Goal: Task Accomplishment & Management: Manage account settings

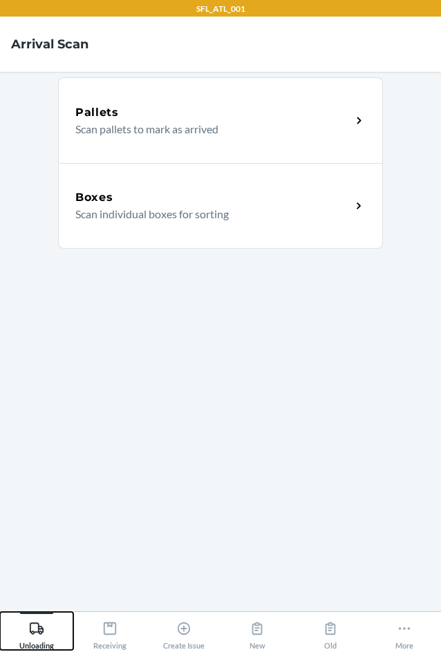
click at [31, 640] on div "Unloading" at bounding box center [36, 633] width 35 height 35
click at [92, 196] on h5 "Boxes" at bounding box center [94, 197] width 38 height 17
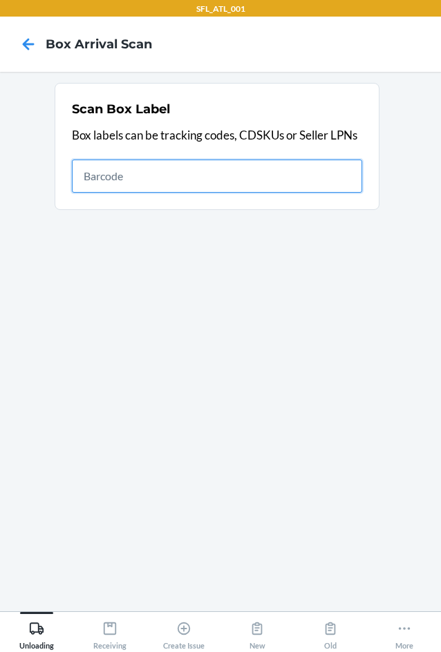
click at [236, 171] on input "text" at bounding box center [217, 176] width 290 height 33
type input "9434636106023301141517"
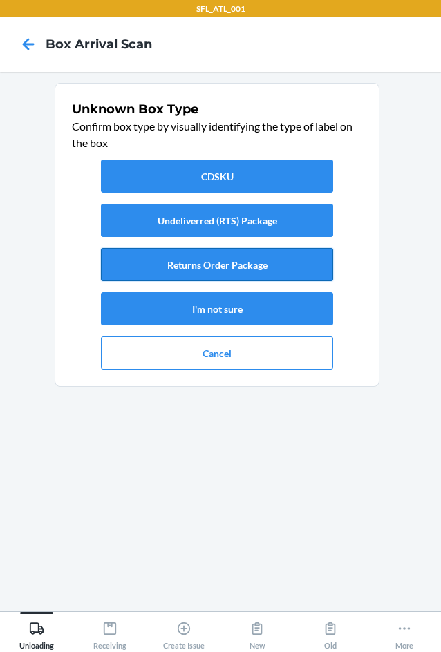
click at [243, 265] on button "Returns Order Package" at bounding box center [217, 264] width 232 height 33
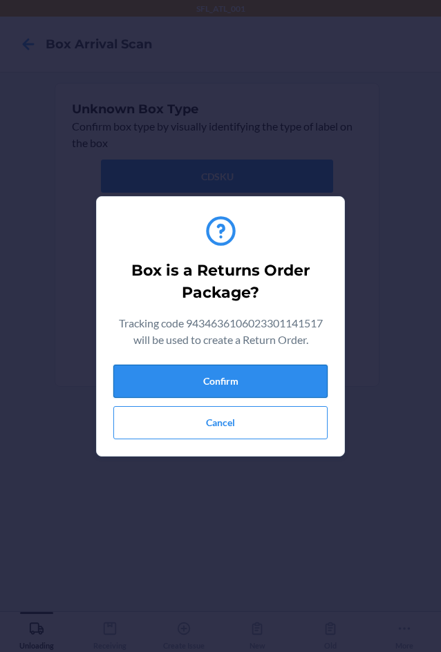
click at [213, 385] on button "Confirm" at bounding box center [220, 381] width 214 height 33
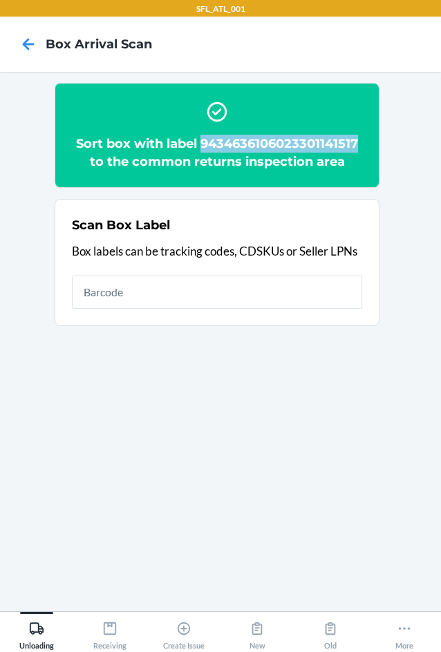
click at [373, 141] on section "Sort box with label 9434636106023301141517 to the common returns inspection area" at bounding box center [217, 135] width 325 height 105
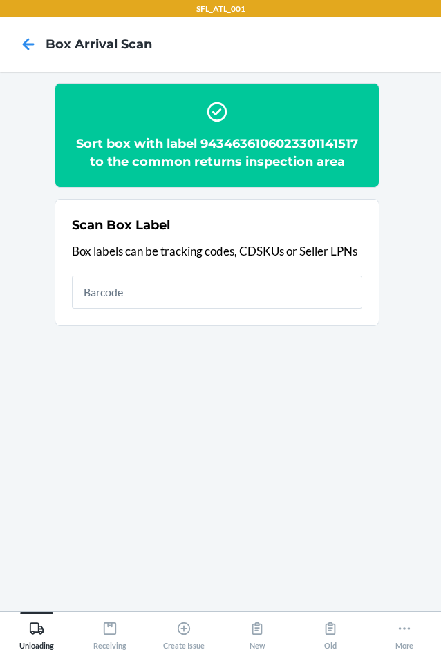
drag, startPoint x: 373, startPoint y: 141, endPoint x: 290, endPoint y: 96, distance: 94.9
click at [290, 96] on div "Sort box with label 9434636106023301141517 to the common returns inspection area" at bounding box center [217, 136] width 290 height 82
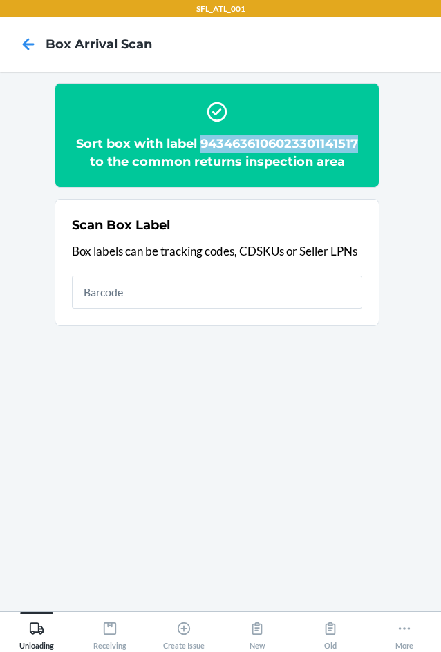
copy h2 "9434636106023301141517"
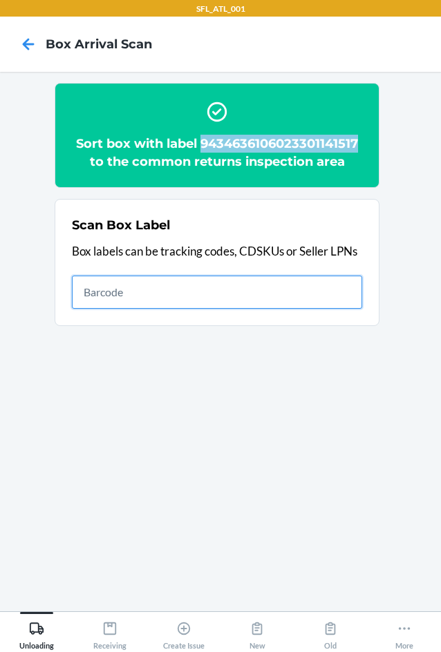
click at [271, 287] on input "text" at bounding box center [217, 292] width 290 height 33
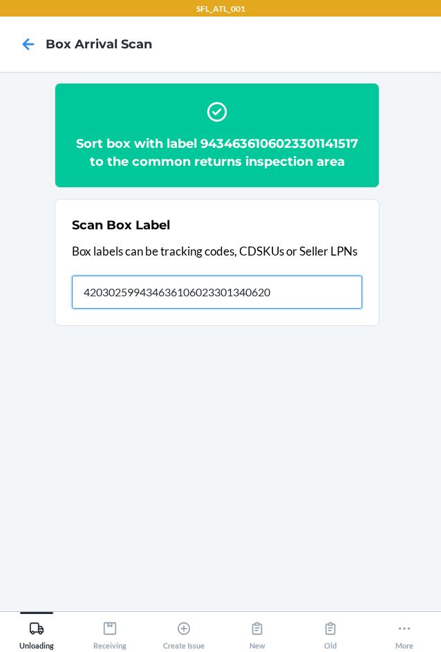
type input "420302599434636106023301340620"
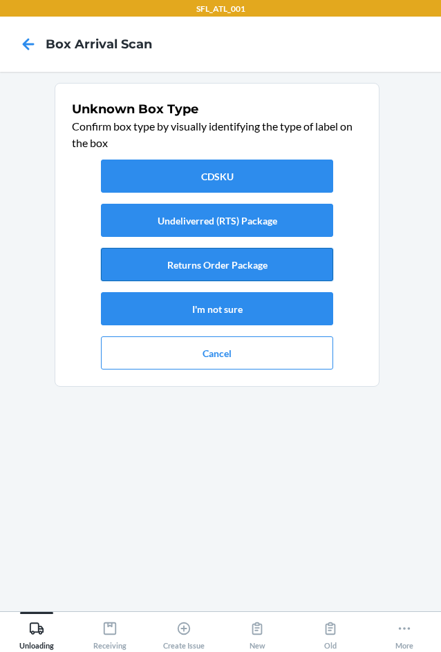
click at [255, 264] on button "Returns Order Package" at bounding box center [217, 264] width 232 height 33
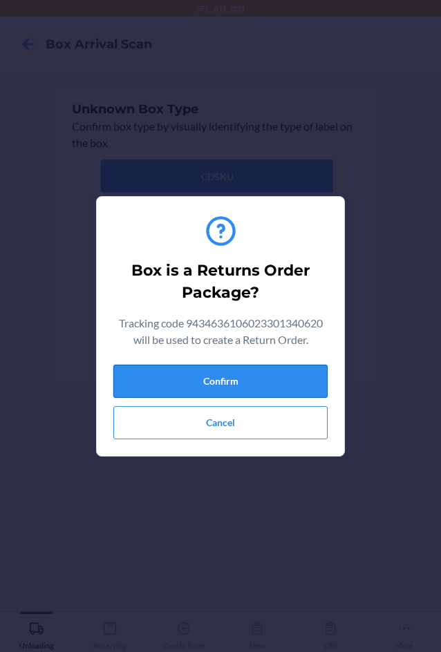
drag, startPoint x: 252, startPoint y: 379, endPoint x: 438, endPoint y: 388, distance: 186.8
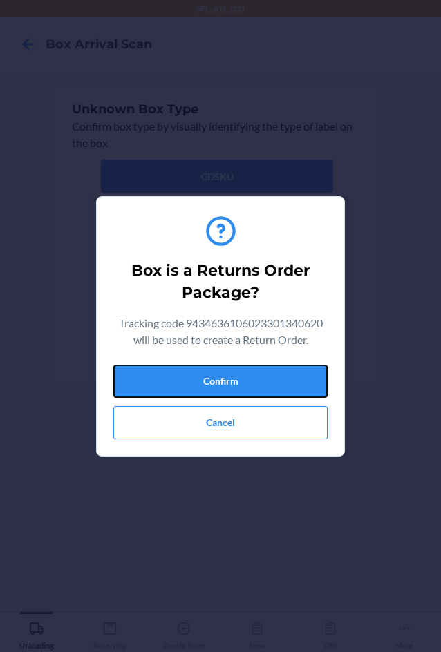
click at [254, 379] on button "Confirm" at bounding box center [220, 381] width 214 height 33
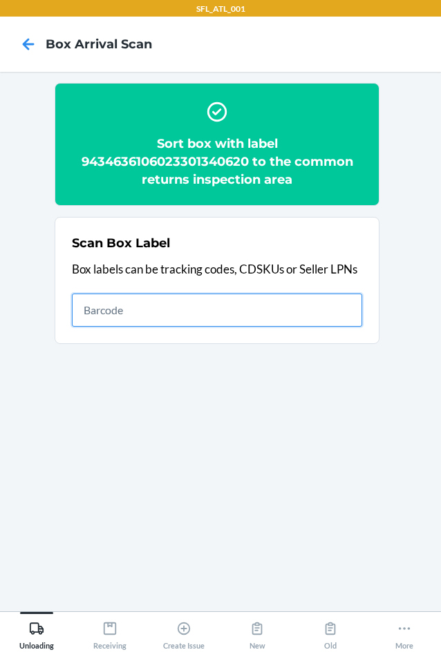
click at [195, 308] on input "text" at bounding box center [217, 310] width 290 height 33
type input "420302599434636106023301083961"
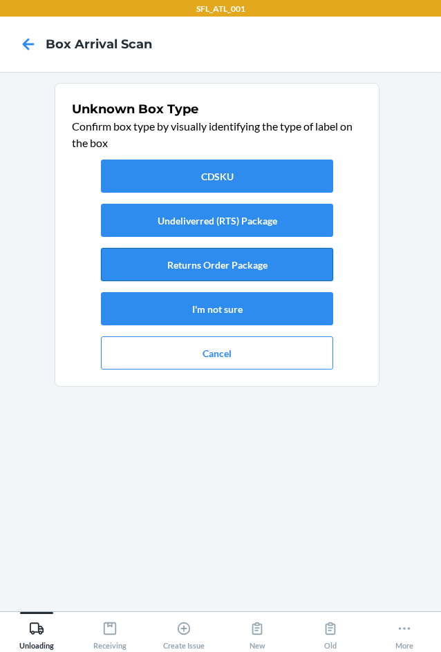
click at [202, 258] on button "Returns Order Package" at bounding box center [217, 264] width 232 height 33
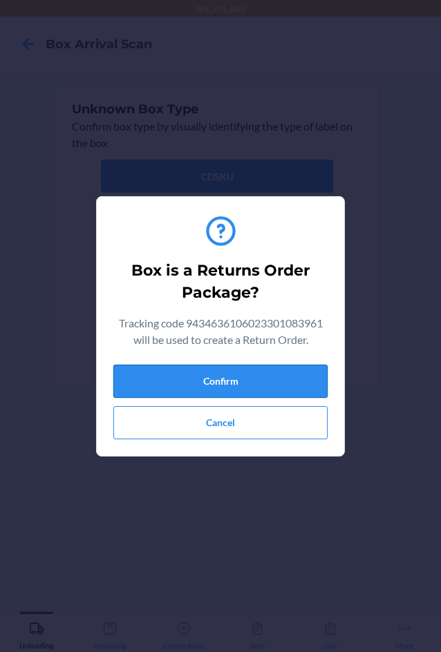
click at [219, 379] on button "Confirm" at bounding box center [220, 381] width 214 height 33
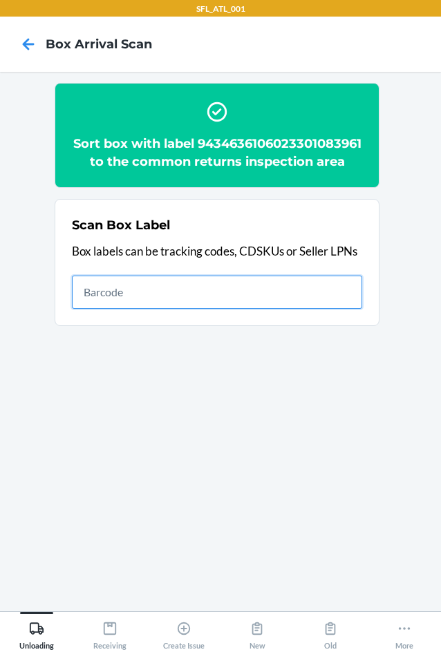
click at [227, 307] on input "text" at bounding box center [217, 292] width 290 height 33
type input "420302599434636106023301036233"
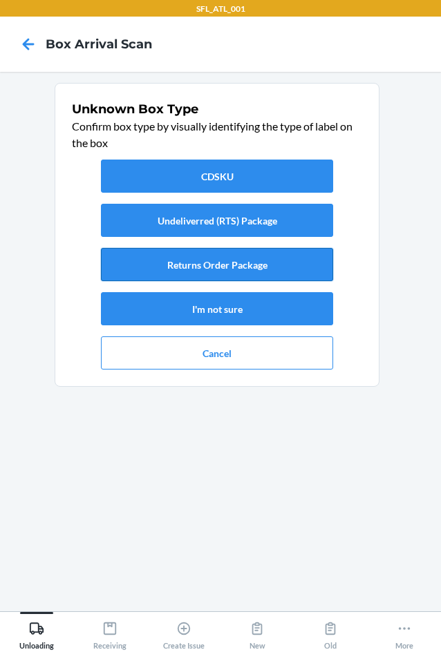
click at [265, 256] on button "Returns Order Package" at bounding box center [217, 264] width 232 height 33
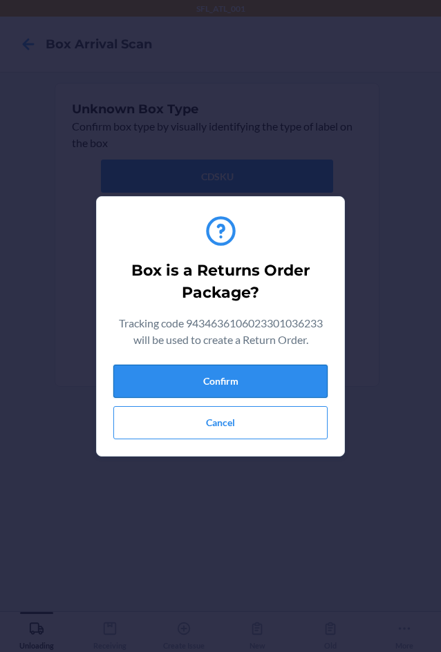
click at [252, 390] on button "Confirm" at bounding box center [220, 381] width 214 height 33
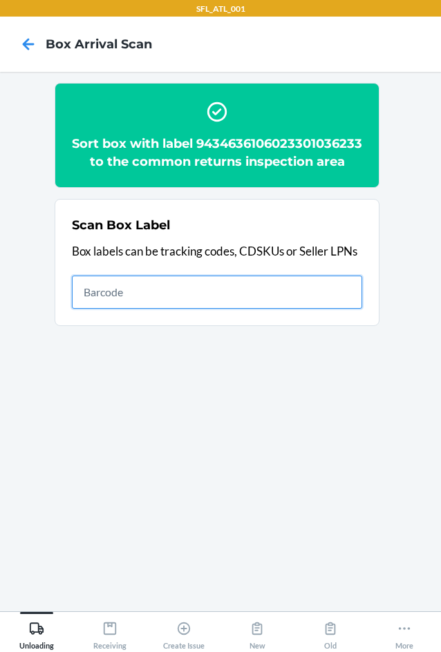
click at [303, 309] on input "text" at bounding box center [217, 292] width 290 height 33
type input "420302599434636106023300438502"
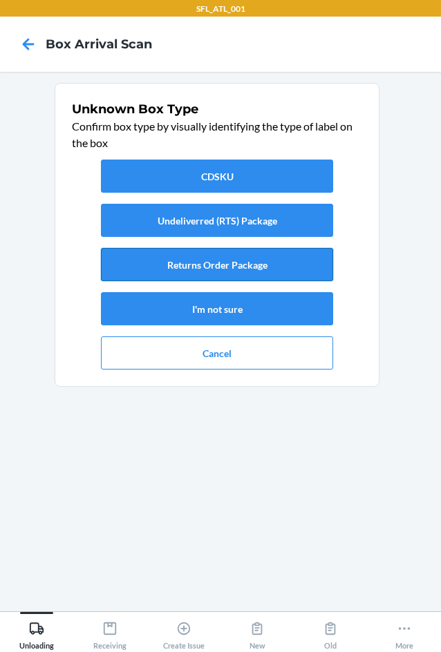
click at [191, 258] on button "Returns Order Package" at bounding box center [217, 264] width 232 height 33
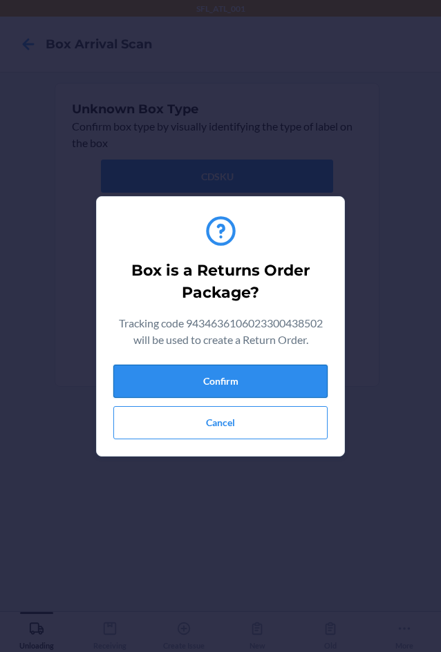
click at [207, 381] on button "Confirm" at bounding box center [220, 381] width 214 height 33
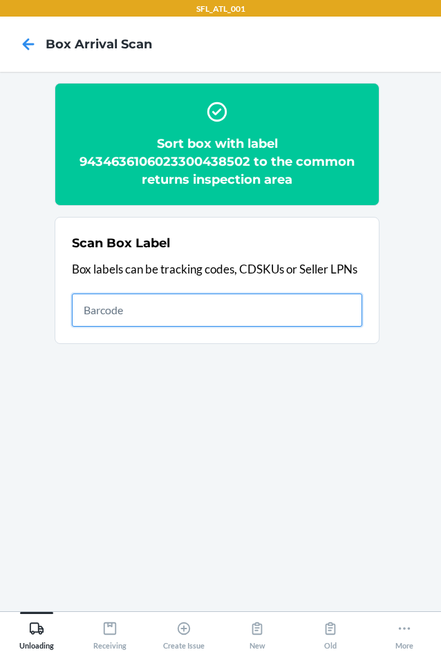
click at [209, 308] on input "text" at bounding box center [217, 310] width 290 height 33
type input "420302599434636106023300107996"
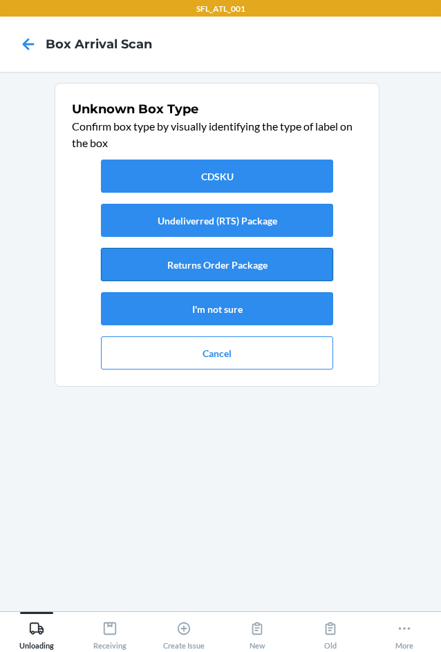
click at [261, 270] on button "Returns Order Package" at bounding box center [217, 264] width 232 height 33
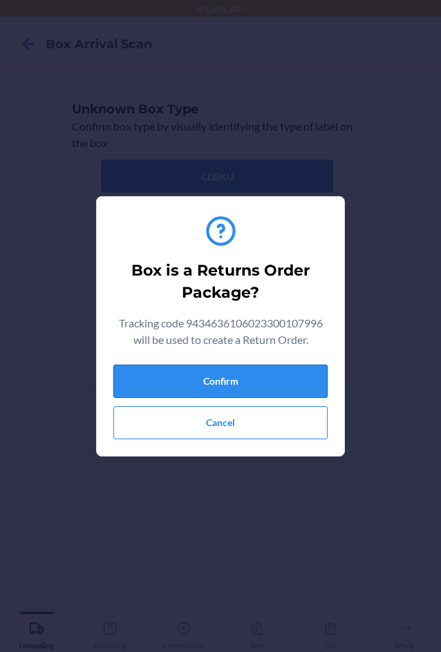
click at [200, 387] on button "Confirm" at bounding box center [220, 381] width 214 height 33
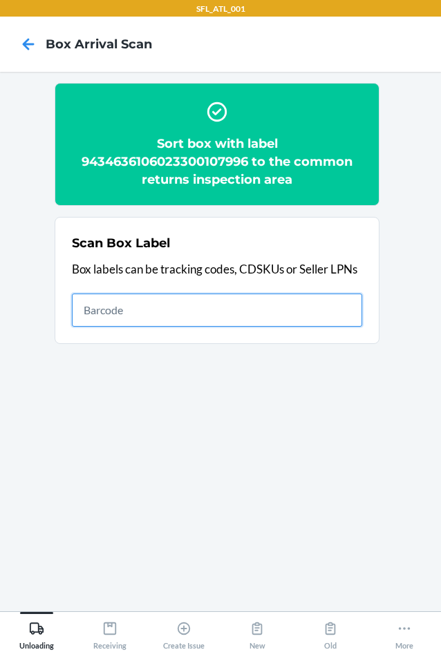
click at [152, 305] on input "text" at bounding box center [217, 310] width 290 height 33
type input "420302599434636106023301526666"
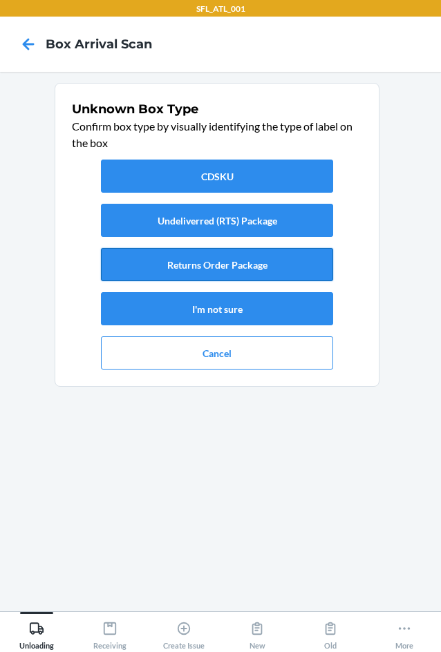
click at [277, 267] on button "Returns Order Package" at bounding box center [217, 264] width 232 height 33
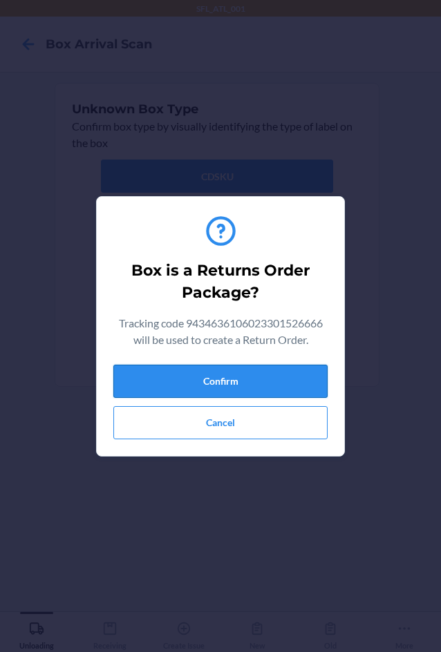
click at [218, 372] on button "Confirm" at bounding box center [220, 381] width 214 height 33
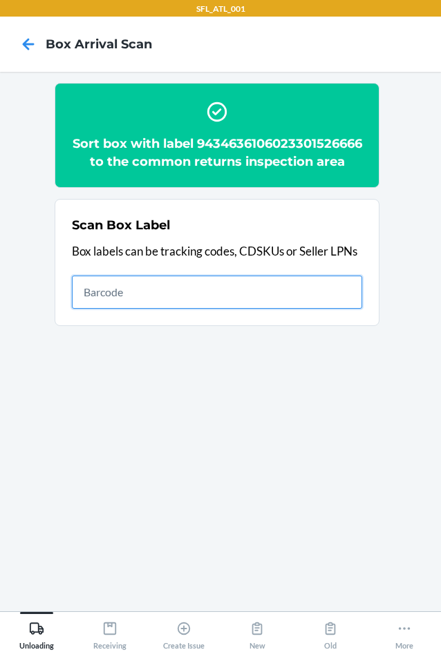
click at [135, 305] on input "text" at bounding box center [217, 292] width 290 height 33
click at [142, 309] on input "text" at bounding box center [217, 292] width 290 height 33
type input "420302599434636106023301368907"
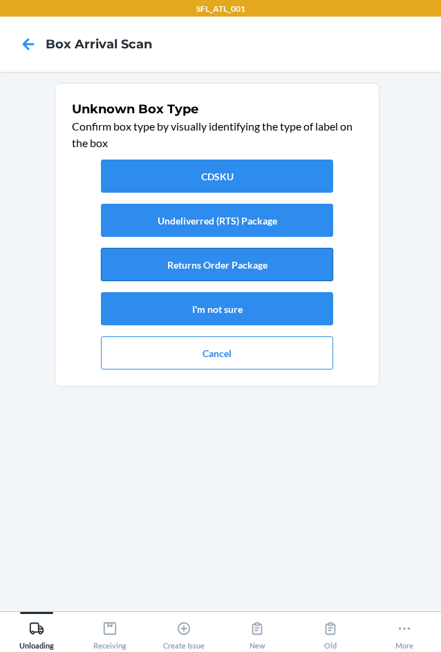
click at [206, 272] on button "Returns Order Package" at bounding box center [217, 264] width 232 height 33
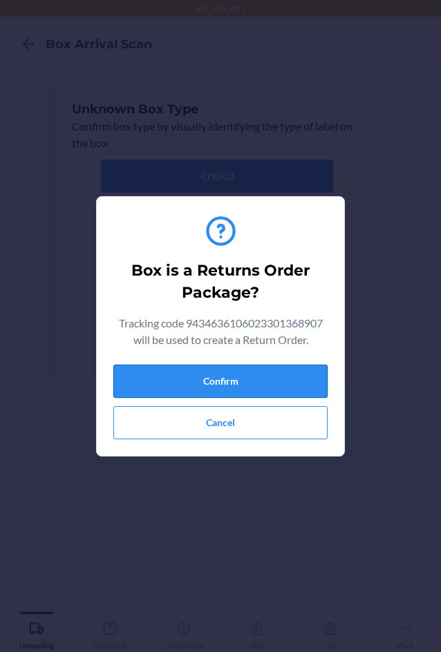
click at [238, 379] on button "Confirm" at bounding box center [220, 381] width 214 height 33
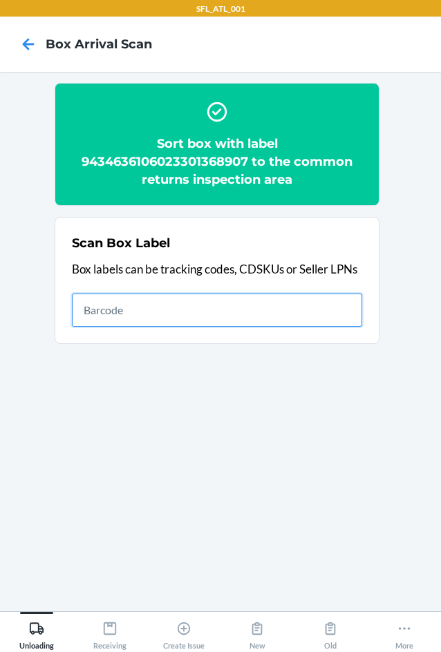
click at [215, 304] on input "text" at bounding box center [217, 310] width 290 height 33
type input "420302599434636106023301010271"
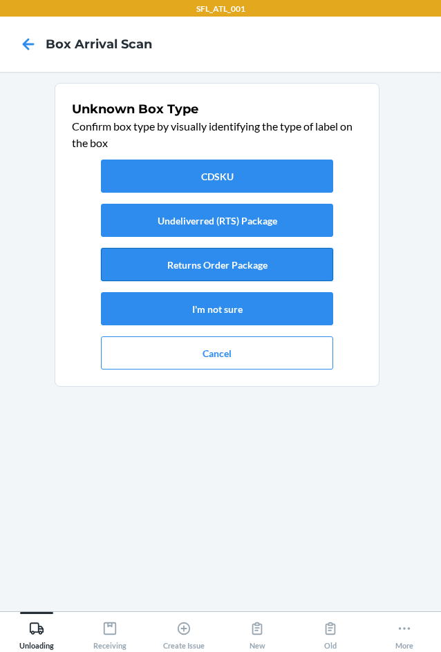
click at [176, 258] on button "Returns Order Package" at bounding box center [217, 264] width 232 height 33
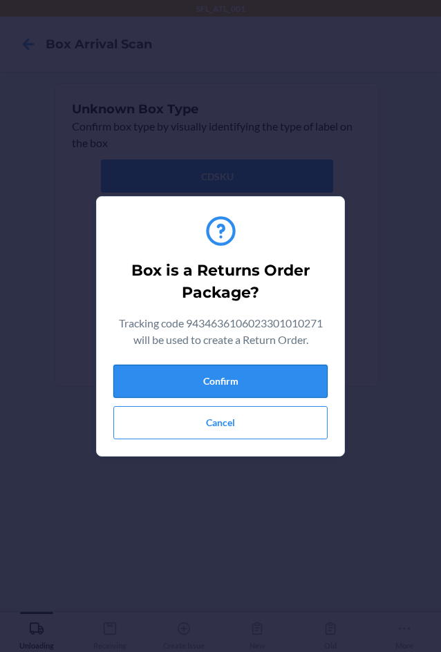
click at [210, 386] on button "Confirm" at bounding box center [220, 381] width 214 height 33
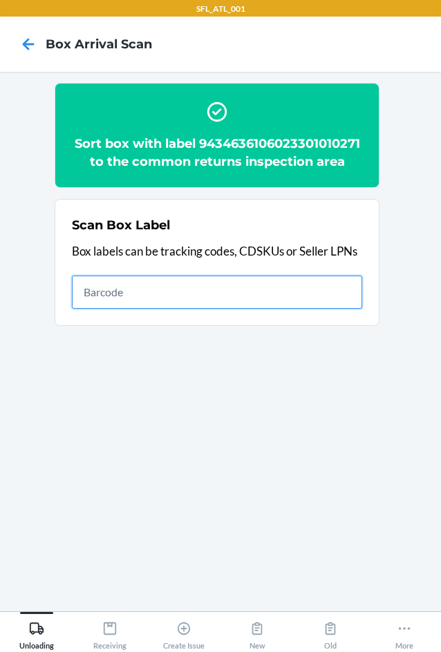
click at [243, 303] on input "text" at bounding box center [217, 292] width 290 height 33
type input "420302599434636106023301460960"
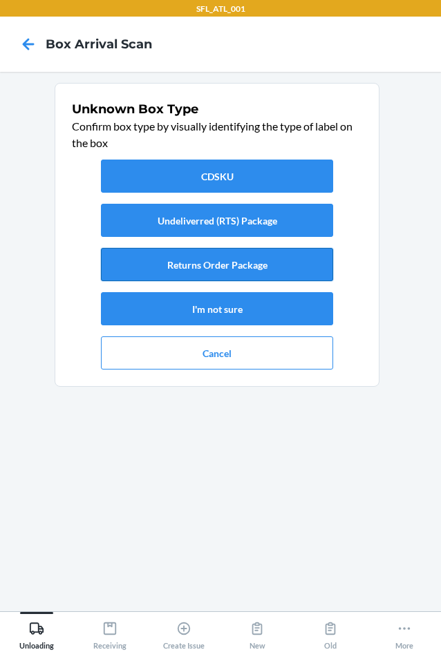
click at [281, 273] on button "Returns Order Package" at bounding box center [217, 264] width 232 height 33
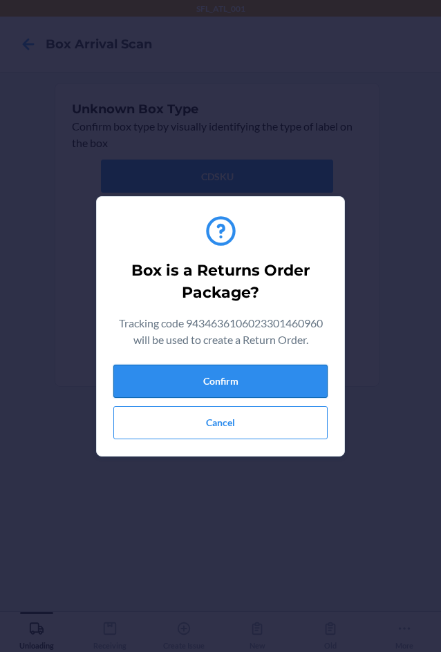
click at [171, 264] on h2 "Box is a Returns Order Package?" at bounding box center [220, 282] width 203 height 44
click at [211, 388] on button "Confirm" at bounding box center [220, 381] width 214 height 33
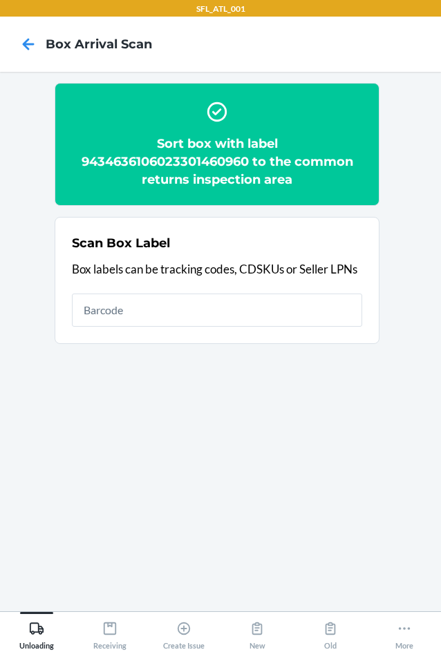
click at [183, 303] on input "text" at bounding box center [217, 310] width 290 height 33
type input "420302599434636106023301548736"
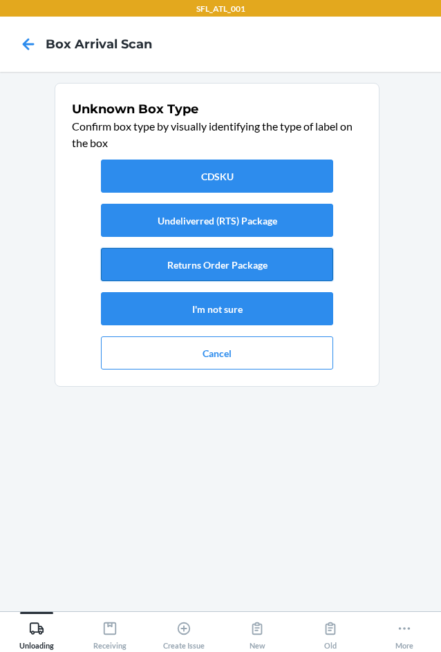
click at [196, 265] on button "Returns Order Package" at bounding box center [217, 264] width 232 height 33
click at [225, 265] on div "SFL_ATL_001 Box Arrival Scan Unknown Box Type Confirm box type by visually iden…" at bounding box center [220, 326] width 441 height 652
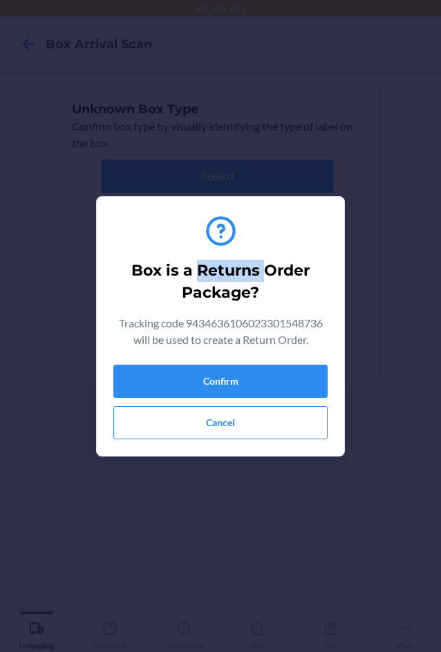
click at [225, 265] on h2 "Box is a Returns Order Package?" at bounding box center [220, 282] width 203 height 44
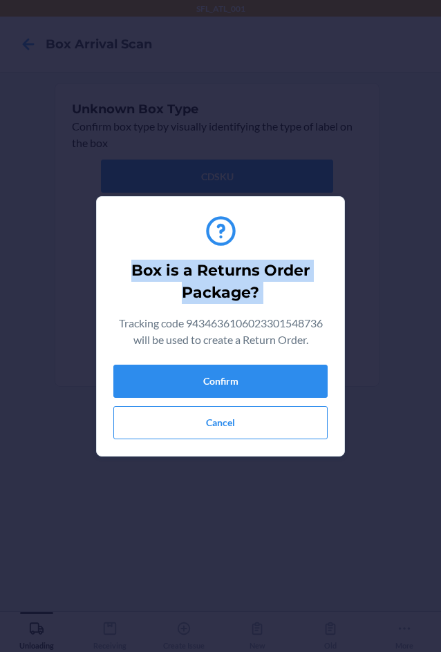
click at [225, 265] on h2 "Box is a Returns Order Package?" at bounding box center [220, 282] width 203 height 44
click at [232, 371] on button "Confirm" at bounding box center [220, 381] width 214 height 33
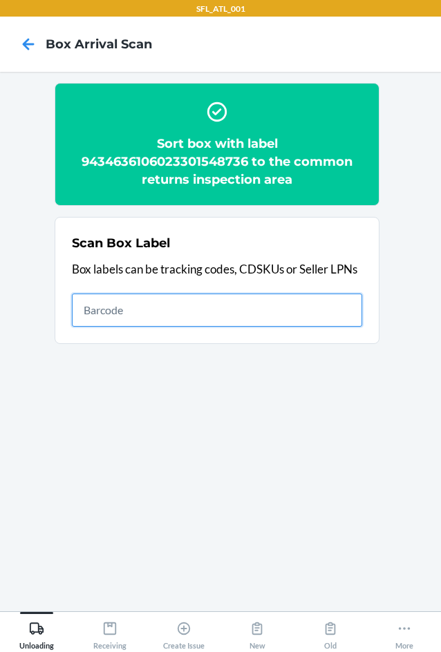
click at [202, 299] on input "text" at bounding box center [217, 310] width 290 height 33
type input "420302599434636106023301548736"
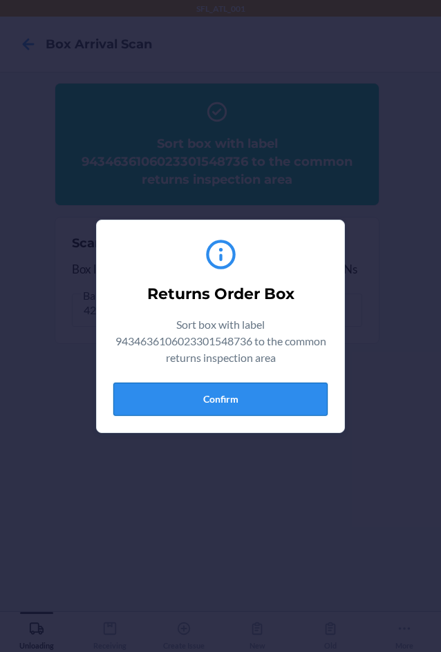
click at [229, 408] on button "Confirm" at bounding box center [220, 399] width 214 height 33
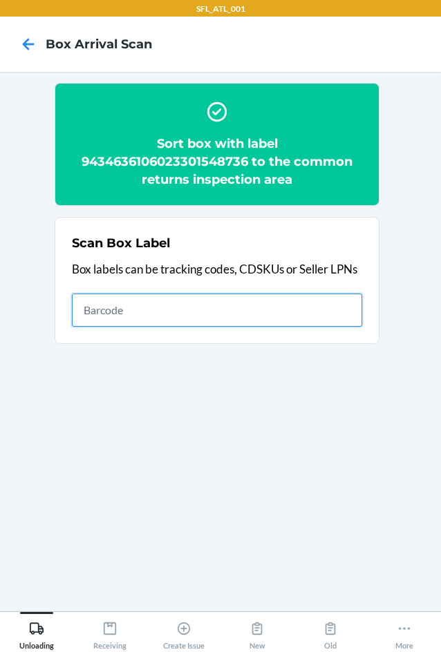
drag, startPoint x: 186, startPoint y: 315, endPoint x: 202, endPoint y: 305, distance: 19.0
click at [196, 307] on input "text" at bounding box center [217, 310] width 290 height 33
type input "420302599434636106023301210169"
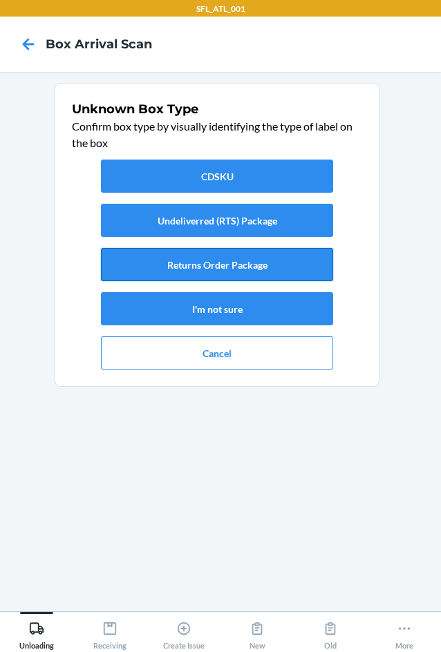
click at [260, 263] on button "Returns Order Package" at bounding box center [217, 264] width 232 height 33
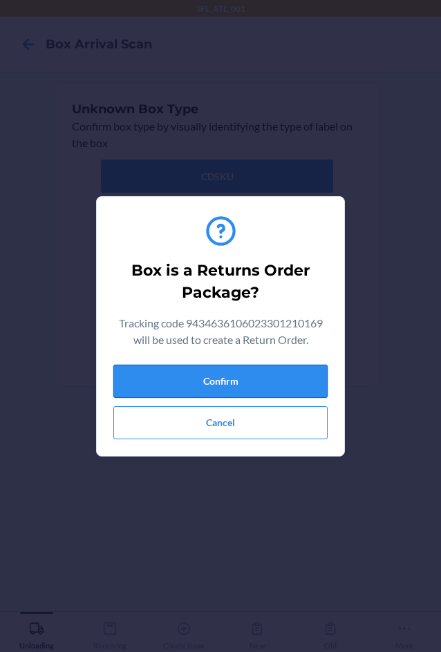
click at [240, 365] on button "Confirm" at bounding box center [220, 381] width 214 height 33
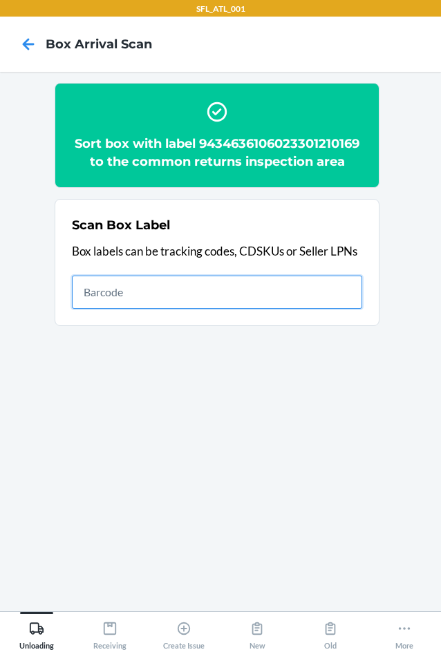
click at [129, 296] on input "text" at bounding box center [217, 292] width 290 height 33
type input "420302599434636106023301379965"
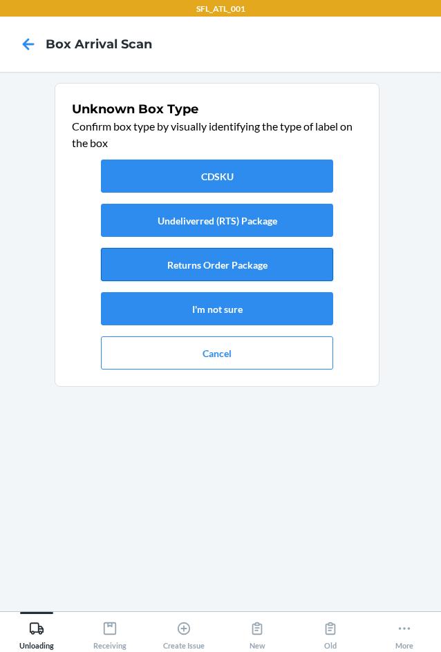
click at [270, 260] on button "Returns Order Package" at bounding box center [217, 264] width 232 height 33
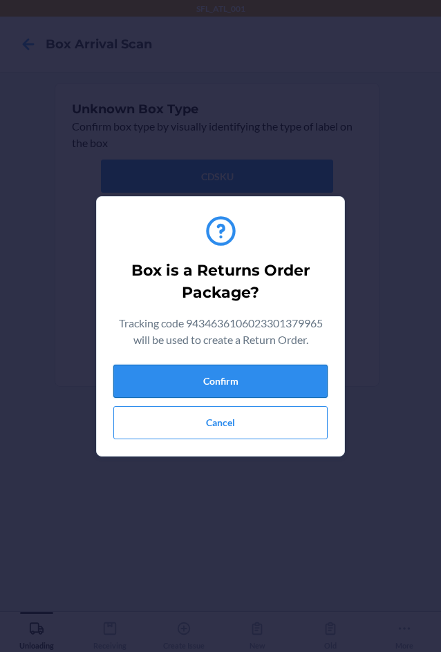
click at [283, 394] on button "Confirm" at bounding box center [220, 381] width 214 height 33
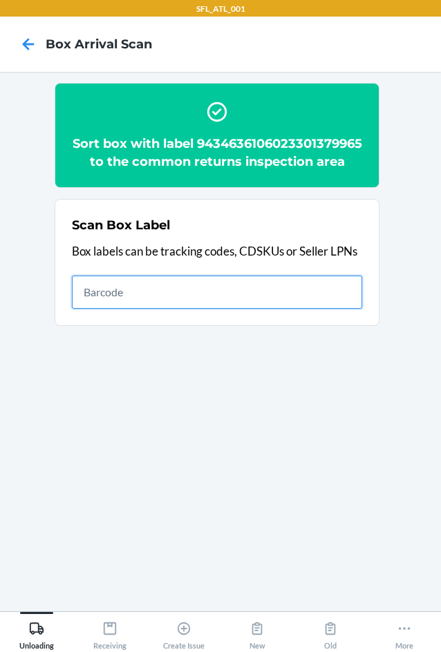
click at [256, 309] on input "text" at bounding box center [217, 292] width 290 height 33
type input "420302599434636106023301173570"
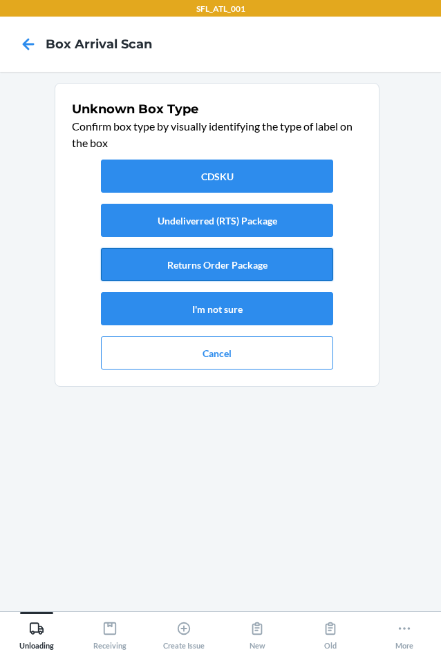
click at [302, 255] on button "Returns Order Package" at bounding box center [217, 264] width 232 height 33
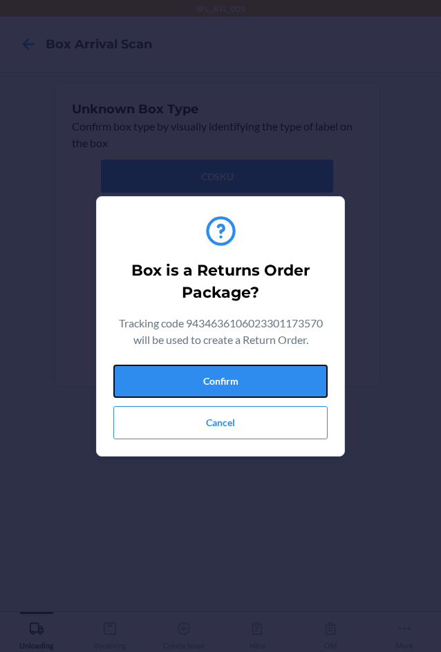
drag, startPoint x: 257, startPoint y: 375, endPoint x: 434, endPoint y: 388, distance: 177.4
click at [262, 377] on button "Confirm" at bounding box center [220, 381] width 214 height 33
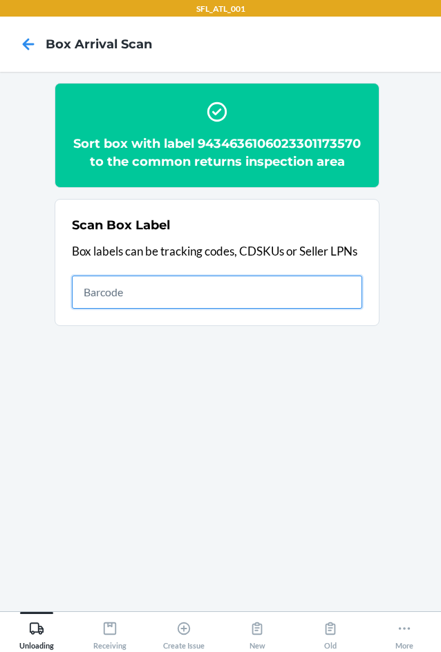
click at [301, 293] on input "text" at bounding box center [217, 292] width 290 height 33
type input "420302599434636106023300608516"
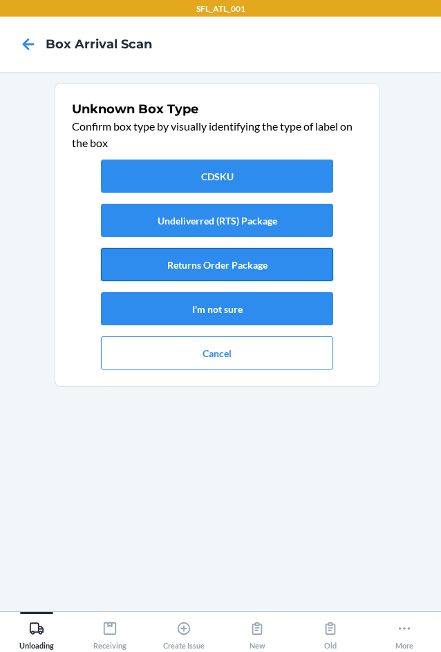
click at [284, 257] on button "Returns Order Package" at bounding box center [217, 264] width 232 height 33
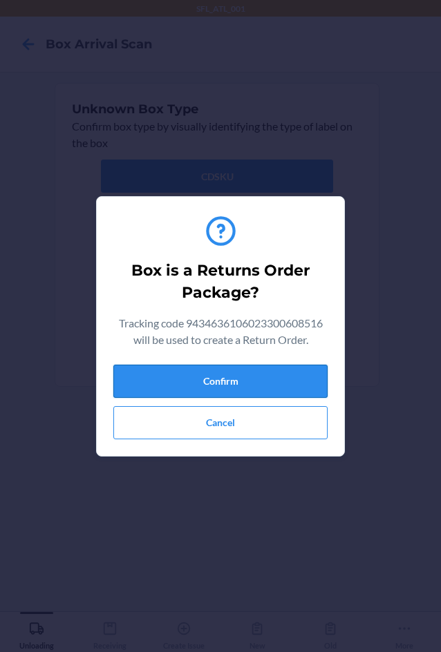
click at [271, 383] on button "Confirm" at bounding box center [220, 381] width 214 height 33
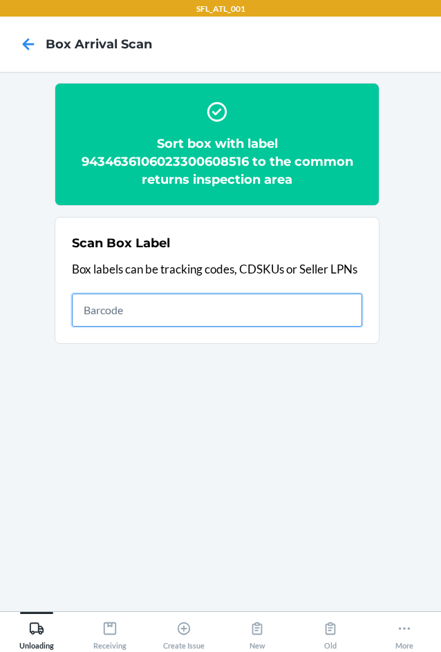
click at [321, 312] on input "text" at bounding box center [217, 310] width 290 height 33
type input "420302599434636106023301423811"
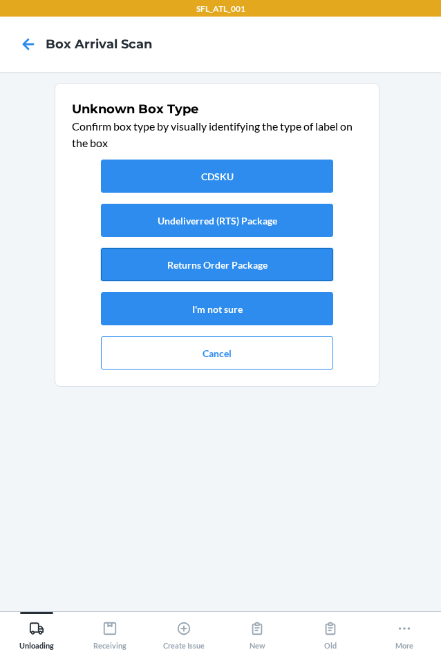
click at [306, 254] on button "Returns Order Package" at bounding box center [217, 264] width 232 height 33
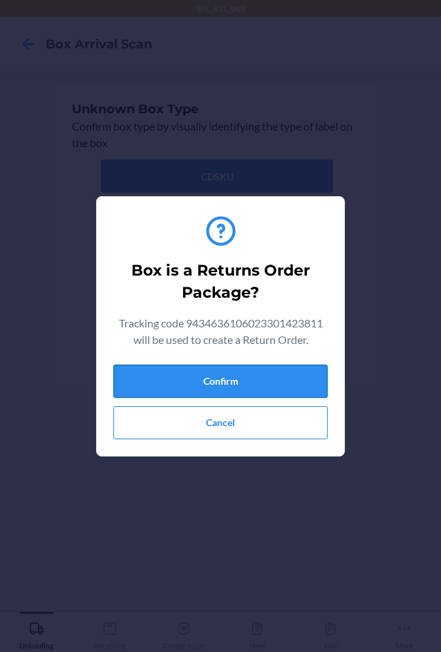
click at [281, 390] on button "Confirm" at bounding box center [220, 381] width 214 height 33
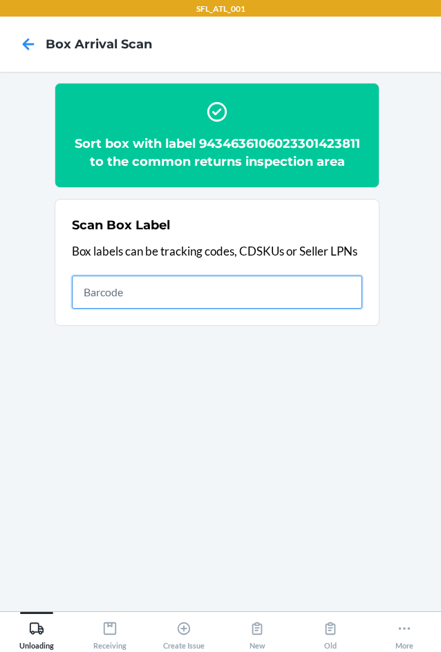
click at [223, 298] on input "text" at bounding box center [217, 292] width 290 height 33
click at [258, 299] on input "text" at bounding box center [217, 292] width 290 height 33
type input "420302599434636106023301332403"
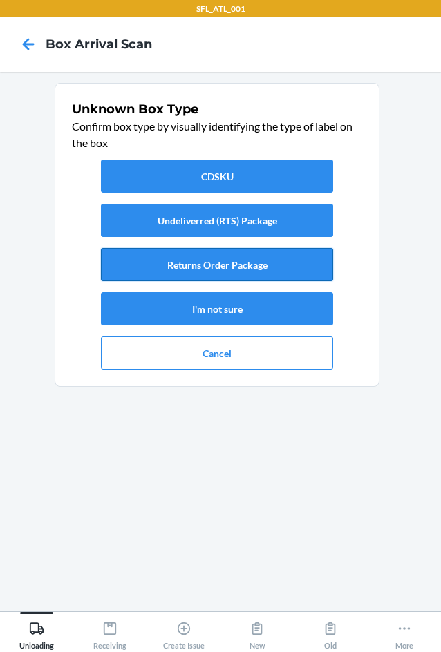
click at [257, 267] on button "Returns Order Package" at bounding box center [217, 264] width 232 height 33
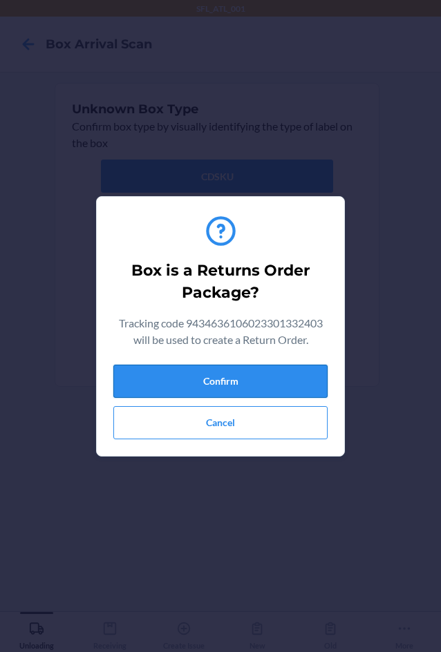
click at [227, 388] on button "Confirm" at bounding box center [220, 381] width 214 height 33
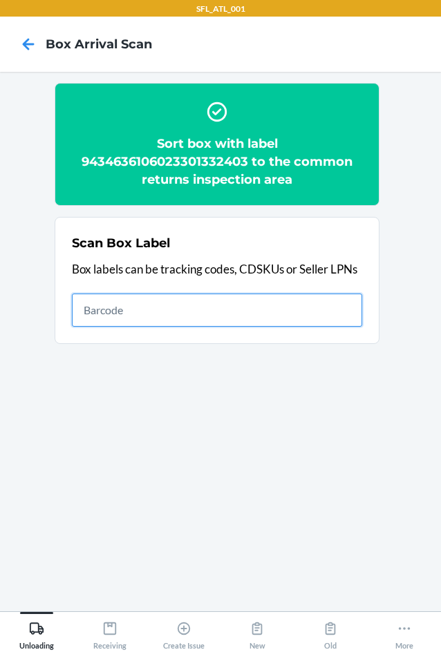
click at [308, 309] on input "text" at bounding box center [217, 310] width 290 height 33
type input "420302599434636106023301384365"
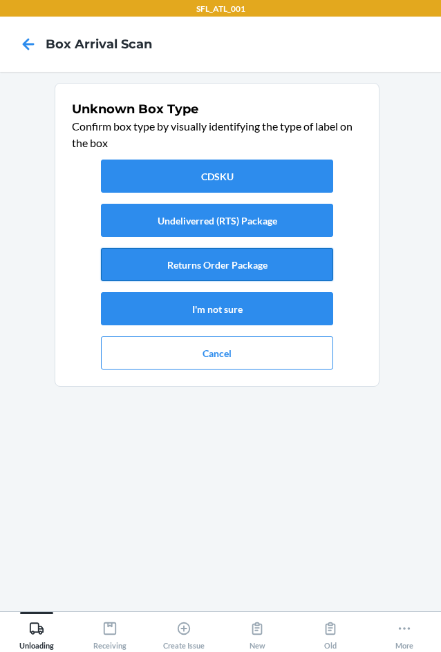
click at [312, 262] on button "Returns Order Package" at bounding box center [217, 264] width 232 height 33
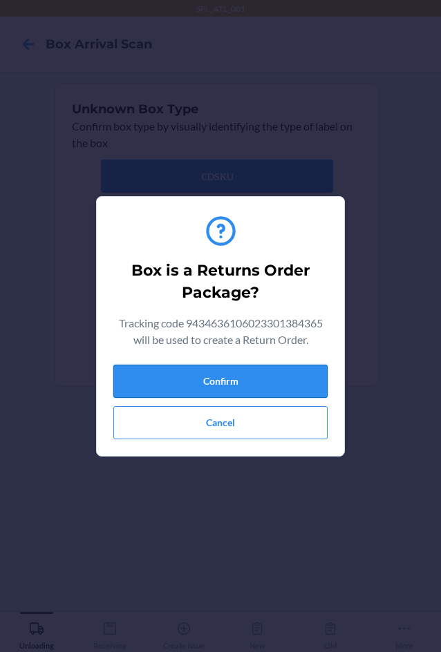
click at [270, 381] on button "Confirm" at bounding box center [220, 381] width 214 height 33
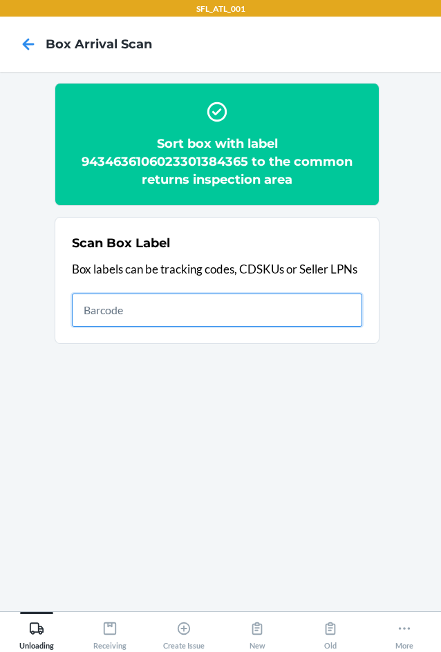
click at [205, 317] on input "text" at bounding box center [217, 310] width 290 height 33
type input "420302599434636106023301516704"
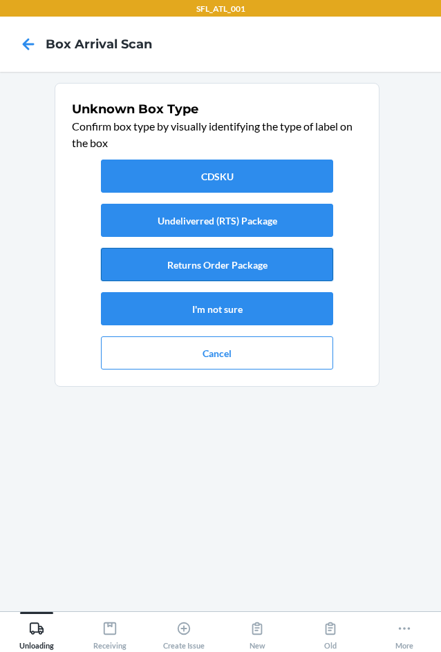
click at [263, 262] on button "Returns Order Package" at bounding box center [217, 264] width 232 height 33
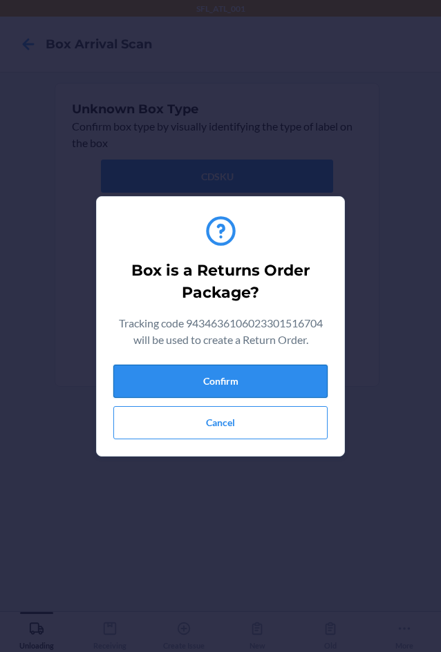
click at [262, 384] on button "Confirm" at bounding box center [220, 381] width 214 height 33
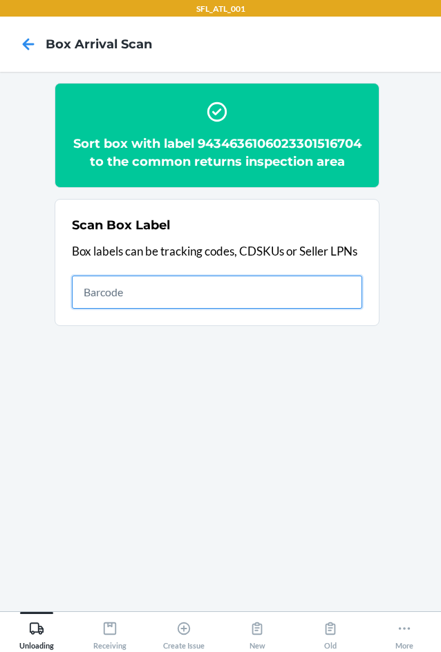
click at [232, 309] on input "text" at bounding box center [217, 292] width 290 height 33
type input "9434636106023301461745"
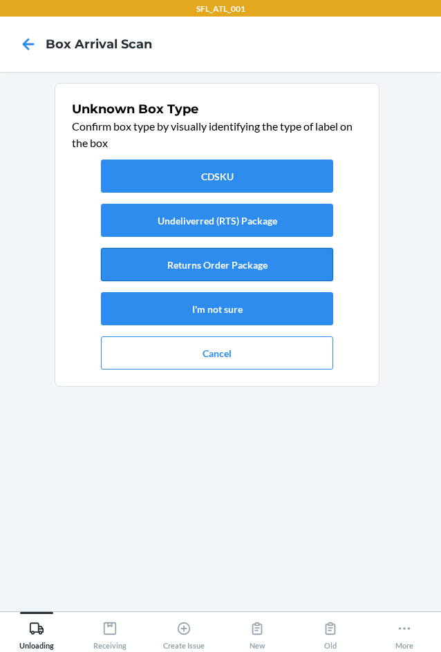
click at [282, 264] on button "Returns Order Package" at bounding box center [217, 264] width 232 height 33
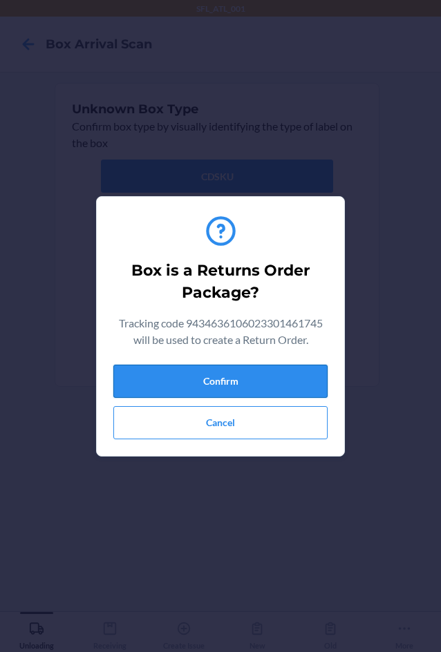
click at [267, 383] on button "Confirm" at bounding box center [220, 381] width 214 height 33
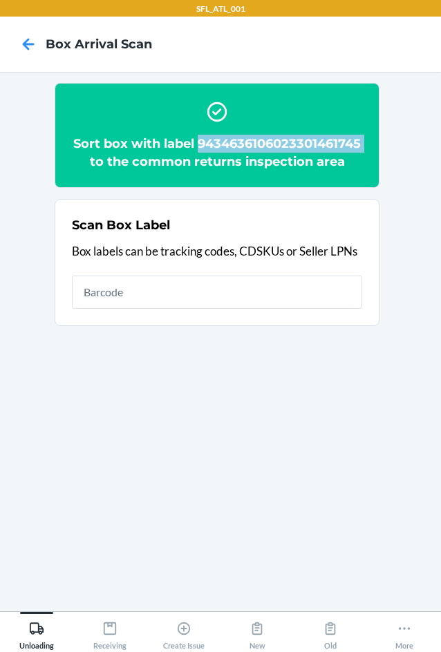
copy h2 "9434636106023301461745"
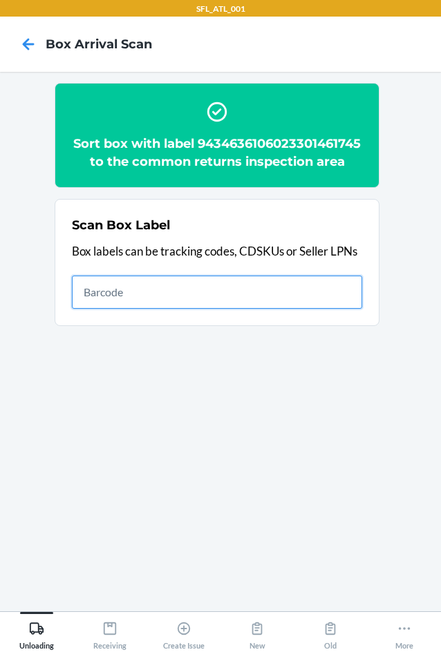
click at [257, 309] on input "text" at bounding box center [217, 292] width 290 height 33
type input "420302599434636106023301454808"
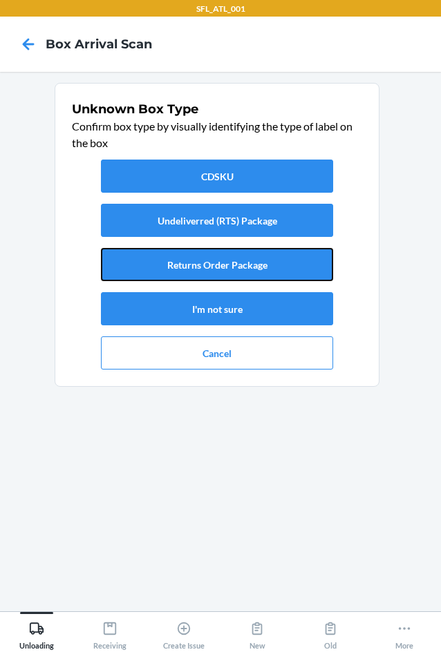
click at [225, 269] on button "Returns Order Package" at bounding box center [217, 264] width 232 height 33
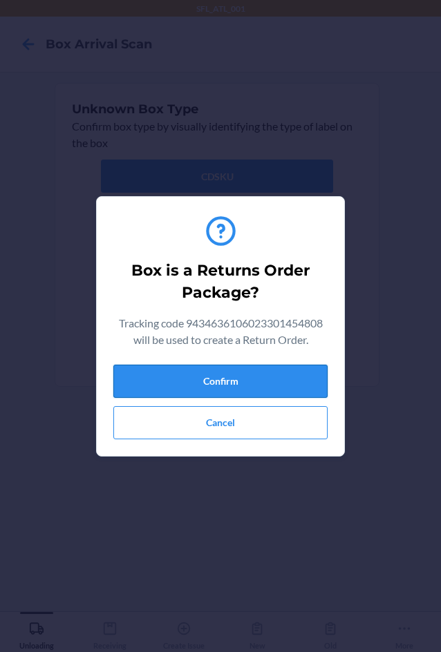
click at [220, 379] on button "Confirm" at bounding box center [220, 381] width 214 height 33
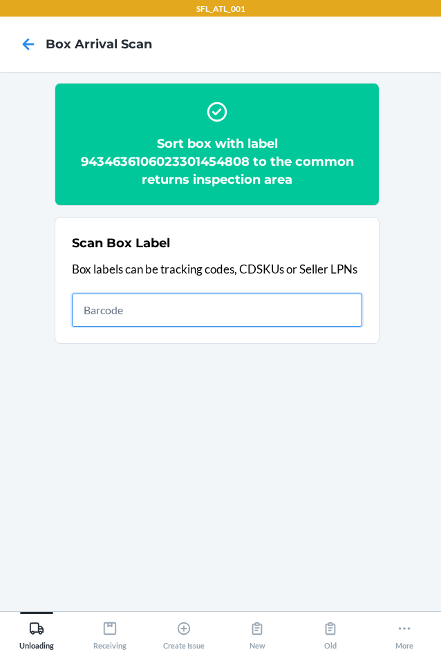
click at [233, 309] on input "text" at bounding box center [217, 310] width 290 height 33
type input "420302599534615230015220185550"
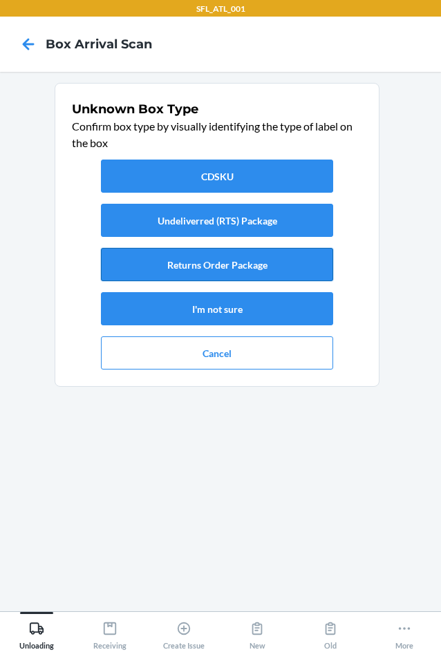
click at [250, 252] on button "Returns Order Package" at bounding box center [217, 264] width 232 height 33
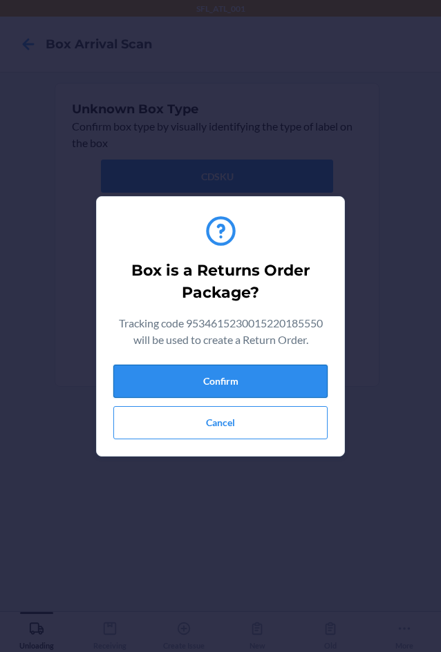
click at [240, 379] on button "Confirm" at bounding box center [220, 381] width 214 height 33
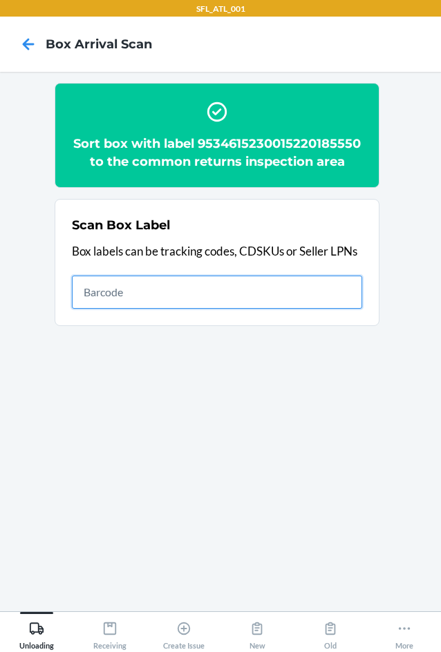
click at [273, 292] on input "text" at bounding box center [217, 292] width 290 height 33
type input "420302599434636106023301336906"
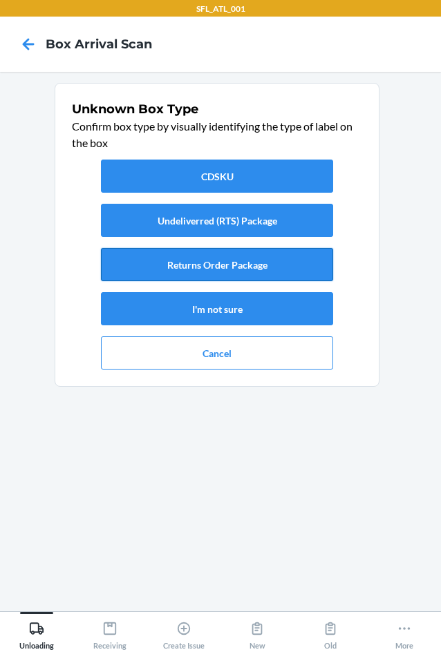
click at [292, 258] on button "Returns Order Package" at bounding box center [217, 264] width 232 height 33
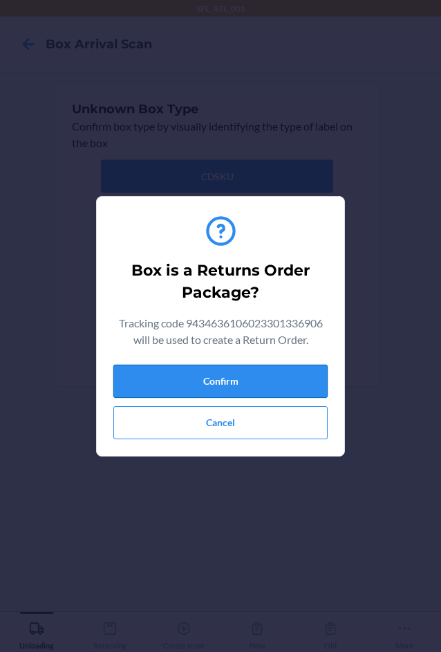
click at [261, 385] on button "Confirm" at bounding box center [220, 381] width 214 height 33
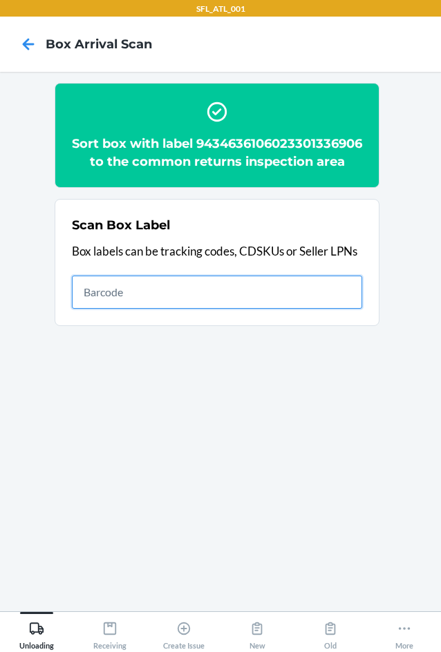
click at [305, 309] on input "text" at bounding box center [217, 292] width 290 height 33
type input "420302599434636106023301498994"
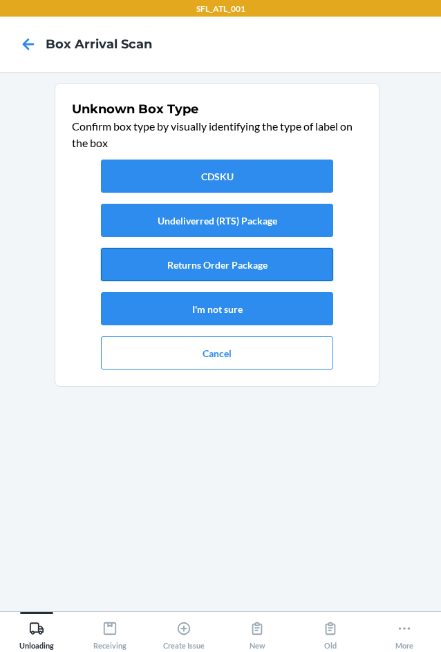
click at [286, 257] on button "Returns Order Package" at bounding box center [217, 264] width 232 height 33
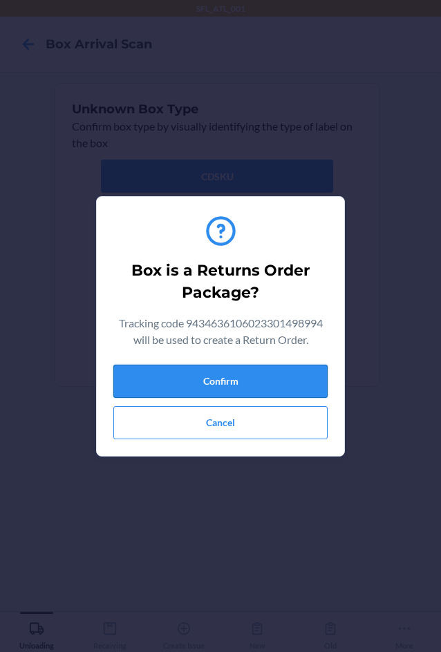
click at [256, 380] on button "Confirm" at bounding box center [220, 381] width 214 height 33
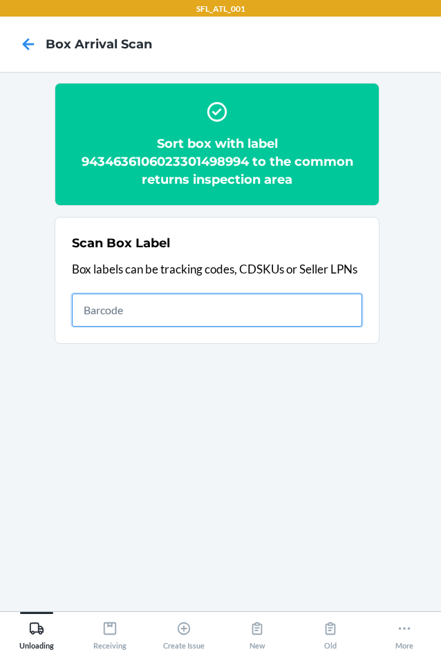
click at [280, 314] on input "text" at bounding box center [217, 310] width 290 height 33
type input "420302599434636106023299719934"
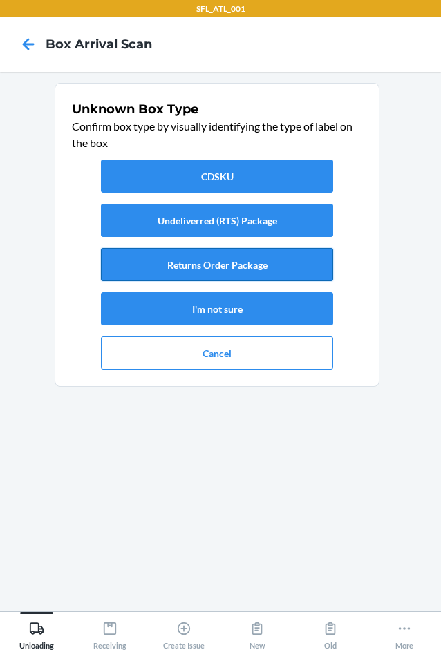
click at [263, 261] on button "Returns Order Package" at bounding box center [217, 264] width 232 height 33
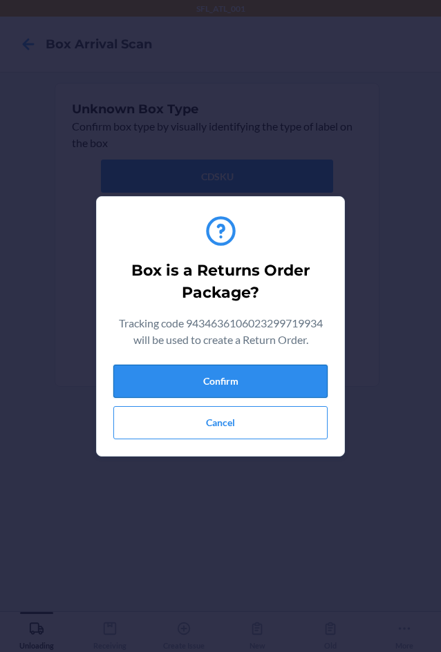
click at [271, 382] on button "Confirm" at bounding box center [220, 381] width 214 height 33
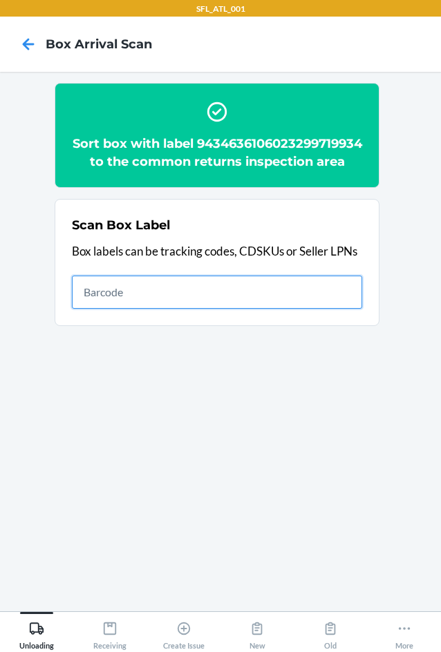
click at [161, 303] on input "text" at bounding box center [217, 292] width 290 height 33
type input "420302599434636106023300296225"
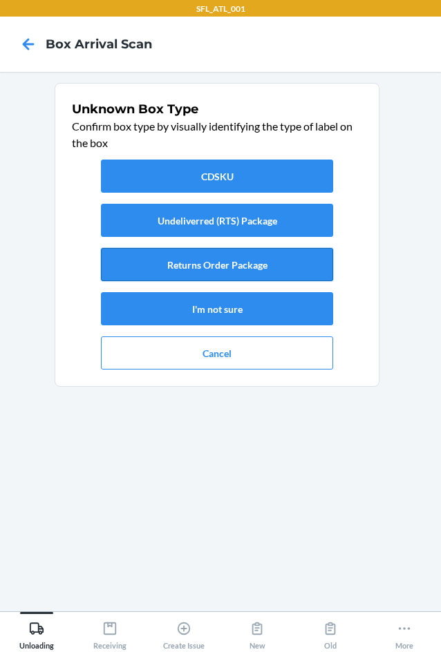
click at [204, 263] on button "Returns Order Package" at bounding box center [217, 264] width 232 height 33
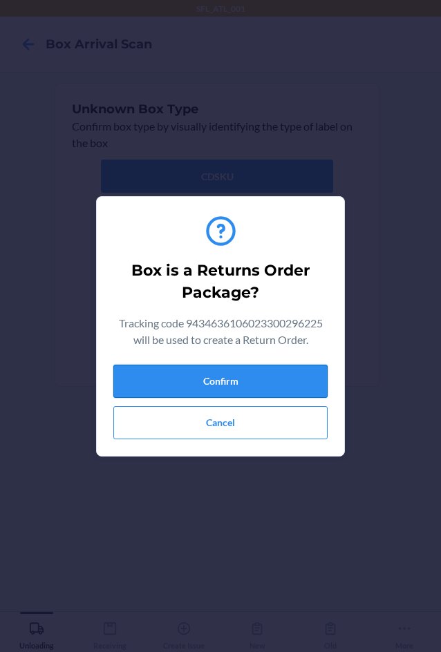
click at [227, 387] on button "Confirm" at bounding box center [220, 381] width 214 height 33
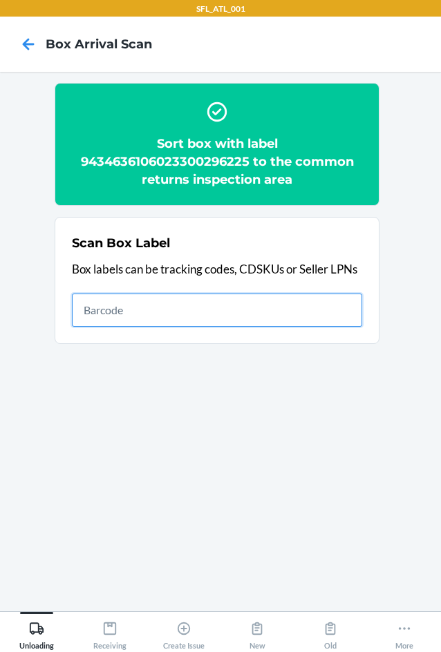
click at [117, 313] on input "text" at bounding box center [217, 310] width 290 height 33
type input "420302599434636106023301144273"
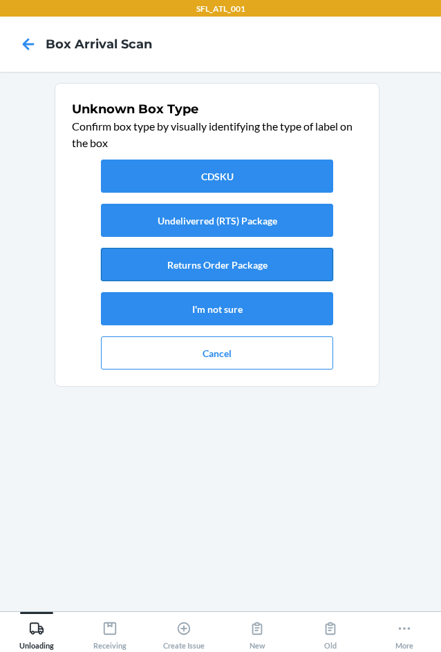
click at [232, 276] on button "Returns Order Package" at bounding box center [217, 264] width 232 height 33
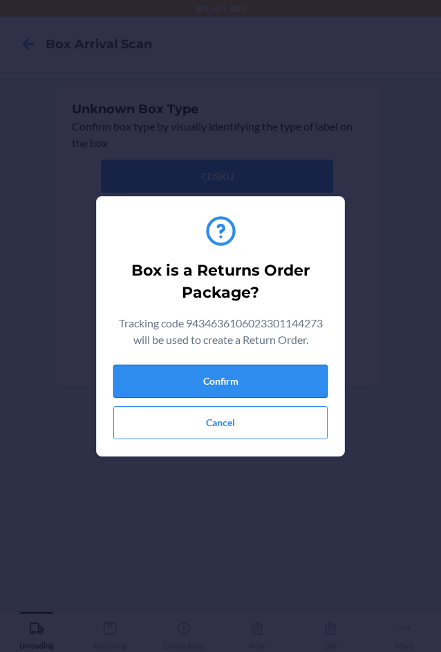
click at [258, 386] on button "Confirm" at bounding box center [220, 381] width 214 height 33
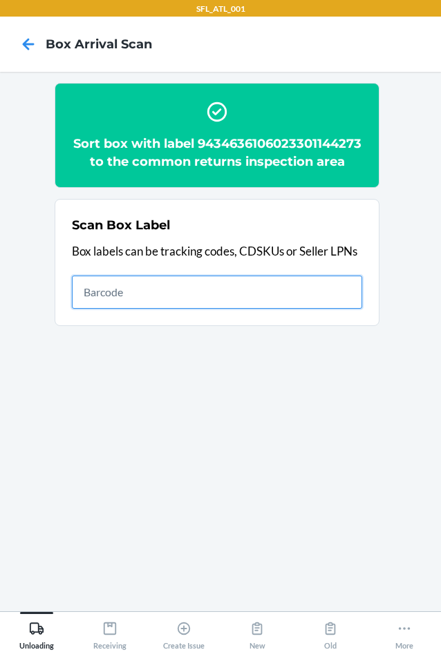
click at [183, 309] on input "text" at bounding box center [217, 292] width 290 height 33
type input "420302599434636106023301193097"
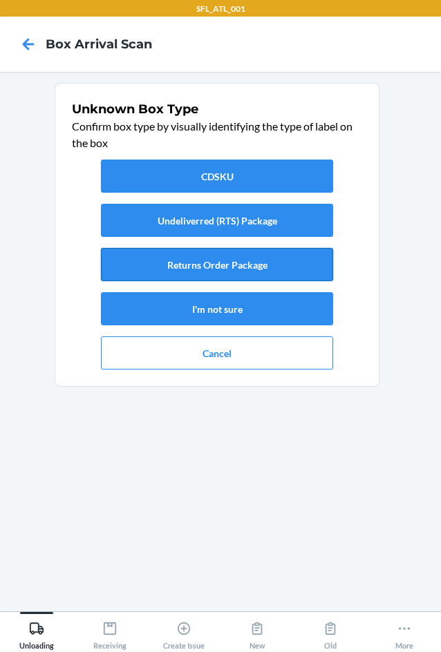
click at [195, 260] on button "Returns Order Package" at bounding box center [217, 264] width 232 height 33
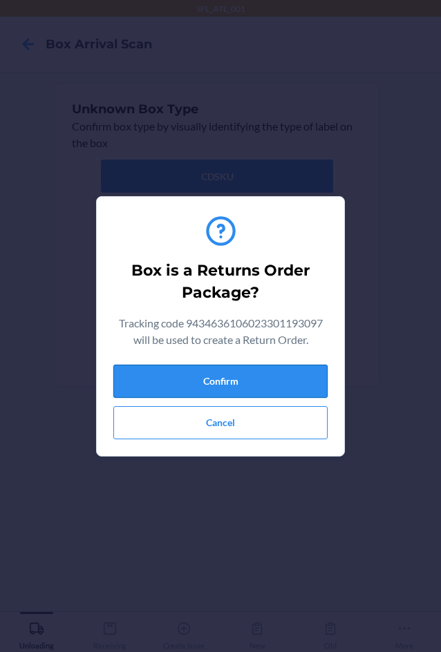
click at [210, 381] on button "Confirm" at bounding box center [220, 381] width 214 height 33
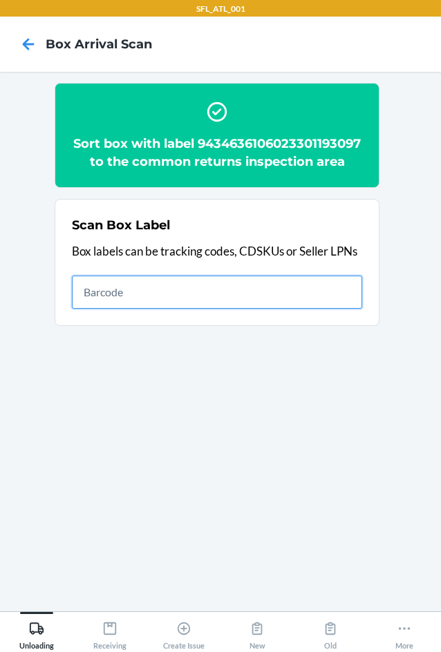
click at [132, 298] on input "text" at bounding box center [217, 292] width 290 height 33
type input "420302599434636106023301069149"
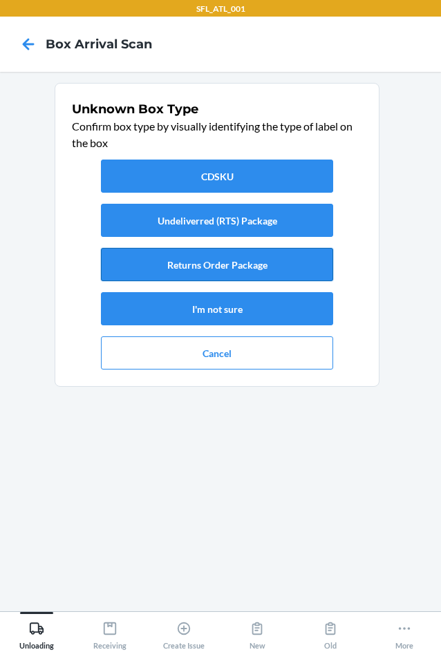
click at [185, 270] on button "Returns Order Package" at bounding box center [217, 264] width 232 height 33
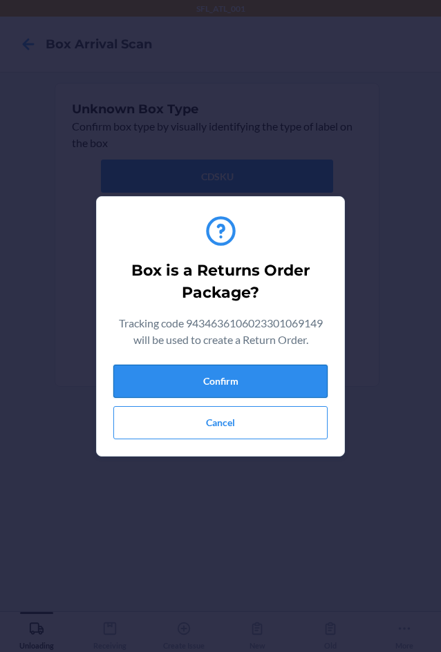
click at [224, 382] on button "Confirm" at bounding box center [220, 381] width 214 height 33
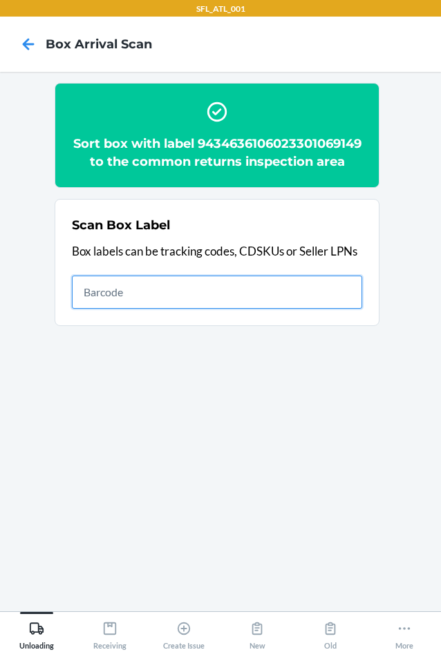
click at [165, 309] on input "text" at bounding box center [217, 292] width 290 height 33
type input "420302599434636106023301519859"
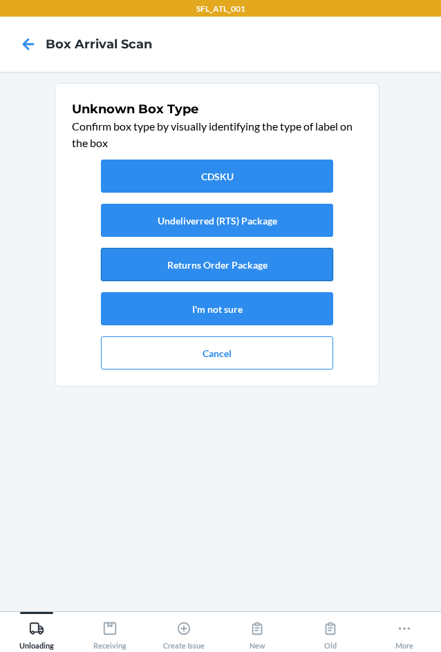
click at [196, 257] on button "Returns Order Package" at bounding box center [217, 264] width 232 height 33
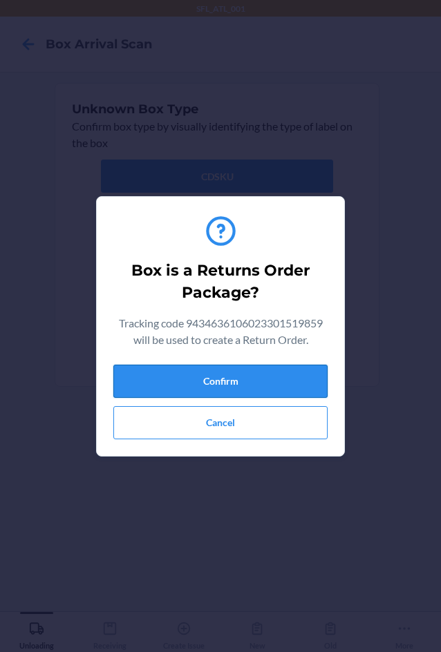
click at [240, 379] on button "Confirm" at bounding box center [220, 381] width 214 height 33
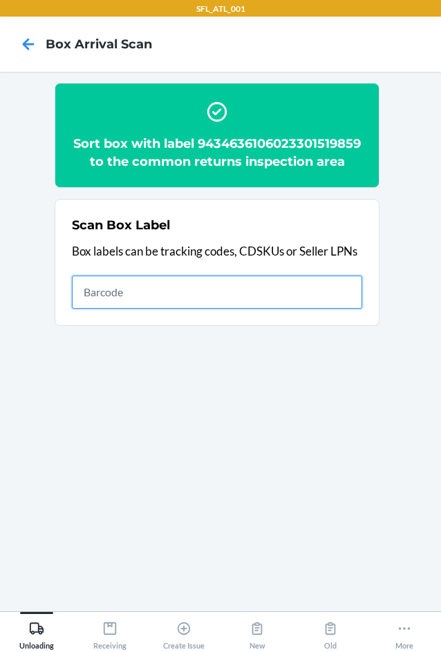
click at [100, 309] on input "text" at bounding box center [217, 292] width 290 height 33
type input "420302599434636106023301406555"
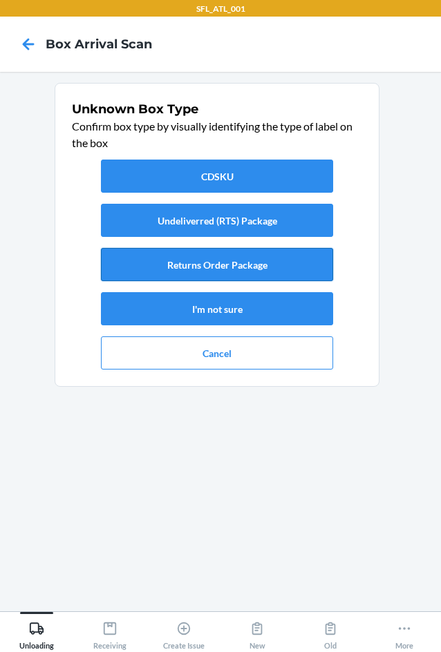
click at [154, 266] on button "Returns Order Package" at bounding box center [217, 264] width 232 height 33
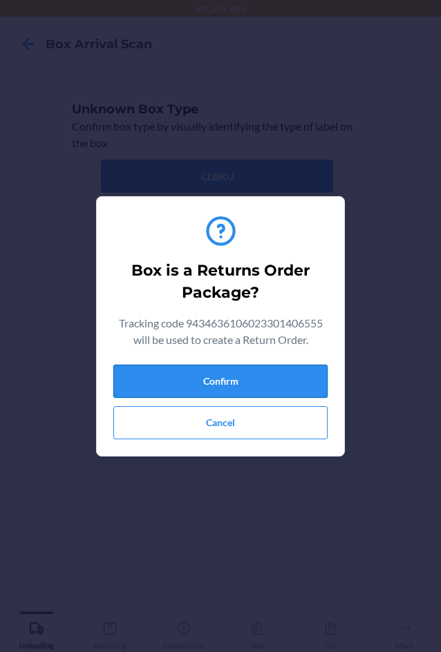
click at [200, 388] on button "Confirm" at bounding box center [220, 381] width 214 height 33
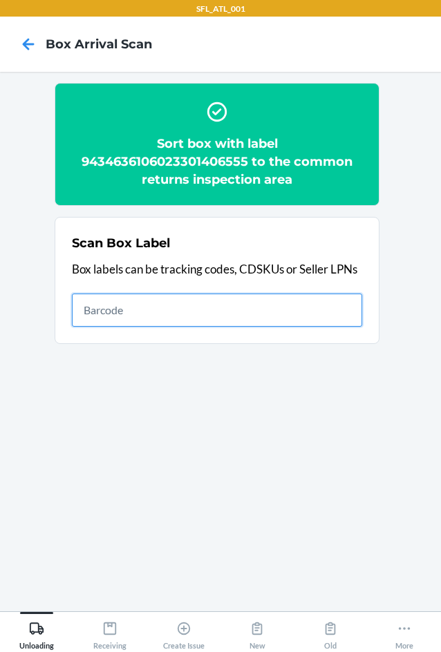
click at [238, 305] on input "text" at bounding box center [217, 310] width 290 height 33
type input "420302599434636106023301411283"
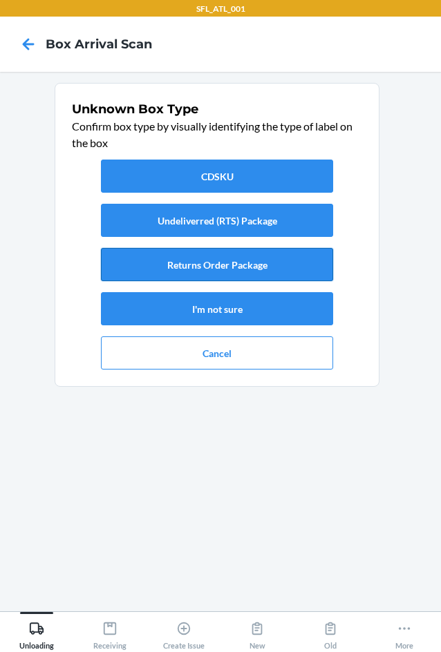
click at [234, 269] on button "Returns Order Package" at bounding box center [217, 264] width 232 height 33
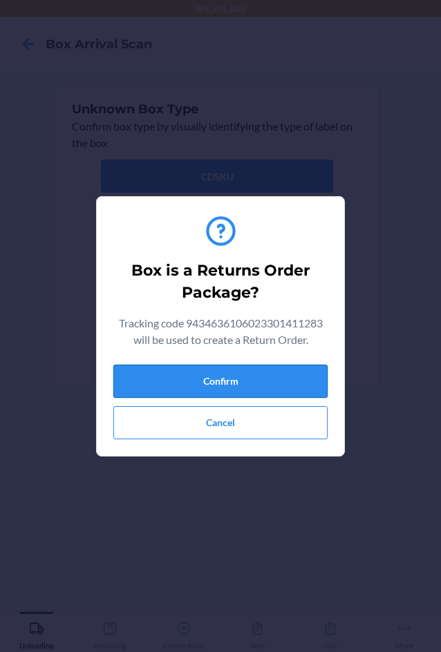
click at [245, 382] on button "Confirm" at bounding box center [220, 381] width 214 height 33
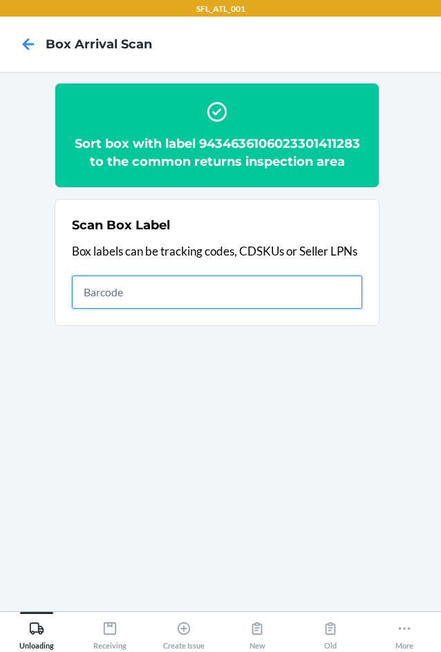
click at [207, 290] on input "text" at bounding box center [217, 292] width 290 height 33
type input "420302599434636106023301269013"
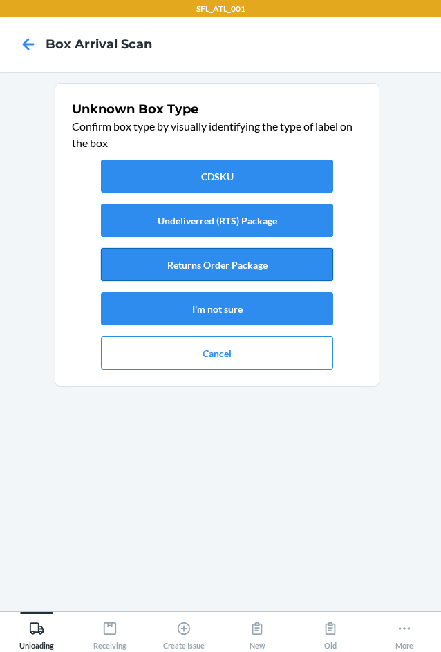
click at [224, 273] on button "Returns Order Package" at bounding box center [217, 264] width 232 height 33
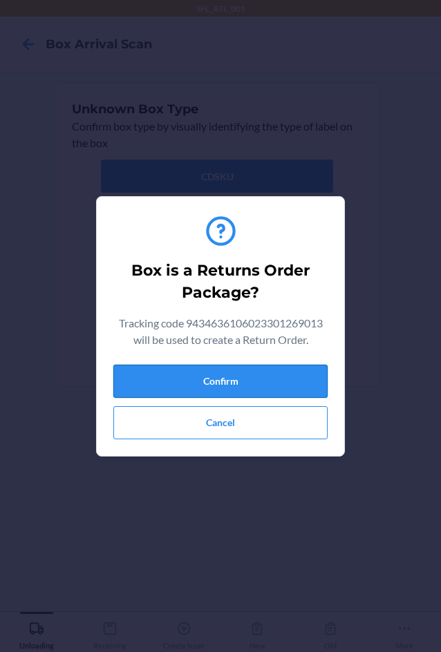
click at [243, 378] on button "Confirm" at bounding box center [220, 381] width 214 height 33
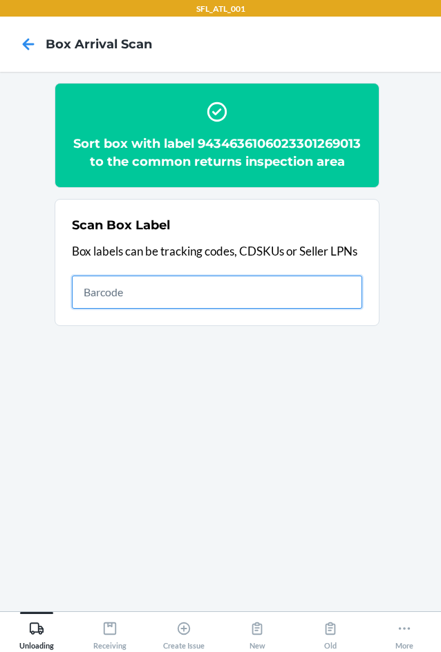
click at [234, 309] on input "text" at bounding box center [217, 292] width 290 height 33
type input "420302599434636106023299434943"
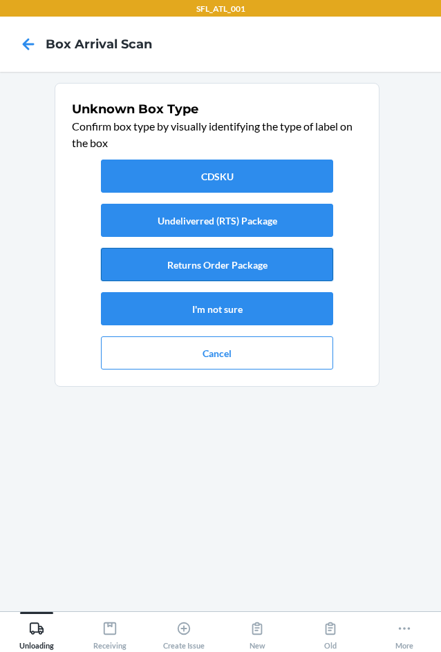
click at [310, 270] on button "Returns Order Package" at bounding box center [217, 264] width 232 height 33
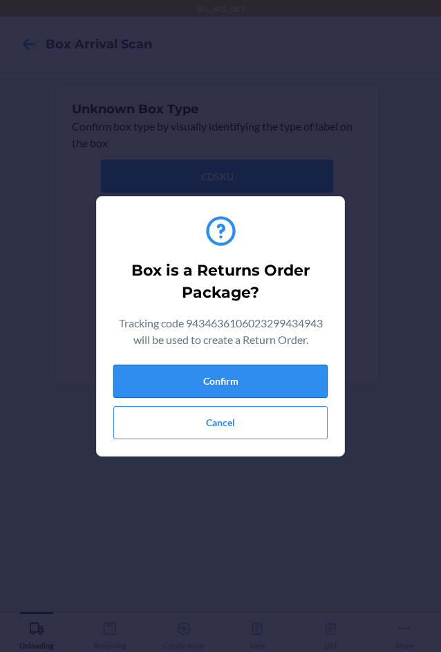
drag, startPoint x: 303, startPoint y: 388, endPoint x: 316, endPoint y: 386, distance: 13.3
click at [306, 386] on button "Confirm" at bounding box center [220, 381] width 214 height 33
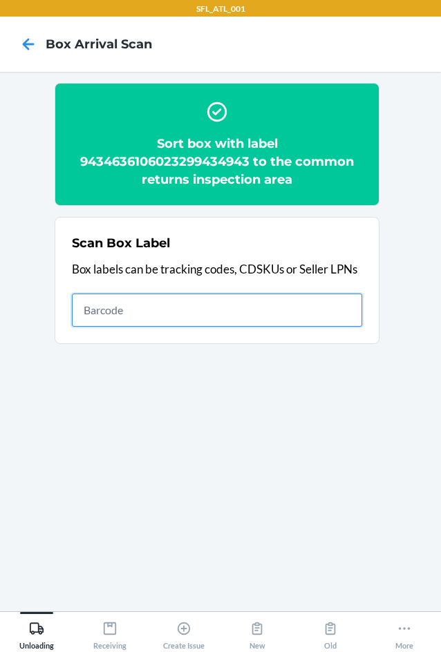
click at [104, 304] on input "text" at bounding box center [217, 310] width 290 height 33
type input "420302599434636106023301439393"
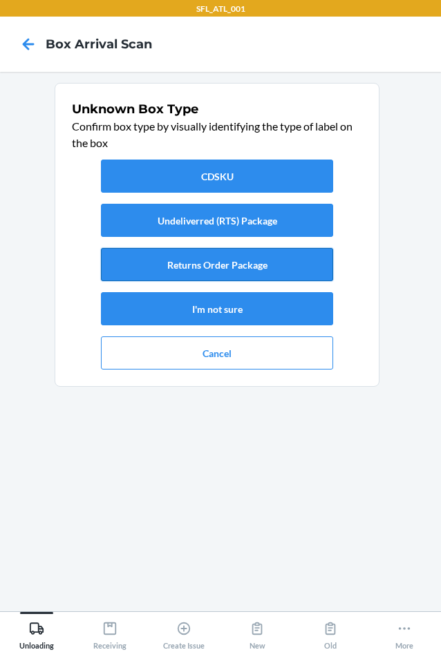
click at [239, 265] on button "Returns Order Package" at bounding box center [217, 264] width 232 height 33
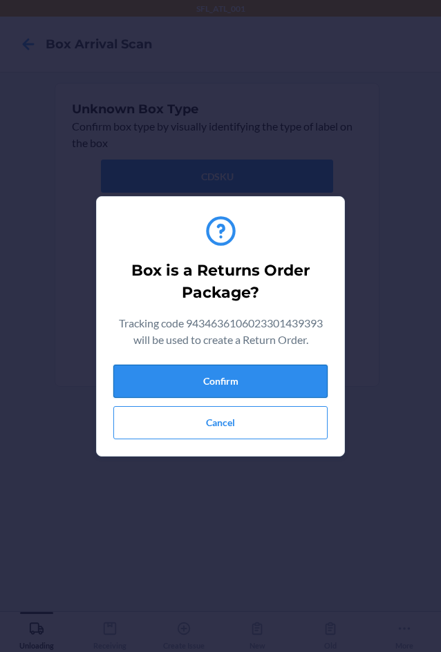
click at [252, 373] on button "Confirm" at bounding box center [220, 381] width 214 height 33
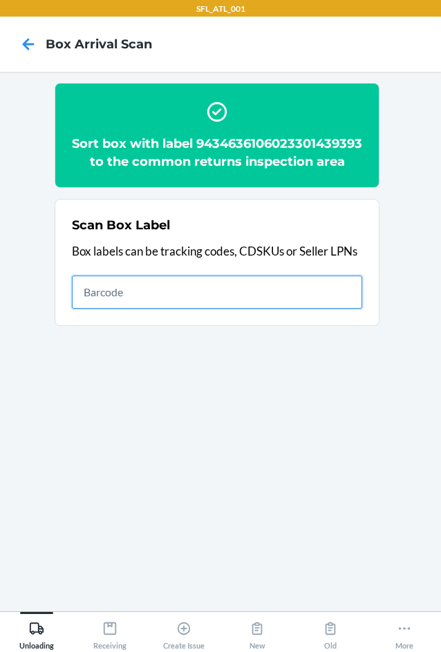
click at [296, 309] on input "text" at bounding box center [217, 292] width 290 height 33
type input "420302599434636106023301562879"
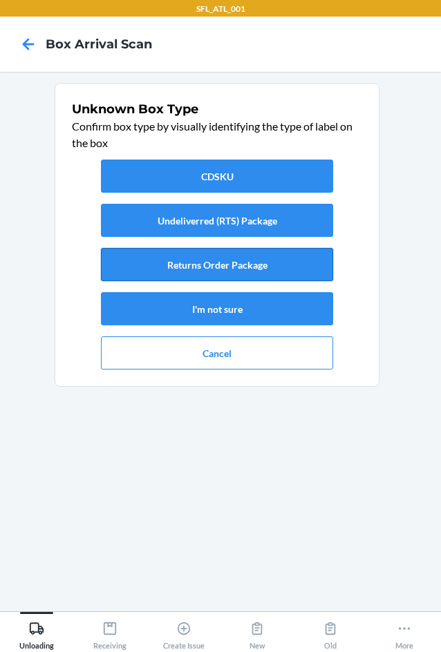
click at [294, 270] on button "Returns Order Package" at bounding box center [217, 264] width 232 height 33
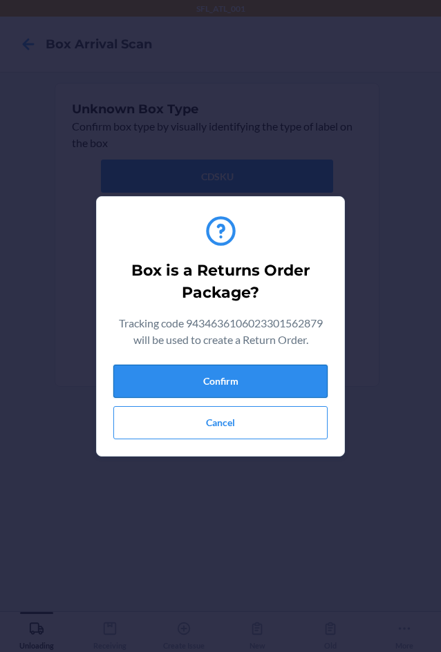
click at [282, 386] on button "Confirm" at bounding box center [220, 381] width 214 height 33
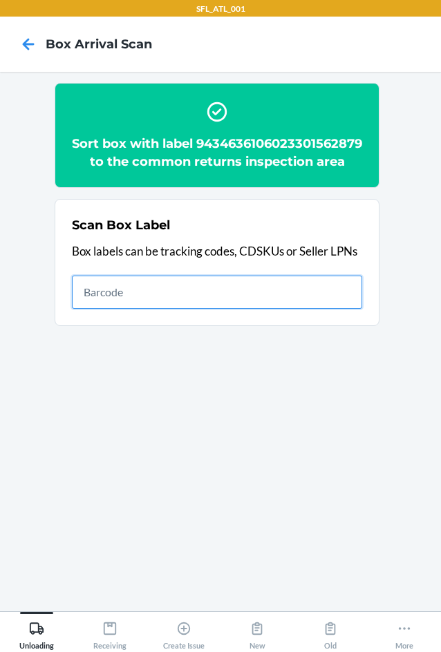
click at [316, 309] on input "text" at bounding box center [217, 292] width 290 height 33
type input "420302599434636106023298833068"
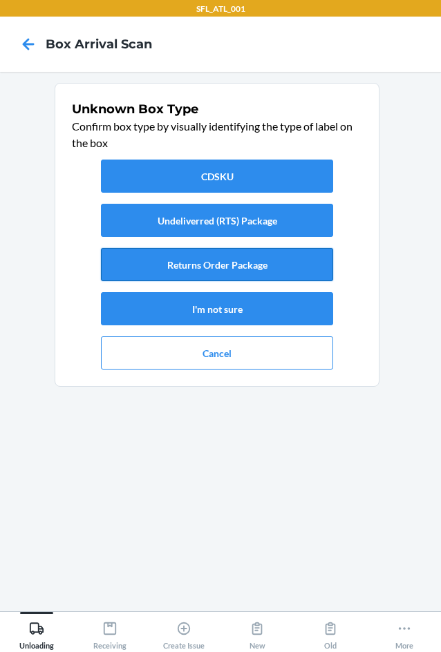
click at [307, 270] on button "Returns Order Package" at bounding box center [217, 264] width 232 height 33
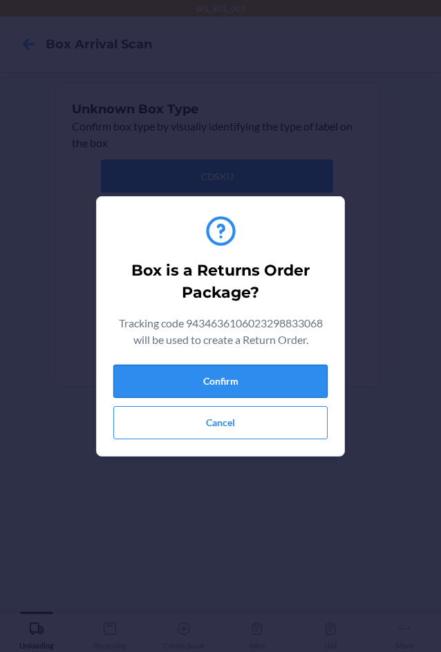
click at [269, 384] on button "Confirm" at bounding box center [220, 381] width 214 height 33
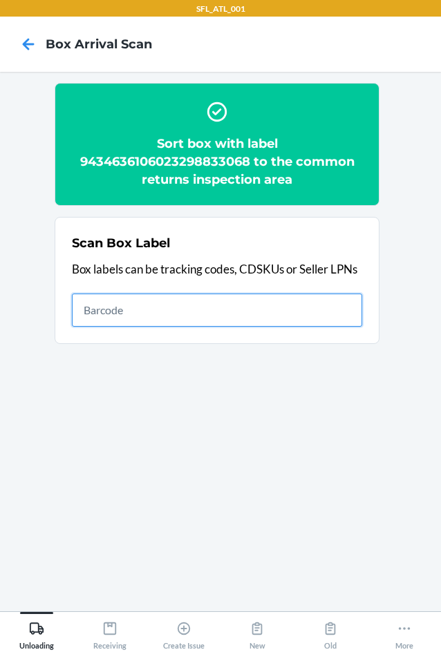
click at [163, 318] on input "text" at bounding box center [217, 310] width 290 height 33
click at [152, 321] on input "text" at bounding box center [217, 310] width 290 height 33
type input "420302599434636106023301162901"
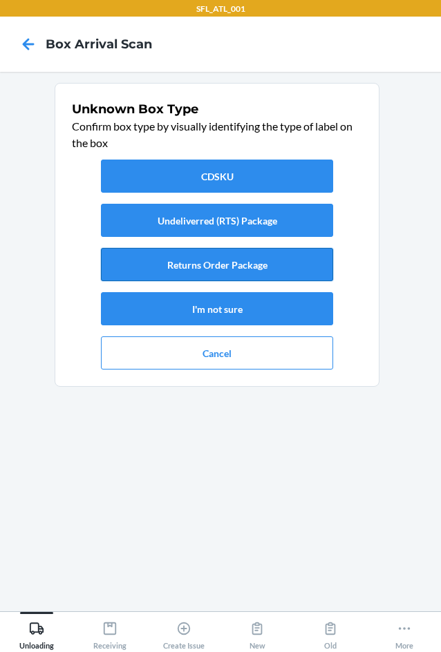
click at [269, 263] on button "Returns Order Package" at bounding box center [217, 264] width 232 height 33
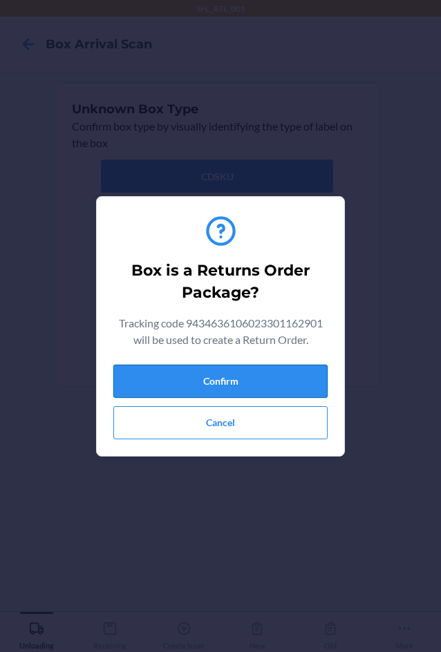
click at [249, 381] on button "Confirm" at bounding box center [220, 381] width 214 height 33
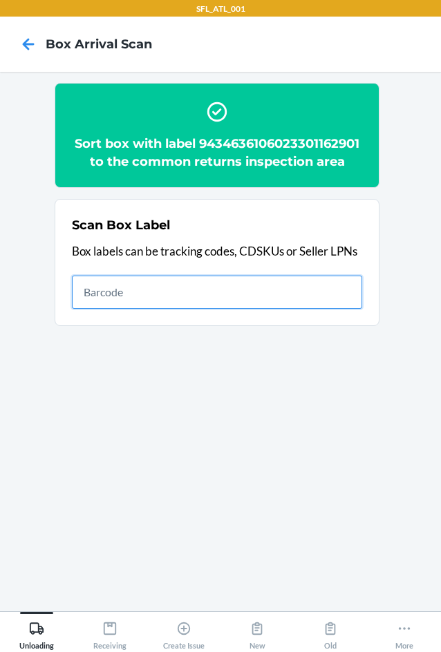
click at [235, 298] on input "text" at bounding box center [217, 292] width 290 height 33
type input "420302599434636106023301515257"
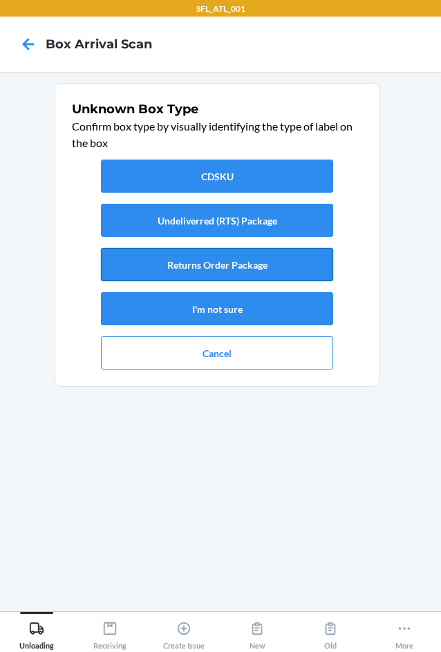
click at [242, 259] on button "Returns Order Package" at bounding box center [217, 264] width 232 height 33
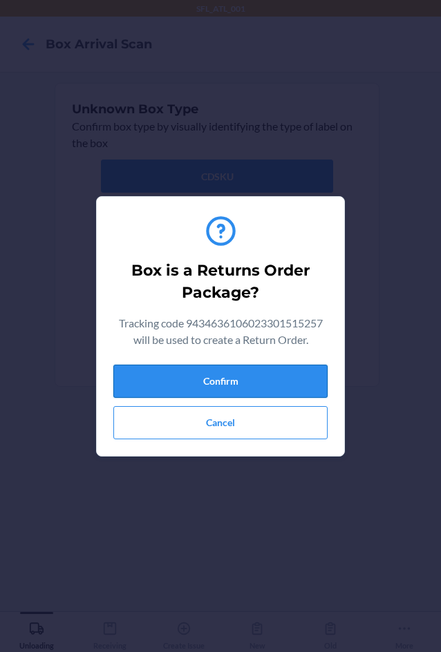
click at [246, 371] on button "Confirm" at bounding box center [220, 381] width 214 height 33
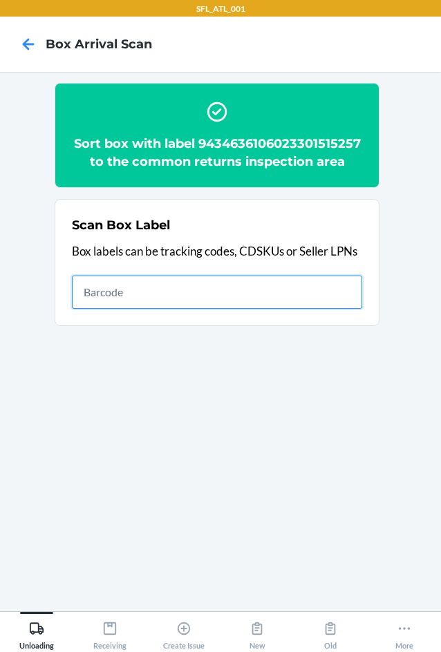
click at [163, 299] on input "text" at bounding box center [217, 292] width 290 height 33
type input "420302599434636106023301324705"
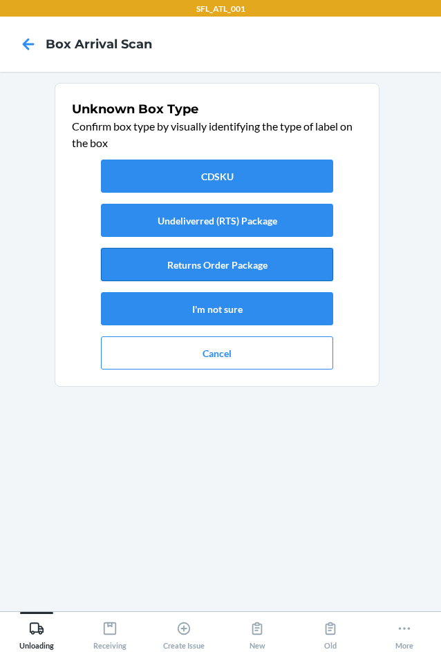
click at [242, 256] on button "Returns Order Package" at bounding box center [217, 264] width 232 height 33
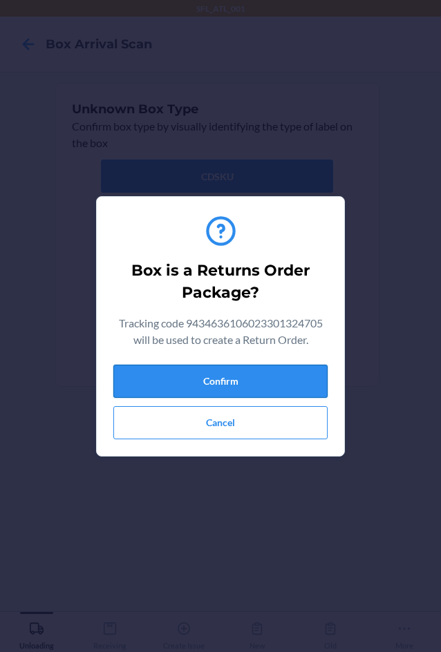
click at [239, 380] on button "Confirm" at bounding box center [220, 381] width 214 height 33
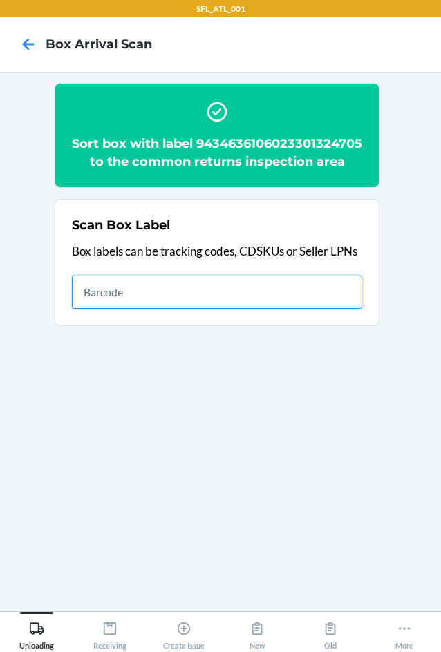
click at [294, 309] on input "text" at bounding box center [217, 292] width 290 height 33
type input "420302599434636106023300197010"
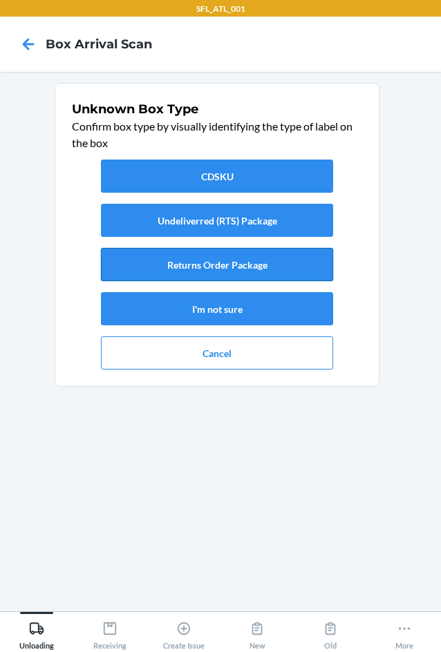
click at [222, 259] on button "Returns Order Package" at bounding box center [217, 264] width 232 height 33
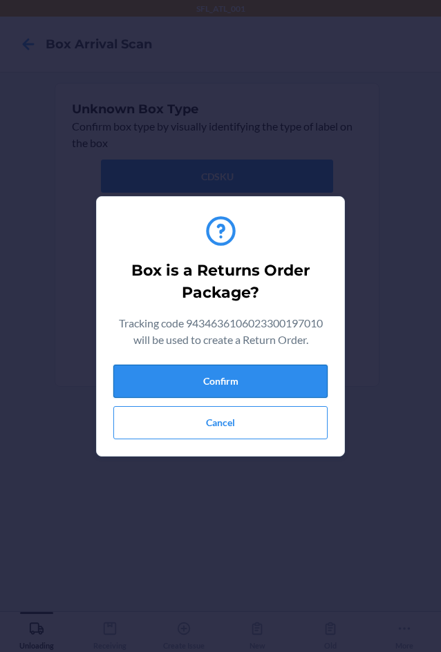
click at [224, 380] on button "Confirm" at bounding box center [220, 381] width 214 height 33
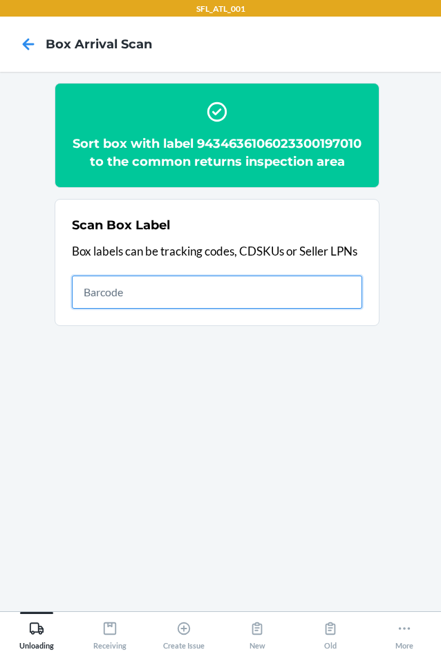
click at [317, 308] on input "text" at bounding box center [217, 292] width 290 height 33
type input "420302599434636106023301566174"
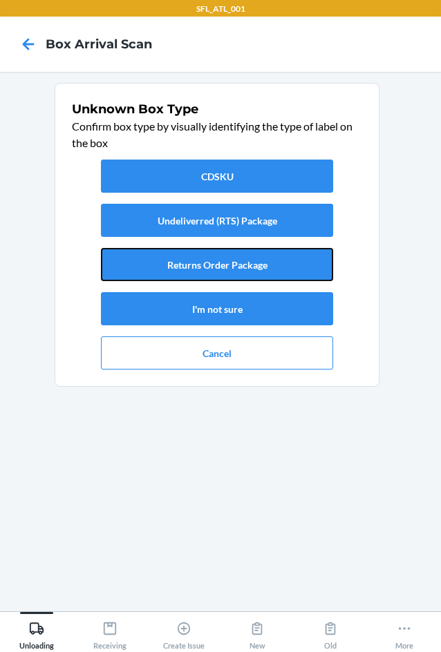
click at [267, 259] on button "Returns Order Package" at bounding box center [217, 264] width 232 height 33
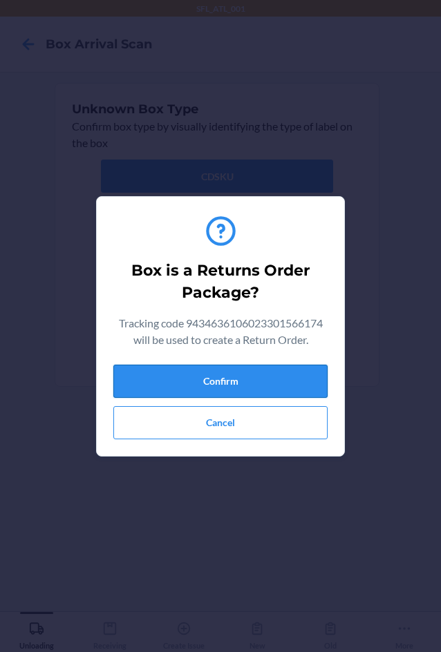
click at [276, 387] on button "Confirm" at bounding box center [220, 381] width 214 height 33
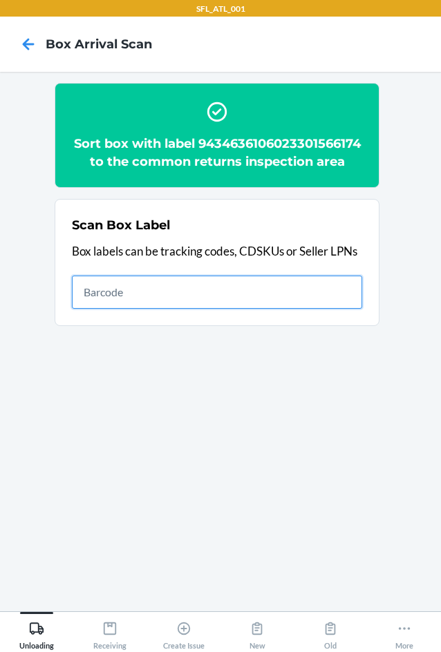
click at [209, 278] on input "text" at bounding box center [217, 292] width 290 height 33
type input "420302599434636106023300162650"
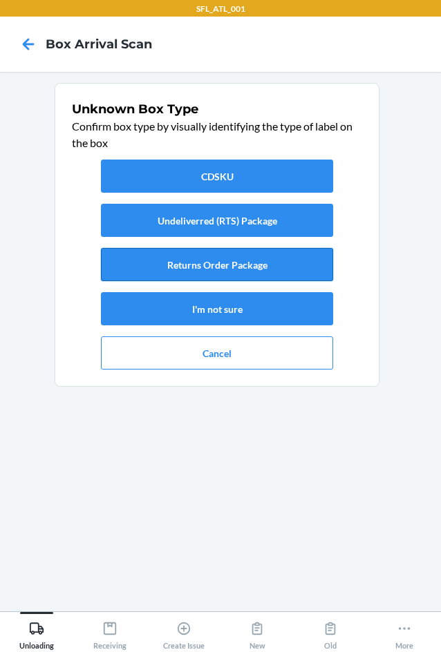
click at [224, 266] on button "Returns Order Package" at bounding box center [217, 264] width 232 height 33
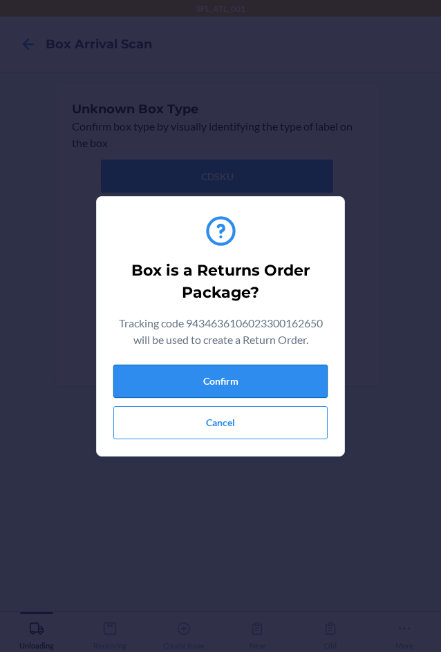
click at [224, 381] on button "Confirm" at bounding box center [220, 381] width 214 height 33
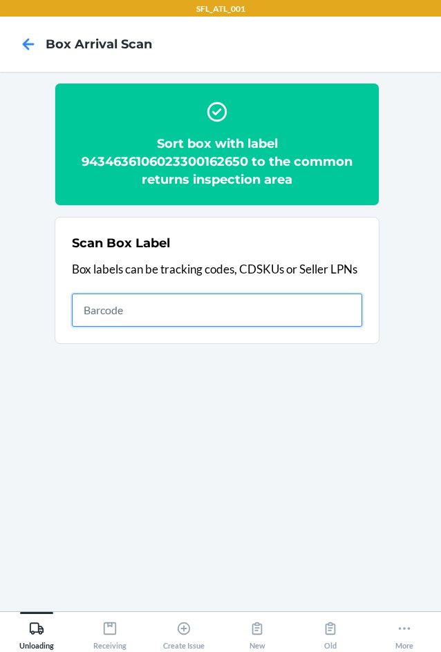
click at [201, 309] on input "text" at bounding box center [217, 310] width 290 height 33
type input "420302599434636106023301586028"
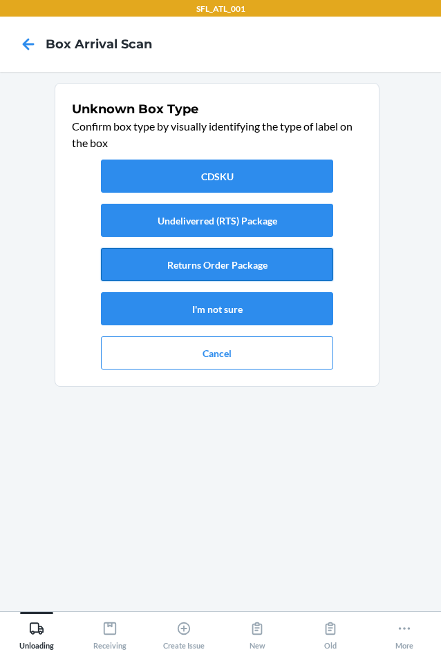
click at [207, 265] on button "Returns Order Package" at bounding box center [217, 264] width 232 height 33
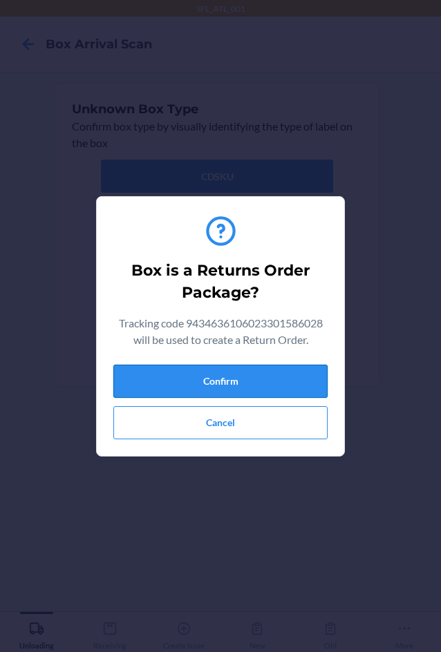
click at [263, 377] on button "Confirm" at bounding box center [220, 381] width 214 height 33
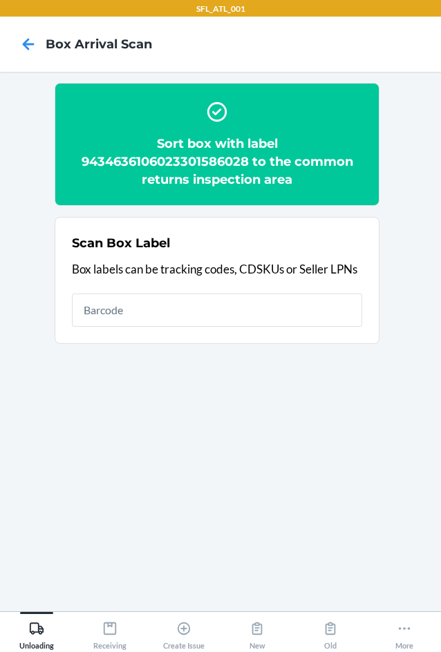
drag, startPoint x: 401, startPoint y: 365, endPoint x: 500, endPoint y: 337, distance: 102.6
click at [440, 337] on html "SFL_ATL_001 Box Arrival Scan Sort box with label 9434636106023301586028 to the …" at bounding box center [220, 326] width 441 height 652
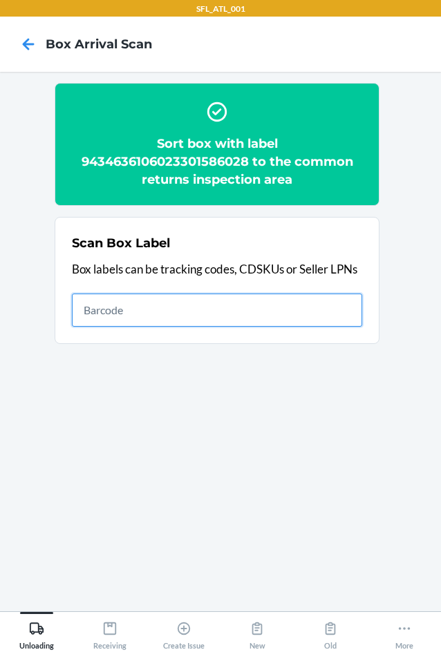
click at [189, 312] on input "text" at bounding box center [217, 310] width 290 height 33
type input "420302599434636106023301015061"
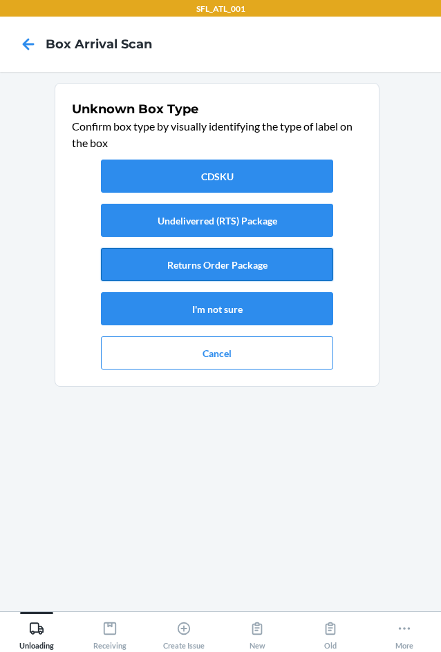
click at [202, 260] on button "Returns Order Package" at bounding box center [217, 264] width 232 height 33
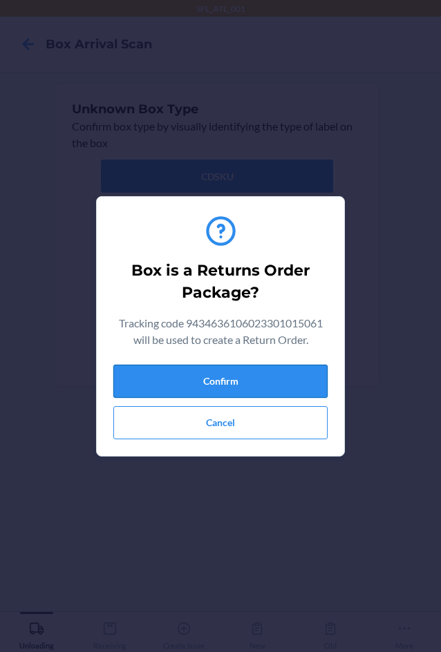
click at [238, 381] on button "Confirm" at bounding box center [220, 381] width 214 height 33
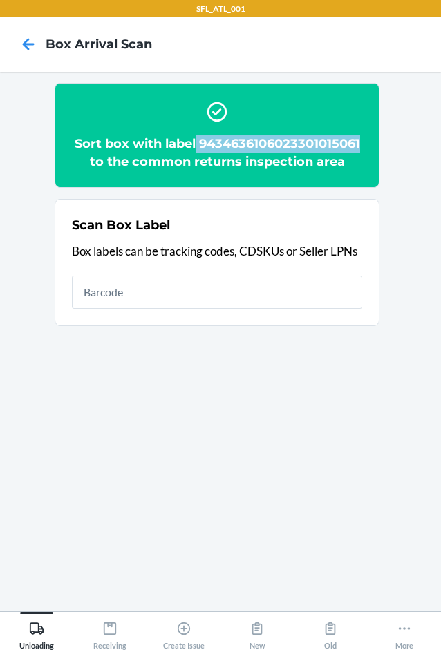
click at [359, 145] on h2 "Sort box with label 9434636106023301015061 to the common returns inspection area" at bounding box center [217, 153] width 290 height 36
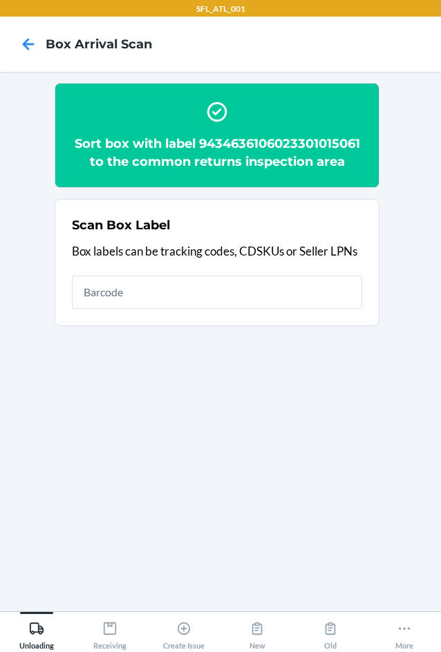
drag, startPoint x: 359, startPoint y: 145, endPoint x: 358, endPoint y: 90, distance: 55.3
click at [358, 90] on section "Sort box with label 9434636106023301015061 to the common returns inspection area" at bounding box center [217, 135] width 325 height 105
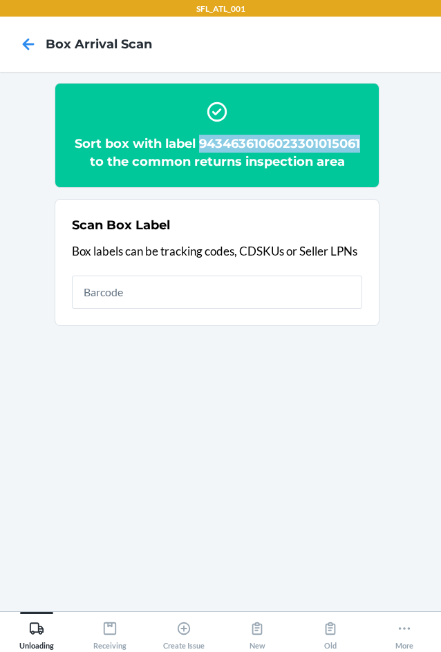
copy h2 "9434636106023301015061"
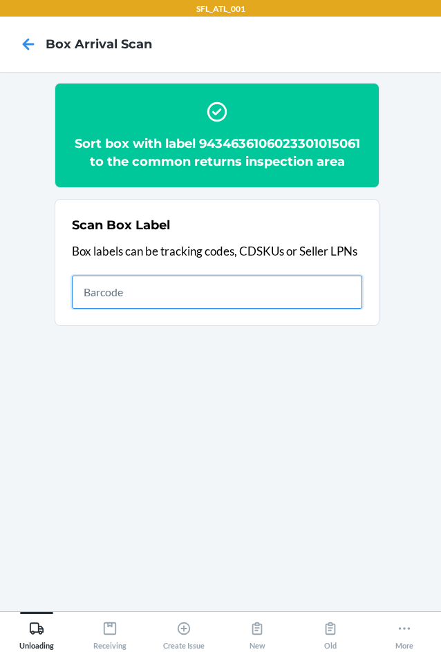
click at [230, 287] on input "text" at bounding box center [217, 292] width 290 height 33
type input "420302599434636106023301423279"
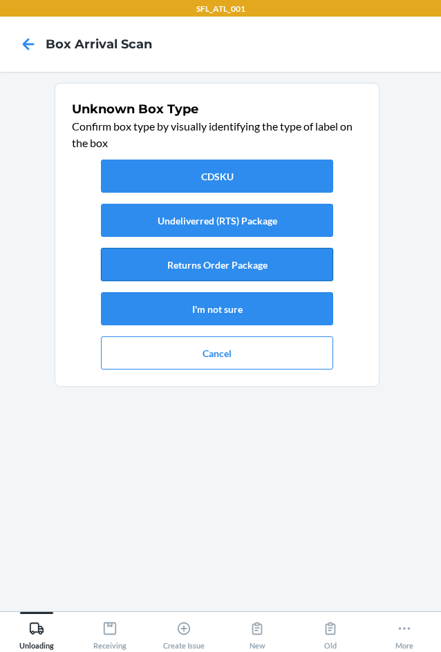
click at [254, 268] on button "Returns Order Package" at bounding box center [217, 264] width 232 height 33
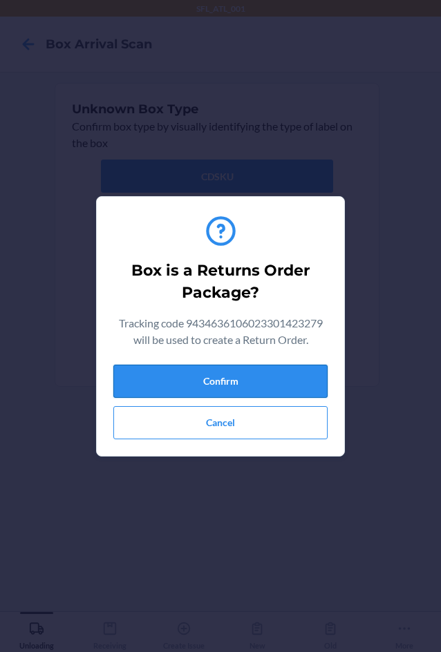
click at [261, 375] on button "Confirm" at bounding box center [220, 381] width 214 height 33
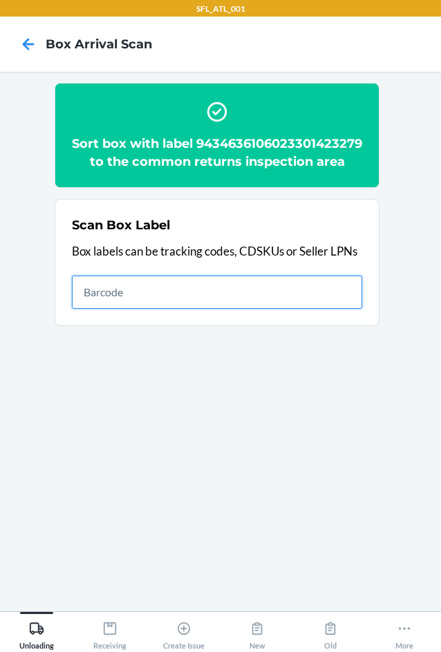
click at [301, 309] on input "text" at bounding box center [217, 292] width 290 height 33
type input "420302599434636106023301700219"
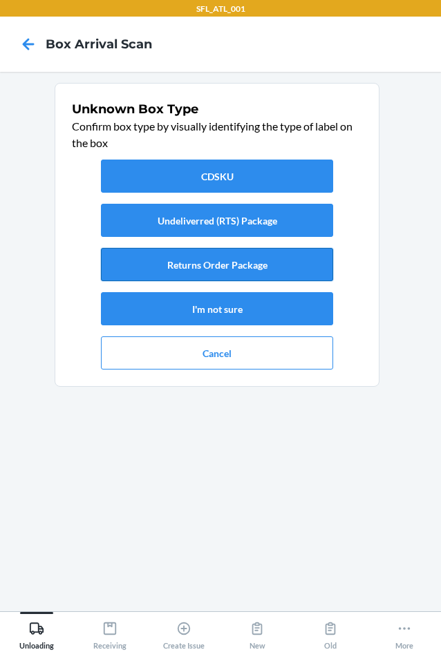
click at [187, 271] on button "Returns Order Package" at bounding box center [217, 264] width 232 height 33
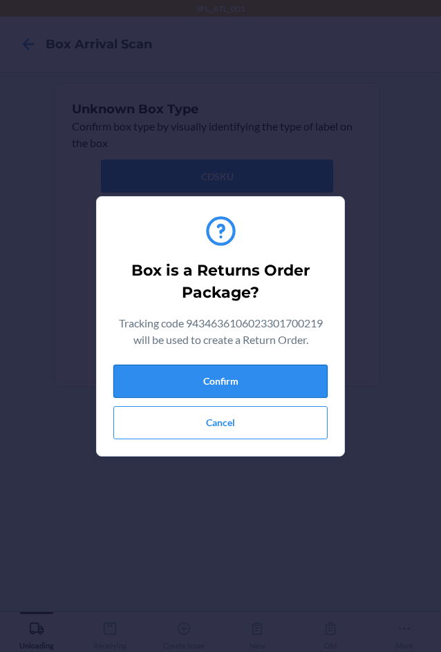
click at [209, 393] on button "Confirm" at bounding box center [220, 381] width 214 height 33
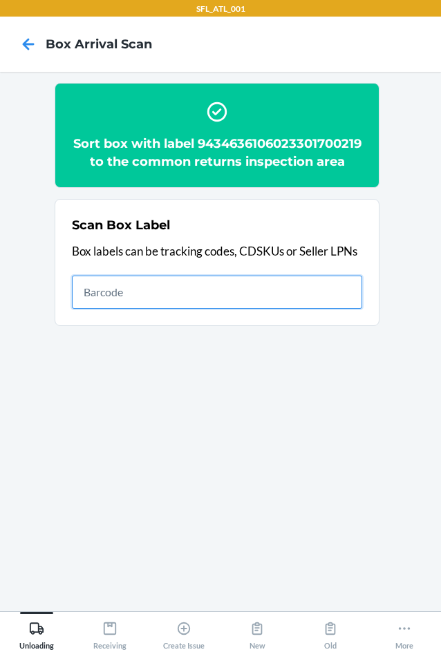
click at [170, 301] on input "text" at bounding box center [217, 292] width 290 height 33
type input "420302599434636106023301766260"
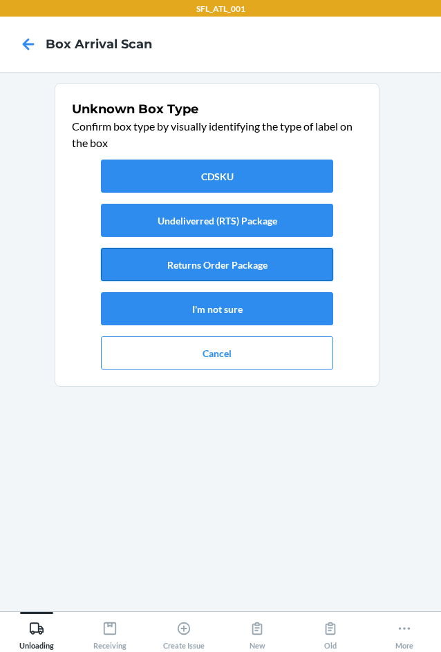
click at [170, 272] on button "Returns Order Package" at bounding box center [217, 264] width 232 height 33
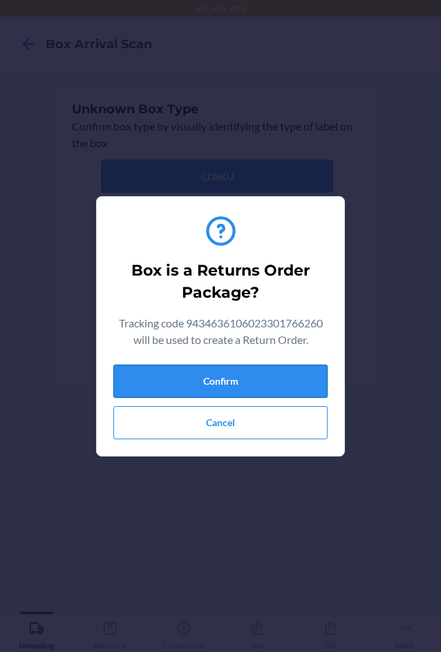
click at [245, 393] on button "Confirm" at bounding box center [220, 381] width 214 height 33
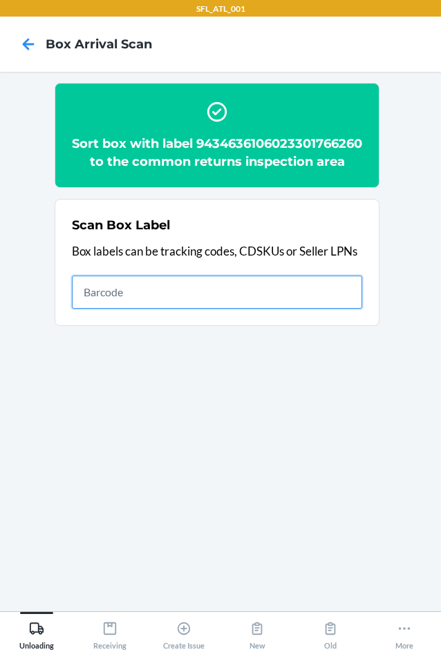
click at [343, 308] on input "text" at bounding box center [217, 292] width 290 height 33
type input "420302599434636106023299666603"
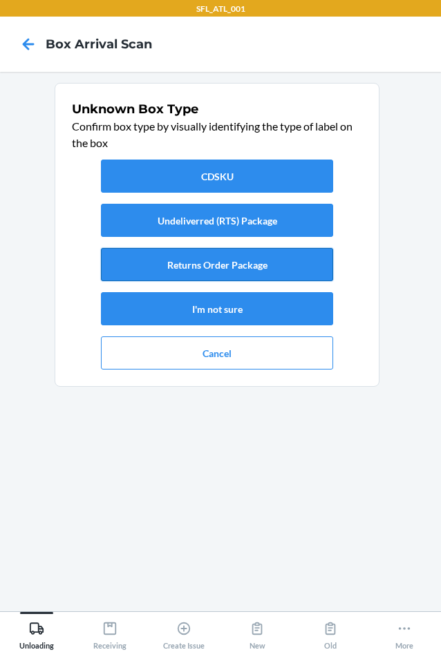
click at [266, 260] on button "Returns Order Package" at bounding box center [217, 264] width 232 height 33
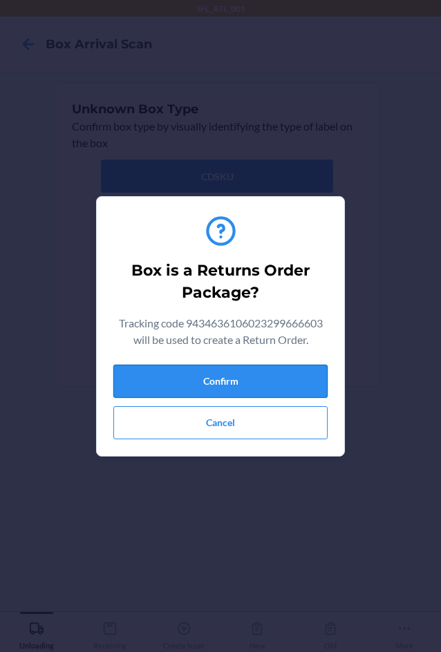
click at [271, 383] on button "Confirm" at bounding box center [220, 381] width 214 height 33
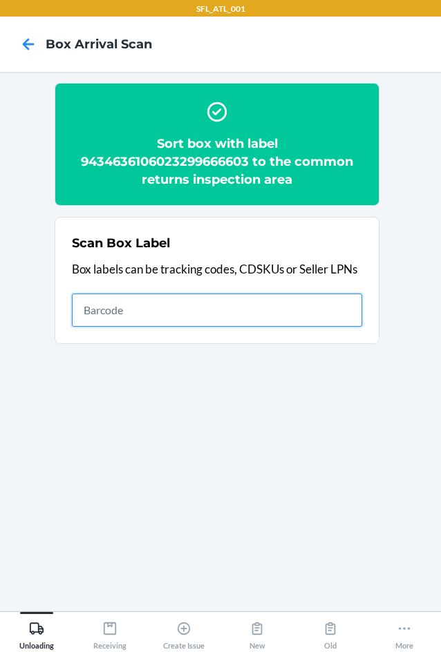
click at [263, 305] on input "text" at bounding box center [217, 310] width 290 height 33
type input "420302599434636106023301459650"
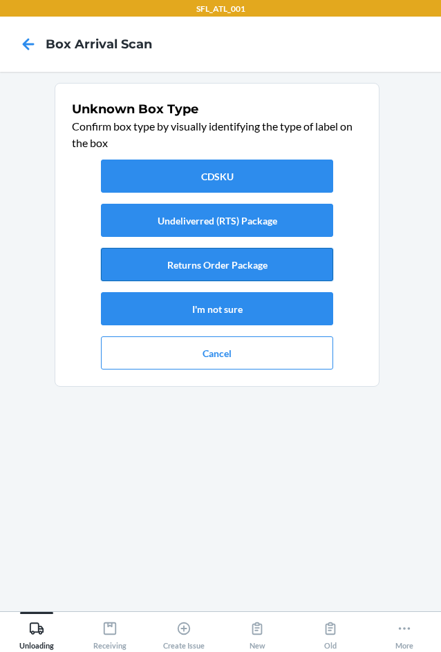
click at [272, 249] on button "Returns Order Package" at bounding box center [217, 264] width 232 height 33
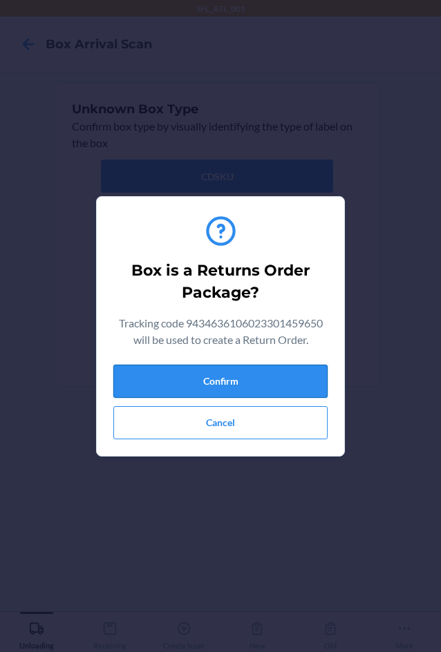
click at [250, 390] on button "Confirm" at bounding box center [220, 381] width 214 height 33
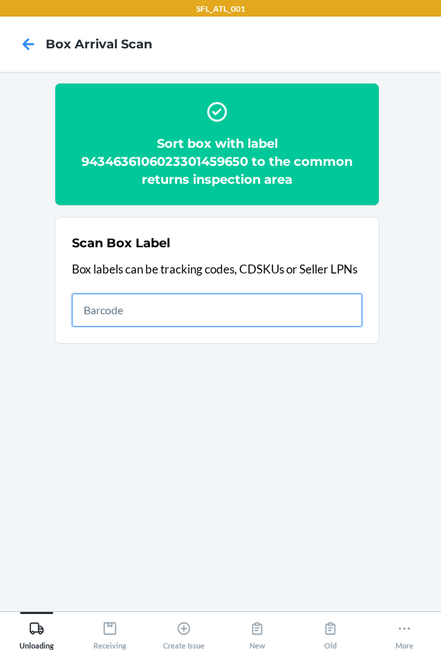
click at [155, 310] on input "text" at bounding box center [217, 310] width 290 height 33
click at [235, 312] on input "text" at bounding box center [217, 310] width 290 height 33
type input "420302599434636106023301728237"
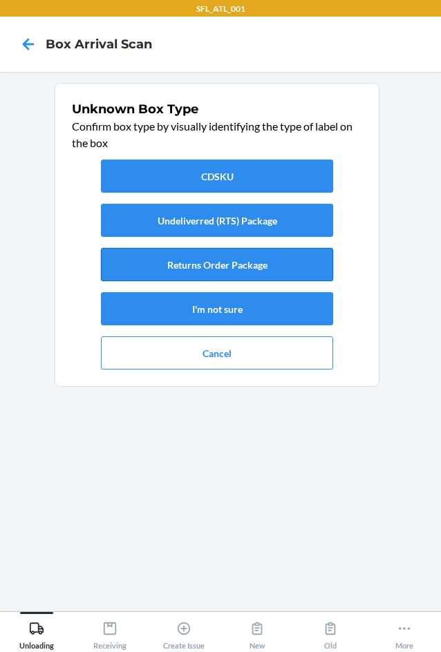
click at [256, 264] on button "Returns Order Package" at bounding box center [217, 264] width 232 height 33
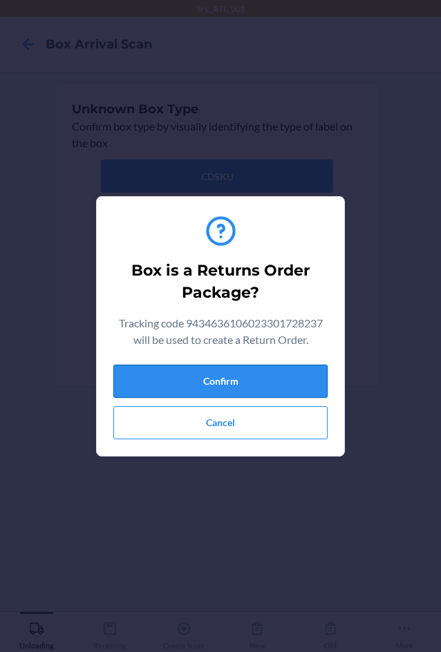
click at [274, 375] on button "Confirm" at bounding box center [220, 381] width 214 height 33
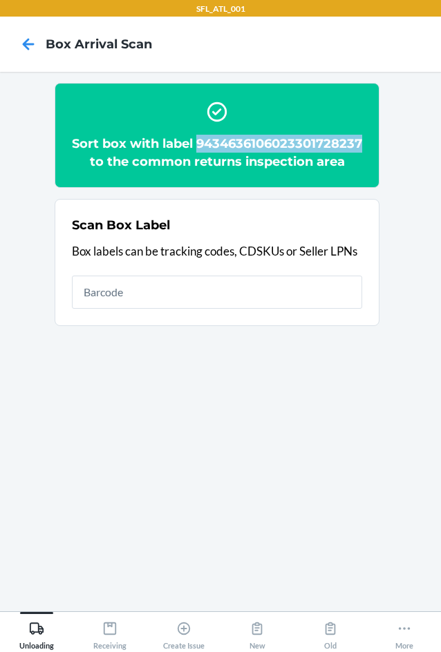
click at [247, 164] on h2 "Sort box with label 9434636106023301728237 to the common returns inspection area" at bounding box center [217, 153] width 290 height 36
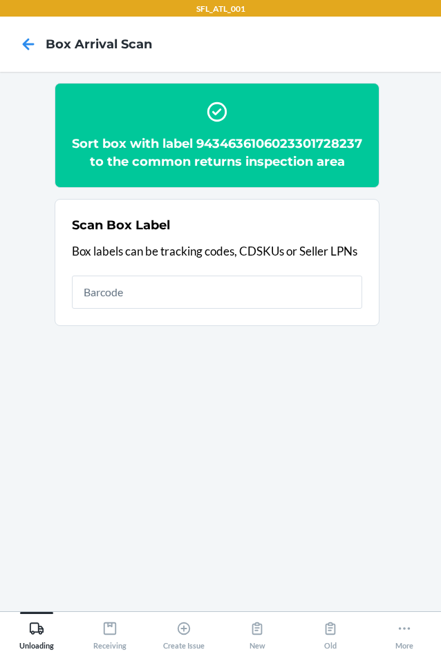
drag, startPoint x: 247, startPoint y: 164, endPoint x: 149, endPoint y: 85, distance: 125.7
click at [149, 85] on section "Sort box with label 9434636106023301728237 to the common returns inspection area" at bounding box center [217, 135] width 325 height 105
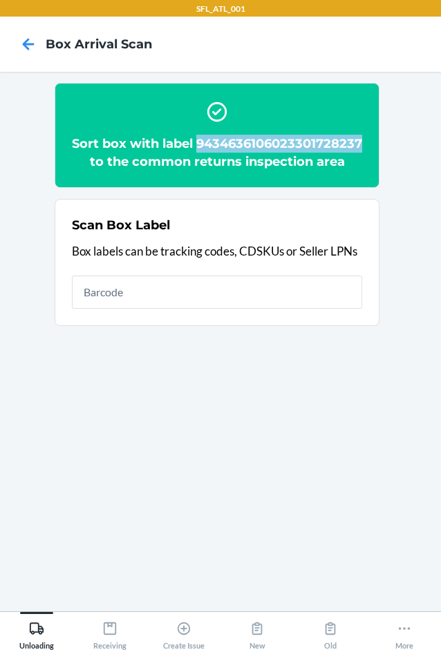
click at [247, 164] on h2 "Sort box with label 9434636106023301728237 to the common returns inspection area" at bounding box center [217, 153] width 290 height 36
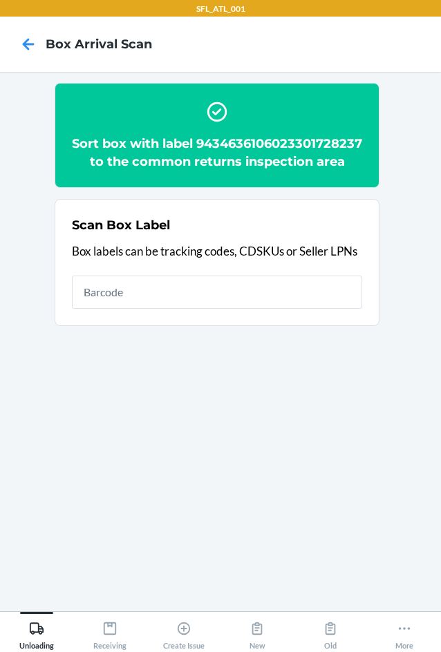
drag, startPoint x: 247, startPoint y: 164, endPoint x: 239, endPoint y: 105, distance: 59.2
click at [239, 105] on div "Sort box with label 9434636106023301728237 to the common returns inspection area" at bounding box center [217, 136] width 290 height 82
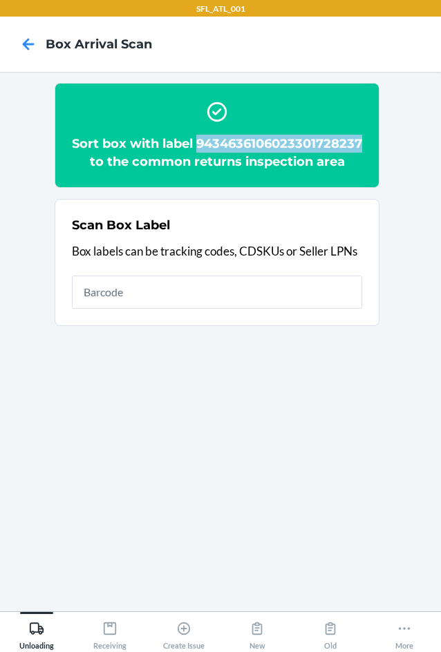
copy h2 "9434636106023301728237"
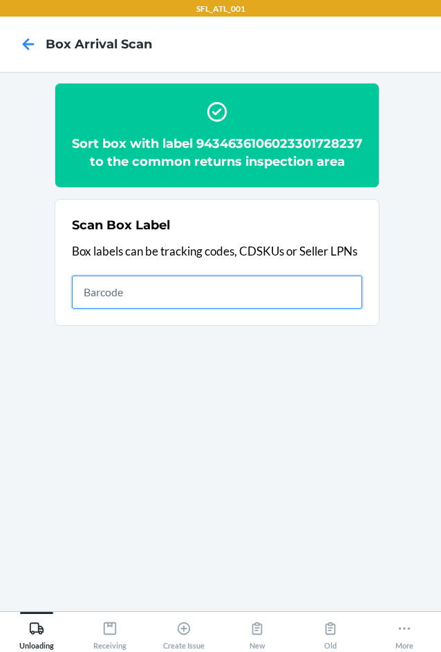
click at [199, 309] on input "text" at bounding box center [217, 292] width 290 height 33
type input "420302599434636106023301876839"
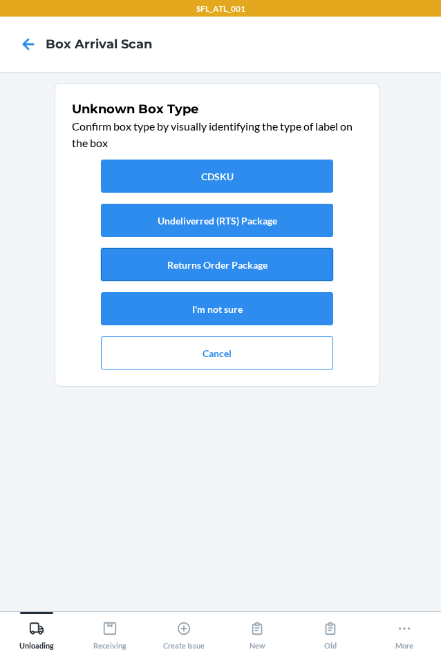
click at [154, 256] on button "Returns Order Package" at bounding box center [217, 264] width 232 height 33
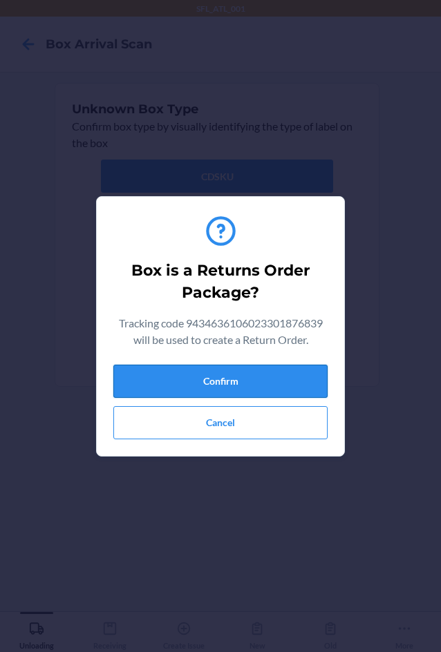
click at [201, 370] on button "Confirm" at bounding box center [220, 381] width 214 height 33
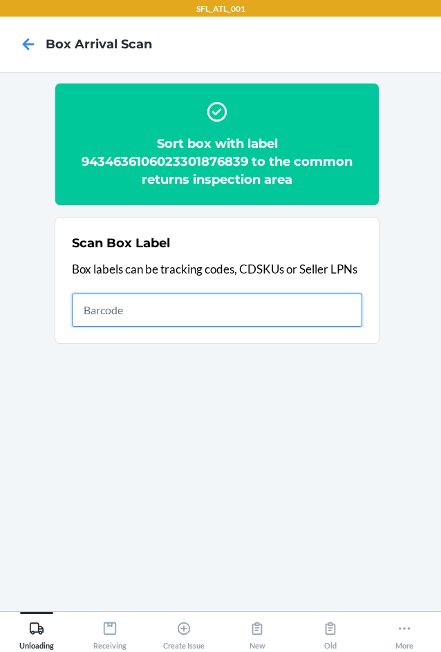
click at [262, 308] on input "text" at bounding box center [217, 310] width 290 height 33
type input "420302599434636106023301707188"
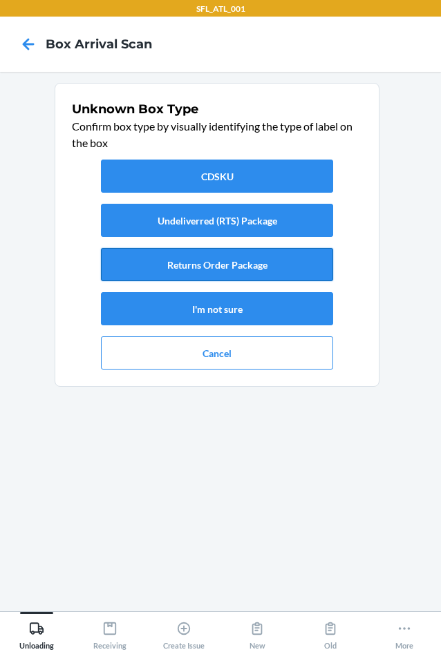
click at [307, 265] on button "Returns Order Package" at bounding box center [217, 264] width 232 height 33
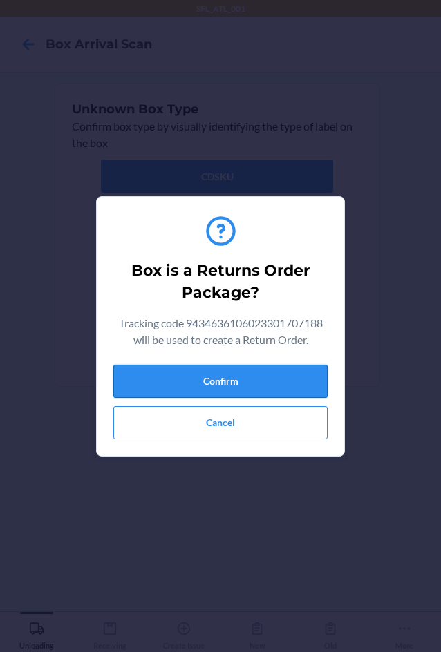
click at [279, 391] on button "Confirm" at bounding box center [220, 381] width 214 height 33
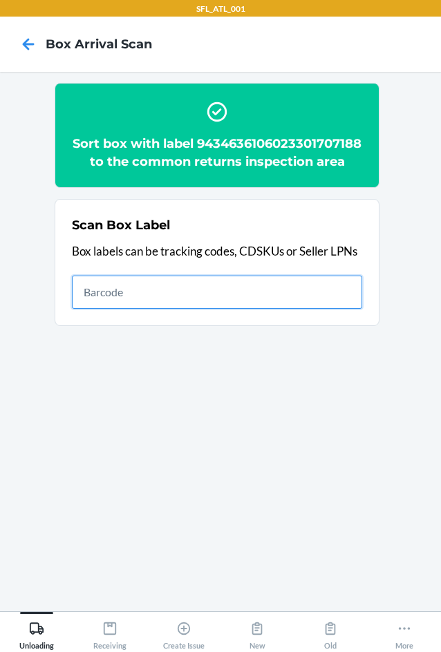
click at [321, 309] on input "text" at bounding box center [217, 292] width 290 height 33
type input "420302599434636106023301674206"
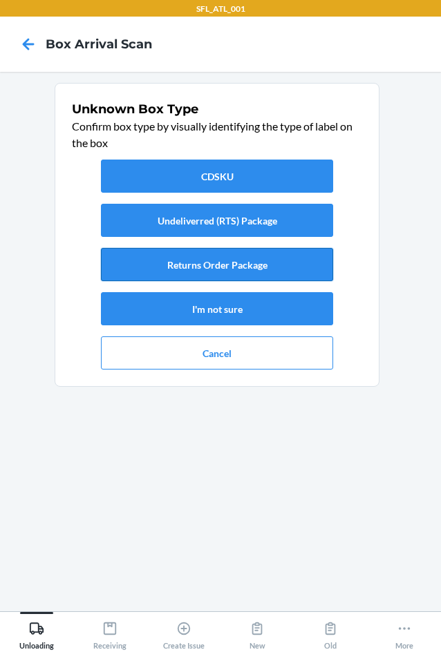
click at [290, 260] on button "Returns Order Package" at bounding box center [217, 264] width 232 height 33
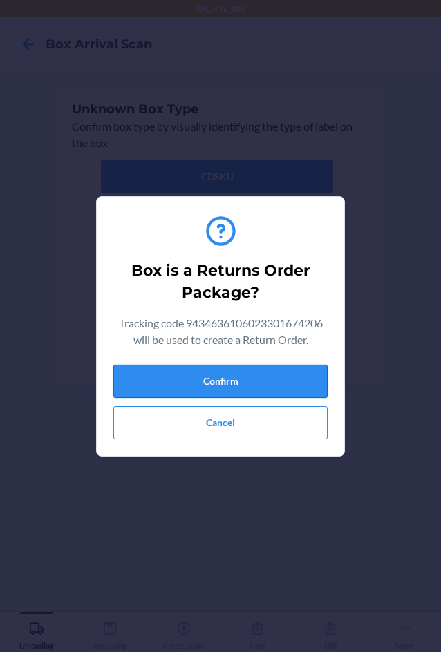
click at [277, 390] on button "Confirm" at bounding box center [220, 381] width 214 height 33
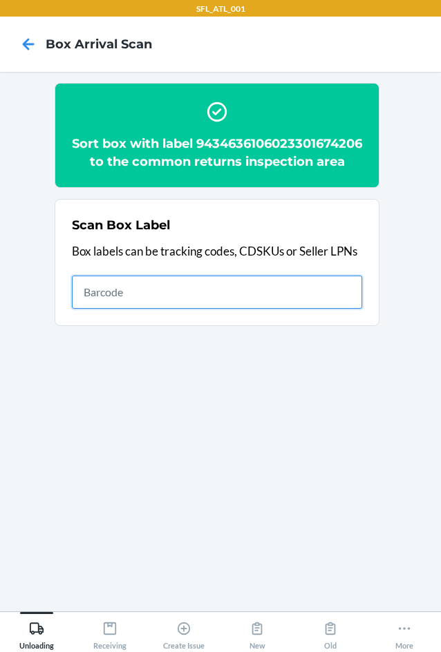
click at [264, 309] on input "text" at bounding box center [217, 292] width 290 height 33
type input "420302599434636106023301282883"
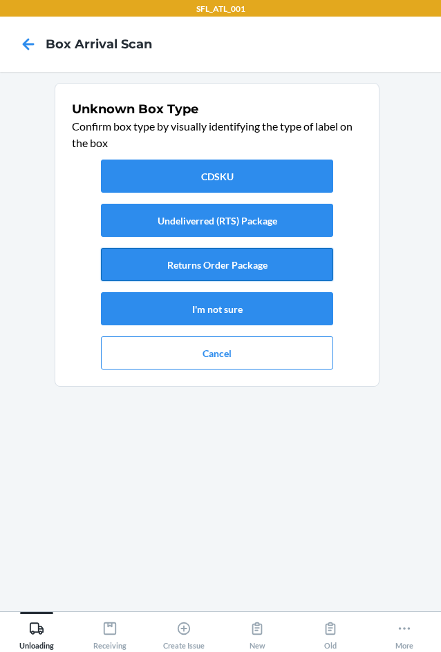
click at [251, 257] on button "Returns Order Package" at bounding box center [217, 264] width 232 height 33
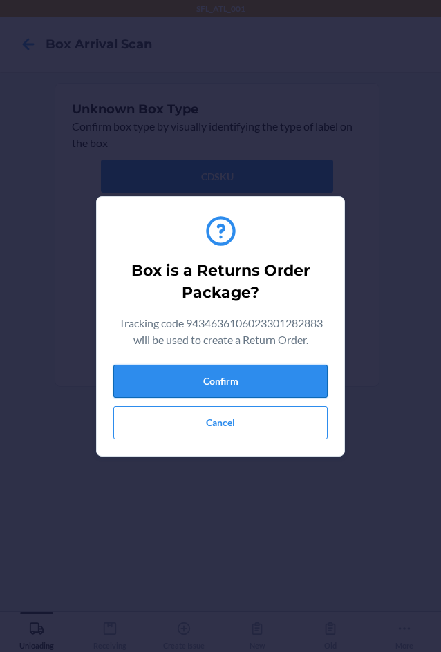
click at [290, 379] on button "Confirm" at bounding box center [220, 381] width 214 height 33
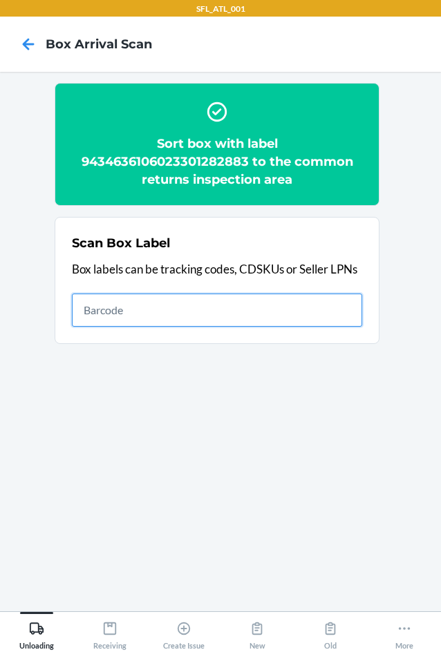
click at [261, 323] on input "text" at bounding box center [217, 310] width 290 height 33
type input "420302599434636106023301238736"
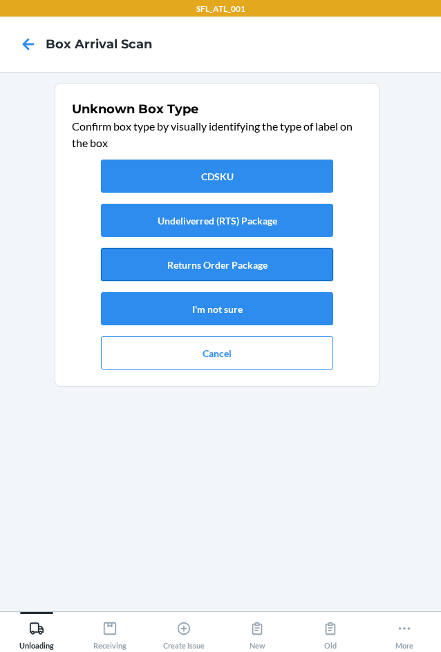
click at [236, 272] on button "Returns Order Package" at bounding box center [217, 264] width 232 height 33
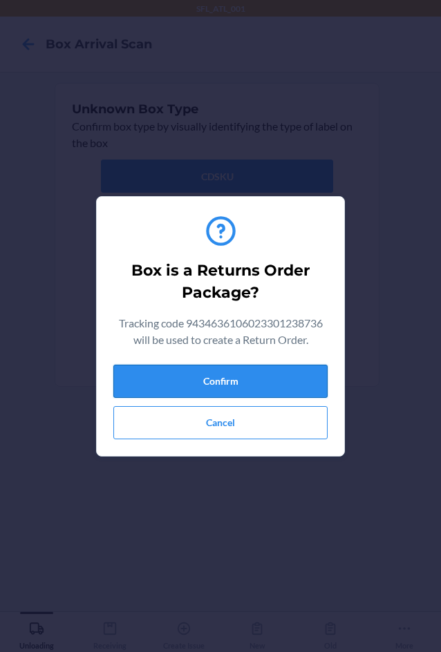
click at [251, 377] on button "Confirm" at bounding box center [220, 381] width 214 height 33
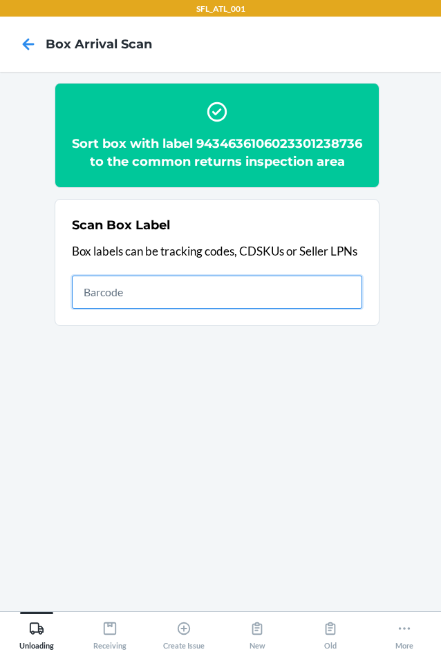
click at [243, 301] on input "text" at bounding box center [217, 292] width 290 height 33
type input "420302599434636106023301414727"
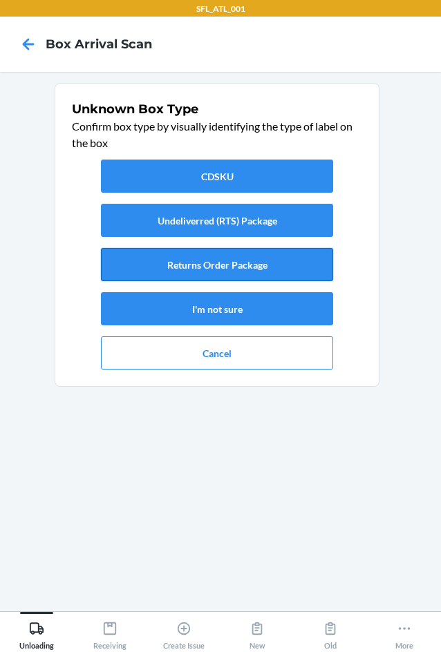
click at [285, 262] on button "Returns Order Package" at bounding box center [217, 264] width 232 height 33
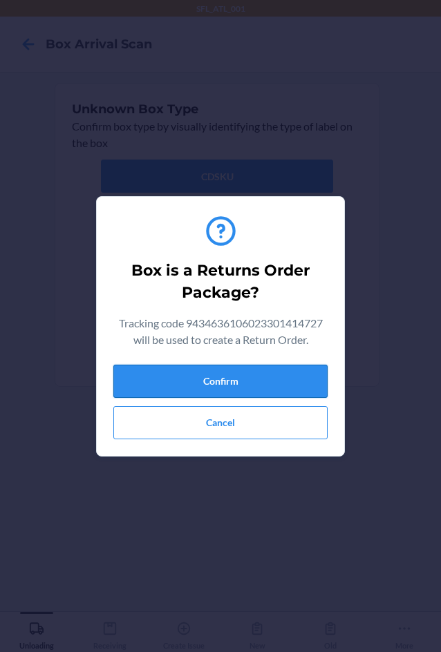
click at [249, 375] on button "Confirm" at bounding box center [220, 381] width 214 height 33
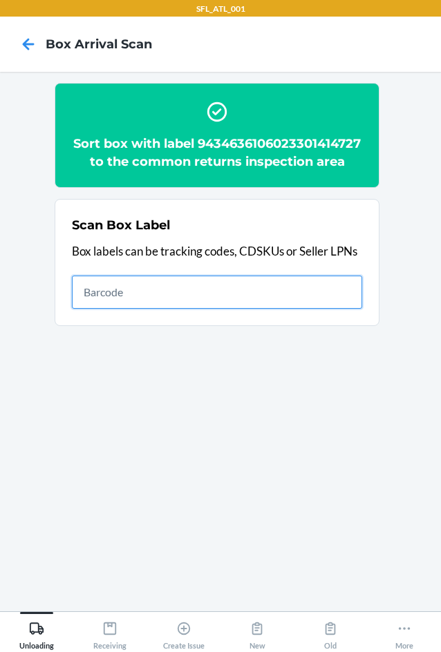
click at [193, 309] on input "text" at bounding box center [217, 292] width 290 height 33
type input "420365269261290316871731507824"
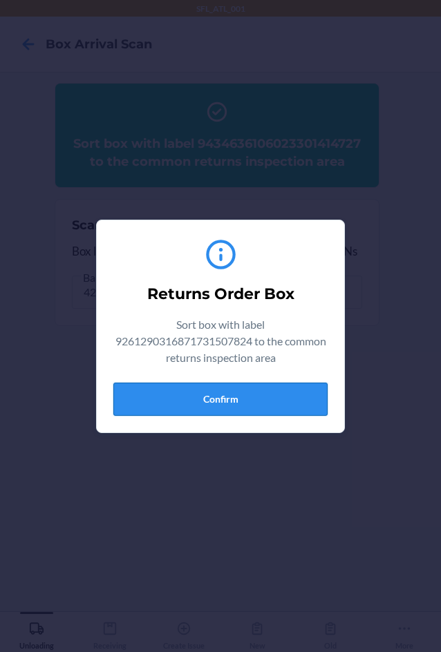
click at [225, 408] on button "Confirm" at bounding box center [220, 399] width 214 height 33
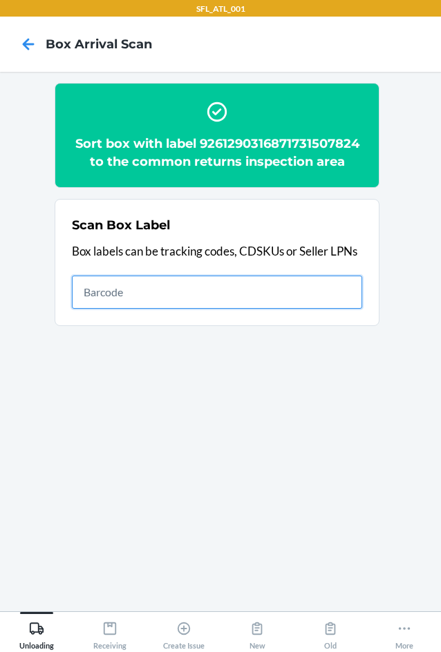
click at [265, 287] on input "text" at bounding box center [217, 292] width 290 height 33
type input "420302599434636106023301703302"
click at [140, 296] on input "420302599434636106023301703302" at bounding box center [217, 292] width 290 height 33
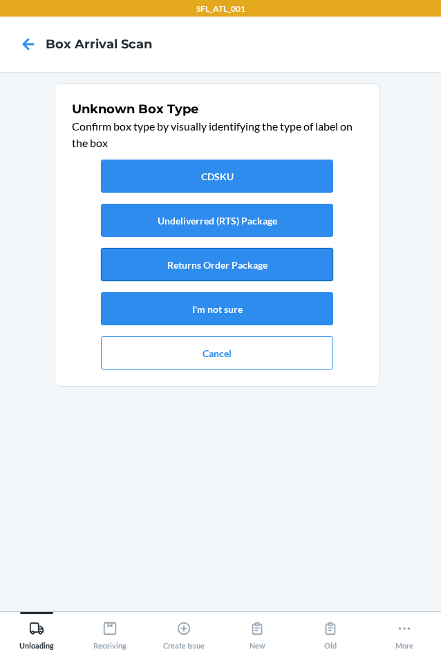
click at [293, 265] on button "Returns Order Package" at bounding box center [217, 264] width 232 height 33
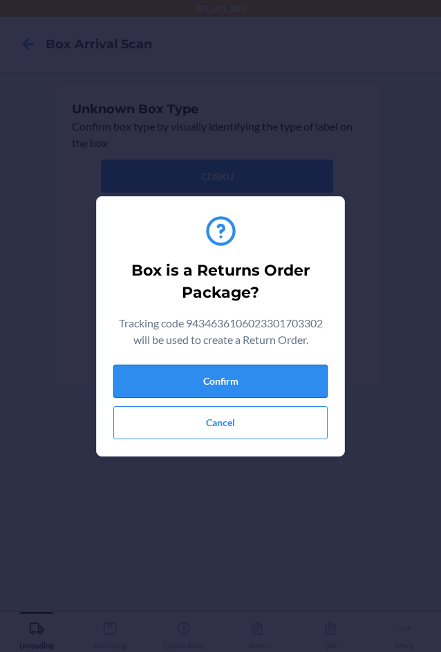
click at [259, 382] on button "Confirm" at bounding box center [220, 381] width 214 height 33
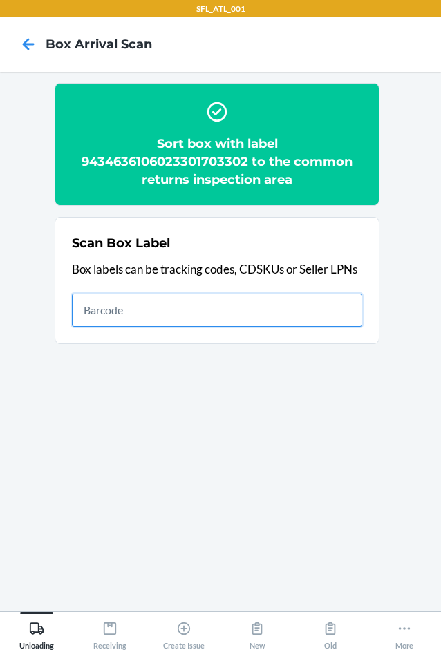
click at [217, 301] on input "text" at bounding box center [217, 310] width 290 height 33
type input "420302599434636106023301690398"
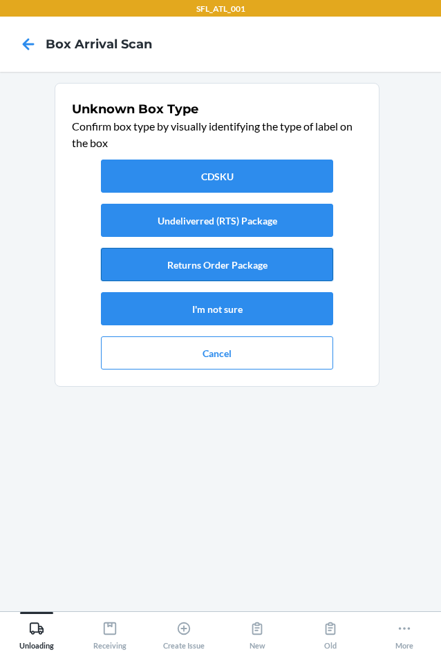
click at [296, 260] on button "Returns Order Package" at bounding box center [217, 264] width 232 height 33
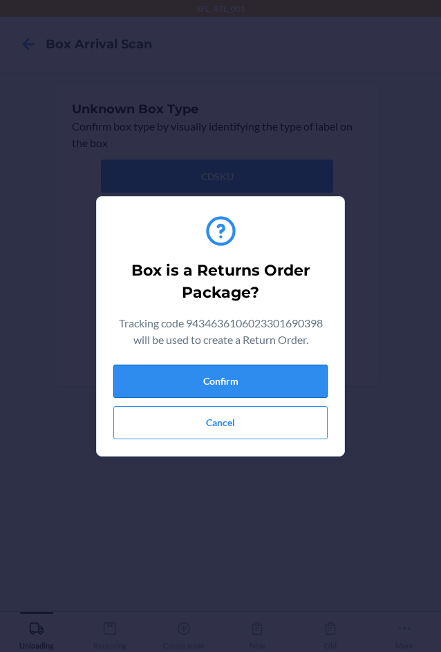
click at [274, 397] on button "Confirm" at bounding box center [220, 381] width 214 height 33
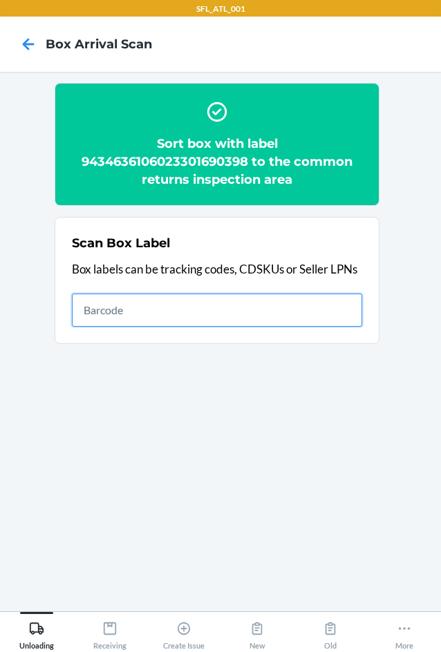
click at [274, 310] on input "text" at bounding box center [217, 310] width 290 height 33
type input "420302599434636106023301597628"
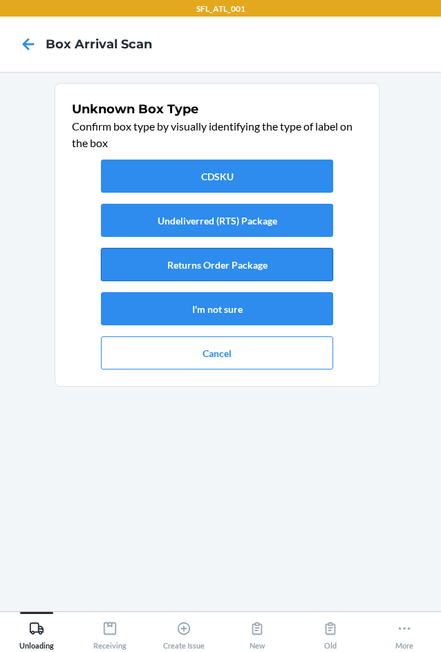
click at [272, 265] on button "Returns Order Package" at bounding box center [217, 264] width 232 height 33
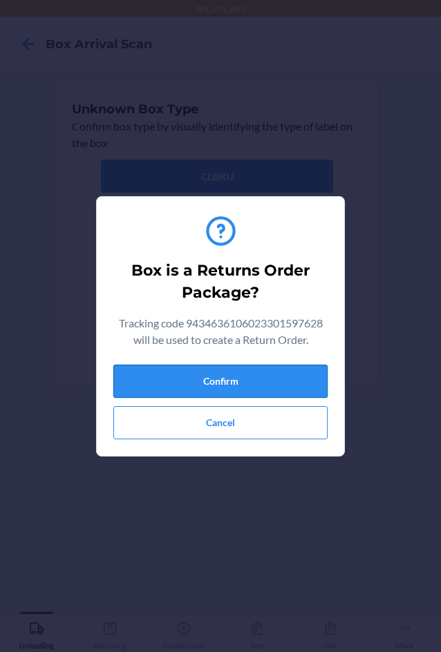
click at [253, 378] on button "Confirm" at bounding box center [220, 381] width 214 height 33
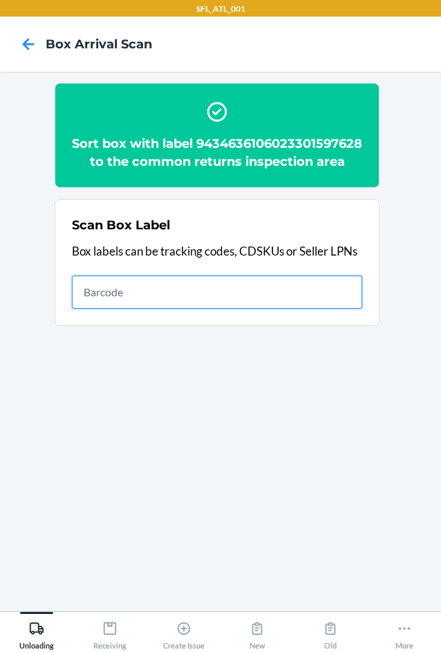
click at [280, 309] on input "text" at bounding box center [217, 292] width 290 height 33
type input "420302599434636106023301583584"
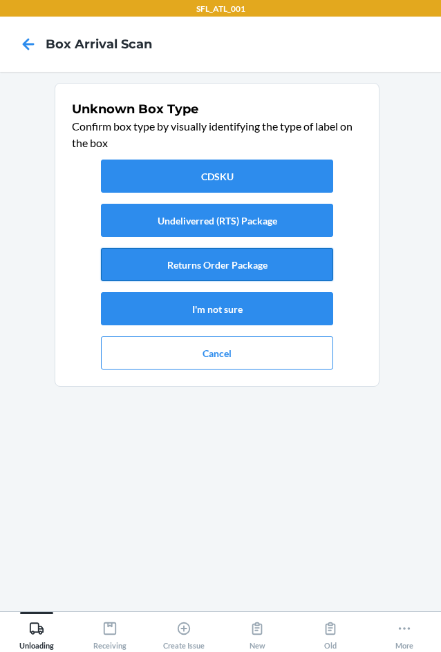
click at [292, 268] on button "Returns Order Package" at bounding box center [217, 264] width 232 height 33
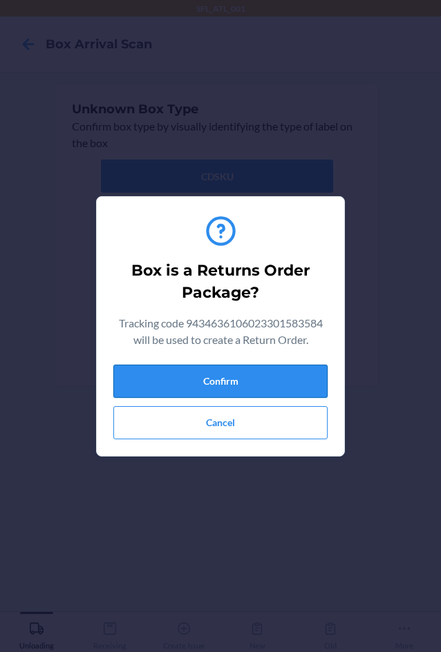
click at [236, 381] on button "Confirm" at bounding box center [220, 381] width 214 height 33
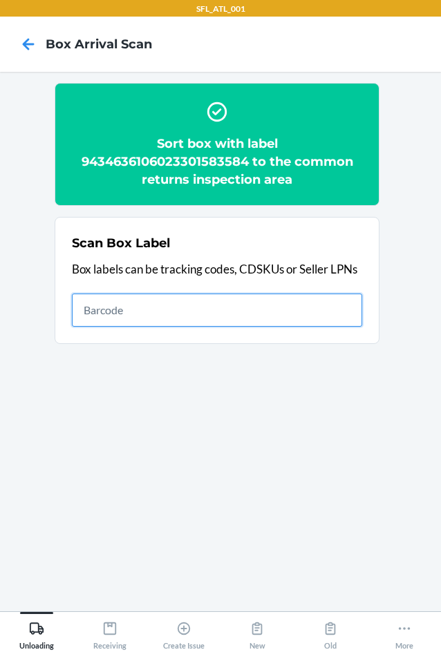
click at [202, 314] on input "text" at bounding box center [217, 310] width 290 height 33
type input "94346361060233016336932"
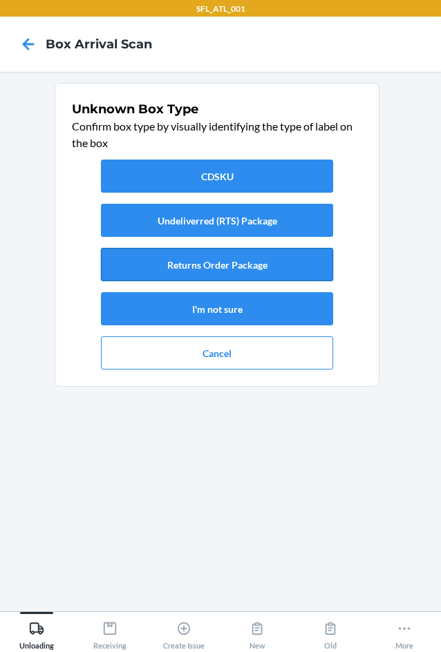
click at [257, 271] on button "Returns Order Package" at bounding box center [217, 264] width 232 height 33
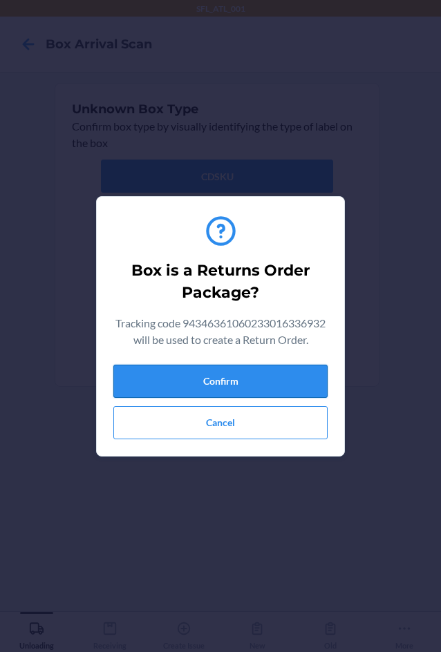
click at [227, 390] on button "Confirm" at bounding box center [220, 381] width 214 height 33
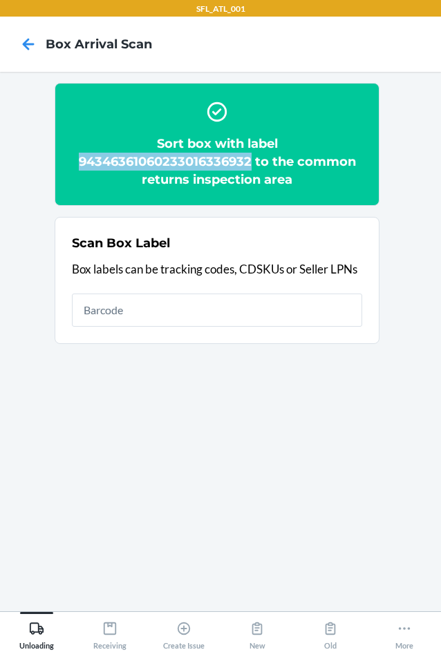
copy h2 "94346361060233016336932"
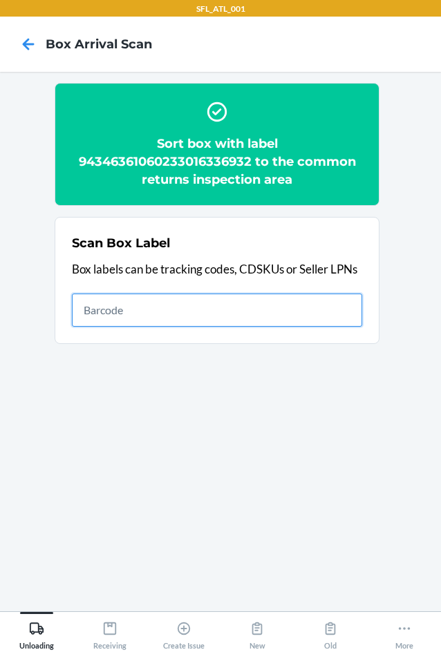
click at [196, 312] on input "text" at bounding box center [217, 310] width 290 height 33
click at [115, 307] on input "text" at bounding box center [217, 310] width 290 height 33
type input "94346"
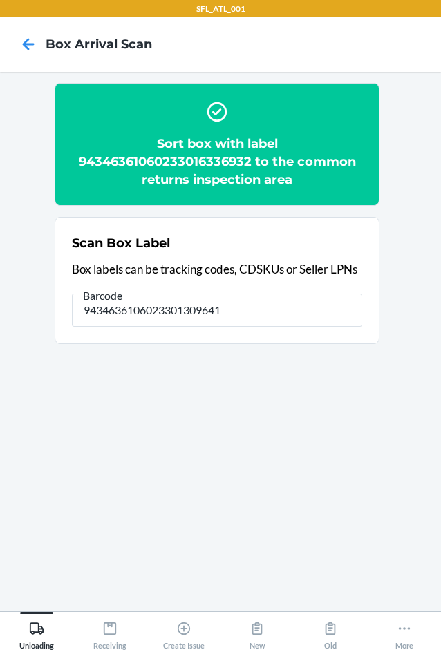
type input "9434636106023301309641"
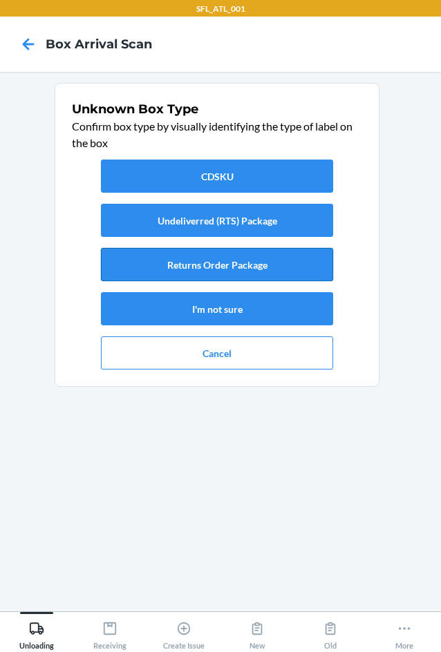
click at [182, 269] on button "Returns Order Package" at bounding box center [217, 264] width 232 height 33
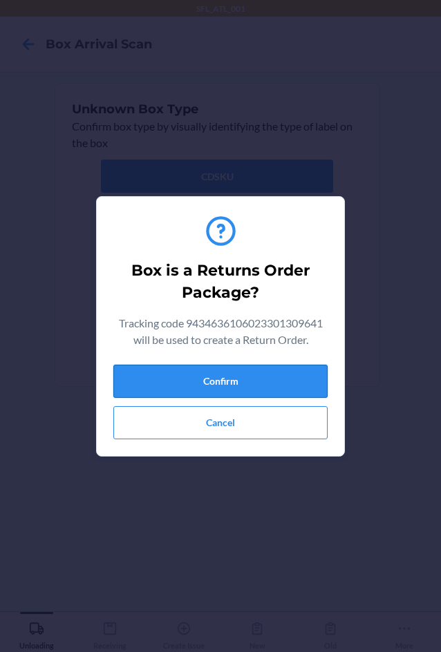
click at [190, 377] on button "Confirm" at bounding box center [220, 381] width 214 height 33
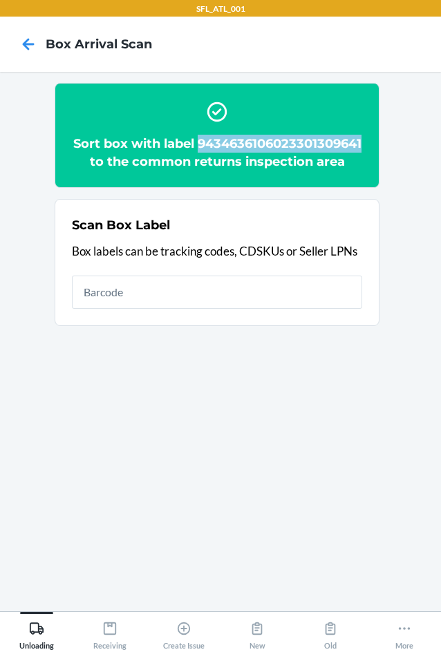
click at [249, 162] on h2 "Sort box with label 9434636106023301309641 to the common returns inspection area" at bounding box center [217, 153] width 290 height 36
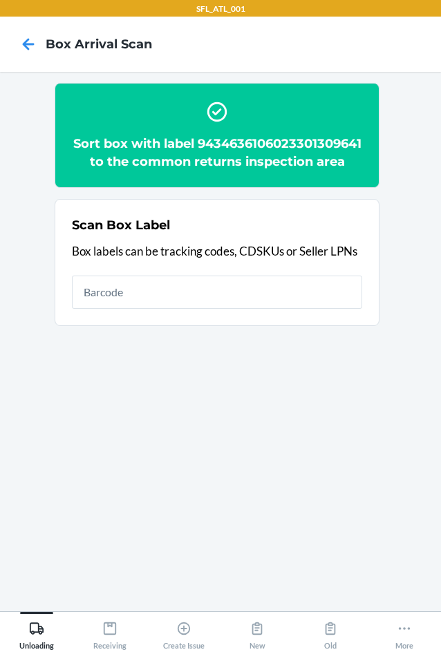
drag, startPoint x: 249, startPoint y: 162, endPoint x: 82, endPoint y: 120, distance: 172.5
click at [82, 120] on div "Sort box with label 9434636106023301309641 to the common returns inspection area" at bounding box center [217, 136] width 290 height 82
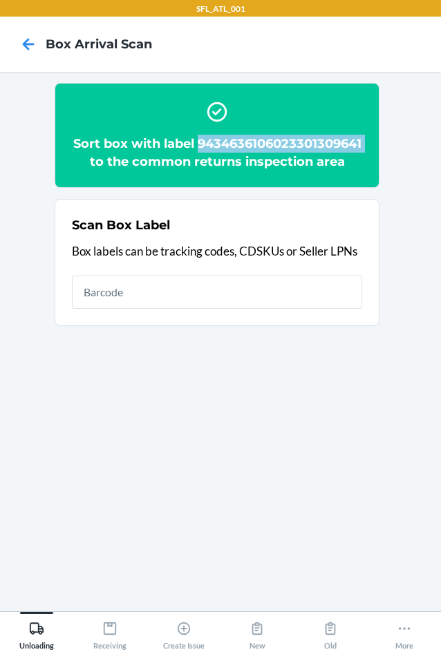
copy h2 "9434636106023301309641"
click at [240, 158] on h2 "Sort box with label 9434636106023301309641 to the common returns inspection area" at bounding box center [217, 153] width 290 height 36
copy h2 "9434636106023301309641"
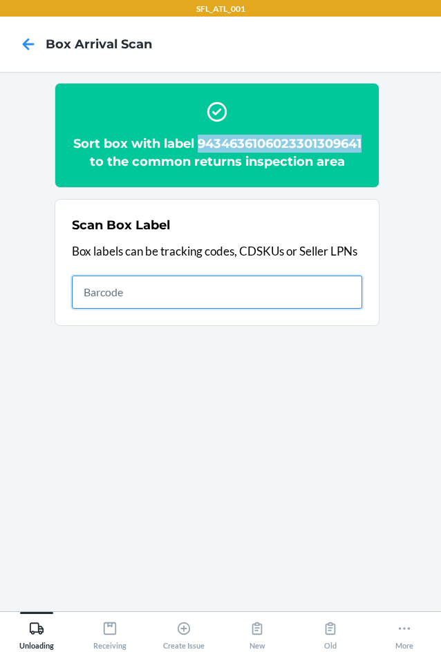
click at [234, 309] on input "text" at bounding box center [217, 292] width 290 height 33
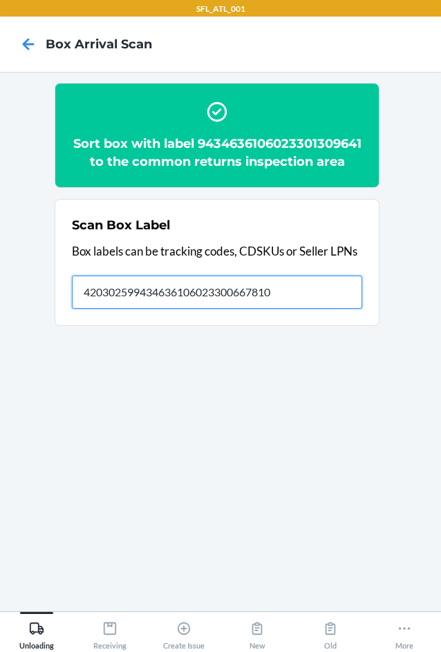
type input "420302599434636106023300667810"
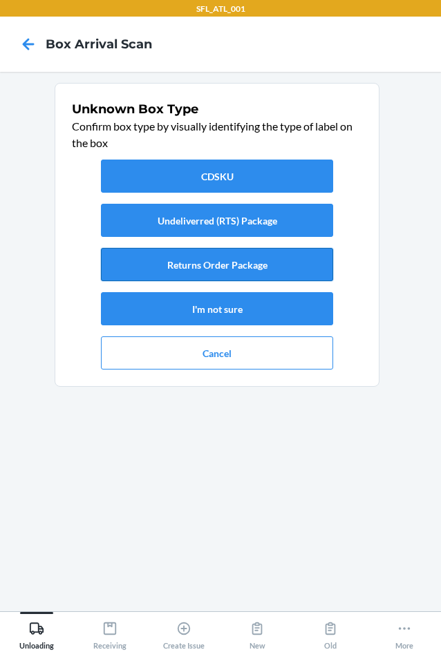
click at [218, 259] on button "Returns Order Package" at bounding box center [217, 264] width 232 height 33
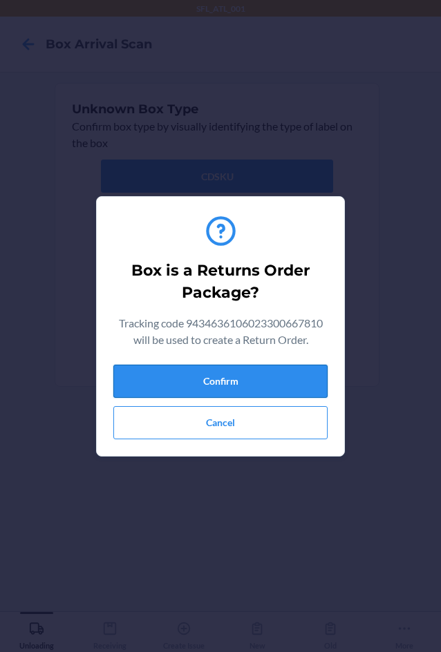
click at [249, 391] on button "Confirm" at bounding box center [220, 381] width 214 height 33
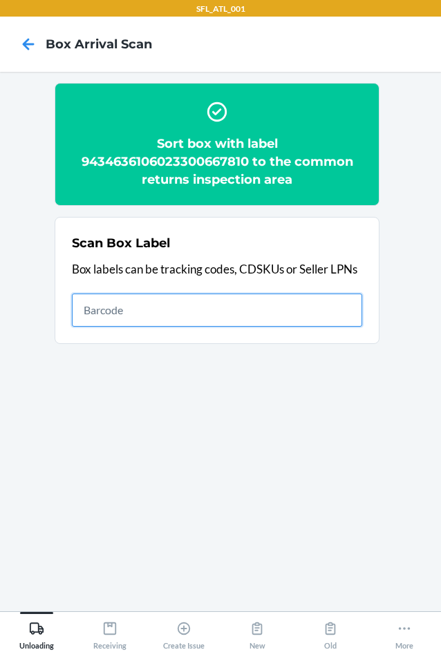
drag, startPoint x: 290, startPoint y: 310, endPoint x: 308, endPoint y: 312, distance: 18.9
click at [290, 310] on input "text" at bounding box center [217, 310] width 290 height 33
type input "9464636116871720249377"
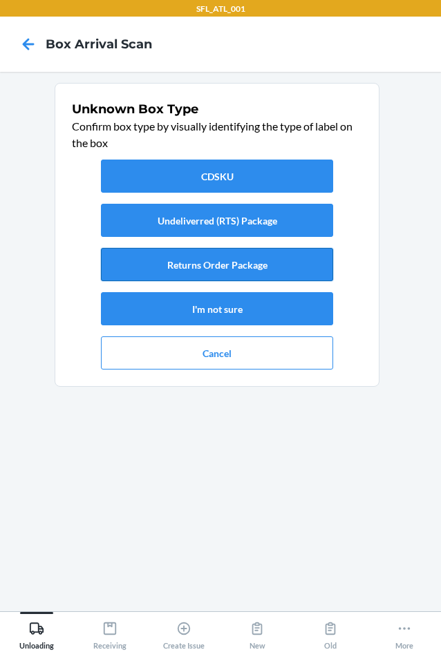
click at [287, 270] on button "Returns Order Package" at bounding box center [217, 264] width 232 height 33
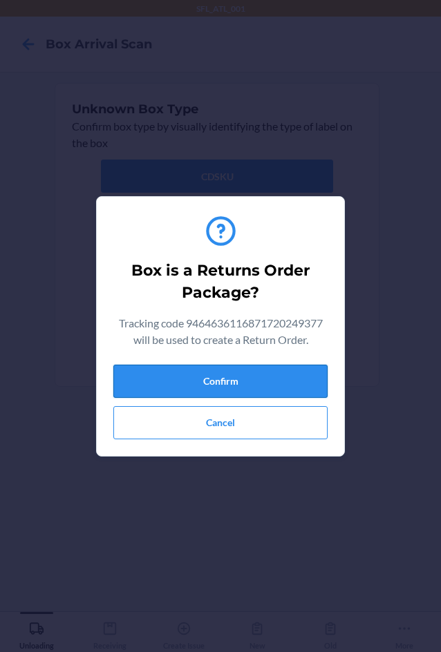
click at [303, 380] on button "Confirm" at bounding box center [220, 381] width 214 height 33
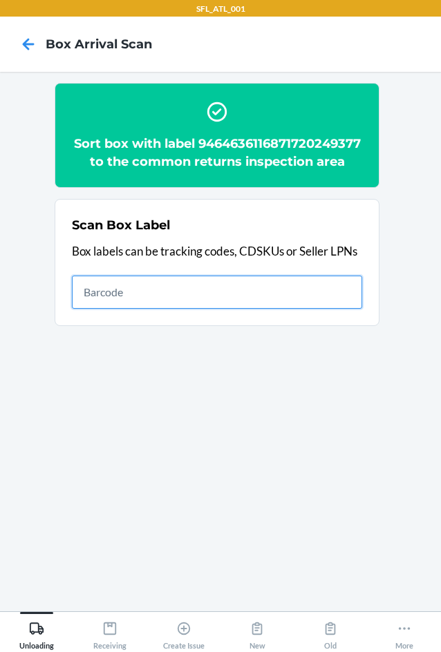
click at [193, 309] on input "text" at bounding box center [217, 292] width 290 height 33
type input "9434636106023301713615"
click at [238, 308] on input "9434636106023301713615" at bounding box center [217, 292] width 290 height 33
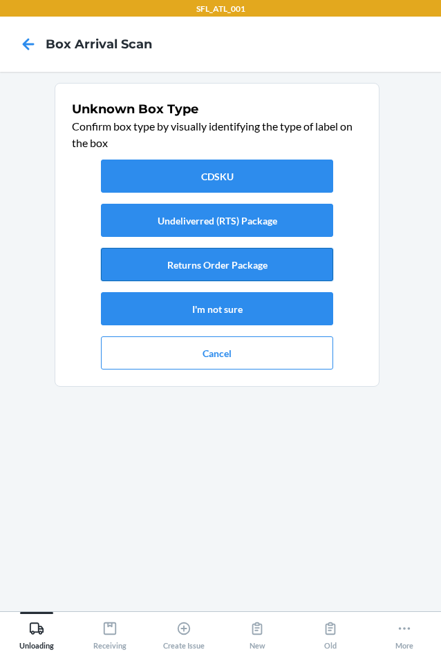
click at [240, 251] on button "Returns Order Package" at bounding box center [217, 264] width 232 height 33
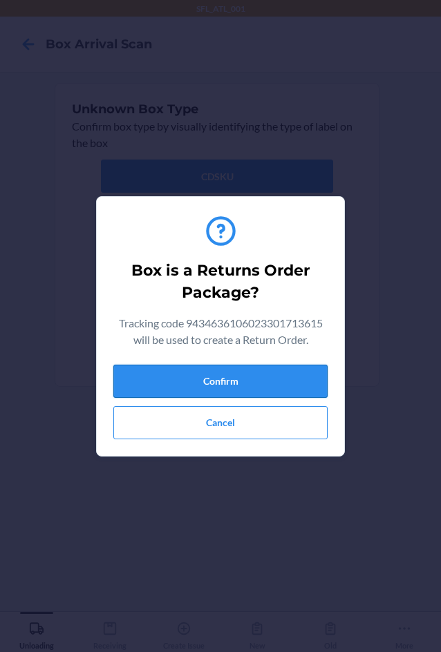
click at [263, 368] on button "Confirm" at bounding box center [220, 381] width 214 height 33
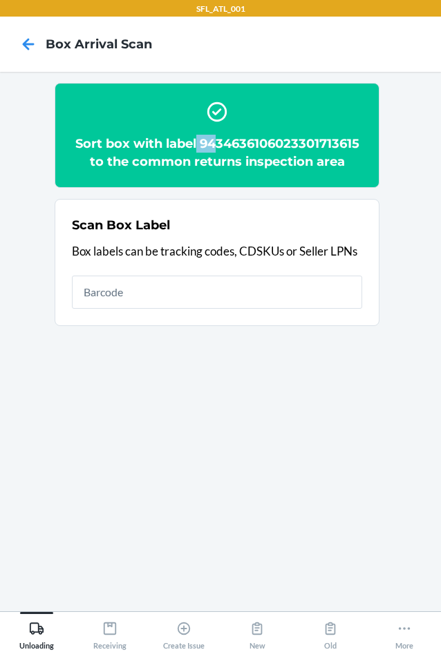
drag, startPoint x: 196, startPoint y: 143, endPoint x: 393, endPoint y: 534, distance: 438.2
click at [326, 142] on h2 "Sort box with label 9434636106023301713615 to the common returns inspection area" at bounding box center [217, 153] width 290 height 36
click at [317, 62] on nav "Box Arrival Scan" at bounding box center [220, 44] width 441 height 55
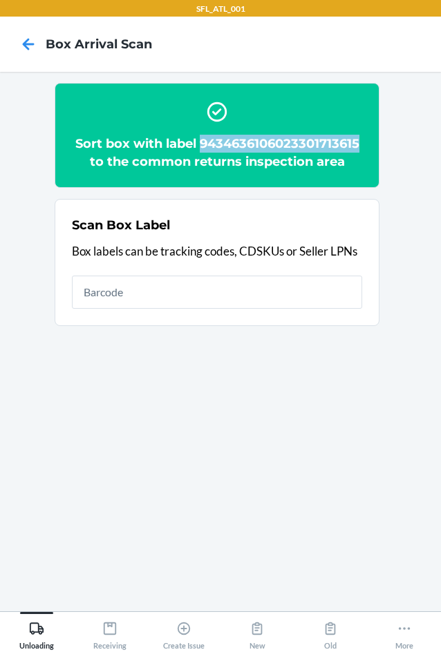
click at [358, 133] on div "Sort box with label 9434636106023301713615 to the common returns inspection area" at bounding box center [217, 136] width 290 height 82
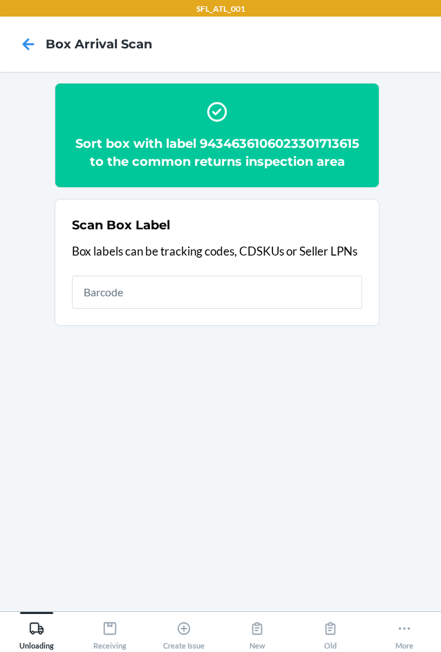
drag, startPoint x: 358, startPoint y: 133, endPoint x: 363, endPoint y: 66, distance: 66.5
click at [363, 66] on nav "Box Arrival Scan" at bounding box center [220, 44] width 441 height 55
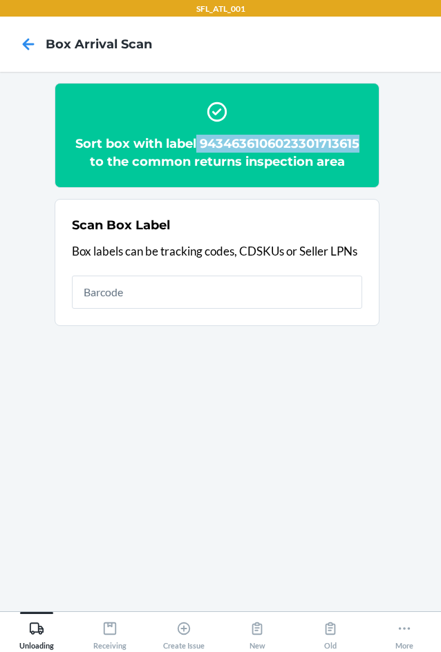
copy h2 "9434636106023301713615"
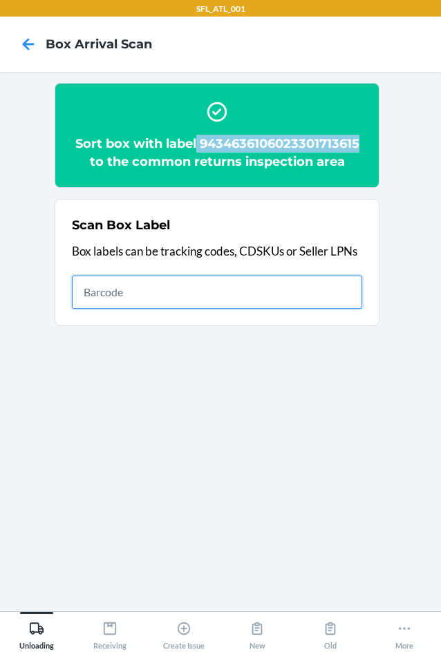
click at [147, 304] on input "text" at bounding box center [217, 292] width 290 height 33
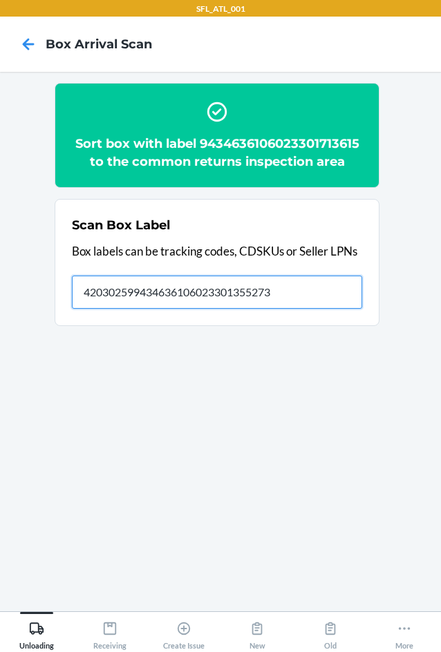
type input "420302599434636106023301355273"
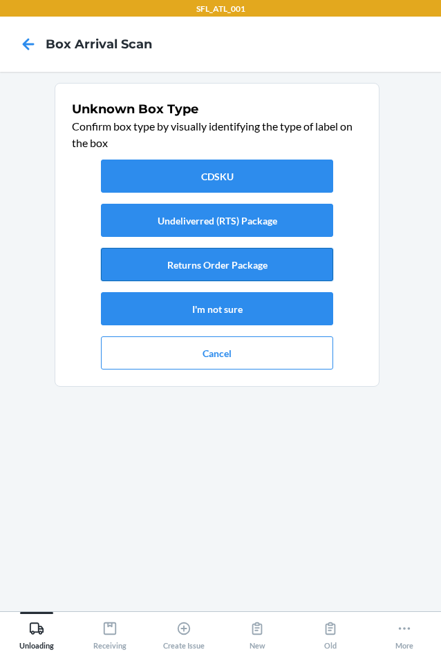
click at [149, 264] on button "Returns Order Package" at bounding box center [217, 264] width 232 height 33
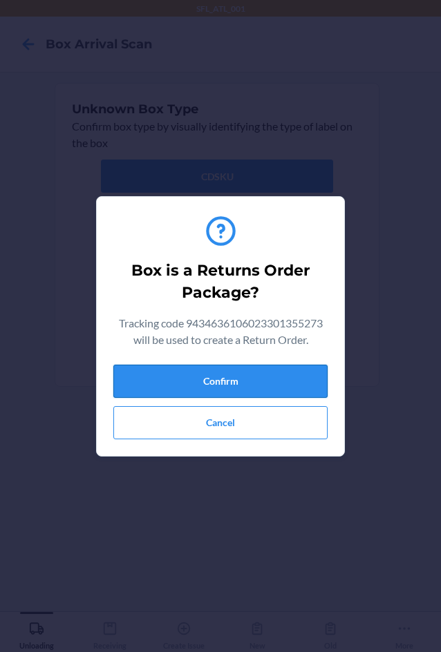
click at [211, 392] on button "Confirm" at bounding box center [220, 381] width 214 height 33
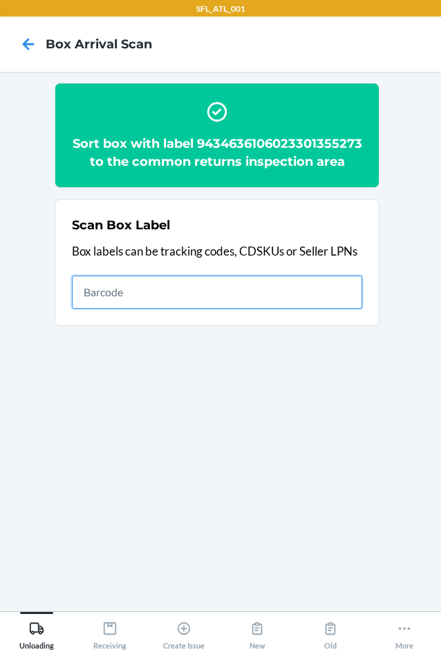
click at [266, 309] on input "text" at bounding box center [217, 292] width 290 height 33
type input "420302599434636106023301836802"
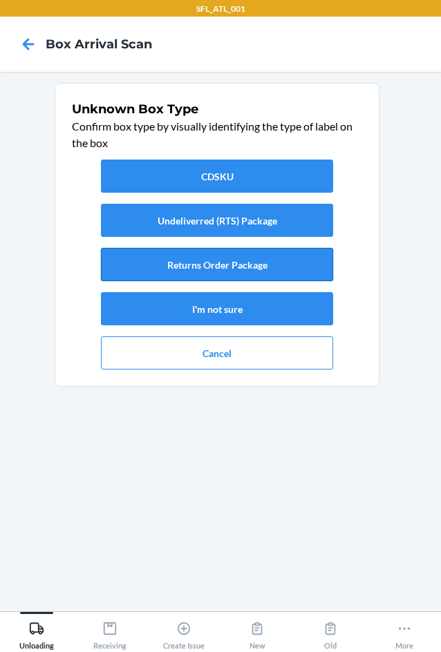
click at [240, 267] on button "Returns Order Package" at bounding box center [217, 264] width 232 height 33
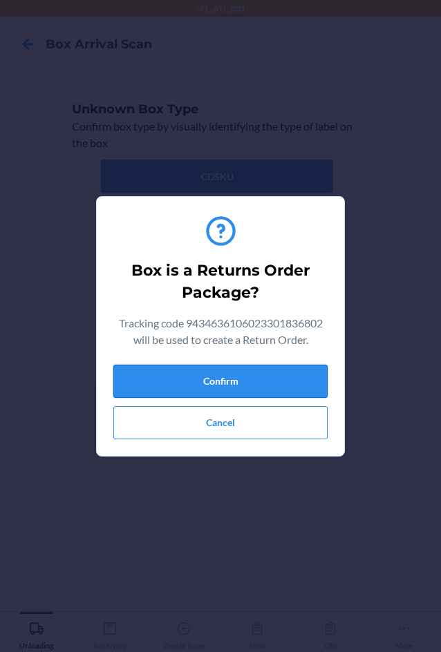
click at [273, 388] on button "Confirm" at bounding box center [220, 381] width 214 height 33
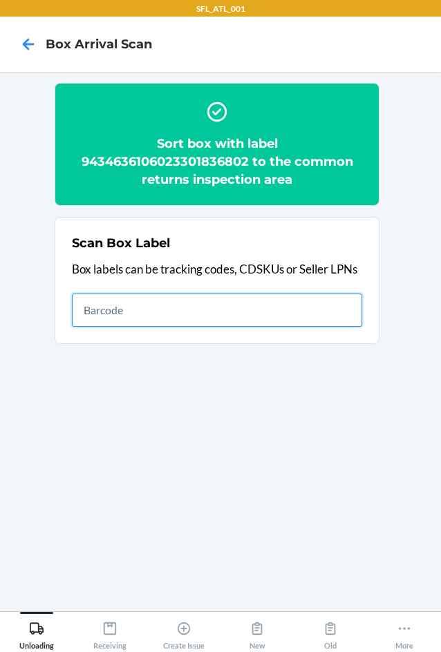
click at [182, 309] on input "text" at bounding box center [217, 310] width 290 height 33
type input "420302599434636106023298583062"
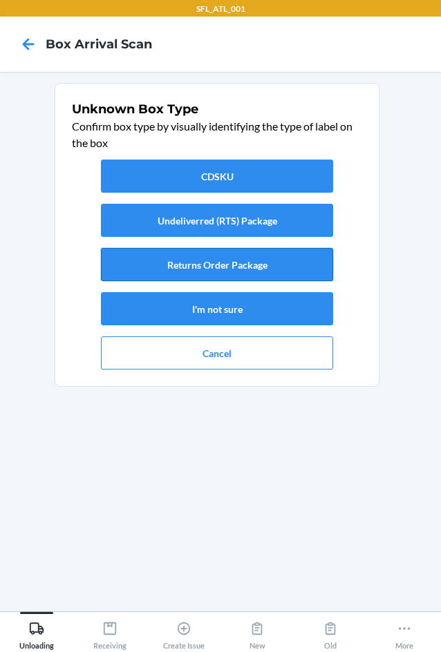
click at [219, 265] on button "Returns Order Package" at bounding box center [217, 264] width 232 height 33
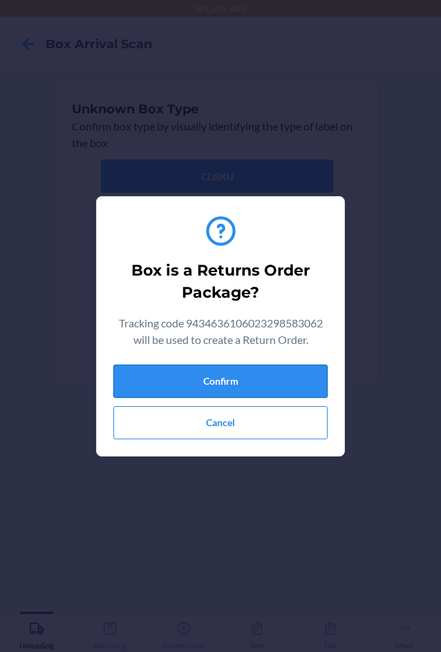
click at [225, 373] on button "Confirm" at bounding box center [220, 381] width 214 height 33
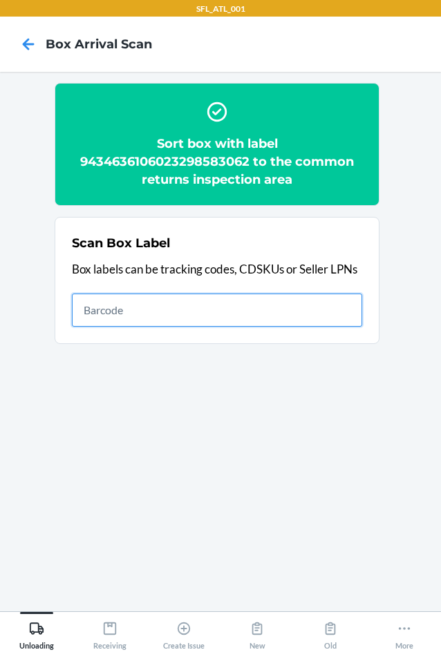
click at [239, 308] on input "text" at bounding box center [217, 310] width 290 height 33
type input "FB4A14F3A6FD435DBA9A37"
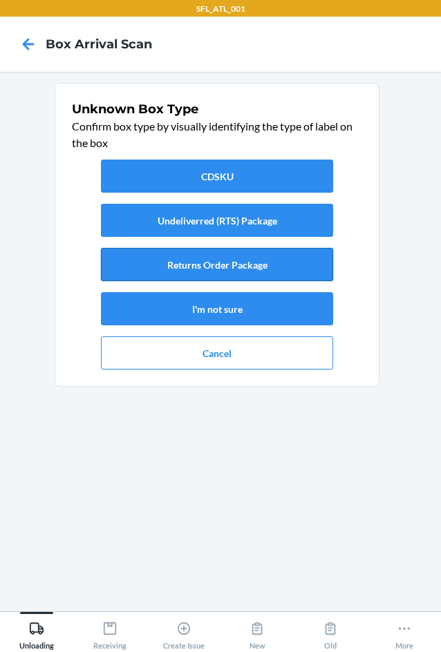
click at [227, 271] on button "Returns Order Package" at bounding box center [217, 264] width 232 height 33
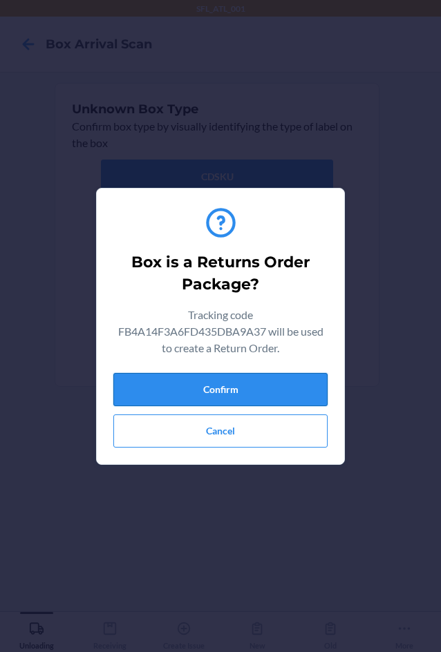
click at [249, 395] on button "Confirm" at bounding box center [220, 389] width 214 height 33
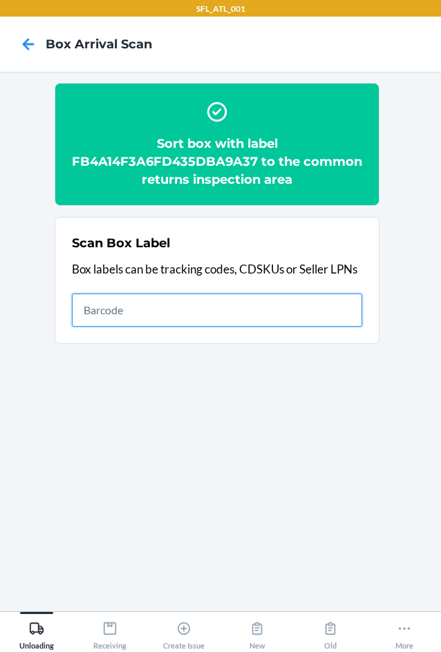
click at [296, 305] on input "text" at bounding box center [217, 310] width 290 height 33
type input "420641059261290316871727168619"
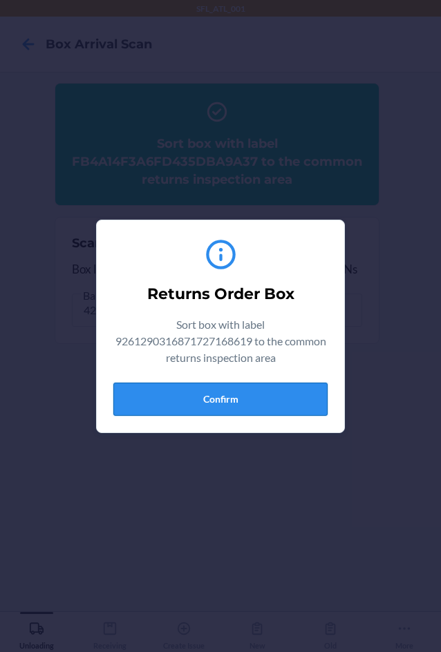
click at [229, 403] on button "Confirm" at bounding box center [220, 399] width 214 height 33
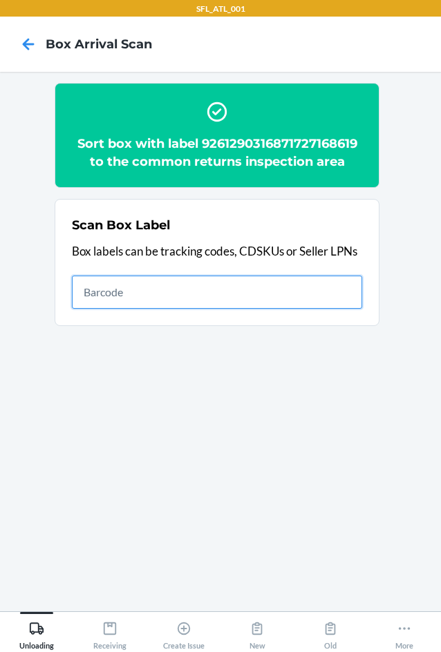
click at [113, 296] on input "text" at bounding box center [217, 292] width 290 height 33
type input "420302599434636106023301652266"
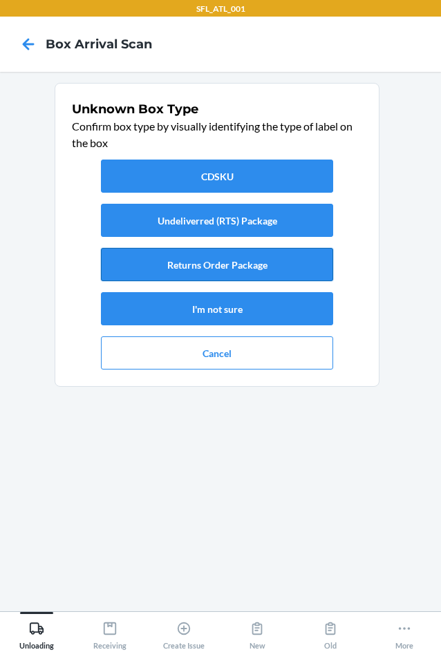
click at [238, 260] on button "Returns Order Package" at bounding box center [217, 264] width 232 height 33
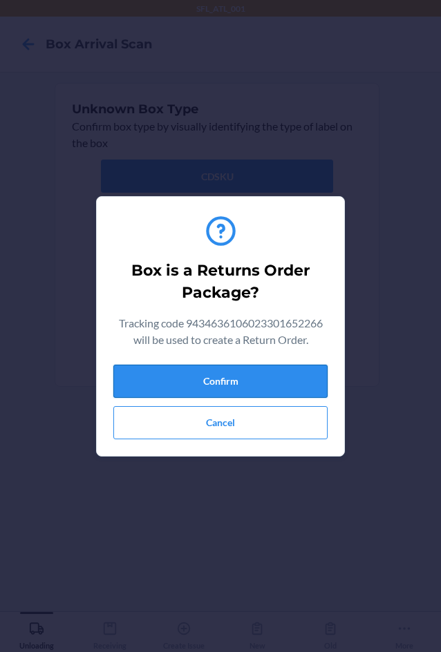
click at [247, 391] on button "Confirm" at bounding box center [220, 381] width 214 height 33
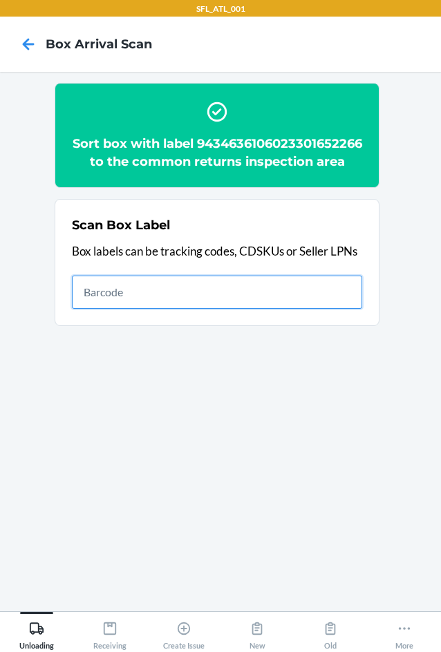
click at [234, 309] on input "text" at bounding box center [217, 292] width 290 height 33
type input "420302599434636106023301765164"
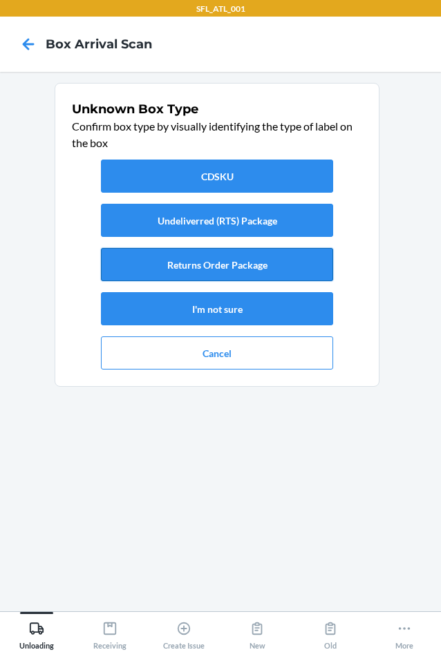
click at [256, 263] on button "Returns Order Package" at bounding box center [217, 264] width 232 height 33
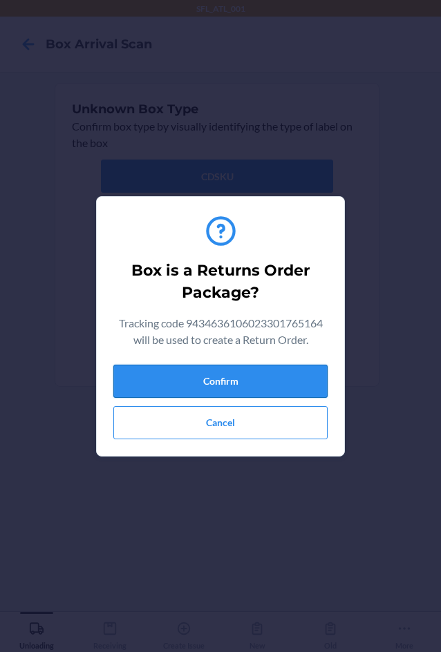
click at [258, 382] on button "Confirm" at bounding box center [220, 381] width 214 height 33
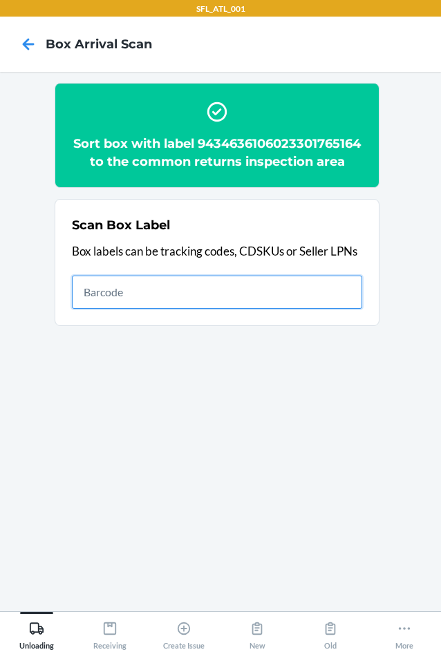
click at [272, 309] on input "text" at bounding box center [217, 292] width 290 height 33
type input "9261290316871727225275"
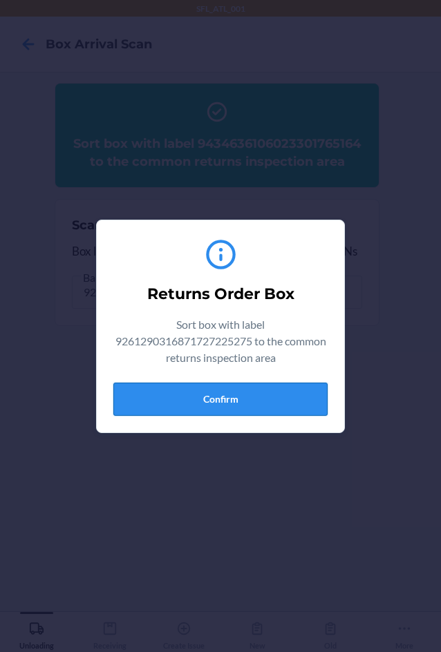
click at [216, 406] on button "Confirm" at bounding box center [220, 399] width 214 height 33
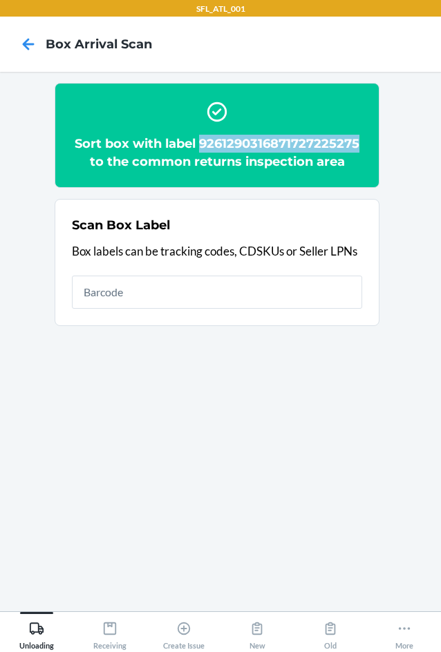
click at [377, 149] on section "Sort box with label 9261290316871727225275 to the common returns inspection area" at bounding box center [217, 135] width 325 height 105
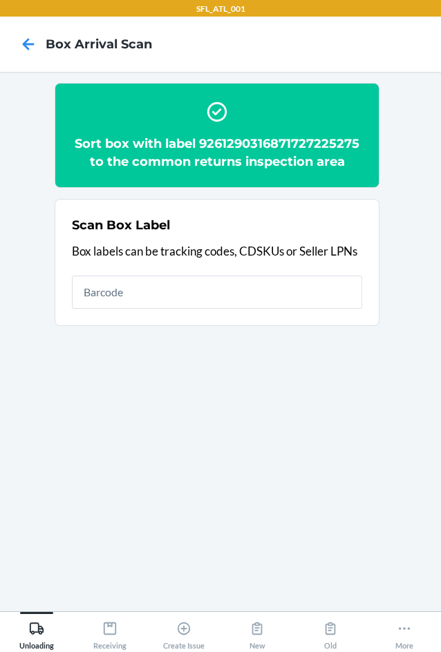
drag, startPoint x: 377, startPoint y: 149, endPoint x: 361, endPoint y: 102, distance: 49.6
click at [361, 102] on div "Sort box with label 9261290316871727225275 to the common returns inspection area" at bounding box center [217, 136] width 290 height 82
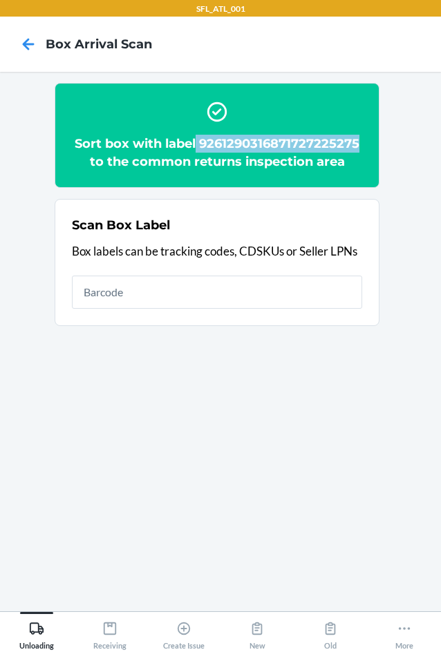
copy h2 "9261290316871727225275"
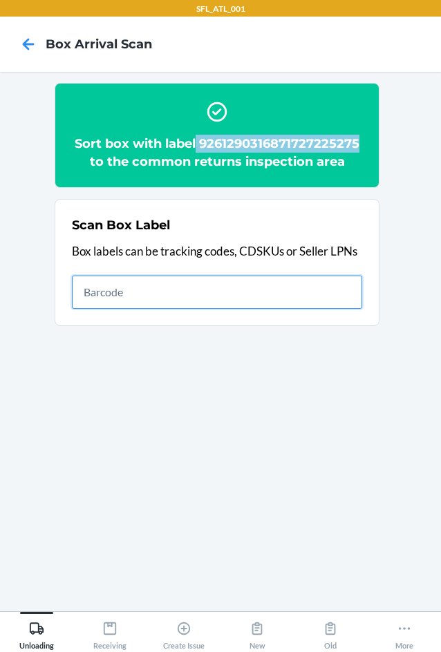
click at [263, 294] on input "text" at bounding box center [217, 292] width 290 height 33
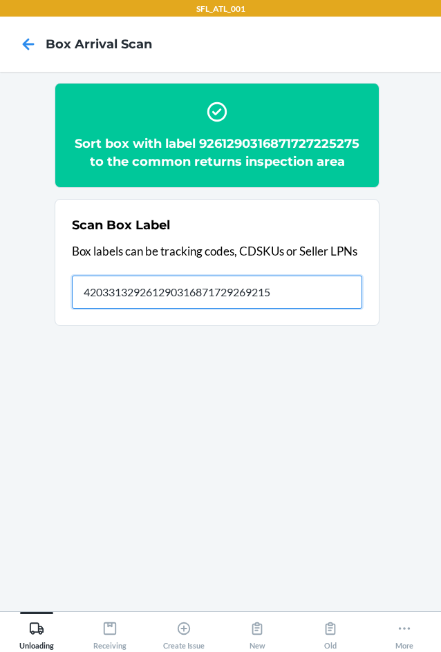
type input "420331329261290316871729269215"
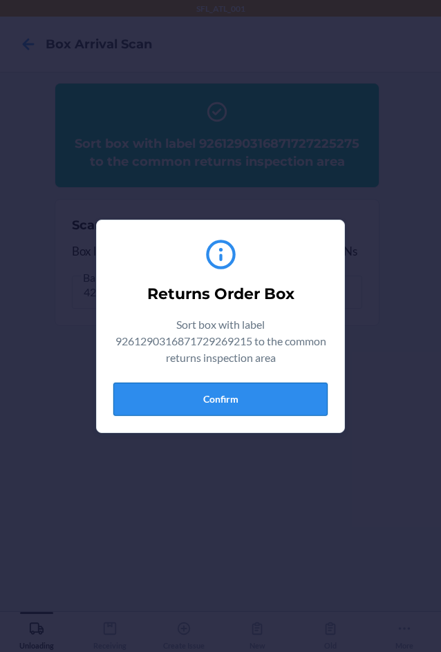
click at [230, 399] on button "Confirm" at bounding box center [220, 399] width 214 height 33
click at [232, 399] on section "Sort box with label 9261290316871727225275 to the common returns inspection are…" at bounding box center [220, 342] width 419 height 518
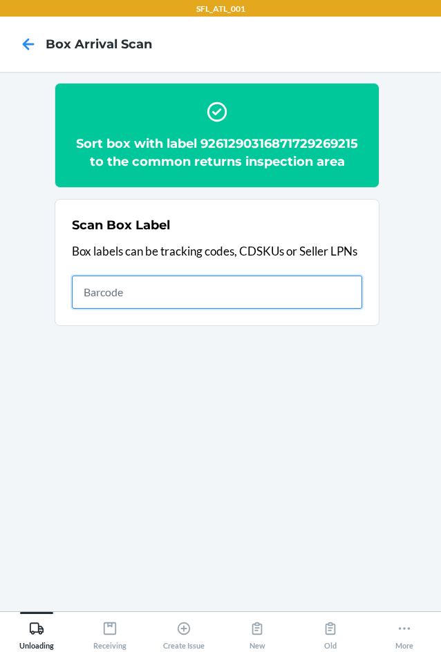
click at [324, 292] on input "text" at bounding box center [217, 292] width 290 height 33
type input "420403429261290316871732310607"
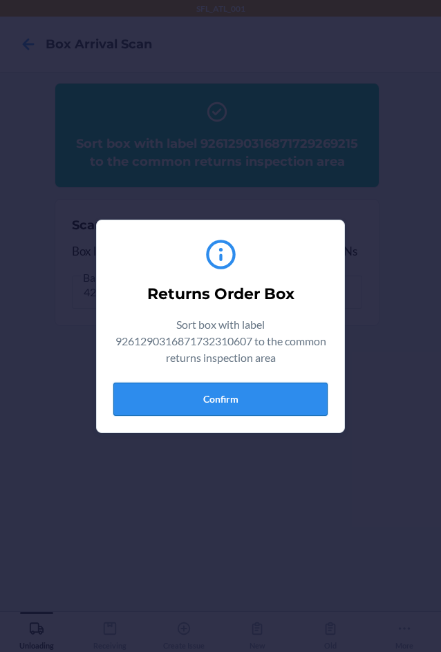
click at [251, 412] on button "Confirm" at bounding box center [220, 399] width 214 height 33
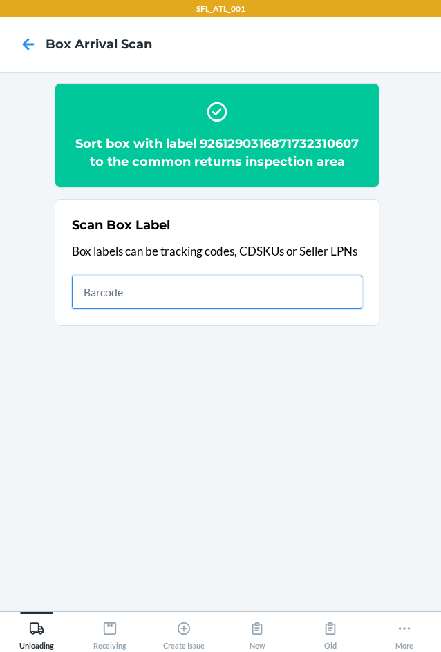
click at [191, 295] on input "text" at bounding box center [217, 292] width 290 height 33
type input "420302599434636106023298674371"
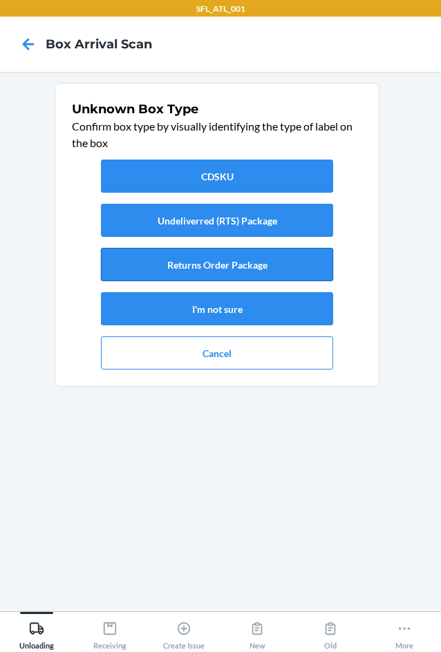
click at [186, 254] on button "Returns Order Package" at bounding box center [217, 264] width 232 height 33
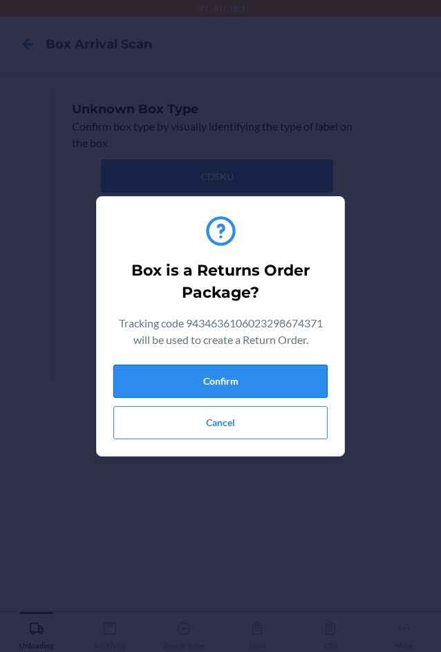
click at [254, 383] on button "Confirm" at bounding box center [220, 381] width 214 height 33
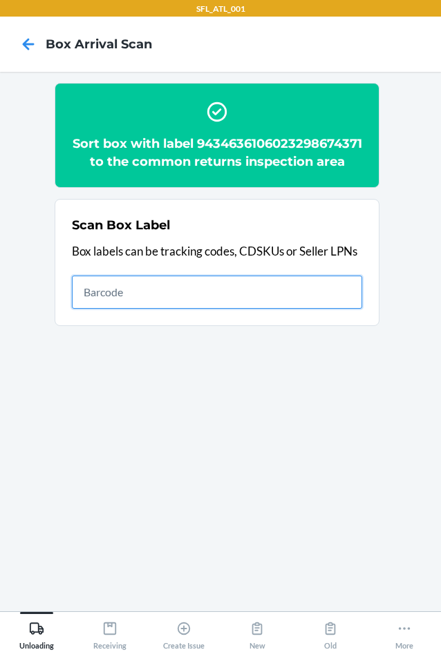
click at [297, 308] on input "text" at bounding box center [217, 292] width 290 height 33
type input "420302599434636106023301426713"
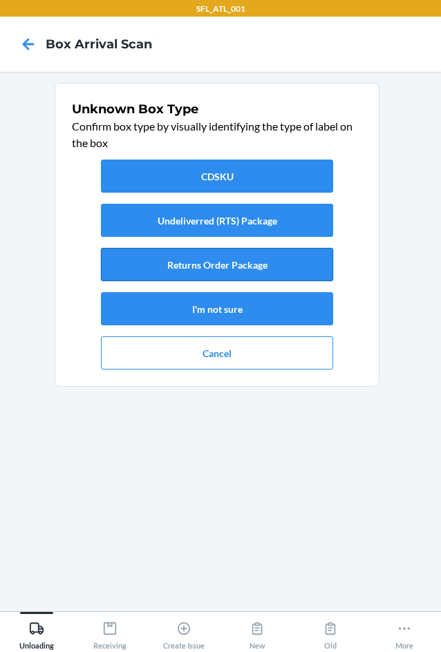
click at [312, 265] on button "Returns Order Package" at bounding box center [217, 264] width 232 height 33
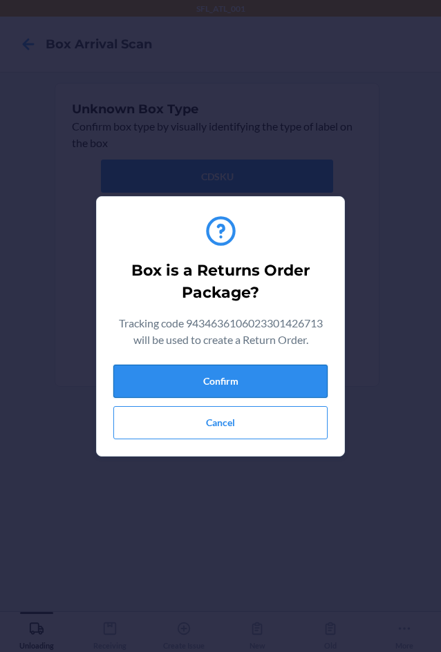
click at [292, 386] on button "Confirm" at bounding box center [220, 381] width 214 height 33
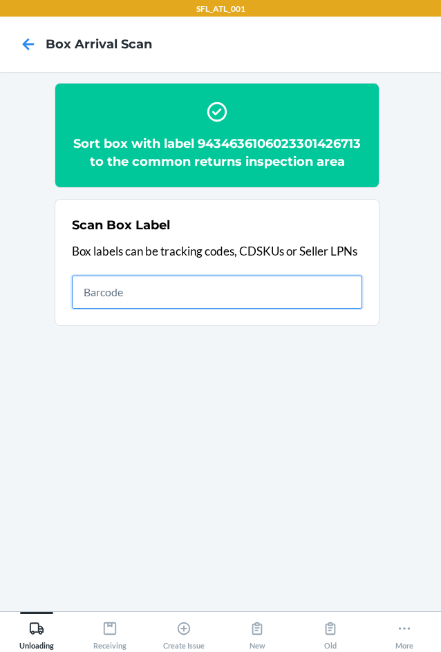
click at [322, 309] on input "text" at bounding box center [217, 292] width 290 height 33
type input "420302599434636106023301237296"
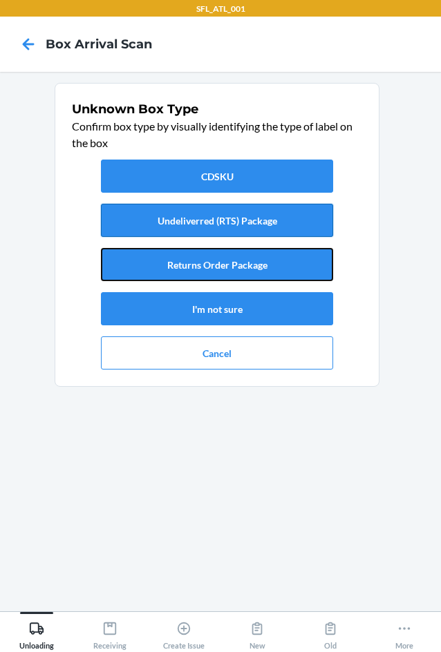
drag, startPoint x: 260, startPoint y: 261, endPoint x: 275, endPoint y: 229, distance: 35.9
click at [274, 236] on div "CDSKU Undeliverred (RTS) Package Returns Order Package I'm not sure Cancel" at bounding box center [217, 264] width 290 height 221
click at [262, 263] on button "Returns Order Package" at bounding box center [217, 264] width 232 height 33
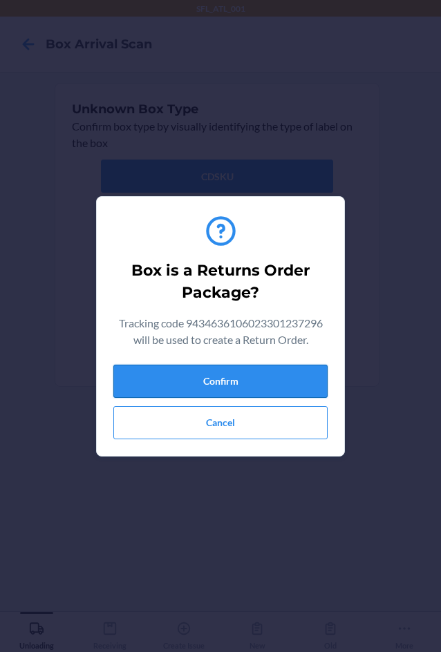
click at [276, 389] on button "Confirm" at bounding box center [220, 381] width 214 height 33
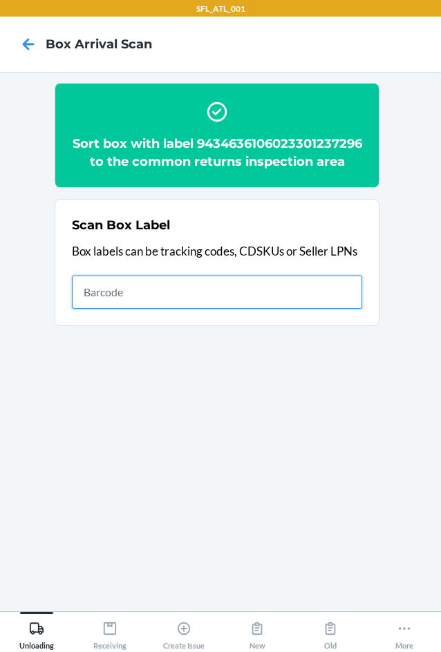
click at [209, 309] on input "text" at bounding box center [217, 292] width 290 height 33
type input "23D0844E3D914CBA88FD7F"
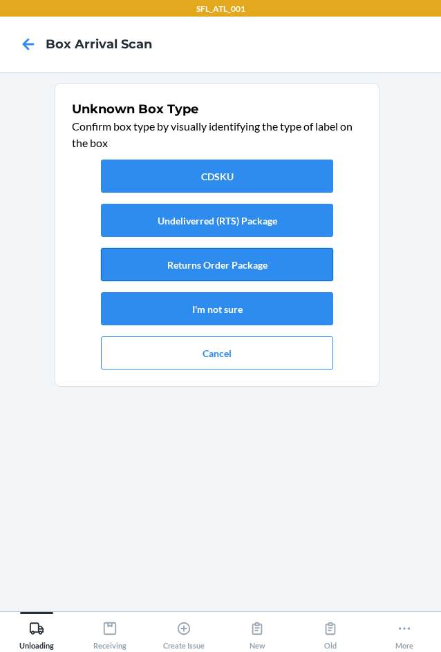
click at [229, 264] on button "Returns Order Package" at bounding box center [217, 264] width 232 height 33
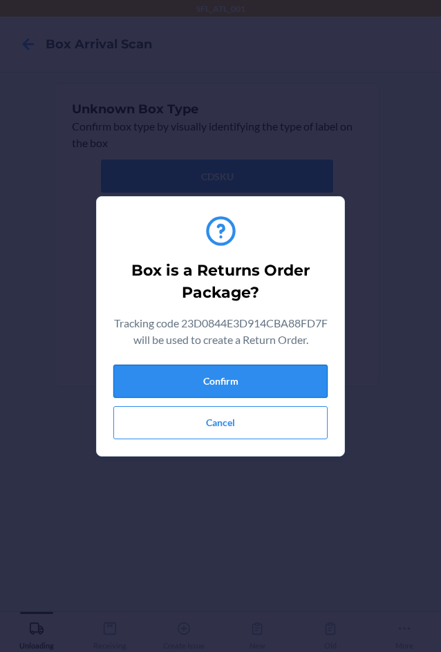
click at [279, 395] on button "Confirm" at bounding box center [220, 381] width 214 height 33
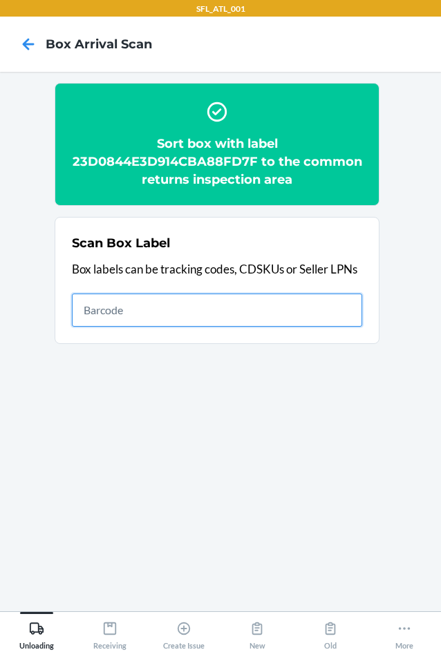
click at [187, 306] on input "text" at bounding box center [217, 310] width 290 height 33
click at [180, 307] on input "420302599434636106023301620296" at bounding box center [217, 310] width 290 height 33
type input "42030259]9434636106023301620296"
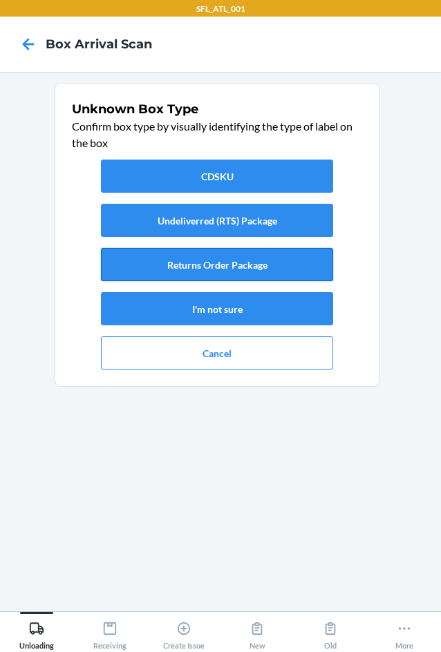
click at [270, 265] on button "Returns Order Package" at bounding box center [217, 264] width 232 height 33
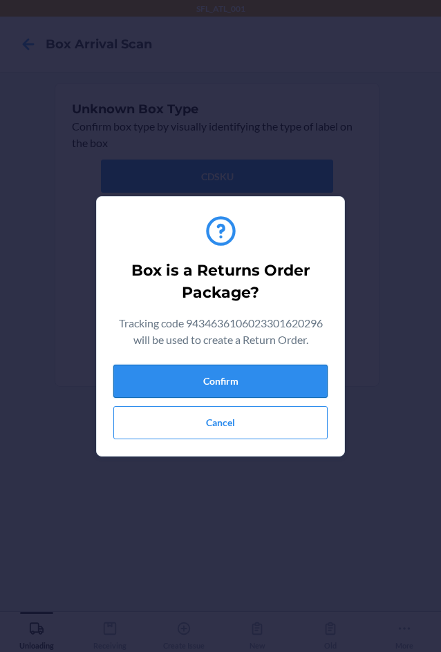
click at [281, 386] on button "Confirm" at bounding box center [220, 381] width 214 height 33
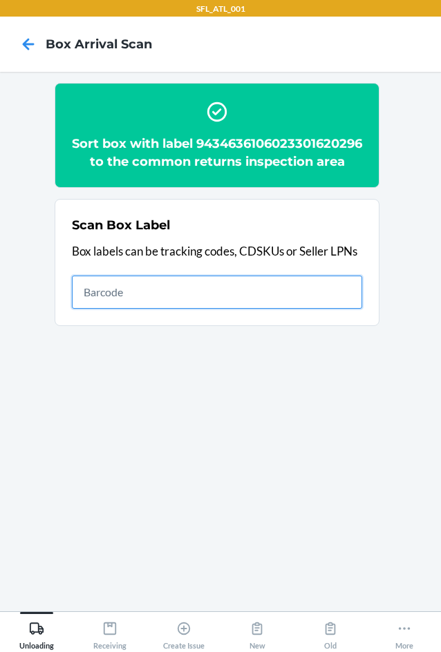
click at [310, 304] on input "text" at bounding box center [217, 292] width 290 height 33
click at [288, 309] on input "text" at bounding box center [217, 292] width 290 height 33
click at [293, 309] on input "420324059261290316871730322183" at bounding box center [217, 292] width 290 height 33
type input "420324059261290316871730322183420324059261290316871730322183"
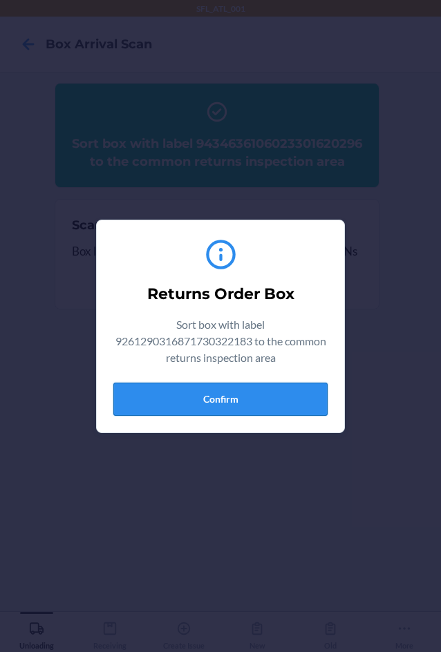
click at [191, 401] on button "Confirm" at bounding box center [220, 399] width 214 height 33
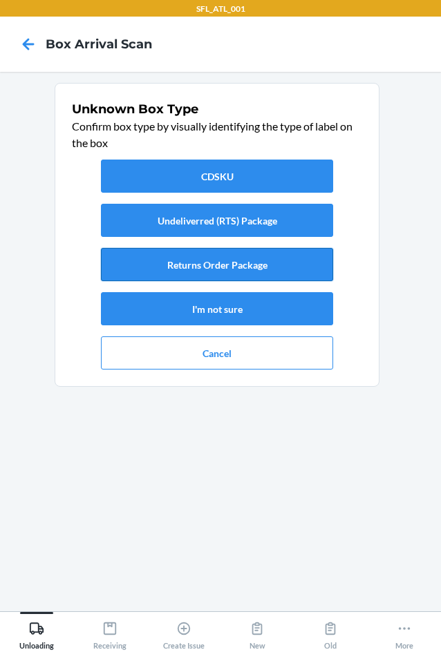
click at [285, 269] on button "Returns Order Package" at bounding box center [217, 264] width 232 height 33
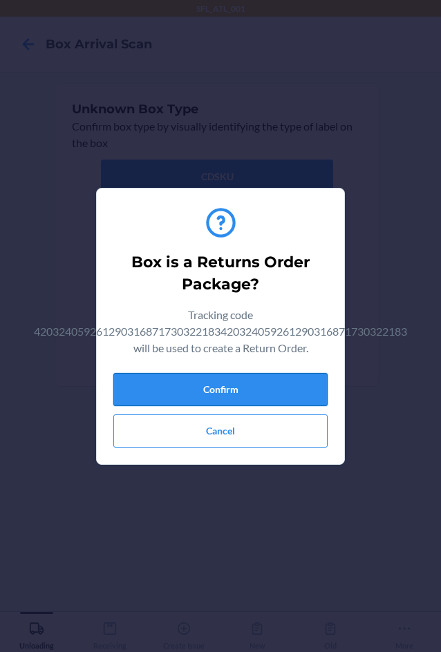
click at [281, 387] on button "Confirm" at bounding box center [220, 389] width 214 height 33
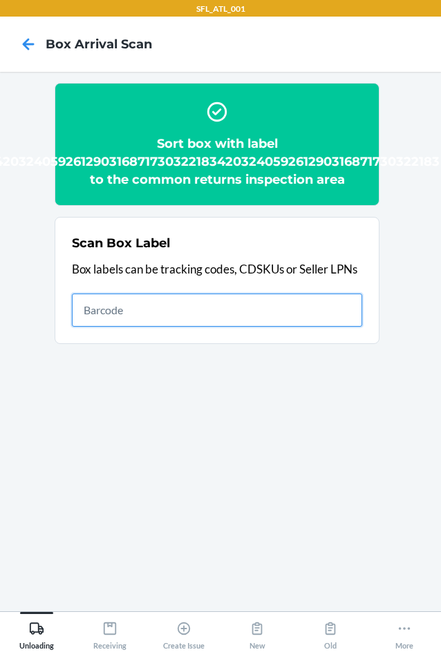
click at [294, 310] on input "text" at bounding box center [217, 310] width 290 height 33
click at [235, 295] on input "9261" at bounding box center [217, 310] width 290 height 33
type input "9"
type input "9261290316871733148735"
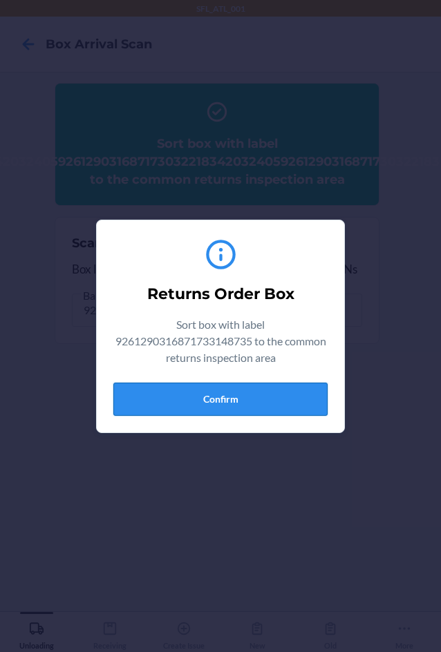
click at [284, 393] on button "Confirm" at bounding box center [220, 399] width 214 height 33
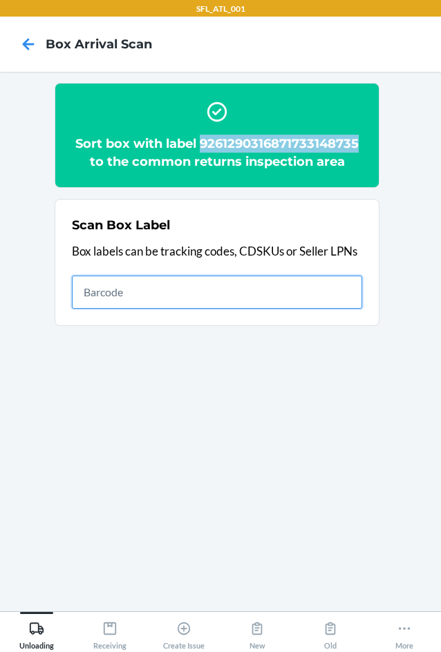
click at [285, 294] on input "text" at bounding box center [217, 292] width 290 height 33
type input "420302599434636106023301826247"
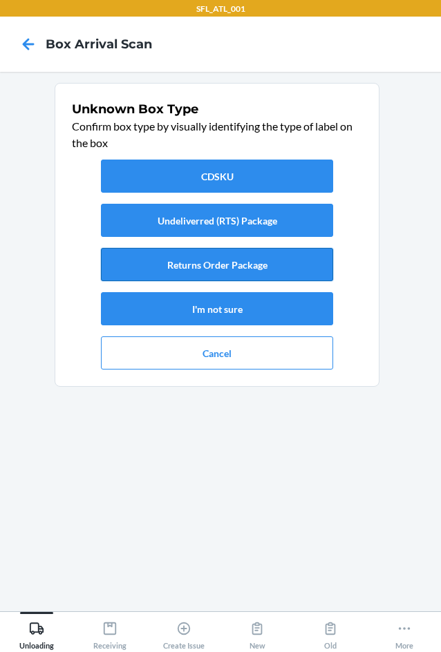
click at [249, 256] on button "Returns Order Package" at bounding box center [217, 264] width 232 height 33
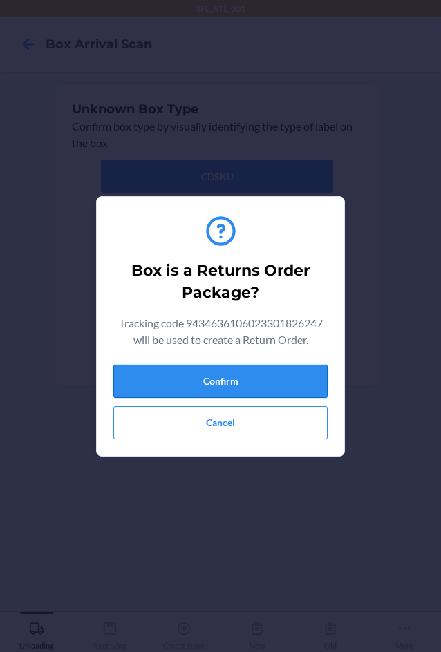
click at [241, 373] on button "Confirm" at bounding box center [220, 381] width 214 height 33
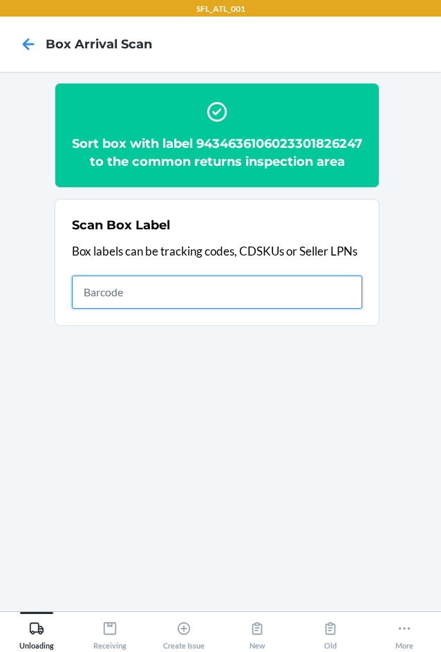
click at [131, 306] on input "text" at bounding box center [217, 292] width 290 height 33
type input "420302599434636106023301911189"
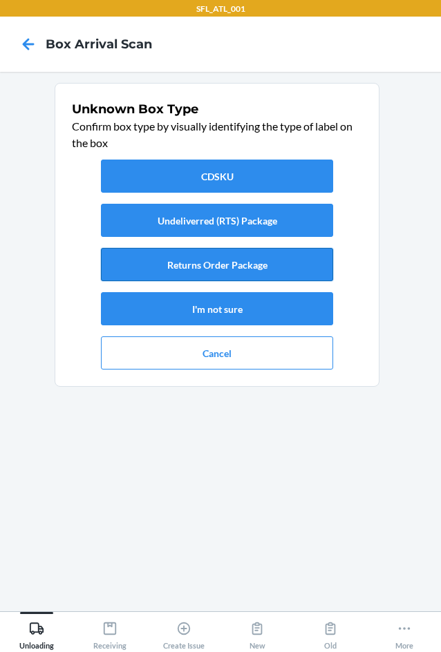
click at [307, 268] on button "Returns Order Package" at bounding box center [217, 264] width 232 height 33
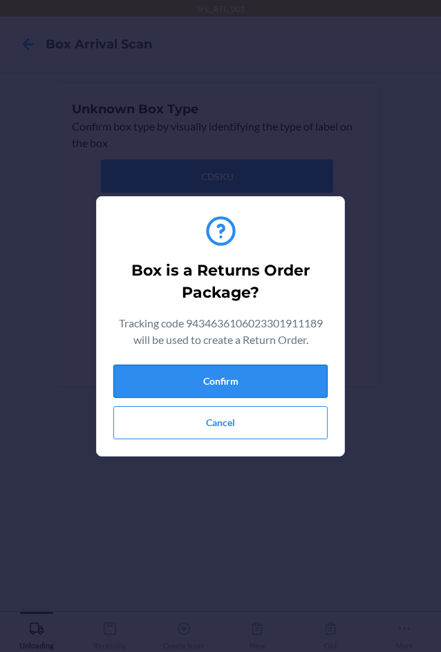
click at [285, 375] on button "Confirm" at bounding box center [220, 381] width 214 height 33
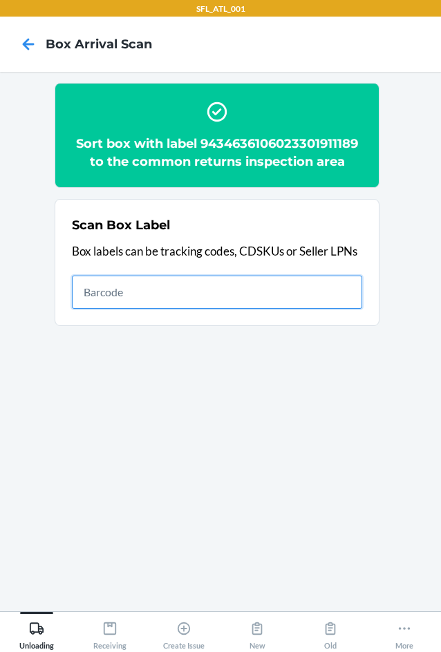
click at [170, 283] on input "text" at bounding box center [217, 292] width 290 height 33
type input "420302599434636106023301650583"
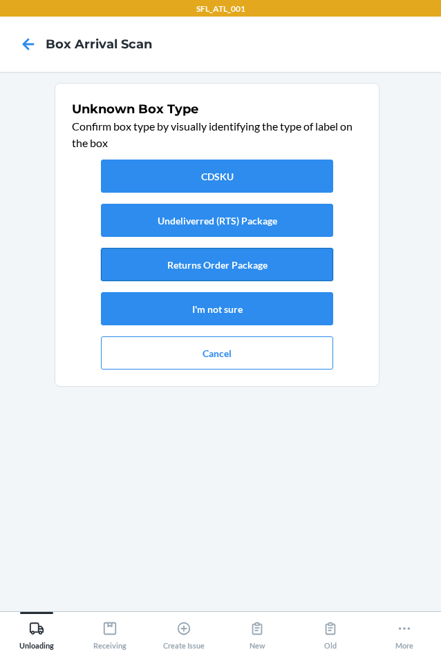
click at [234, 269] on button "Returns Order Package" at bounding box center [217, 264] width 232 height 33
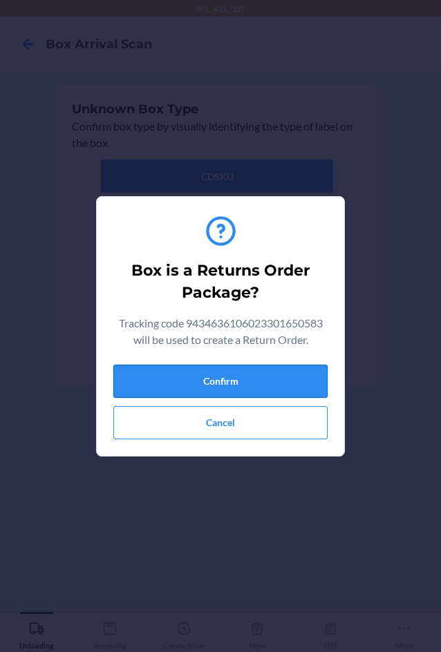
click at [248, 384] on button "Confirm" at bounding box center [220, 381] width 214 height 33
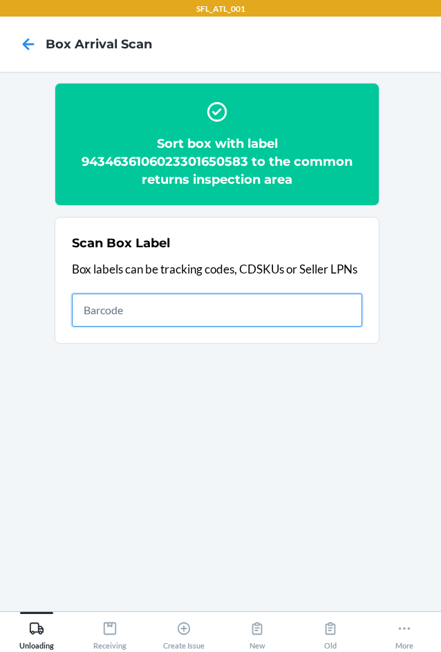
click at [270, 314] on input "text" at bounding box center [217, 310] width 290 height 33
type input "420302599434636106023301468270"
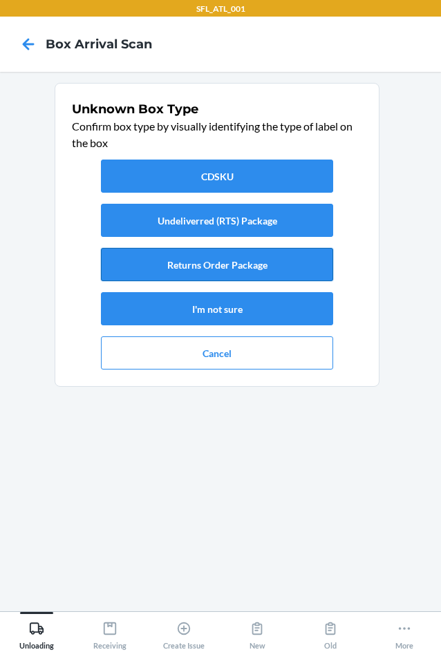
click at [281, 269] on button "Returns Order Package" at bounding box center [217, 264] width 232 height 33
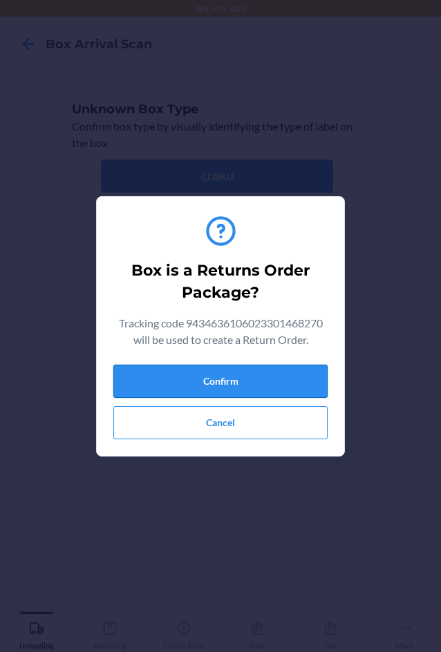
click at [294, 385] on button "Confirm" at bounding box center [220, 381] width 214 height 33
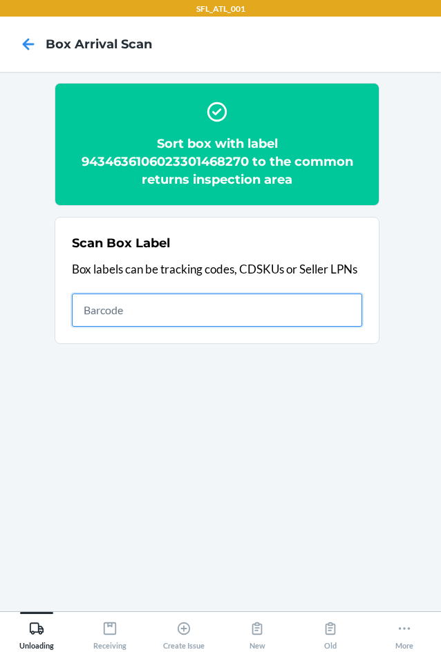
click at [184, 319] on input "text" at bounding box center [217, 310] width 290 height 33
type input "420302599434636106023300404156"
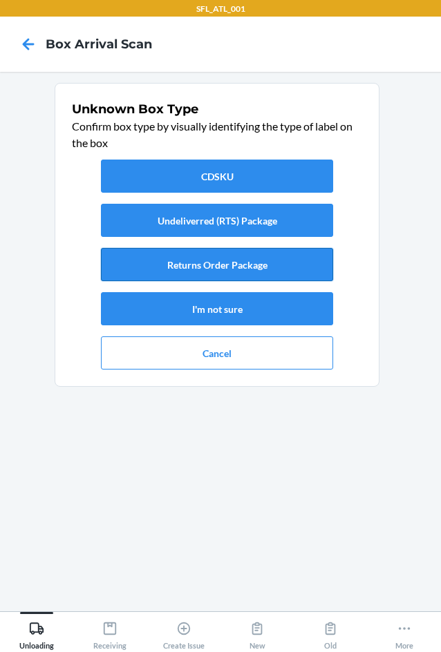
click at [167, 270] on button "Returns Order Package" at bounding box center [217, 264] width 232 height 33
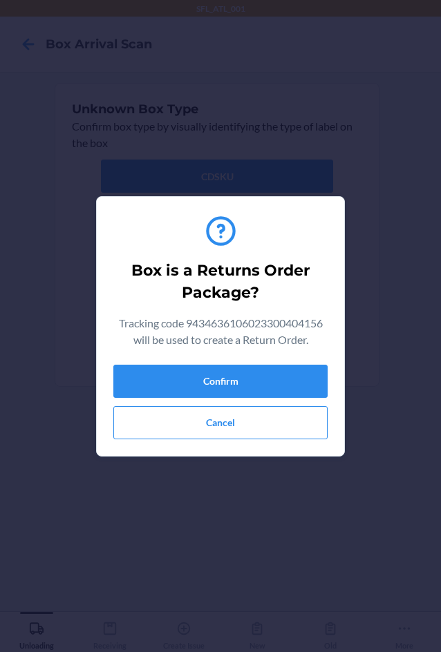
click at [241, 398] on div "Confirm Cancel" at bounding box center [220, 402] width 214 height 75
click at [260, 387] on button "Confirm" at bounding box center [220, 381] width 214 height 33
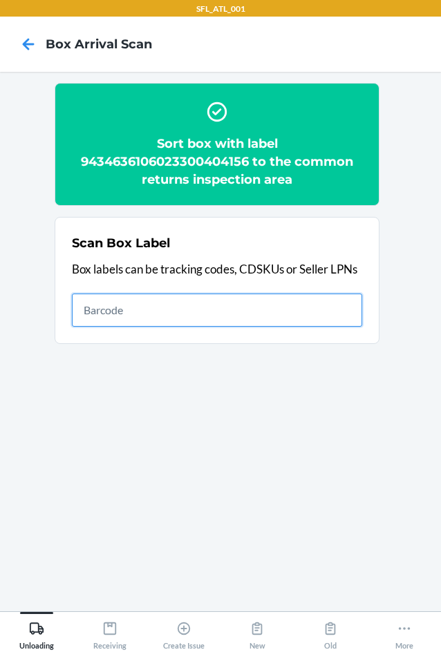
click at [173, 312] on input "text" at bounding box center [217, 310] width 290 height 33
type input "420302599434636106023301720699"
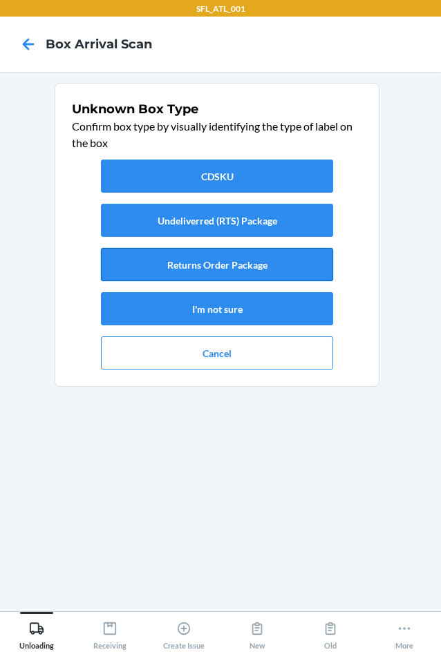
click at [184, 265] on button "Returns Order Package" at bounding box center [217, 264] width 232 height 33
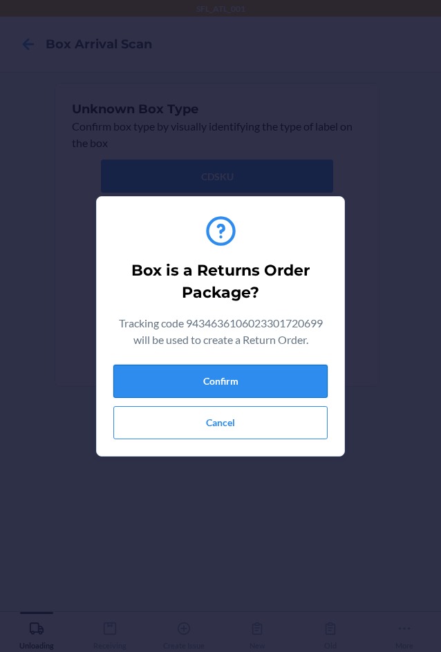
click at [248, 381] on button "Confirm" at bounding box center [220, 381] width 214 height 33
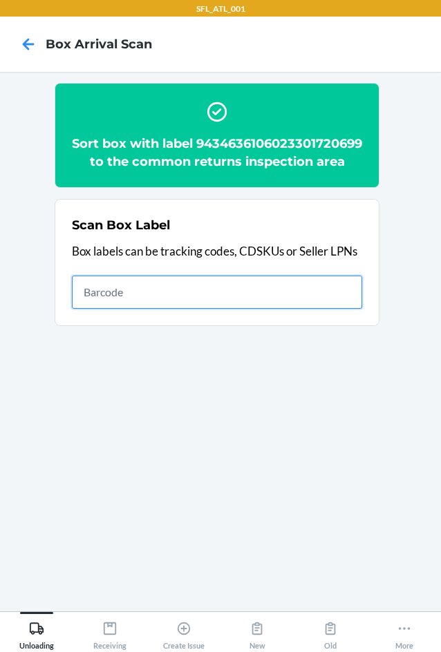
click at [288, 308] on input "text" at bounding box center [217, 292] width 290 height 33
type input "420302599434636106023301831845"
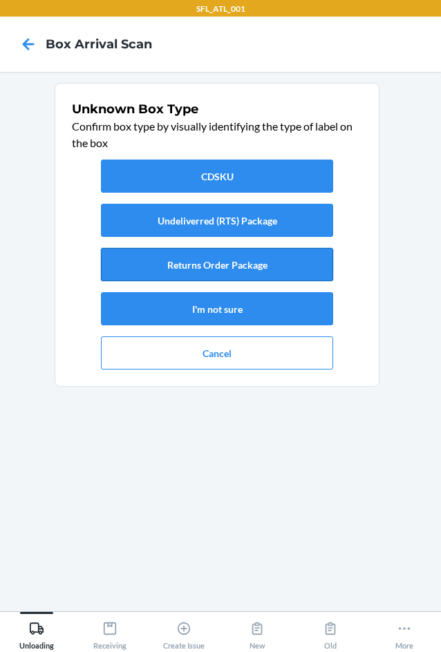
click at [240, 262] on button "Returns Order Package" at bounding box center [217, 264] width 232 height 33
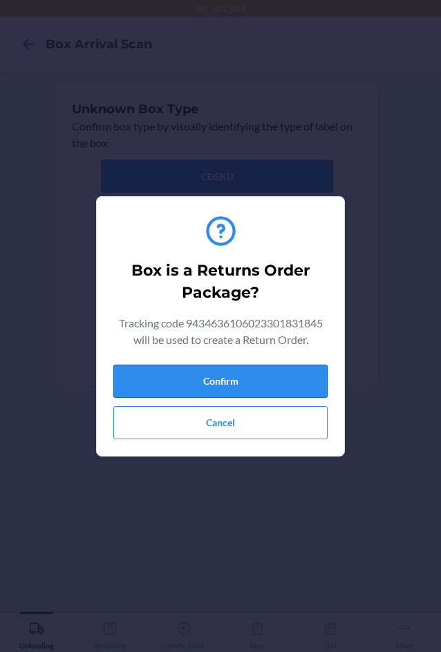
click at [285, 375] on button "Confirm" at bounding box center [220, 381] width 214 height 33
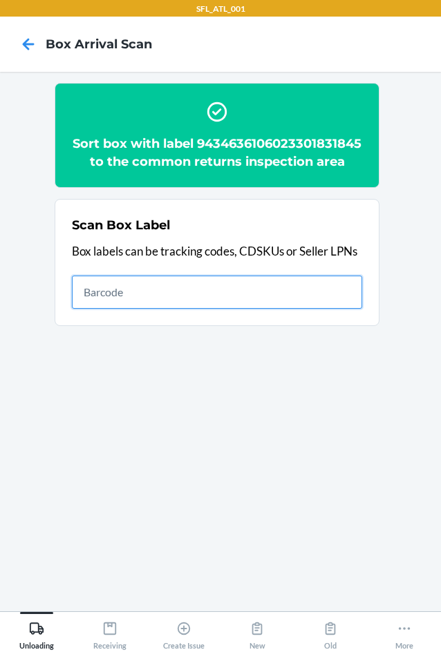
click at [205, 304] on input "text" at bounding box center [217, 292] width 290 height 33
type input "420302599434636106023301893423"
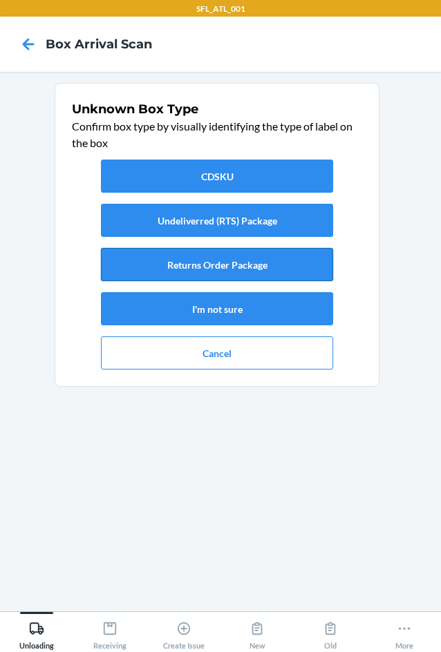
click at [214, 266] on button "Returns Order Package" at bounding box center [217, 264] width 232 height 33
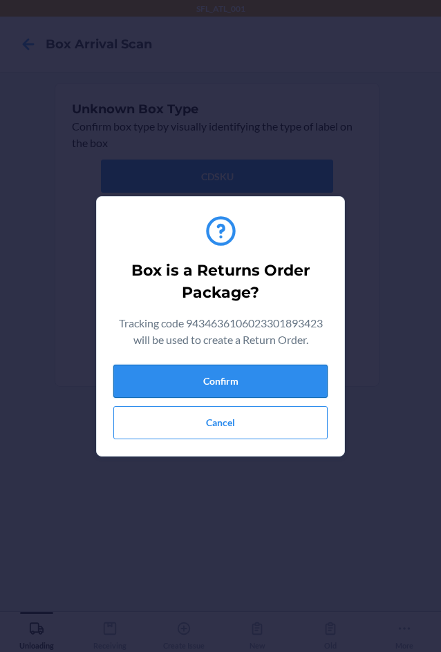
click at [240, 372] on button "Confirm" at bounding box center [220, 381] width 214 height 33
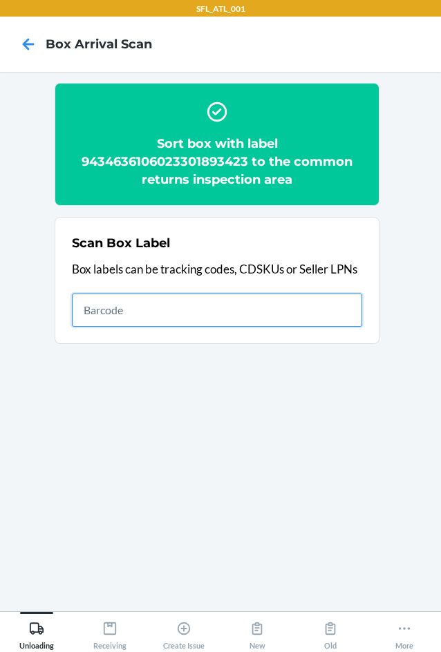
click at [231, 309] on input "text" at bounding box center [217, 310] width 290 height 33
type input "420302599434636106023302010713"
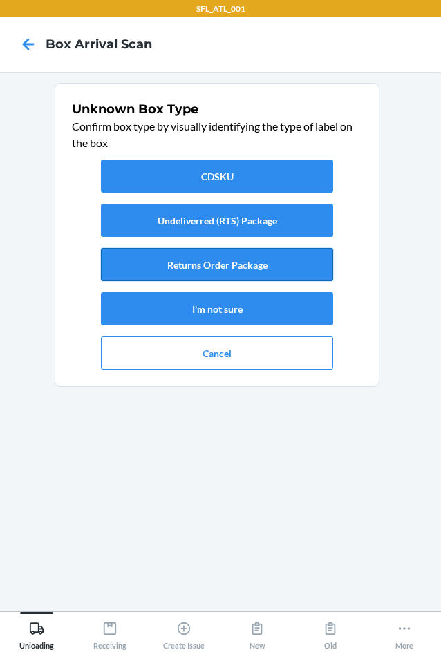
click at [234, 267] on button "Returns Order Package" at bounding box center [217, 264] width 232 height 33
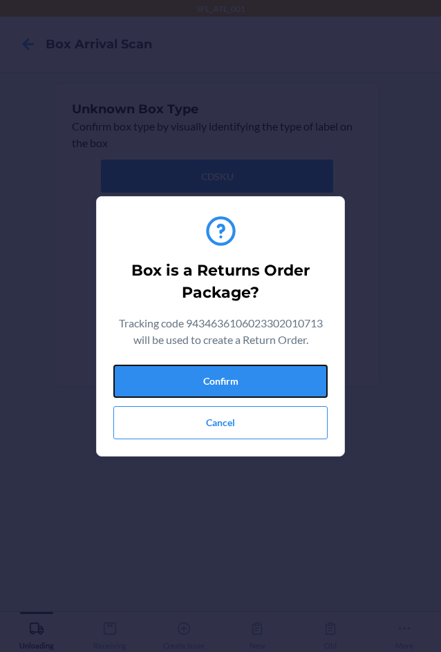
click at [267, 382] on button "Confirm" at bounding box center [220, 381] width 214 height 33
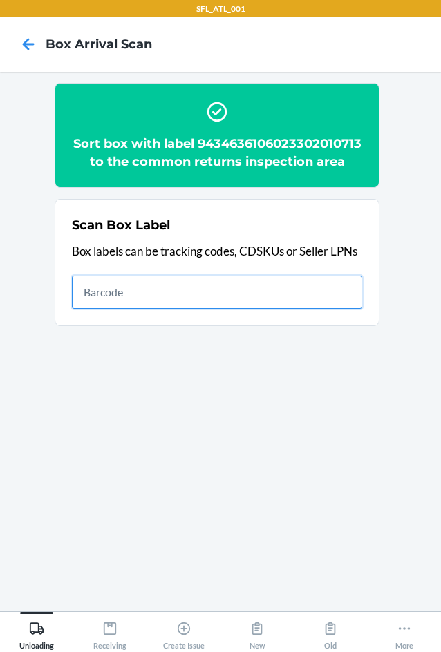
click at [160, 309] on input "text" at bounding box center [217, 292] width 290 height 33
click at [158, 309] on input "420302599434636106023301474844" at bounding box center [217, 292] width 290 height 33
type input "420302599434420302599434636106023301474844636106023301474844"
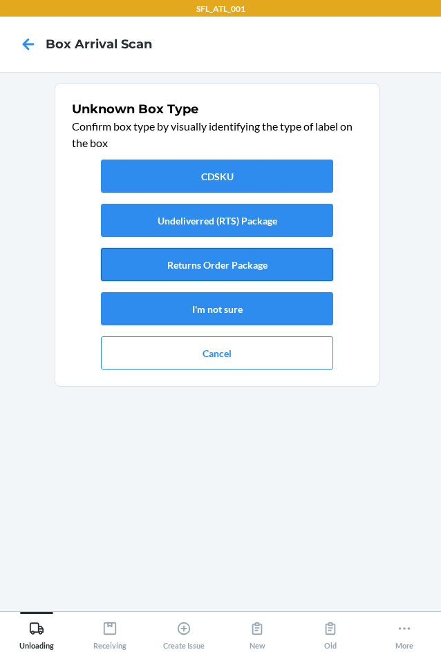
click at [214, 263] on button "Returns Order Package" at bounding box center [217, 264] width 232 height 33
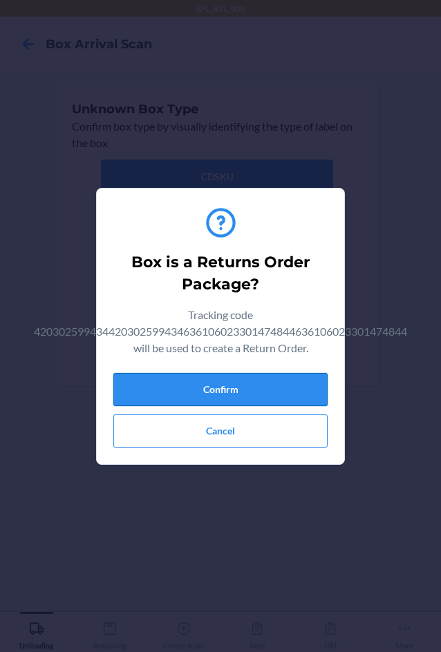
click at [228, 388] on button "Confirm" at bounding box center [220, 389] width 214 height 33
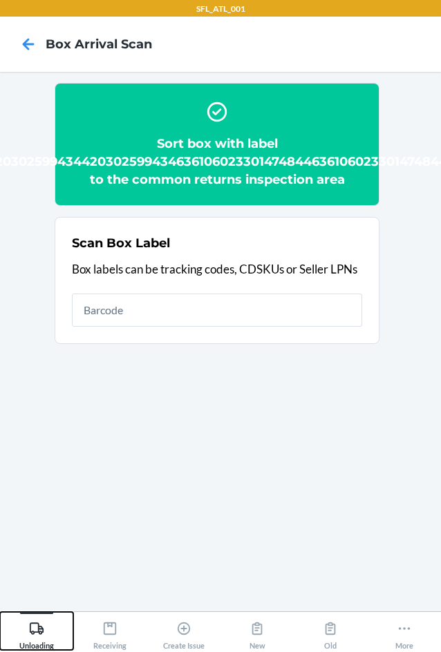
click at [29, 632] on icon at bounding box center [36, 628] width 15 height 15
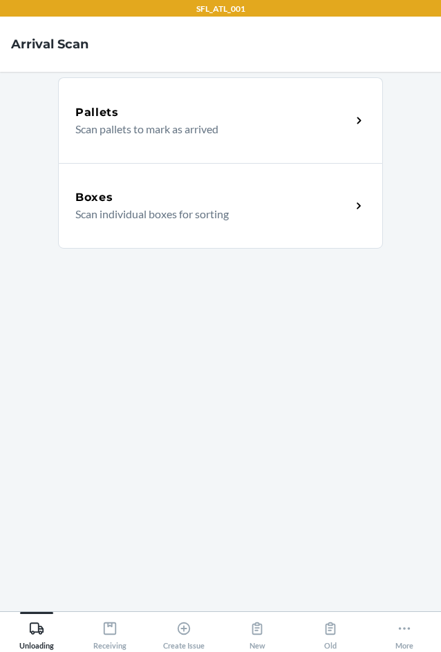
click at [87, 207] on p "Scan individual boxes for sorting" at bounding box center [207, 214] width 265 height 17
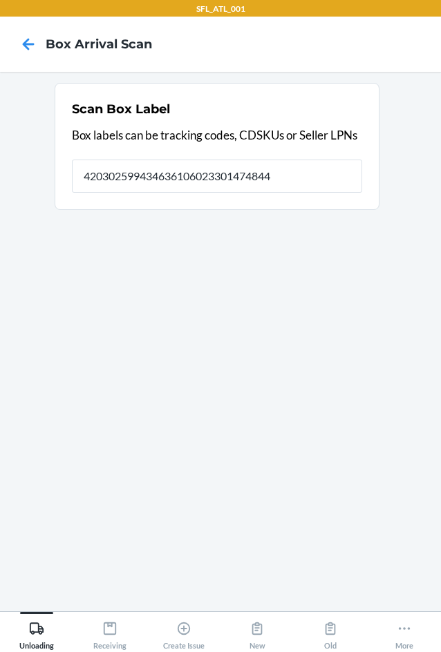
type input "420302599434636106023301474844"
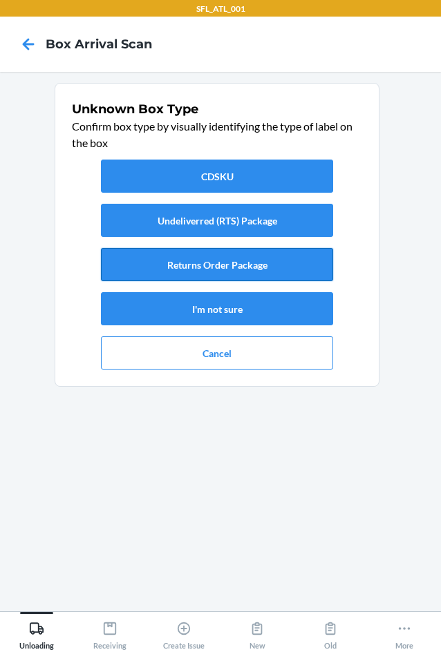
click at [184, 267] on button "Returns Order Package" at bounding box center [217, 264] width 232 height 33
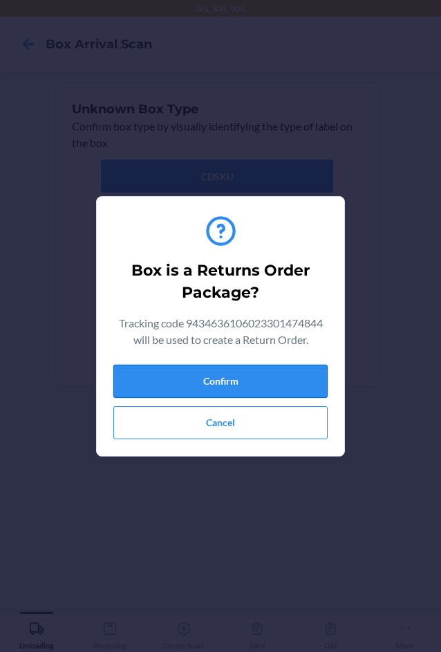
click at [220, 388] on button "Confirm" at bounding box center [220, 381] width 214 height 33
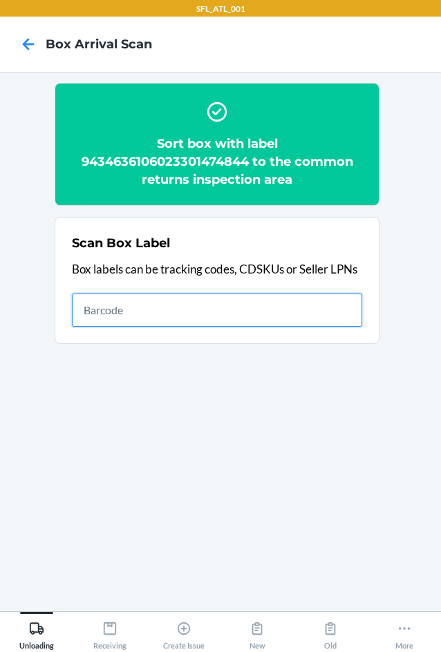
click at [246, 314] on input "text" at bounding box center [217, 310] width 290 height 33
click at [225, 317] on input "420302599434636106023299232617" at bounding box center [217, 310] width 290 height 33
type input "420302599434636106023242030259943463610602329923261799232617"
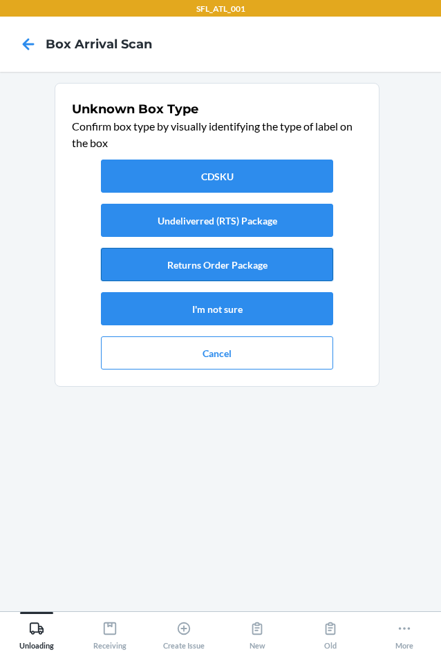
click at [256, 270] on button "Returns Order Package" at bounding box center [217, 264] width 232 height 33
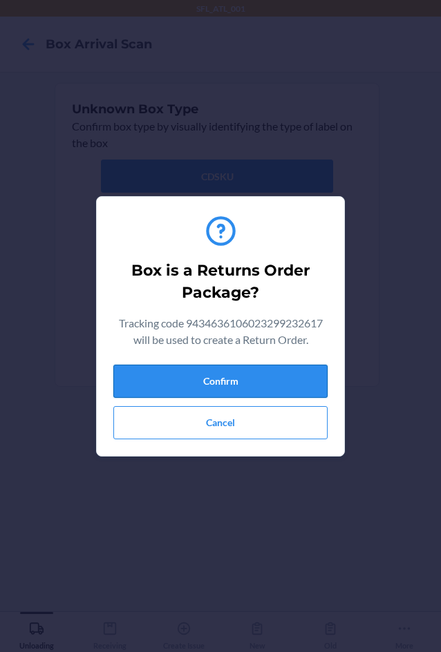
drag, startPoint x: 257, startPoint y: 377, endPoint x: 304, endPoint y: 383, distance: 47.3
click at [257, 378] on button "Confirm" at bounding box center [220, 381] width 214 height 33
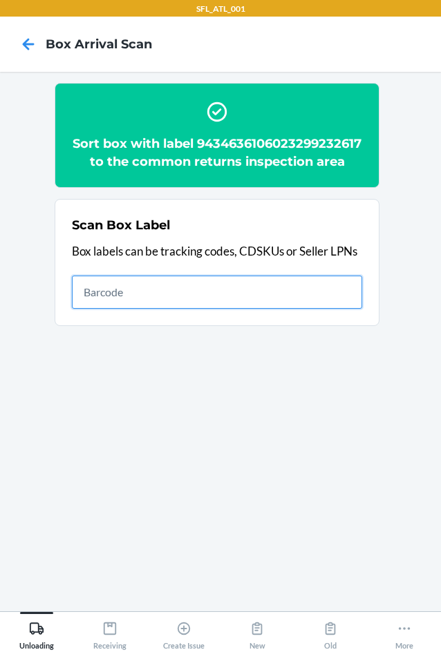
click at [279, 305] on input "text" at bounding box center [217, 292] width 290 height 33
click at [101, 309] on input "text" at bounding box center [217, 292] width 290 height 33
type input "9434636106023301492824"
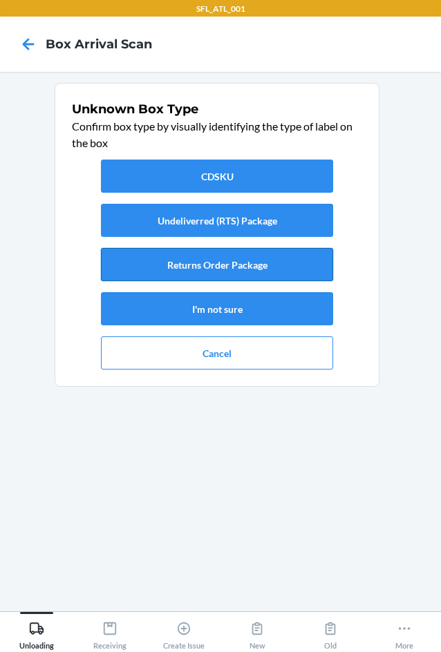
click at [293, 274] on button "Returns Order Package" at bounding box center [217, 264] width 232 height 33
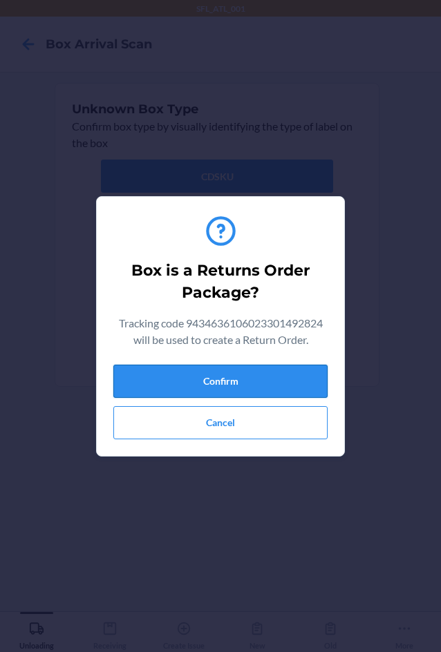
click at [302, 388] on button "Confirm" at bounding box center [220, 381] width 214 height 33
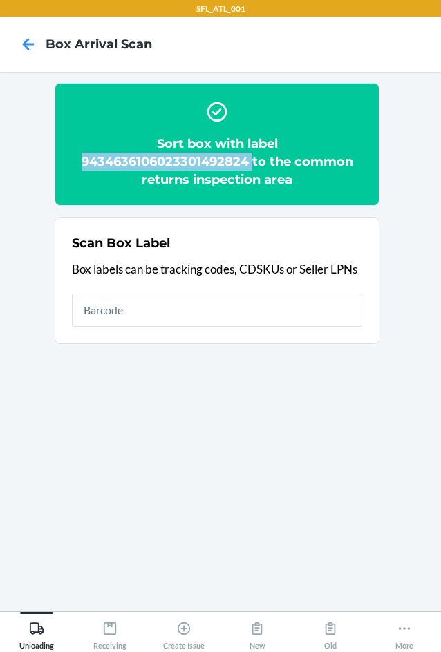
click at [251, 164] on h2 "Sort box with label 9434636106023301492824 to the common returns inspection area" at bounding box center [217, 162] width 290 height 54
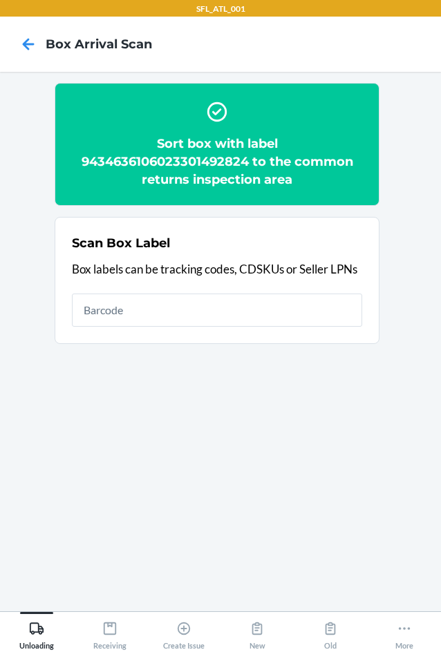
drag, startPoint x: 251, startPoint y: 164, endPoint x: 57, endPoint y: 117, distance: 199.0
click at [57, 117] on section "Sort box with label 9434636106023301492824 to the common returns inspection area" at bounding box center [217, 144] width 325 height 123
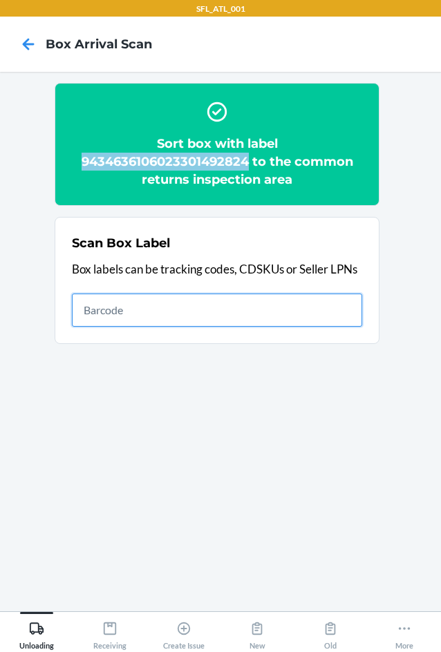
click at [198, 315] on input "text" at bounding box center [217, 310] width 290 height 33
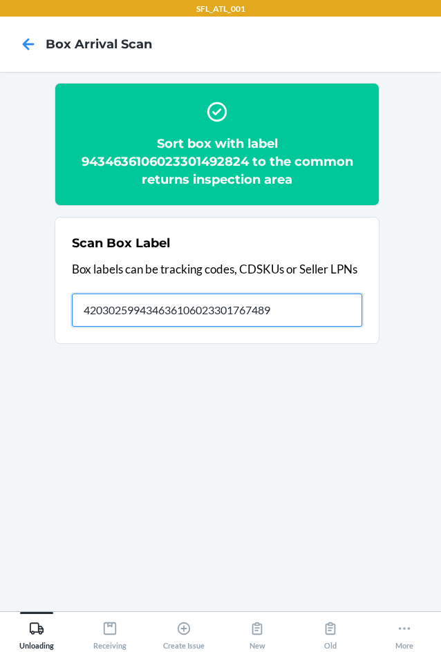
type input "420302599434636106023301767489"
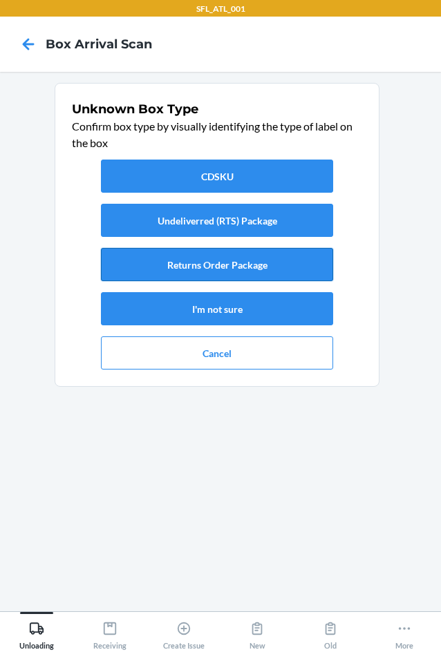
click at [209, 264] on button "Returns Order Package" at bounding box center [217, 264] width 232 height 33
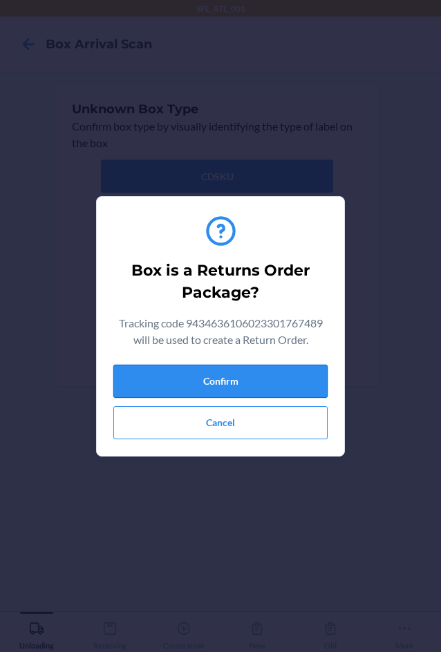
click at [224, 387] on button "Confirm" at bounding box center [220, 381] width 214 height 33
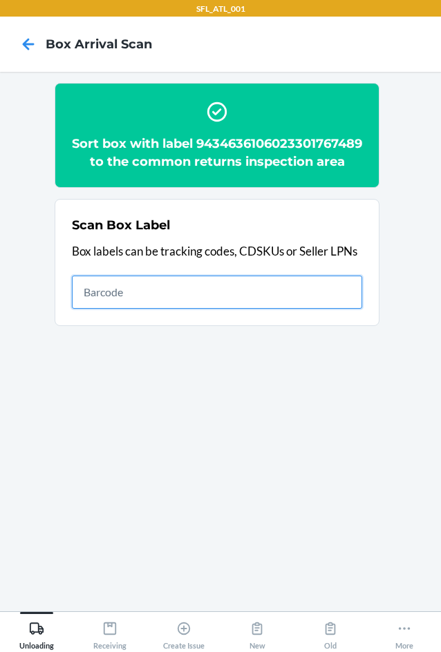
click at [223, 309] on input "text" at bounding box center [217, 292] width 290 height 33
click at [229, 309] on input "420302599434636106023301991679" at bounding box center [217, 292] width 290 height 33
type input "420302599434636106023304203025994346361060233019916791991679"
click at [217, 309] on input "420302599434636106023304203025994346361060233019916791991679" at bounding box center [217, 292] width 290 height 33
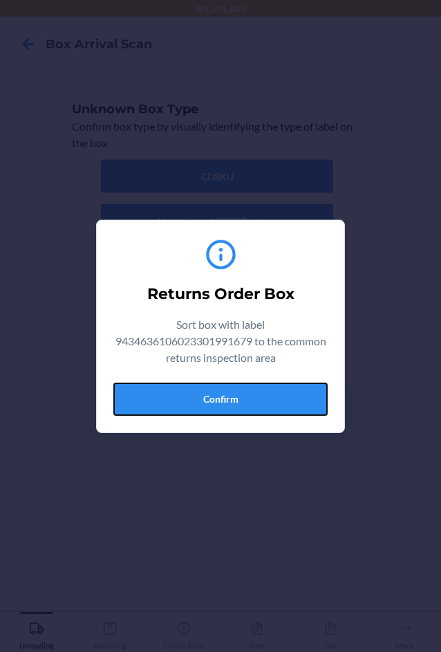
click at [240, 397] on button "Confirm" at bounding box center [220, 399] width 214 height 33
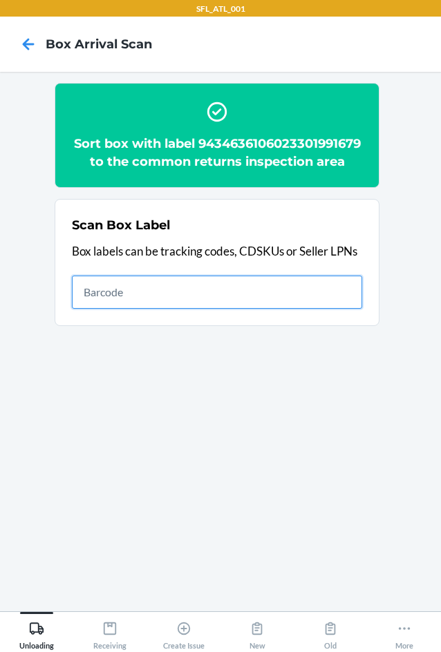
click at [277, 295] on input "text" at bounding box center [217, 292] width 290 height 33
type input "420302599434636106023301590629"
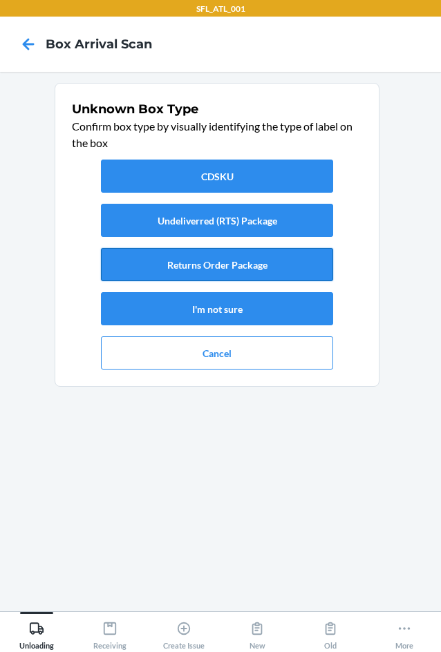
click at [258, 269] on button "Returns Order Package" at bounding box center [217, 264] width 232 height 33
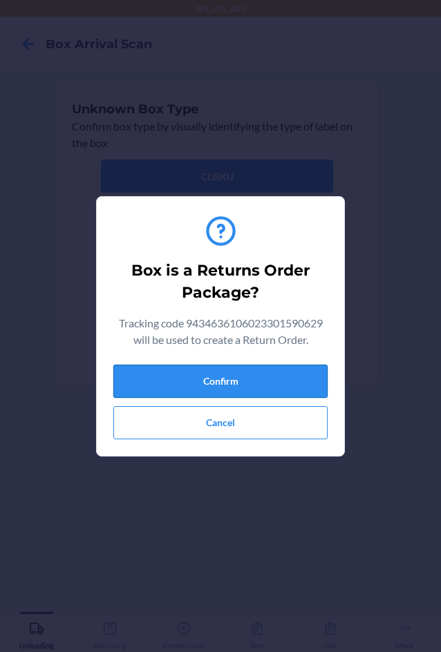
click at [221, 375] on button "Confirm" at bounding box center [220, 381] width 214 height 33
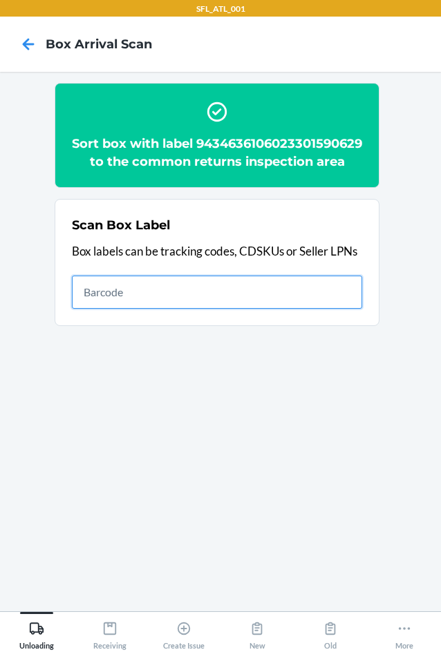
click at [295, 309] on input "text" at bounding box center [217, 292] width 290 height 33
type input "420302599434636106023302039370"
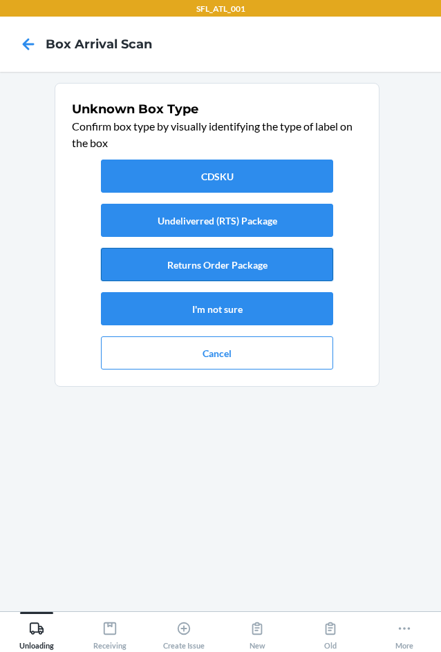
click at [243, 265] on button "Returns Order Package" at bounding box center [217, 264] width 232 height 33
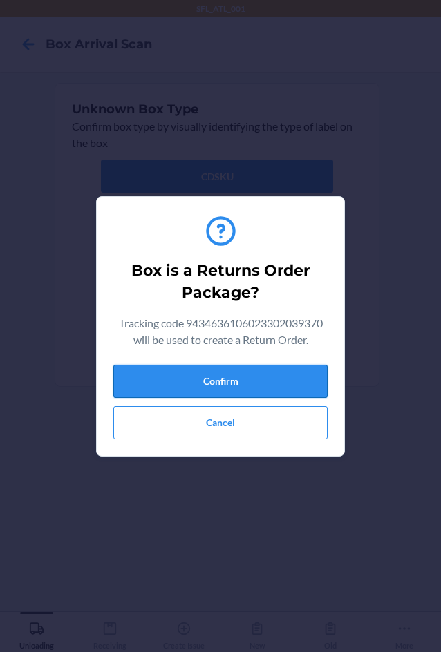
click at [247, 387] on button "Confirm" at bounding box center [220, 381] width 214 height 33
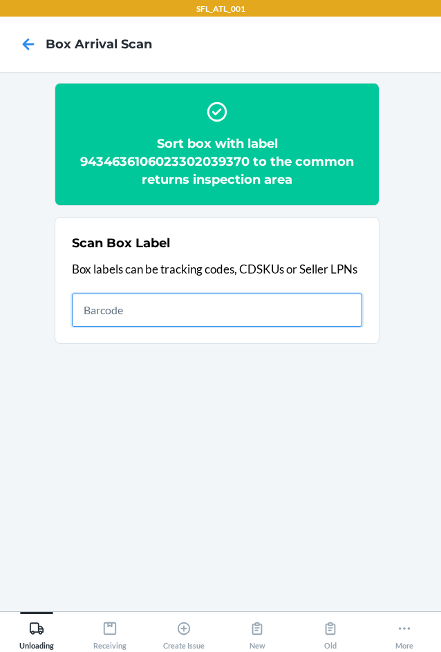
click at [306, 313] on input "text" at bounding box center [217, 310] width 290 height 33
type input "420302599434636106023301994250"
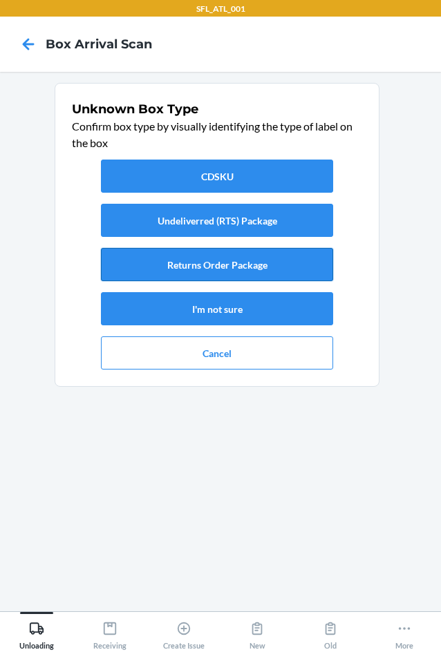
click at [284, 270] on button "Returns Order Package" at bounding box center [217, 264] width 232 height 33
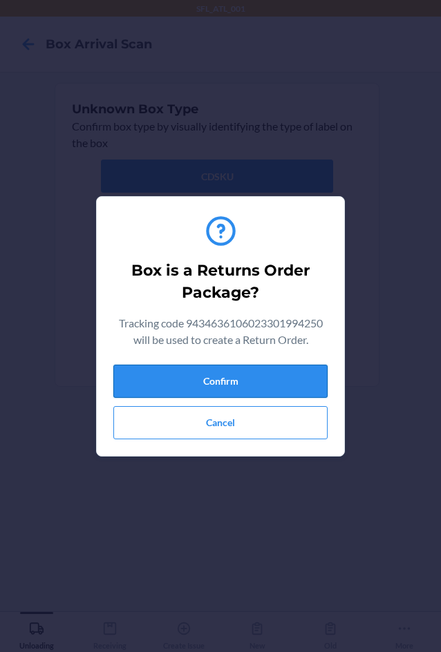
click at [294, 384] on button "Confirm" at bounding box center [220, 381] width 214 height 33
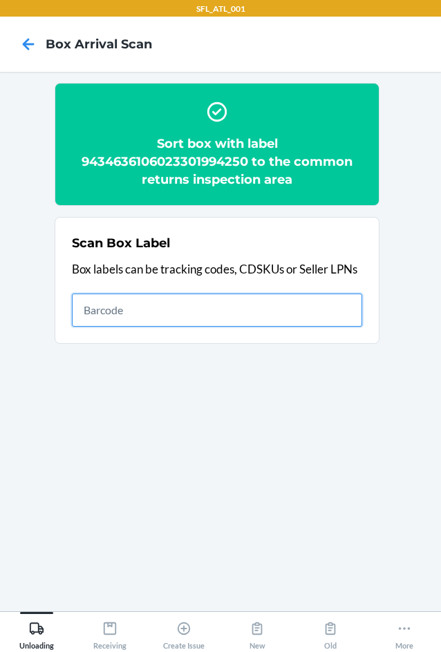
click at [170, 319] on input "text" at bounding box center [217, 310] width 290 height 33
type input "420302599434636106023300974253"
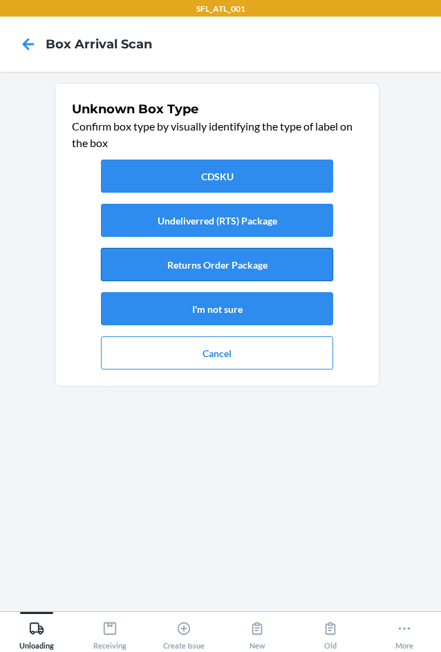
click at [310, 272] on button "Returns Order Package" at bounding box center [217, 264] width 232 height 33
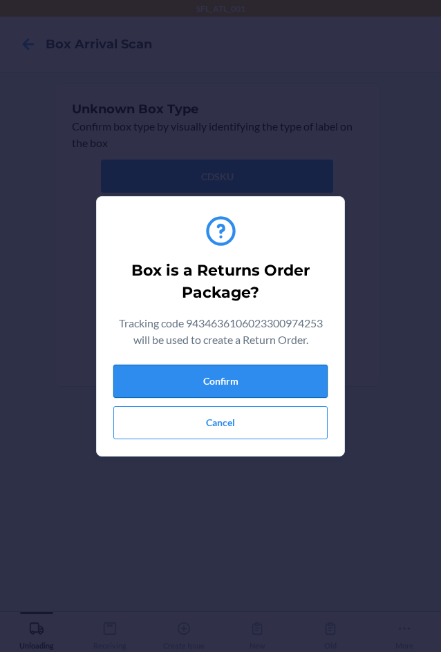
click at [300, 386] on button "Confirm" at bounding box center [220, 381] width 214 height 33
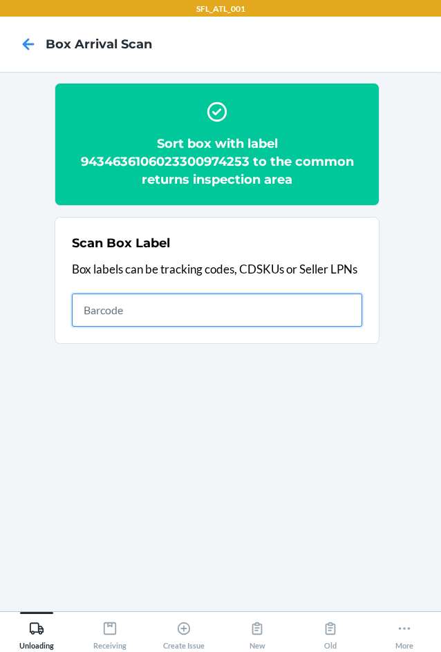
click at [211, 315] on input "text" at bounding box center [217, 310] width 290 height 33
type input "420302599434636106023301244799"
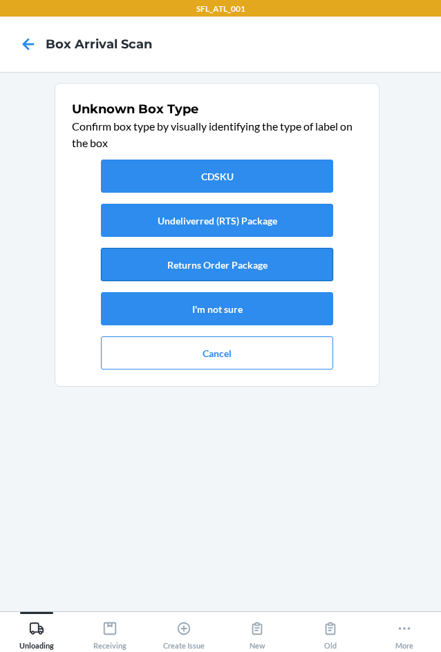
click at [171, 267] on button "Returns Order Package" at bounding box center [217, 264] width 232 height 33
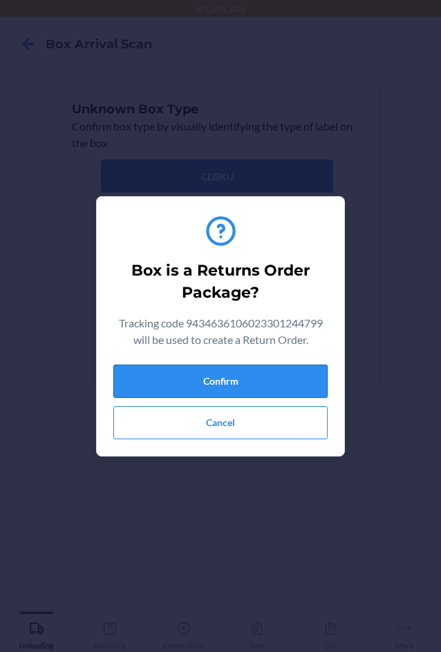
click at [227, 392] on button "Confirm" at bounding box center [220, 381] width 214 height 33
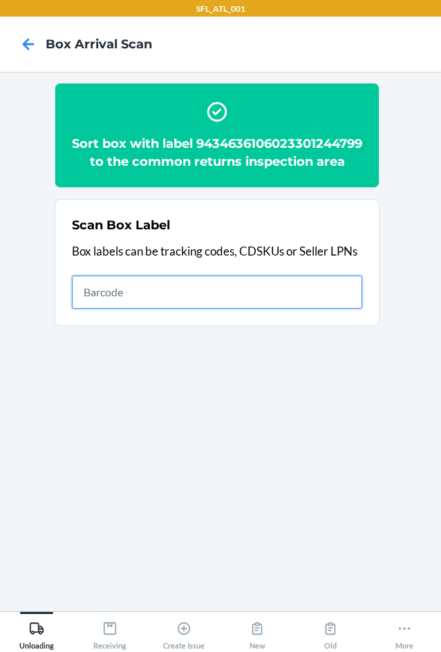
drag, startPoint x: 106, startPoint y: 311, endPoint x: 42, endPoint y: 308, distance: 64.3
click at [106, 309] on input "text" at bounding box center [217, 292] width 290 height 33
type input "420302599434636106023301975358"
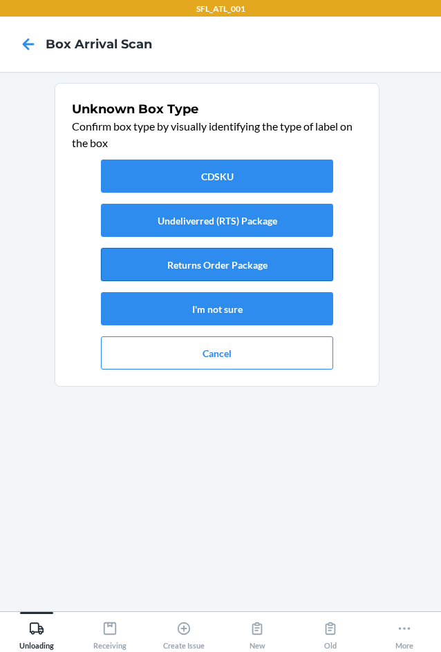
click at [305, 272] on button "Returns Order Package" at bounding box center [217, 264] width 232 height 33
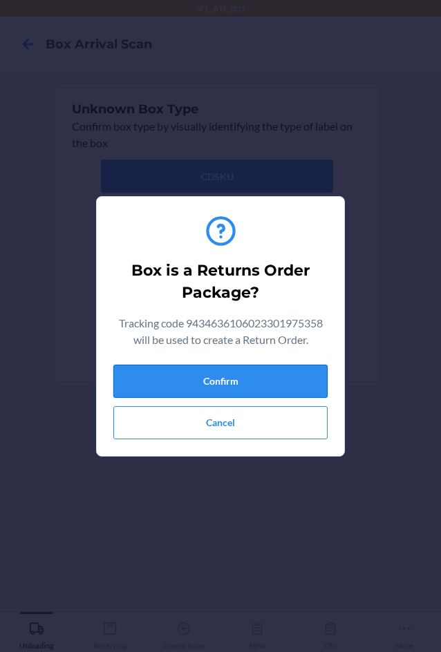
click at [303, 379] on button "Confirm" at bounding box center [220, 381] width 214 height 33
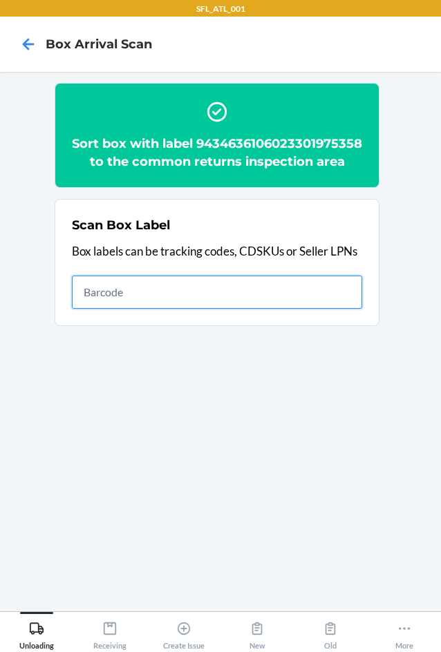
click at [285, 301] on input "text" at bounding box center [217, 292] width 290 height 33
type input "420302599434636106023301381043"
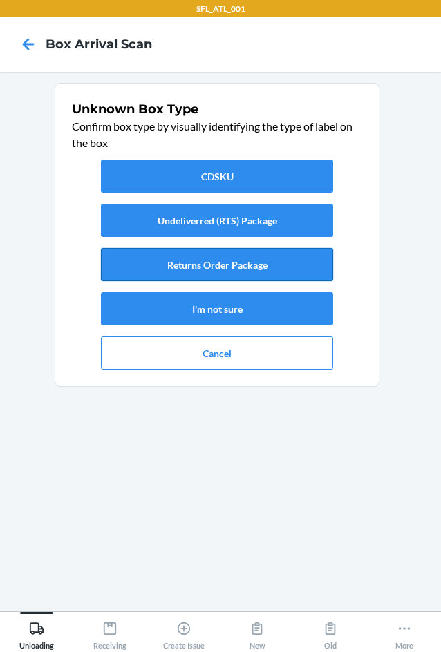
click at [227, 262] on button "Returns Order Package" at bounding box center [217, 264] width 232 height 33
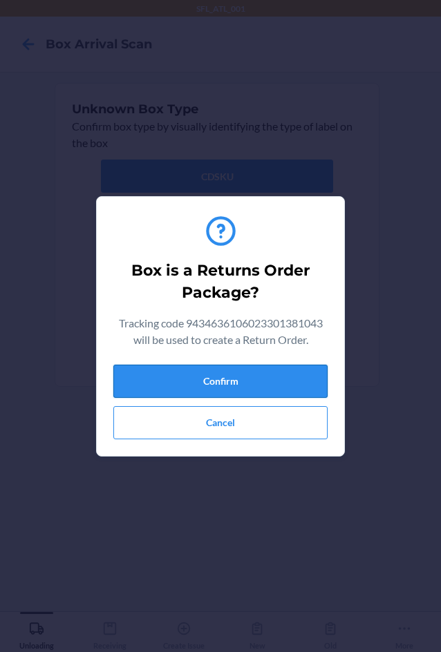
click at [258, 375] on button "Confirm" at bounding box center [220, 381] width 214 height 33
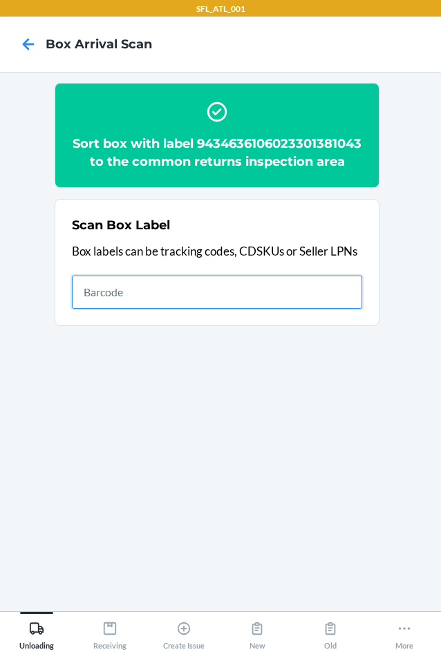
click at [287, 309] on input "text" at bounding box center [217, 292] width 290 height 33
type input "420302599434636106023301595167"
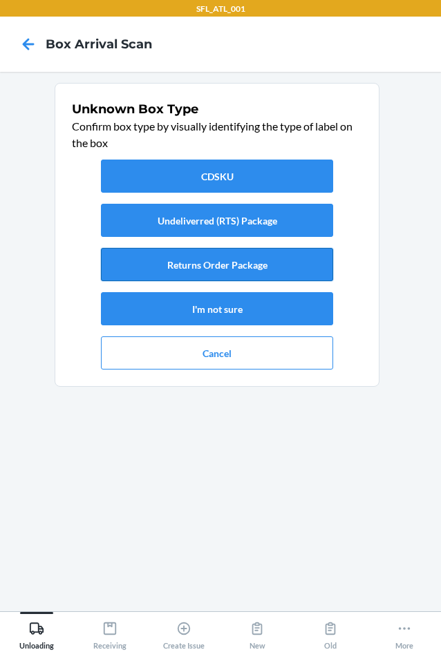
click at [194, 265] on button "Returns Order Package" at bounding box center [217, 264] width 232 height 33
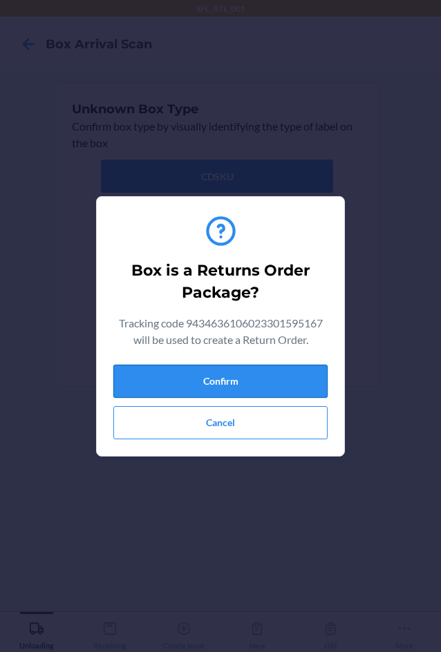
click at [255, 380] on button "Confirm" at bounding box center [220, 381] width 214 height 33
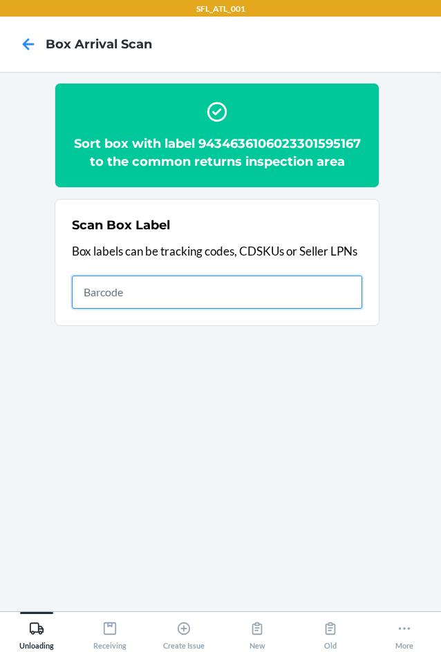
click at [342, 291] on input "text" at bounding box center [217, 292] width 290 height 33
type input "420302599434636106023302012977"
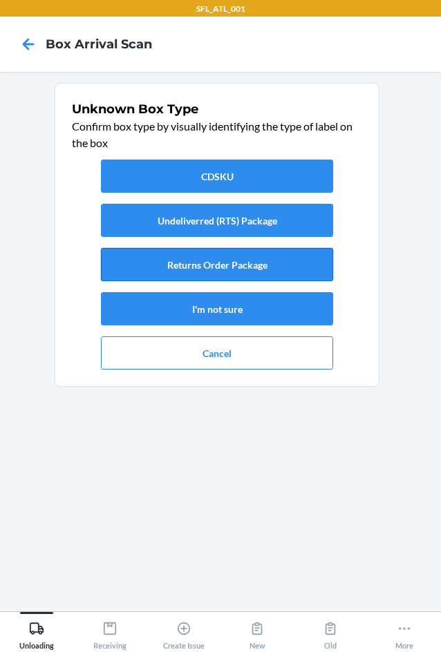
click at [238, 256] on button "Returns Order Package" at bounding box center [217, 264] width 232 height 33
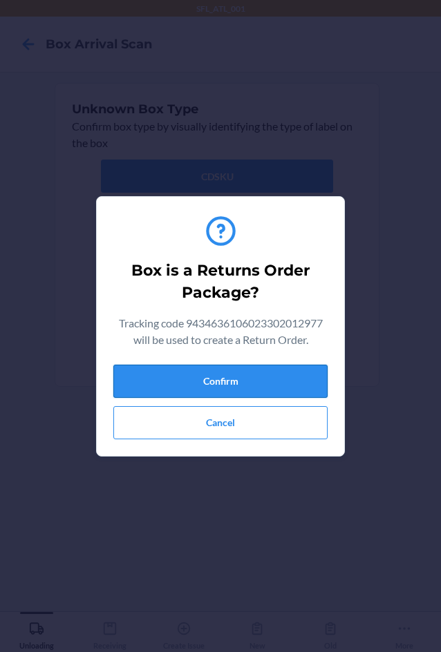
click at [204, 365] on button "Confirm" at bounding box center [220, 381] width 214 height 33
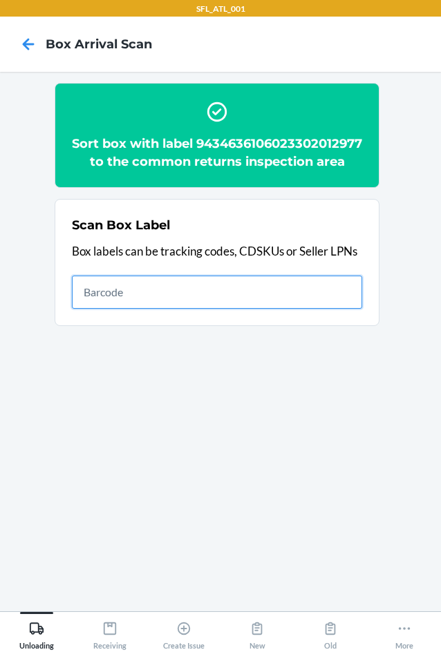
click at [281, 308] on input "text" at bounding box center [217, 292] width 290 height 33
type input "420302599434636106023301855193"
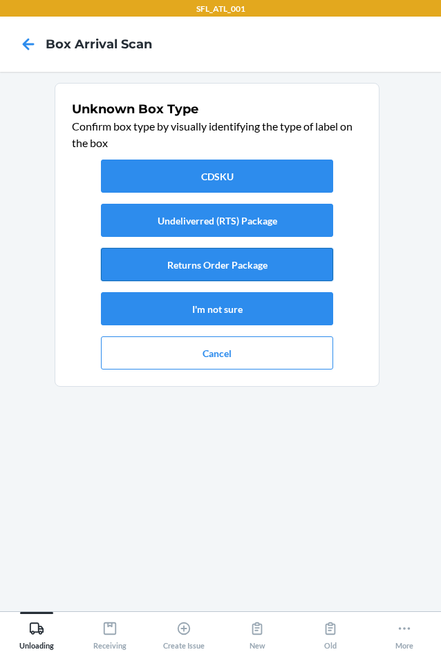
click at [217, 269] on button "Returns Order Package" at bounding box center [217, 264] width 232 height 33
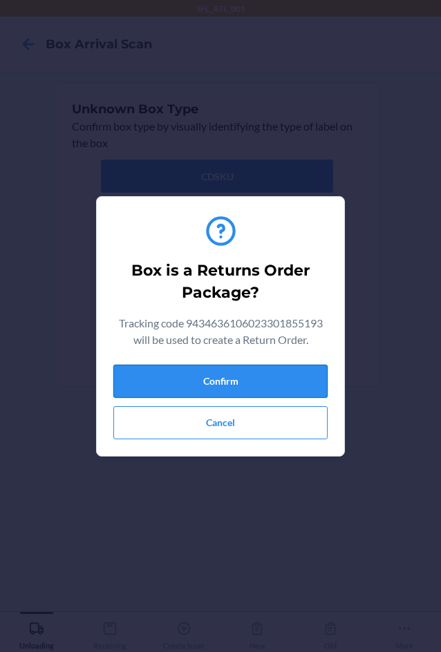
click at [272, 390] on button "Confirm" at bounding box center [220, 381] width 214 height 33
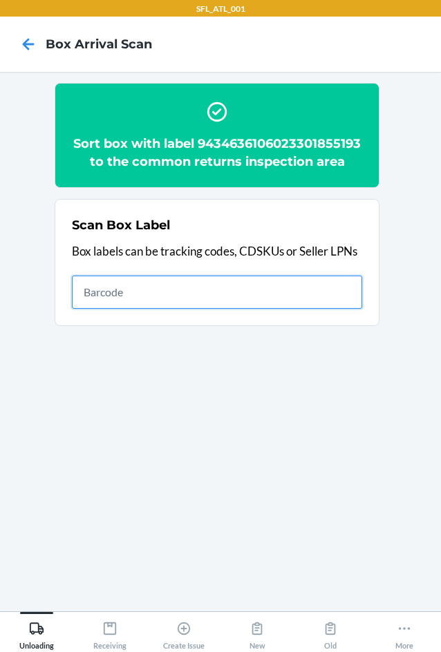
drag, startPoint x: 162, startPoint y: 287, endPoint x: 173, endPoint y: 250, distance: 38.7
click at [174, 257] on div "Scan Box Label Box labels can be tracking codes, CDSKUs or Seller LPNs" at bounding box center [217, 262] width 290 height 101
type input "420302599434636106023301921928"
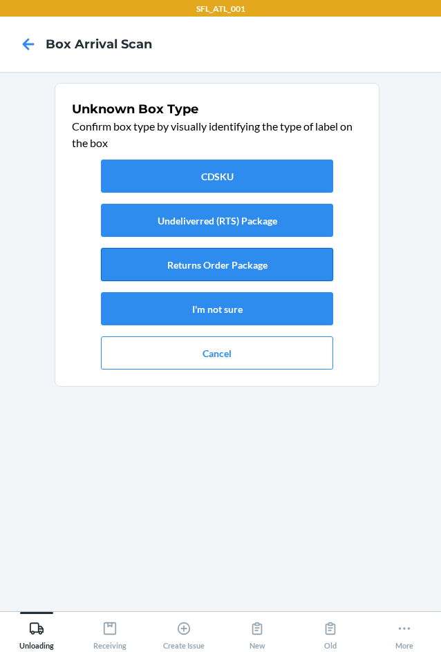
click at [194, 265] on button "Returns Order Package" at bounding box center [217, 264] width 232 height 33
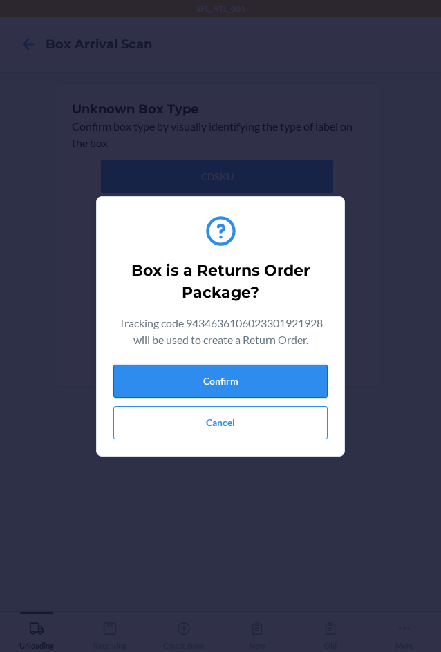
click at [234, 382] on button "Confirm" at bounding box center [220, 381] width 214 height 33
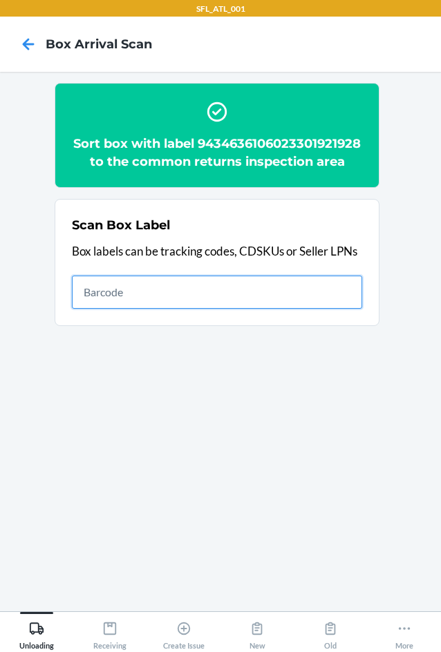
click at [252, 285] on input "text" at bounding box center [217, 292] width 290 height 33
type input "420302599434636106023301520046"
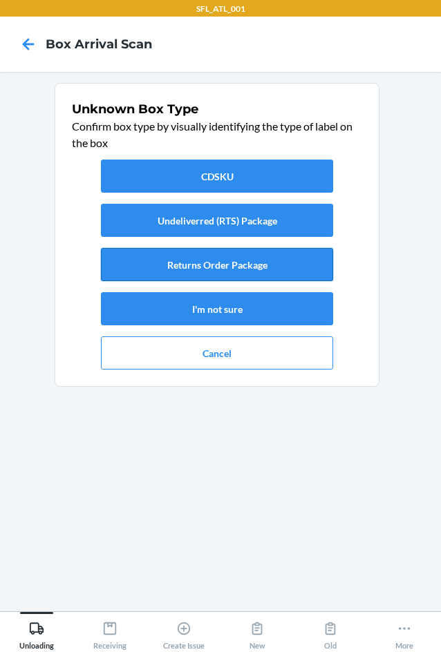
click at [321, 268] on button "Returns Order Package" at bounding box center [217, 264] width 232 height 33
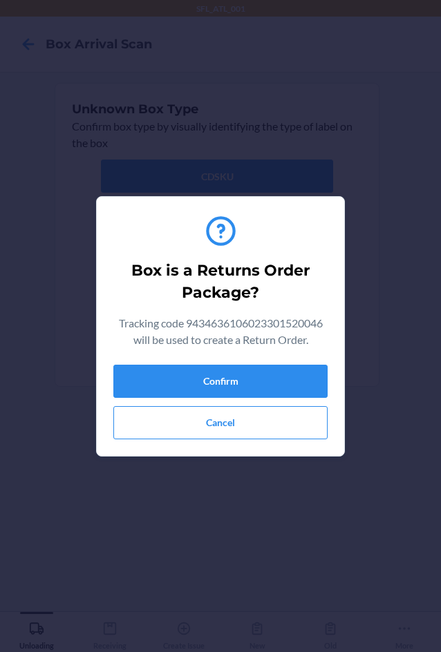
click at [316, 270] on h2 "Box is a Returns Order Package?" at bounding box center [220, 282] width 203 height 44
click at [248, 383] on button "Confirm" at bounding box center [220, 381] width 214 height 33
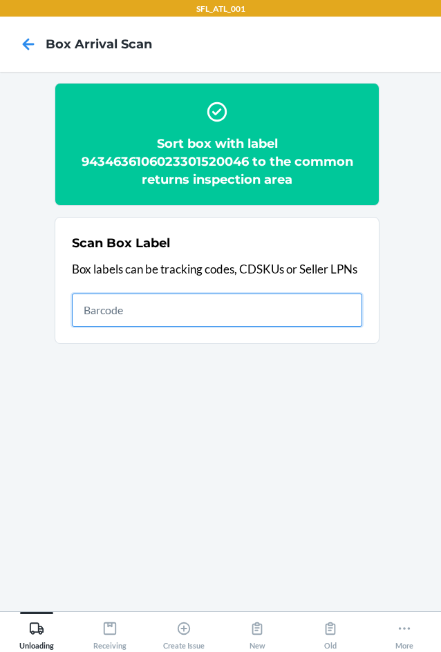
click at [314, 309] on input "text" at bounding box center [217, 310] width 290 height 33
type input "9434636106023301931682"
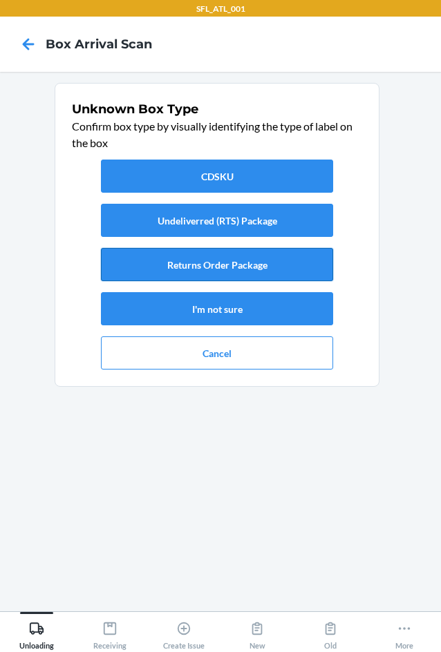
click at [202, 259] on button "Returns Order Package" at bounding box center [217, 264] width 232 height 33
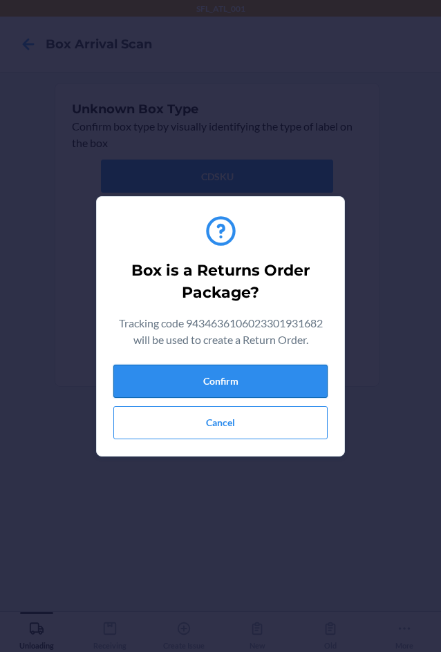
click at [239, 385] on button "Confirm" at bounding box center [220, 381] width 214 height 33
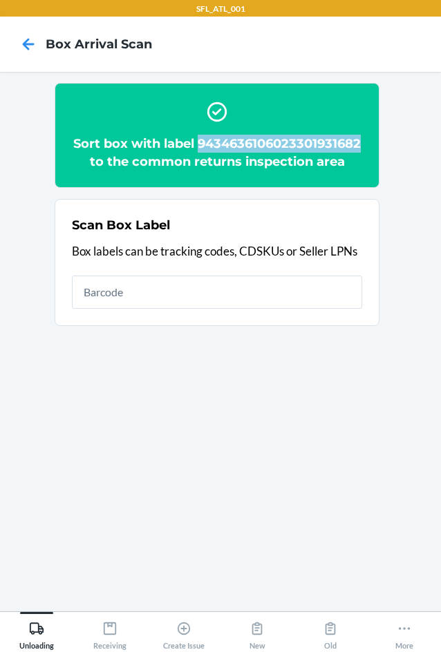
click at [359, 143] on h2 "Sort box with label 9434636106023301931682 to the common returns inspection area" at bounding box center [217, 153] width 290 height 36
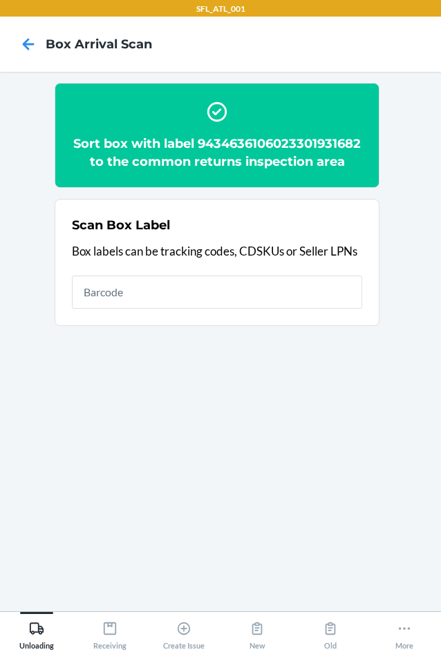
drag, startPoint x: 359, startPoint y: 143, endPoint x: 349, endPoint y: 96, distance: 48.1
click at [349, 96] on div "Sort box with label 9434636106023301931682 to the common returns inspection area" at bounding box center [217, 136] width 290 height 82
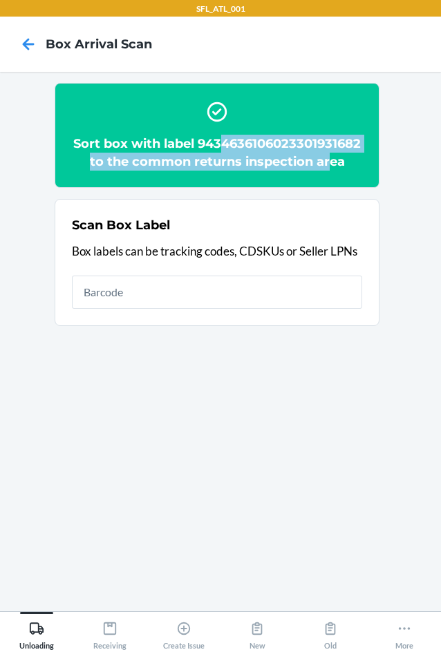
drag, startPoint x: 221, startPoint y: 143, endPoint x: 332, endPoint y: 153, distance: 111.1
click at [332, 153] on h2 "Sort box with label 9434636106023301931682 to the common returns inspection area" at bounding box center [217, 153] width 290 height 36
click at [317, 74] on main "Sort box with label 9434636106023301931682 to the common returns inspection are…" at bounding box center [220, 342] width 441 height 540
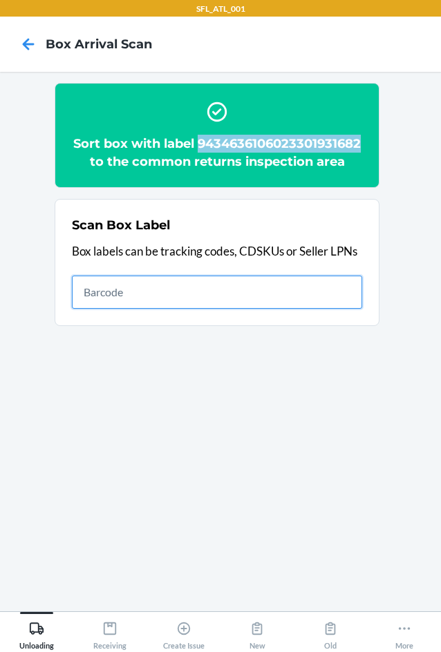
click at [131, 295] on input "text" at bounding box center [217, 292] width 290 height 33
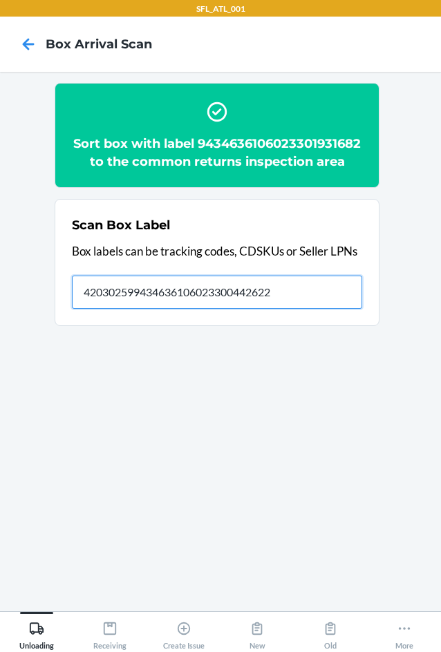
type input "420302599434636106023300442622"
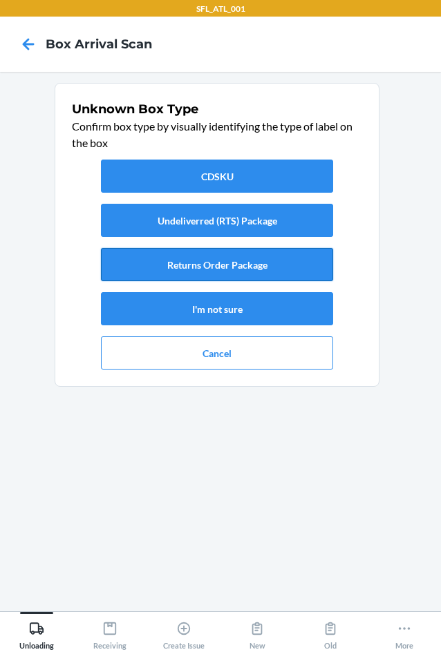
click at [188, 260] on button "Returns Order Package" at bounding box center [217, 264] width 232 height 33
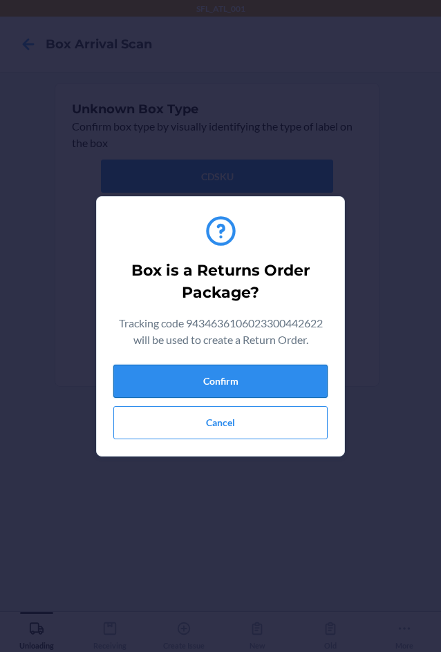
click at [218, 383] on button "Confirm" at bounding box center [220, 381] width 214 height 33
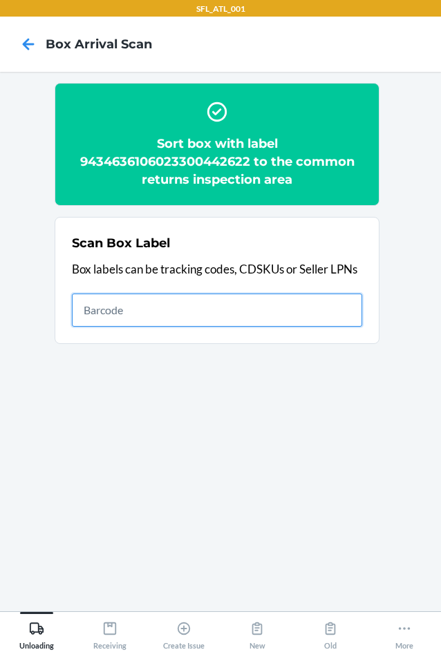
click at [296, 311] on input "text" at bounding box center [217, 310] width 290 height 33
type input "420302599434636106023301909230"
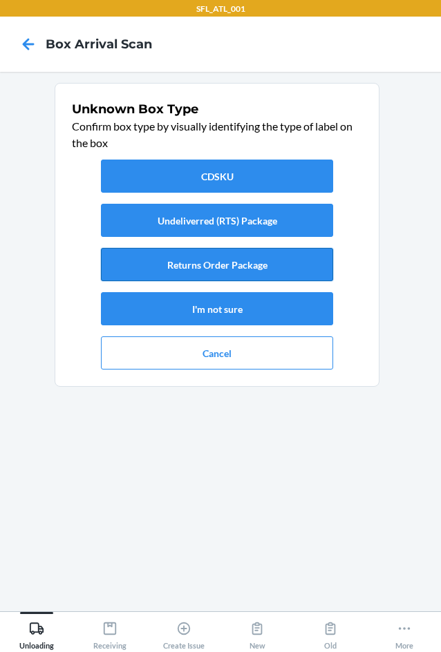
click at [290, 261] on button "Returns Order Package" at bounding box center [217, 264] width 232 height 33
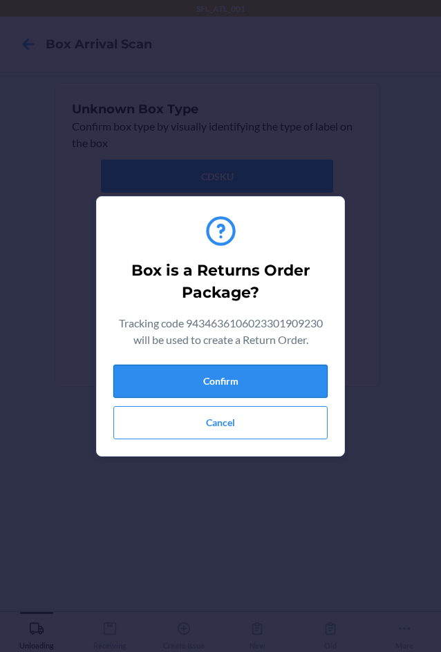
click at [275, 371] on button "Confirm" at bounding box center [220, 381] width 214 height 33
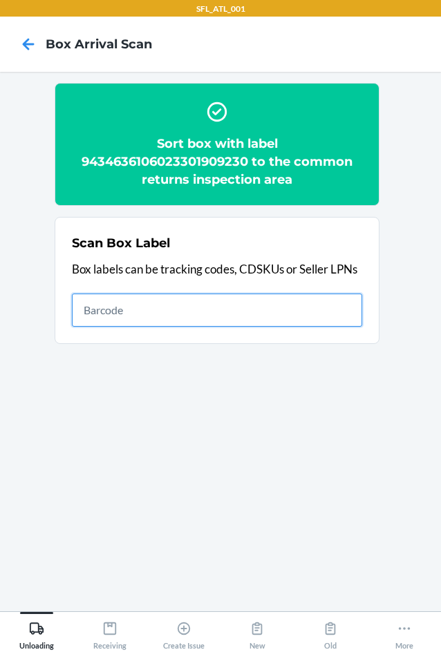
click at [287, 311] on input "text" at bounding box center [217, 310] width 290 height 33
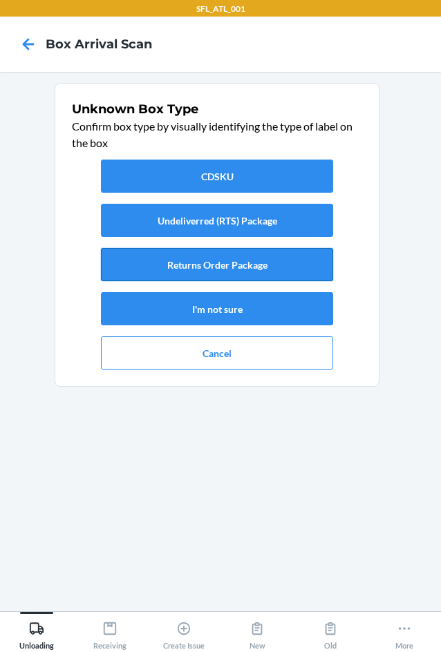
click at [262, 265] on button "Returns Order Package" at bounding box center [217, 264] width 232 height 33
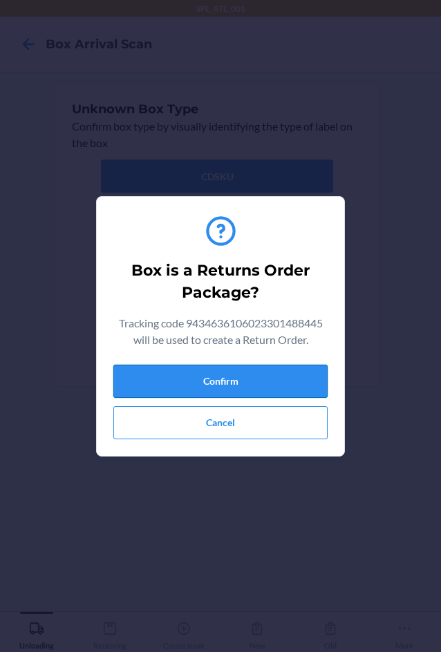
click at [239, 376] on button "Confirm" at bounding box center [220, 381] width 214 height 33
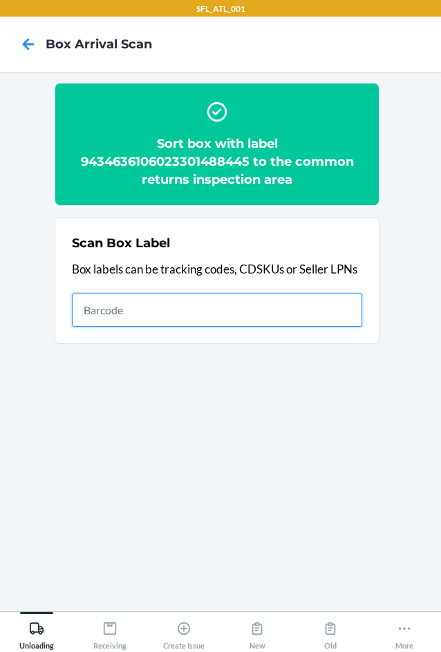
click at [245, 318] on input "text" at bounding box center [217, 310] width 290 height 33
type input "420302599434636106023301854691"
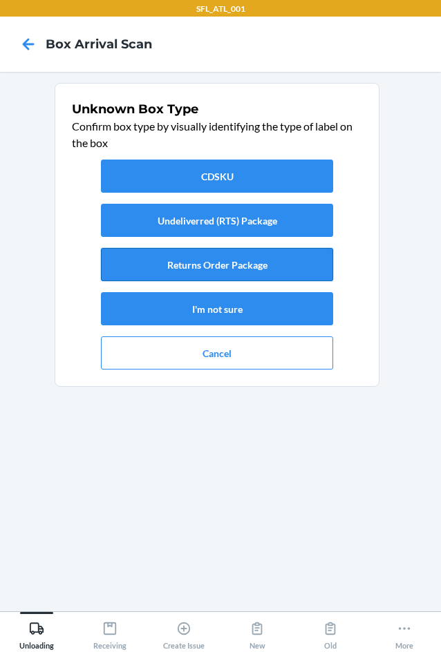
click at [270, 265] on button "Returns Order Package" at bounding box center [217, 264] width 232 height 33
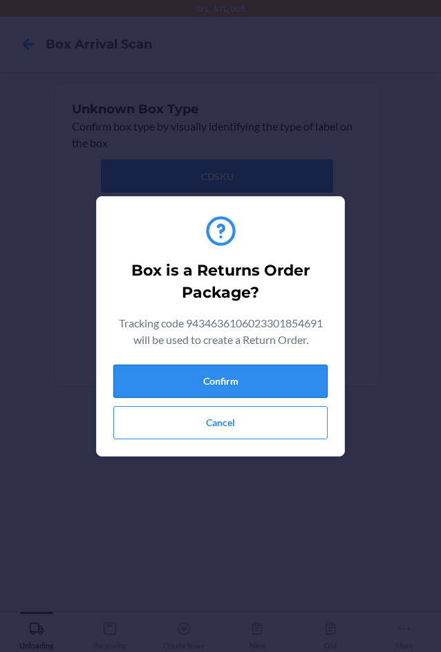
click at [274, 388] on button "Confirm" at bounding box center [220, 381] width 214 height 33
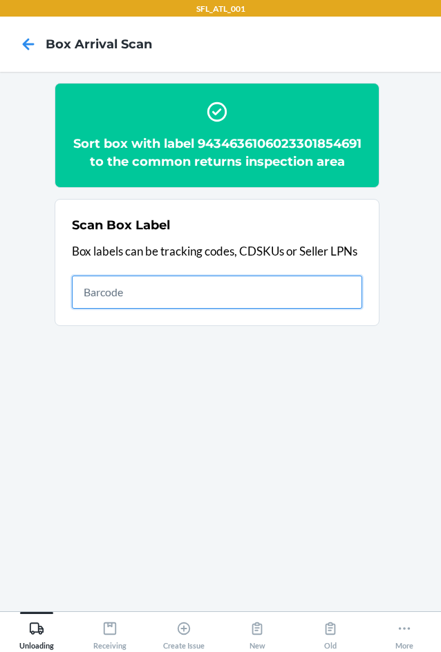
click at [251, 309] on input "text" at bounding box center [217, 292] width 290 height 33
type input "420302599434636106023301565047"
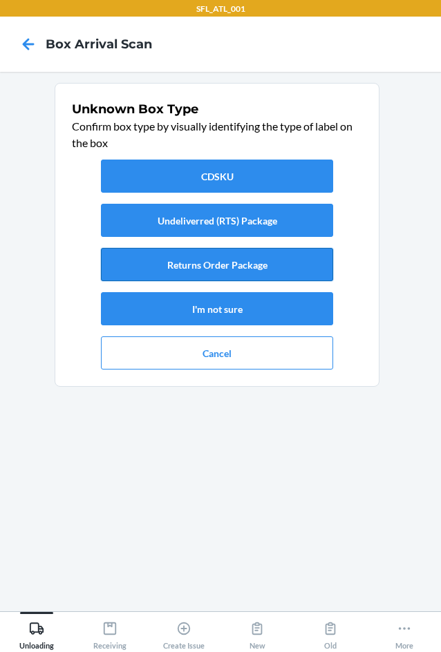
click at [206, 270] on button "Returns Order Package" at bounding box center [217, 264] width 232 height 33
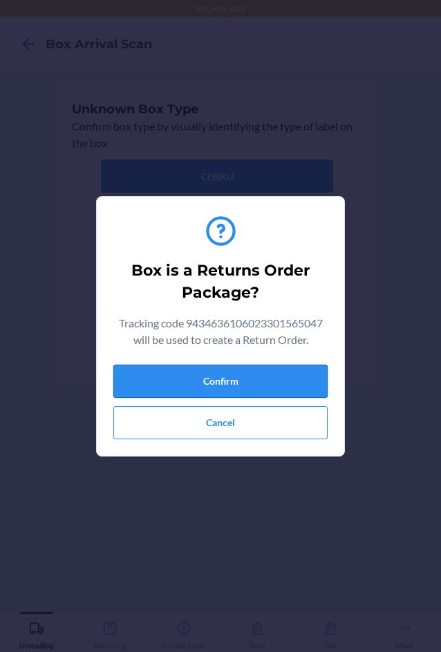
click at [243, 381] on button "Confirm" at bounding box center [220, 381] width 214 height 33
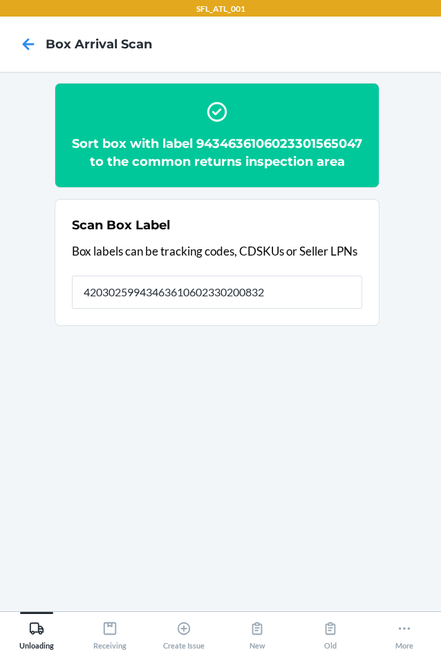
type input "420302599434636106023302008321"
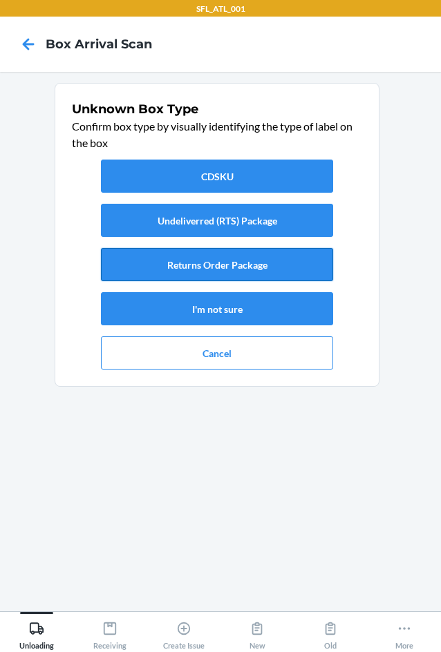
click at [311, 260] on button "Returns Order Package" at bounding box center [217, 264] width 232 height 33
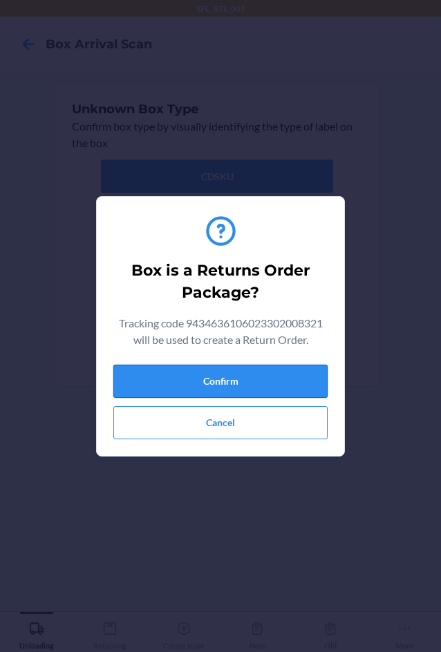
click at [278, 385] on button "Confirm" at bounding box center [220, 381] width 214 height 33
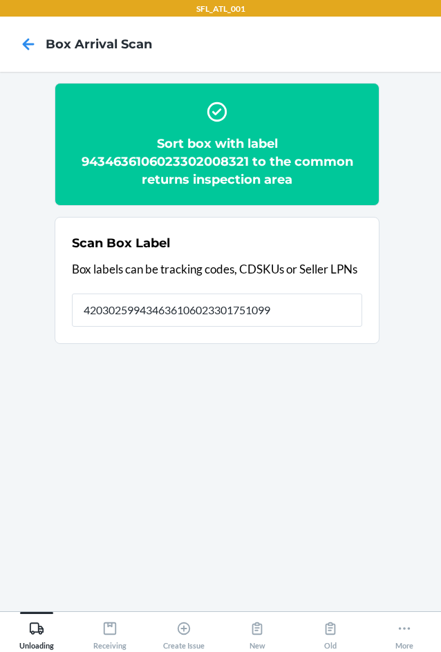
type input "420302599434636106023301751099"
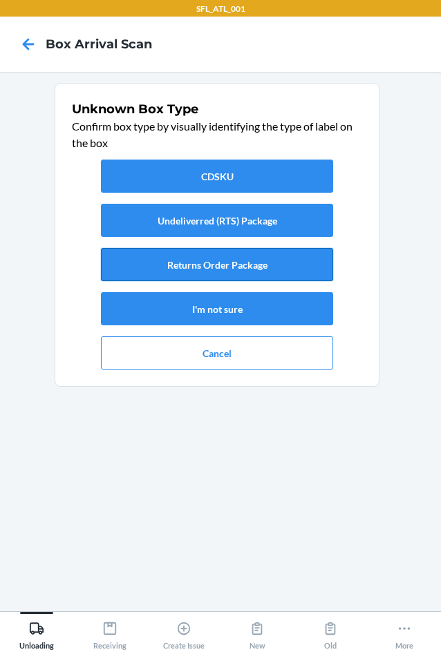
click at [294, 273] on button "Returns Order Package" at bounding box center [217, 264] width 232 height 33
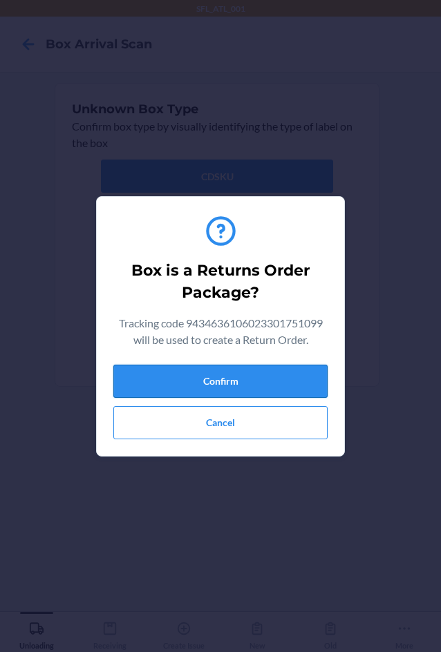
click at [308, 393] on button "Confirm" at bounding box center [220, 381] width 214 height 33
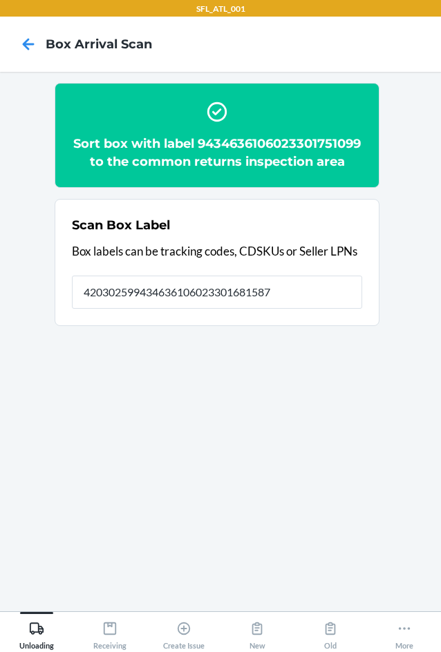
type input "420302599434636106023301681587"
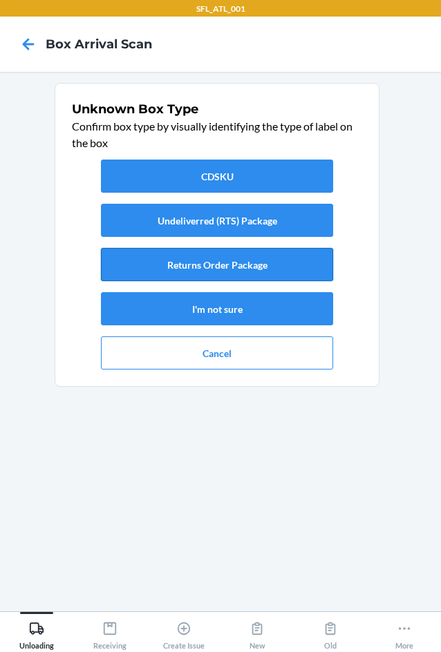
click at [229, 261] on button "Returns Order Package" at bounding box center [217, 264] width 232 height 33
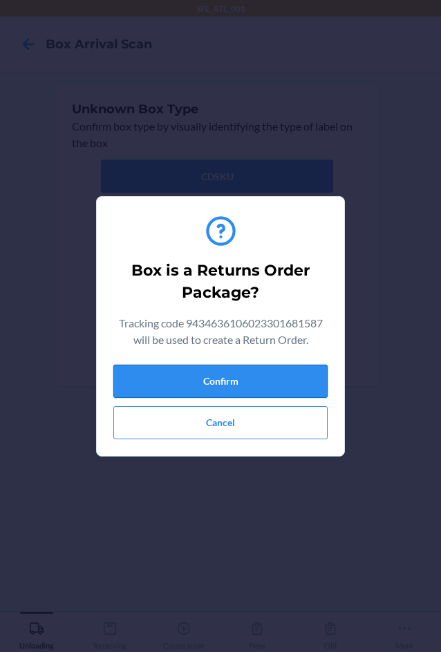
click at [254, 386] on button "Confirm" at bounding box center [220, 381] width 214 height 33
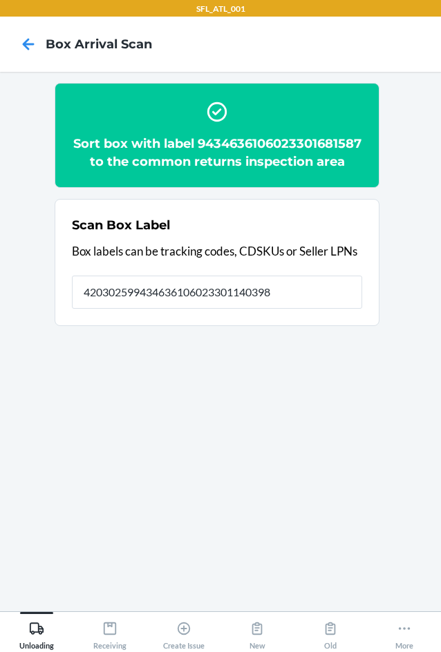
type input "420302599434636106023301140398"
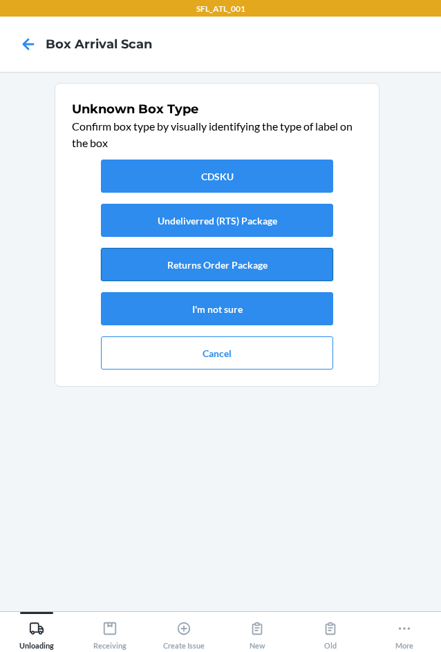
click at [281, 261] on button "Returns Order Package" at bounding box center [217, 264] width 232 height 33
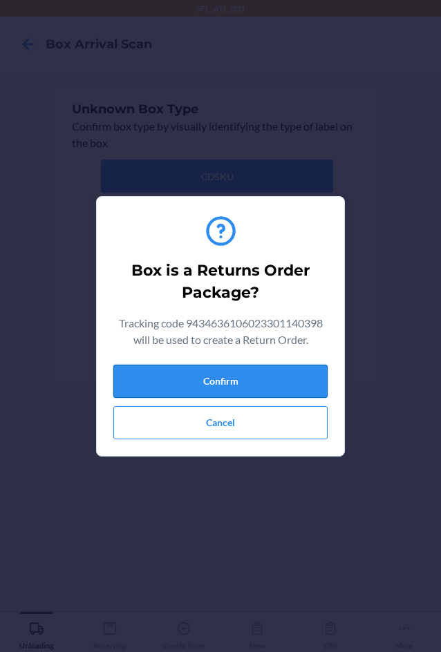
click at [265, 377] on button "Confirm" at bounding box center [220, 381] width 214 height 33
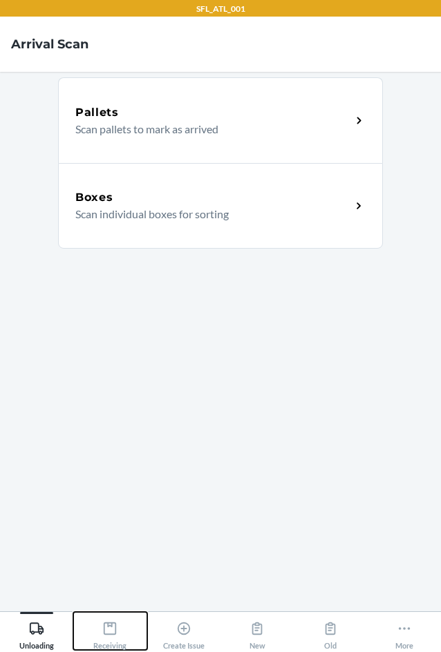
click at [113, 636] on icon at bounding box center [109, 628] width 15 height 15
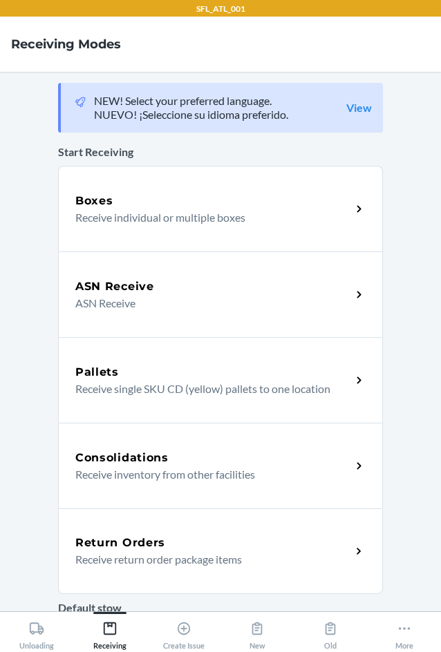
click at [122, 545] on h5 "Return Orders" at bounding box center [120, 543] width 90 height 17
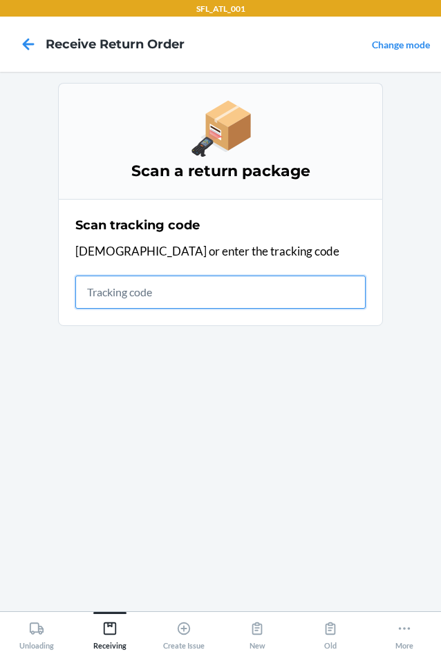
click at [189, 288] on input "text" at bounding box center [220, 292] width 290 height 33
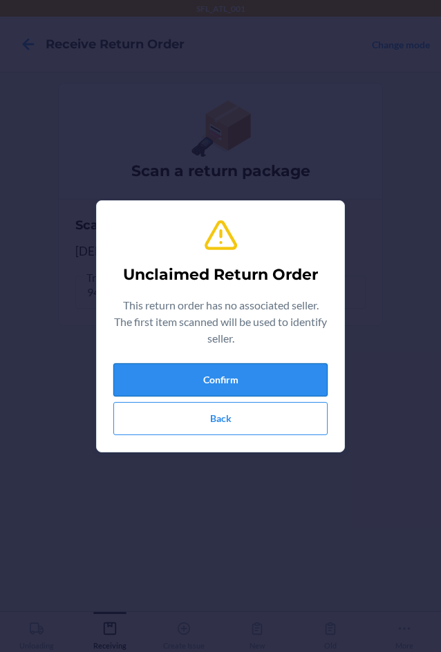
click at [236, 388] on button "Confirm" at bounding box center [220, 379] width 214 height 33
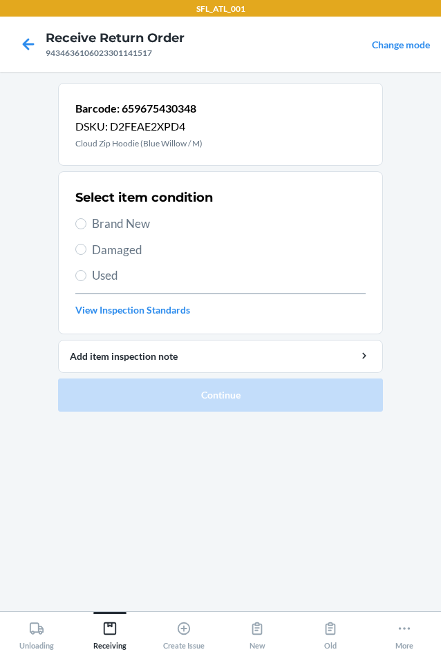
click at [114, 224] on span "Brand New" at bounding box center [229, 224] width 274 height 18
click at [86, 224] on input "Brand New" at bounding box center [80, 223] width 11 height 11
radio input "true"
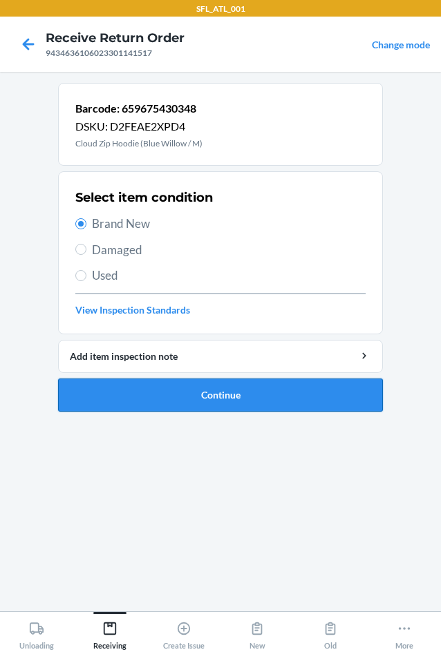
click at [180, 400] on button "Continue" at bounding box center [220, 395] width 325 height 33
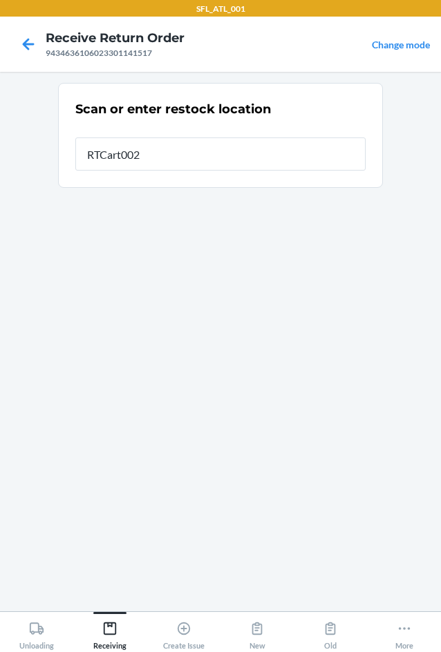
type input "RTCart002"
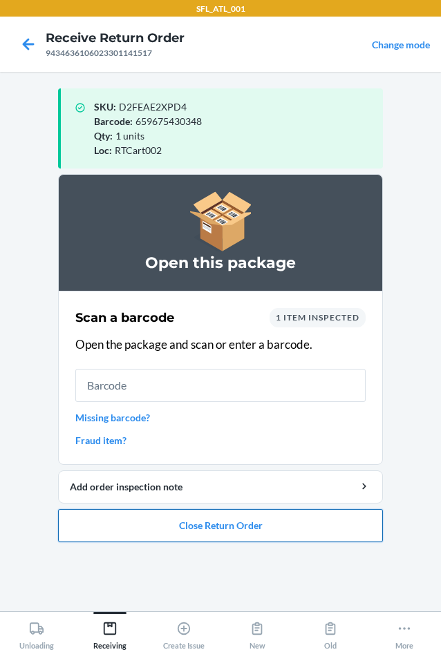
click at [201, 530] on button "Close Return Order" at bounding box center [220, 525] width 325 height 33
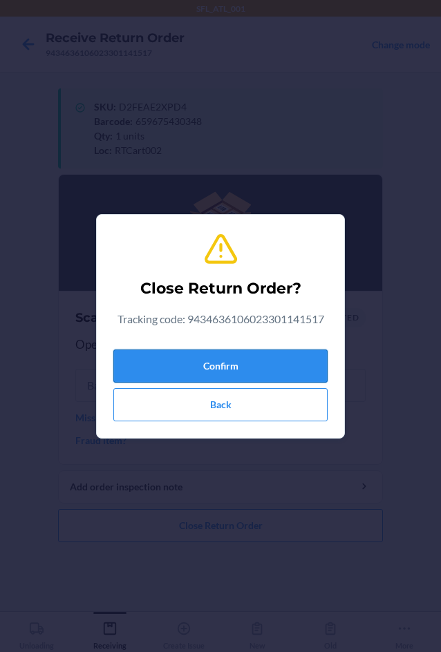
click at [207, 357] on button "Confirm" at bounding box center [220, 366] width 214 height 33
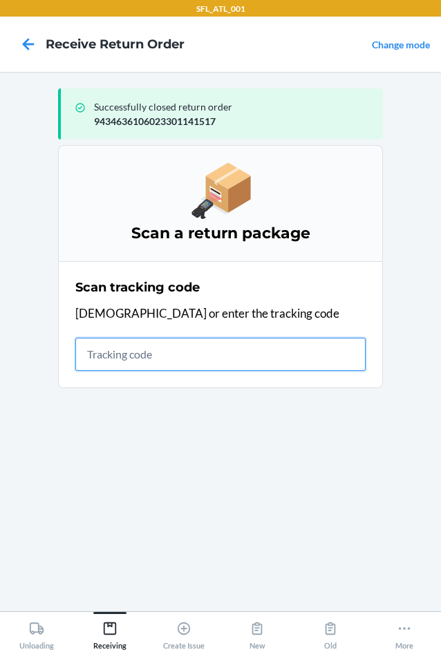
click at [200, 356] on input "text" at bounding box center [220, 354] width 290 height 33
type input "42030259943463610602330134062"
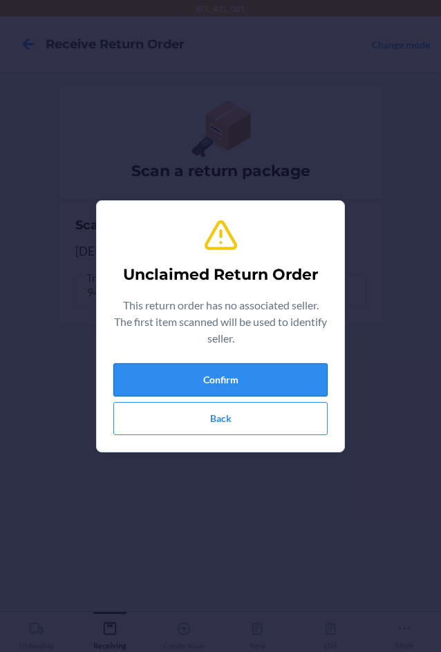
click at [185, 374] on button "Confirm" at bounding box center [220, 379] width 214 height 33
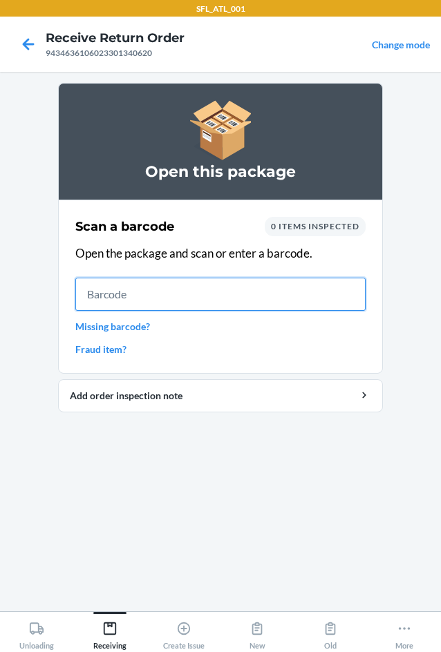
drag, startPoint x: 428, startPoint y: 0, endPoint x: 231, endPoint y: 292, distance: 352.5
click at [231, 292] on input "text" at bounding box center [220, 294] width 290 height 33
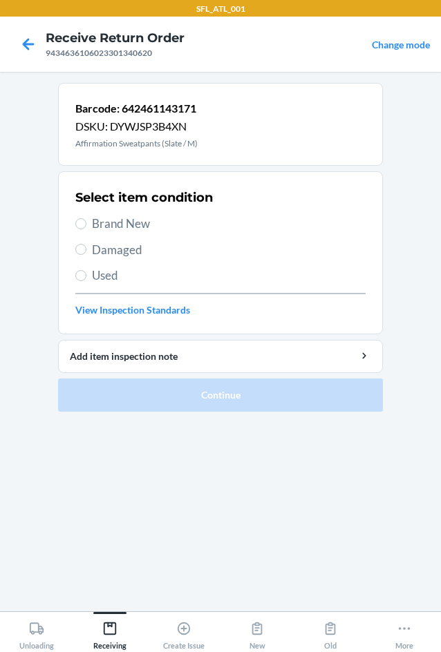
click at [111, 225] on span "Brand New" at bounding box center [229, 224] width 274 height 18
click at [86, 225] on input "Brand New" at bounding box center [80, 223] width 11 height 11
radio input "true"
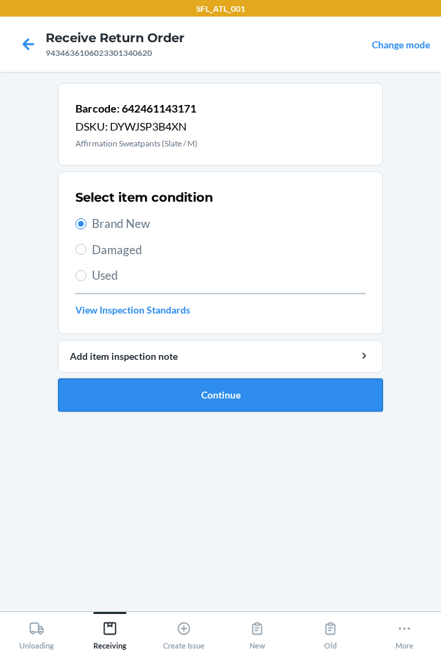
click at [227, 393] on button "Continue" at bounding box center [220, 395] width 325 height 33
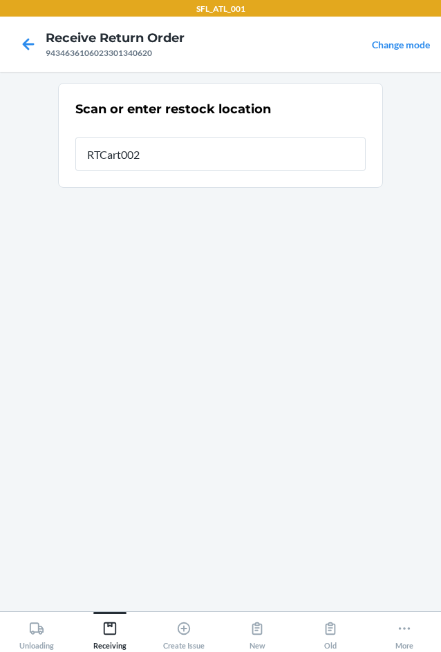
type input "RTCart002"
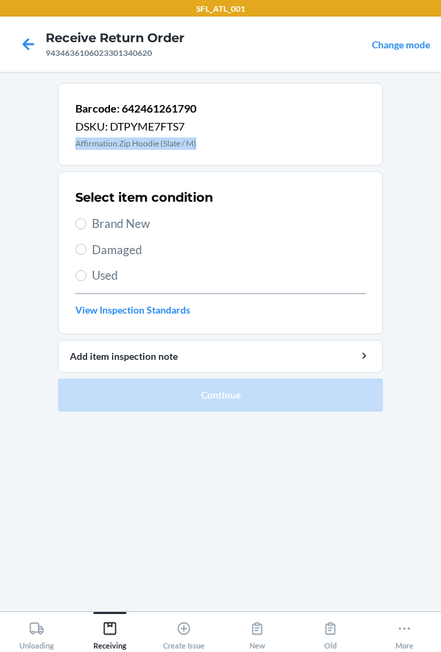
click at [199, 142] on div "Barcode: 642461261790 DSKU: DTPYME7FTS7 Affirmation Zip Hoodie (Slate / M)" at bounding box center [220, 124] width 325 height 83
click at [201, 142] on div "Barcode: 642461261790 DSKU: DTPYME7FTS7 Affirmation Zip Hoodie (Slate / M)" at bounding box center [220, 124] width 325 height 83
drag, startPoint x: 201, startPoint y: 142, endPoint x: 28, endPoint y: 124, distance: 174.4
click at [28, 124] on main "Barcode: 642461261790 DSKU: DTPYME7FTS7 Affirmation Zip Hoodie (Slate / M) Sele…" at bounding box center [220, 342] width 441 height 540
click at [169, 153] on div "Barcode: 642461261790 DSKU: DTPYME7FTS7 Affirmation Zip Hoodie (Slate / M)" at bounding box center [220, 124] width 325 height 83
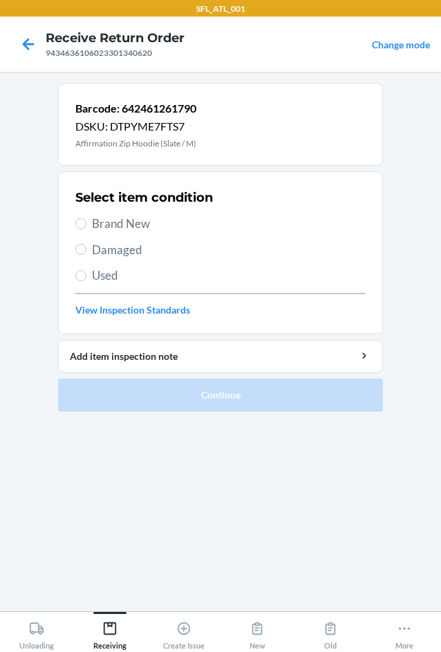
click at [99, 229] on span "Brand New" at bounding box center [229, 224] width 274 height 18
click at [86, 229] on input "Brand New" at bounding box center [80, 223] width 11 height 11
radio input "true"
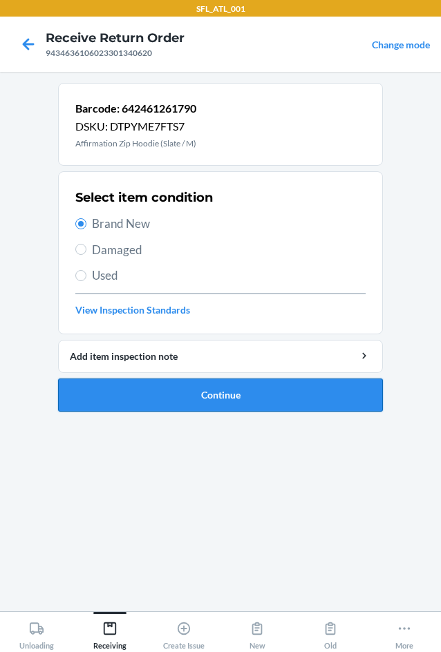
click at [204, 399] on button "Continue" at bounding box center [220, 395] width 325 height 33
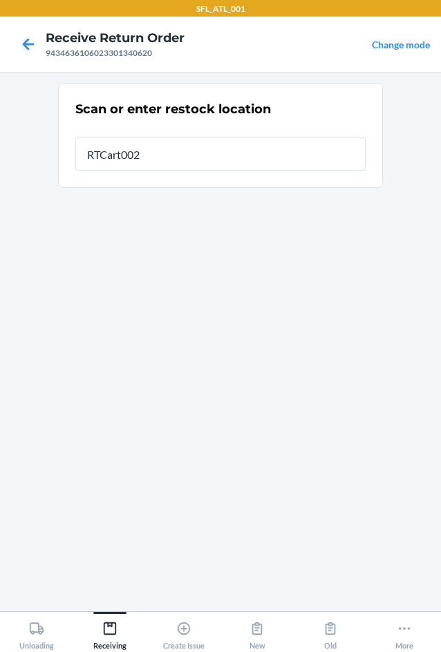
type input "RTCart002"
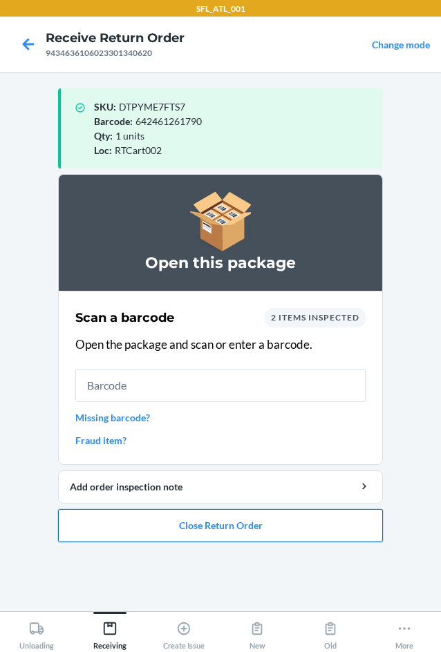
click at [256, 535] on button "Close Return Order" at bounding box center [220, 525] width 325 height 33
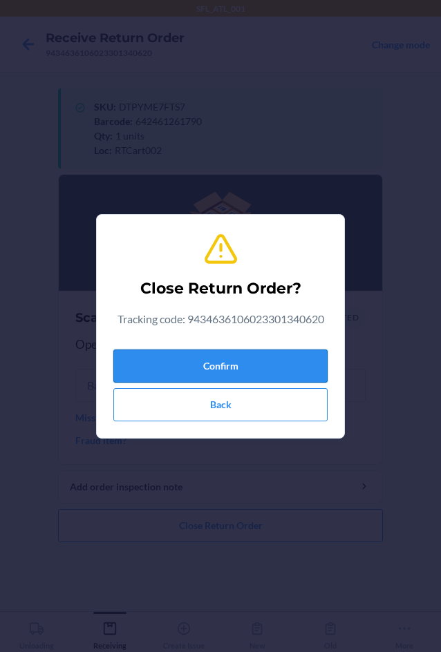
click at [274, 361] on button "Confirm" at bounding box center [220, 366] width 214 height 33
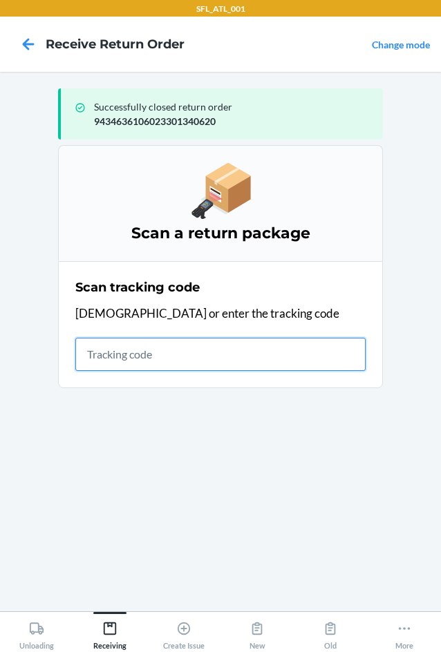
click at [170, 355] on input "text" at bounding box center [220, 354] width 290 height 33
type input "42030259943463610602"
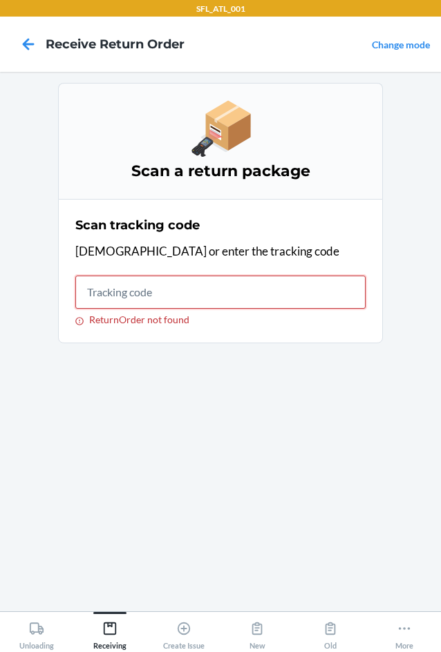
click at [190, 290] on input "ReturnOrder not found" at bounding box center [220, 292] width 290 height 33
type input "420302599434636106"
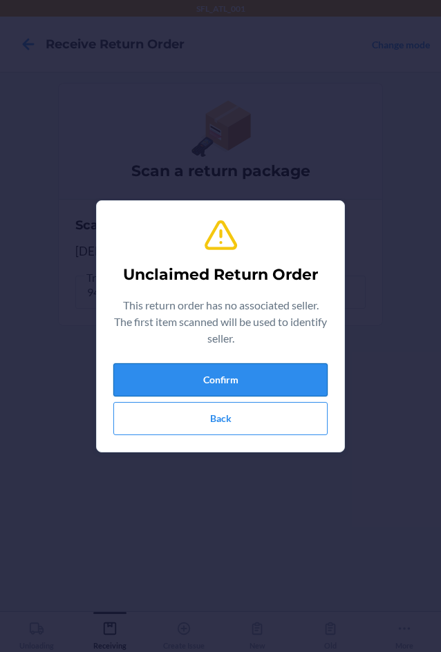
click at [235, 365] on button "Confirm" at bounding box center [220, 379] width 214 height 33
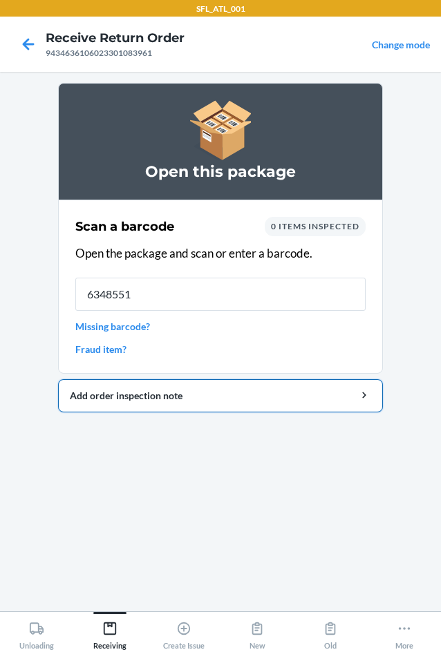
type input "63485514"
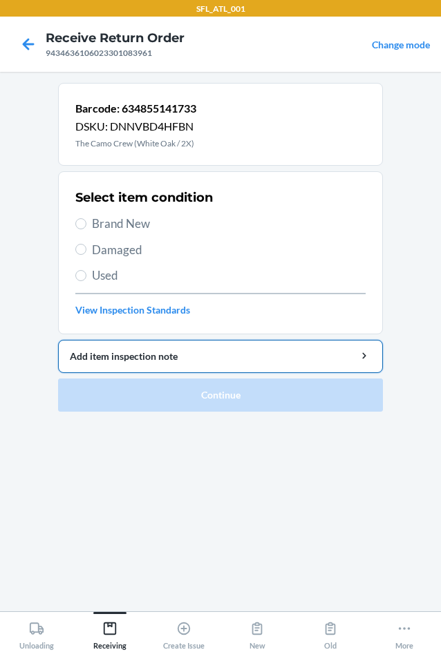
drag, startPoint x: 350, startPoint y: 378, endPoint x: 127, endPoint y: 359, distance: 223.3
click at [80, 216] on label "Brand New" at bounding box center [220, 224] width 290 height 18
click at [80, 218] on input "Brand New" at bounding box center [80, 223] width 11 height 11
radio input "true"
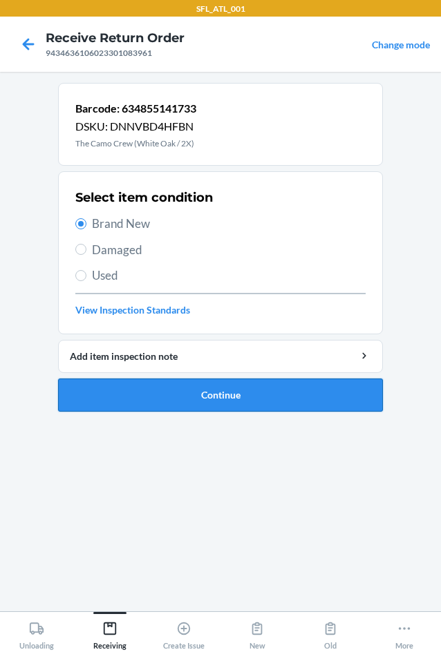
click at [211, 394] on button "Continue" at bounding box center [220, 395] width 325 height 33
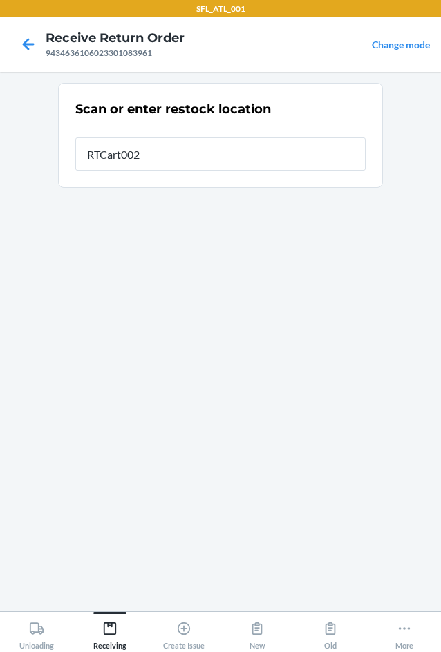
type input "RTCart002"
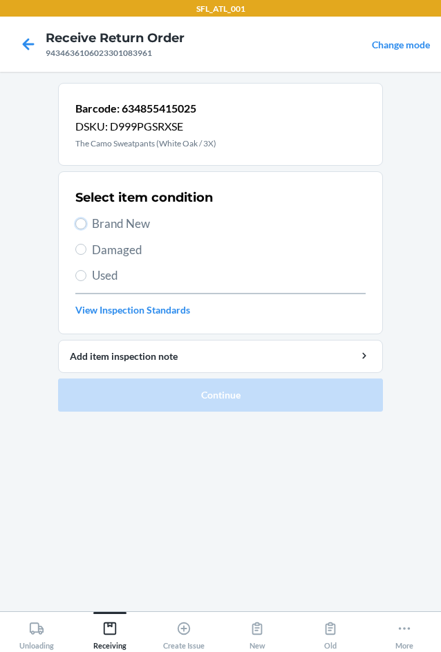
drag, startPoint x: 79, startPoint y: 227, endPoint x: 91, endPoint y: 321, distance: 93.9
click at [79, 227] on input "Brand New" at bounding box center [80, 223] width 11 height 11
radio input "true"
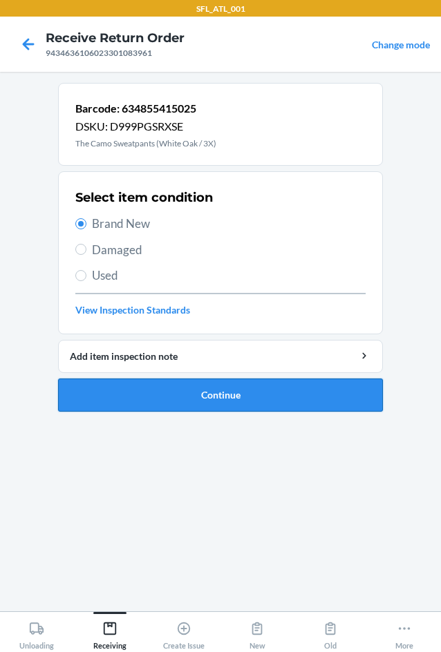
click at [250, 393] on button "Continue" at bounding box center [220, 395] width 325 height 33
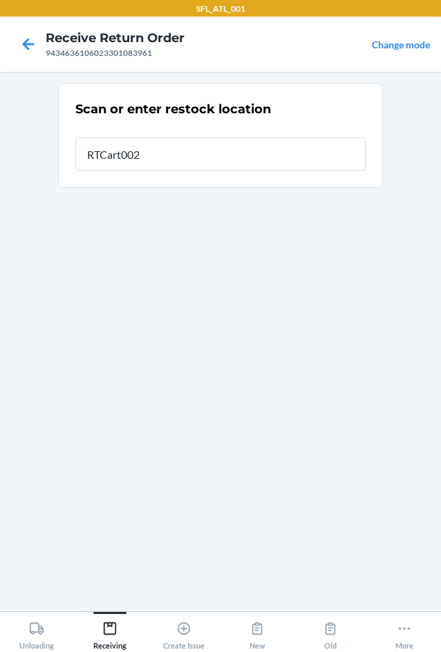
type input "RTCart002"
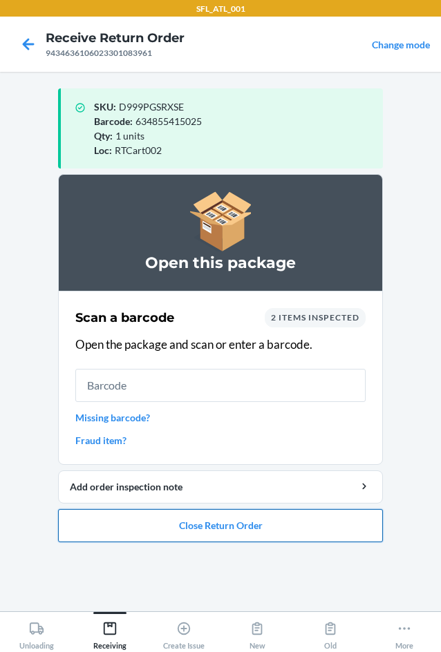
click at [179, 529] on button "Close Return Order" at bounding box center [220, 525] width 325 height 33
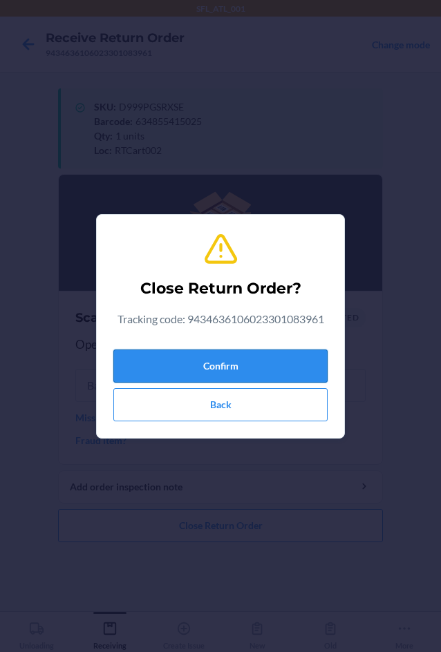
click at [187, 375] on button "Confirm" at bounding box center [220, 366] width 214 height 33
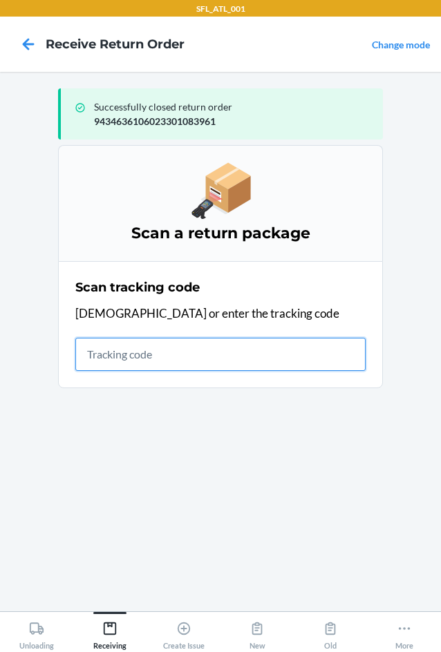
click at [120, 353] on input "text" at bounding box center [220, 354] width 290 height 33
type input "4203025994346361060233"
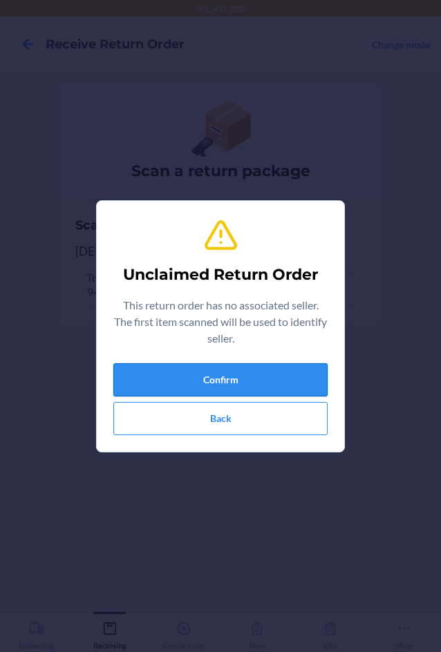
click at [174, 385] on button "Confirm" at bounding box center [220, 379] width 214 height 33
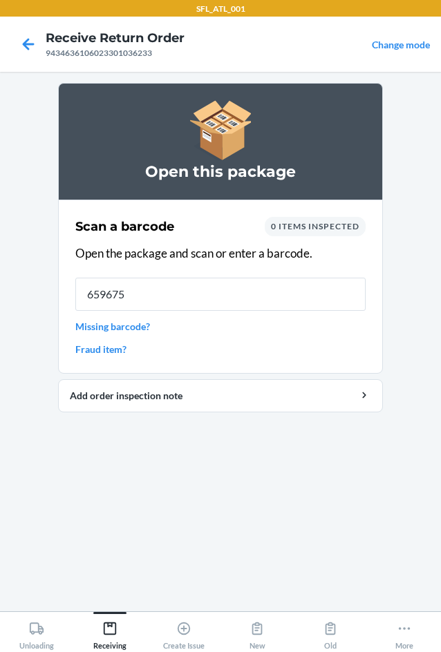
type input "6596750"
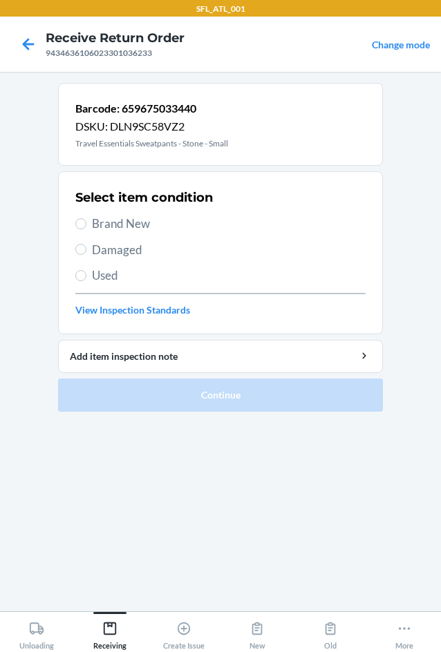
click at [95, 223] on span "Brand New" at bounding box center [229, 224] width 274 height 18
click at [86, 223] on input "Brand New" at bounding box center [80, 223] width 11 height 11
radio input "true"
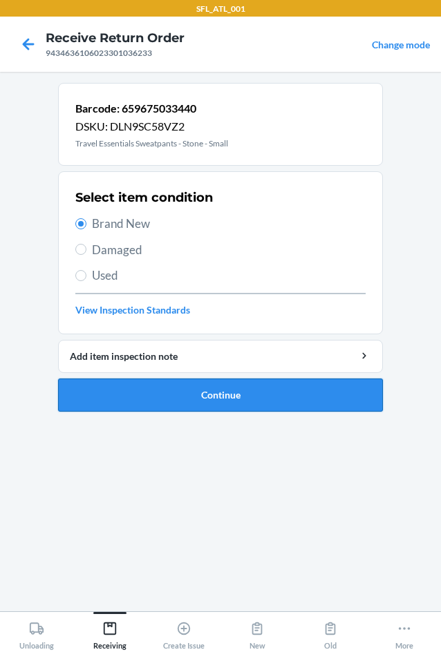
click at [211, 400] on button "Continue" at bounding box center [220, 395] width 325 height 33
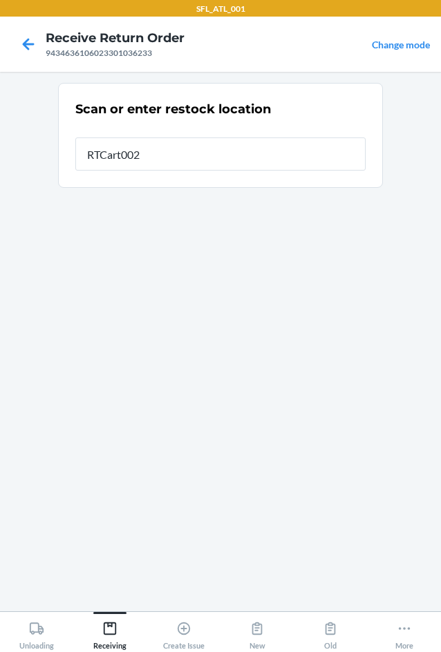
type input "RTCart002"
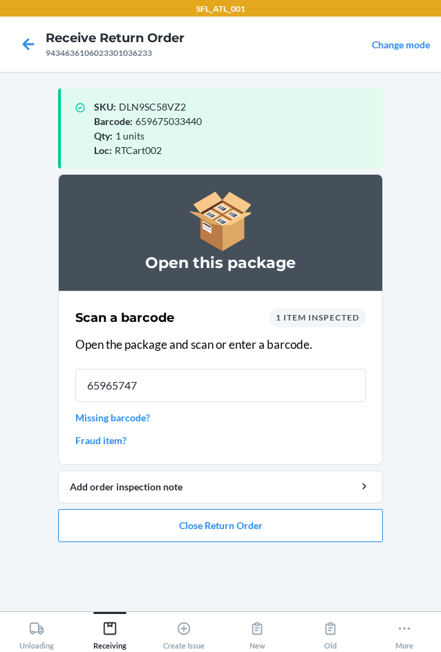
type input "659657471"
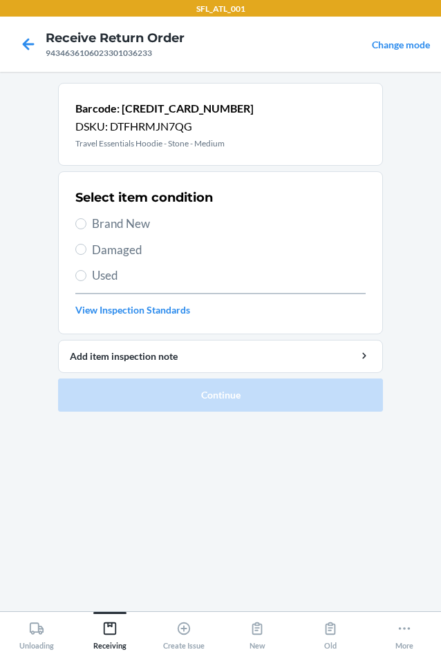
click at [135, 220] on span "Brand New" at bounding box center [229, 224] width 274 height 18
click at [86, 220] on input "Brand New" at bounding box center [80, 223] width 11 height 11
radio input "true"
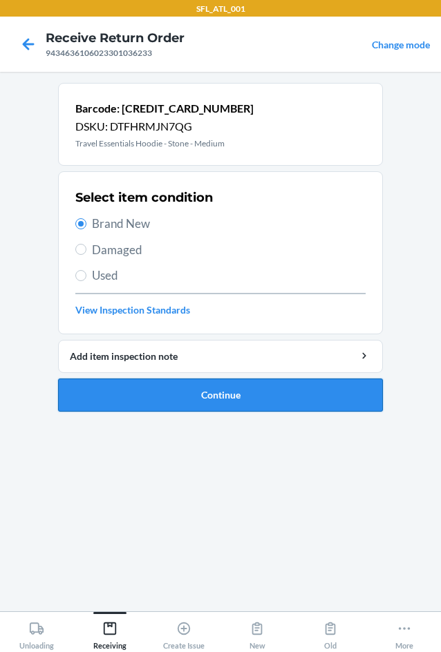
click at [224, 402] on button "Continue" at bounding box center [220, 395] width 325 height 33
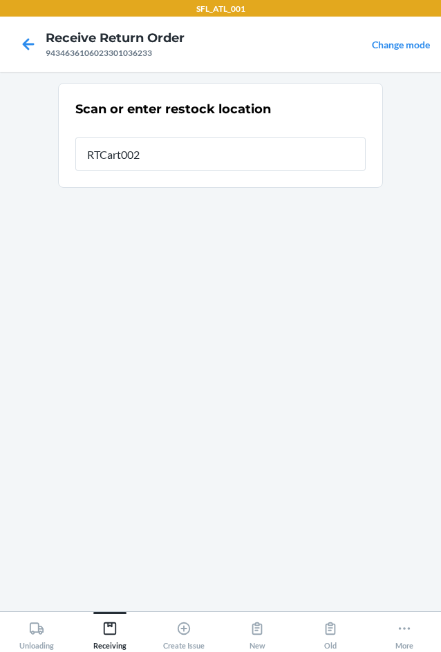
type input "RTCart002"
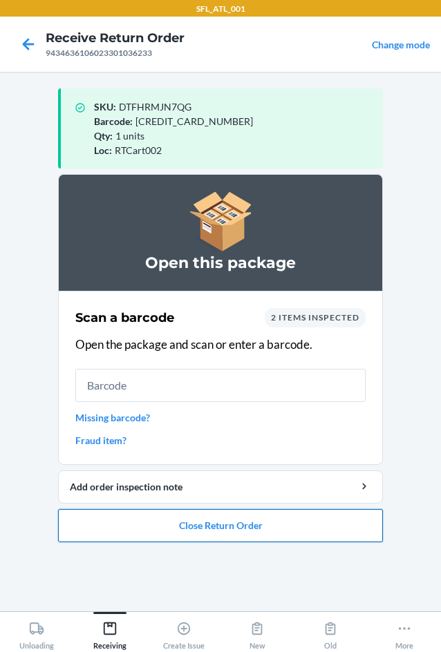
click at [254, 523] on button "Close Return Order" at bounding box center [220, 525] width 325 height 33
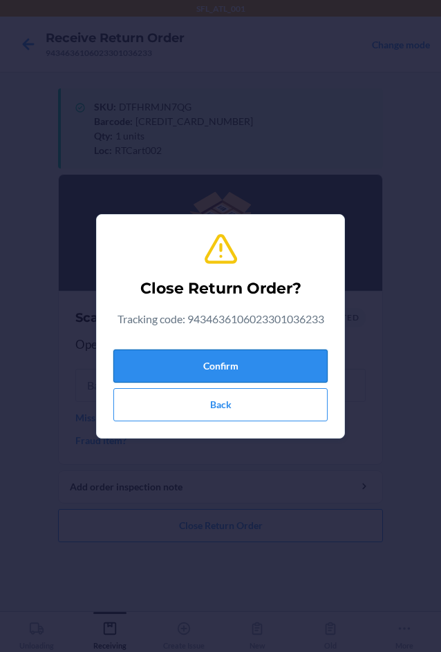
click at [173, 375] on button "Confirm" at bounding box center [220, 366] width 214 height 33
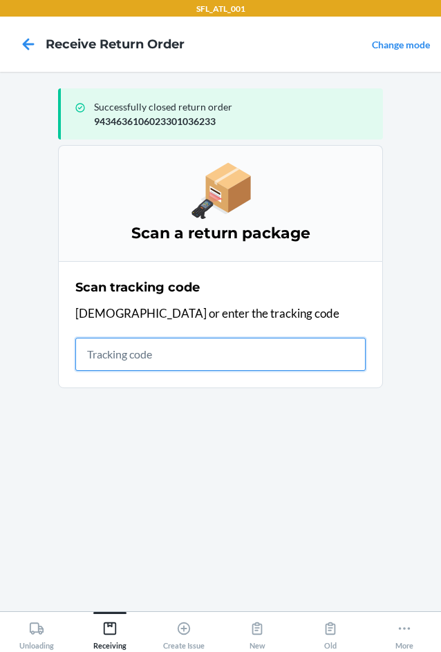
click at [122, 359] on input "text" at bounding box center [220, 354] width 290 height 33
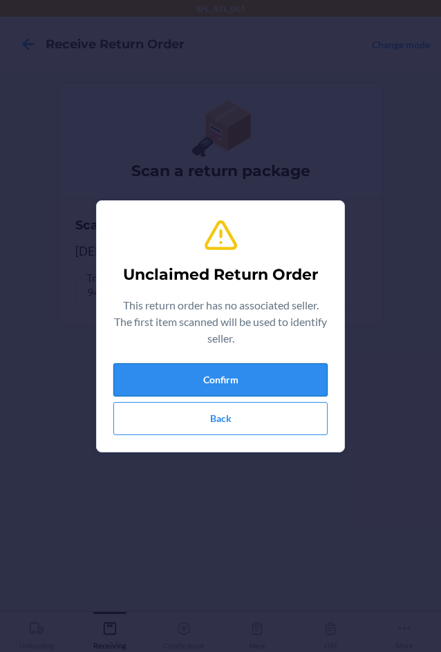
click at [175, 370] on button "Confirm" at bounding box center [220, 379] width 214 height 33
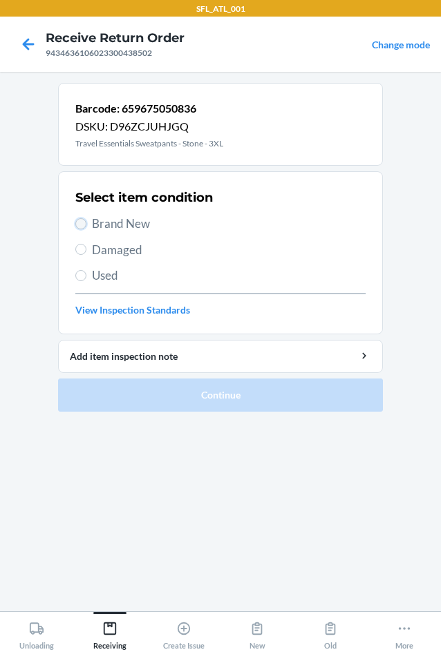
click at [86, 226] on input "Brand New" at bounding box center [80, 223] width 11 height 11
radio input "true"
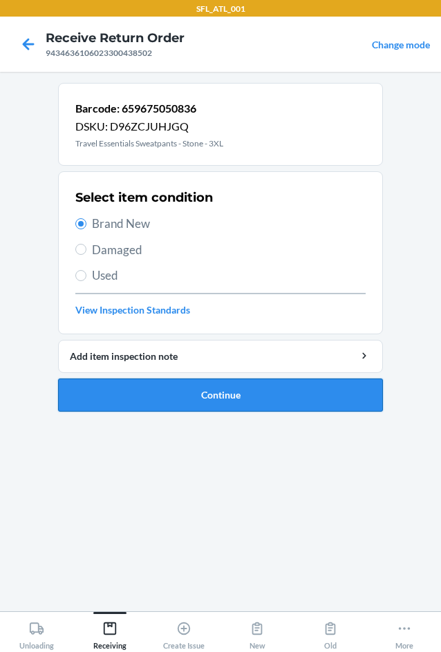
click at [174, 388] on button "Continue" at bounding box center [220, 395] width 325 height 33
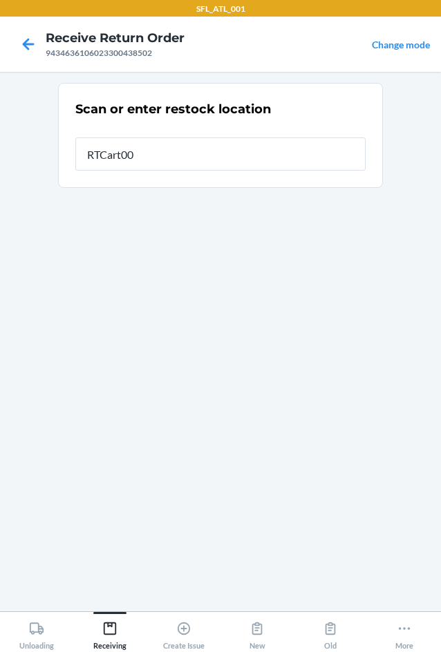
type input "RTCart002"
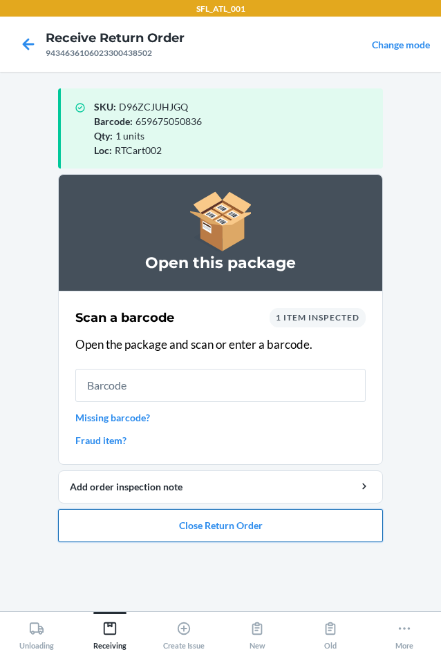
click at [198, 531] on button "Close Return Order" at bounding box center [220, 525] width 325 height 33
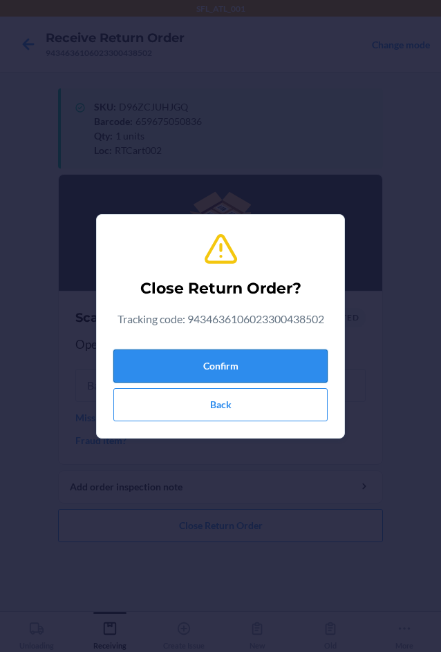
click at [209, 359] on button "Confirm" at bounding box center [220, 366] width 214 height 33
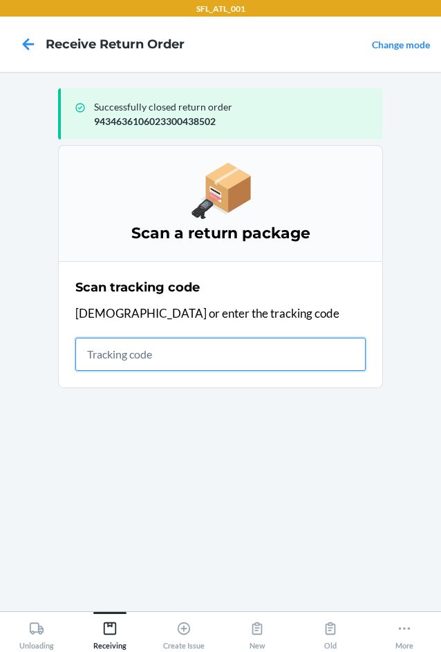
click at [190, 359] on input "text" at bounding box center [220, 354] width 290 height 33
type input "420302599434636106023300107"
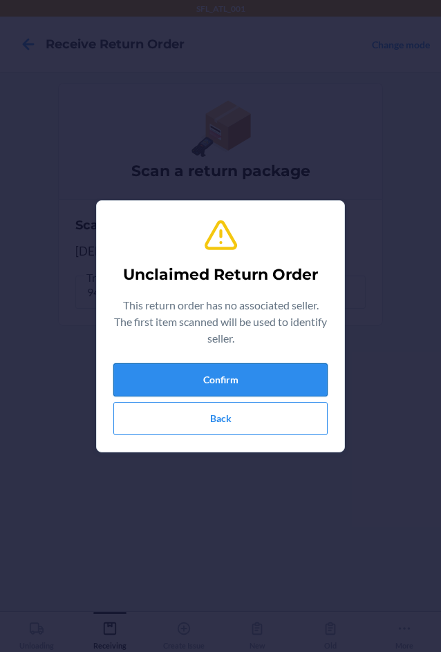
click at [190, 371] on button "Confirm" at bounding box center [220, 379] width 214 height 33
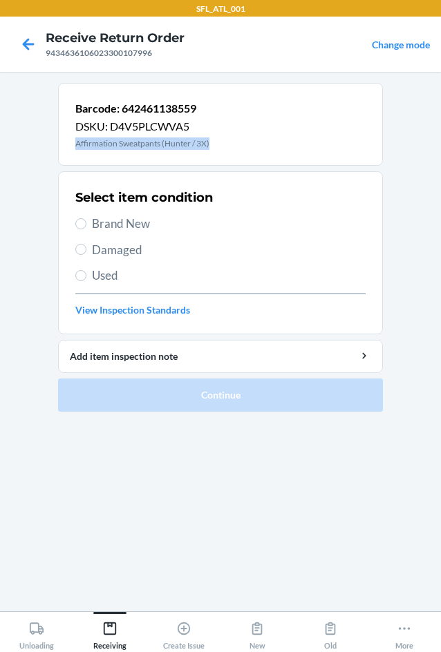
click at [115, 220] on span "Brand New" at bounding box center [229, 224] width 274 height 18
click at [86, 220] on input "Brand New" at bounding box center [80, 223] width 11 height 11
radio input "true"
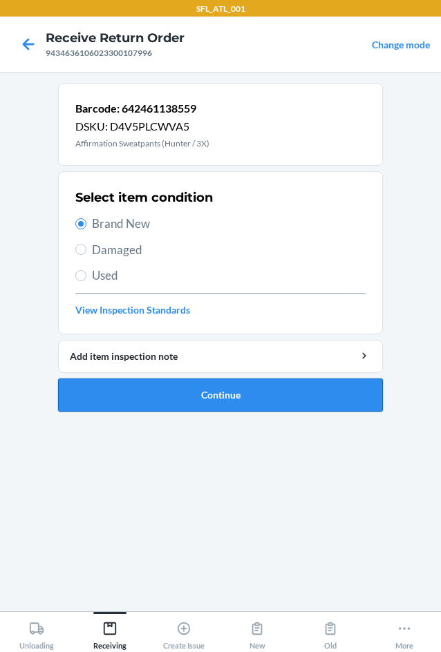
click at [225, 400] on button "Continue" at bounding box center [220, 395] width 325 height 33
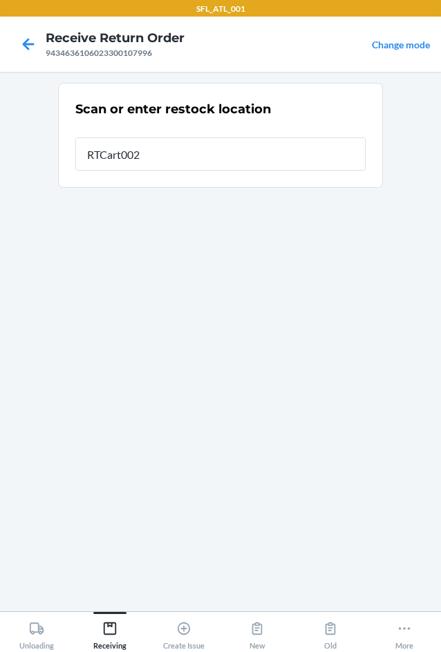
type input "RTCart002"
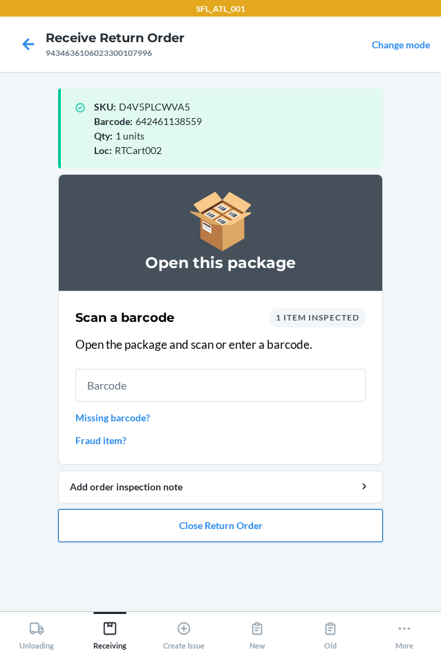
click at [245, 530] on button "Close Return Order" at bounding box center [220, 525] width 325 height 33
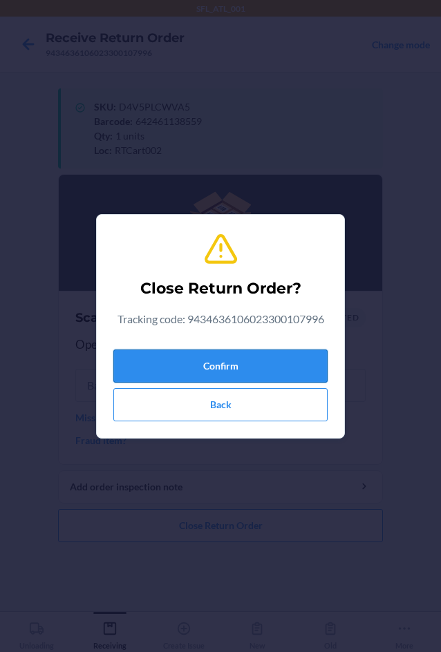
click at [256, 374] on button "Confirm" at bounding box center [220, 366] width 214 height 33
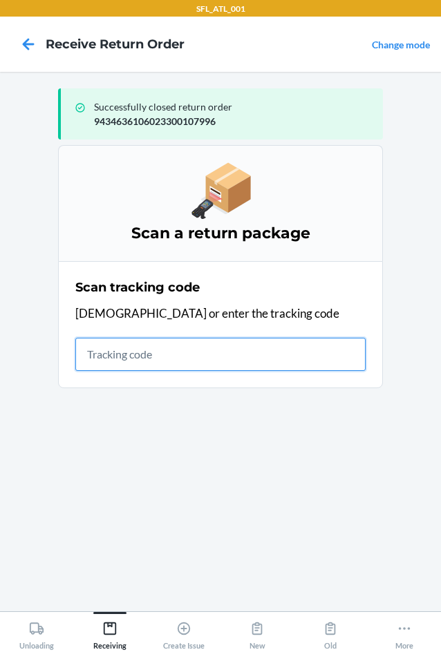
drag, startPoint x: 116, startPoint y: 346, endPoint x: 137, endPoint y: 360, distance: 25.3
click at [116, 346] on input "text" at bounding box center [220, 354] width 290 height 33
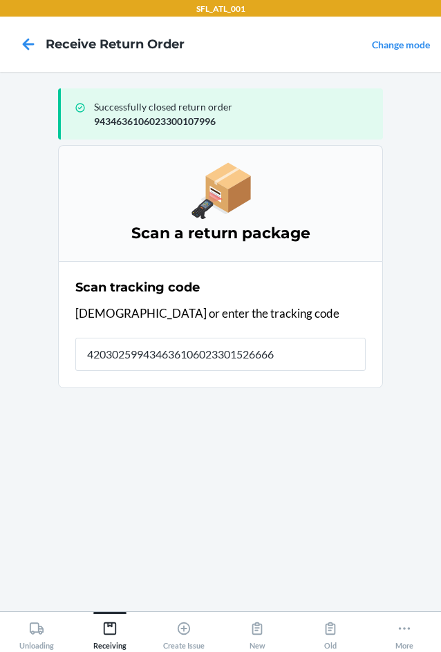
click at [137, 360] on section "Scan a return package Scan tracking code Scan or enter the tracking code 420302…" at bounding box center [220, 372] width 325 height 455
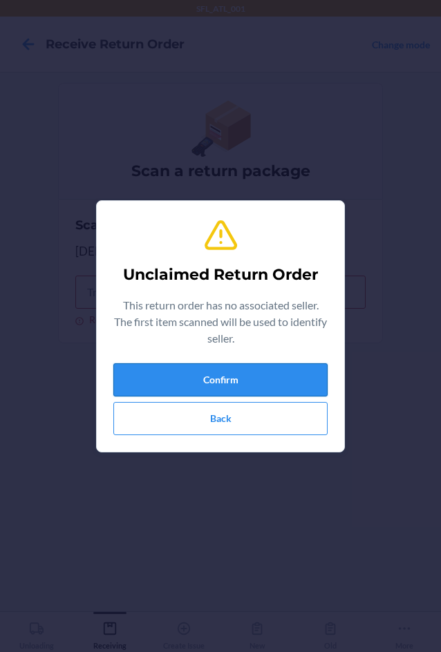
click at [306, 385] on button "Confirm" at bounding box center [220, 379] width 214 height 33
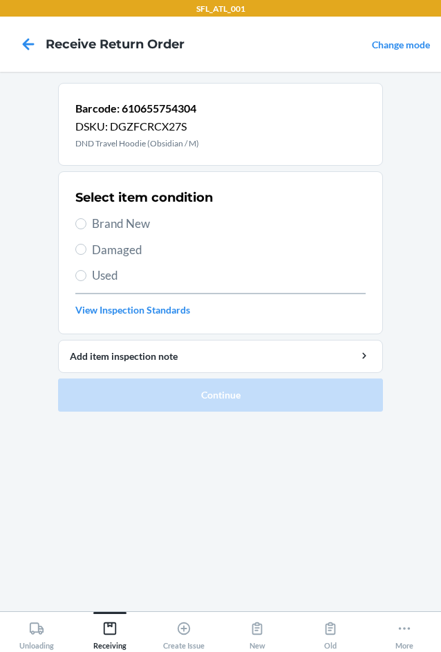
click at [91, 230] on label "Brand New" at bounding box center [220, 224] width 290 height 18
click at [86, 229] on input "Brand New" at bounding box center [80, 223] width 11 height 11
radio input "true"
click at [87, 221] on label "Brand New" at bounding box center [220, 224] width 290 height 18
click at [86, 221] on input "Brand New" at bounding box center [80, 223] width 11 height 11
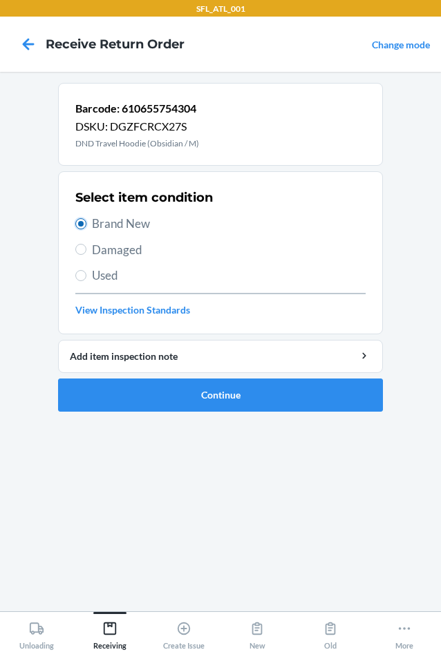
click at [79, 221] on input "Brand New" at bounding box center [80, 223] width 11 height 11
click at [231, 388] on button "Continue" at bounding box center [220, 395] width 325 height 33
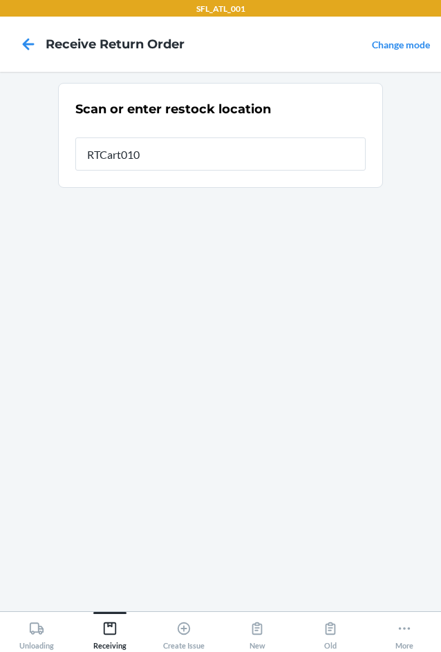
type input "RTCart010"
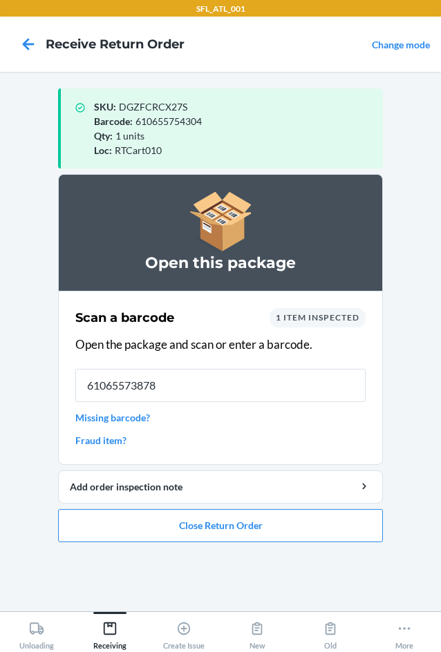
type input "610655738786"
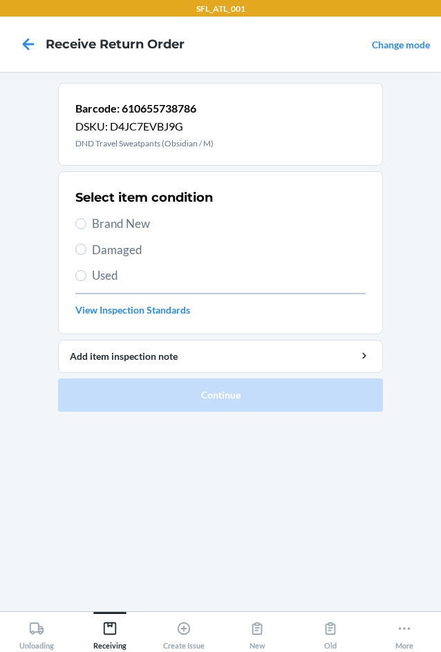
click at [101, 222] on span "Brand New" at bounding box center [229, 224] width 274 height 18
click at [86, 222] on input "Brand New" at bounding box center [80, 223] width 11 height 11
radio input "true"
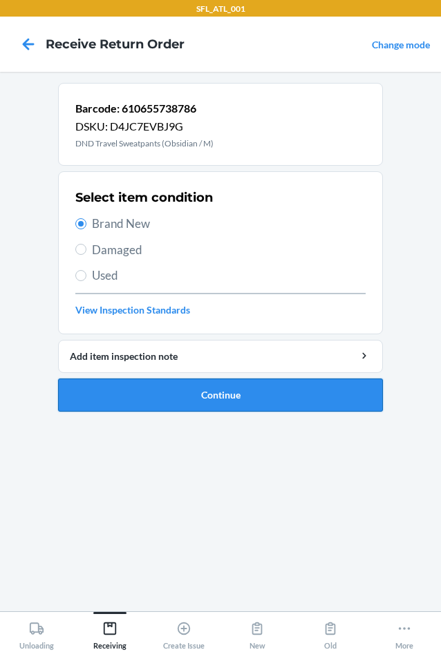
click at [207, 393] on button "Continue" at bounding box center [220, 395] width 325 height 33
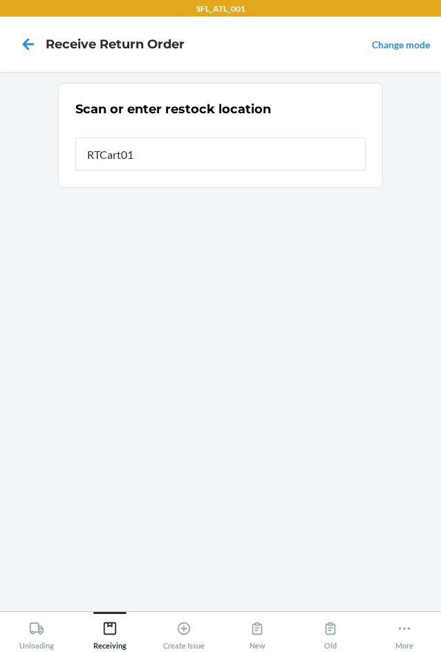
type input "RTCart010"
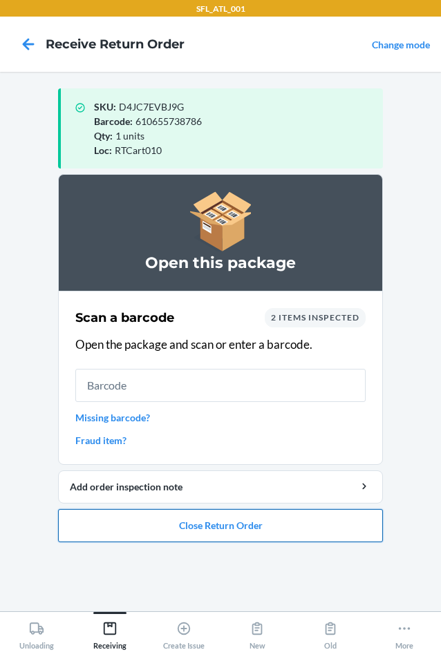
click at [211, 522] on button "Close Return Order" at bounding box center [220, 525] width 325 height 33
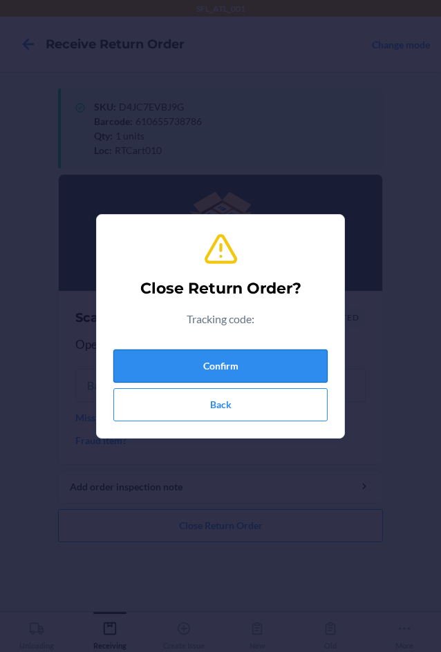
click at [216, 357] on button "Confirm" at bounding box center [220, 366] width 214 height 33
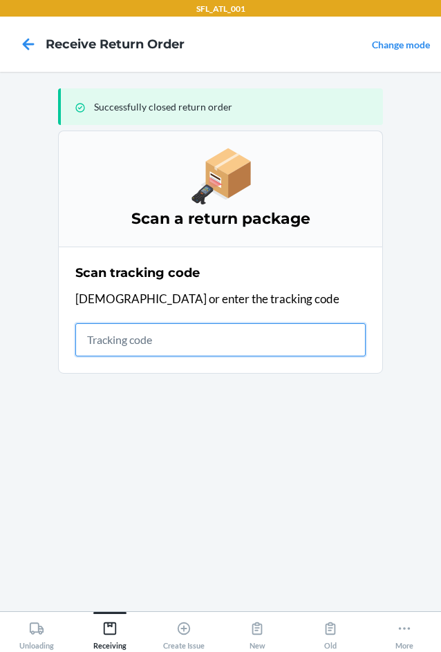
click at [138, 351] on input "text" at bounding box center [220, 339] width 290 height 33
type input "420302599434636106023"
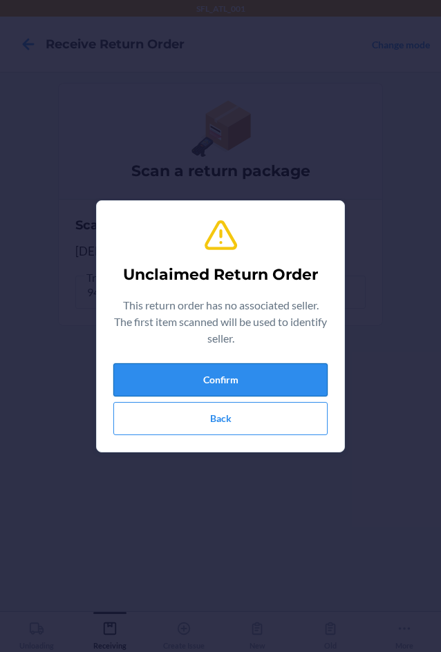
click at [167, 375] on button "Confirm" at bounding box center [220, 379] width 214 height 33
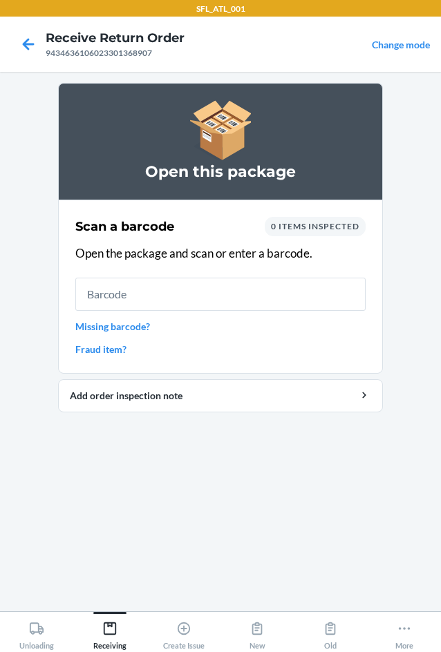
click at [116, 301] on input "text" at bounding box center [220, 294] width 290 height 33
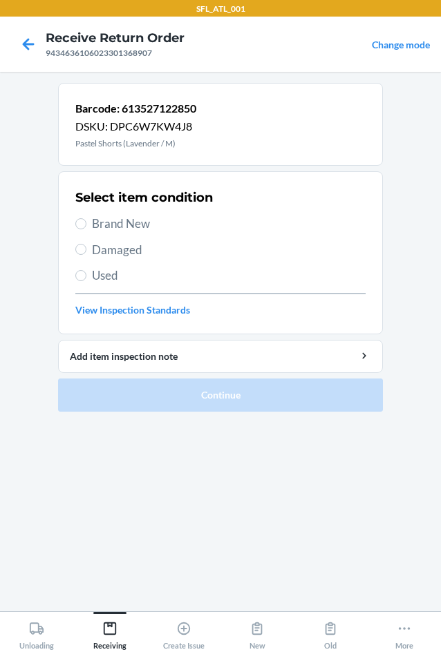
click at [94, 216] on span "Brand New" at bounding box center [229, 224] width 274 height 18
click at [86, 218] on input "Brand New" at bounding box center [80, 223] width 11 height 11
radio input "true"
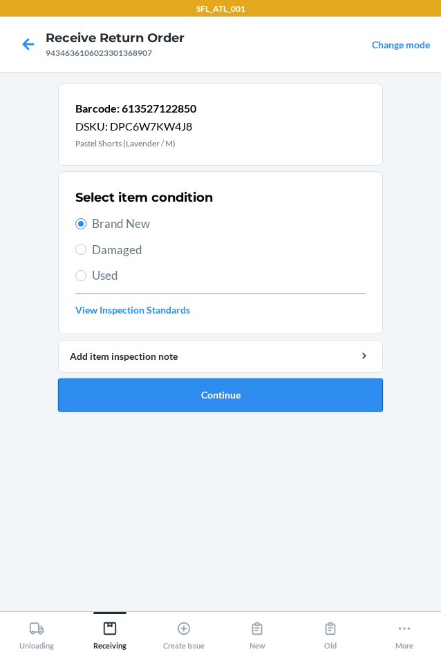
click at [182, 401] on button "Continue" at bounding box center [220, 395] width 325 height 33
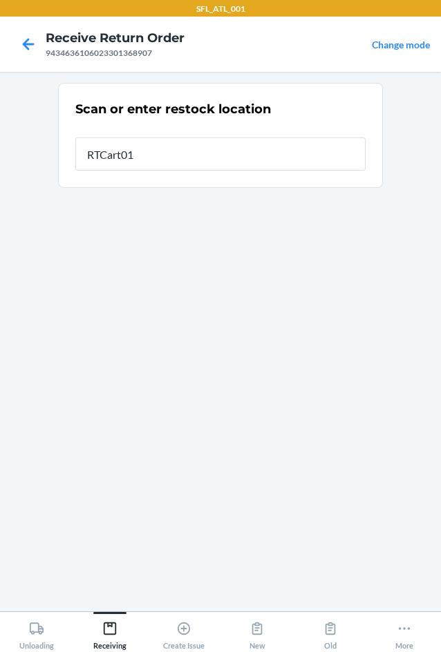
type input "RTCart010"
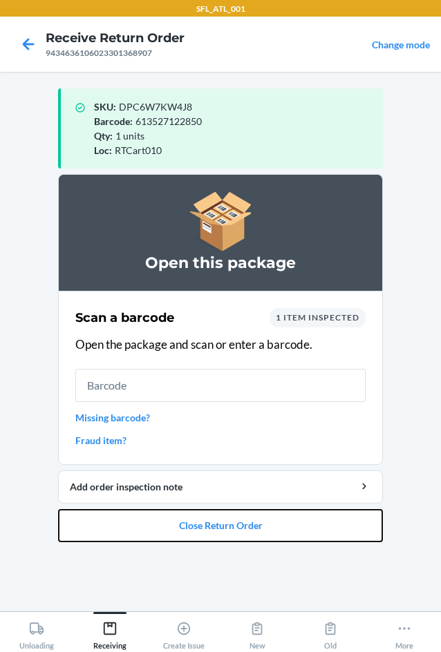
drag, startPoint x: 233, startPoint y: 527, endPoint x: 263, endPoint y: 447, distance: 85.5
click at [233, 527] on button "Close Return Order" at bounding box center [220, 525] width 325 height 33
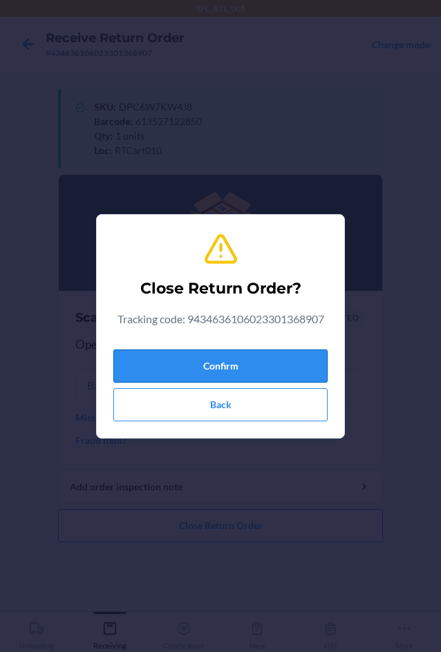
click at [252, 361] on button "Confirm" at bounding box center [220, 366] width 214 height 33
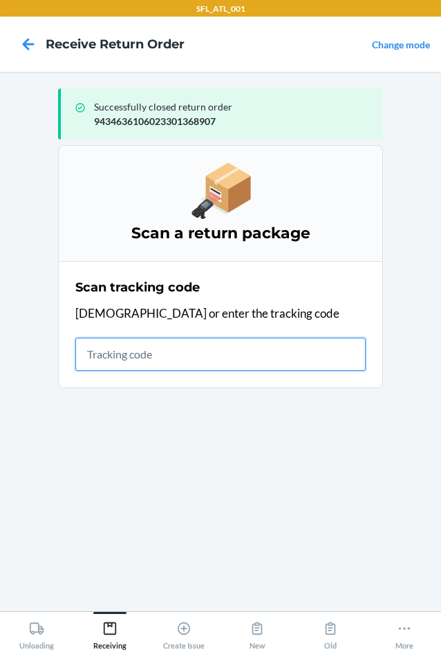
click at [122, 355] on input "text" at bounding box center [220, 354] width 290 height 33
type input "420302599434636106023"
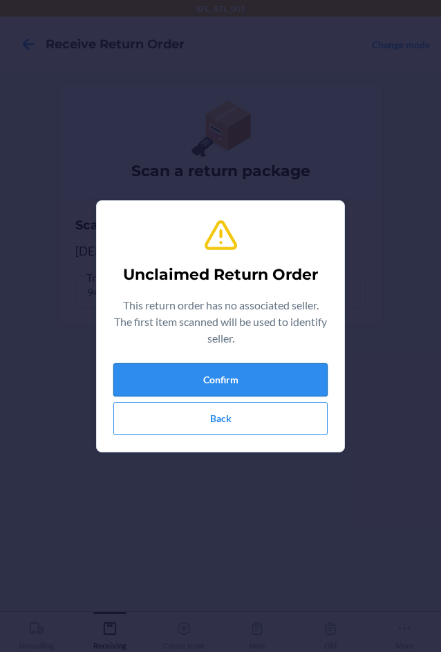
click at [150, 386] on button "Confirm" at bounding box center [220, 379] width 214 height 33
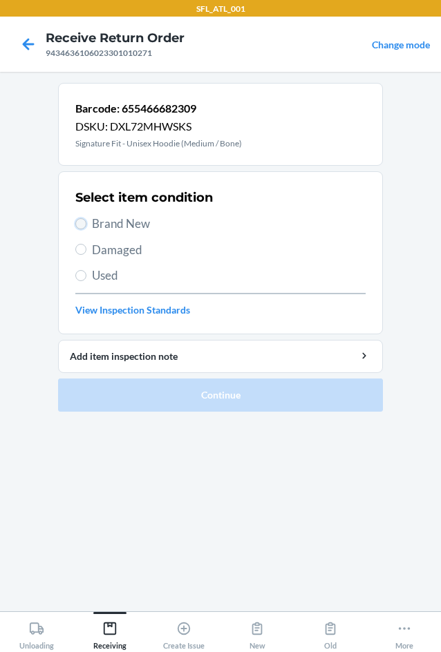
click at [78, 226] on input "Brand New" at bounding box center [80, 223] width 11 height 11
radio input "true"
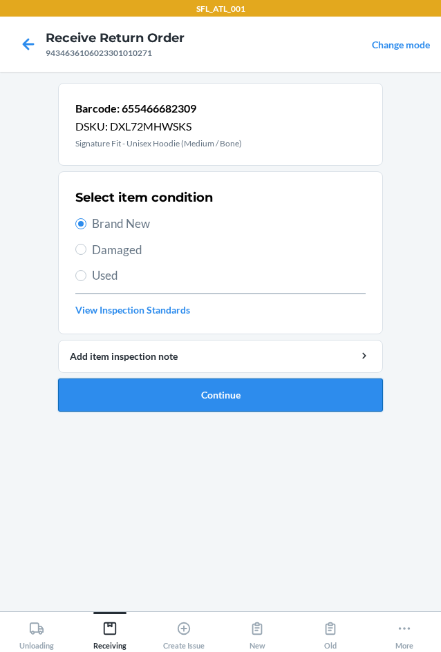
click at [163, 401] on button "Continue" at bounding box center [220, 395] width 325 height 33
click at [163, 401] on section "Barcode: 655466682309 DSKU: DXL72MHWSKS Signature Fit - Unisex Hoodie (Medium /…" at bounding box center [220, 342] width 325 height 518
click at [206, 390] on section "Barcode: 655466682309 DSKU: DXL72MHWSKS Signature Fit - Unisex Hoodie (Medium /…" at bounding box center [220, 342] width 325 height 518
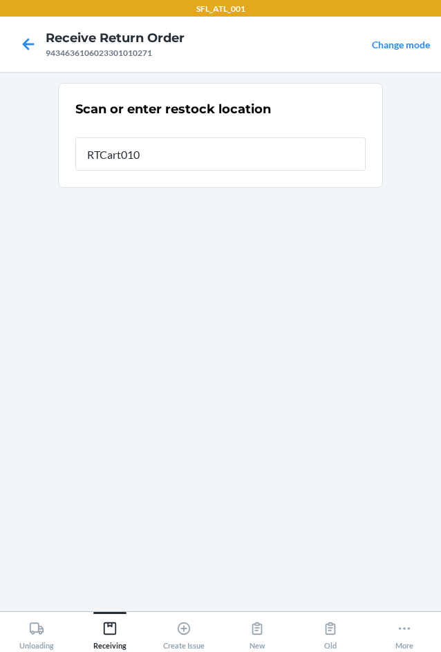
type input "RTCart010"
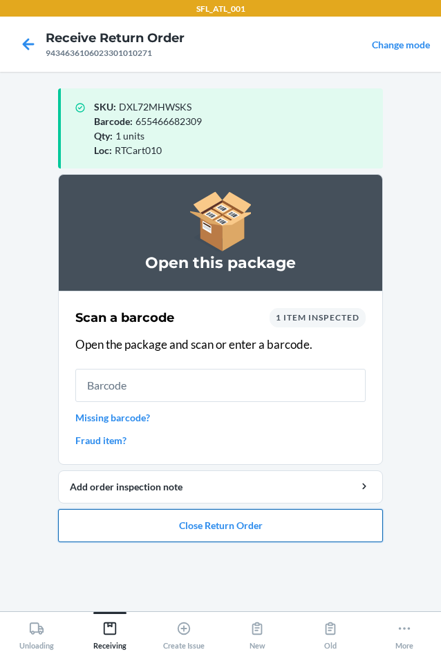
click at [210, 524] on button "Close Return Order" at bounding box center [220, 525] width 325 height 33
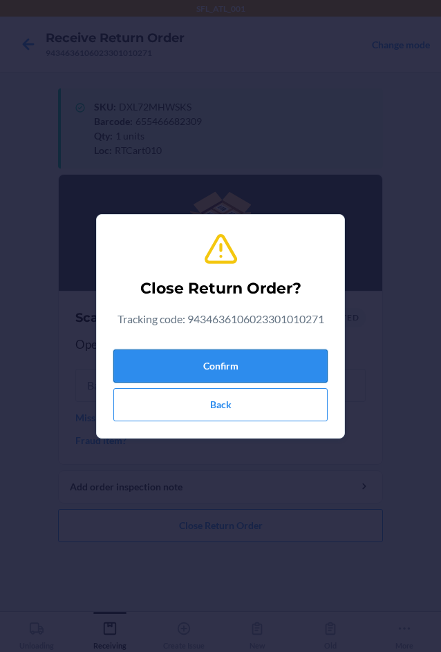
click at [232, 353] on button "Confirm" at bounding box center [220, 366] width 214 height 33
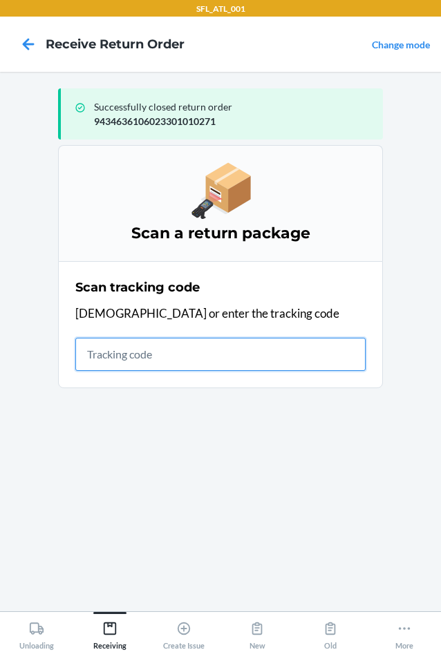
click at [135, 359] on input "text" at bounding box center [220, 354] width 290 height 33
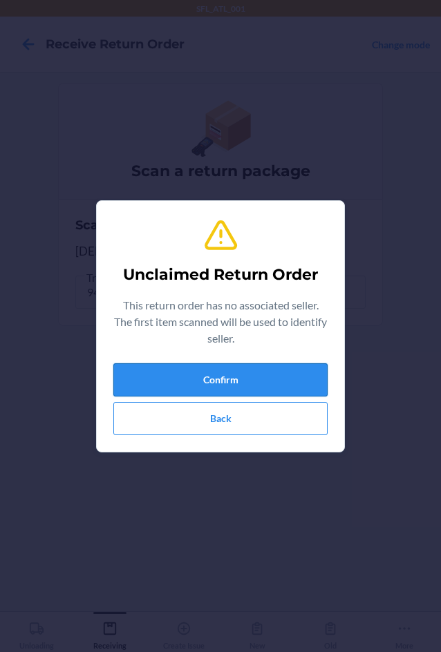
click at [214, 382] on button "Confirm" at bounding box center [220, 379] width 214 height 33
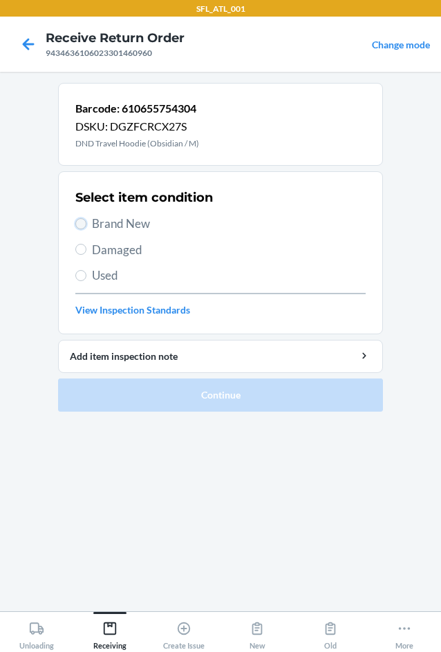
click at [80, 225] on input "Brand New" at bounding box center [80, 223] width 11 height 11
radio input "true"
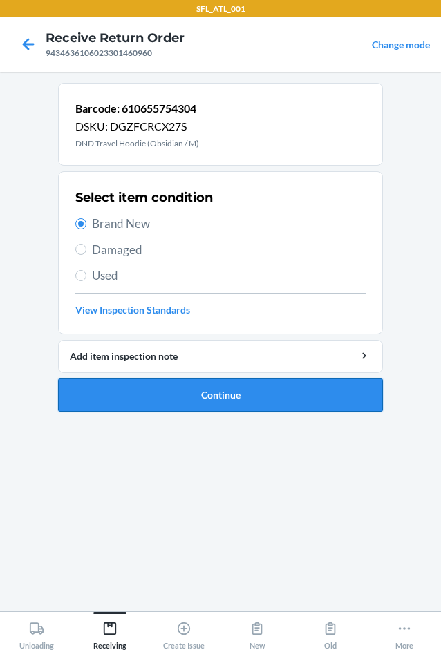
click at [166, 395] on button "Continue" at bounding box center [220, 395] width 325 height 33
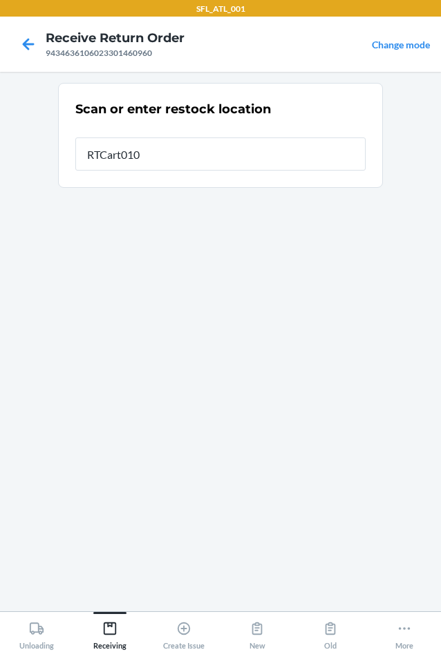
type input "RTCart010"
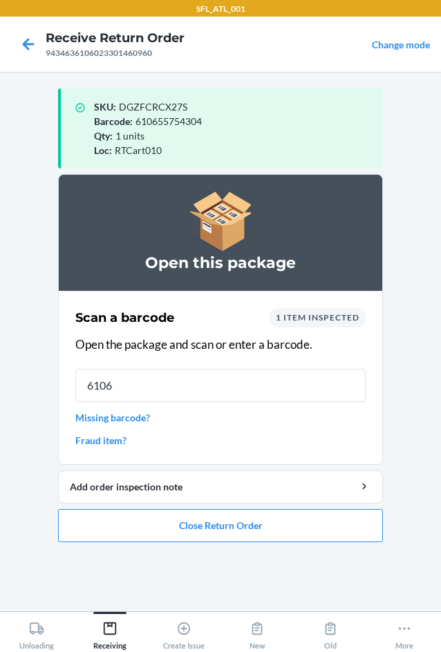
type input "61065"
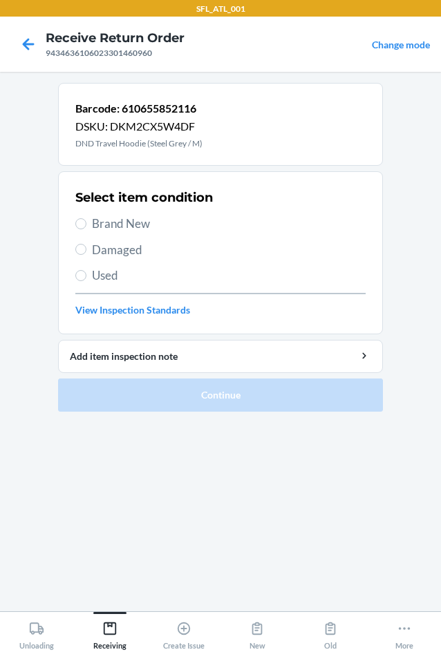
click at [133, 227] on span "Brand New" at bounding box center [229, 224] width 274 height 18
click at [86, 227] on input "Brand New" at bounding box center [80, 223] width 11 height 11
radio input "true"
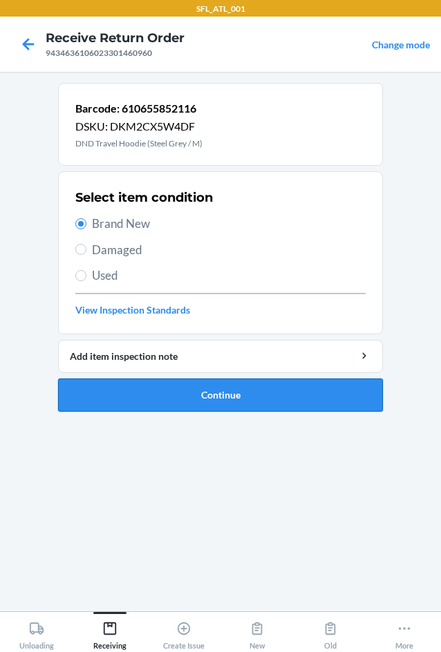
click at [169, 396] on button "Continue" at bounding box center [220, 395] width 325 height 33
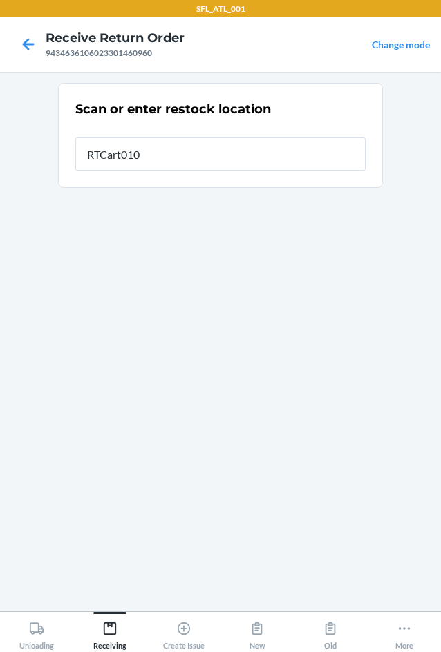
type input "RTCart010"
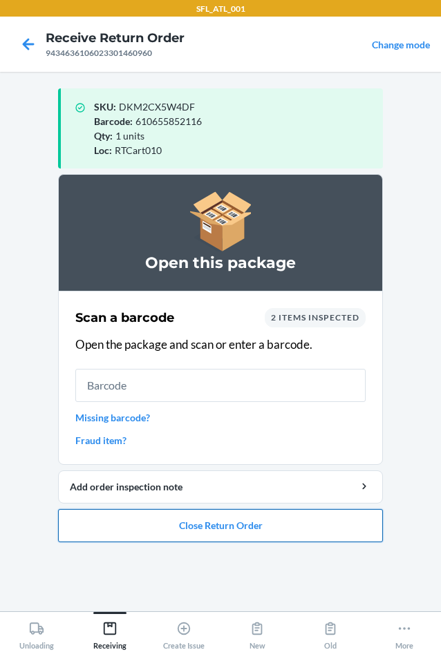
click at [259, 522] on button "Close Return Order" at bounding box center [220, 525] width 325 height 33
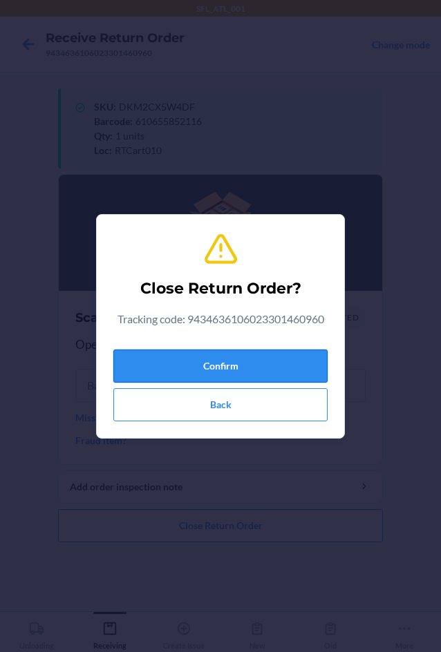
click at [265, 380] on button "Confirm" at bounding box center [220, 366] width 214 height 33
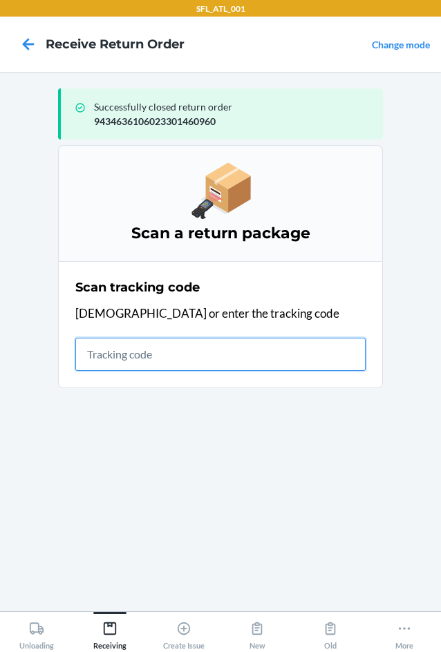
click at [185, 339] on input "text" at bounding box center [220, 354] width 290 height 33
type input "42030259943463610602"
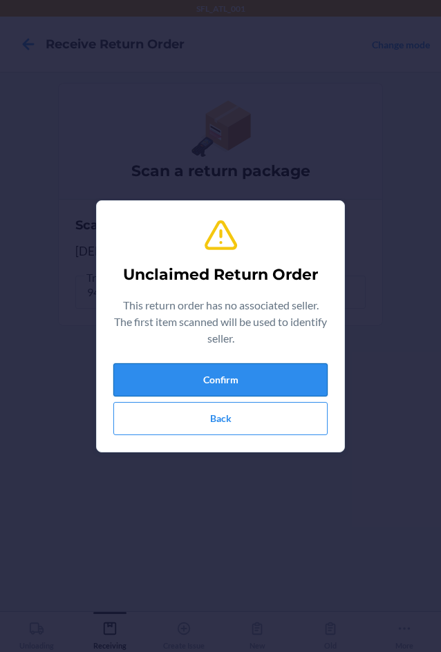
click at [263, 387] on button "Confirm" at bounding box center [220, 379] width 214 height 33
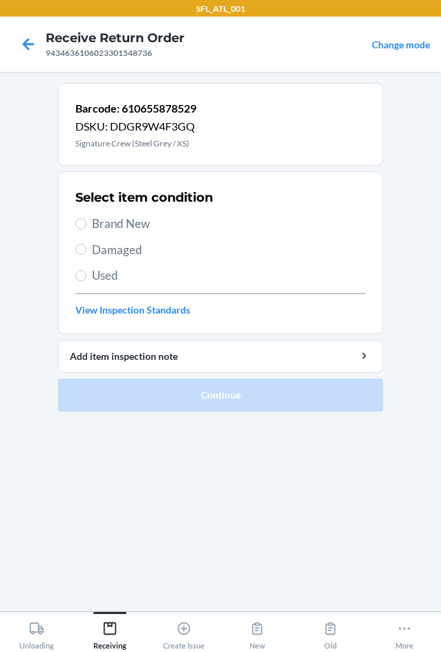
click at [105, 220] on span "Brand New" at bounding box center [229, 224] width 274 height 18
click at [86, 220] on input "Brand New" at bounding box center [80, 223] width 11 height 11
radio input "true"
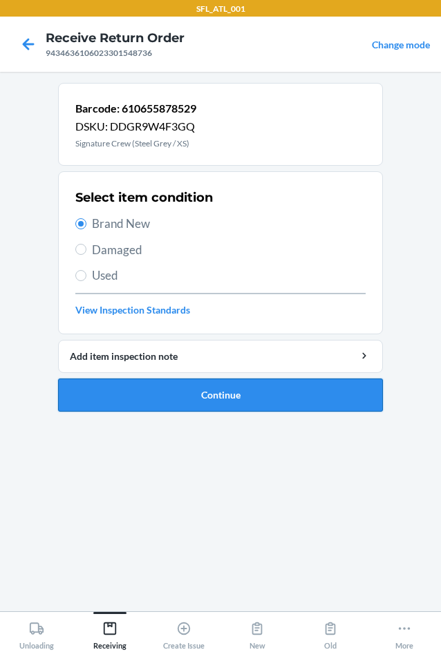
click at [153, 410] on button "Continue" at bounding box center [220, 395] width 325 height 33
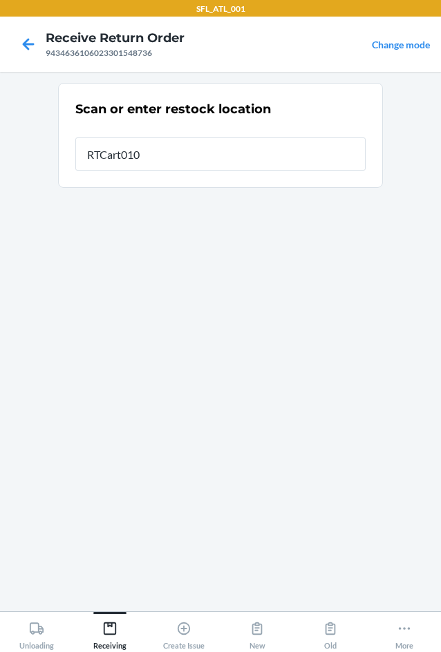
type input "RTCart010"
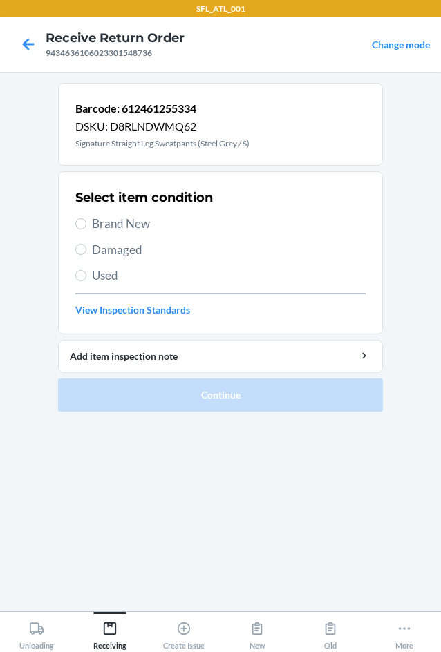
click at [106, 227] on span "Brand New" at bounding box center [229, 224] width 274 height 18
click at [86, 227] on input "Brand New" at bounding box center [80, 223] width 11 height 11
radio input "true"
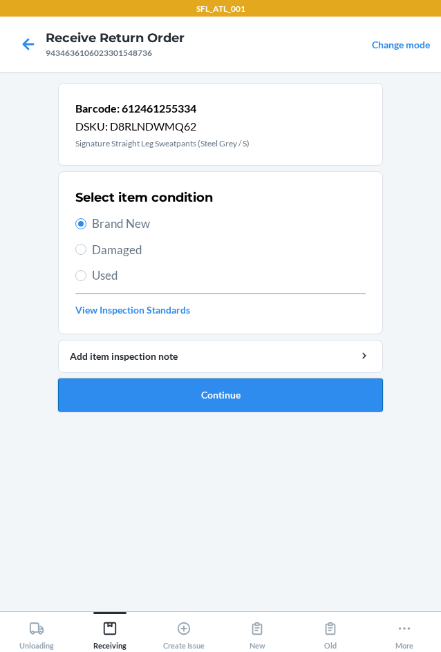
click at [185, 397] on button "Continue" at bounding box center [220, 395] width 325 height 33
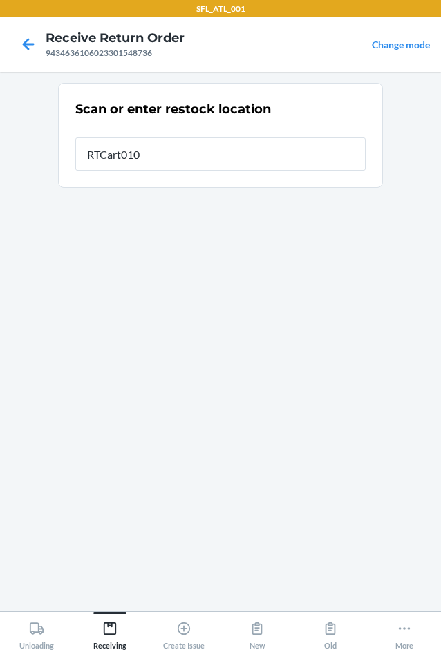
type input "RTCart010"
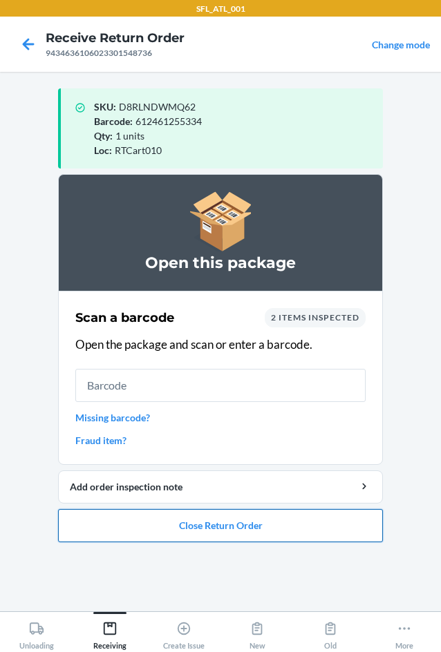
click at [180, 527] on button "Close Return Order" at bounding box center [220, 525] width 325 height 33
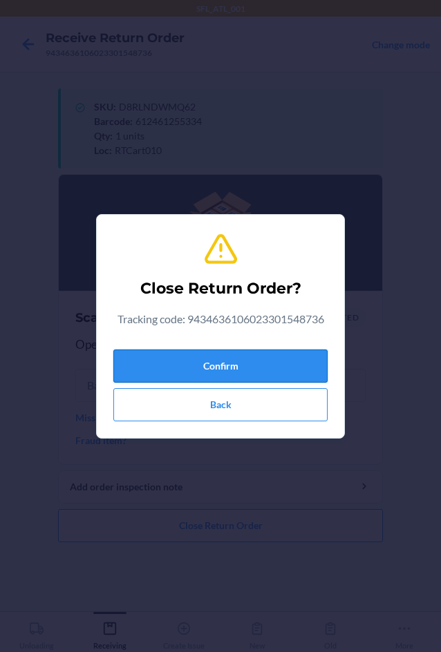
click at [225, 358] on button "Confirm" at bounding box center [220, 366] width 214 height 33
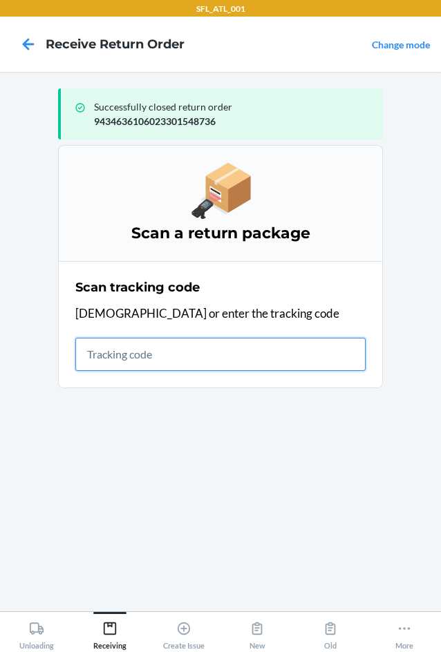
click at [162, 357] on input "text" at bounding box center [220, 354] width 290 height 33
type input "42030259943463610"
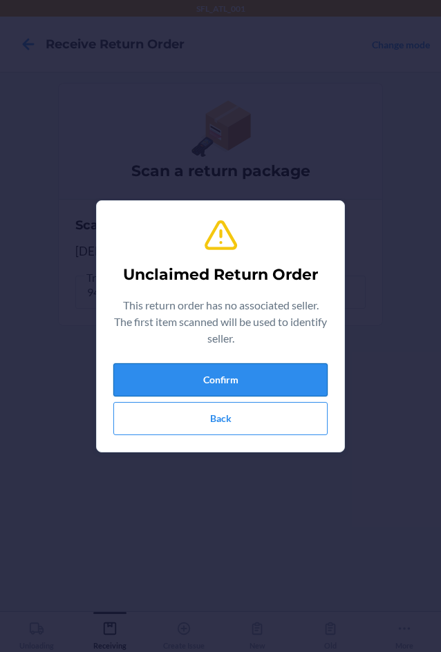
click at [178, 369] on button "Confirm" at bounding box center [220, 379] width 214 height 33
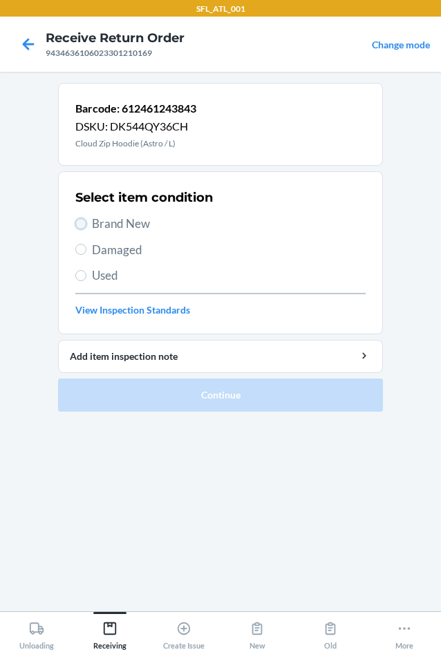
click at [83, 229] on input "Brand New" at bounding box center [80, 223] width 11 height 11
radio input "true"
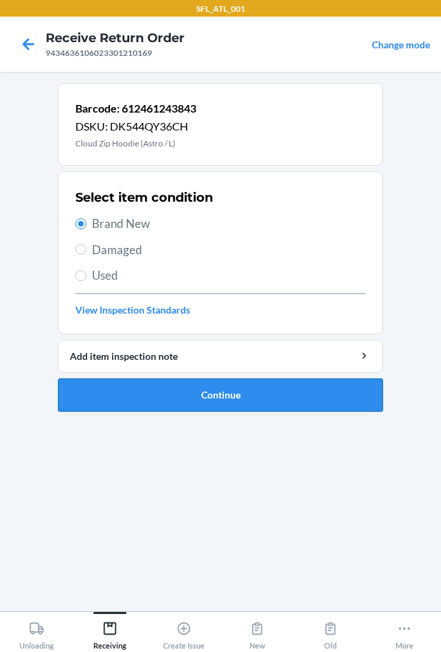
click at [174, 403] on button "Continue" at bounding box center [220, 395] width 325 height 33
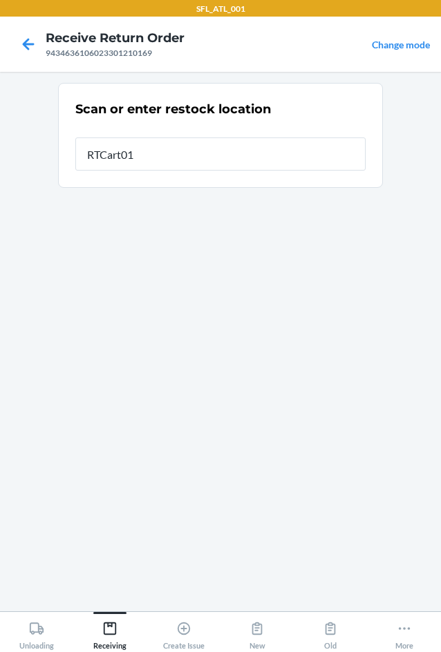
type input "RTCart010"
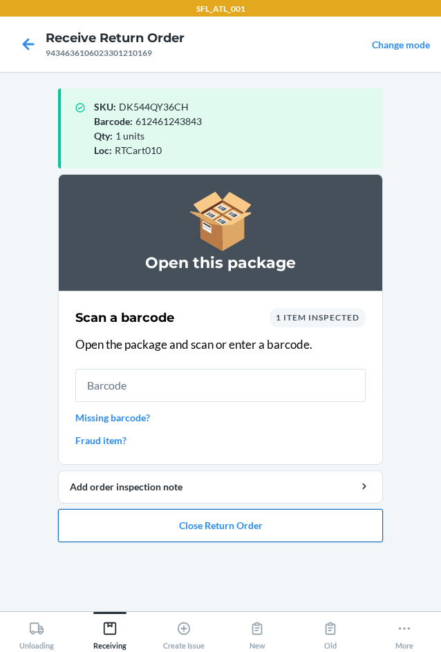
click at [233, 528] on button "Close Return Order" at bounding box center [220, 525] width 325 height 33
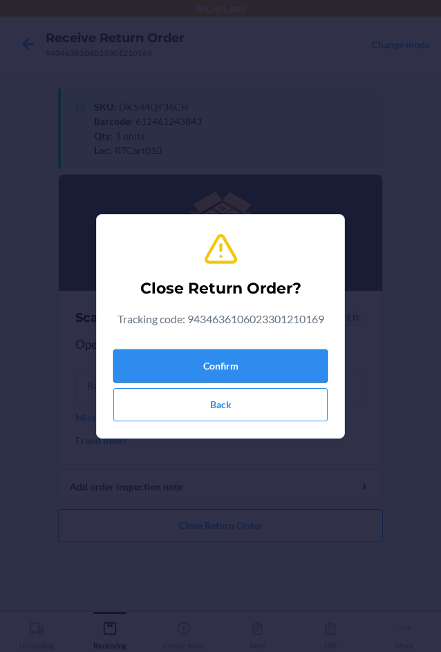
click at [207, 358] on button "Confirm" at bounding box center [220, 366] width 214 height 33
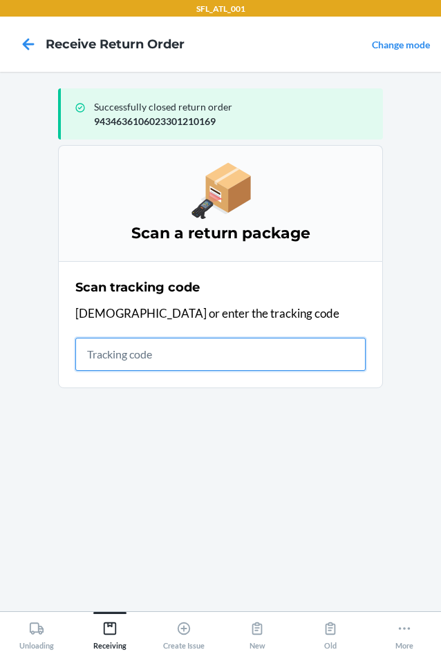
click at [164, 359] on input "text" at bounding box center [220, 354] width 290 height 33
type input "420302599434636106023301379965"
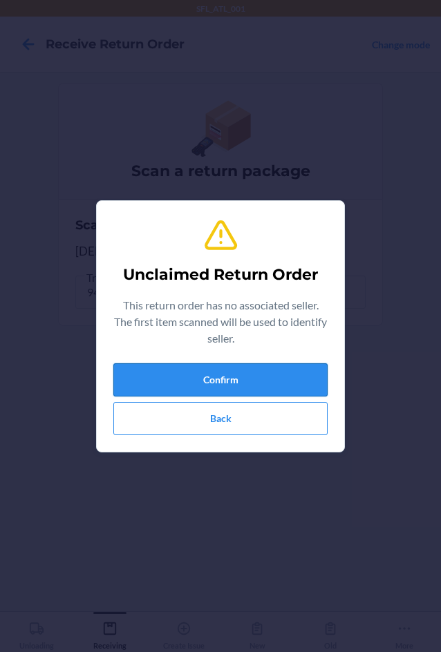
click at [205, 382] on button "Confirm" at bounding box center [220, 379] width 214 height 33
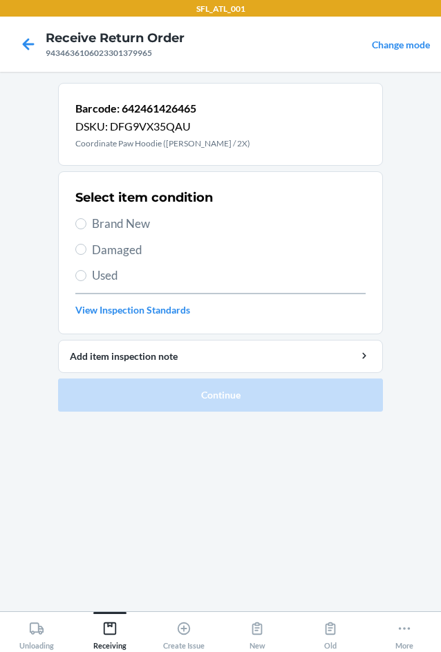
click at [113, 278] on span "Used" at bounding box center [229, 276] width 274 height 18
click at [86, 278] on input "Used" at bounding box center [80, 275] width 11 height 11
radio input "true"
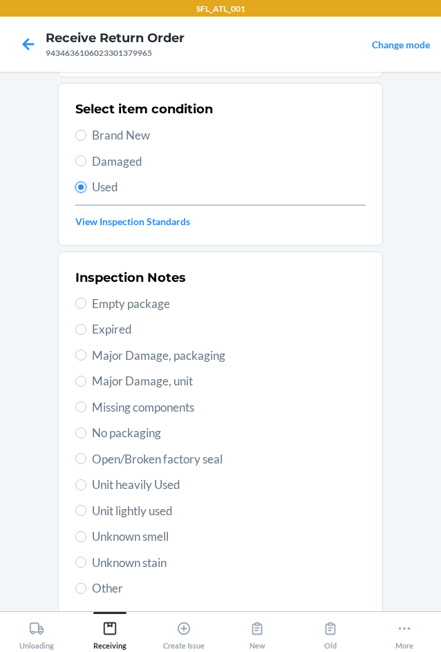
scroll to position [180, 0]
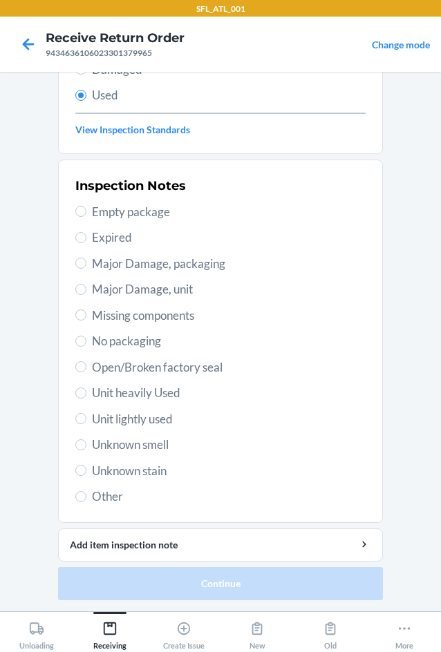
click at [119, 392] on span "Unit heavily Used" at bounding box center [229, 393] width 274 height 18
click at [86, 392] on input "Unit heavily Used" at bounding box center [80, 393] width 11 height 11
radio input "true"
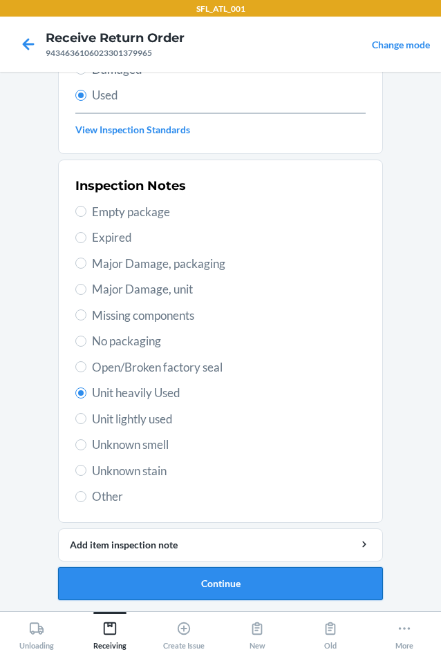
click at [237, 587] on button "Continue" at bounding box center [220, 583] width 325 height 33
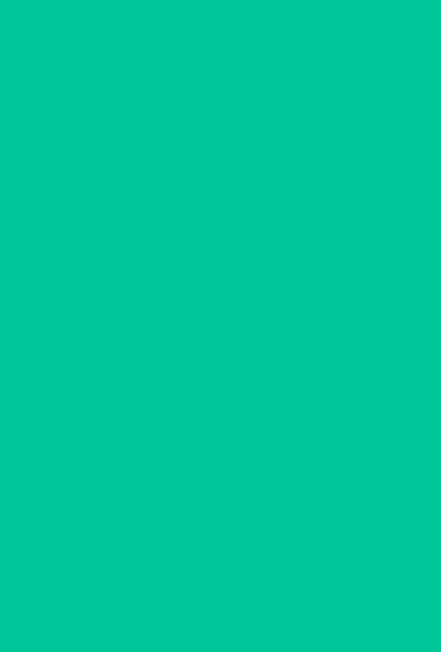
scroll to position [0, 0]
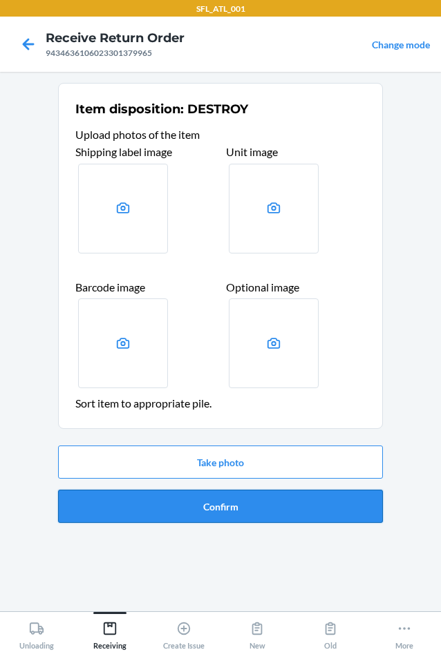
click at [211, 498] on button "Confirm" at bounding box center [220, 506] width 325 height 33
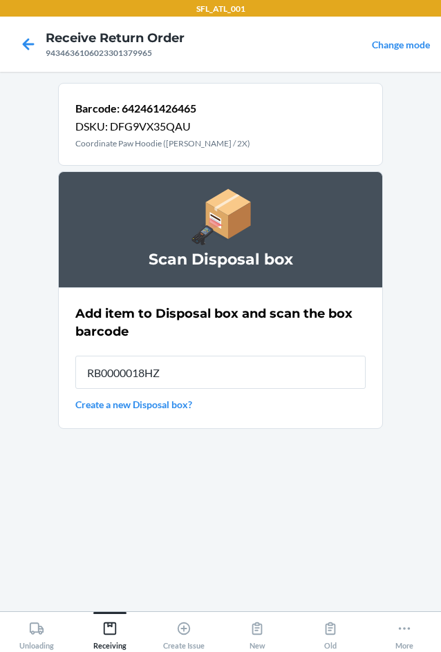
type input "RB0000018HZ"
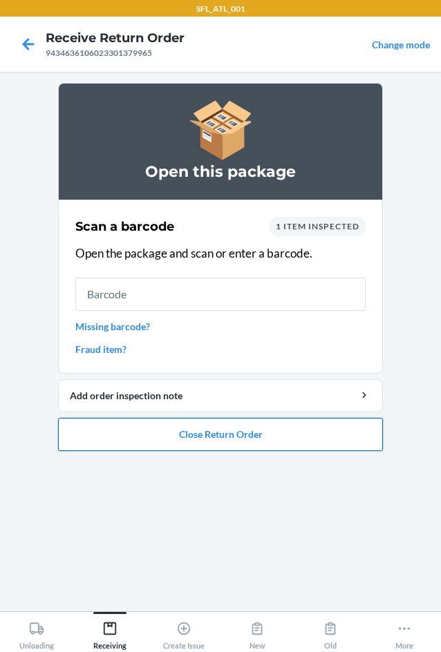
click at [246, 443] on button "Close Return Order" at bounding box center [220, 434] width 325 height 33
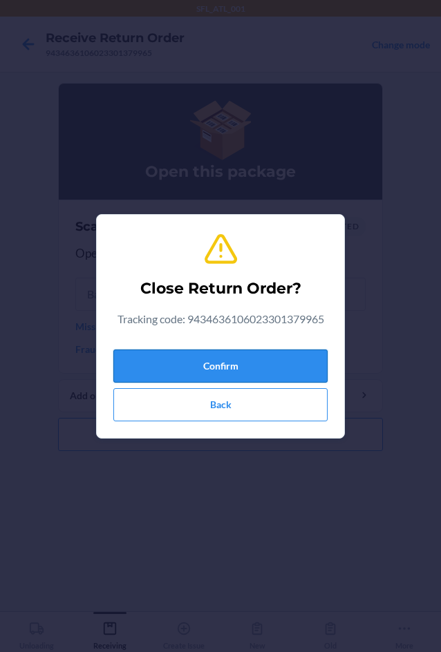
click at [274, 366] on button "Confirm" at bounding box center [220, 366] width 214 height 33
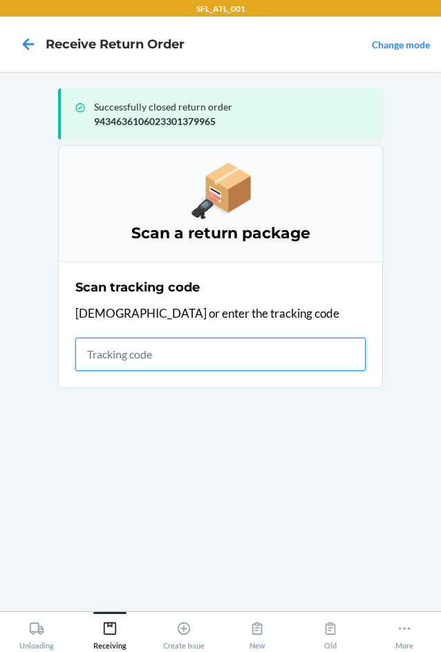
drag, startPoint x: 124, startPoint y: 350, endPoint x: 100, endPoint y: 343, distance: 25.2
click at [124, 350] on input "text" at bounding box center [220, 354] width 290 height 33
type input "4203025994346361060233"
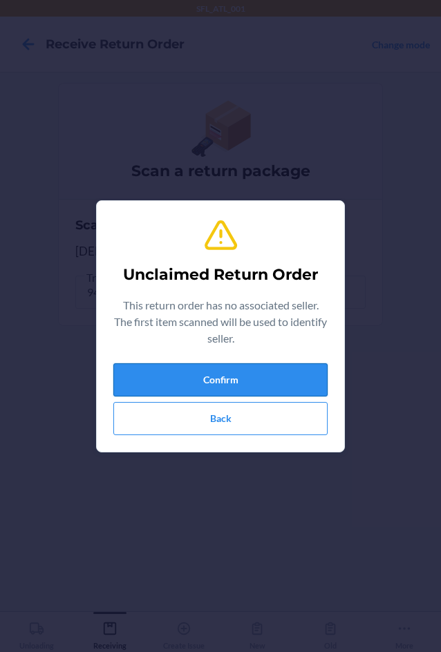
click at [231, 384] on button "Confirm" at bounding box center [220, 379] width 214 height 33
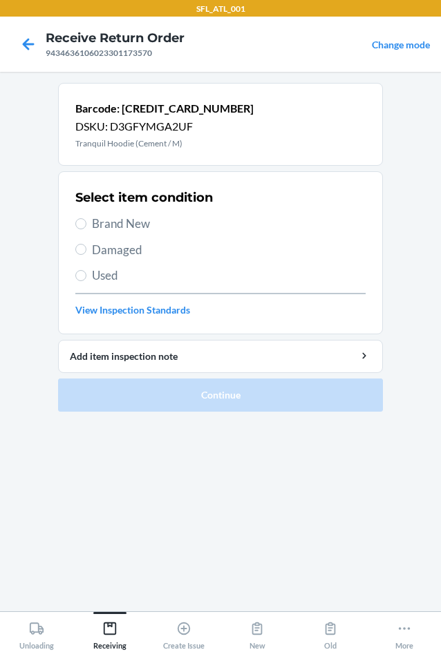
click at [124, 219] on span "Brand New" at bounding box center [229, 224] width 274 height 18
click at [86, 219] on input "Brand New" at bounding box center [80, 223] width 11 height 11
radio input "true"
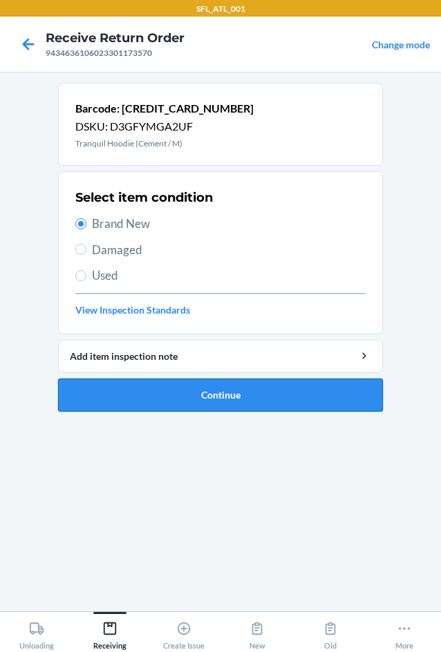
click at [233, 399] on button "Continue" at bounding box center [220, 395] width 325 height 33
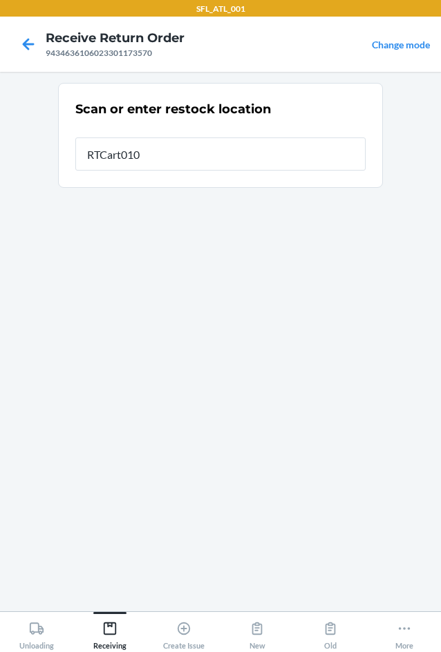
type input "RTCart010"
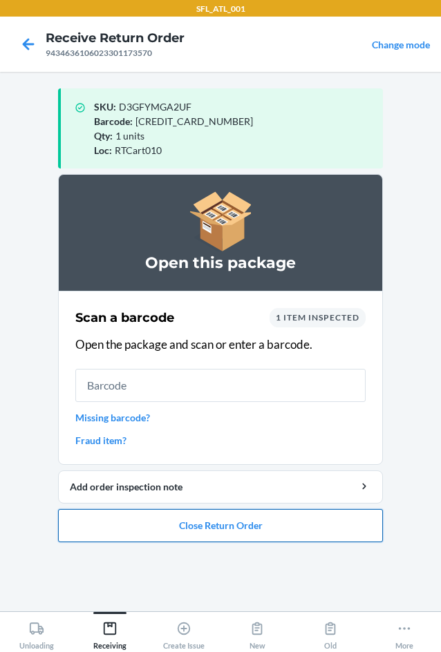
click at [206, 536] on button "Close Return Order" at bounding box center [220, 525] width 325 height 33
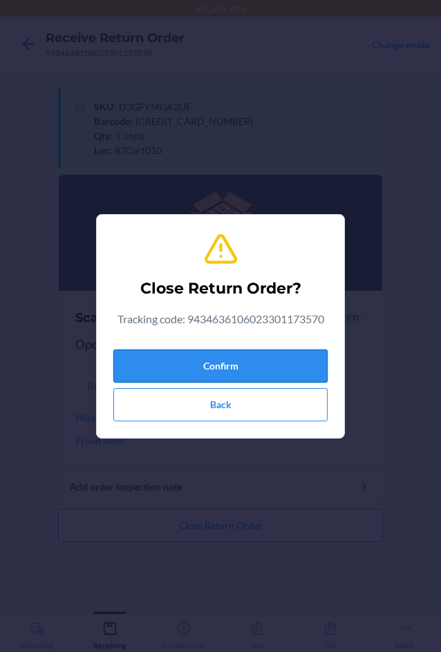
click at [247, 358] on button "Confirm" at bounding box center [220, 366] width 214 height 33
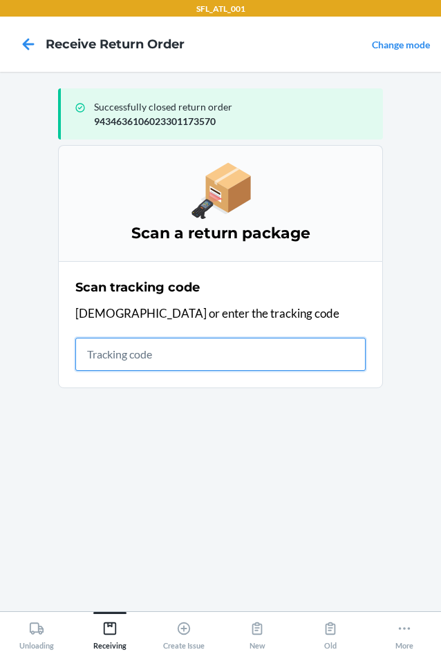
click at [120, 363] on input "text" at bounding box center [220, 354] width 290 height 33
type input "420302599434636106023300608516"
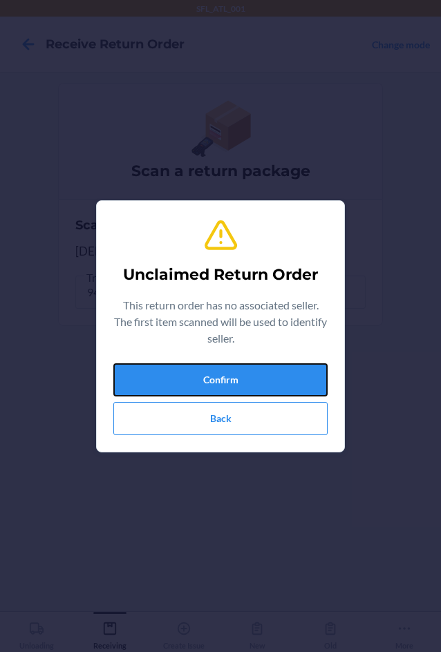
drag, startPoint x: 140, startPoint y: 375, endPoint x: 150, endPoint y: 320, distance: 55.6
click at [150, 321] on div "Unclaimed Return Order This return order has no associated seller. The first it…" at bounding box center [220, 326] width 214 height 229
click at [167, 372] on button "Confirm" at bounding box center [220, 379] width 214 height 33
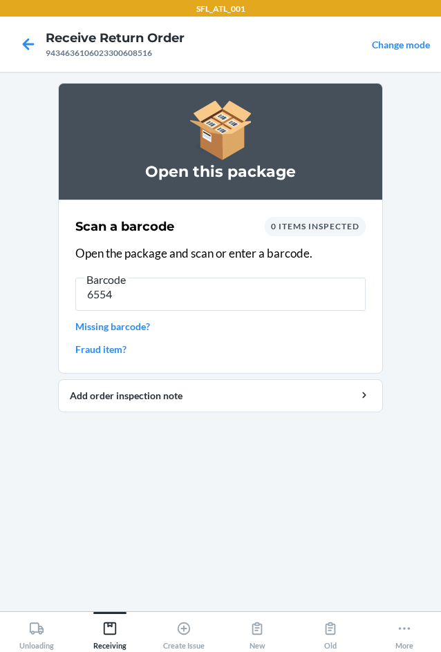
type input "65546"
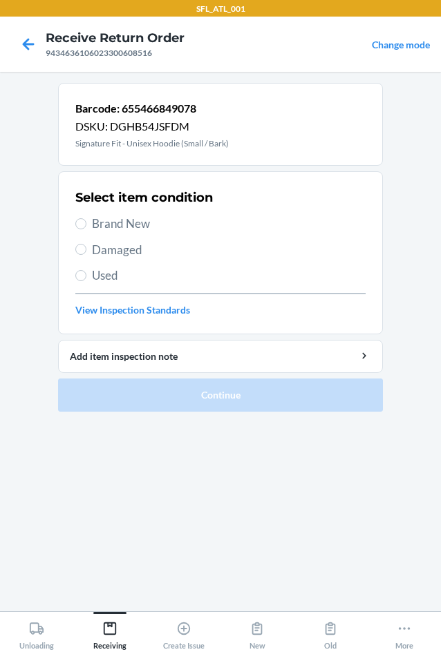
click at [104, 217] on span "Brand New" at bounding box center [229, 224] width 274 height 18
click at [86, 218] on input "Brand New" at bounding box center [80, 223] width 11 height 11
radio input "true"
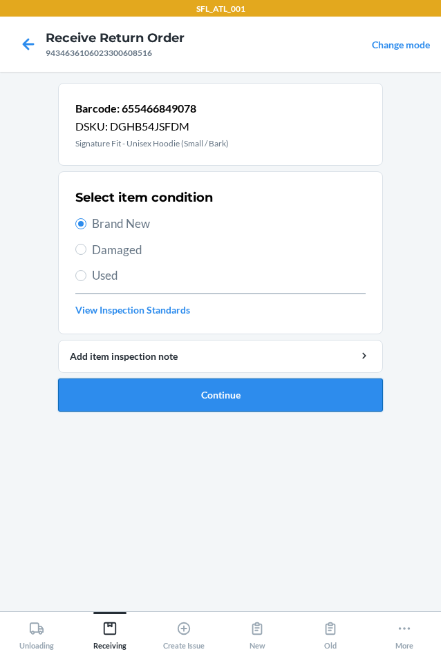
click at [201, 388] on button "Continue" at bounding box center [220, 395] width 325 height 33
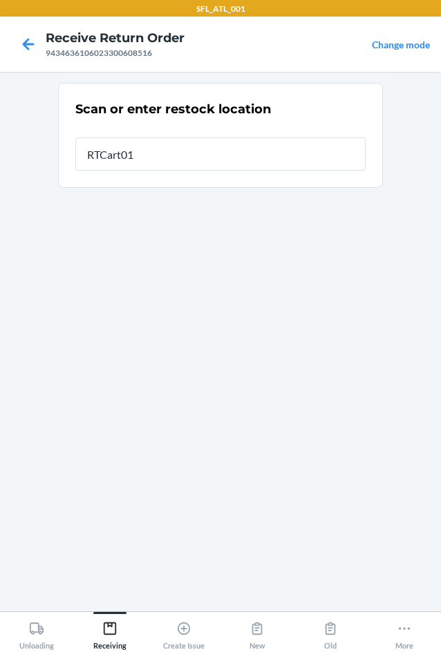
type input "RTCart010"
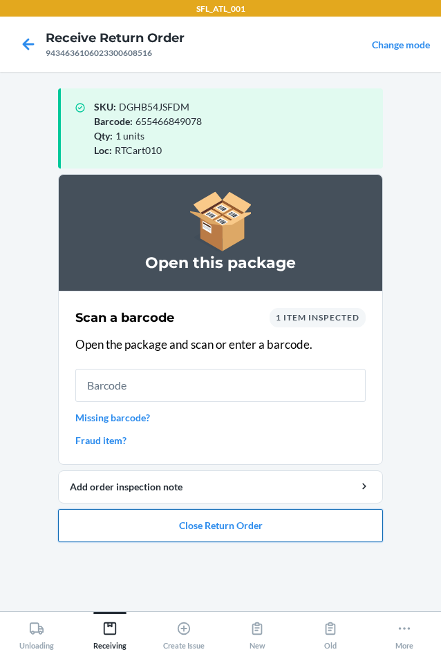
click at [214, 536] on button "Close Return Order" at bounding box center [220, 525] width 325 height 33
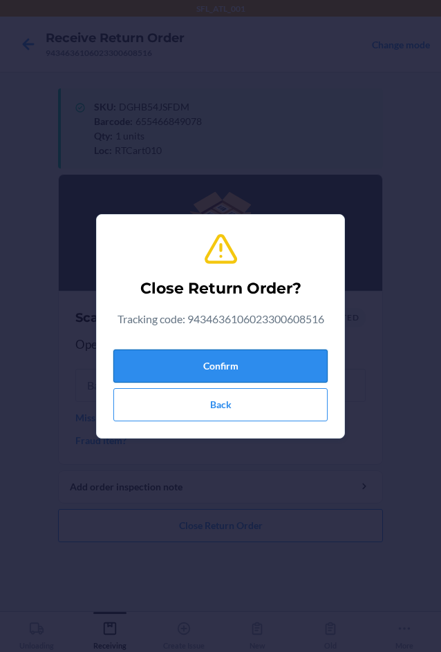
click at [242, 369] on button "Confirm" at bounding box center [220, 366] width 214 height 33
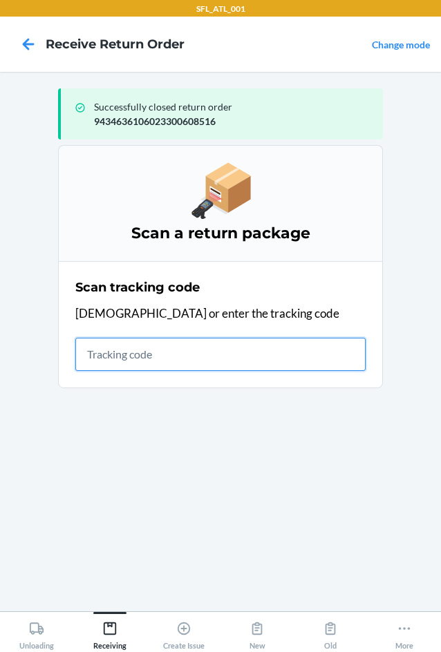
click at [139, 352] on input "text" at bounding box center [220, 354] width 290 height 33
type input "420302599434636106023301423"
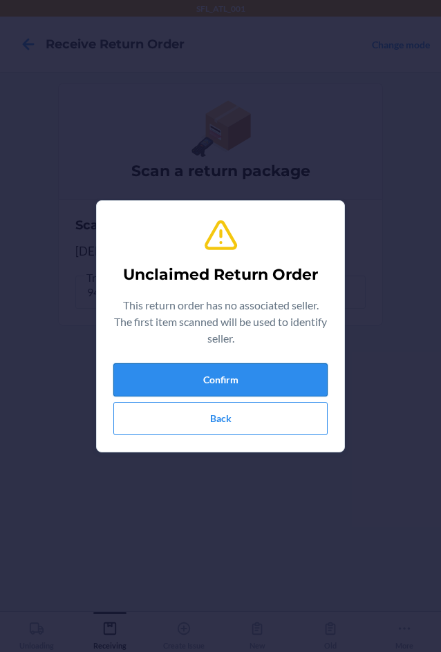
click at [131, 381] on button "Confirm" at bounding box center [220, 379] width 214 height 33
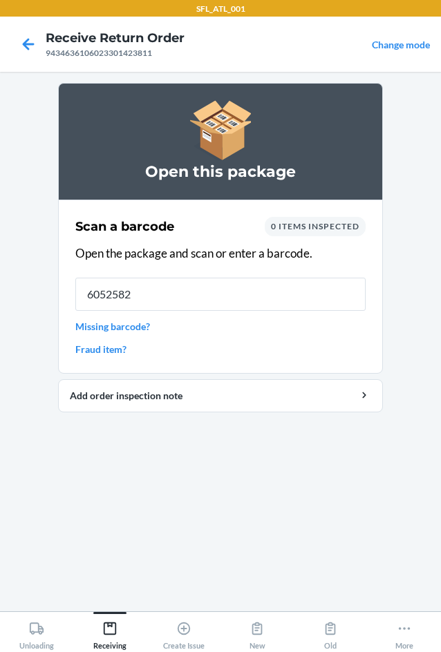
type input "60525826"
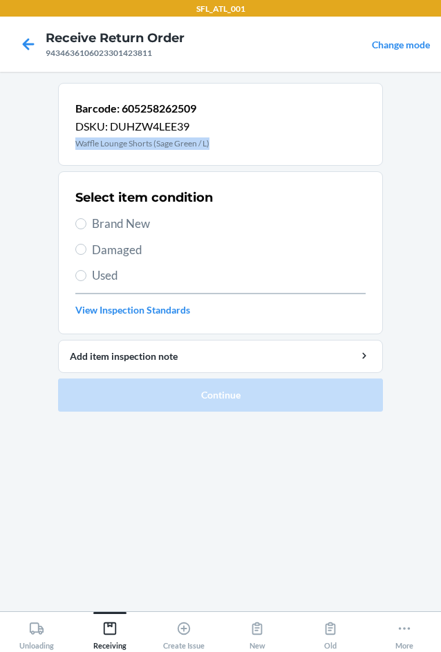
click at [218, 144] on div "Barcode: 605258262509 DSKU: DUHZW4LEE39 Waffle Lounge Shorts (Sage Green / L)" at bounding box center [220, 124] width 325 height 83
drag, startPoint x: 218, startPoint y: 144, endPoint x: 32, endPoint y: 139, distance: 186.6
click at [32, 139] on main "Barcode: 605258262509 DSKU: DUHZW4LEE39 Waffle Lounge Shorts (Sage Green / L) S…" at bounding box center [220, 342] width 441 height 540
click at [83, 277] on input "Used" at bounding box center [80, 275] width 11 height 11
radio input "true"
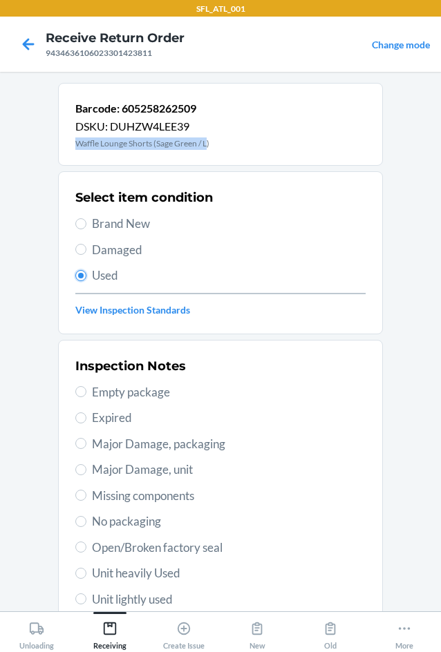
scroll to position [180, 0]
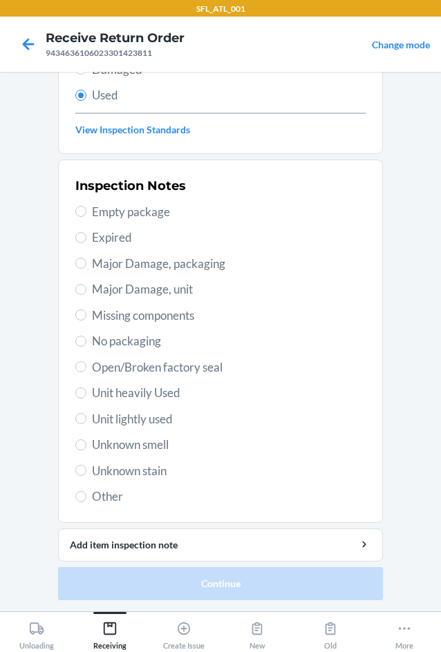
click at [111, 389] on span "Unit heavily Used" at bounding box center [229, 393] width 274 height 18
click at [86, 389] on input "Unit heavily Used" at bounding box center [80, 393] width 11 height 11
radio input "true"
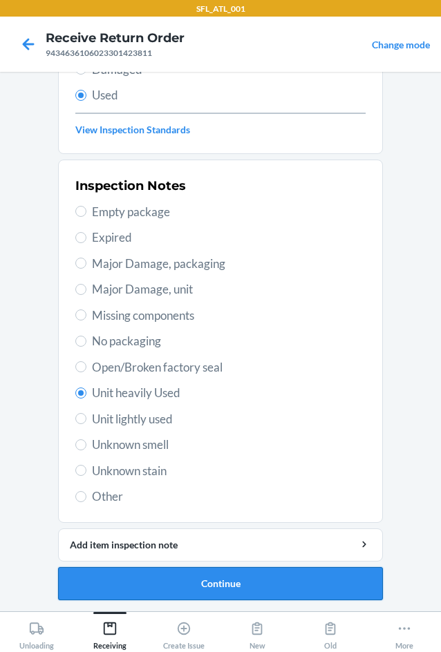
click at [200, 592] on button "Continue" at bounding box center [220, 583] width 325 height 33
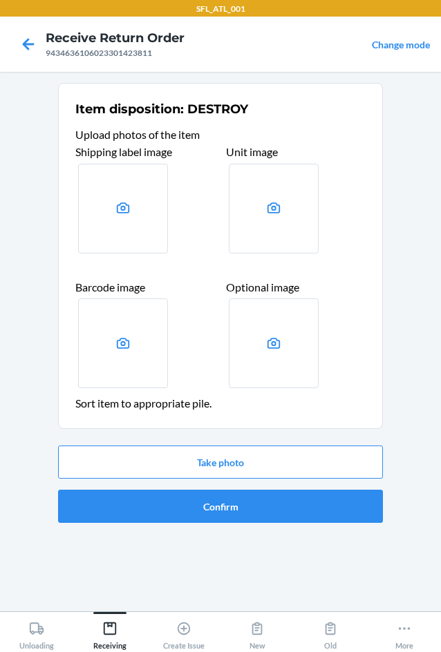
click at [198, 578] on section "Item disposition: DESTROY Upload photos of the item Shipping label image Unit i…" at bounding box center [220, 342] width 325 height 518
click at [210, 518] on button "Confirm" at bounding box center [220, 506] width 325 height 33
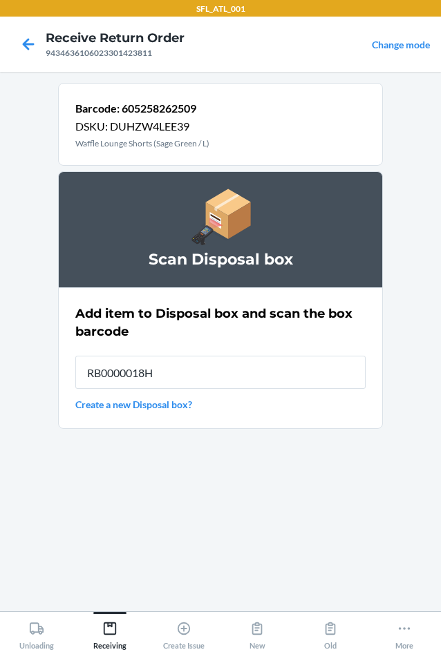
type input "RB0000018HZ"
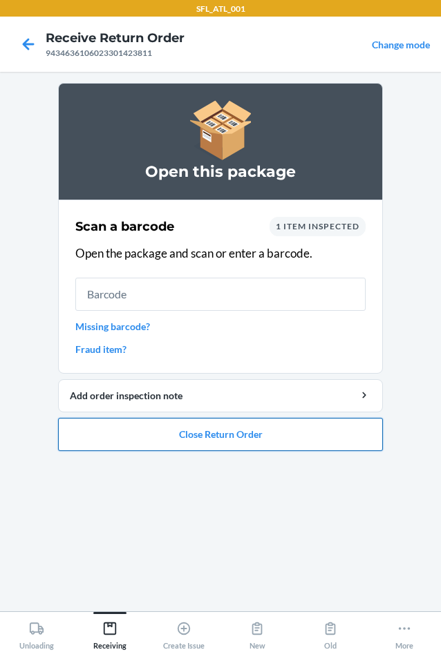
click at [198, 430] on button "Close Return Order" at bounding box center [220, 434] width 325 height 33
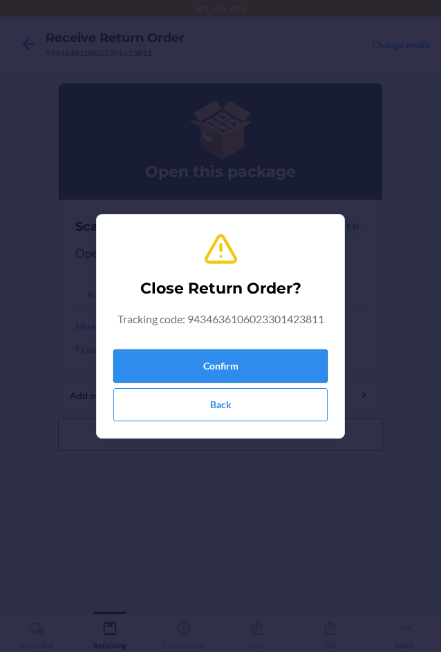
click at [247, 372] on button "Confirm" at bounding box center [220, 366] width 214 height 33
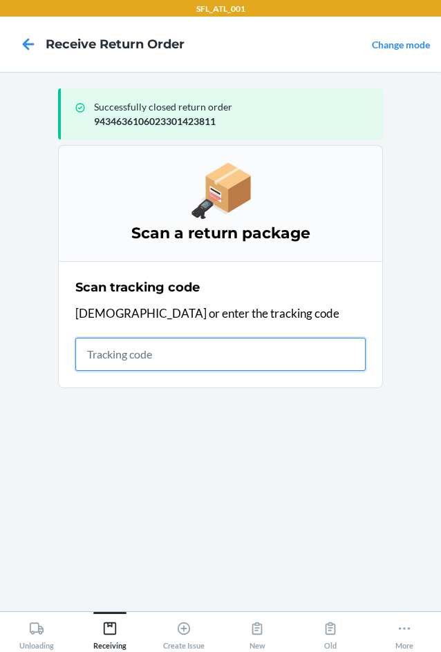
click at [160, 357] on input "text" at bounding box center [220, 354] width 290 height 33
type input "420302599434636106023"
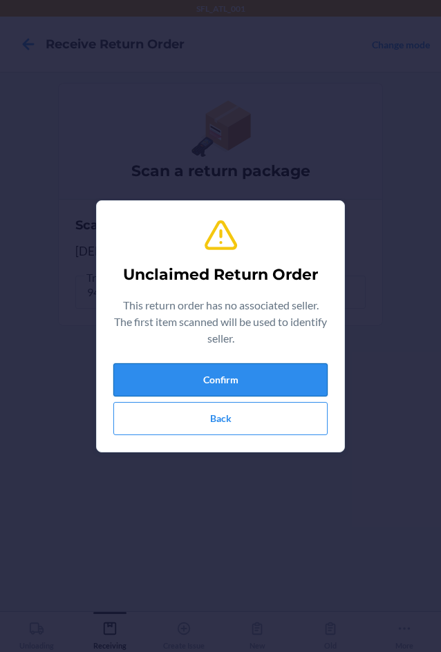
click at [182, 380] on button "Confirm" at bounding box center [220, 379] width 214 height 33
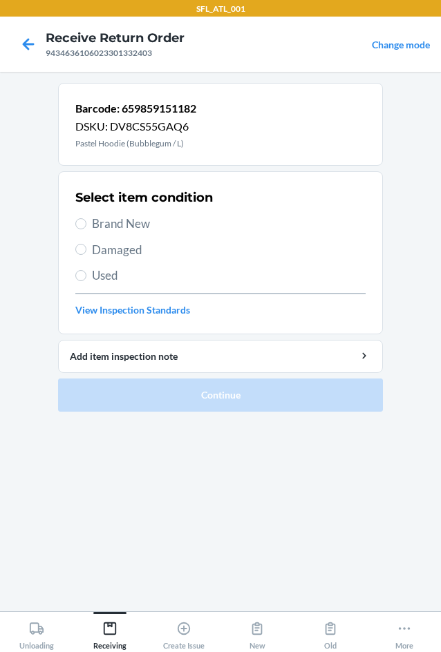
click at [102, 230] on span "Brand New" at bounding box center [229, 224] width 274 height 18
click at [86, 229] on input "Brand New" at bounding box center [80, 223] width 11 height 11
radio input "true"
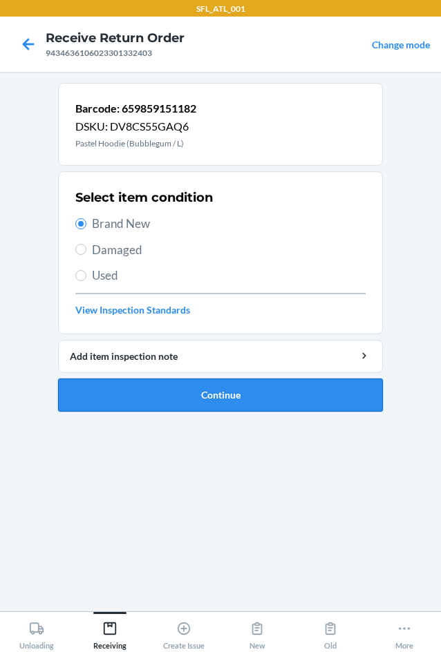
click at [198, 403] on button "Continue" at bounding box center [220, 395] width 325 height 33
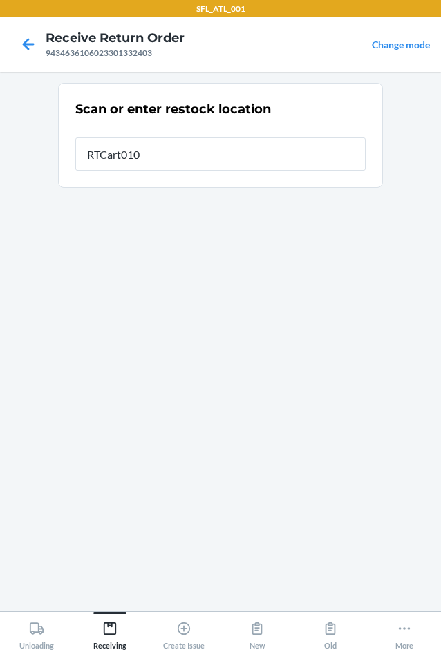
type input "RTCart010"
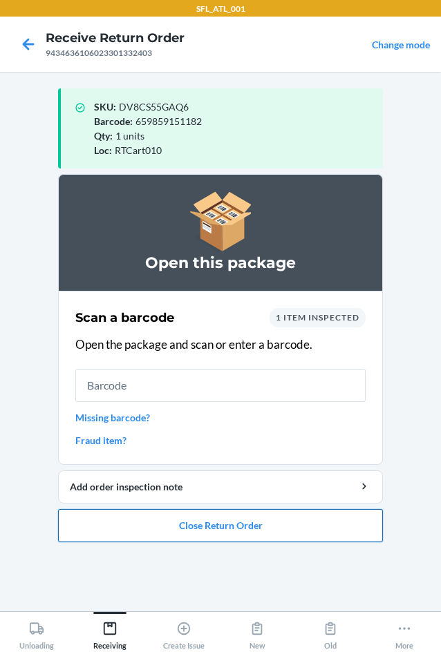
click at [205, 531] on button "Close Return Order" at bounding box center [220, 525] width 325 height 33
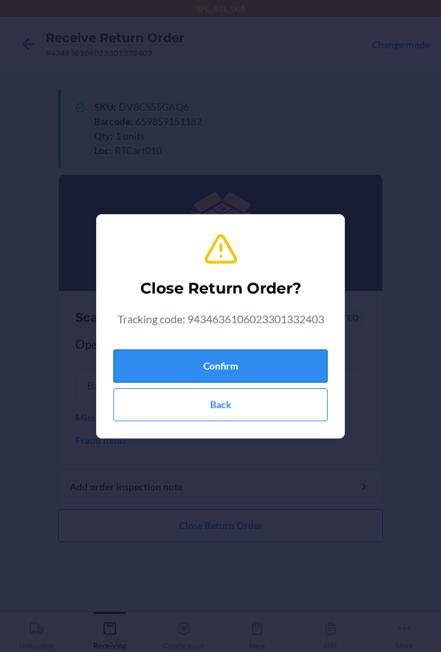
click at [241, 376] on button "Confirm" at bounding box center [220, 366] width 214 height 33
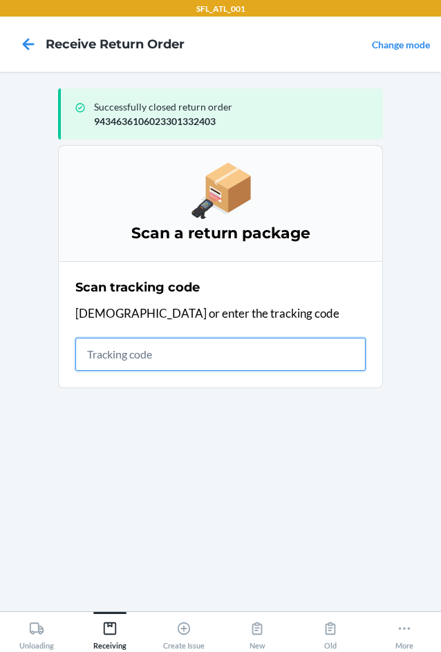
click at [159, 355] on input "text" at bounding box center [220, 354] width 290 height 33
type input "4203025994346361060233013843"
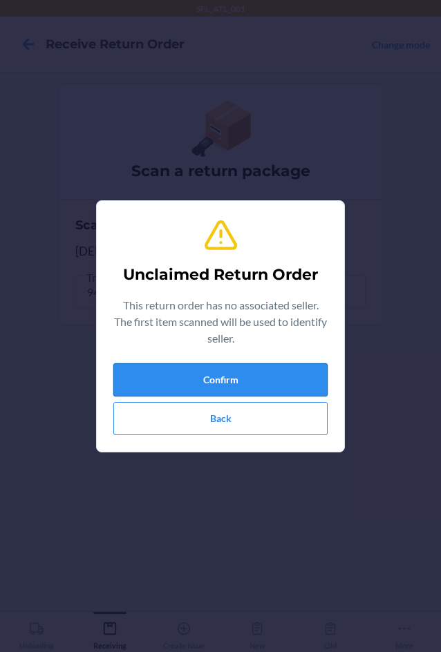
click at [231, 381] on button "Confirm" at bounding box center [220, 379] width 214 height 33
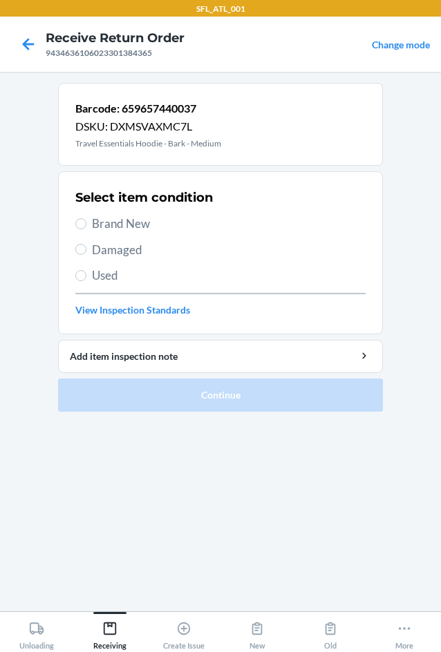
click at [88, 227] on label "Brand New" at bounding box center [220, 224] width 290 height 18
click at [86, 227] on input "Brand New" at bounding box center [80, 223] width 11 height 11
radio input "true"
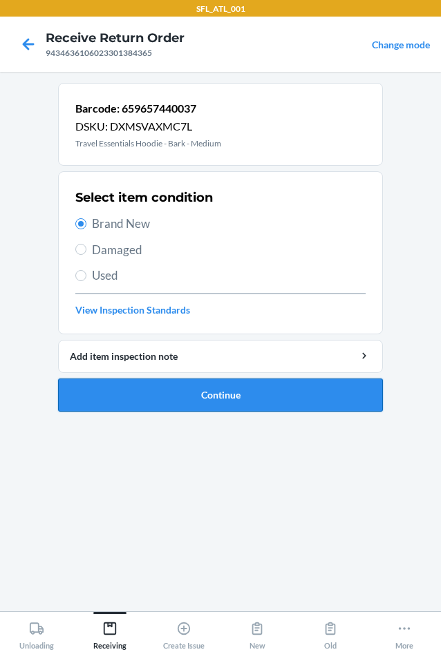
click at [192, 402] on button "Continue" at bounding box center [220, 395] width 325 height 33
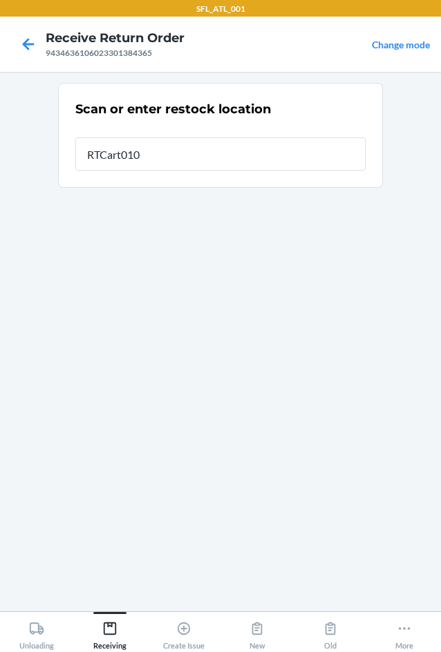
type input "RTCart010"
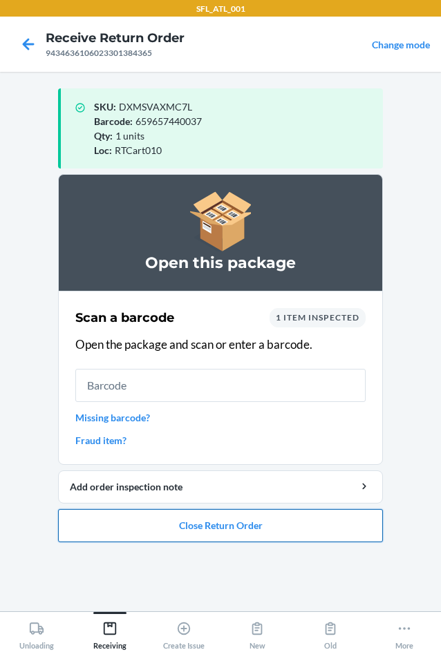
click at [211, 525] on button "Close Return Order" at bounding box center [220, 525] width 325 height 33
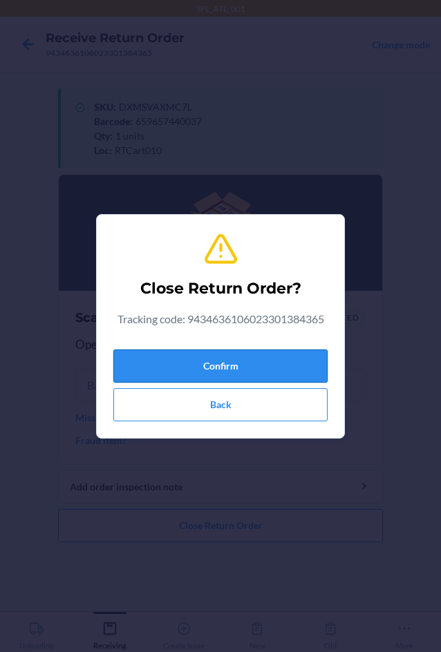
click at [173, 364] on button "Confirm" at bounding box center [220, 366] width 214 height 33
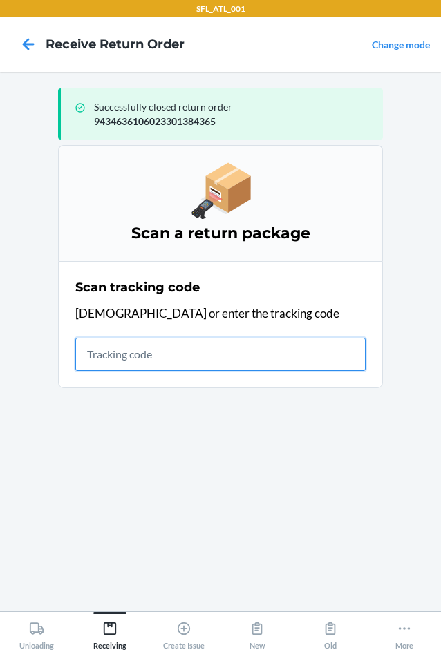
click at [139, 363] on input "text" at bounding box center [220, 354] width 290 height 33
type input "42030259943463610602"
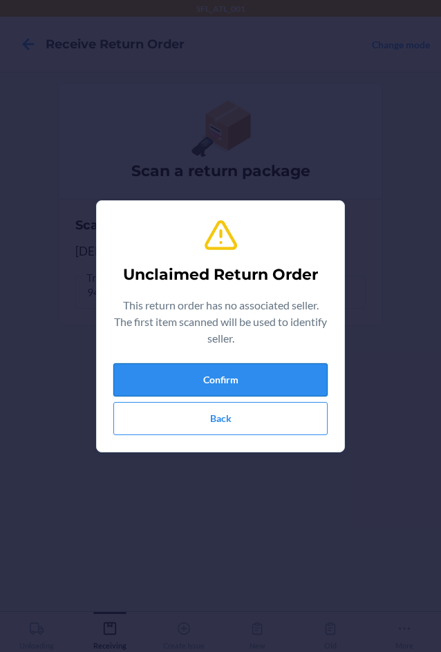
click at [205, 385] on button "Confirm" at bounding box center [220, 379] width 214 height 33
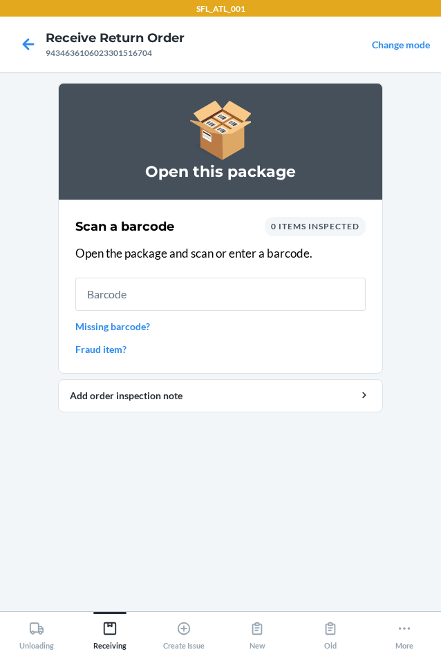
click at [122, 326] on link "Missing barcode?" at bounding box center [220, 326] width 290 height 15
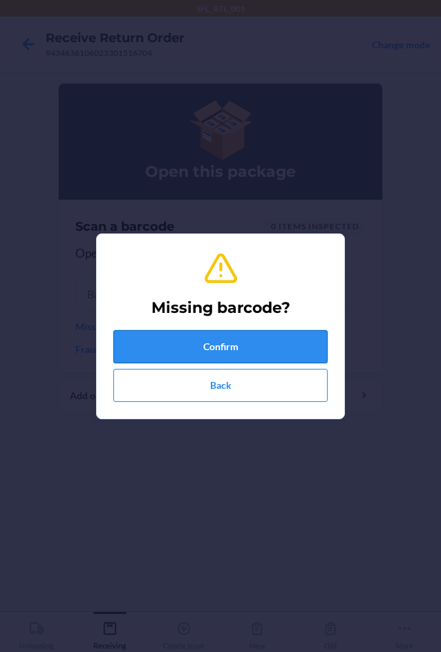
click at [135, 337] on button "Confirm" at bounding box center [220, 346] width 214 height 33
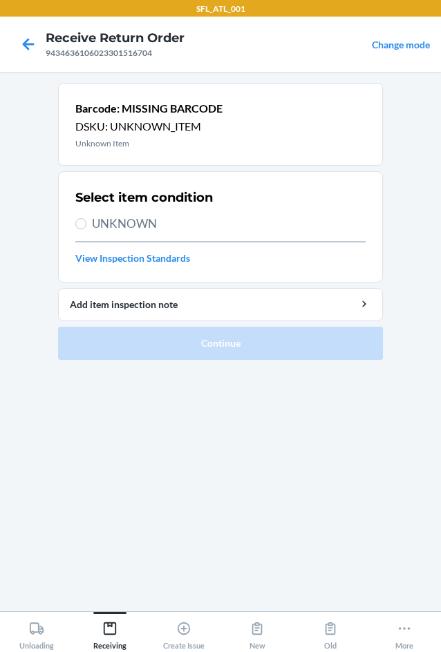
click at [93, 225] on span "UNKNOWN" at bounding box center [229, 224] width 274 height 18
click at [86, 225] on input "UNKNOWN" at bounding box center [80, 223] width 11 height 11
radio input "true"
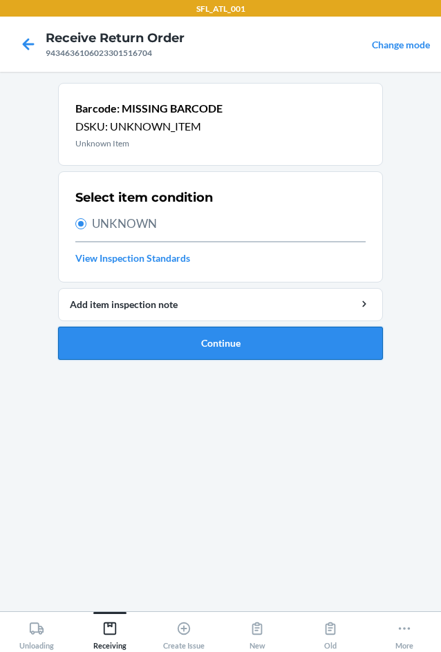
click at [209, 354] on button "Continue" at bounding box center [220, 343] width 325 height 33
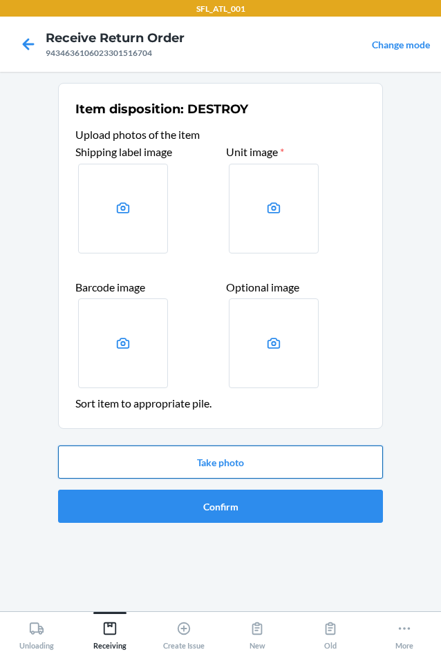
click at [223, 462] on button "Take photo" at bounding box center [220, 462] width 325 height 33
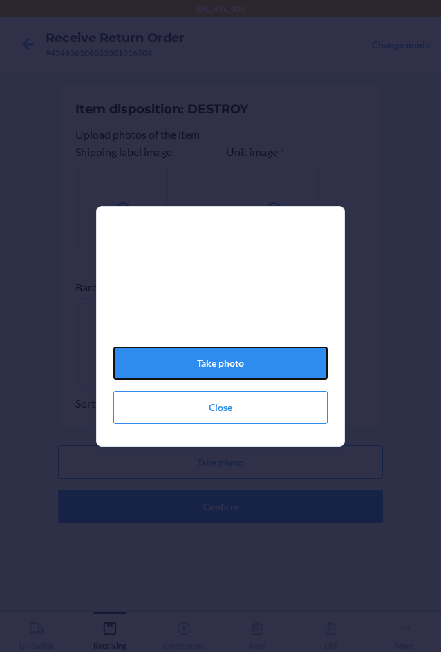
click at [239, 374] on button "Take photo" at bounding box center [220, 363] width 214 height 33
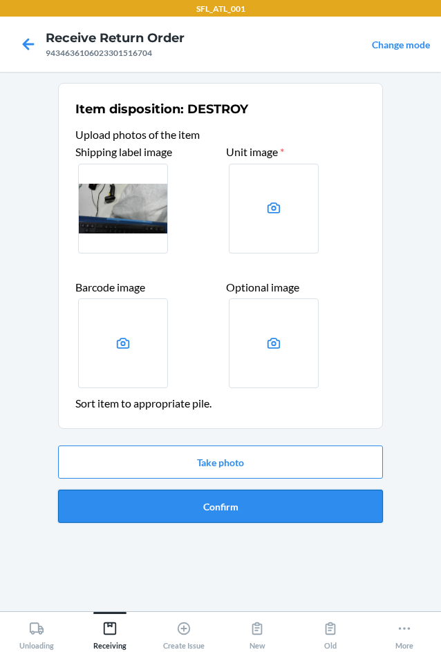
click at [205, 516] on button "Confirm" at bounding box center [220, 506] width 325 height 33
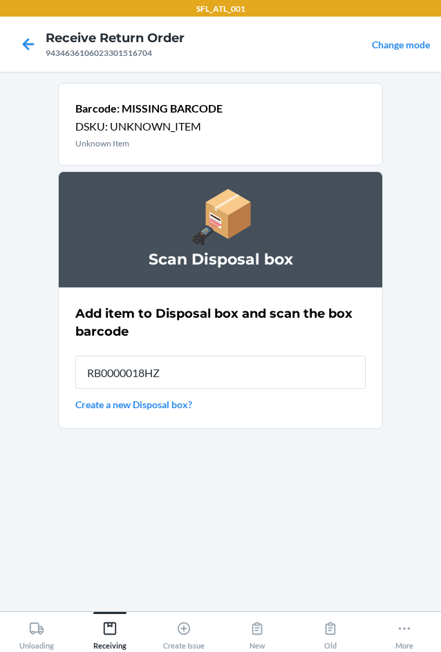
type input "RB0000018HZ"
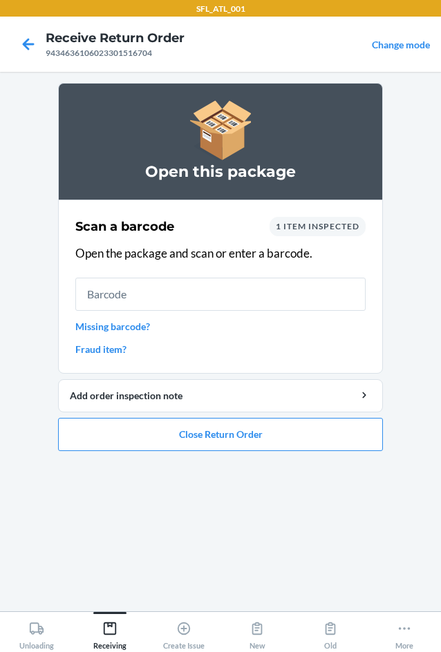
click at [115, 330] on link "Missing barcode?" at bounding box center [220, 326] width 290 height 15
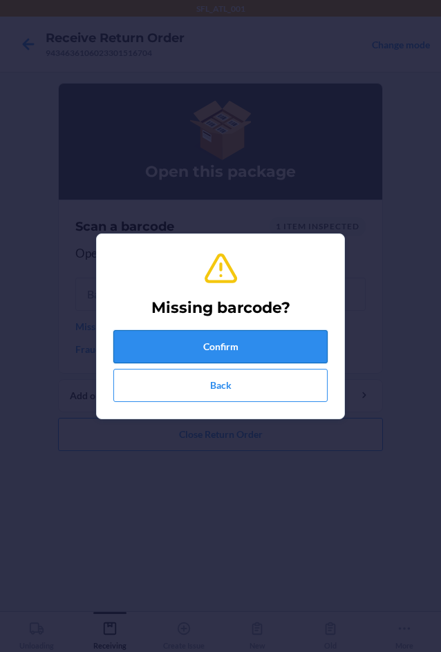
click at [154, 348] on button "Confirm" at bounding box center [220, 346] width 214 height 33
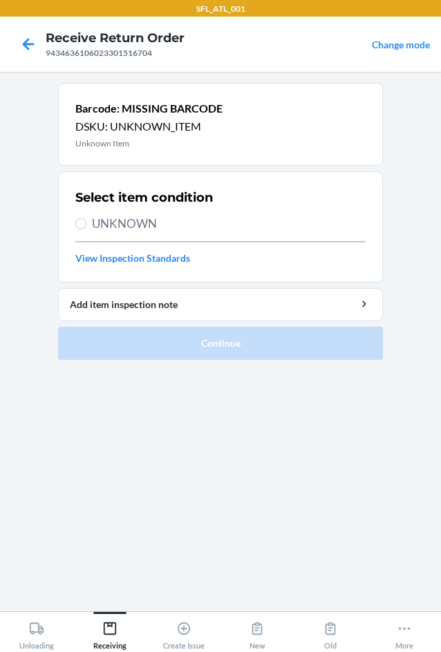
click at [142, 218] on span "UNKNOWN" at bounding box center [229, 224] width 274 height 18
click at [86, 218] on input "UNKNOWN" at bounding box center [80, 223] width 11 height 11
radio input "true"
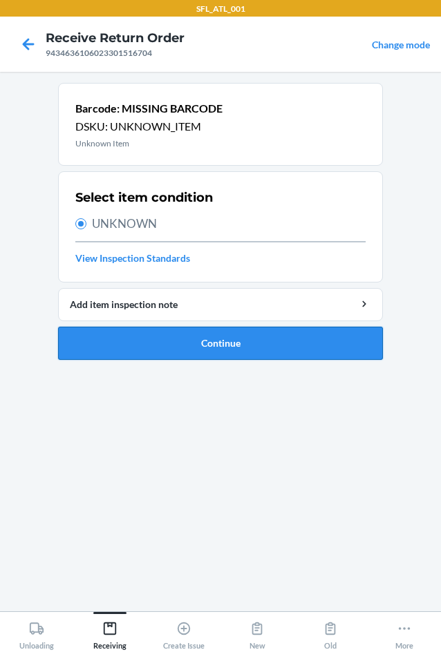
click at [197, 354] on button "Continue" at bounding box center [220, 343] width 325 height 33
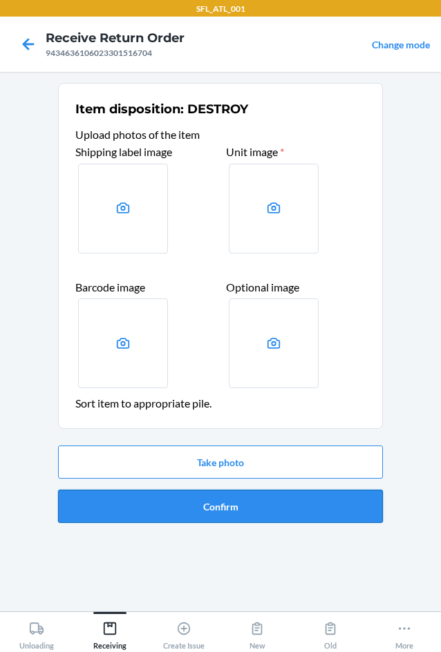
click at [227, 503] on button "Confirm" at bounding box center [220, 506] width 325 height 33
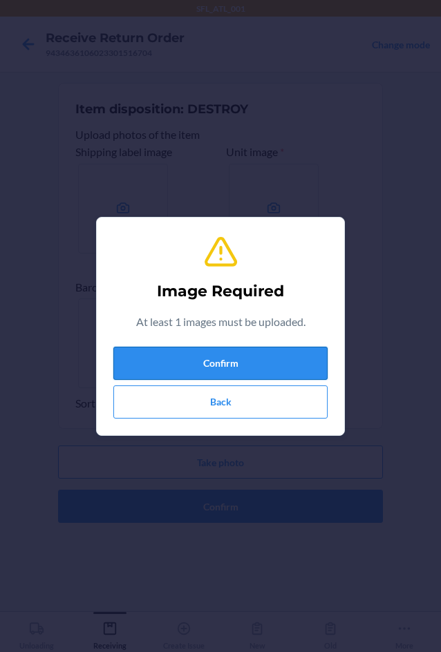
click at [214, 357] on button "Confirm" at bounding box center [220, 363] width 214 height 33
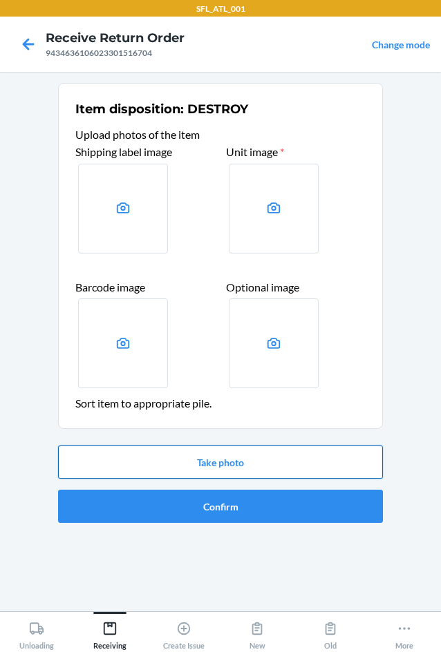
click at [212, 453] on button "Take photo" at bounding box center [220, 462] width 325 height 33
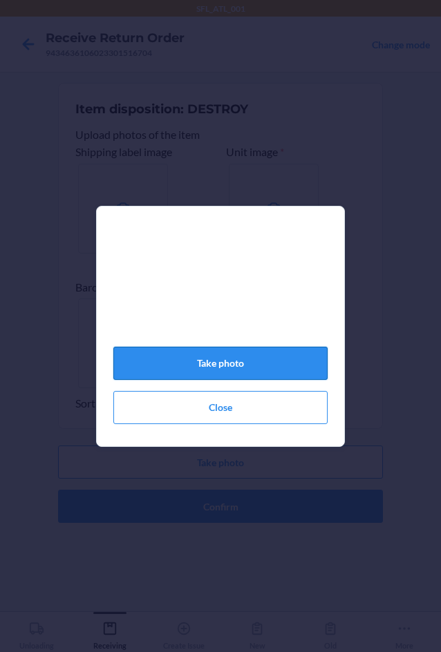
click at [216, 365] on button "Take photo" at bounding box center [220, 363] width 214 height 33
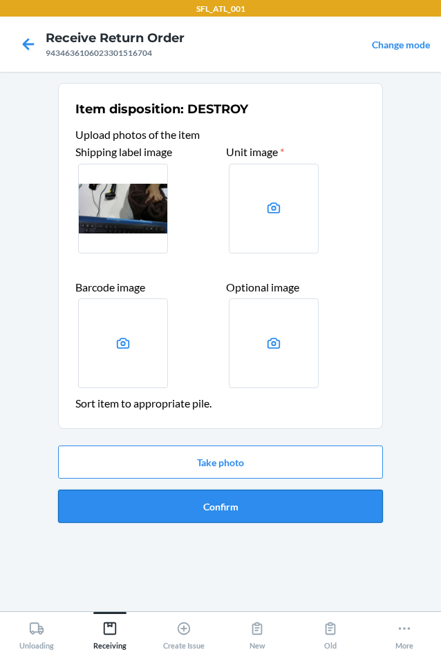
click at [215, 502] on button "Confirm" at bounding box center [220, 506] width 325 height 33
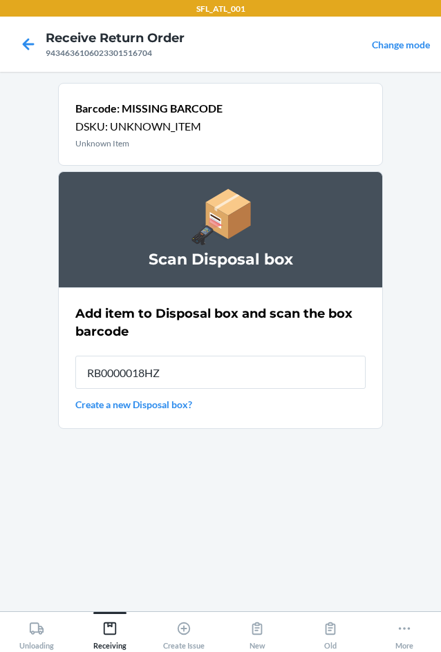
type input "RB0000018HZ"
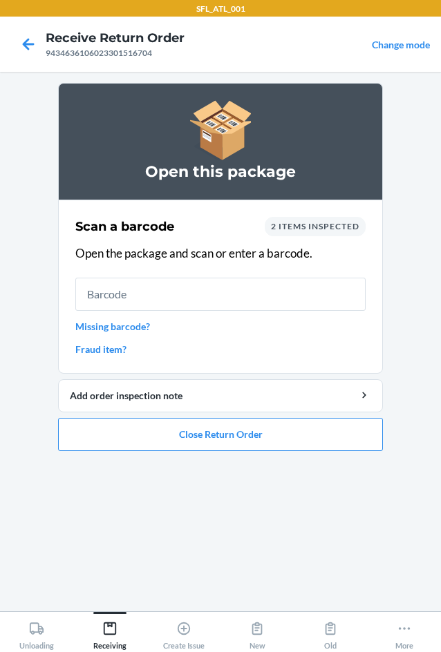
click at [126, 323] on link "Missing barcode?" at bounding box center [220, 326] width 290 height 15
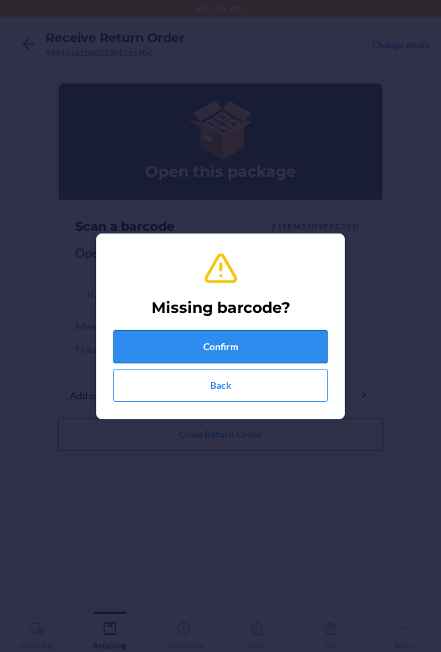
click at [166, 332] on button "Confirm" at bounding box center [220, 346] width 214 height 33
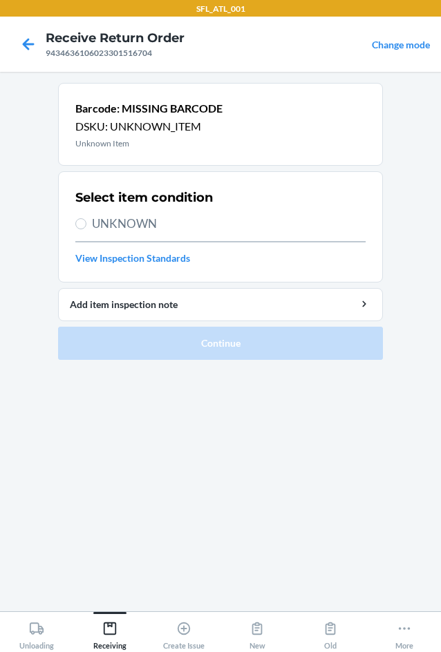
click at [107, 226] on span "UNKNOWN" at bounding box center [229, 224] width 274 height 18
click at [86, 226] on input "UNKNOWN" at bounding box center [80, 223] width 11 height 11
radio input "true"
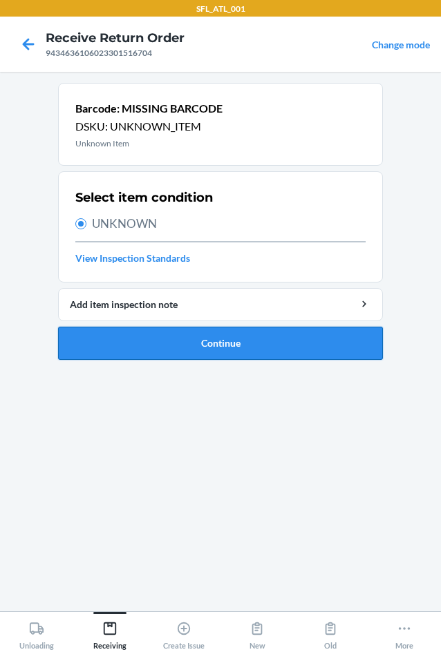
click at [135, 343] on button "Continue" at bounding box center [220, 343] width 325 height 33
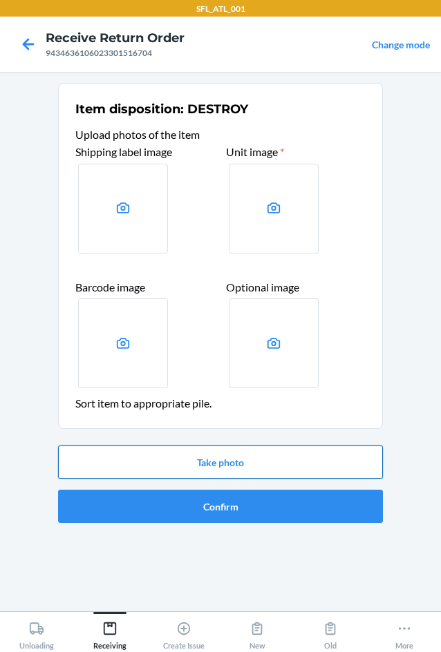
click at [223, 468] on button "Take photo" at bounding box center [220, 462] width 325 height 33
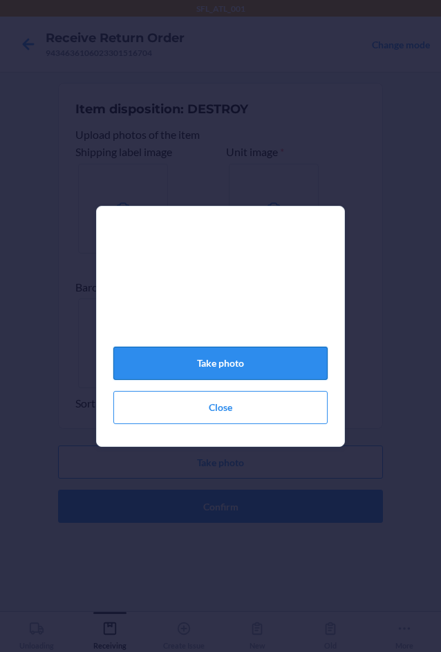
click at [234, 363] on button "Take photo" at bounding box center [220, 363] width 214 height 33
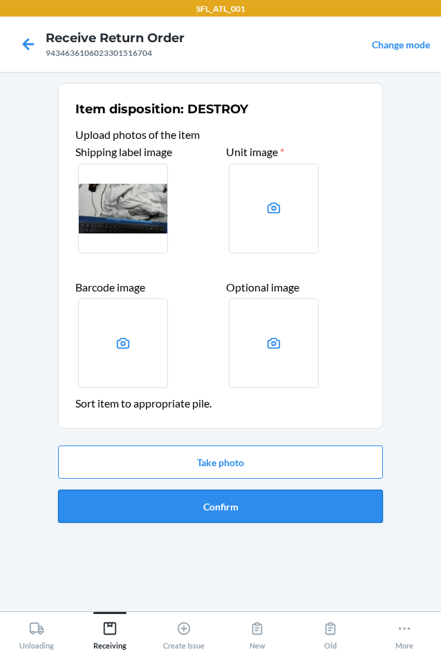
click at [227, 516] on button "Confirm" at bounding box center [220, 506] width 325 height 33
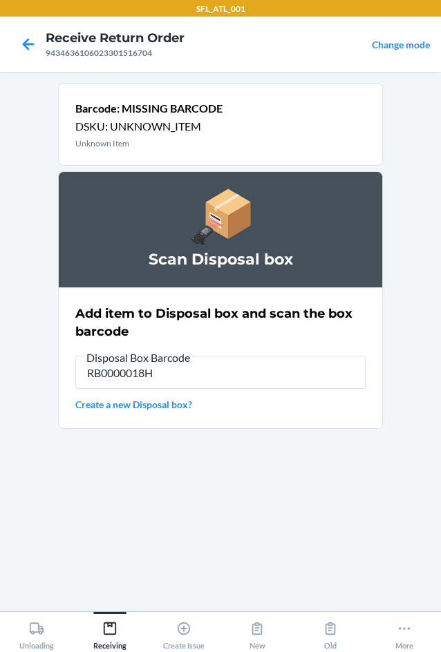
type input "RB0000018HZ"
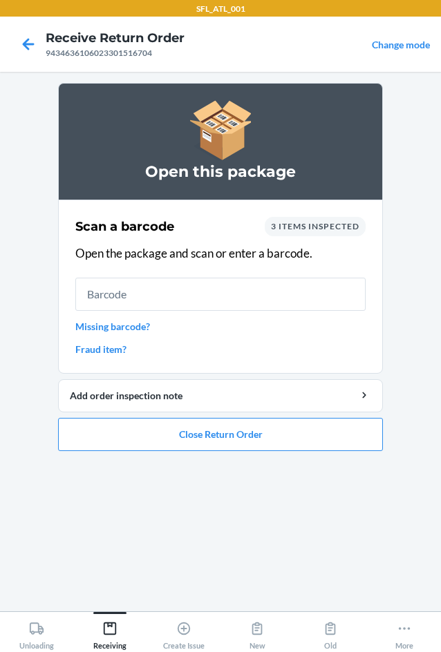
click at [129, 323] on link "Missing barcode?" at bounding box center [220, 326] width 290 height 15
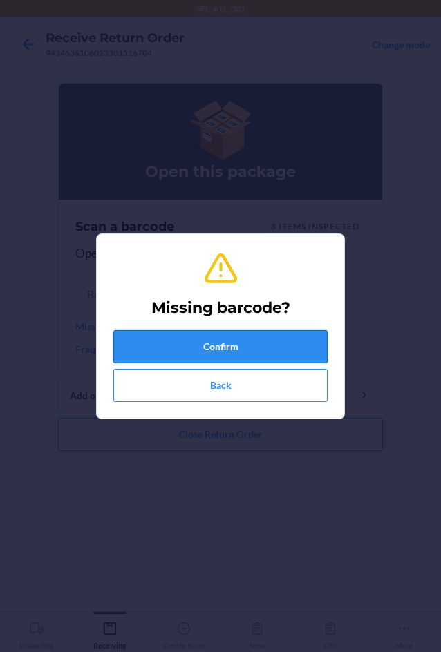
click at [135, 349] on button "Confirm" at bounding box center [220, 346] width 214 height 33
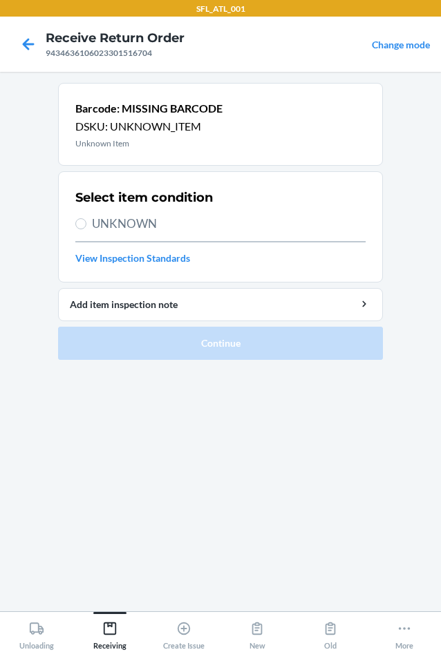
click at [109, 225] on span "UNKNOWN" at bounding box center [229, 224] width 274 height 18
click at [86, 225] on input "UNKNOWN" at bounding box center [80, 223] width 11 height 11
radio input "true"
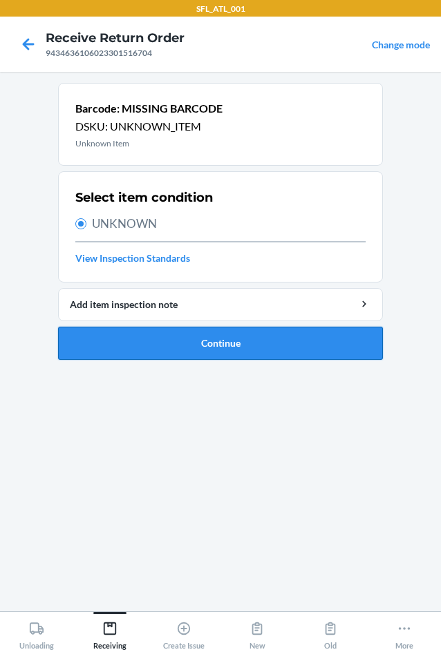
click at [165, 357] on button "Continue" at bounding box center [220, 343] width 325 height 33
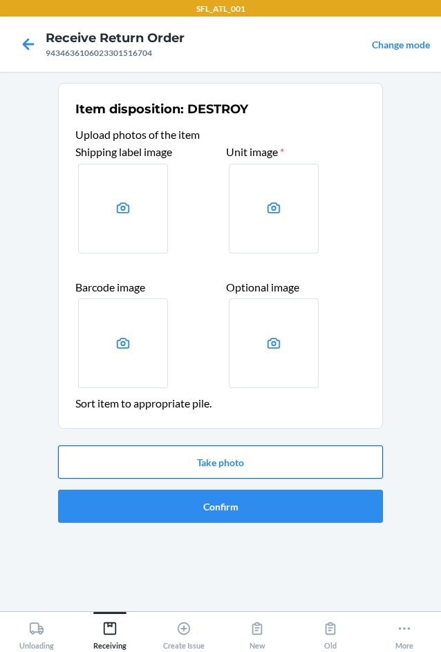
click at [240, 471] on button "Take photo" at bounding box center [220, 462] width 325 height 33
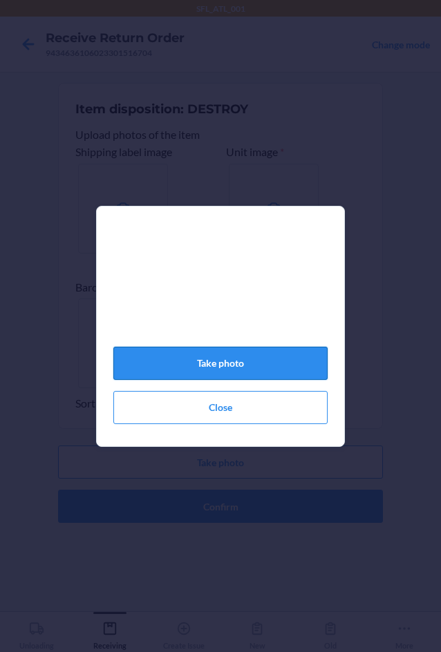
click at [231, 369] on button "Take photo" at bounding box center [220, 363] width 214 height 33
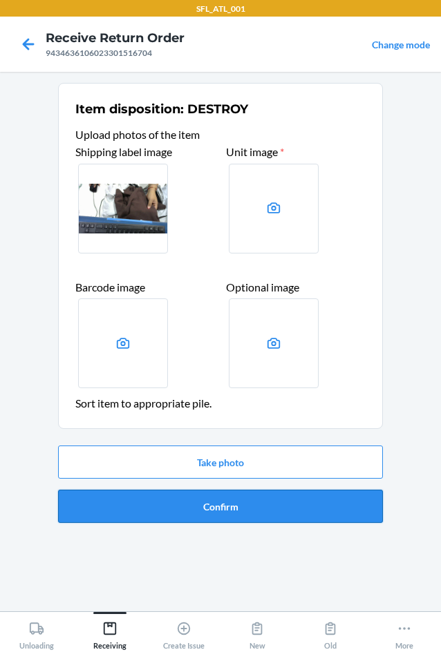
click at [200, 503] on button "Confirm" at bounding box center [220, 506] width 325 height 33
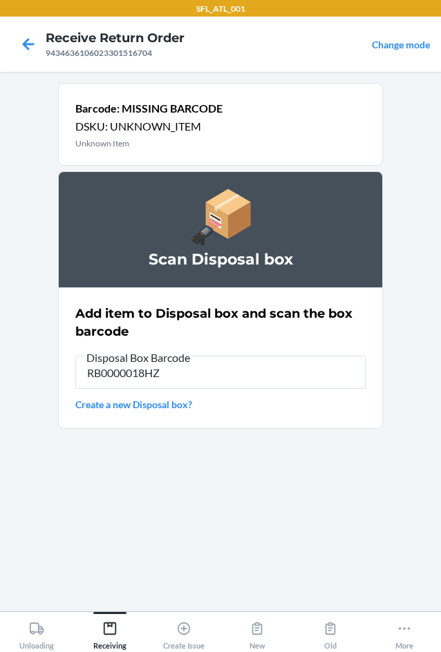
type input "RB0000018HZ"
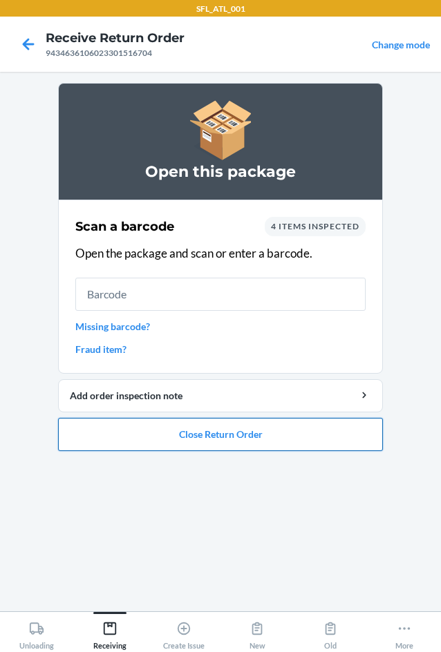
click at [168, 441] on button "Close Return Order" at bounding box center [220, 434] width 325 height 33
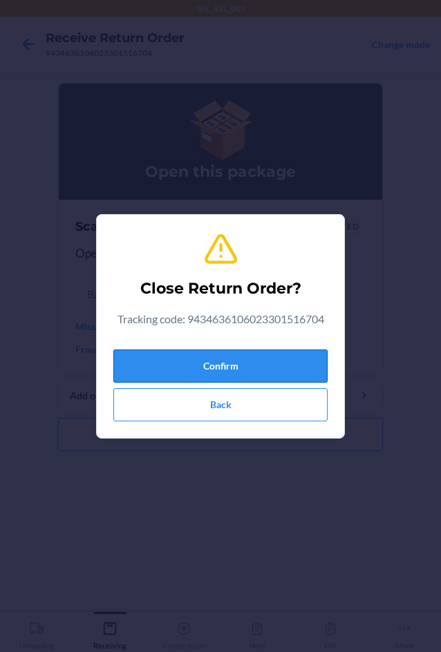
click at [203, 364] on button "Confirm" at bounding box center [220, 366] width 214 height 33
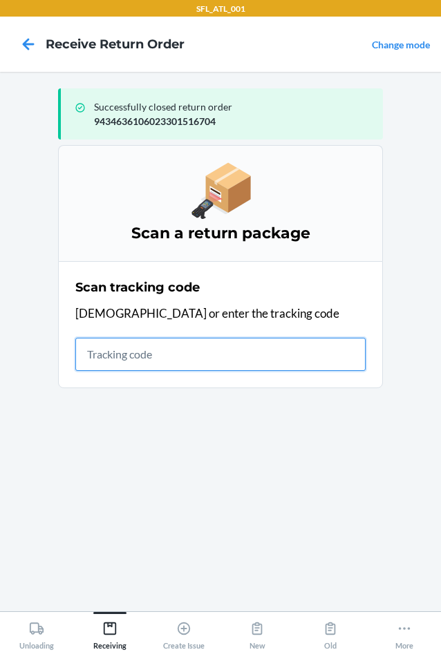
click at [139, 353] on input "text" at bounding box center [220, 354] width 290 height 33
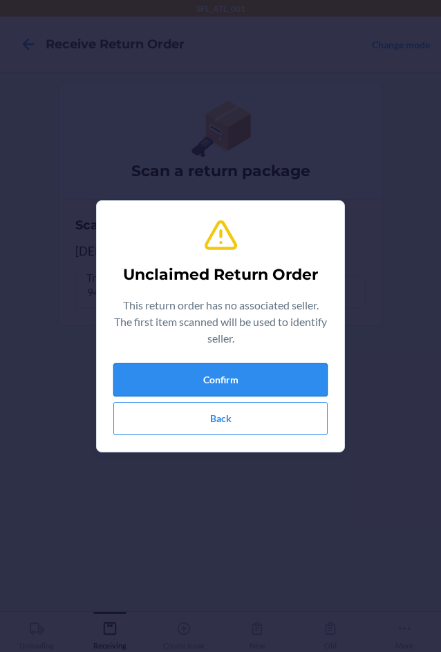
click at [225, 373] on button "Confirm" at bounding box center [220, 379] width 214 height 33
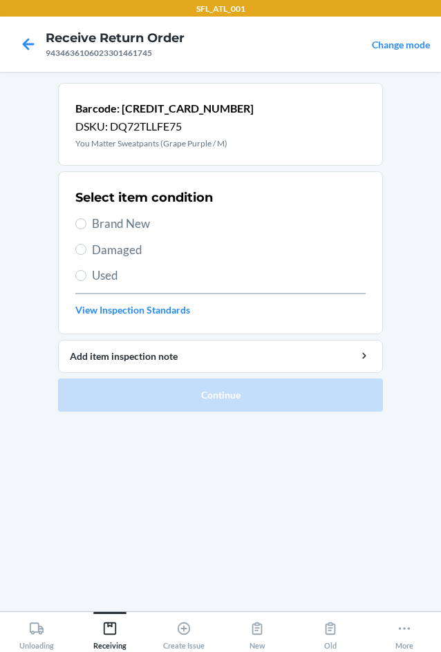
click at [135, 225] on span "Brand New" at bounding box center [229, 224] width 274 height 18
click at [86, 225] on input "Brand New" at bounding box center [80, 223] width 11 height 11
radio input "true"
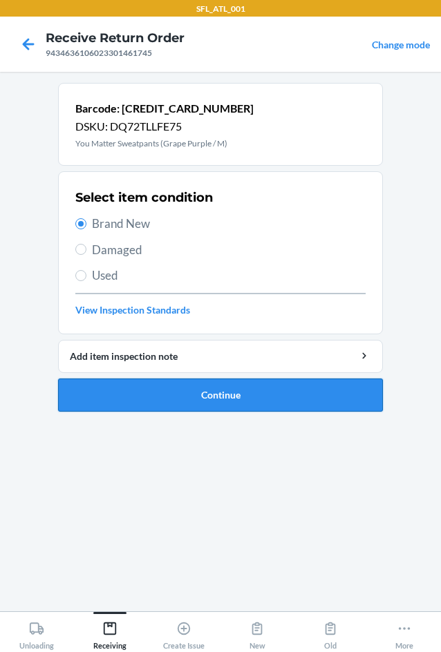
click at [215, 397] on button "Continue" at bounding box center [220, 395] width 325 height 33
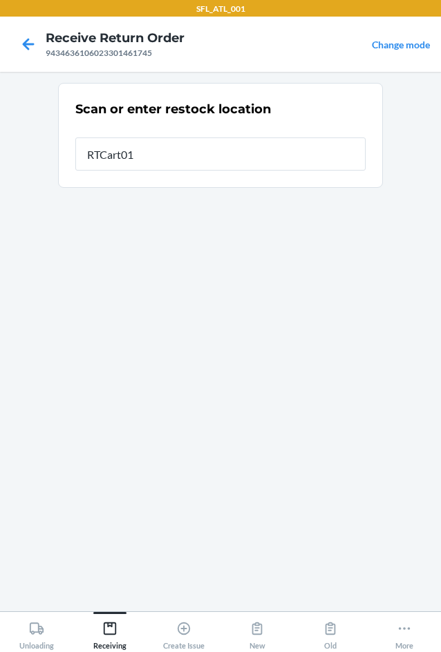
type input "RTCart010"
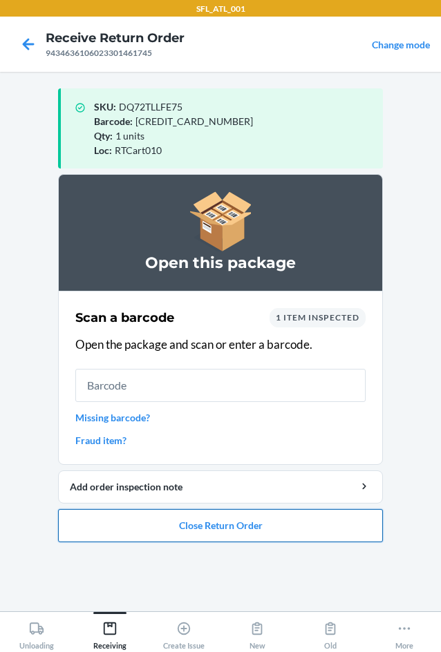
click at [190, 527] on button "Close Return Order" at bounding box center [220, 525] width 325 height 33
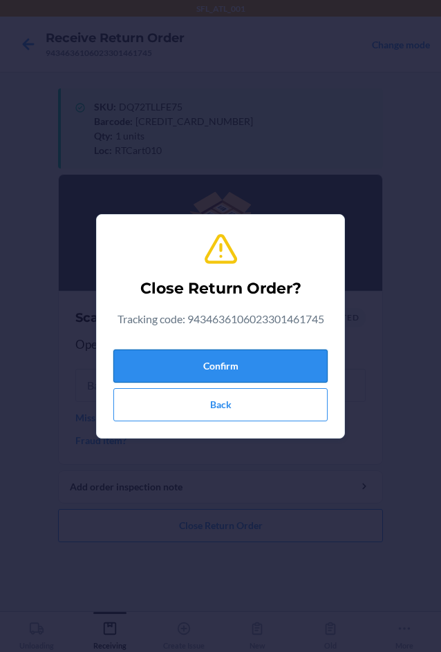
click at [242, 363] on button "Confirm" at bounding box center [220, 366] width 214 height 33
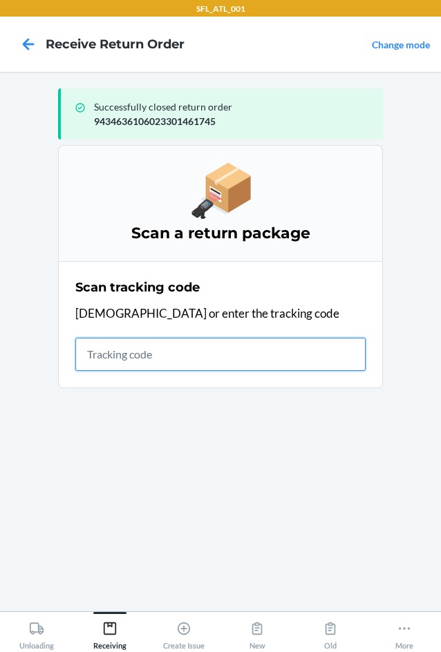
drag, startPoint x: 104, startPoint y: 357, endPoint x: 25, endPoint y: 370, distance: 79.9
click at [104, 357] on input "text" at bounding box center [220, 354] width 290 height 33
type input "420302599434636106023301454808"
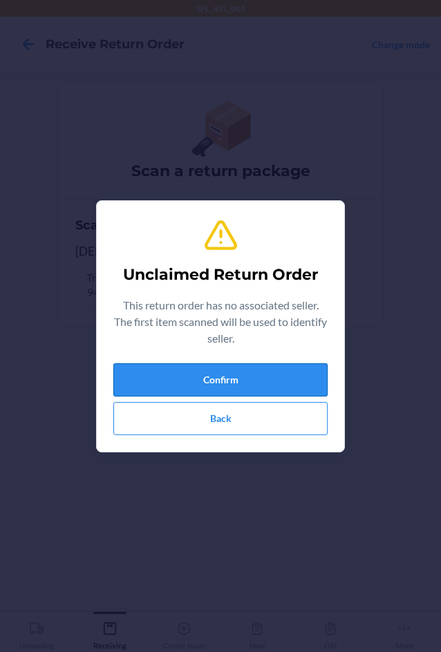
click at [278, 385] on button "Confirm" at bounding box center [220, 379] width 214 height 33
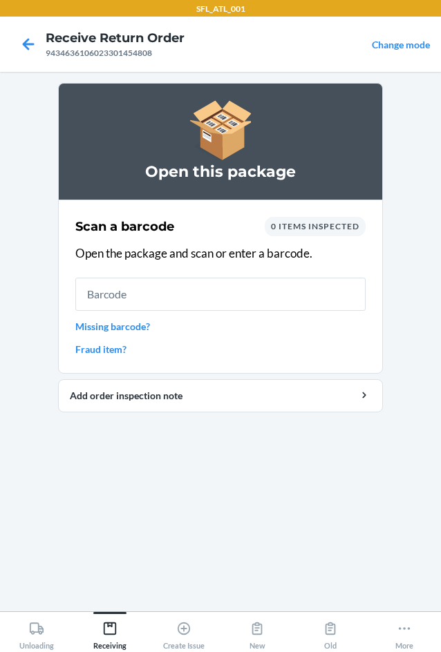
click at [111, 329] on link "Missing barcode?" at bounding box center [220, 326] width 290 height 15
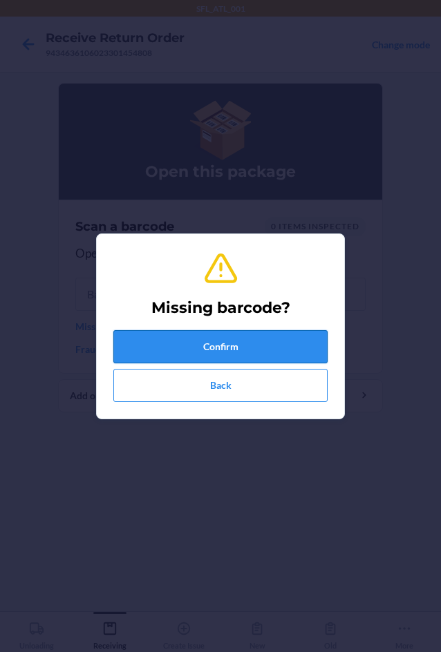
click at [148, 337] on button "Confirm" at bounding box center [220, 346] width 214 height 33
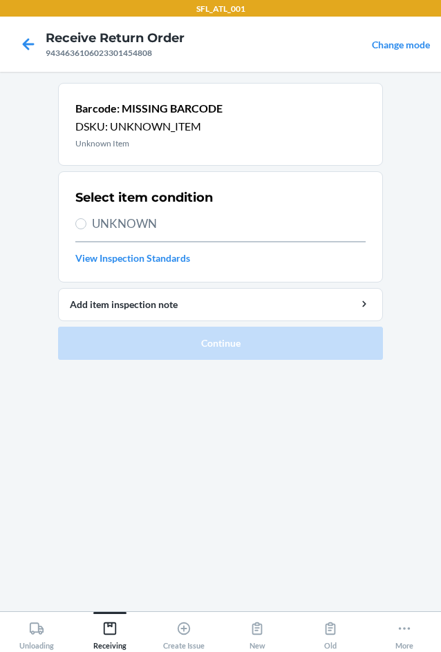
click at [140, 227] on span "UNKNOWN" at bounding box center [229, 224] width 274 height 18
click at [86, 227] on input "UNKNOWN" at bounding box center [80, 223] width 11 height 11
radio input "true"
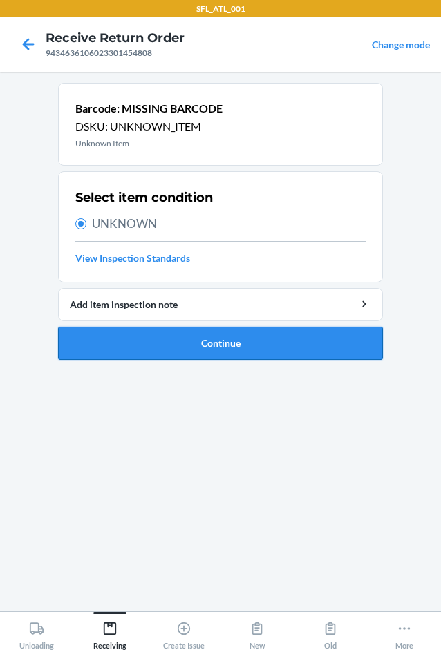
click at [160, 349] on button "Continue" at bounding box center [220, 343] width 325 height 33
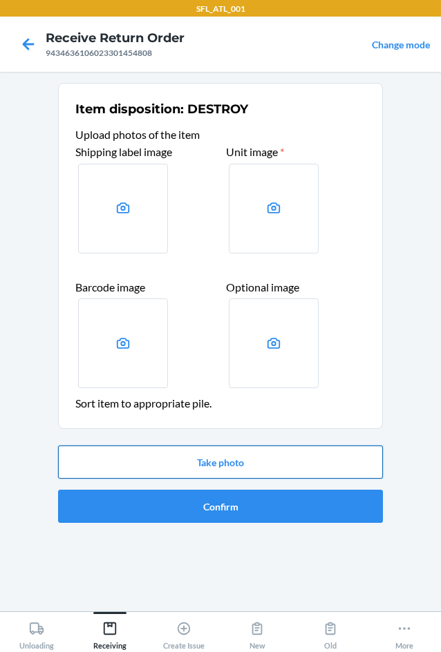
click at [225, 463] on button "Take photo" at bounding box center [220, 462] width 325 height 33
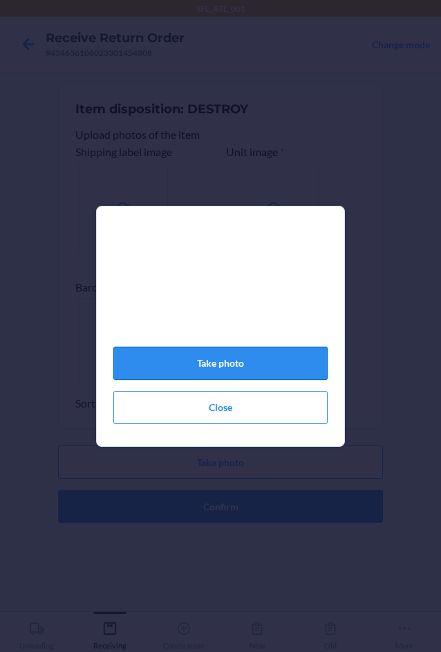
click at [238, 365] on button "Take photo" at bounding box center [220, 363] width 214 height 33
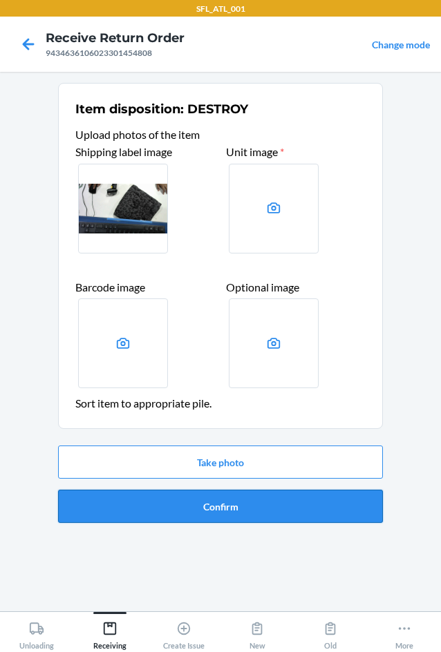
click at [226, 513] on button "Confirm" at bounding box center [220, 506] width 325 height 33
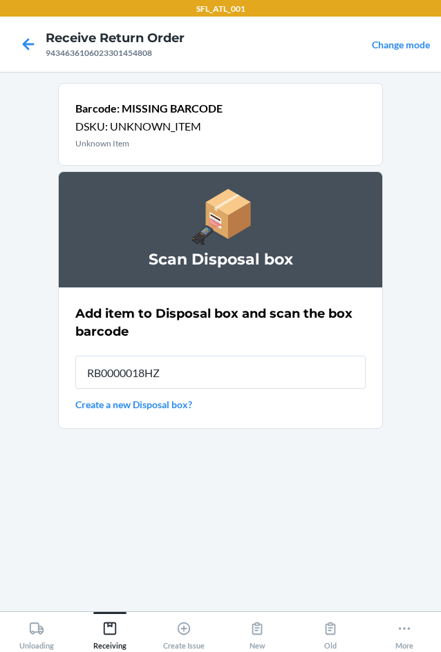
type input "RB0000018HZ"
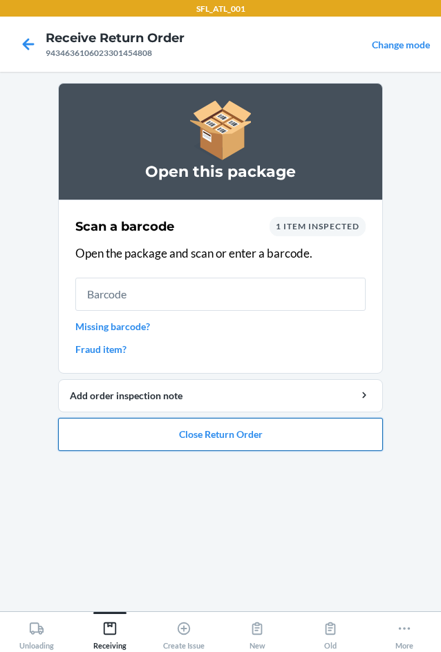
click at [197, 433] on button "Close Return Order" at bounding box center [220, 434] width 325 height 33
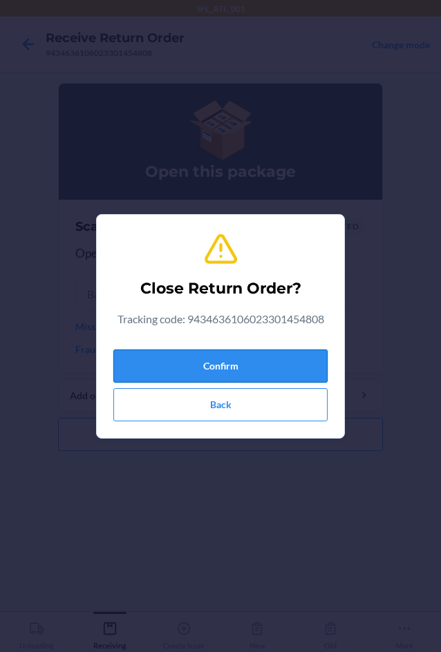
click at [214, 359] on button "Confirm" at bounding box center [220, 366] width 214 height 33
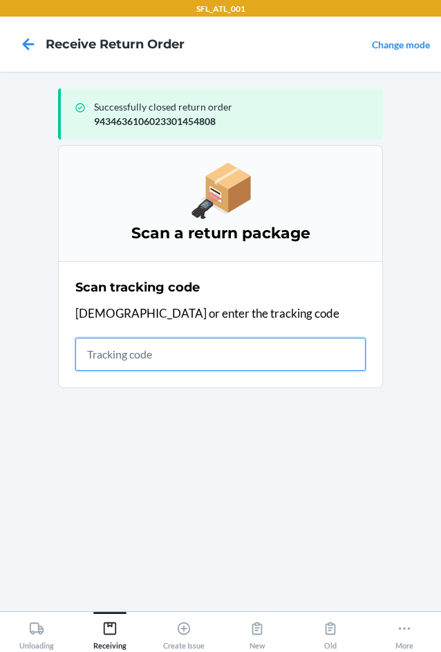
click at [124, 355] on input "text" at bounding box center [220, 354] width 290 height 33
type input "4203025995346152300152"
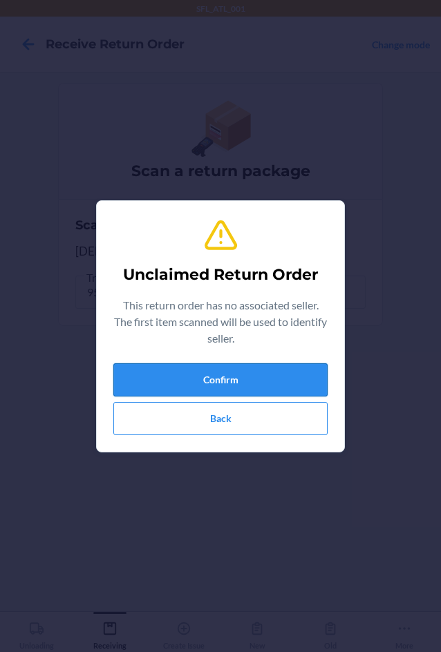
click at [279, 387] on button "Confirm" at bounding box center [220, 379] width 214 height 33
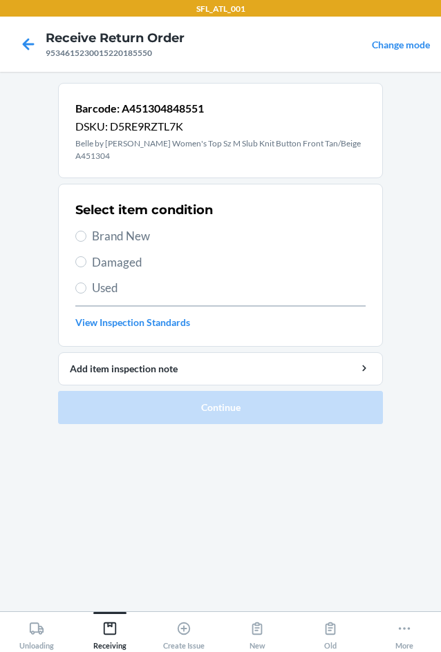
click at [125, 235] on span "Brand New" at bounding box center [229, 236] width 274 height 18
click at [86, 235] on input "Brand New" at bounding box center [80, 236] width 11 height 11
radio input "true"
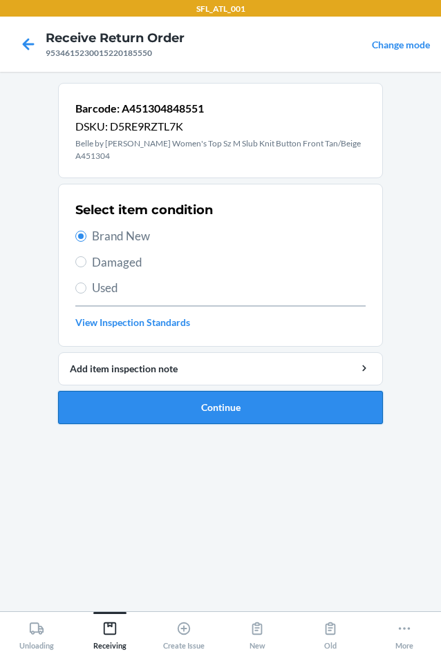
click at [227, 397] on button "Continue" at bounding box center [220, 407] width 325 height 33
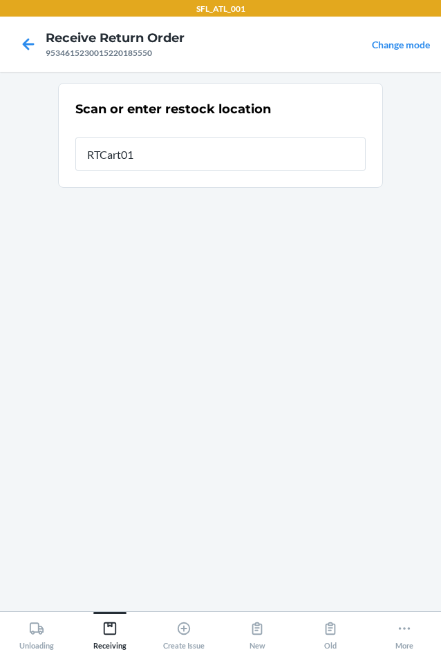
type input "RTCart010"
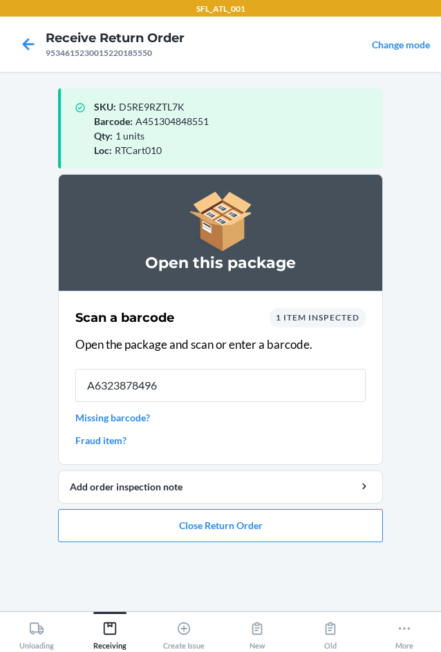
type input "A63238784962"
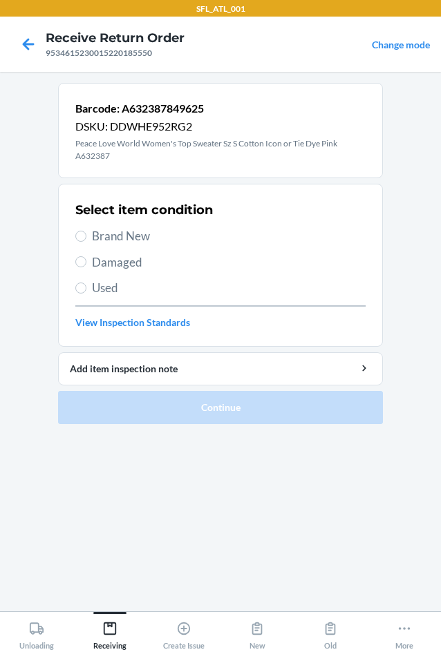
click at [130, 234] on span "Brand New" at bounding box center [229, 236] width 274 height 18
click at [86, 234] on input "Brand New" at bounding box center [80, 236] width 11 height 11
radio input "true"
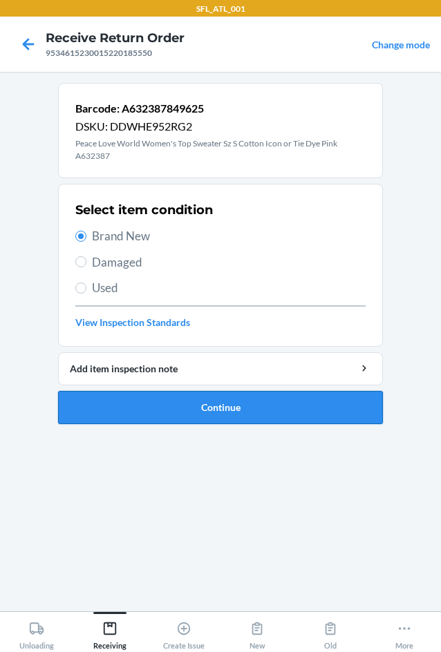
click at [218, 415] on button "Continue" at bounding box center [220, 407] width 325 height 33
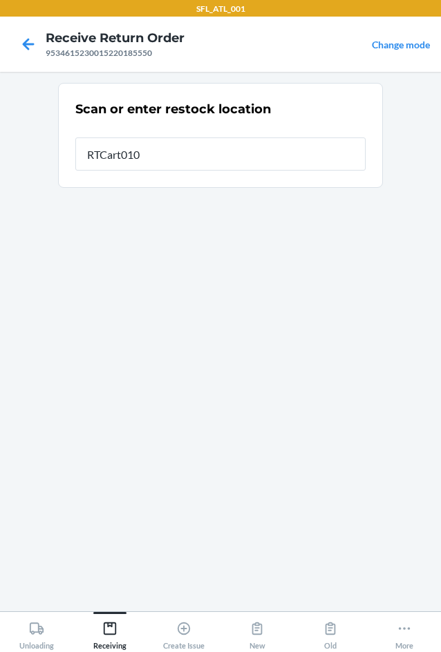
type input "RTCart010"
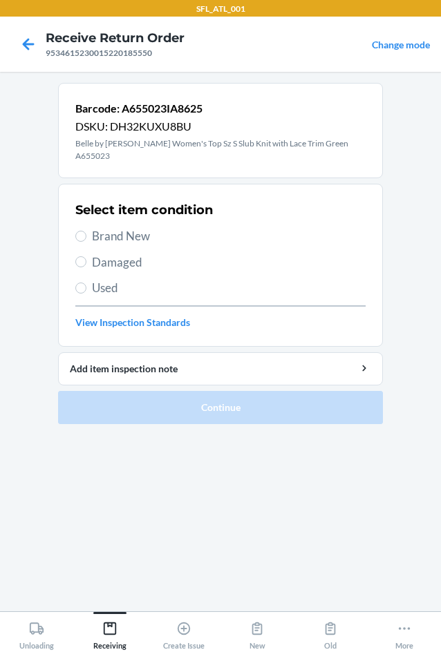
click at [129, 213] on div "Select item condition Brand New Damaged Used View Inspection Standards" at bounding box center [220, 265] width 290 height 137
click at [129, 227] on span "Brand New" at bounding box center [229, 236] width 274 height 18
click at [86, 231] on input "Brand New" at bounding box center [80, 236] width 11 height 11
radio input "true"
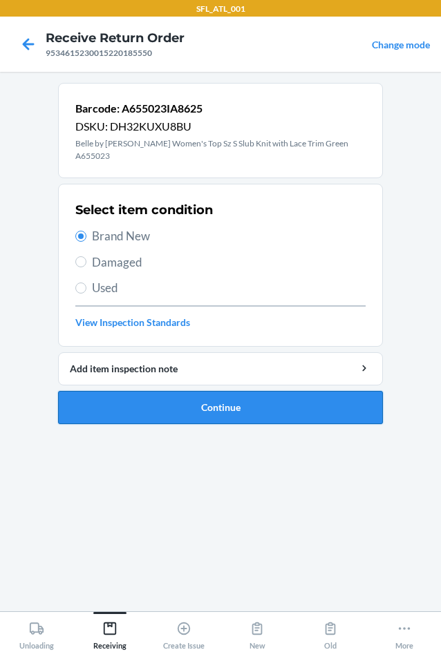
click at [207, 397] on button "Continue" at bounding box center [220, 407] width 325 height 33
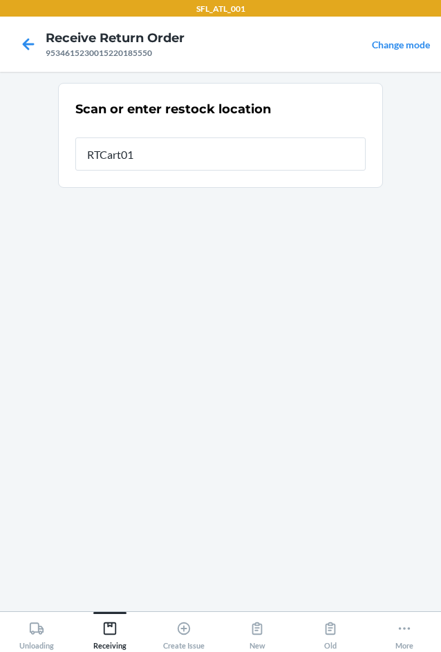
type input "RTCart010"
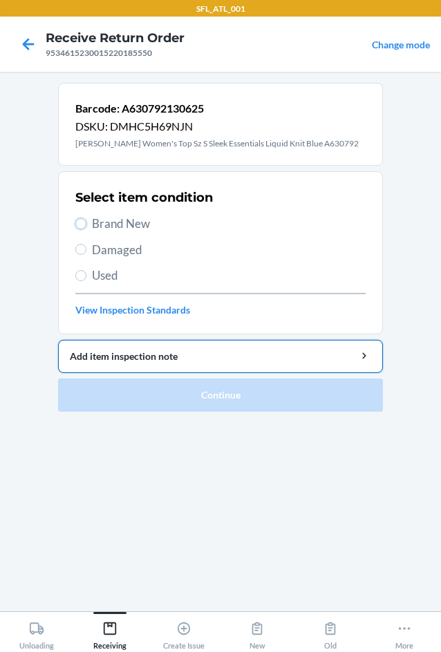
drag, startPoint x: 84, startPoint y: 220, endPoint x: 169, endPoint y: 370, distance: 173.3
click at [84, 220] on input "Brand New" at bounding box center [80, 223] width 11 height 11
radio input "true"
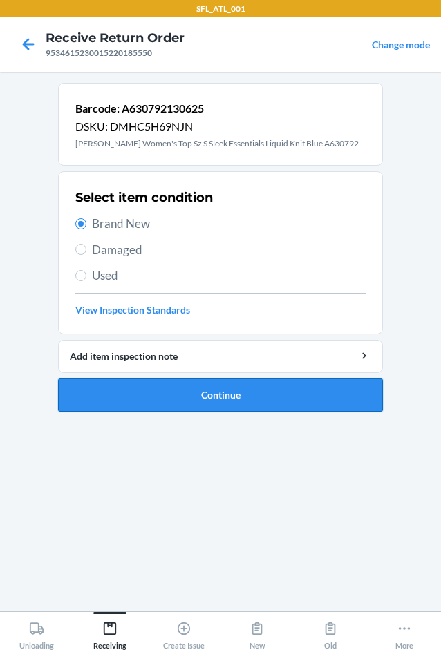
click at [205, 408] on button "Continue" at bounding box center [220, 395] width 325 height 33
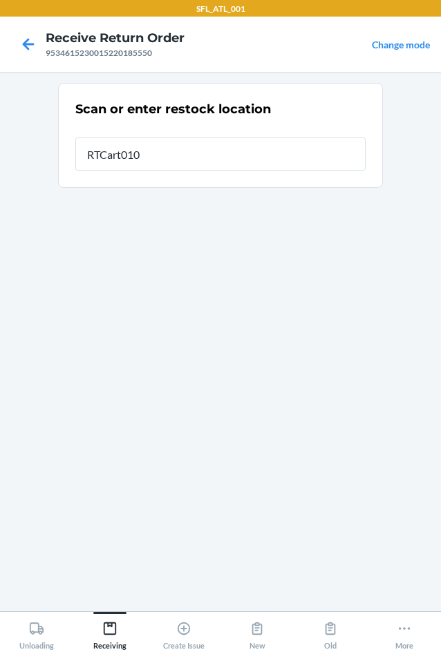
type input "RTCart010"
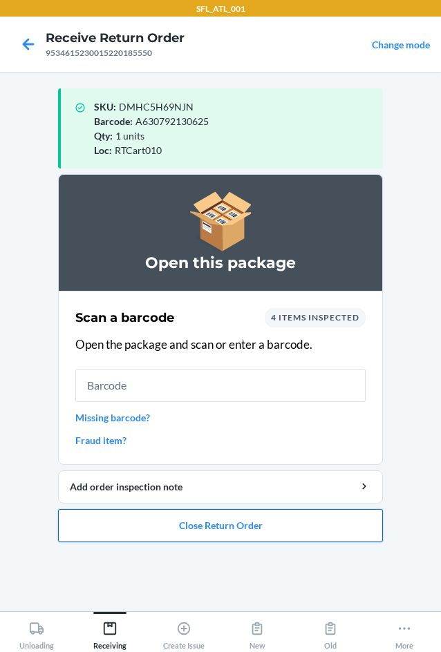
click at [206, 534] on button "Close Return Order" at bounding box center [220, 525] width 325 height 33
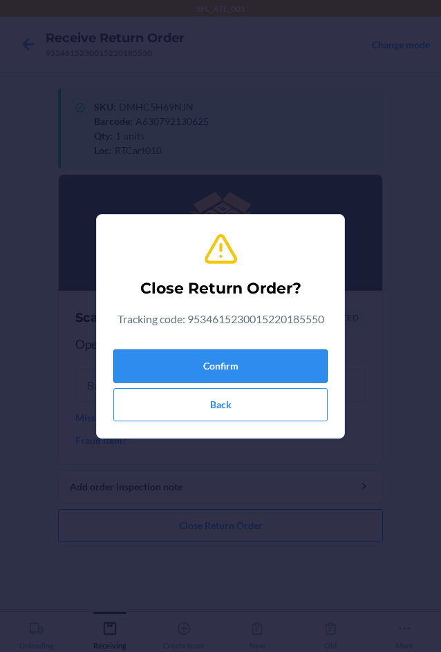
click at [223, 363] on button "Confirm" at bounding box center [220, 366] width 214 height 33
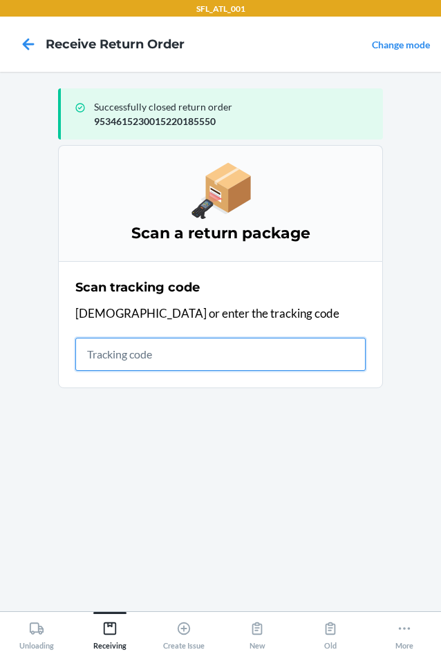
click at [102, 361] on input "text" at bounding box center [220, 354] width 290 height 33
type input "4203025994346361060233"
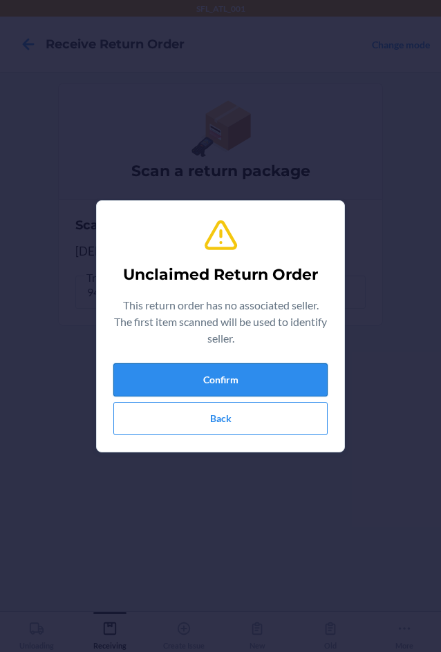
click at [193, 386] on button "Confirm" at bounding box center [220, 379] width 214 height 33
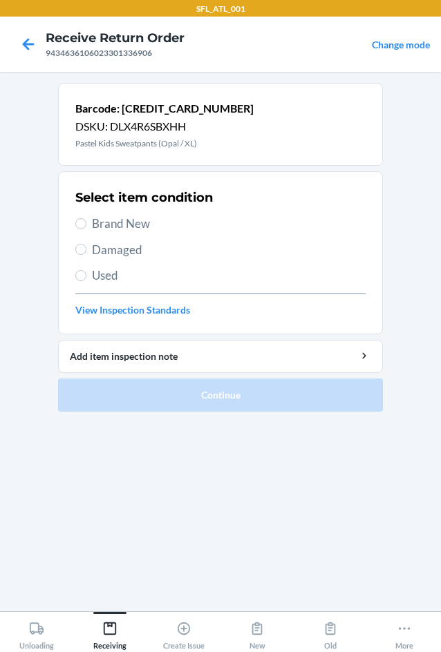
click at [114, 225] on span "Brand New" at bounding box center [229, 224] width 274 height 18
click at [86, 225] on input "Brand New" at bounding box center [80, 223] width 11 height 11
radio input "true"
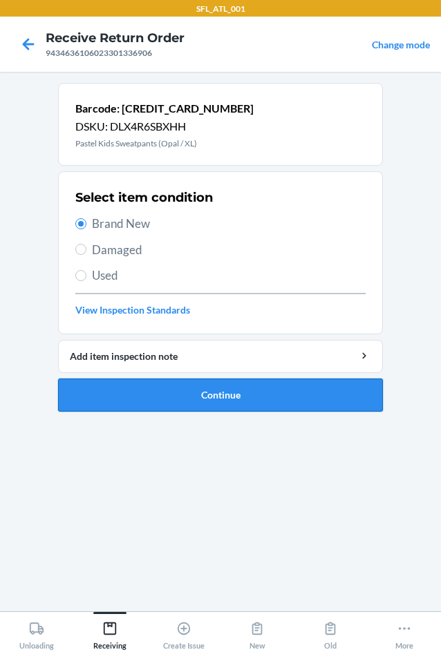
click at [214, 399] on button "Continue" at bounding box center [220, 395] width 325 height 33
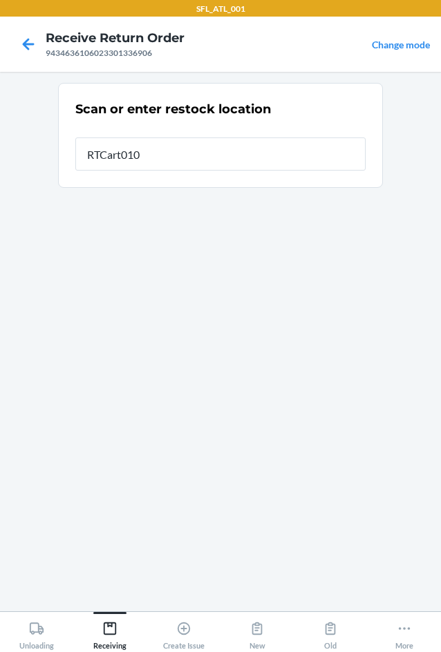
type input "RTCart010"
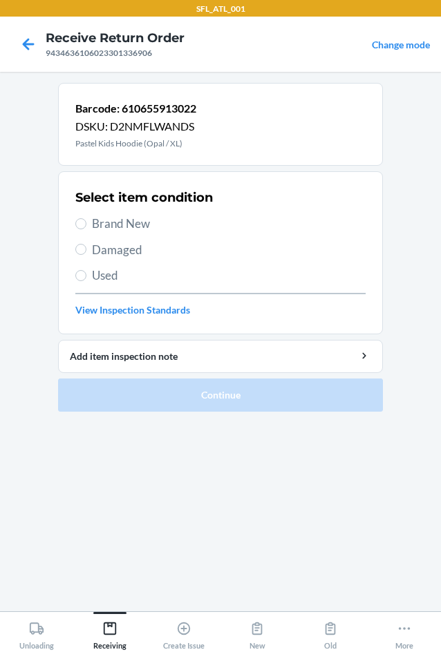
click at [124, 225] on span "Brand New" at bounding box center [229, 224] width 274 height 18
click at [86, 225] on input "Brand New" at bounding box center [80, 223] width 11 height 11
radio input "true"
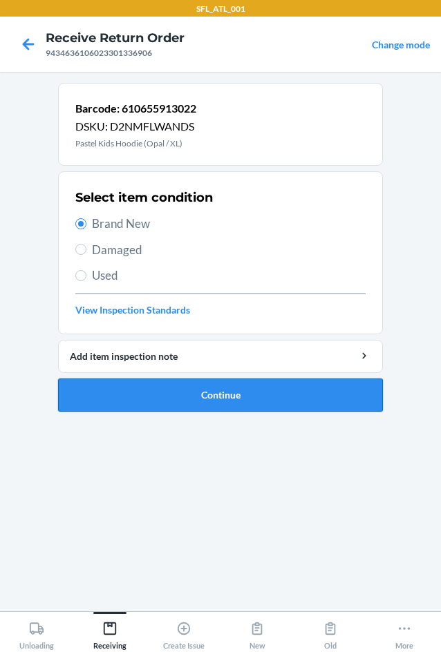
click at [205, 408] on button "Continue" at bounding box center [220, 395] width 325 height 33
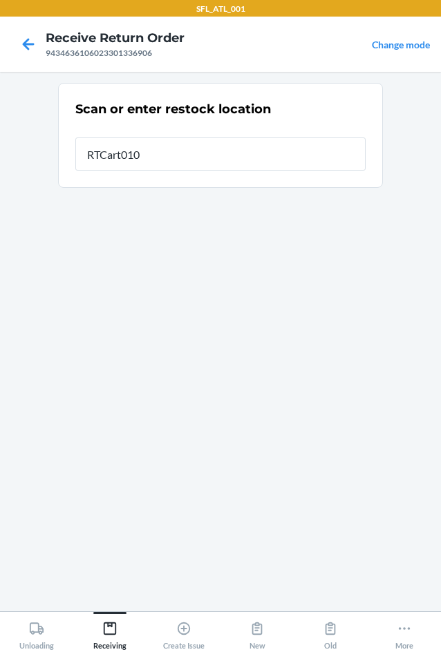
type input "RTCart010"
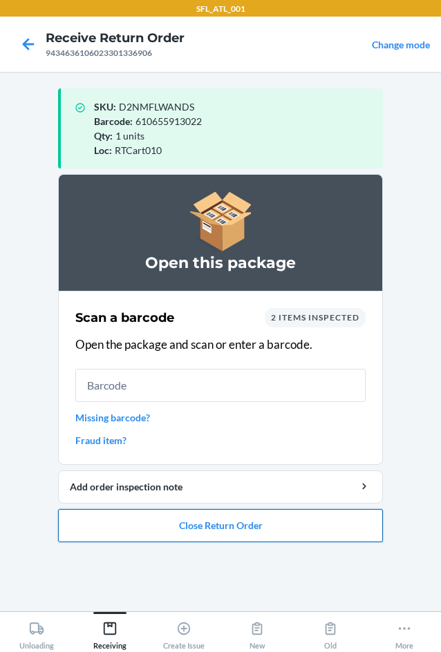
click at [198, 524] on button "Close Return Order" at bounding box center [220, 525] width 325 height 33
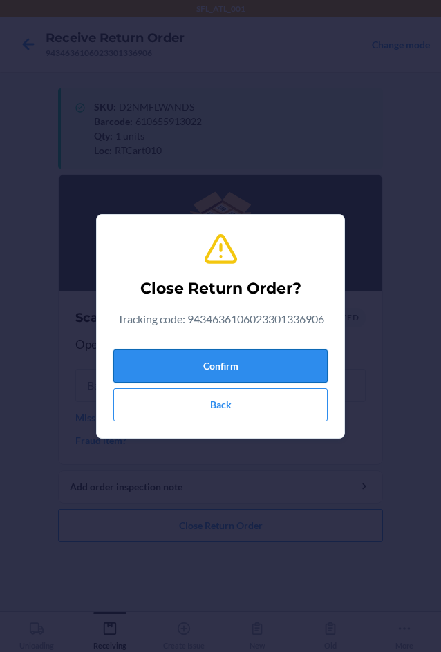
click at [238, 364] on button "Confirm" at bounding box center [220, 366] width 214 height 33
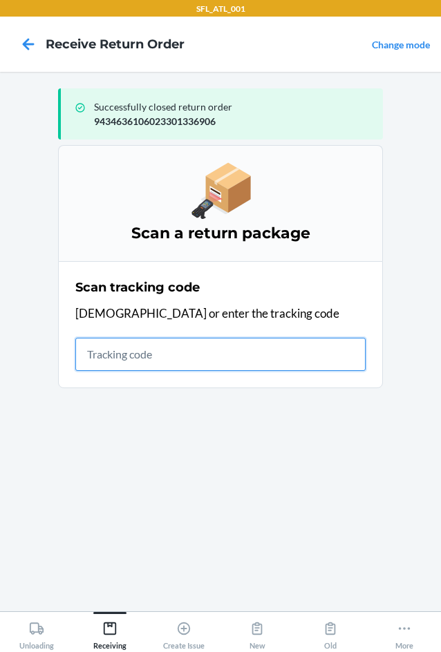
click at [129, 355] on input "text" at bounding box center [220, 354] width 290 height 33
type input "420302599434636106023"
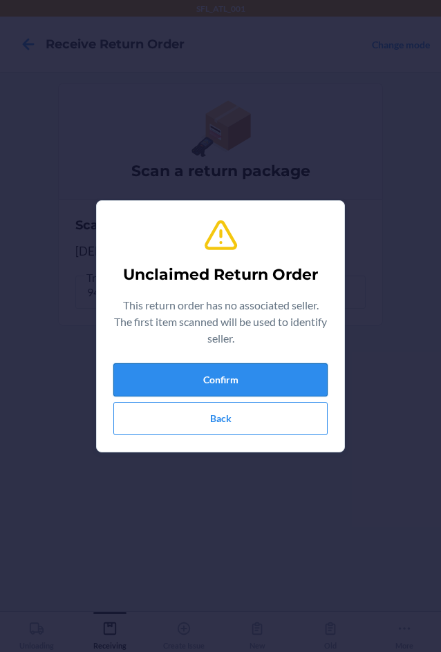
click at [262, 383] on button "Confirm" at bounding box center [220, 379] width 214 height 33
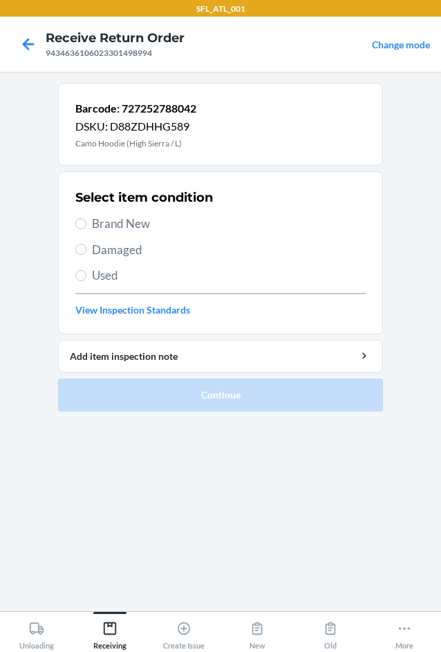
click at [132, 219] on span "Brand New" at bounding box center [229, 224] width 274 height 18
click at [86, 219] on input "Brand New" at bounding box center [80, 223] width 11 height 11
radio input "true"
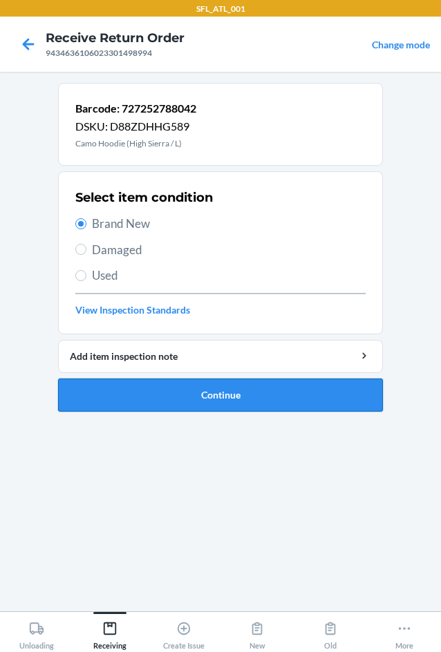
click at [216, 398] on button "Continue" at bounding box center [220, 395] width 325 height 33
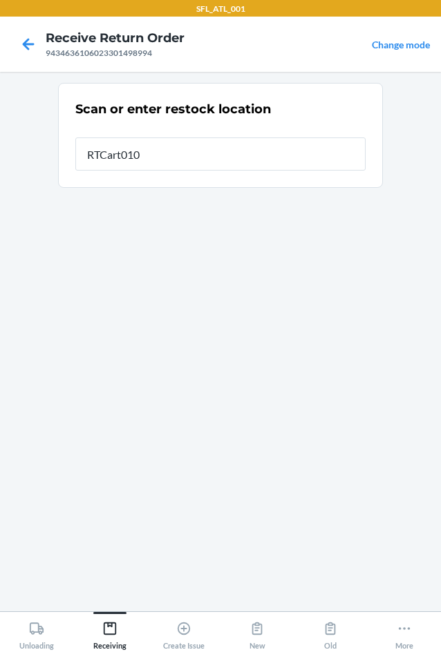
type input "RTCart010"
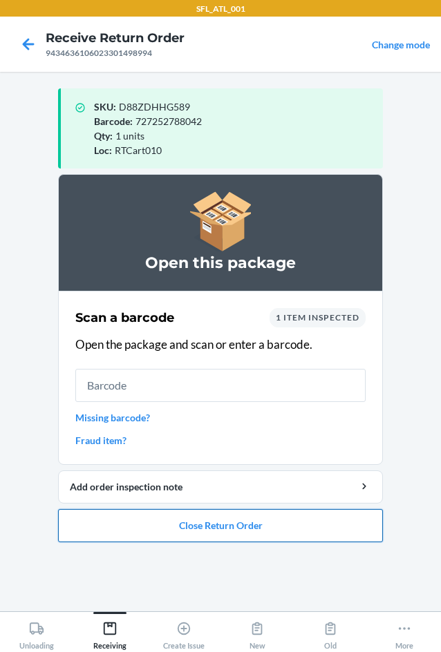
click at [227, 529] on button "Close Return Order" at bounding box center [220, 525] width 325 height 33
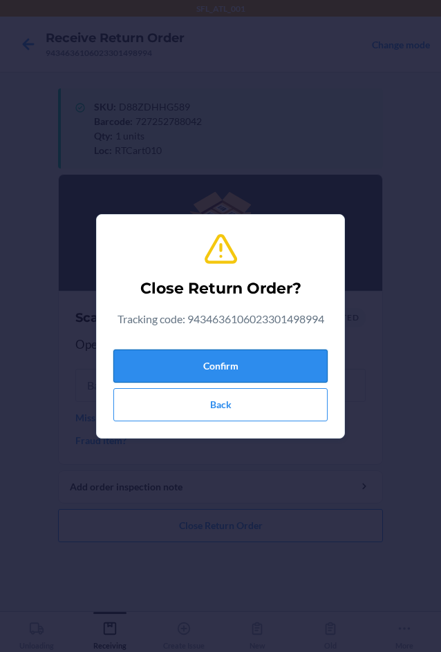
click at [227, 375] on button "Confirm" at bounding box center [220, 366] width 214 height 33
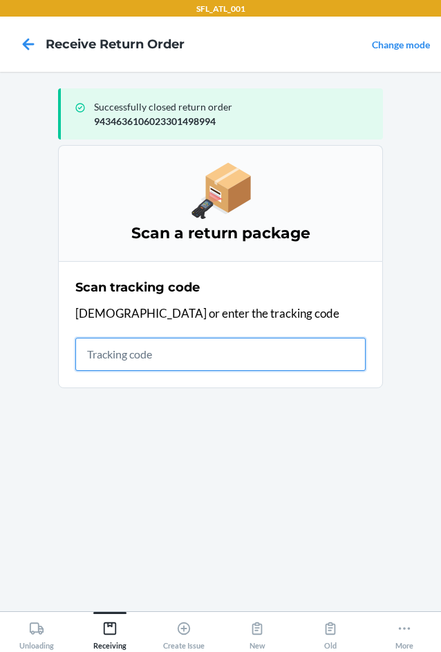
click at [163, 363] on input "text" at bounding box center [220, 354] width 290 height 33
type input "420302599434636106023299719934"
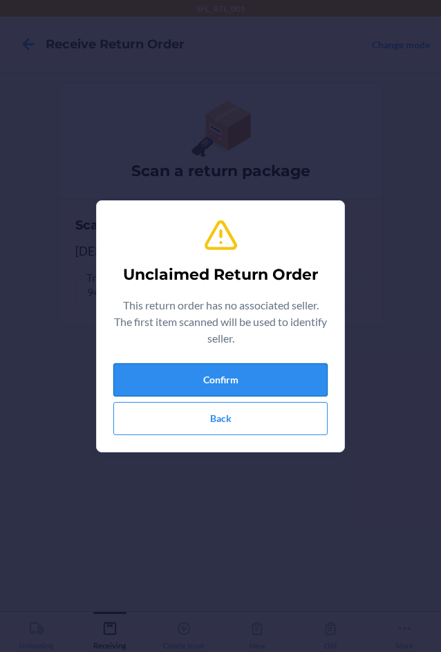
click at [160, 370] on button "Confirm" at bounding box center [220, 379] width 214 height 33
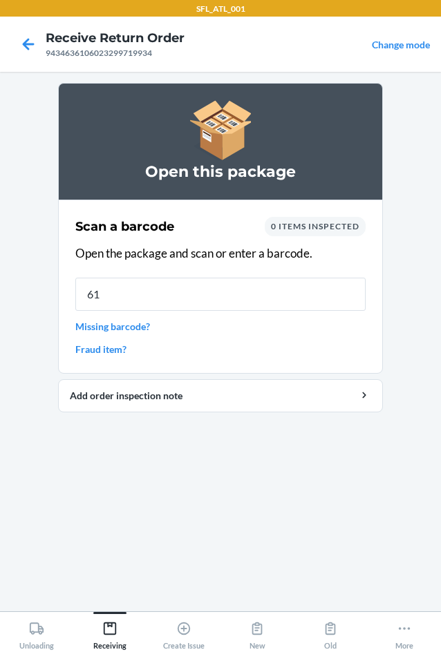
type input "615"
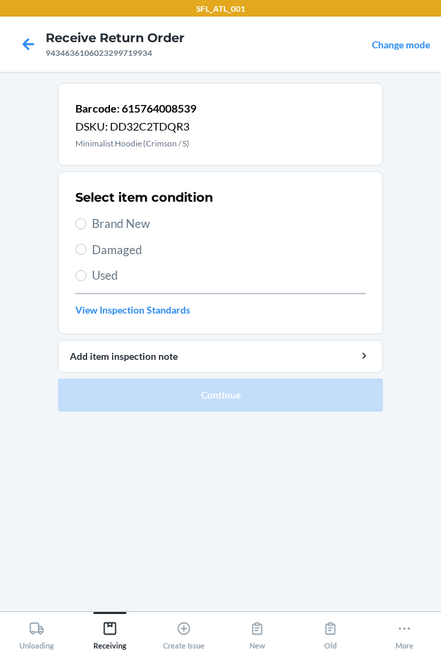
click at [119, 225] on span "Brand New" at bounding box center [229, 224] width 274 height 18
click at [86, 225] on input "Brand New" at bounding box center [80, 223] width 11 height 11
radio input "true"
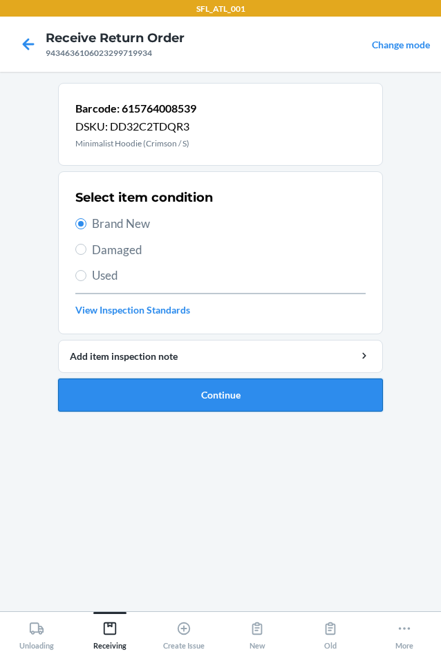
click at [227, 393] on button "Continue" at bounding box center [220, 395] width 325 height 33
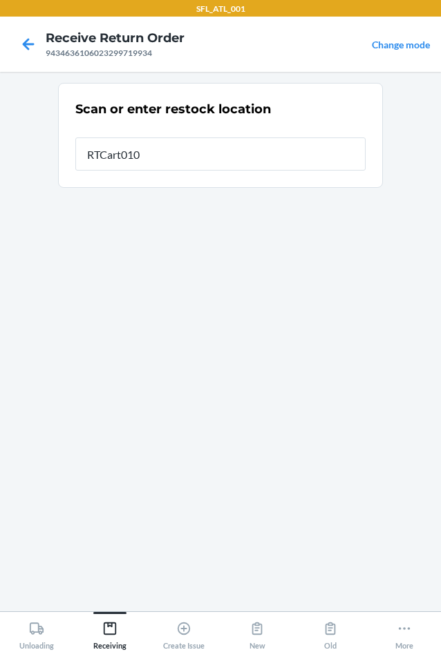
type input "RTCart010"
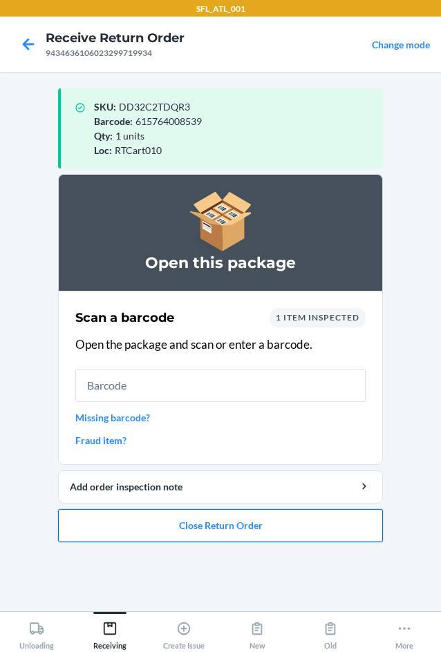
click at [236, 529] on button "Close Return Order" at bounding box center [220, 525] width 325 height 33
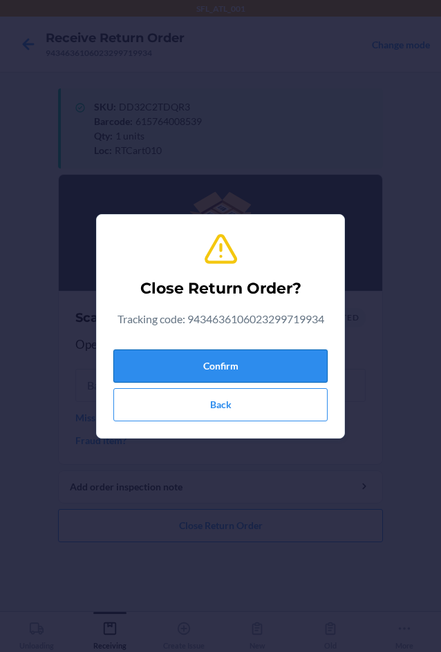
click at [252, 364] on button "Confirm" at bounding box center [220, 366] width 214 height 33
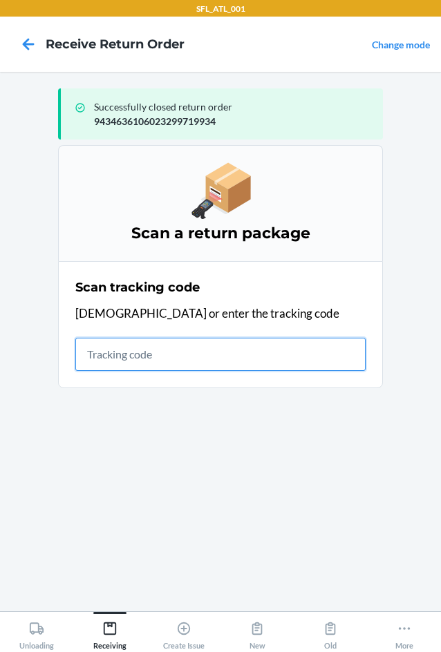
click at [234, 346] on input "text" at bounding box center [220, 354] width 290 height 33
type input "42030259943463610"
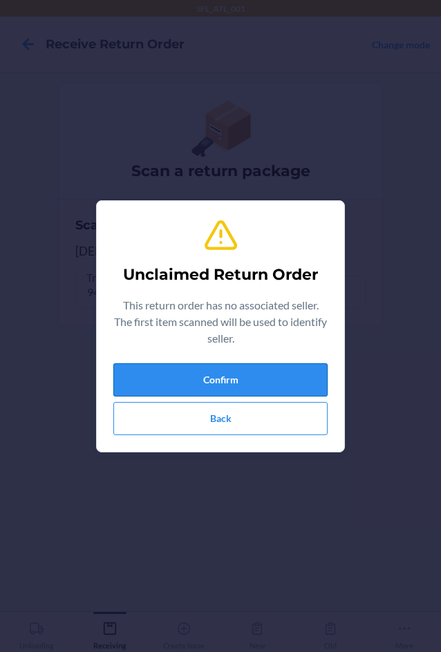
click at [166, 375] on button "Confirm" at bounding box center [220, 379] width 214 height 33
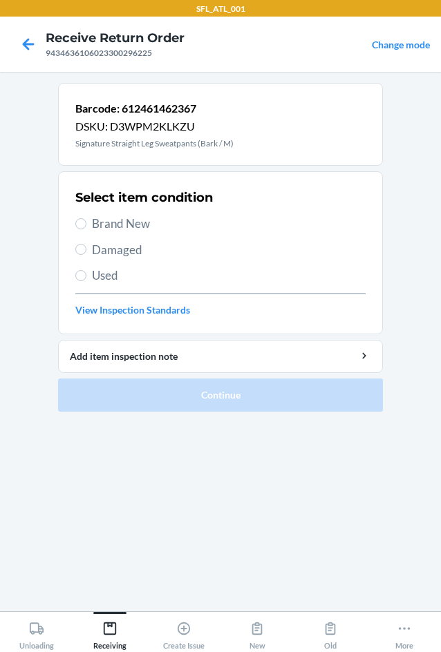
click at [120, 217] on span "Brand New" at bounding box center [229, 224] width 274 height 18
click at [86, 218] on input "Brand New" at bounding box center [80, 223] width 11 height 11
radio input "true"
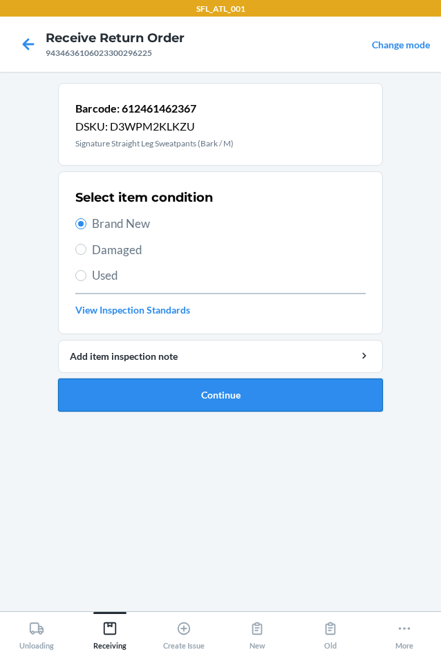
click at [210, 404] on button "Continue" at bounding box center [220, 395] width 325 height 33
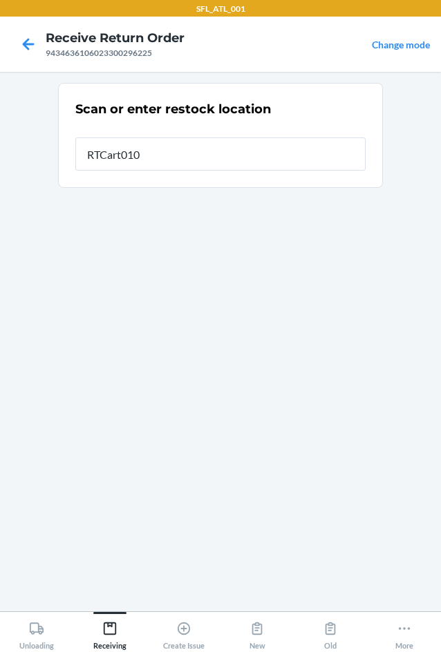
type input "RTCart010"
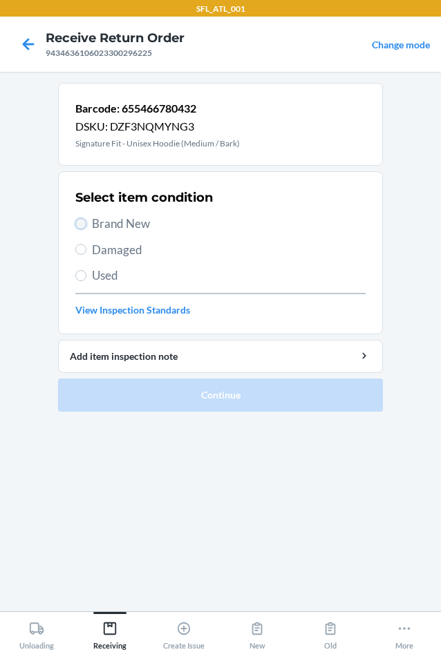
click at [77, 224] on input "Brand New" at bounding box center [80, 223] width 11 height 11
radio input "true"
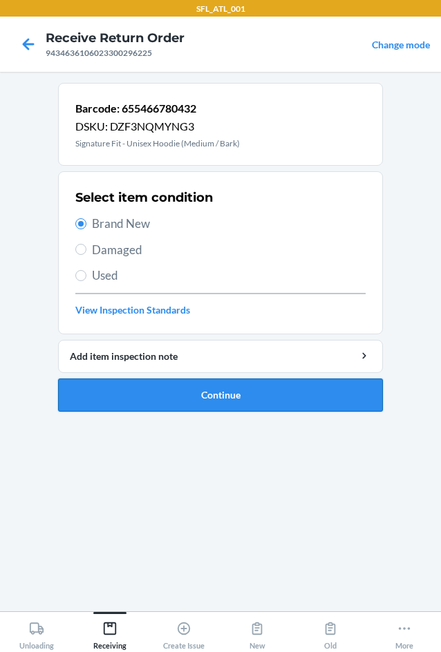
click at [226, 407] on button "Continue" at bounding box center [220, 395] width 325 height 33
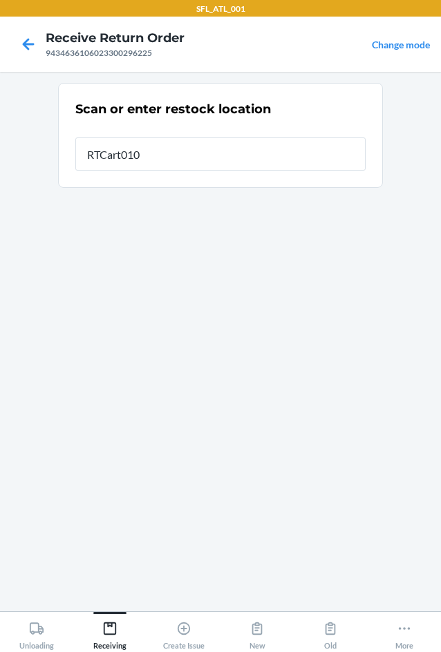
type input "RTCart010"
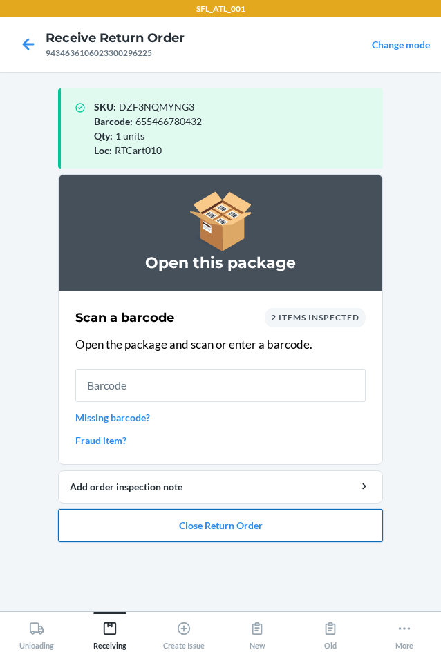
click at [210, 521] on button "Close Return Order" at bounding box center [220, 525] width 325 height 33
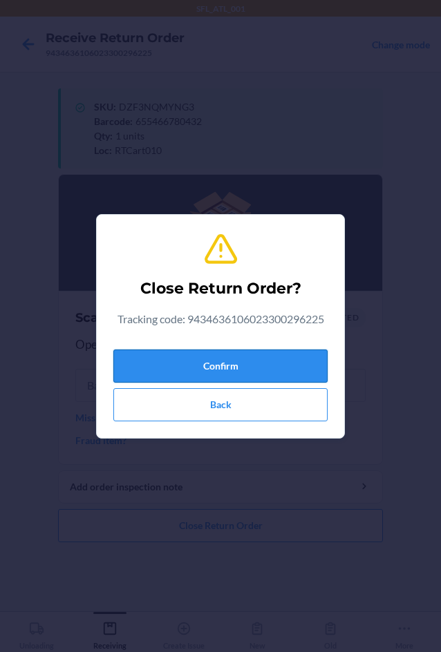
click at [248, 368] on button "Confirm" at bounding box center [220, 366] width 214 height 33
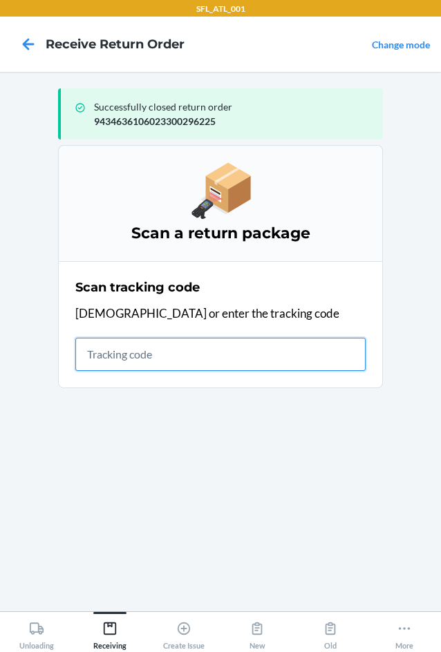
click at [93, 359] on input "text" at bounding box center [220, 354] width 290 height 33
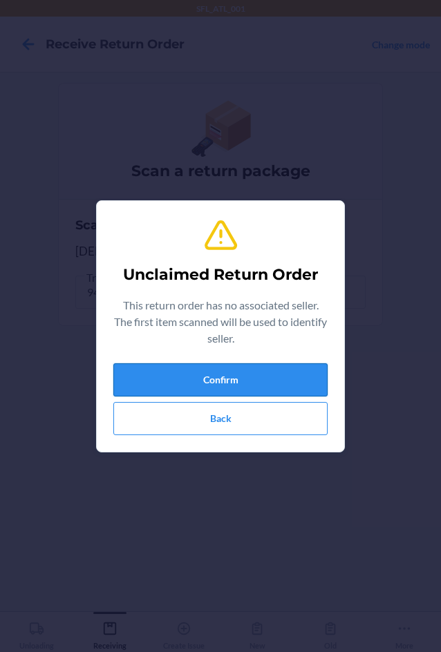
click at [145, 381] on button "Confirm" at bounding box center [220, 379] width 214 height 33
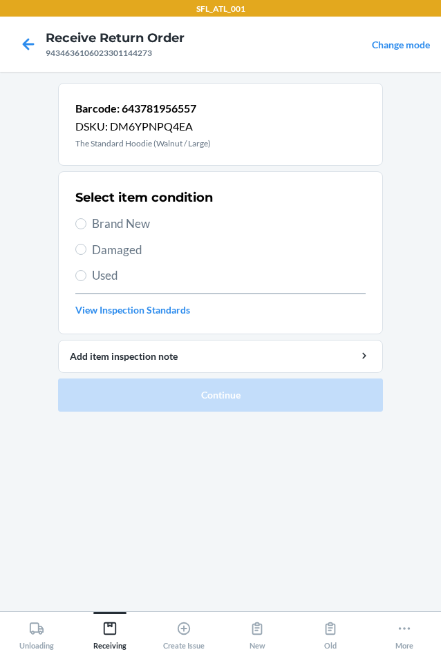
click at [124, 220] on span "Brand New" at bounding box center [229, 224] width 274 height 18
click at [86, 220] on input "Brand New" at bounding box center [80, 223] width 11 height 11
radio input "true"
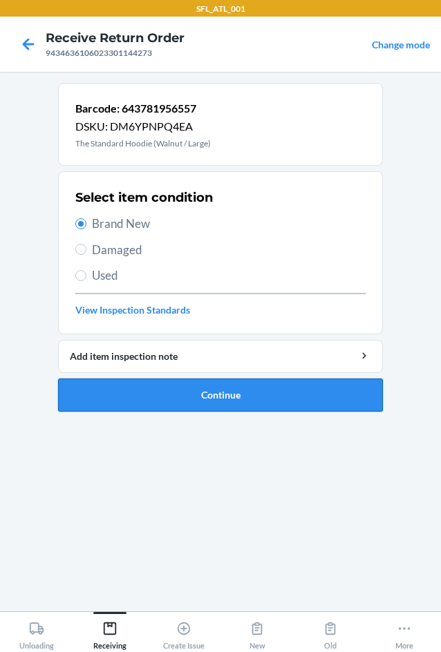
click at [236, 401] on button "Continue" at bounding box center [220, 395] width 325 height 33
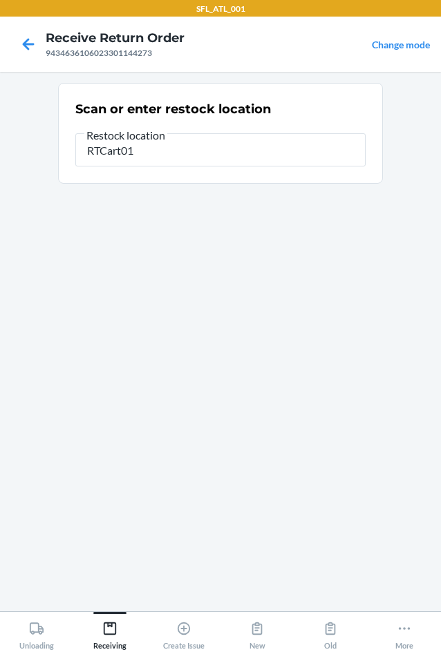
type input "RTCart010"
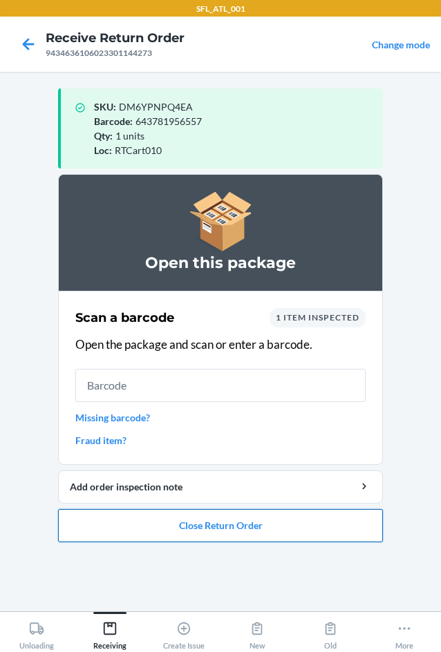
click at [221, 525] on button "Close Return Order" at bounding box center [220, 525] width 325 height 33
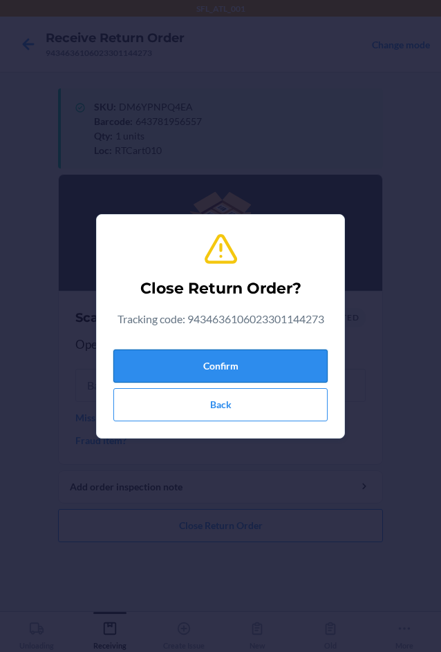
click at [268, 357] on button "Confirm" at bounding box center [220, 366] width 214 height 33
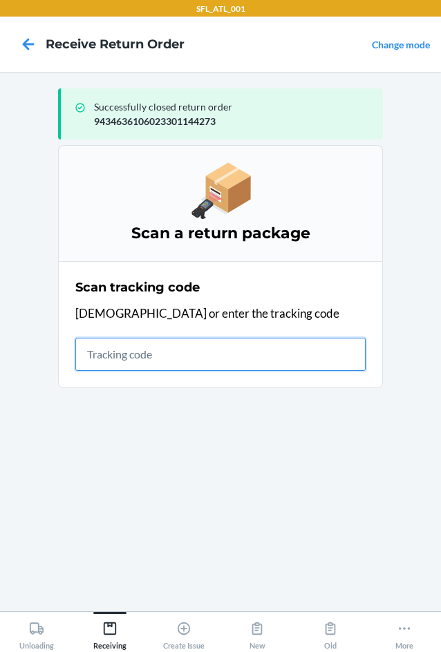
click at [109, 348] on input "text" at bounding box center [220, 354] width 290 height 33
type input "420302599434636106023301"
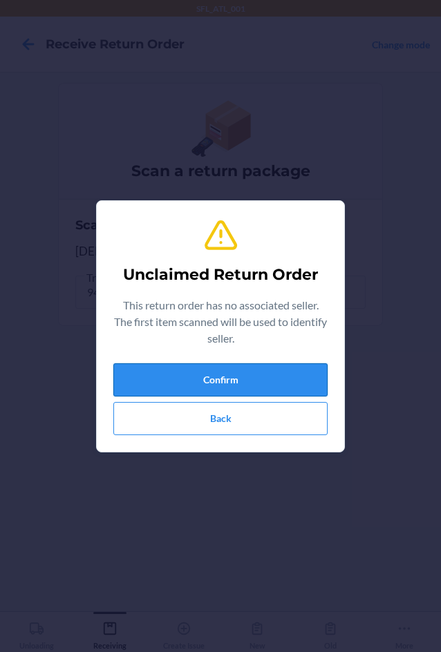
click at [199, 388] on button "Confirm" at bounding box center [220, 379] width 214 height 33
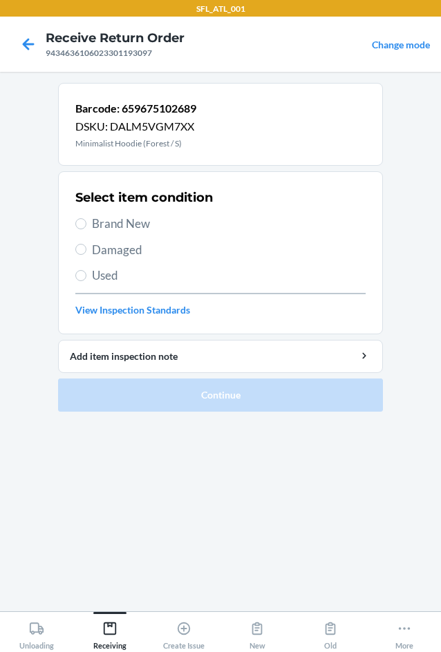
click at [360, 548] on section "Barcode: 659675102689 DSKU: DALM5VGM7XX Minimalist Hoodie (Forest / S) Select i…" at bounding box center [220, 342] width 325 height 518
click at [117, 214] on div "Select item condition Brand New Damaged Used View Inspection Standards" at bounding box center [220, 253] width 290 height 137
click at [77, 221] on input "Brand New" at bounding box center [80, 223] width 11 height 11
radio input "true"
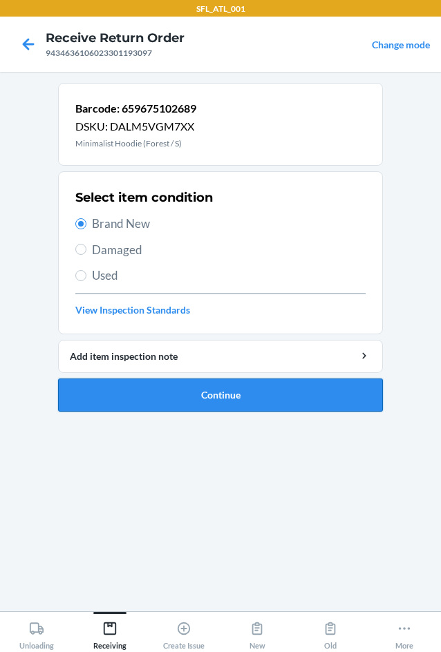
click at [204, 403] on button "Continue" at bounding box center [220, 395] width 325 height 33
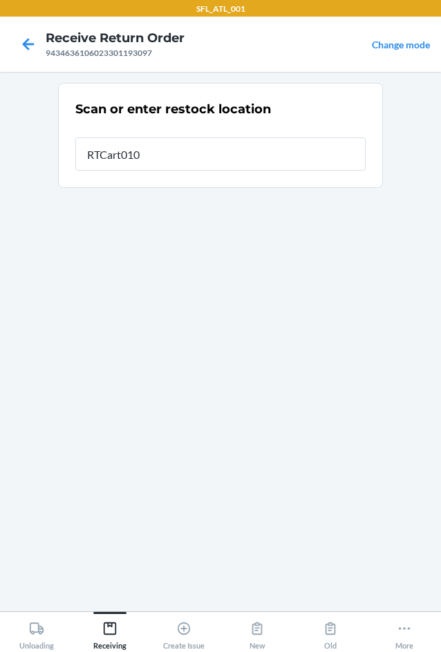
type input "RTCart010"
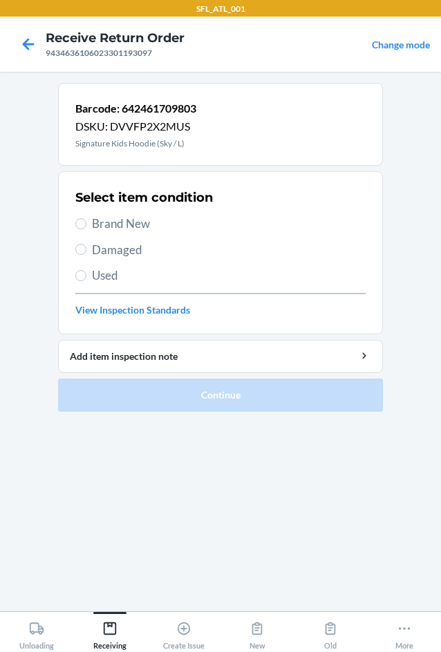
click at [111, 219] on span "Brand New" at bounding box center [229, 224] width 274 height 18
click at [86, 219] on input "Brand New" at bounding box center [80, 223] width 11 height 11
radio input "true"
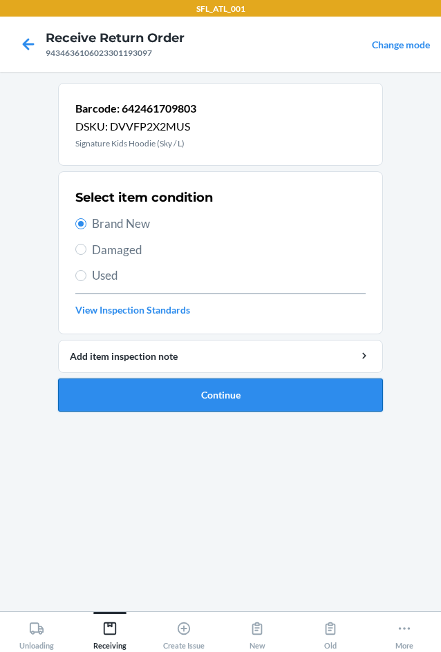
click at [180, 405] on button "Continue" at bounding box center [220, 395] width 325 height 33
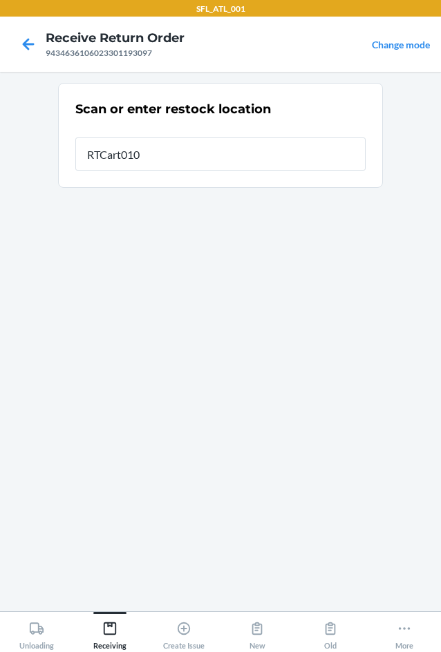
type input "RTCart010"
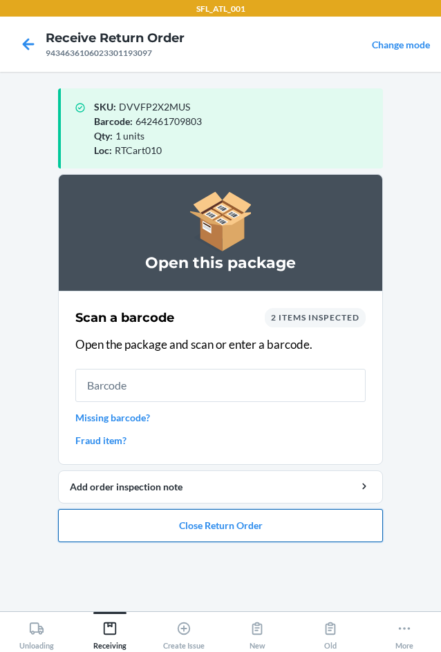
click at [196, 525] on button "Close Return Order" at bounding box center [220, 525] width 325 height 33
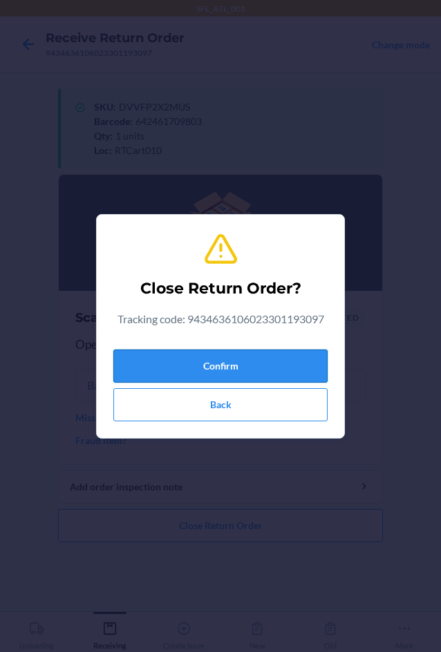
click at [235, 369] on button "Confirm" at bounding box center [220, 366] width 214 height 33
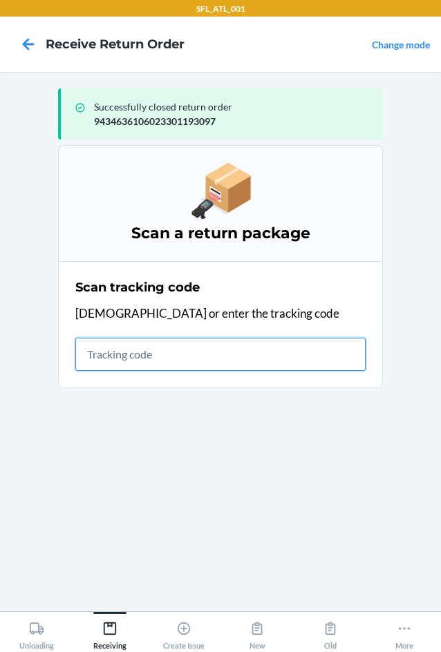
click at [162, 357] on input "text" at bounding box center [220, 354] width 290 height 33
type input "42030259943463610602330"
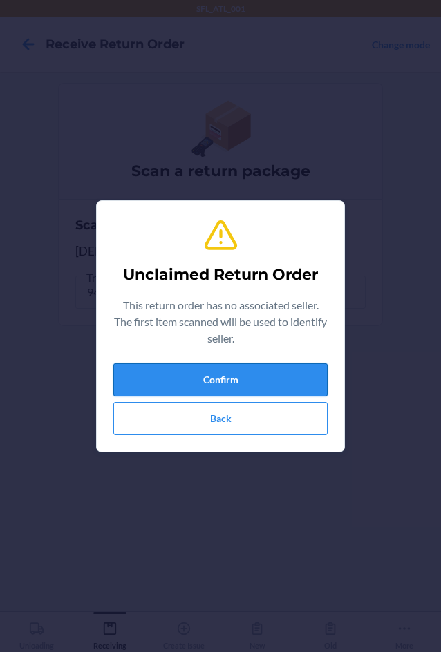
click at [275, 391] on button "Confirm" at bounding box center [220, 379] width 214 height 33
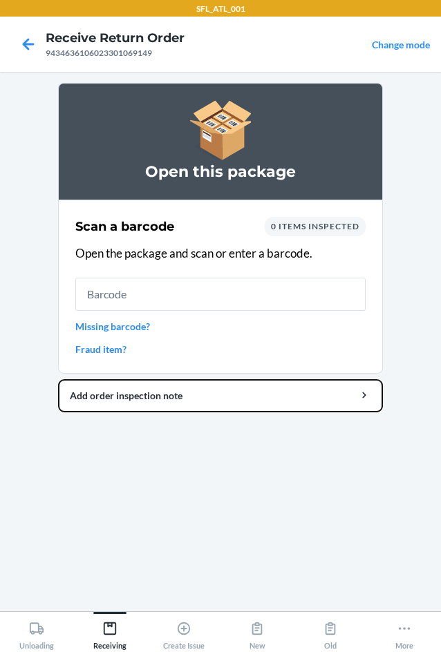
click at [332, 439] on section "Open this package Scan a barcode 0 items inspected Open the package and scan or…" at bounding box center [220, 342] width 325 height 518
click at [58, 379] on button "Add order inspection note" at bounding box center [220, 395] width 325 height 33
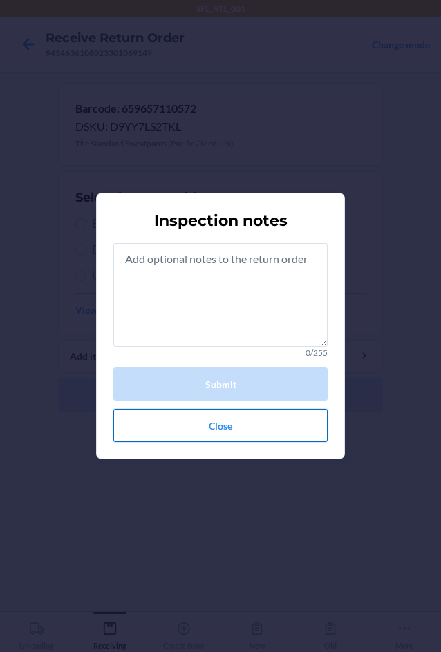
click at [258, 427] on button "Close" at bounding box center [220, 425] width 214 height 33
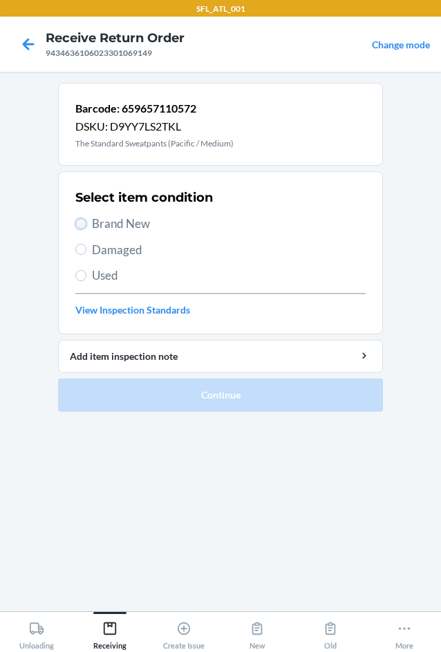
click at [77, 223] on input "Brand New" at bounding box center [80, 223] width 11 height 11
radio input "true"
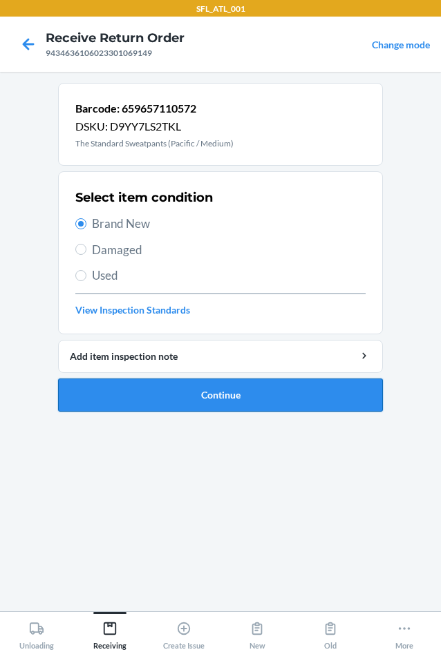
click at [211, 400] on button "Continue" at bounding box center [220, 395] width 325 height 33
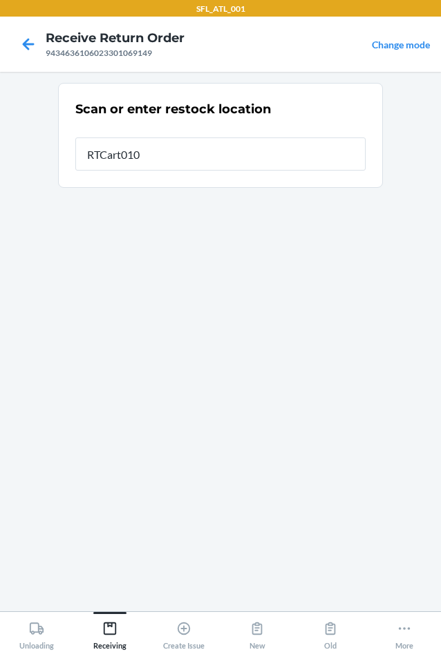
type input "RTCart010"
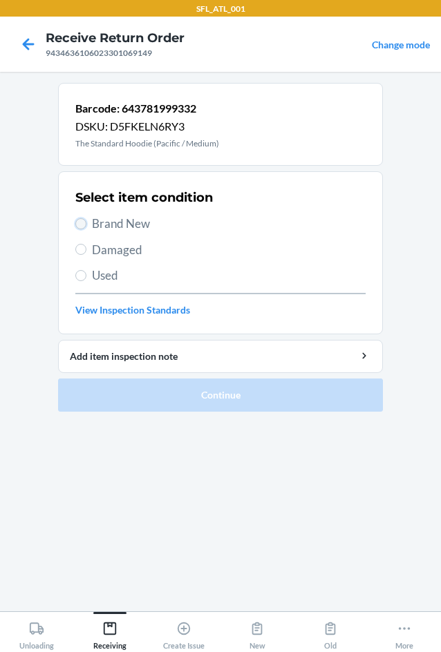
click at [85, 222] on input "Brand New" at bounding box center [80, 223] width 11 height 11
radio input "true"
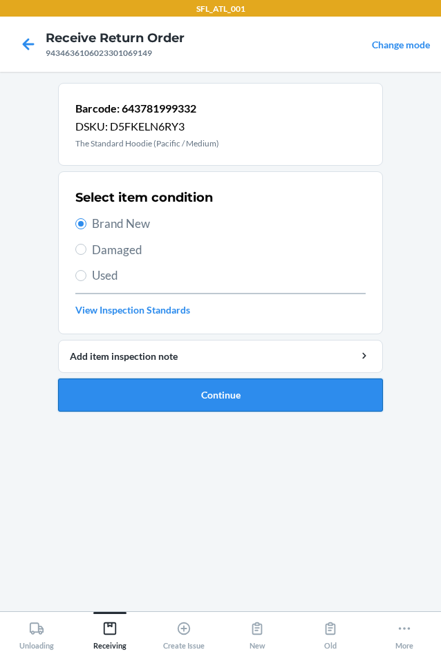
click at [215, 391] on button "Continue" at bounding box center [220, 395] width 325 height 33
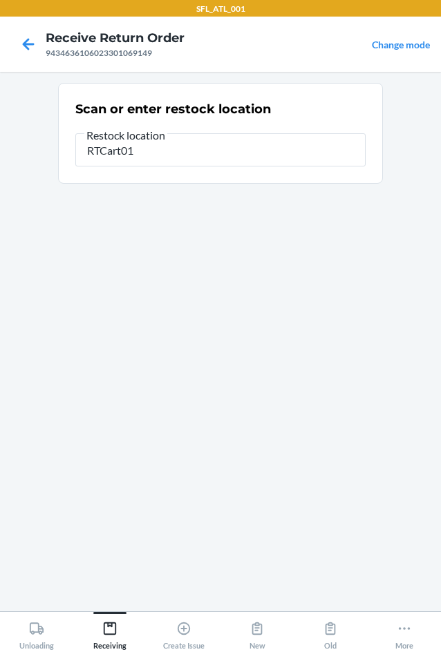
type input "RTCart010"
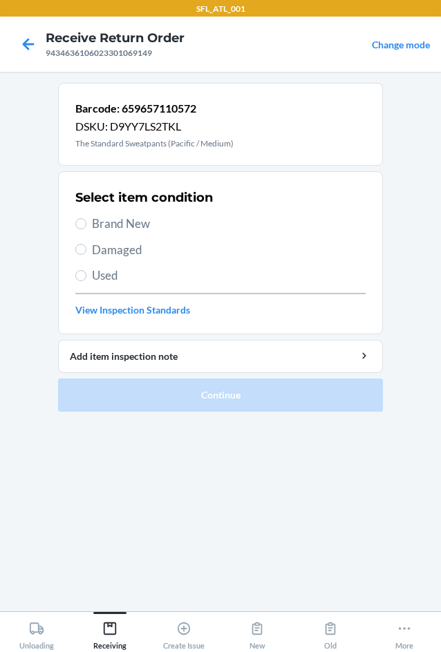
click at [138, 225] on span "Brand New" at bounding box center [229, 224] width 274 height 18
click at [86, 225] on input "Brand New" at bounding box center [80, 223] width 11 height 11
radio input "true"
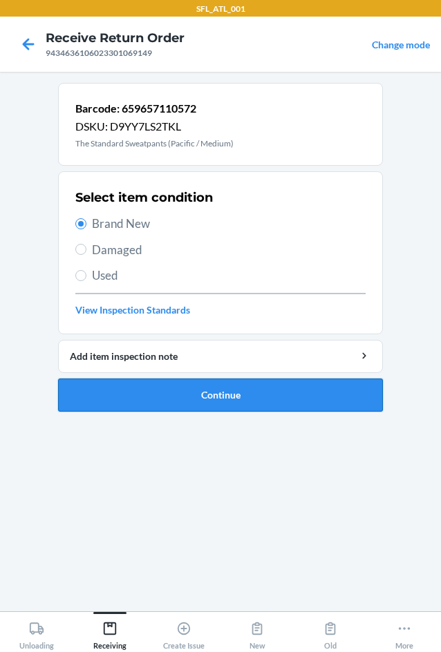
click at [223, 397] on button "Continue" at bounding box center [220, 395] width 325 height 33
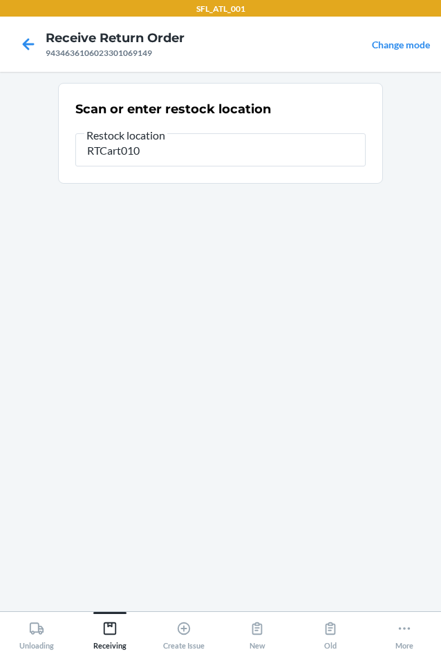
type input "RTCart010"
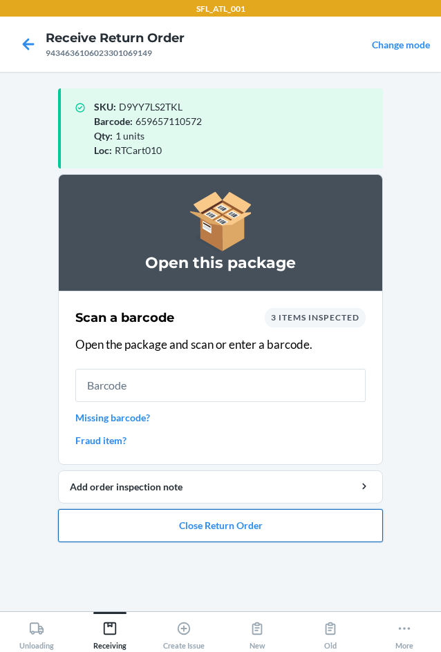
click at [236, 517] on button "Close Return Order" at bounding box center [220, 525] width 325 height 33
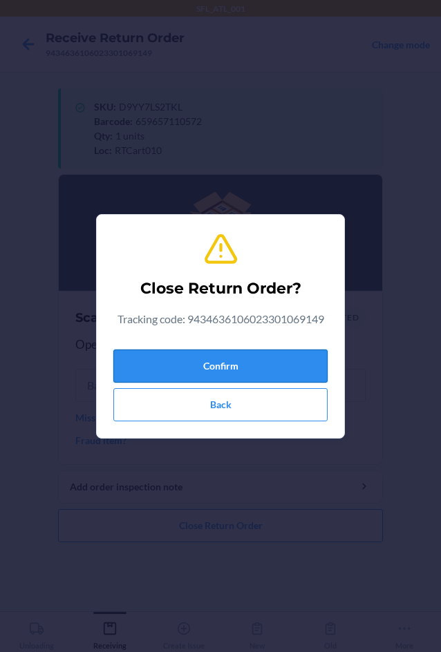
click at [225, 352] on button "Confirm" at bounding box center [220, 366] width 214 height 33
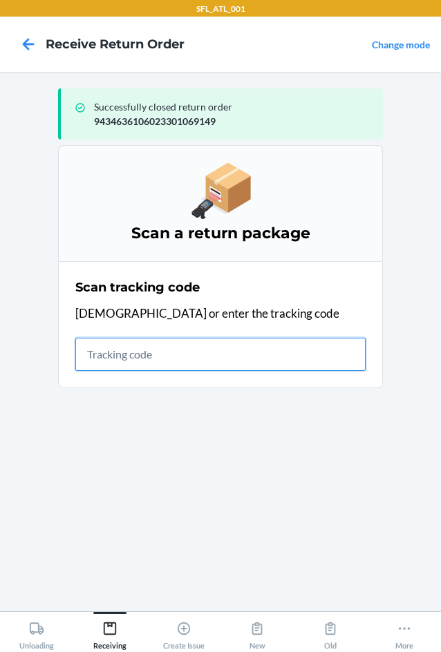
click at [117, 341] on input "text" at bounding box center [220, 354] width 290 height 33
type input "420302599434636106023301519"
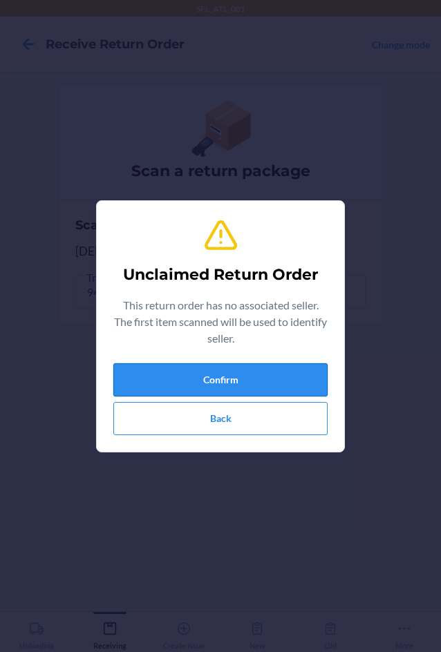
click at [147, 372] on button "Confirm" at bounding box center [220, 379] width 214 height 33
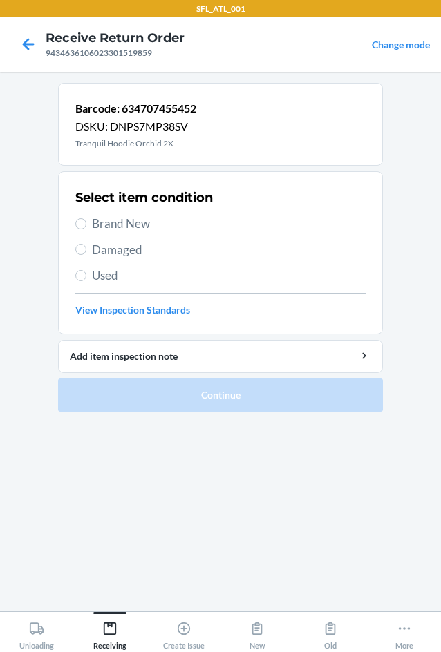
click at [95, 223] on span "Brand New" at bounding box center [229, 224] width 274 height 18
click at [86, 223] on input "Brand New" at bounding box center [80, 223] width 11 height 11
radio input "true"
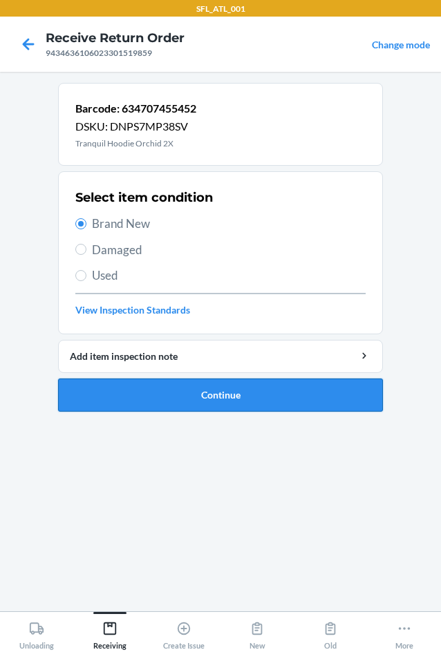
click at [184, 391] on button "Continue" at bounding box center [220, 395] width 325 height 33
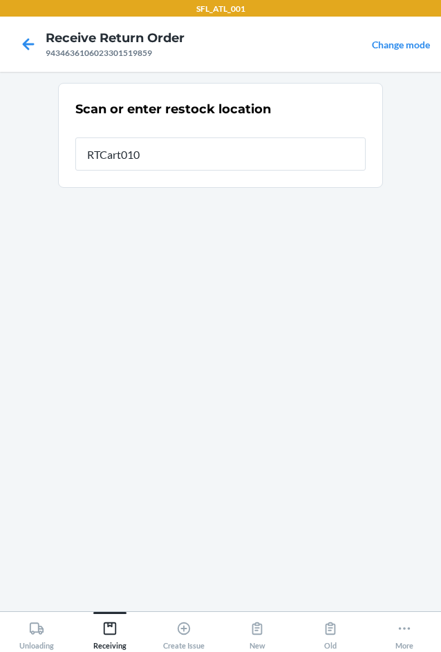
type input "RTCart010"
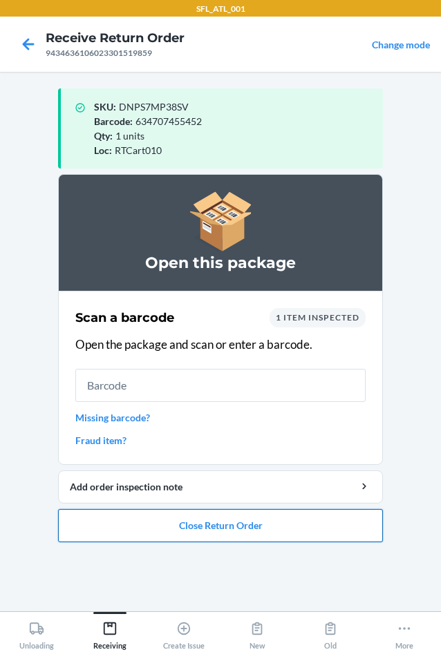
click at [185, 528] on button "Close Return Order" at bounding box center [220, 525] width 325 height 33
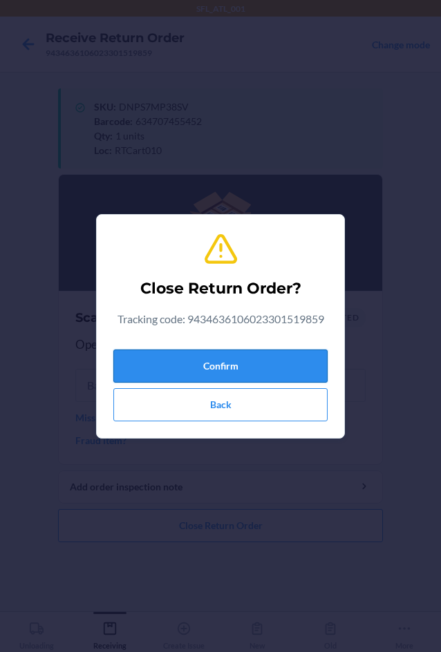
click at [202, 376] on button "Confirm" at bounding box center [220, 366] width 214 height 33
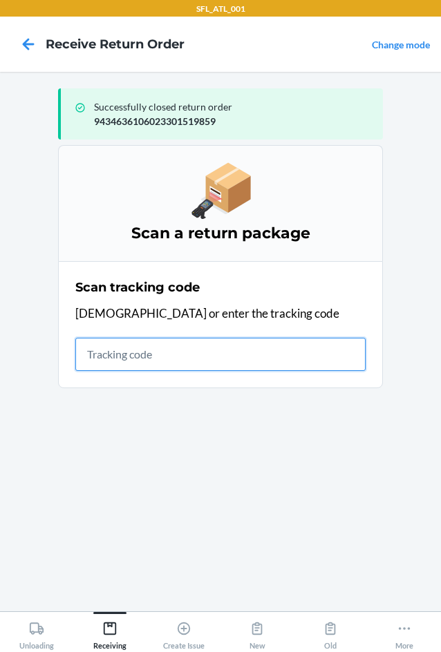
click at [122, 362] on input "text" at bounding box center [220, 354] width 290 height 33
type input "4203025994346361060"
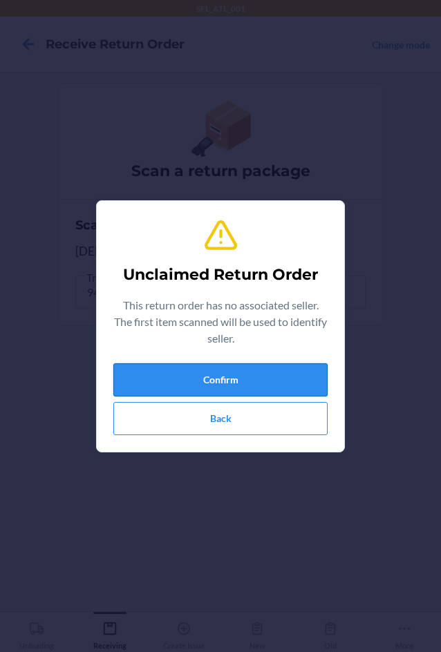
click at [199, 371] on button "Confirm" at bounding box center [220, 379] width 214 height 33
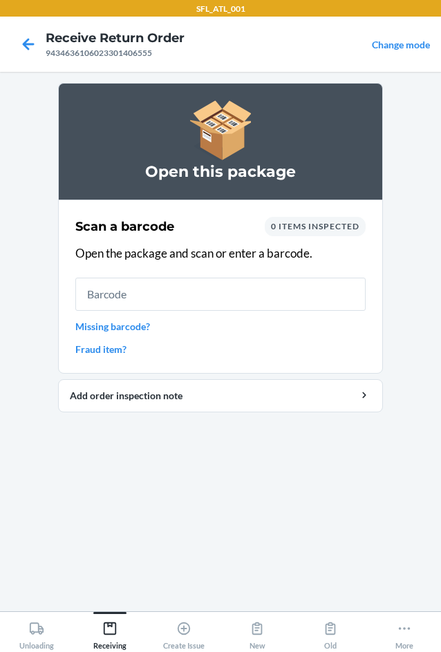
click at [128, 332] on link "Missing barcode?" at bounding box center [220, 326] width 290 height 15
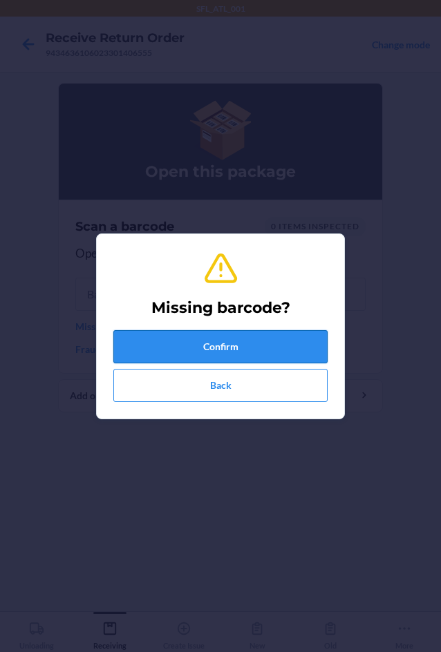
click at [146, 343] on button "Confirm" at bounding box center [220, 346] width 214 height 33
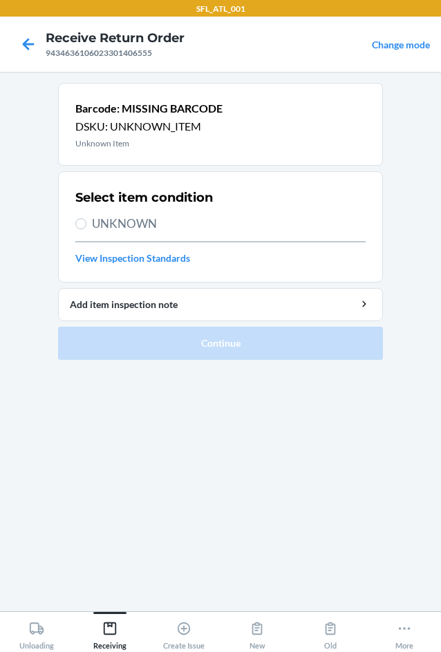
click at [133, 229] on span "UNKNOWN" at bounding box center [229, 224] width 274 height 18
click at [86, 229] on input "UNKNOWN" at bounding box center [80, 223] width 11 height 11
radio input "true"
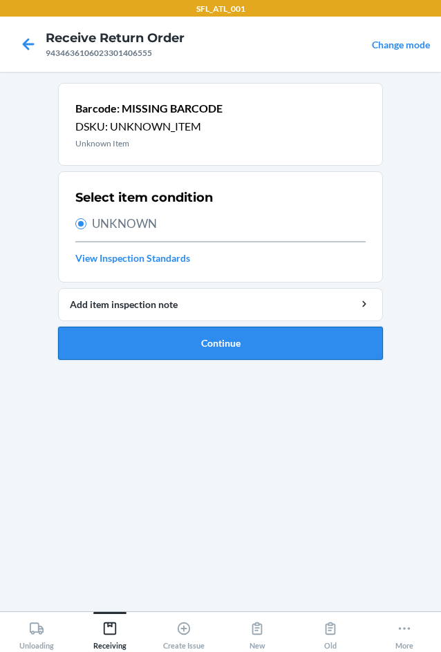
click at [194, 354] on button "Continue" at bounding box center [220, 343] width 325 height 33
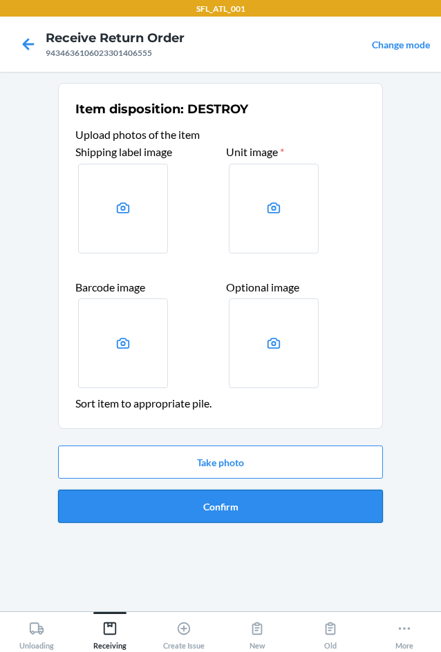
click at [223, 513] on button "Confirm" at bounding box center [220, 506] width 325 height 33
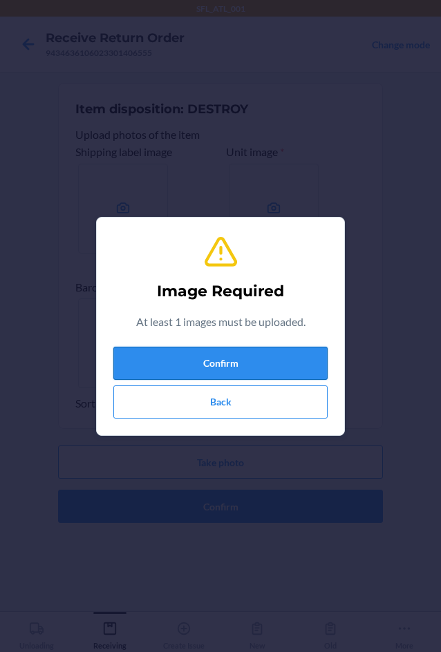
click at [235, 365] on button "Confirm" at bounding box center [220, 363] width 214 height 33
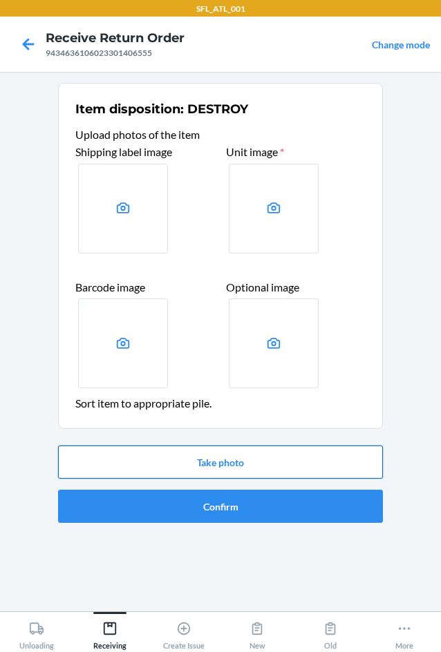
click at [232, 466] on button "Take photo" at bounding box center [220, 462] width 325 height 33
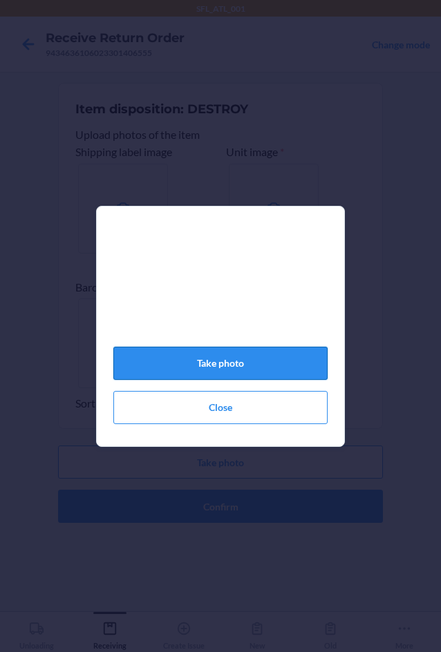
click at [262, 377] on button "Take photo" at bounding box center [220, 363] width 214 height 33
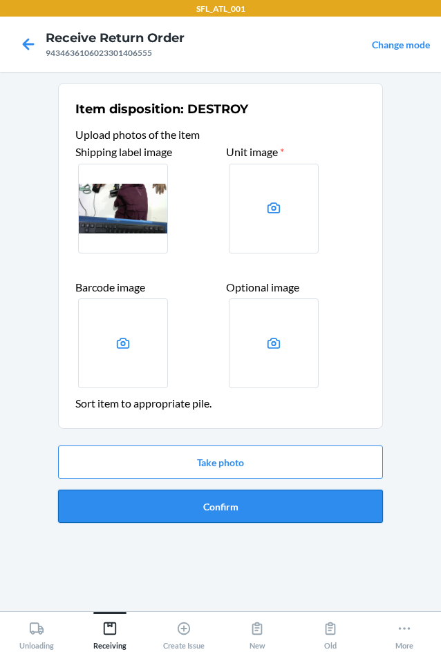
click at [258, 509] on button "Confirm" at bounding box center [220, 506] width 325 height 33
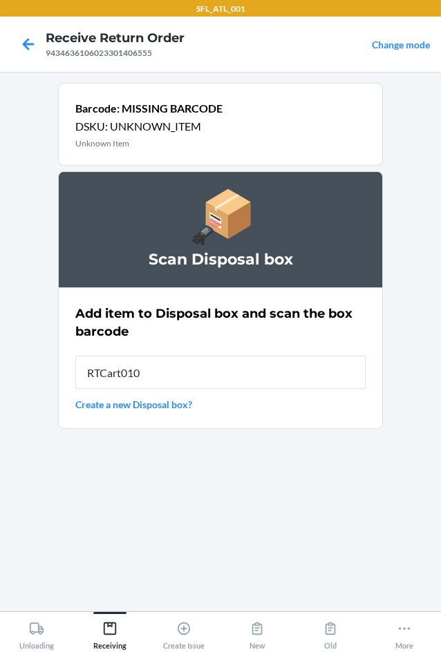
type input "RTCart010"
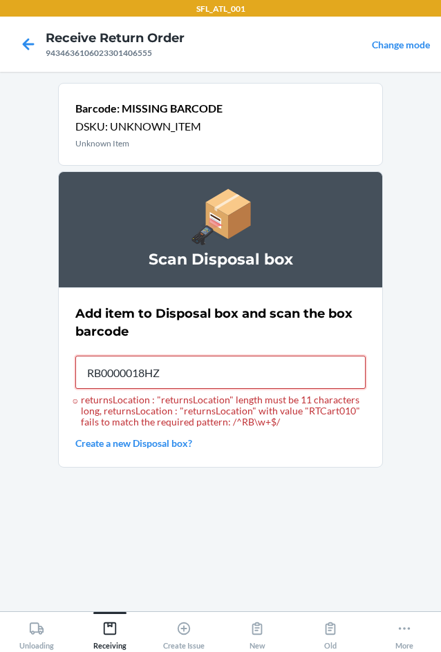
type input "RB0000018HZ"
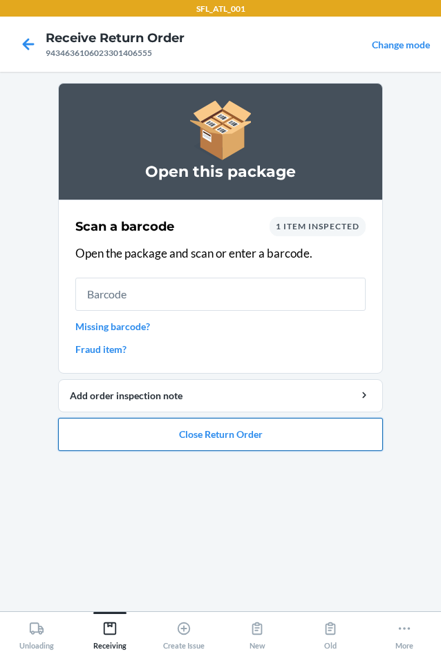
click at [245, 438] on button "Close Return Order" at bounding box center [220, 434] width 325 height 33
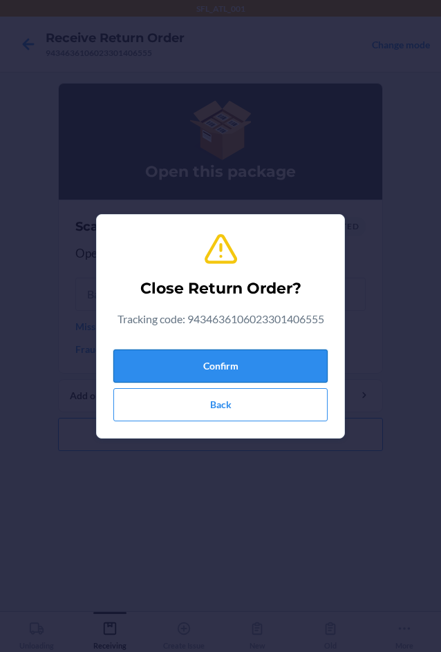
click at [248, 357] on button "Confirm" at bounding box center [220, 366] width 214 height 33
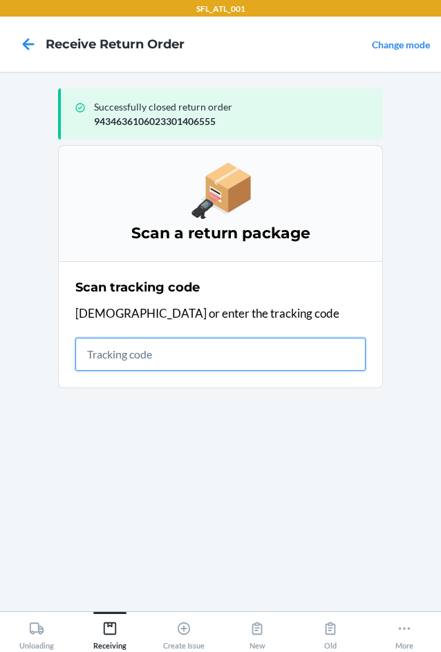
click at [129, 355] on input "text" at bounding box center [220, 354] width 290 height 33
type input "420302599434636106023301411283"
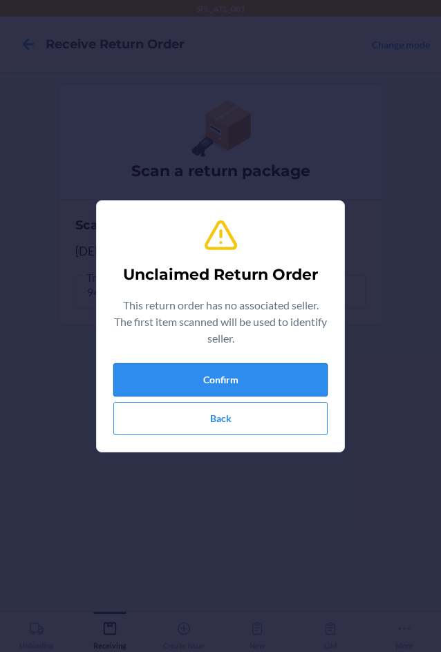
click at [234, 381] on button "Confirm" at bounding box center [220, 379] width 214 height 33
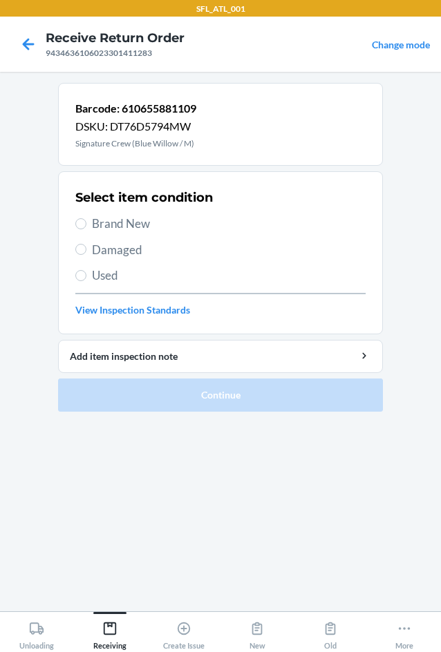
click at [109, 229] on span "Brand New" at bounding box center [229, 224] width 274 height 18
click at [86, 229] on input "Brand New" at bounding box center [80, 223] width 11 height 11
radio input "true"
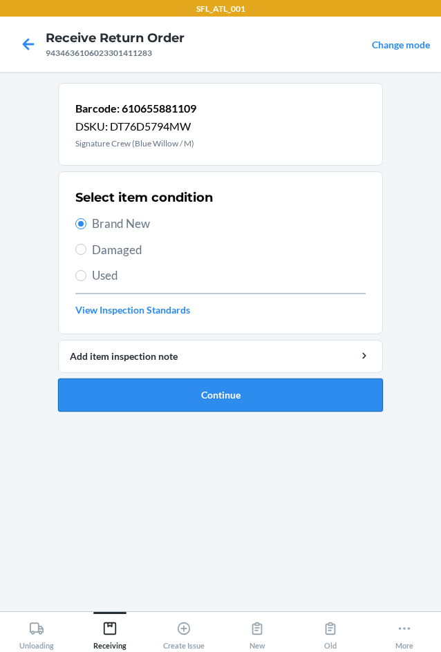
click at [190, 394] on button "Continue" at bounding box center [220, 395] width 325 height 33
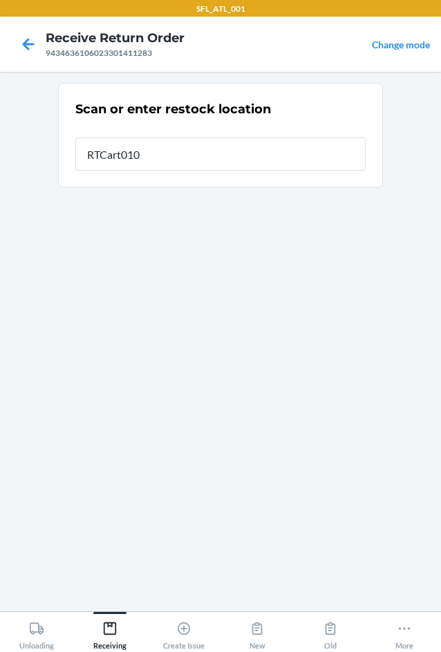
type input "RTCart010"
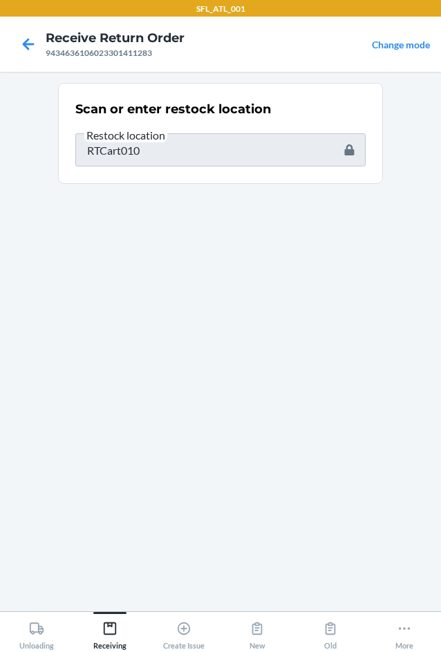
click at [314, 492] on section "Scan or enter restock location Restock location RTCart010" at bounding box center [220, 342] width 325 height 518
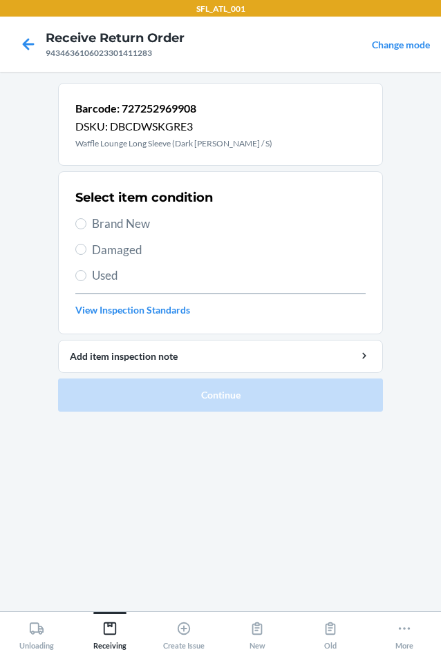
drag, startPoint x: 88, startPoint y: 222, endPoint x: 223, endPoint y: 402, distance: 224.6
click at [88, 222] on label "Brand New" at bounding box center [220, 224] width 290 height 18
click at [86, 222] on input "Brand New" at bounding box center [80, 223] width 11 height 11
radio input "true"
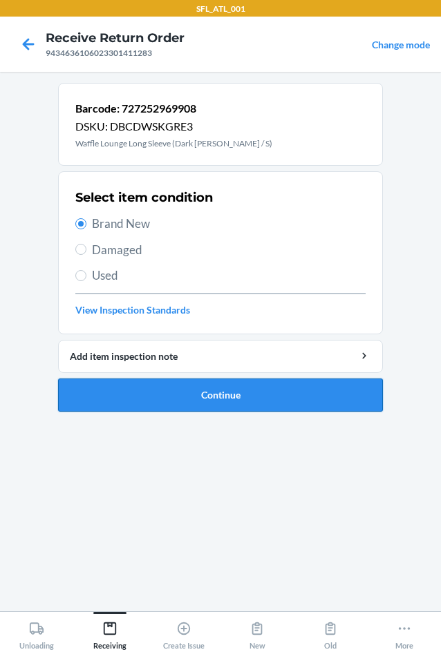
click at [219, 400] on button "Continue" at bounding box center [220, 395] width 325 height 33
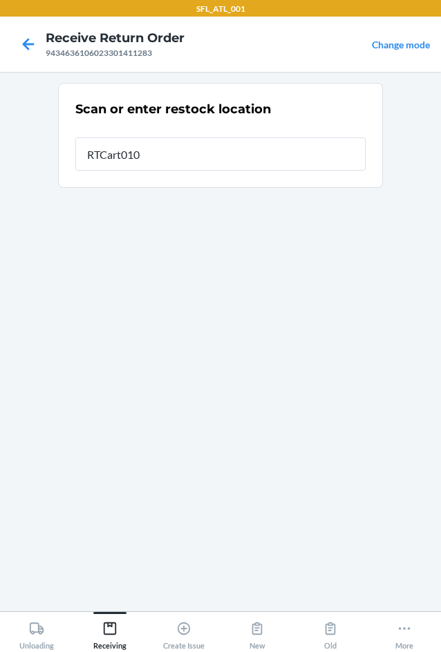
type input "RTCart010"
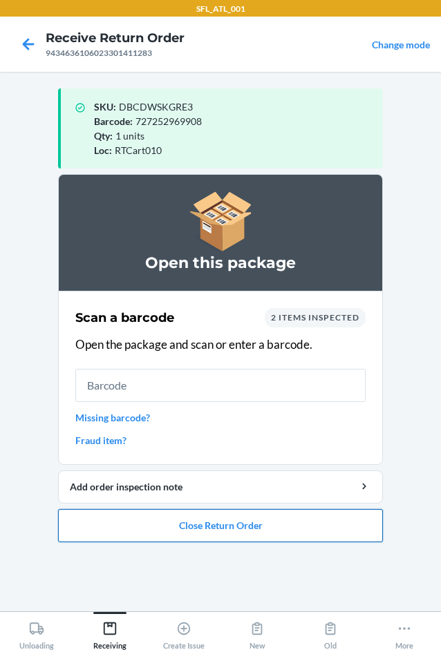
click at [243, 522] on button "Close Return Order" at bounding box center [220, 525] width 325 height 33
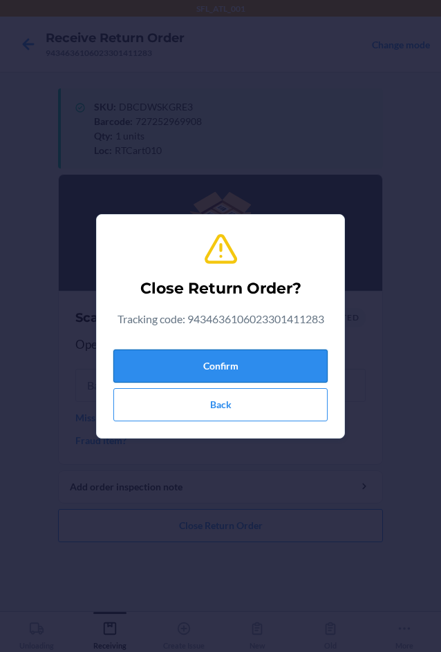
click at [270, 375] on button "Confirm" at bounding box center [220, 366] width 214 height 33
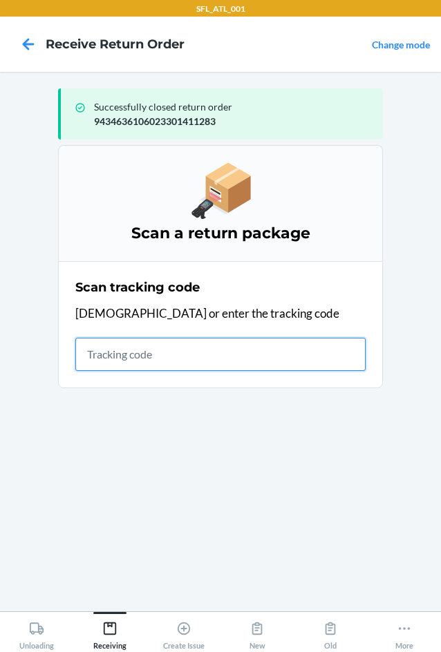
click at [190, 368] on input "text" at bounding box center [220, 354] width 290 height 33
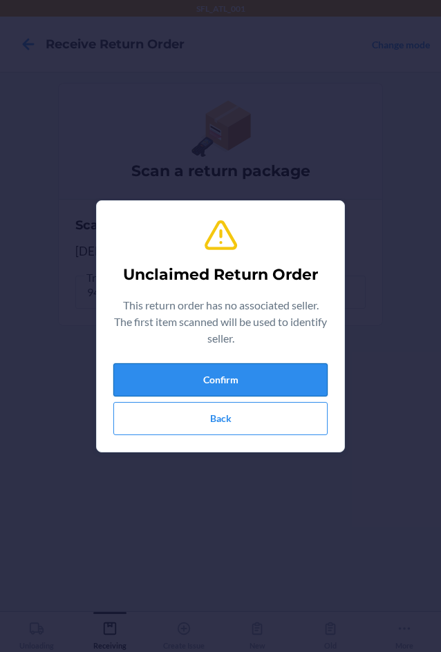
click at [205, 370] on button "Confirm" at bounding box center [220, 379] width 214 height 33
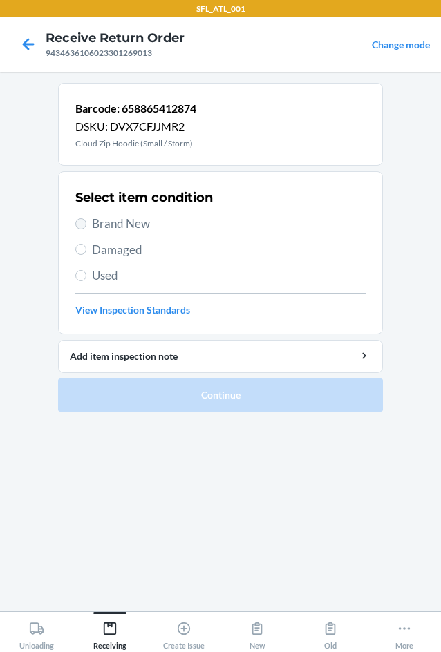
drag, startPoint x: 98, startPoint y: 224, endPoint x: 84, endPoint y: 225, distance: 14.5
click at [95, 224] on span "Brand New" at bounding box center [229, 224] width 274 height 18
click at [81, 220] on input "Brand New" at bounding box center [80, 223] width 11 height 11
radio input "true"
click at [79, 220] on input "Brand New" at bounding box center [80, 223] width 11 height 11
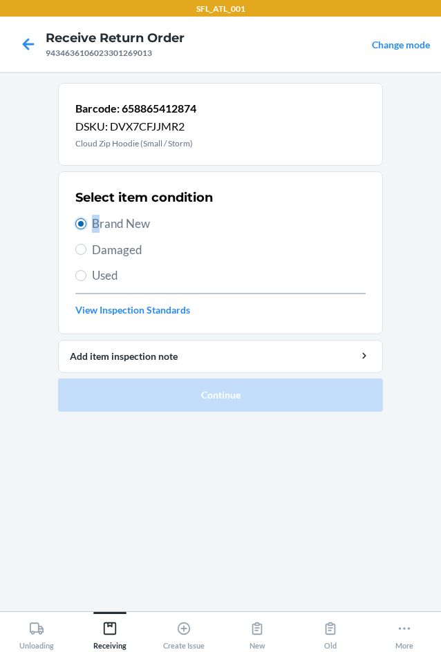
click at [82, 228] on input "Brand New" at bounding box center [80, 223] width 11 height 11
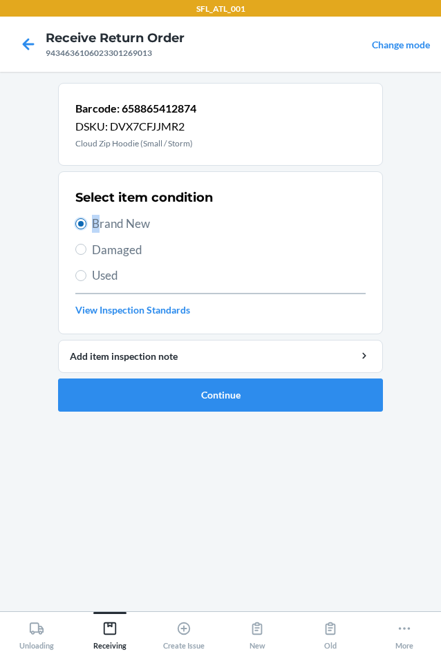
click at [81, 225] on input "Brand New" at bounding box center [80, 223] width 11 height 11
click at [198, 402] on button "Continue" at bounding box center [220, 395] width 325 height 33
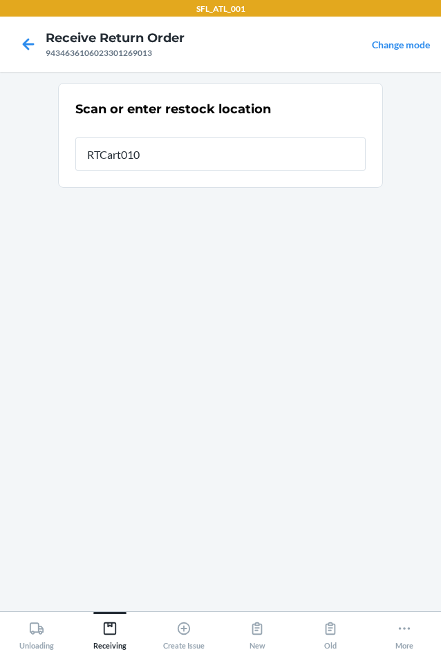
type input "RTCart010"
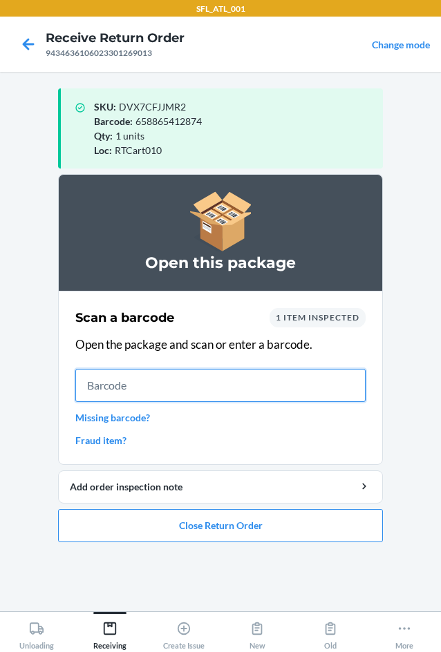
click at [213, 390] on input "text" at bounding box center [220, 385] width 290 height 33
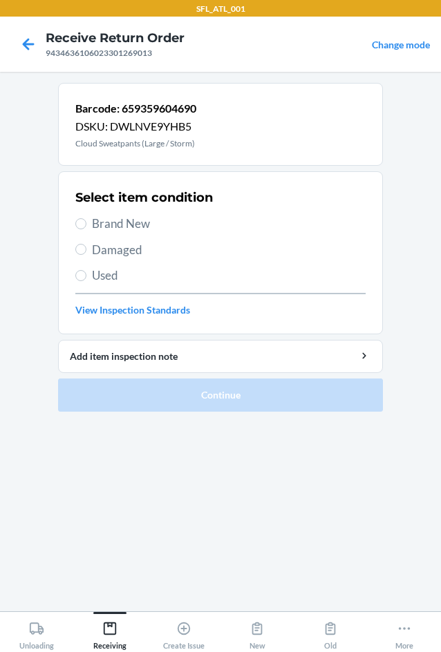
click at [88, 222] on label "Brand New" at bounding box center [220, 224] width 290 height 18
click at [86, 222] on input "Brand New" at bounding box center [80, 223] width 11 height 11
radio input "true"
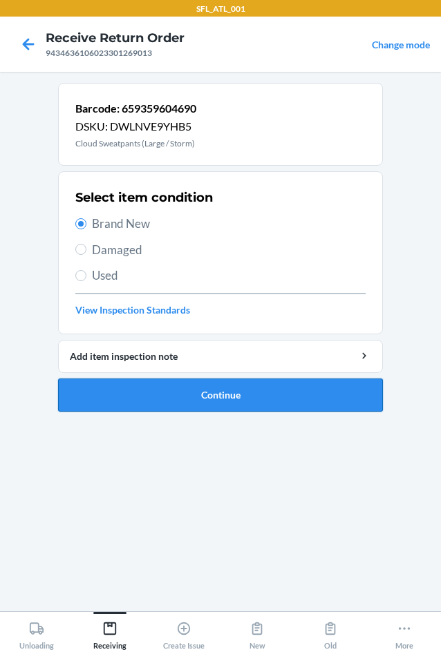
click at [204, 399] on button "Continue" at bounding box center [220, 395] width 325 height 33
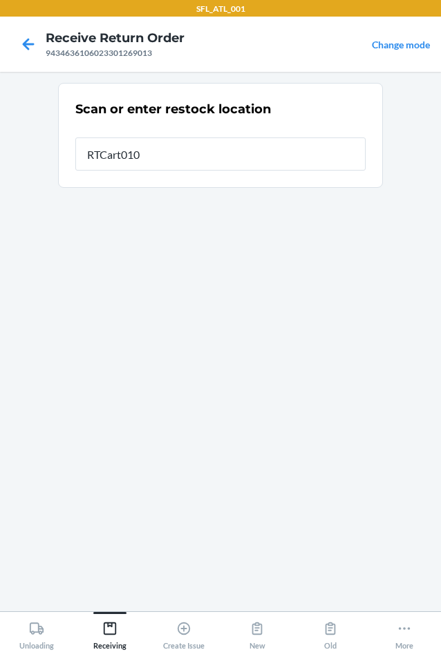
type input "RTCart010"
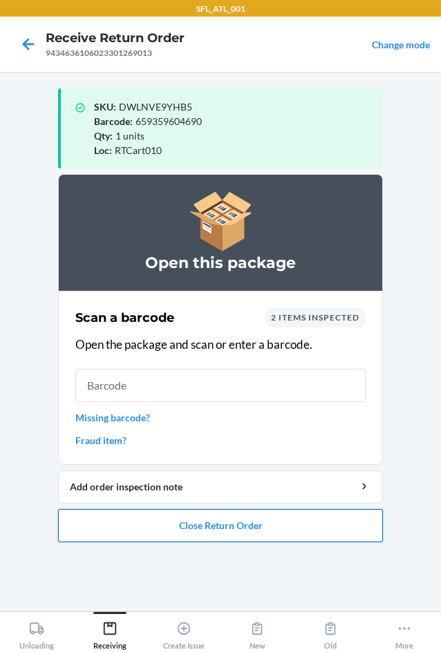
click at [258, 527] on button "Close Return Order" at bounding box center [220, 525] width 325 height 33
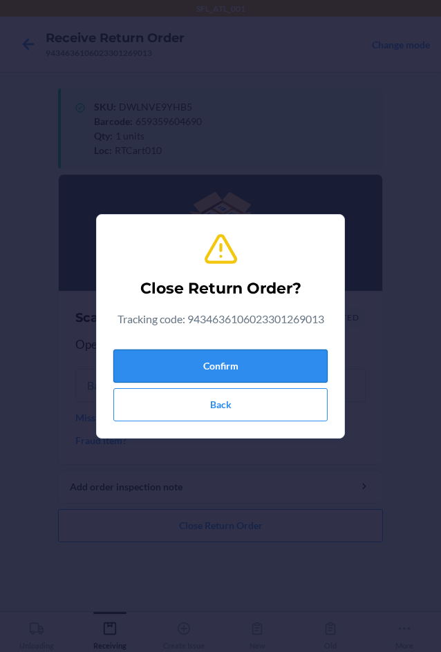
drag, startPoint x: 302, startPoint y: 361, endPoint x: 321, endPoint y: 372, distance: 21.3
click at [303, 362] on button "Confirm" at bounding box center [220, 366] width 214 height 33
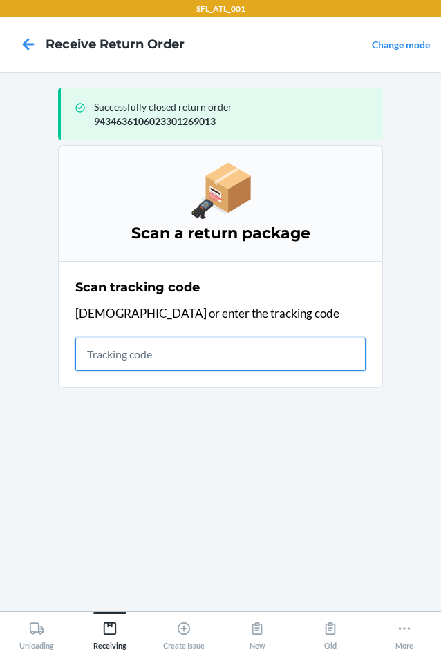
click at [164, 358] on input "text" at bounding box center [220, 354] width 290 height 33
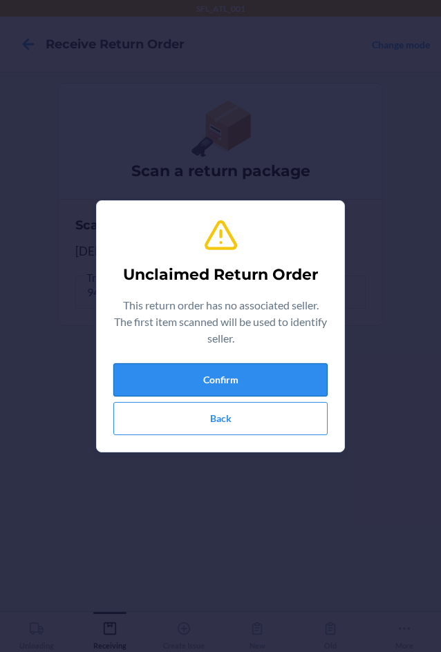
click at [239, 390] on button "Confirm" at bounding box center [220, 379] width 214 height 33
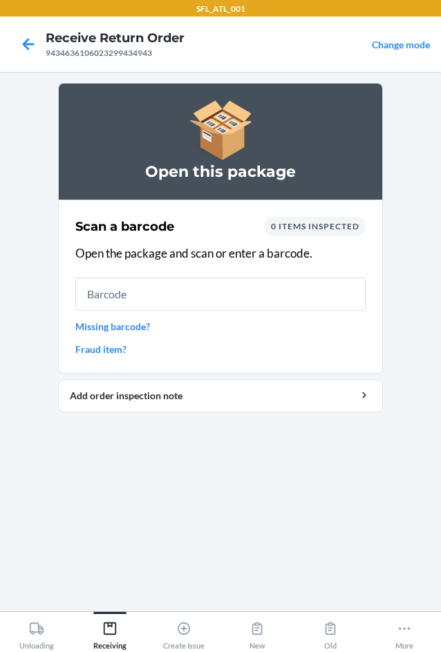
click at [116, 295] on input "text" at bounding box center [220, 294] width 290 height 33
type input "[CREDIT_CARD_NUMBER]"
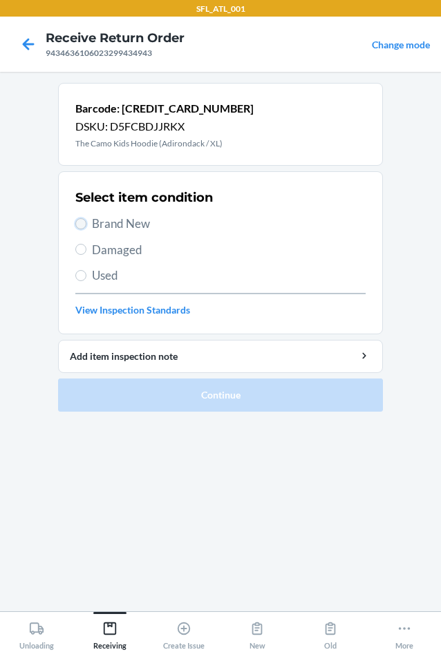
click at [84, 224] on input "Brand New" at bounding box center [80, 223] width 11 height 11
radio input "true"
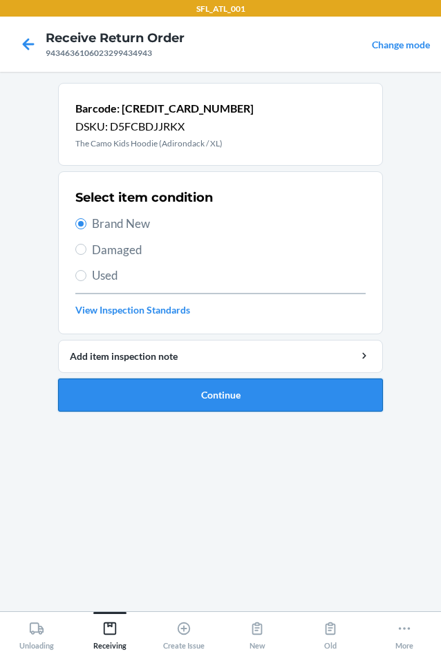
click at [243, 399] on button "Continue" at bounding box center [220, 395] width 325 height 33
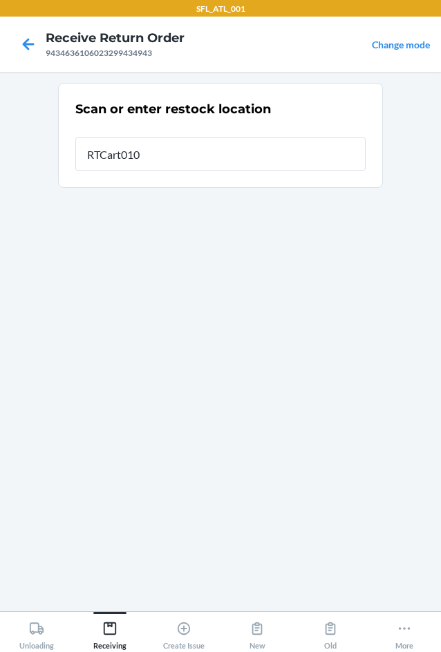
type input "RTCart010"
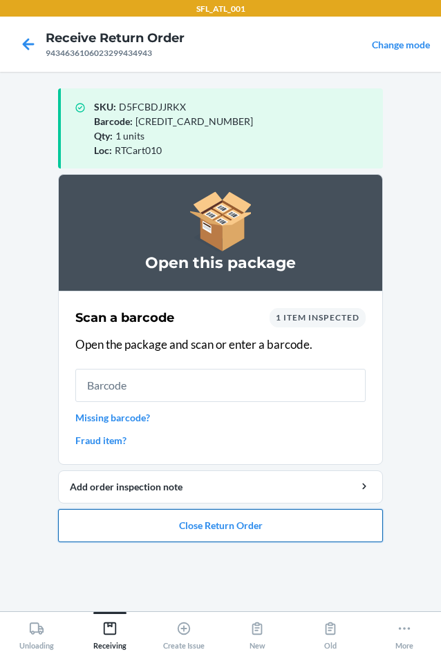
drag, startPoint x: 217, startPoint y: 530, endPoint x: 219, endPoint y: 509, distance: 20.8
click at [217, 530] on button "Close Return Order" at bounding box center [220, 525] width 325 height 33
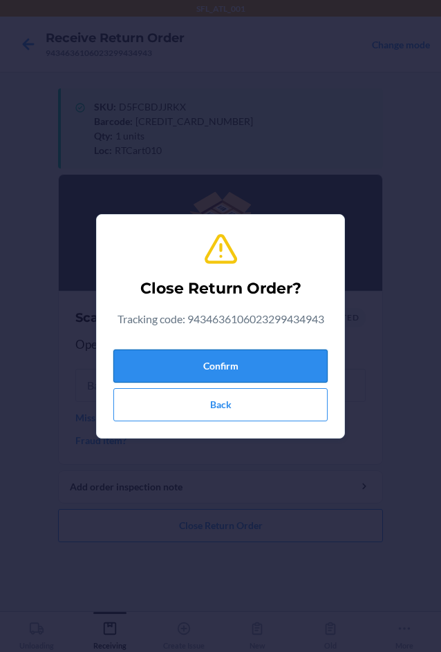
click at [258, 363] on button "Confirm" at bounding box center [220, 366] width 214 height 33
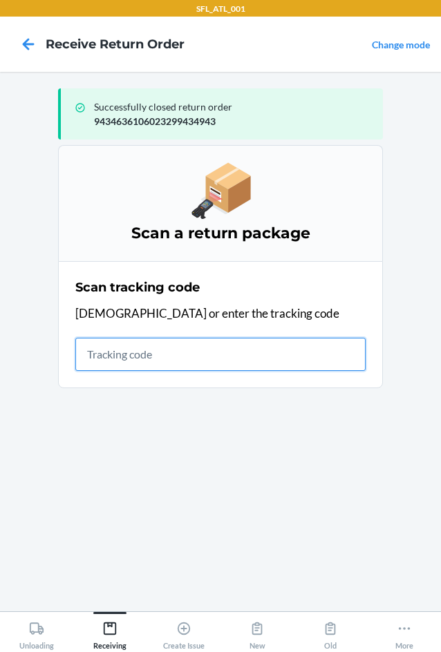
click at [128, 346] on input "text" at bounding box center [220, 354] width 290 height 33
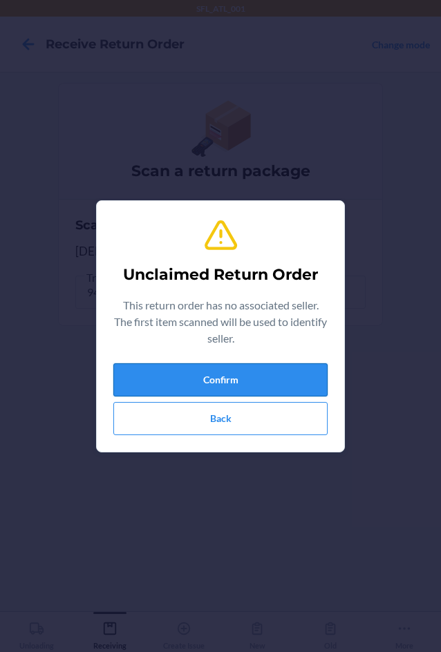
click at [230, 370] on button "Confirm" at bounding box center [220, 379] width 214 height 33
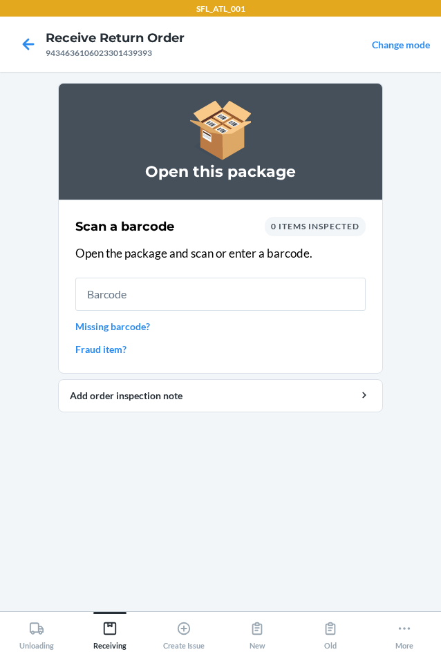
click at [121, 299] on input "text" at bounding box center [220, 294] width 290 height 33
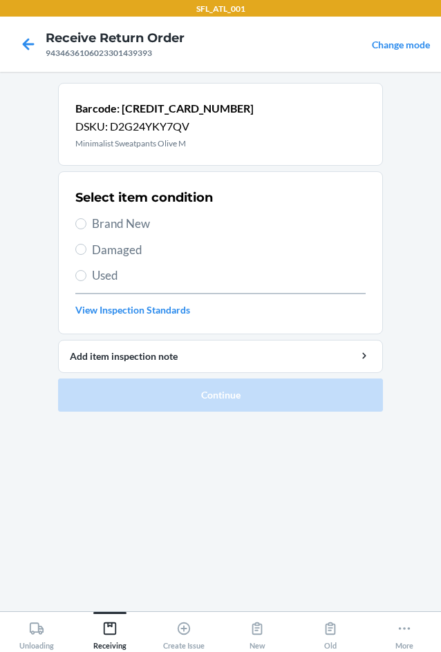
click at [114, 220] on span "Brand New" at bounding box center [229, 224] width 274 height 18
click at [86, 220] on input "Brand New" at bounding box center [80, 223] width 11 height 11
radio input "true"
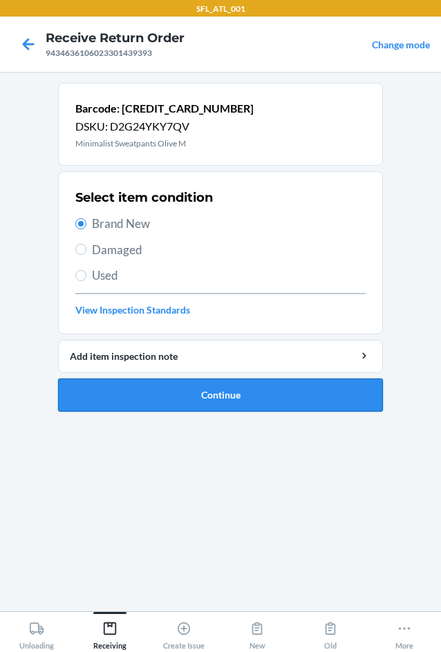
click at [209, 399] on button "Continue" at bounding box center [220, 395] width 325 height 33
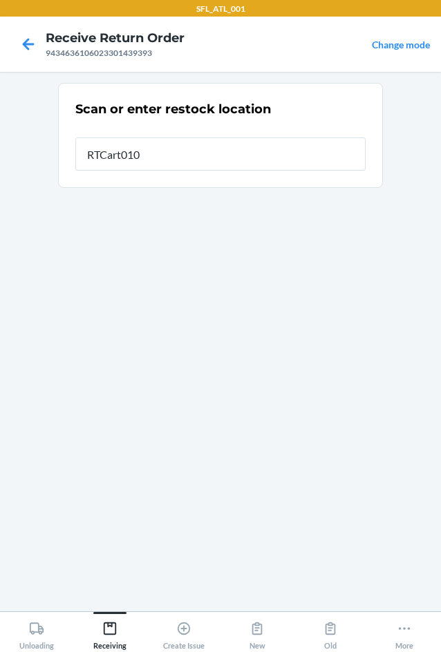
type input "RTCart010"
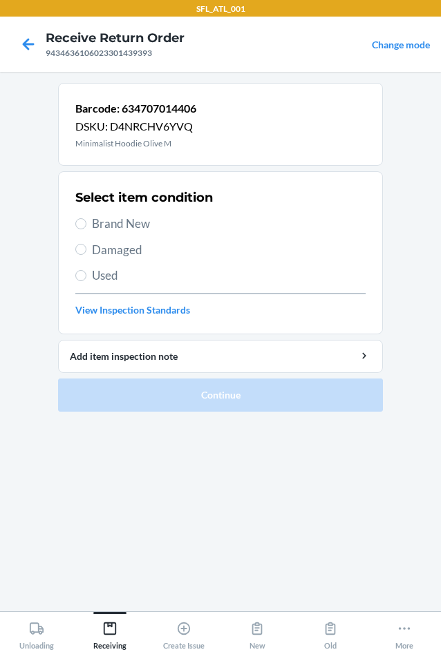
click at [129, 222] on span "Brand New" at bounding box center [229, 224] width 274 height 18
click at [86, 222] on input "Brand New" at bounding box center [80, 223] width 11 height 11
radio input "true"
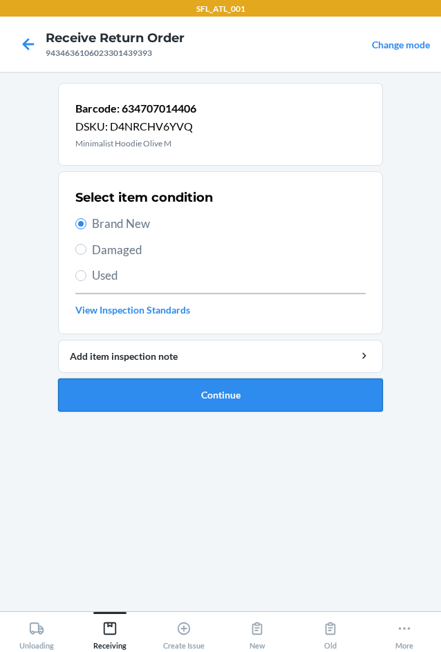
click at [204, 404] on button "Continue" at bounding box center [220, 395] width 325 height 33
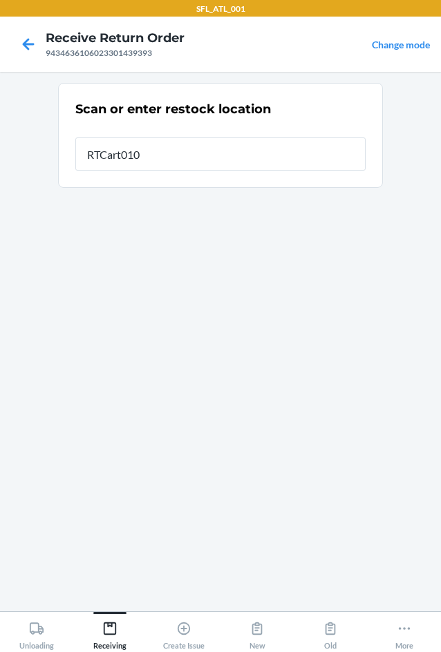
type input "RTCart010"
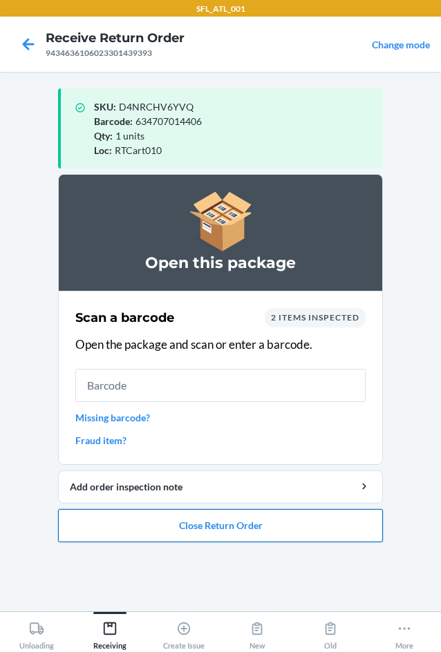
click at [228, 529] on button "Close Return Order" at bounding box center [220, 525] width 325 height 33
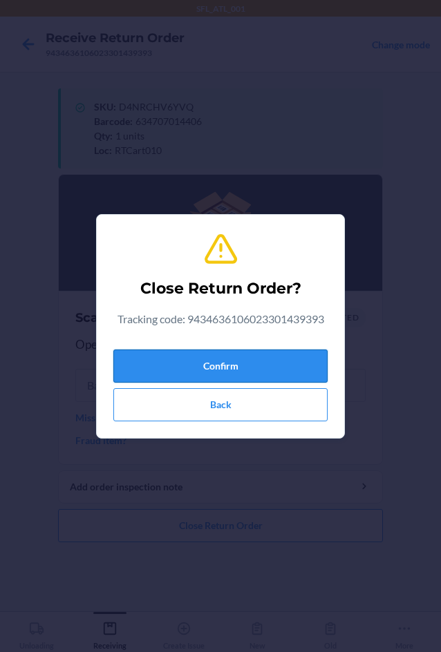
click at [240, 366] on button "Confirm" at bounding box center [220, 366] width 214 height 33
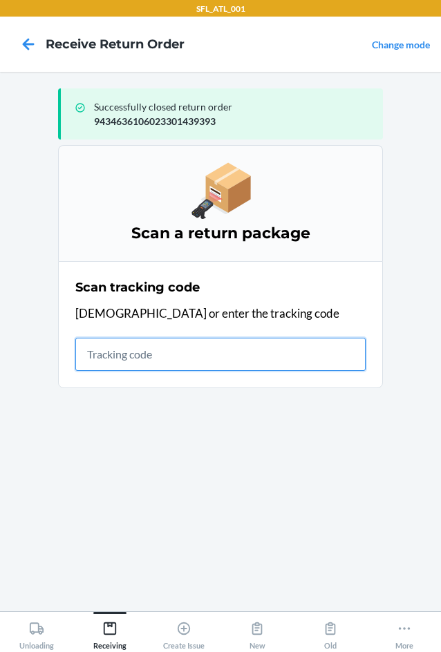
click at [118, 355] on input "text" at bounding box center [220, 354] width 290 height 33
type input "4203025994346361060233015628"
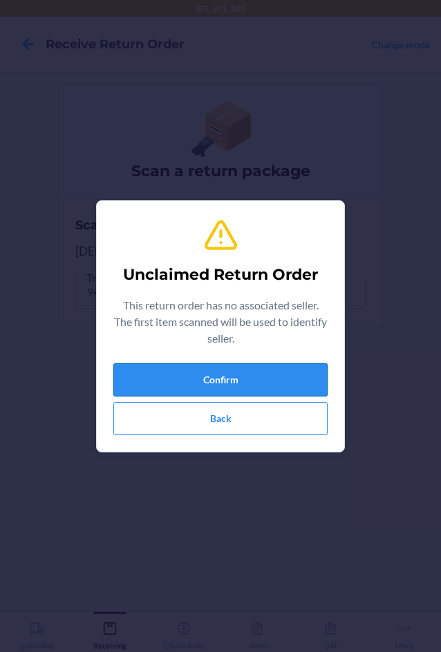
click at [141, 388] on button "Confirm" at bounding box center [220, 379] width 214 height 33
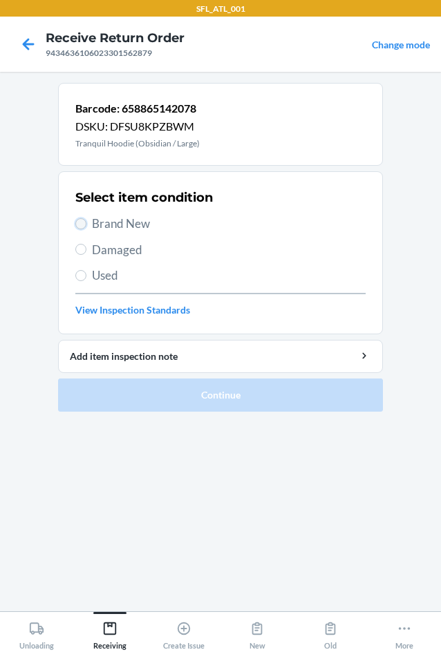
click at [85, 225] on input "Brand New" at bounding box center [80, 223] width 11 height 11
radio input "true"
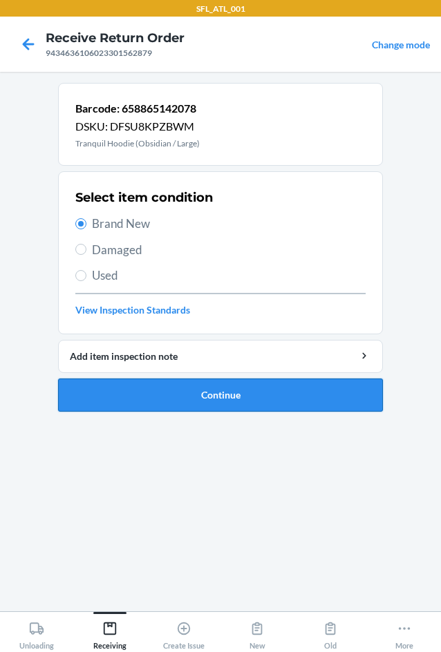
click at [227, 386] on button "Continue" at bounding box center [220, 395] width 325 height 33
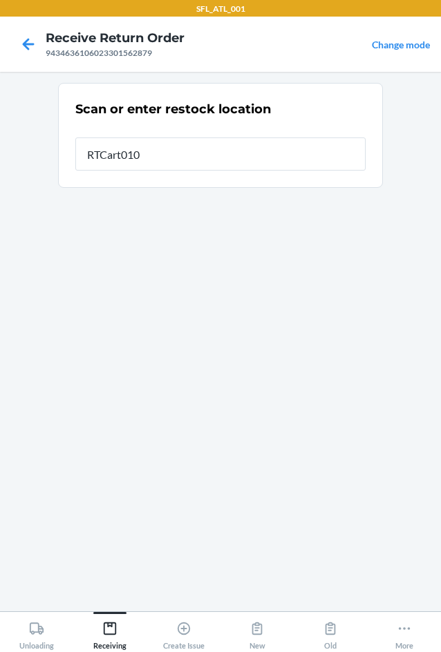
type input "RTCart010"
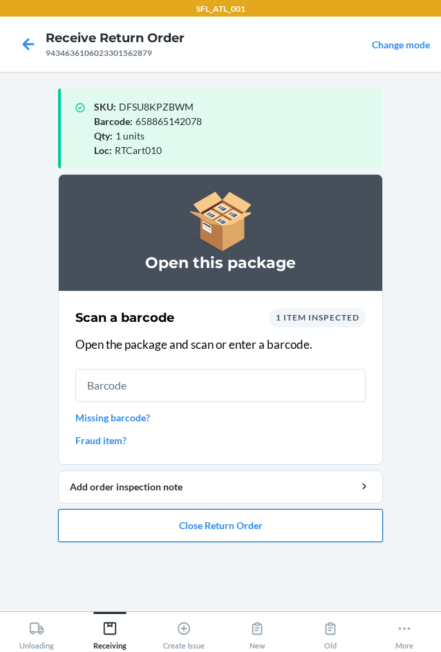
click at [207, 522] on button "Close Return Order" at bounding box center [220, 525] width 325 height 33
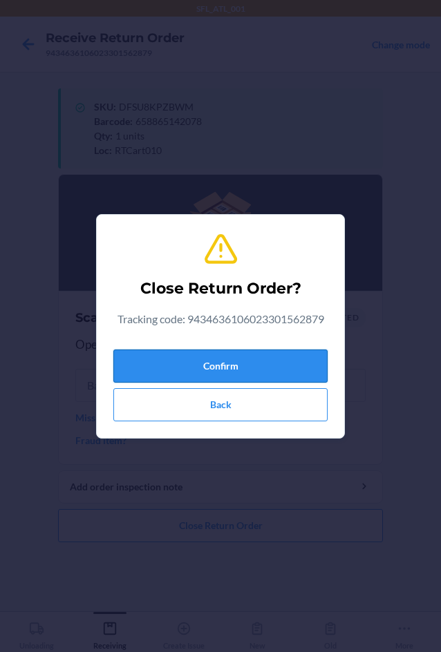
click at [249, 350] on button "Confirm" at bounding box center [220, 366] width 214 height 33
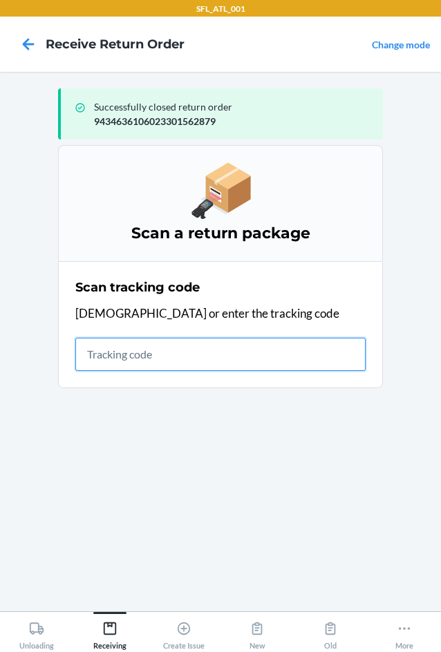
click at [188, 345] on input "text" at bounding box center [220, 354] width 290 height 33
type input "4203025994346361060232988330"
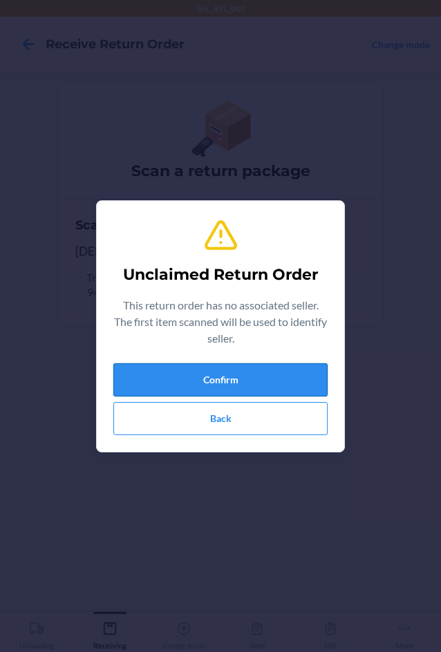
click at [268, 370] on button "Confirm" at bounding box center [220, 379] width 214 height 33
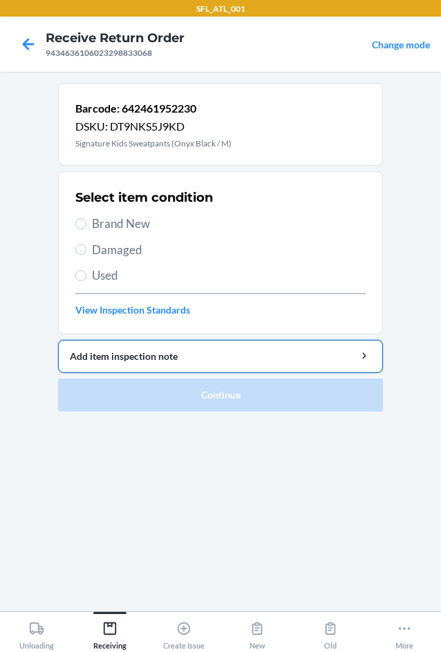
drag, startPoint x: 121, startPoint y: 224, endPoint x: 113, endPoint y: 343, distance: 119.2
click at [121, 224] on span "Brand New" at bounding box center [229, 224] width 274 height 18
click at [86, 224] on input "Brand New" at bounding box center [80, 223] width 11 height 11
radio input "true"
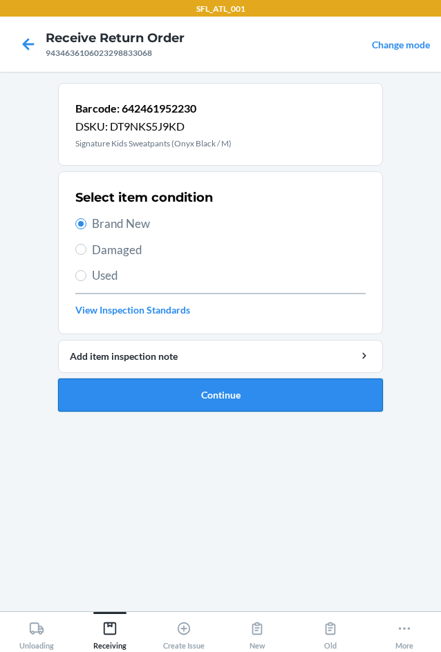
click at [170, 393] on button "Continue" at bounding box center [220, 395] width 325 height 33
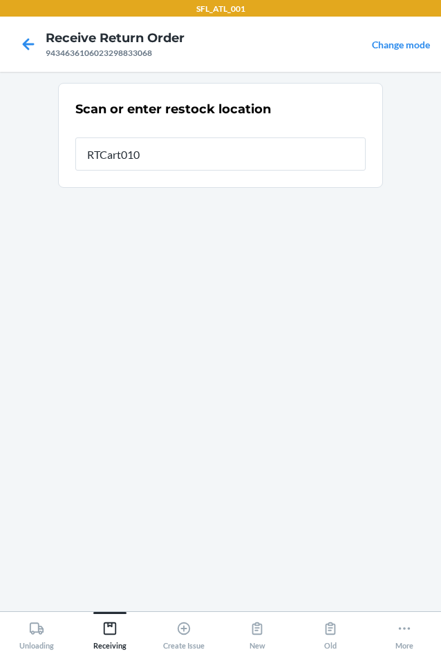
type input "RTCart010"
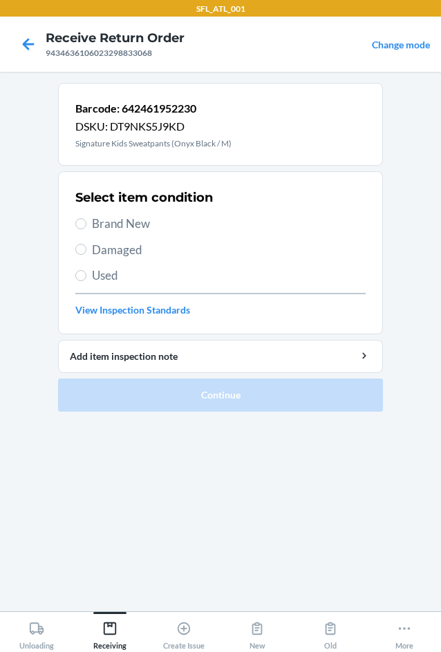
drag, startPoint x: 120, startPoint y: 226, endPoint x: 176, endPoint y: 377, distance: 160.5
click at [120, 226] on span "Brand New" at bounding box center [229, 224] width 274 height 18
click at [86, 226] on input "Brand New" at bounding box center [80, 223] width 11 height 11
radio input "true"
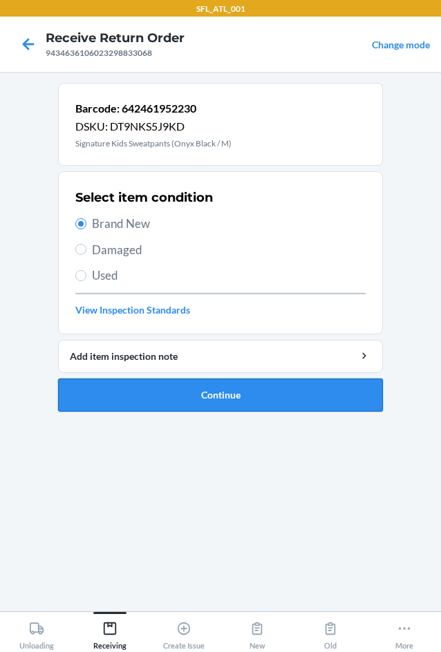
click at [207, 399] on button "Continue" at bounding box center [220, 395] width 325 height 33
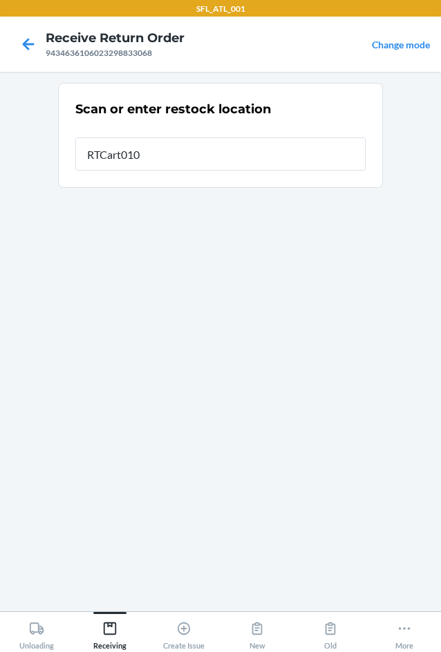
type input "RTCart010"
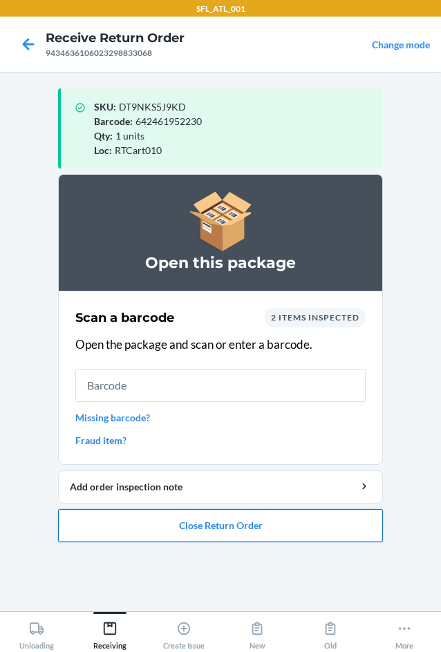
click at [245, 533] on button "Close Return Order" at bounding box center [220, 525] width 325 height 33
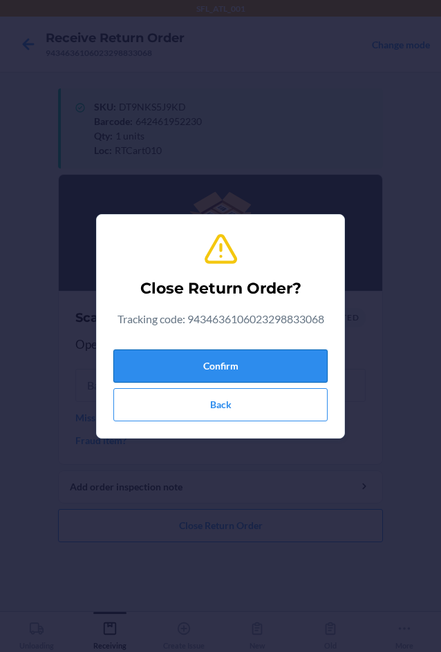
click at [207, 363] on button "Confirm" at bounding box center [220, 366] width 214 height 33
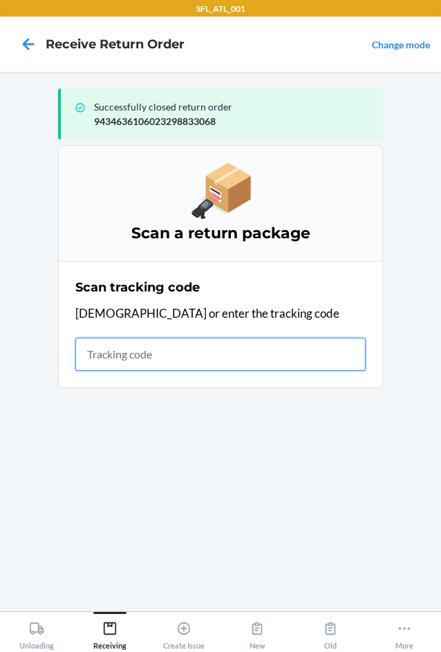
click at [131, 346] on input "text" at bounding box center [220, 354] width 290 height 33
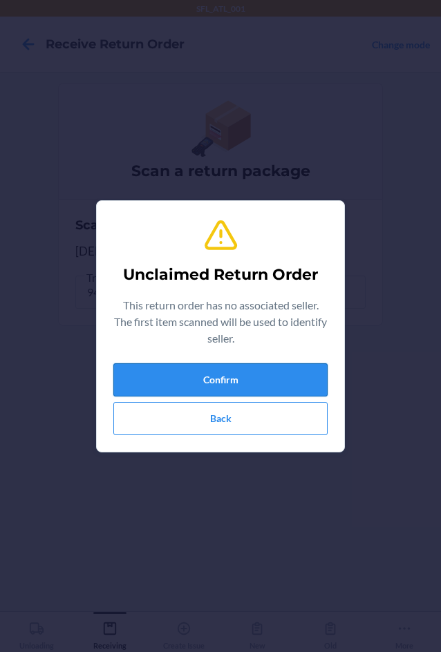
click at [252, 375] on button "Confirm" at bounding box center [220, 379] width 214 height 33
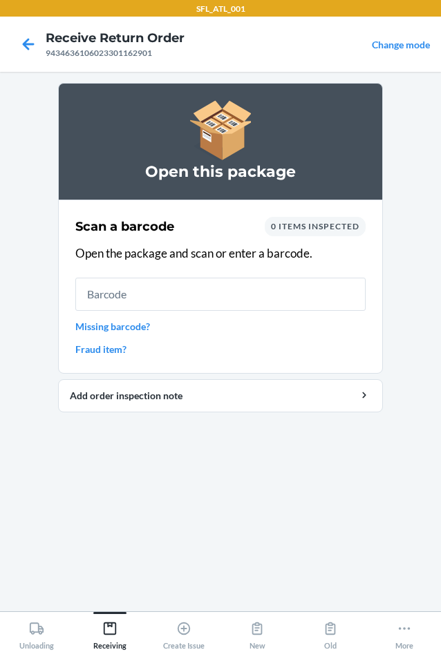
click at [134, 325] on link "Missing barcode?" at bounding box center [220, 326] width 290 height 15
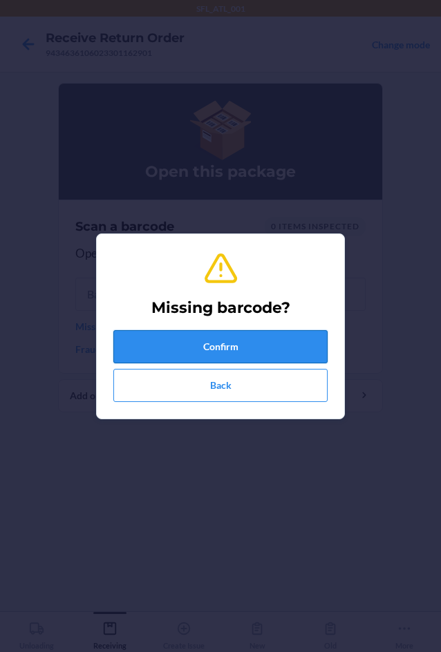
click at [182, 359] on button "Confirm" at bounding box center [220, 346] width 214 height 33
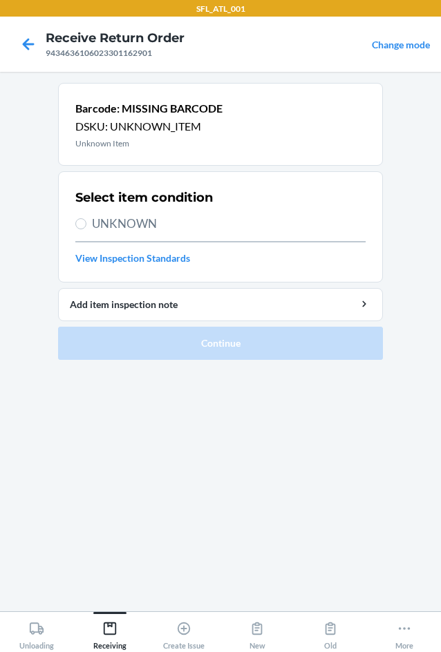
click at [157, 223] on span "UNKNOWN" at bounding box center [229, 224] width 274 height 18
click at [86, 223] on input "UNKNOWN" at bounding box center [80, 223] width 11 height 11
radio input "true"
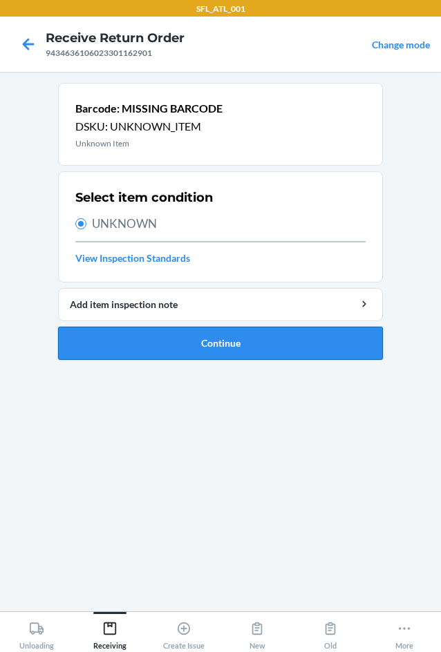
click at [211, 355] on button "Continue" at bounding box center [220, 343] width 325 height 33
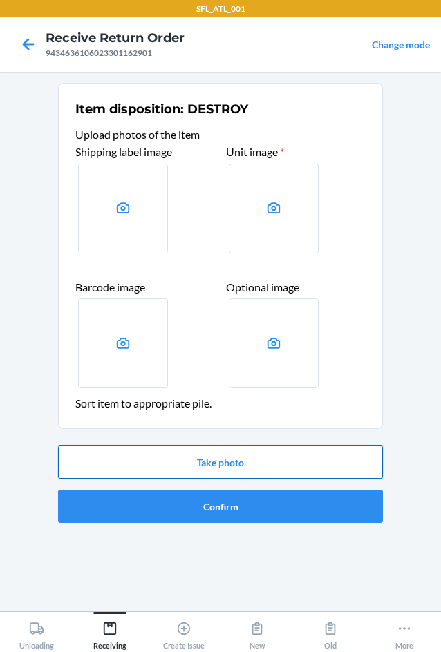
click at [265, 453] on button "Take photo" at bounding box center [220, 462] width 325 height 33
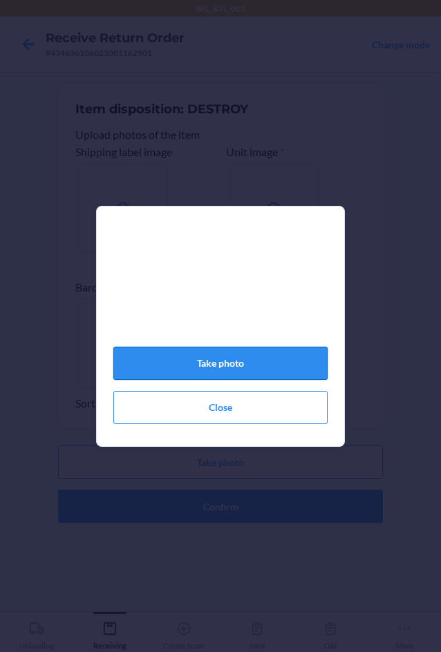
click at [286, 376] on button "Take photo" at bounding box center [220, 363] width 214 height 33
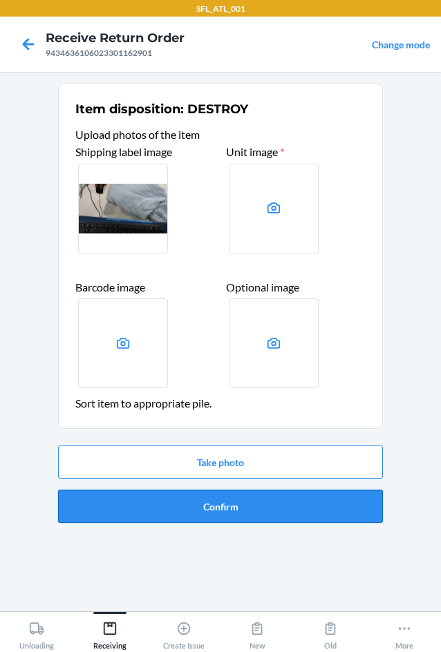
click at [262, 513] on button "Confirm" at bounding box center [220, 506] width 325 height 33
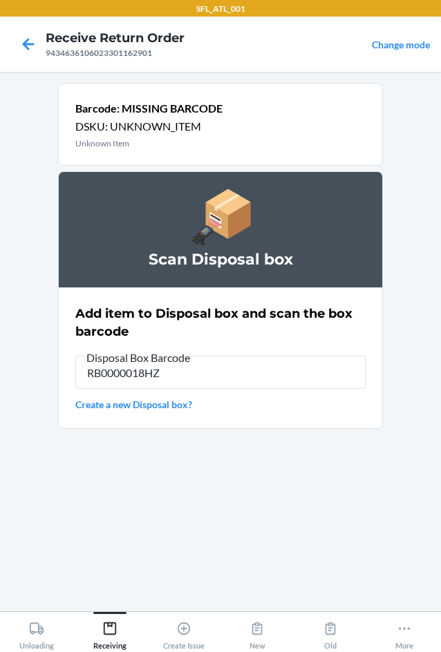
type input "RB0000018HZ"
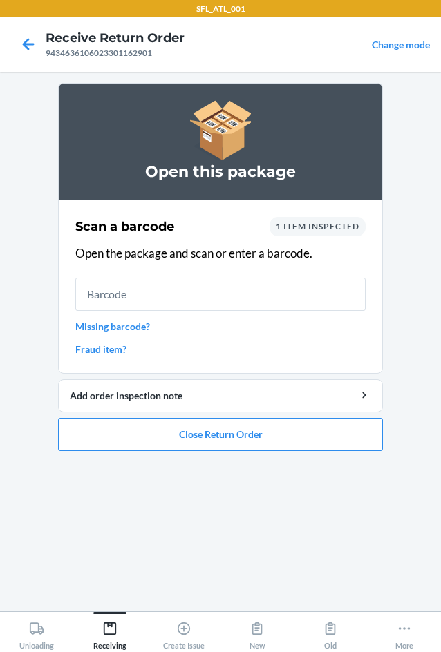
click at [147, 332] on link "Missing barcode?" at bounding box center [220, 326] width 290 height 15
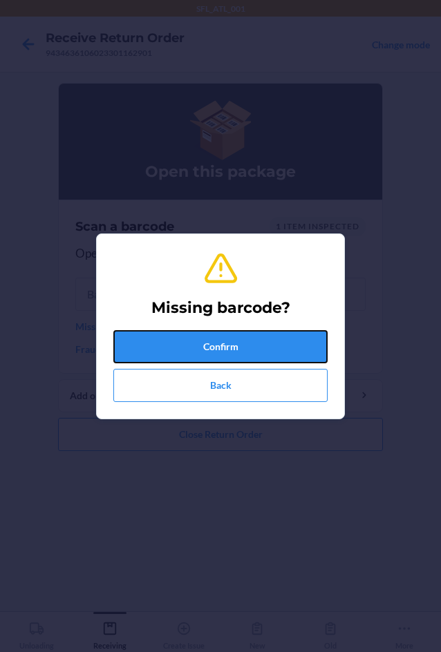
click at [147, 332] on button "Confirm" at bounding box center [220, 346] width 214 height 33
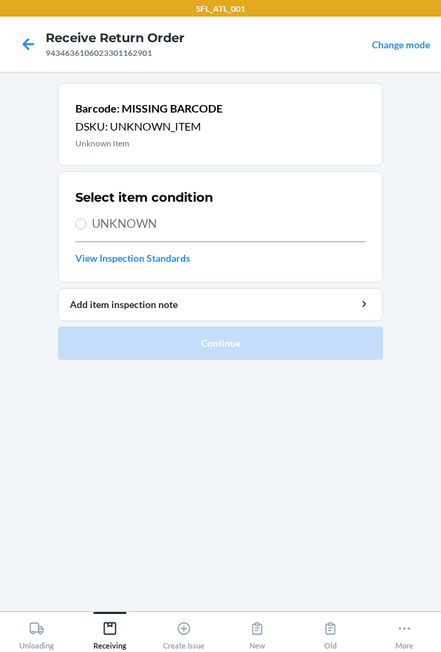
click at [150, 218] on span "UNKNOWN" at bounding box center [229, 224] width 274 height 18
click at [86, 218] on input "UNKNOWN" at bounding box center [80, 223] width 11 height 11
radio input "true"
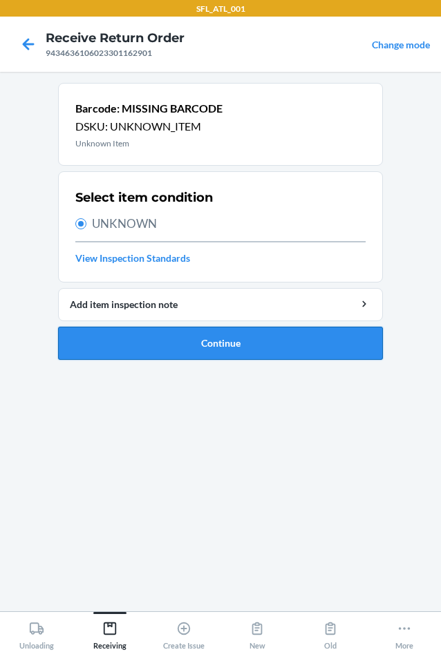
click at [176, 352] on button "Continue" at bounding box center [220, 343] width 325 height 33
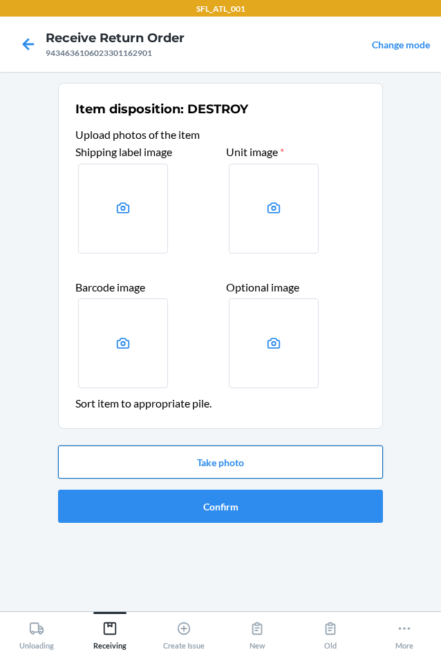
click at [247, 469] on button "Take photo" at bounding box center [220, 462] width 325 height 33
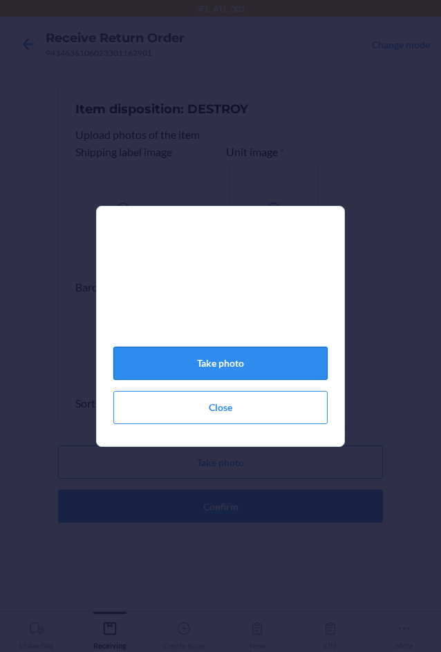
click at [256, 375] on button "Take photo" at bounding box center [220, 363] width 214 height 33
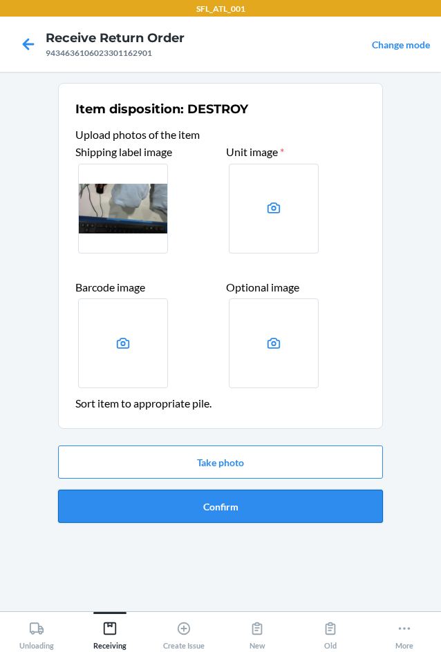
click at [246, 510] on button "Confirm" at bounding box center [220, 506] width 325 height 33
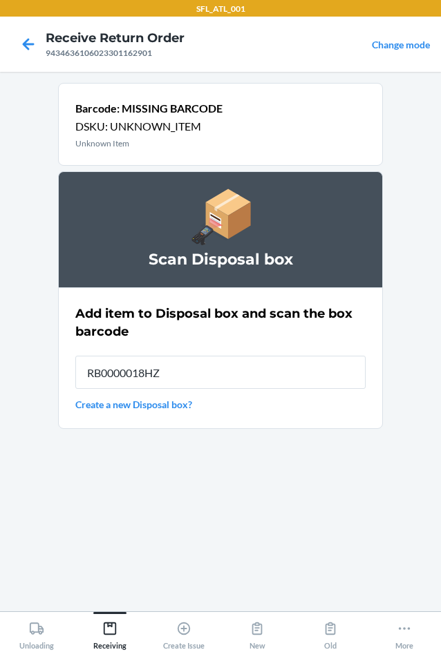
type input "RB0000018HZ"
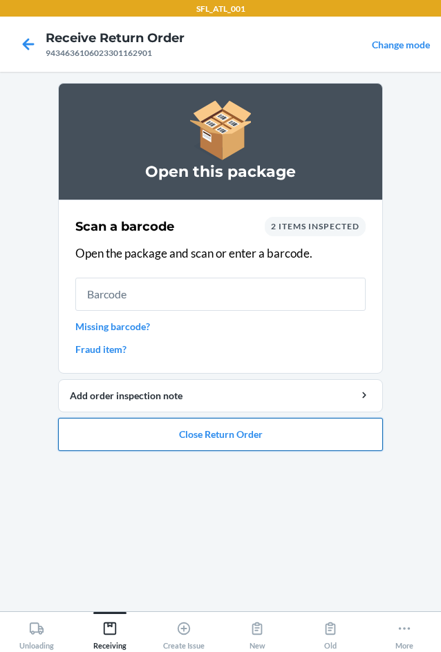
click at [245, 438] on button "Close Return Order" at bounding box center [220, 434] width 325 height 33
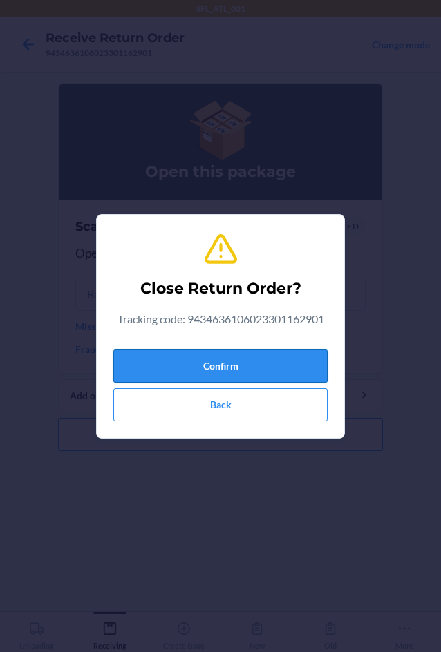
click at [240, 360] on button "Confirm" at bounding box center [220, 366] width 214 height 33
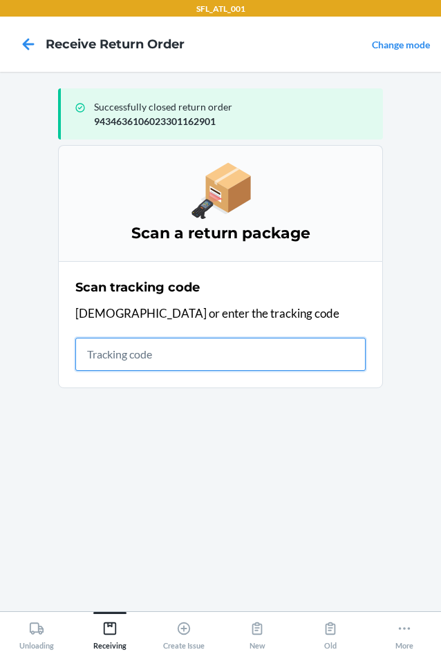
click at [180, 355] on input "text" at bounding box center [220, 354] width 290 height 33
type input "42030259943463610602330"
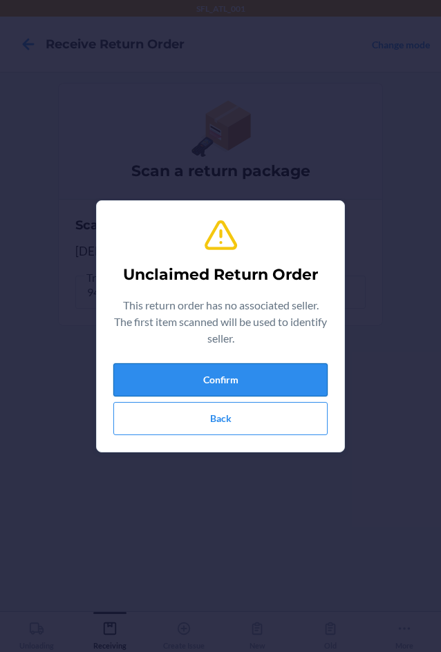
click at [182, 380] on button "Confirm" at bounding box center [220, 379] width 214 height 33
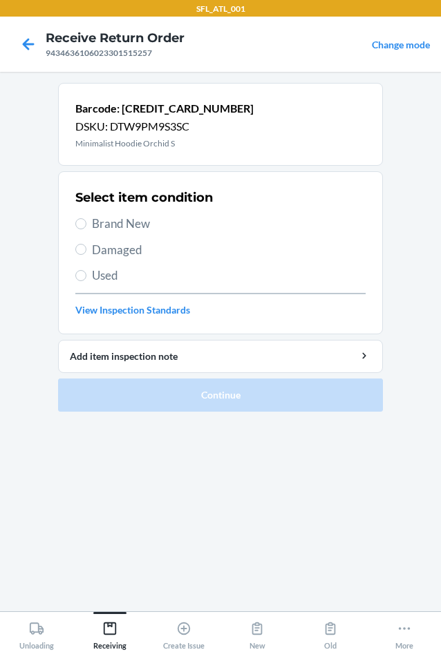
click at [114, 227] on span "Brand New" at bounding box center [229, 224] width 274 height 18
click at [86, 227] on input "Brand New" at bounding box center [80, 223] width 11 height 11
radio input "true"
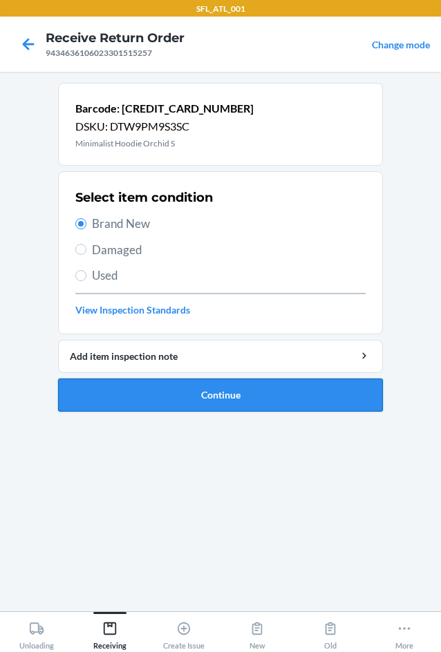
click at [232, 399] on button "Continue" at bounding box center [220, 395] width 325 height 33
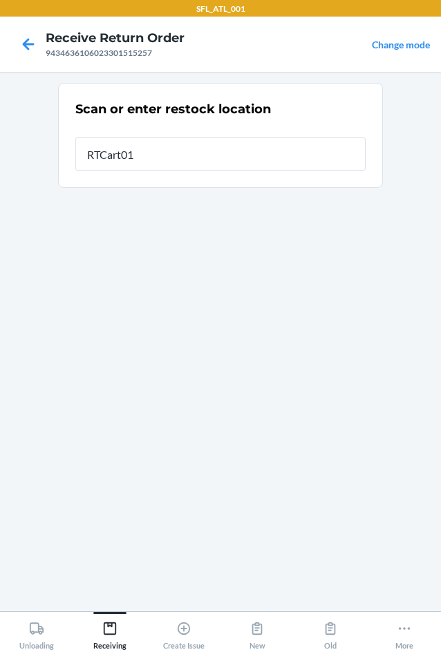
type input "RTCart010"
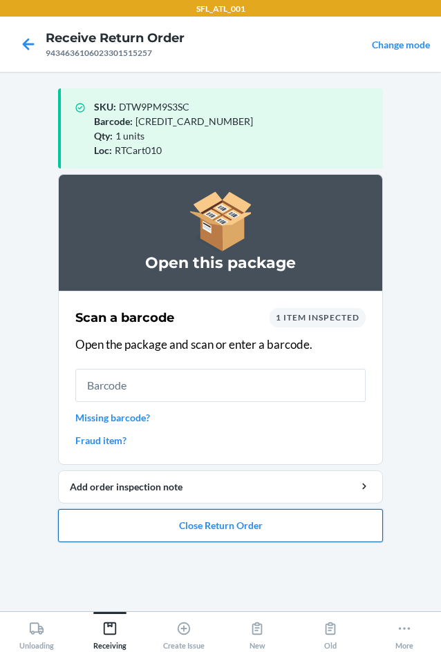
click at [263, 523] on button "Close Return Order" at bounding box center [220, 525] width 325 height 33
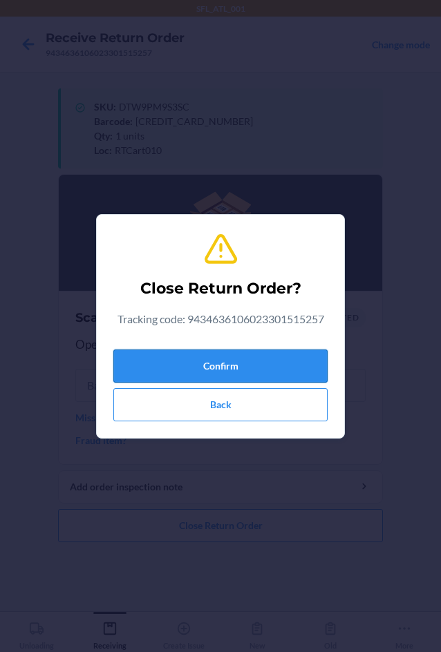
click at [281, 355] on button "Confirm" at bounding box center [220, 366] width 214 height 33
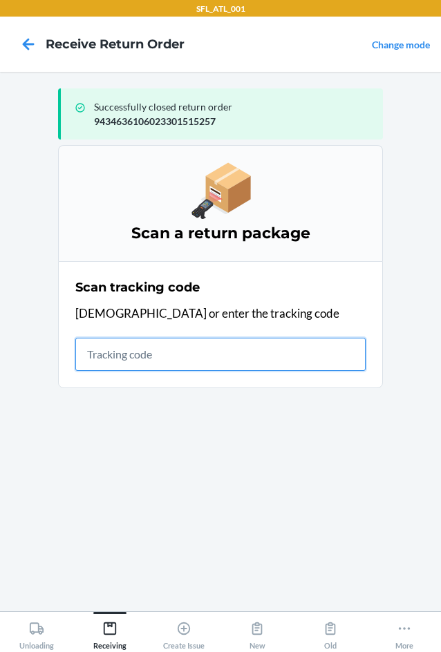
click at [122, 358] on input "text" at bounding box center [220, 354] width 290 height 33
type input "42030259943463610602330132"
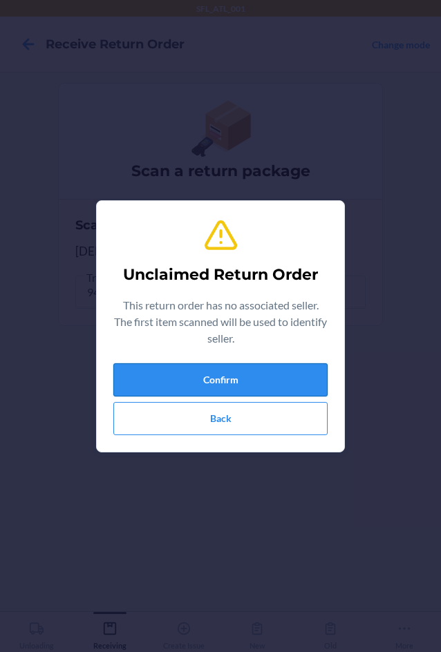
click at [135, 374] on button "Confirm" at bounding box center [220, 379] width 214 height 33
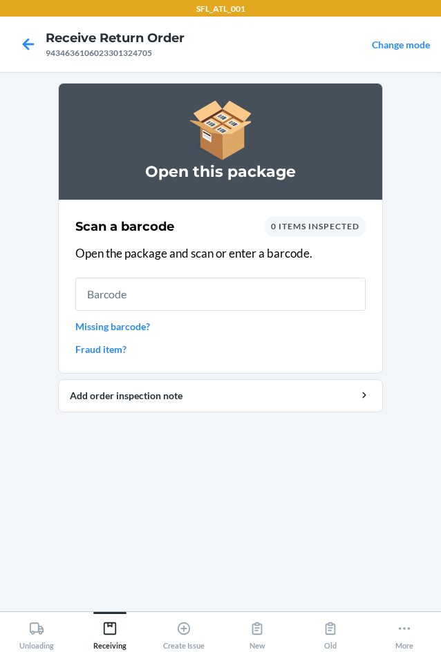
click at [134, 328] on link "Missing barcode?" at bounding box center [220, 326] width 290 height 15
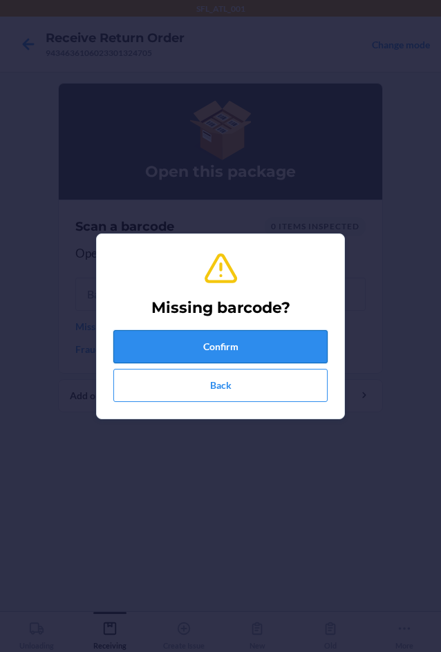
click at [152, 348] on button "Confirm" at bounding box center [220, 346] width 214 height 33
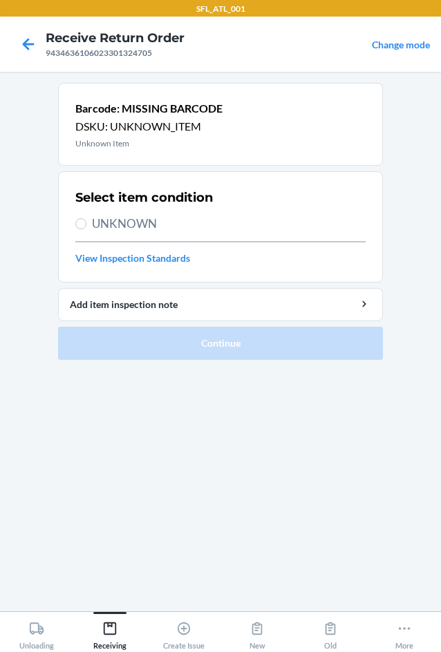
click at [155, 231] on span "UNKNOWN" at bounding box center [229, 224] width 274 height 18
click at [86, 229] on input "UNKNOWN" at bounding box center [80, 223] width 11 height 11
radio input "true"
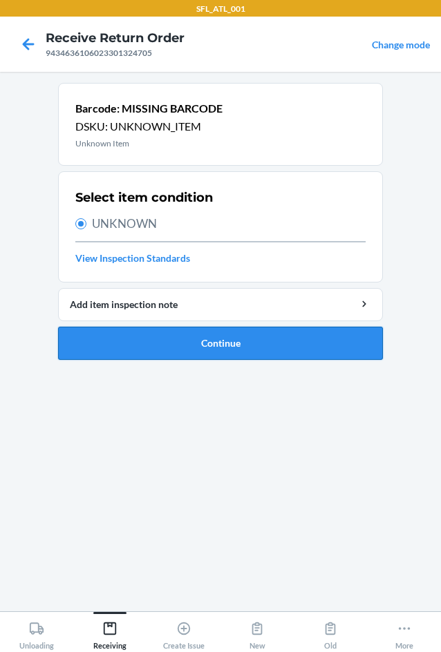
click at [180, 335] on button "Continue" at bounding box center [220, 343] width 325 height 33
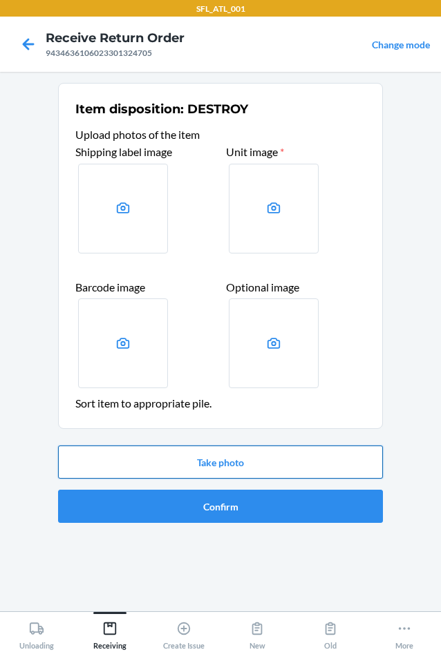
click at [220, 459] on button "Take photo" at bounding box center [220, 462] width 325 height 33
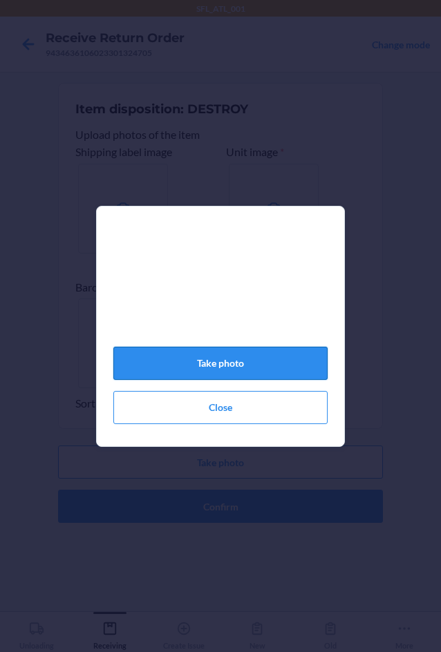
click at [263, 368] on button "Take photo" at bounding box center [220, 363] width 214 height 33
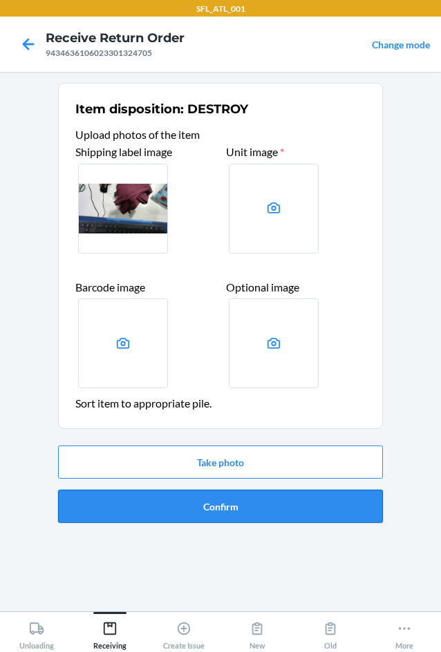
click at [234, 500] on button "Confirm" at bounding box center [220, 506] width 325 height 33
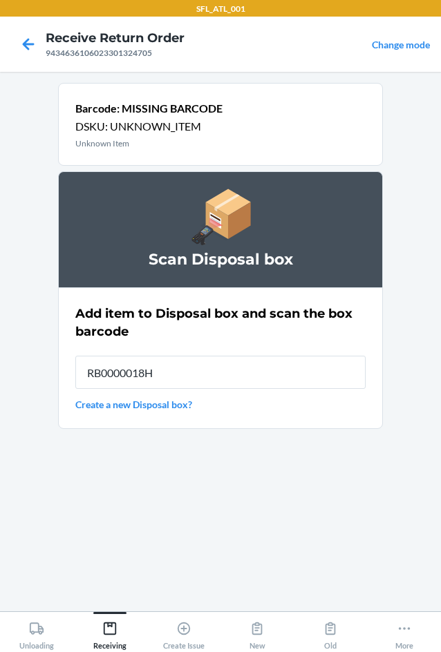
type input "RB0000018HZ"
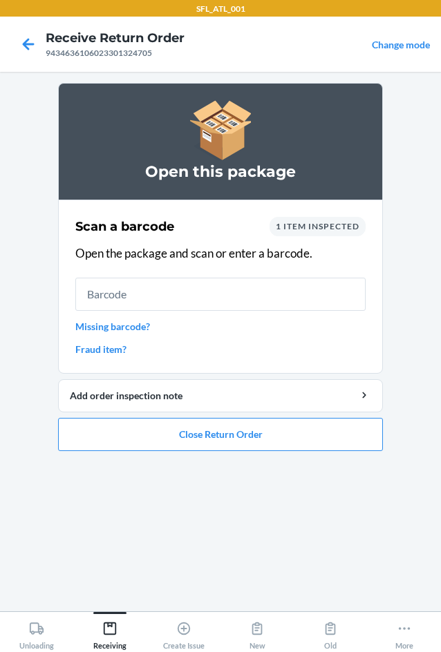
click at [133, 332] on link "Missing barcode?" at bounding box center [220, 326] width 290 height 15
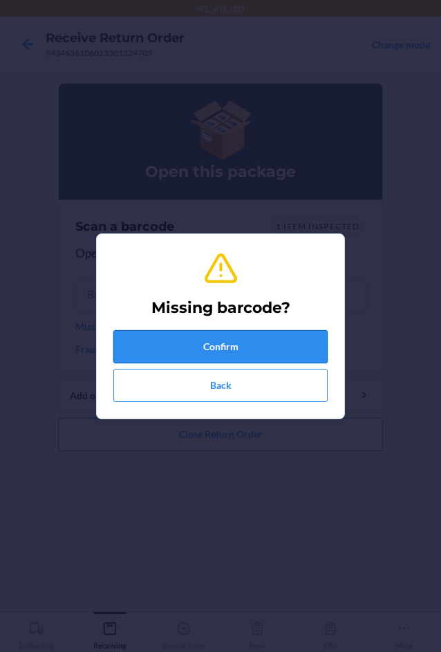
click at [151, 334] on button "Confirm" at bounding box center [220, 346] width 214 height 33
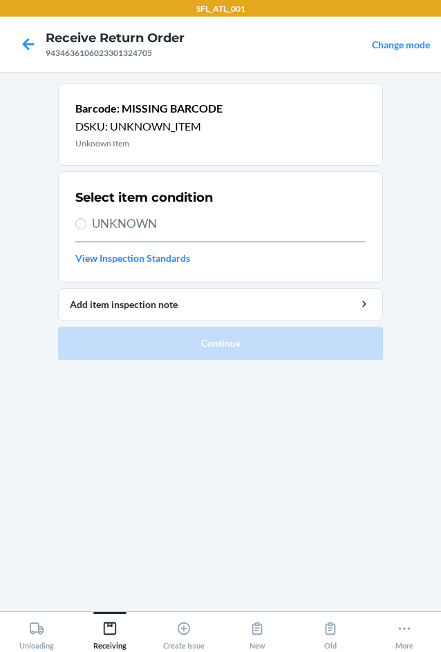
click at [138, 218] on span "UNKNOWN" at bounding box center [229, 224] width 274 height 18
click at [86, 218] on input "UNKNOWN" at bounding box center [80, 223] width 11 height 11
radio input "true"
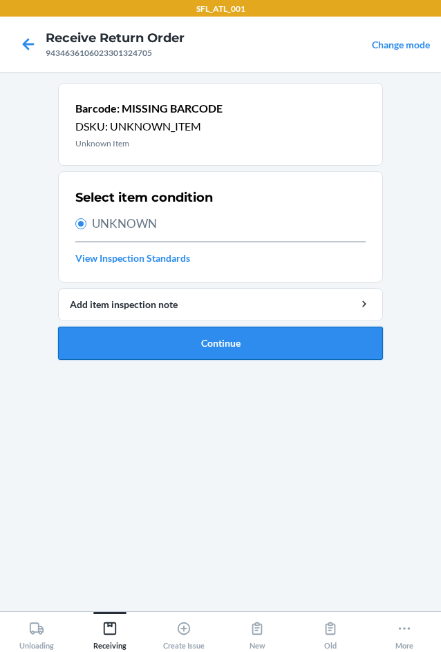
click at [175, 339] on button "Continue" at bounding box center [220, 343] width 325 height 33
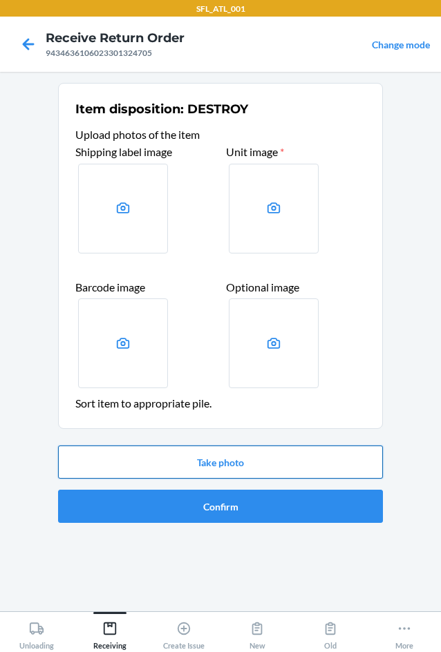
click at [202, 466] on button "Take photo" at bounding box center [220, 462] width 325 height 33
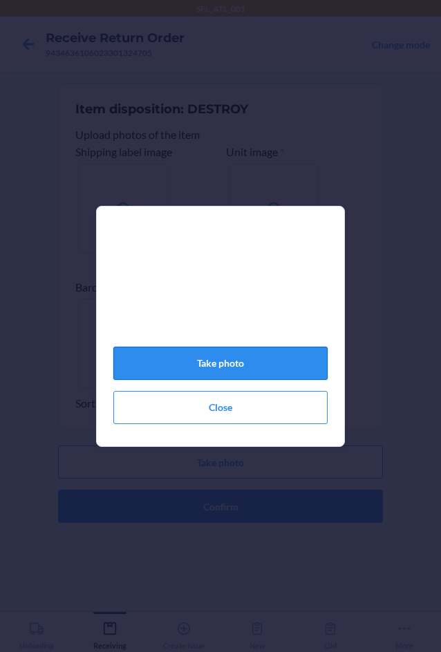
click at [218, 372] on button "Take photo" at bounding box center [220, 363] width 214 height 33
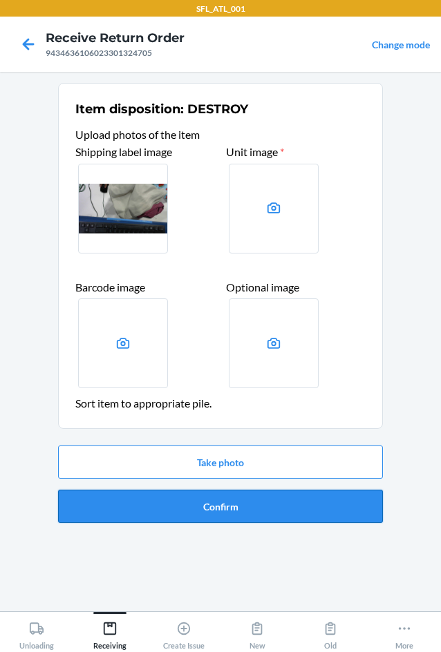
click at [260, 506] on button "Confirm" at bounding box center [220, 506] width 325 height 33
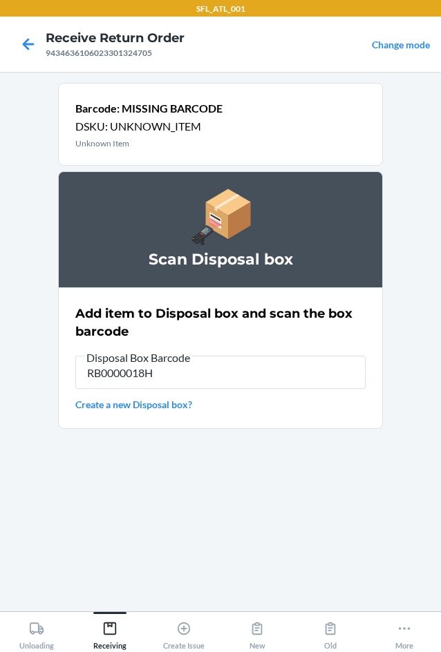
type input "RB0000018HZ"
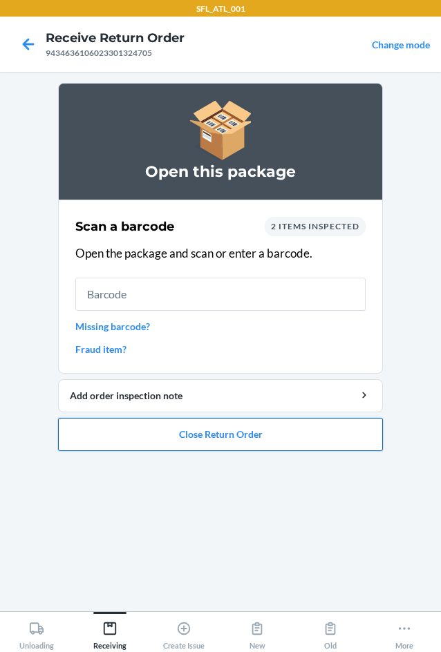
click at [232, 436] on button "Close Return Order" at bounding box center [220, 434] width 325 height 33
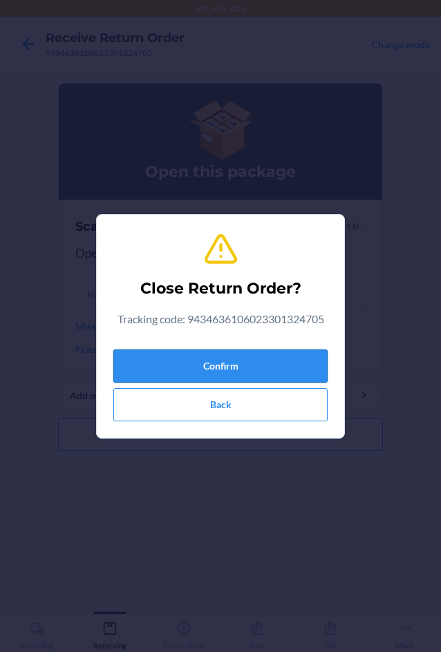
click at [228, 351] on button "Confirm" at bounding box center [220, 366] width 214 height 33
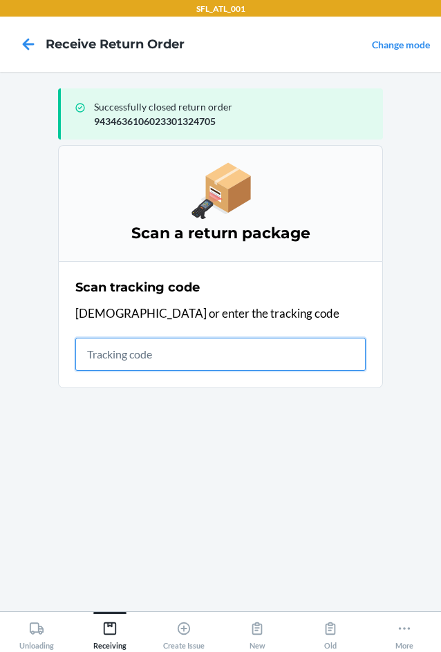
click at [130, 353] on input "text" at bounding box center [220, 354] width 290 height 33
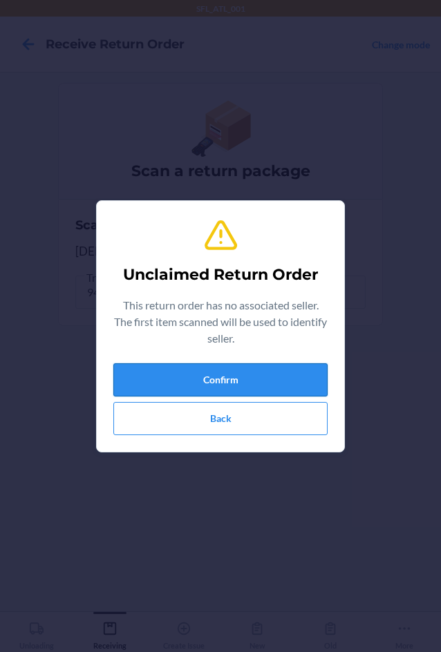
click at [180, 372] on button "Confirm" at bounding box center [220, 379] width 214 height 33
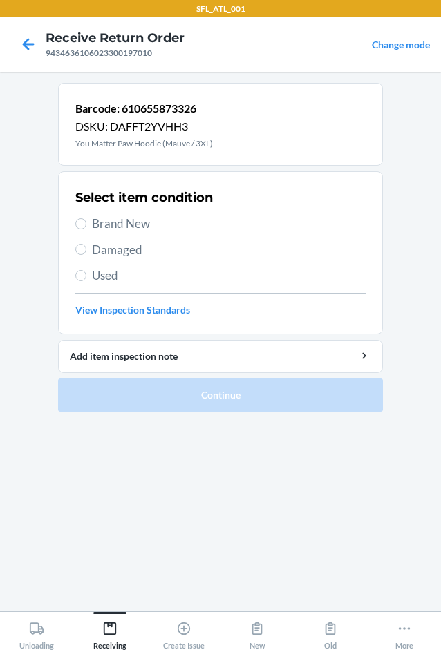
click at [110, 277] on span "Used" at bounding box center [229, 276] width 274 height 18
click at [86, 277] on input "Used" at bounding box center [80, 275] width 11 height 11
radio input "true"
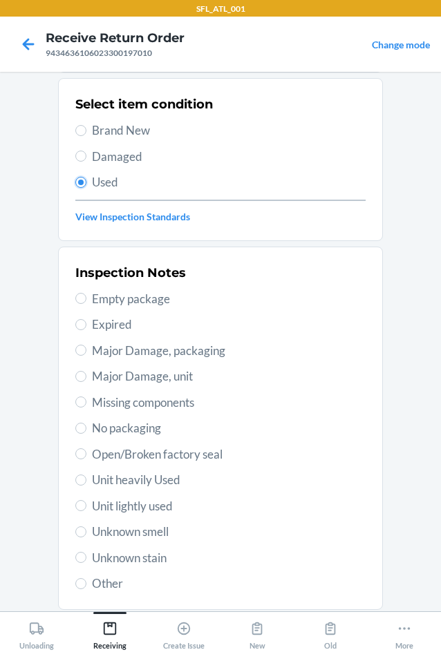
scroll to position [180, 0]
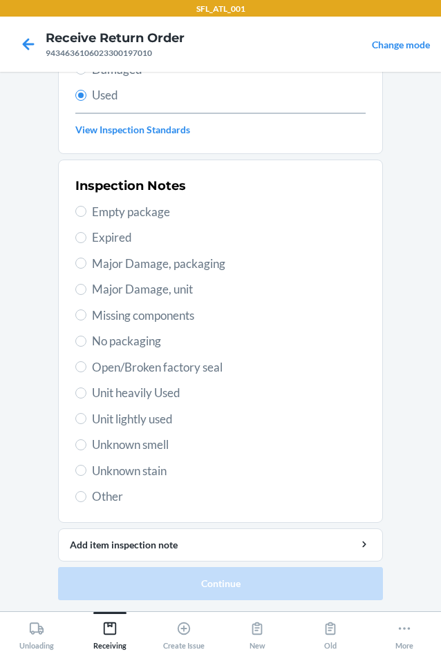
click at [111, 419] on span "Unit lightly used" at bounding box center [229, 419] width 274 height 18
click at [86, 419] on input "Unit lightly used" at bounding box center [80, 418] width 11 height 11
radio input "true"
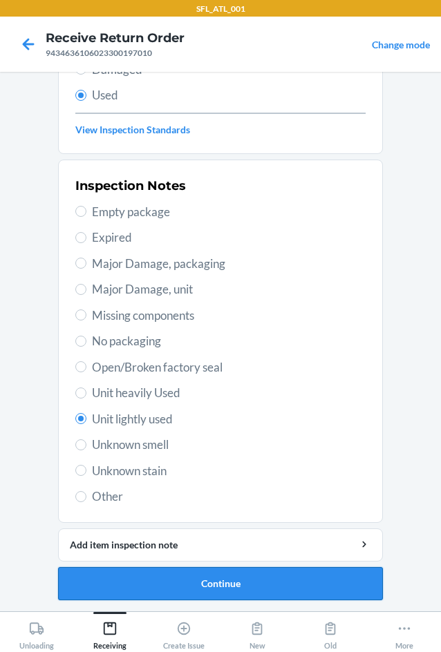
click at [214, 585] on button "Continue" at bounding box center [220, 583] width 325 height 33
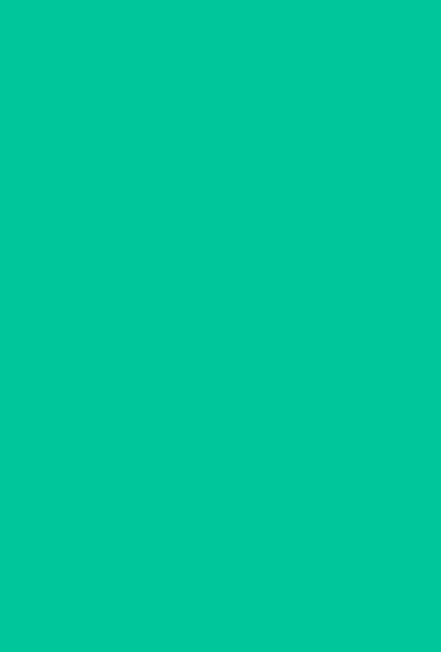
scroll to position [0, 0]
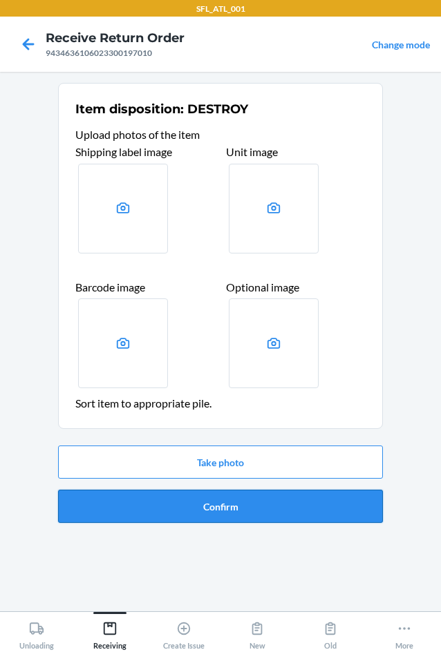
click at [205, 509] on button "Confirm" at bounding box center [220, 506] width 325 height 33
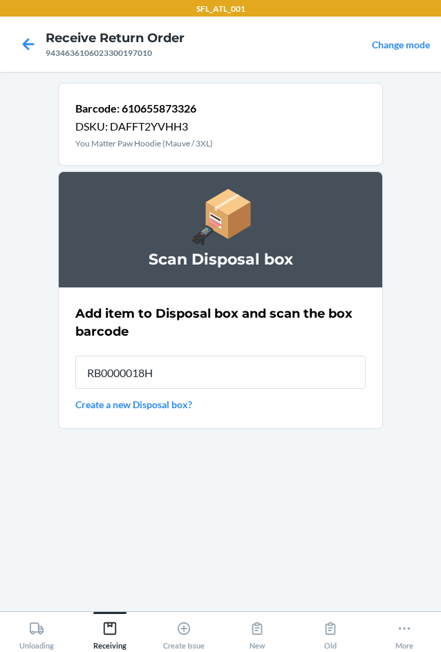
type input "RB0000018HZ"
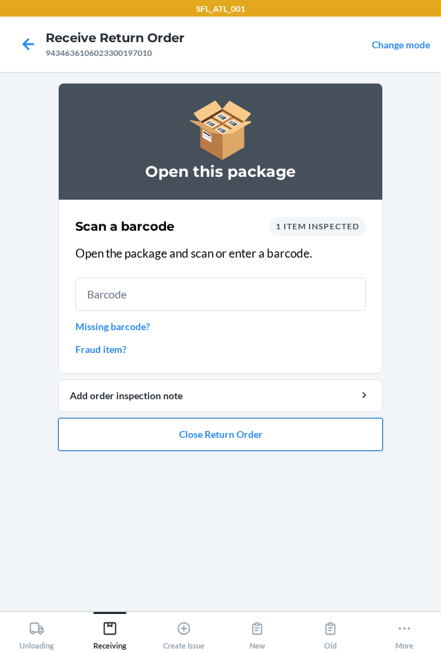
click at [235, 444] on button "Close Return Order" at bounding box center [220, 434] width 325 height 33
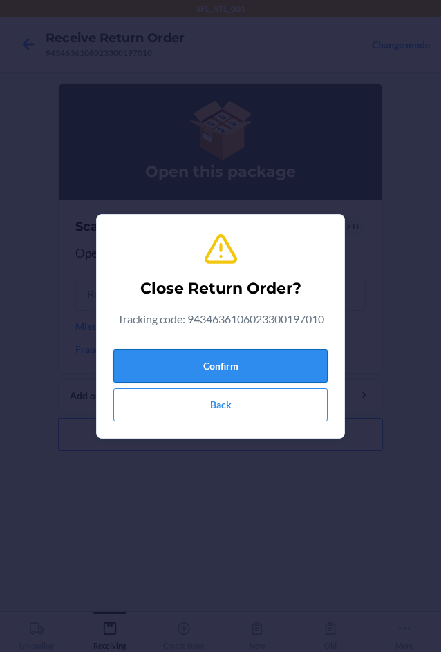
click at [227, 354] on button "Confirm" at bounding box center [220, 366] width 214 height 33
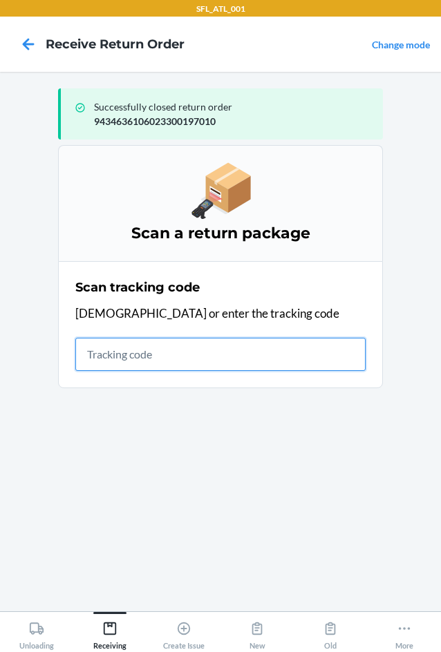
click at [155, 345] on input "text" at bounding box center [220, 354] width 290 height 33
type input "420302599434636106023301566"
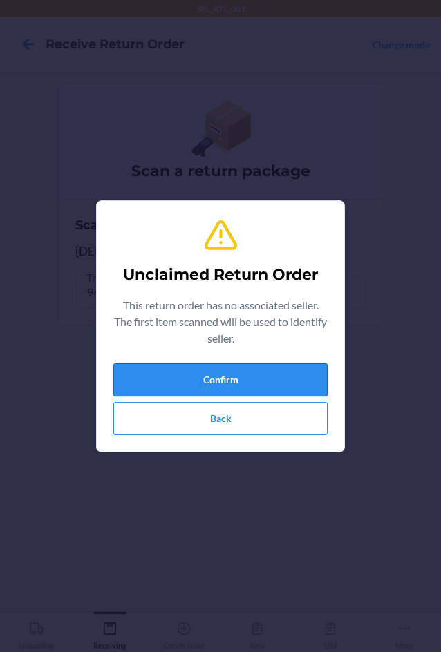
click at [187, 388] on button "Confirm" at bounding box center [220, 379] width 214 height 33
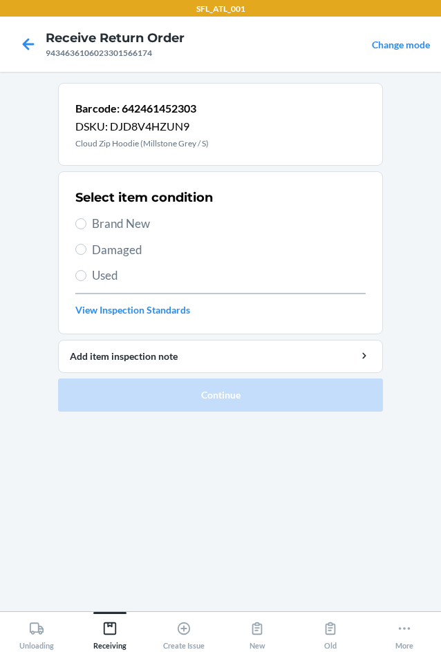
click at [124, 218] on span "Brand New" at bounding box center [229, 224] width 274 height 18
click at [86, 218] on input "Brand New" at bounding box center [80, 223] width 11 height 11
radio input "true"
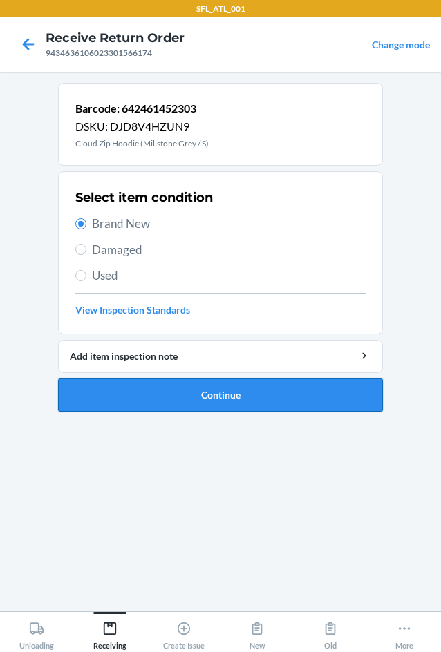
click at [196, 400] on button "Continue" at bounding box center [220, 395] width 325 height 33
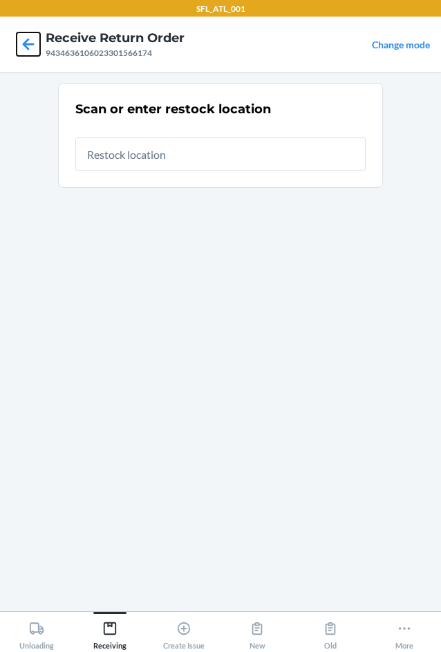
click at [29, 44] on icon at bounding box center [29, 44] width 12 height 12
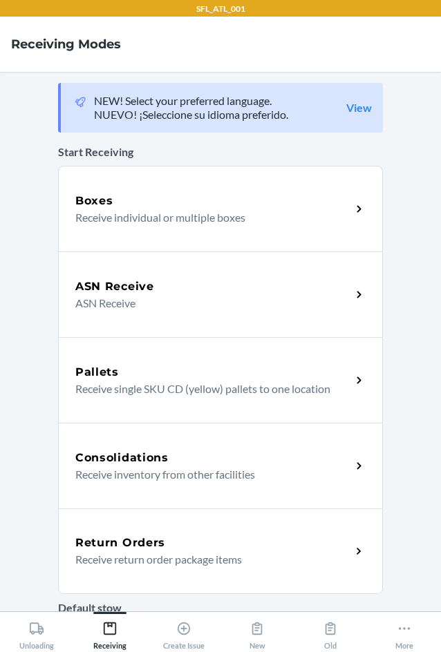
click at [134, 536] on h5 "Return Orders" at bounding box center [120, 543] width 90 height 17
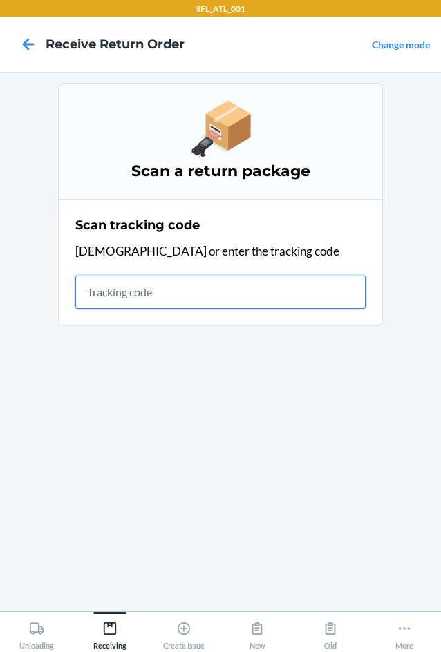
click at [140, 292] on input "text" at bounding box center [220, 292] width 290 height 33
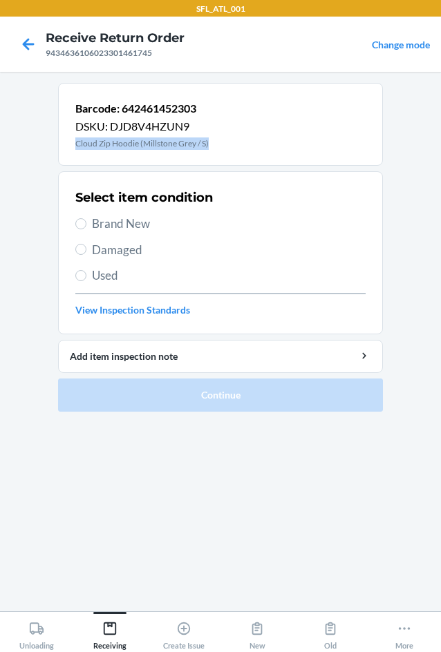
click at [215, 144] on div "Barcode: 642461452303 DSKU: DJD8V4HZUN9 Cloud Zip Hoodie (Millstone Grey / S)" at bounding box center [220, 124] width 325 height 83
drag, startPoint x: 215, startPoint y: 144, endPoint x: 225, endPoint y: 126, distance: 20.4
click at [225, 126] on div "Barcode: 642461452303 DSKU: DJD8V4HZUN9 Cloud Zip Hoodie (Millstone Grey / S)" at bounding box center [220, 124] width 325 height 83
click at [155, 223] on span "Brand New" at bounding box center [229, 224] width 274 height 18
click at [86, 223] on input "Brand New" at bounding box center [80, 223] width 11 height 11
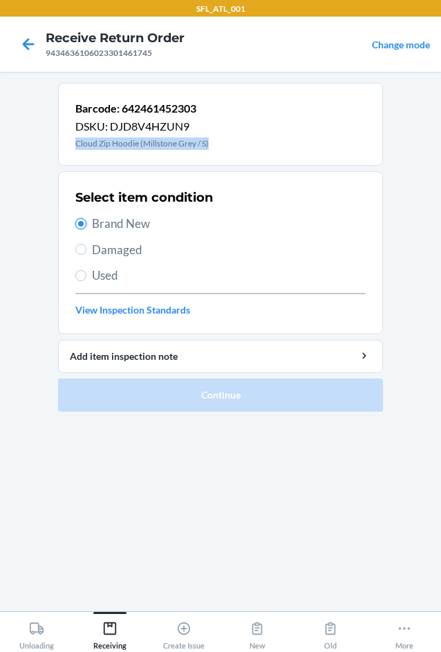
radio input "true"
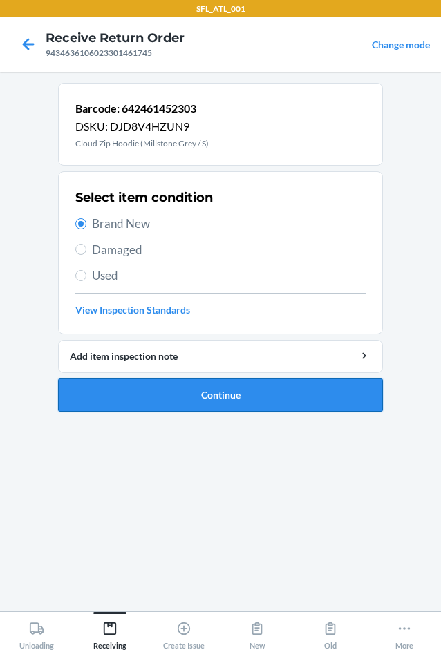
click at [199, 399] on button "Continue" at bounding box center [220, 395] width 325 height 33
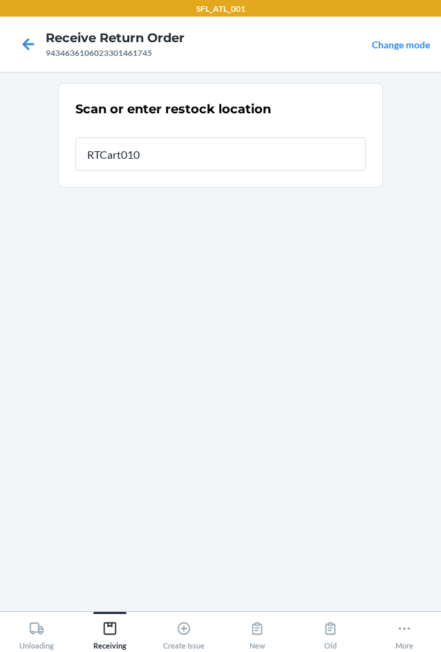
type input "RTCart010"
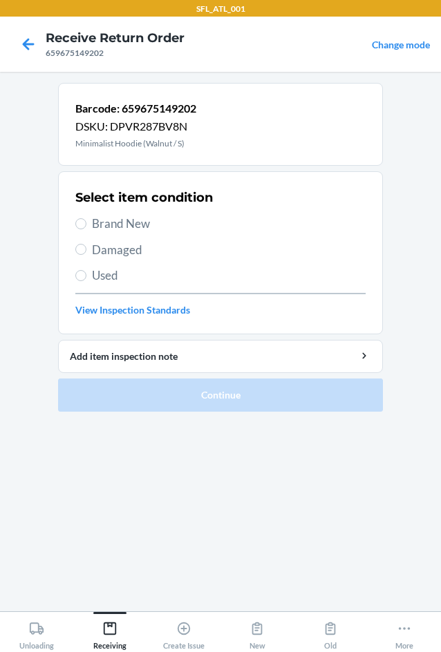
click at [124, 219] on span "Brand New" at bounding box center [229, 224] width 274 height 18
click at [86, 219] on input "Brand New" at bounding box center [80, 223] width 11 height 11
radio input "true"
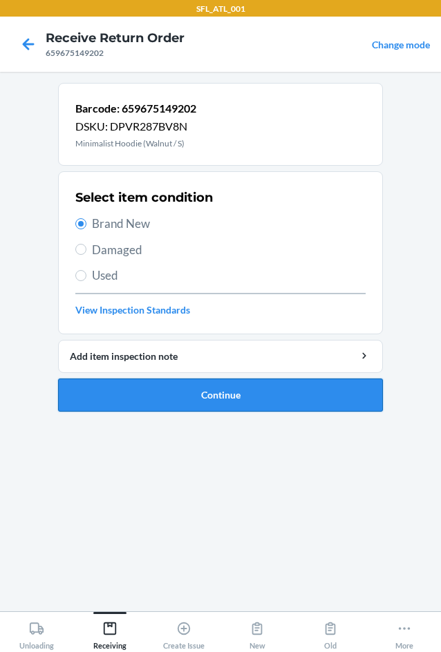
click at [220, 402] on button "Continue" at bounding box center [220, 395] width 325 height 33
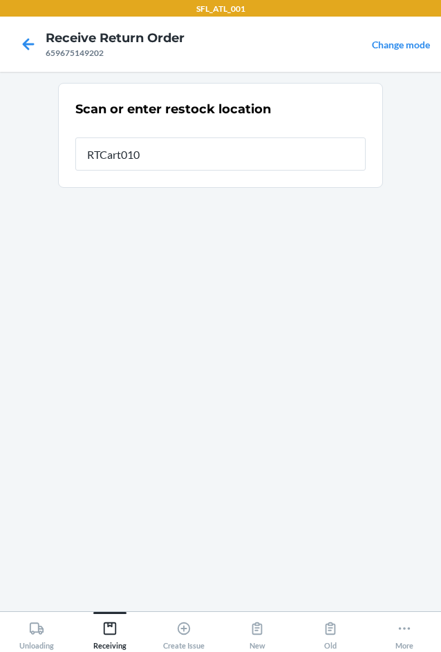
type input "RTCart010"
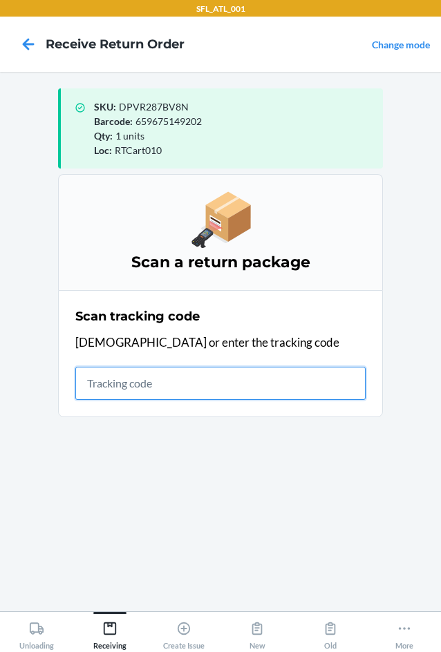
click at [182, 370] on input "text" at bounding box center [220, 383] width 290 height 33
type input "420302599434636106023300162"
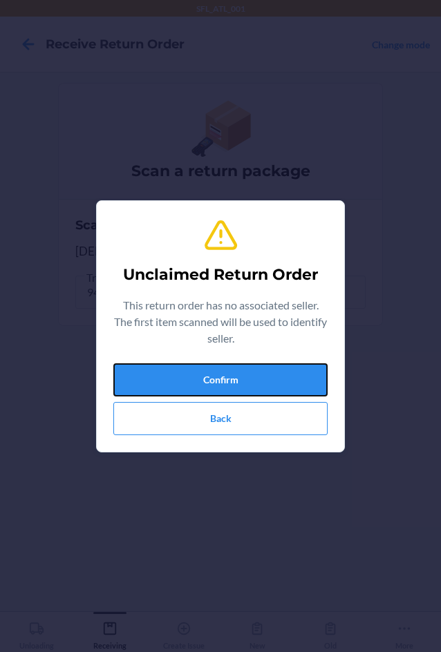
click at [182, 370] on button "Confirm" at bounding box center [220, 379] width 214 height 33
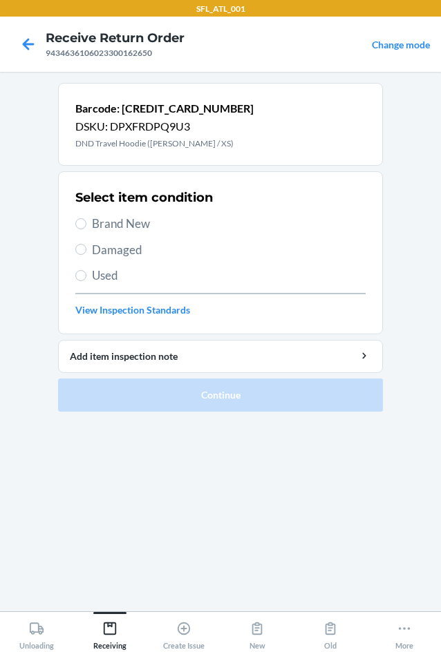
click at [153, 222] on span "Brand New" at bounding box center [229, 224] width 274 height 18
click at [86, 222] on input "Brand New" at bounding box center [80, 223] width 11 height 11
radio input "true"
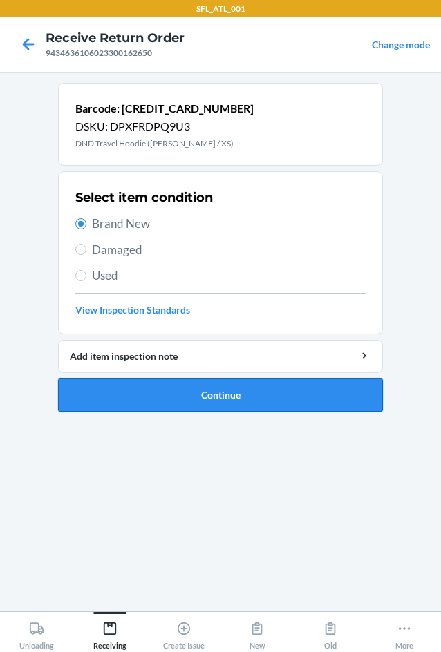
click at [187, 402] on button "Continue" at bounding box center [220, 395] width 325 height 33
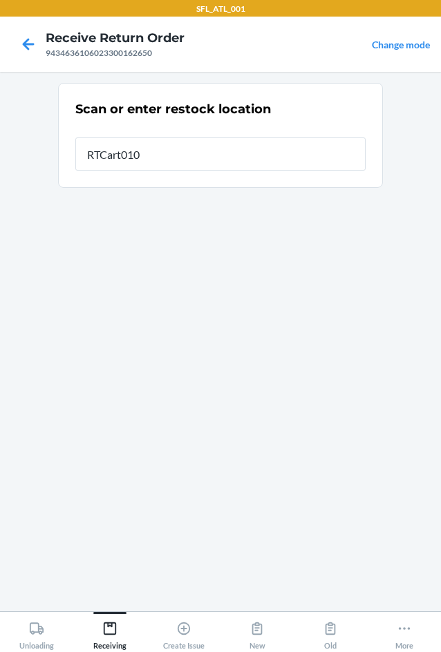
type input "RTCart010"
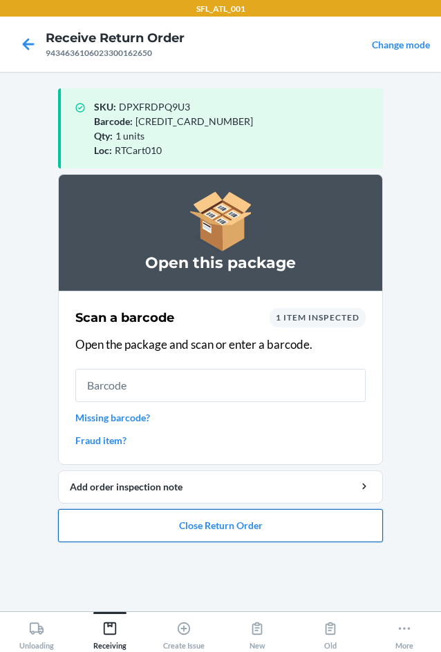
click at [195, 535] on button "Close Return Order" at bounding box center [220, 525] width 325 height 33
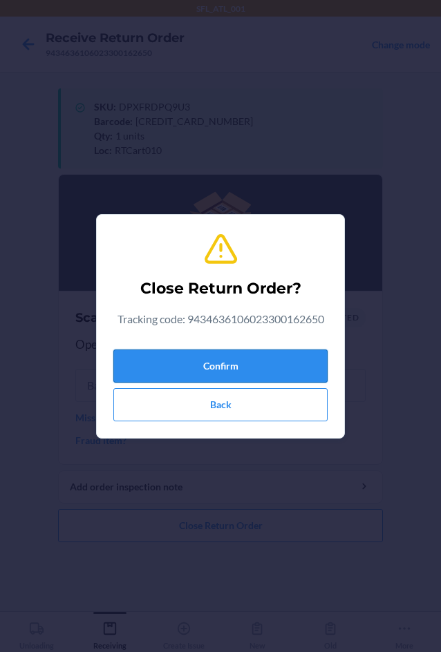
click at [248, 357] on button "Confirm" at bounding box center [220, 366] width 214 height 33
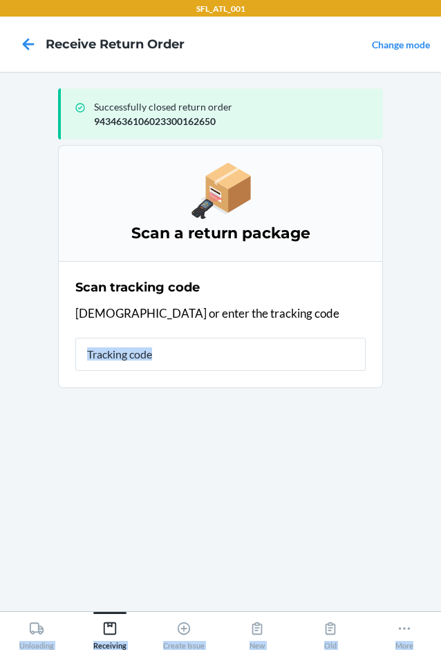
click at [440, 652] on html "SFL_ATL_001 Receive Return Order Change mode Successfully closed return order 9…" at bounding box center [220, 326] width 441 height 652
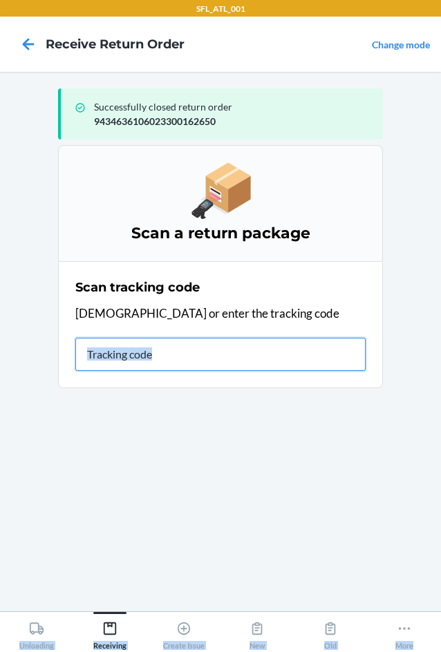
click at [158, 351] on input "text" at bounding box center [220, 354] width 290 height 33
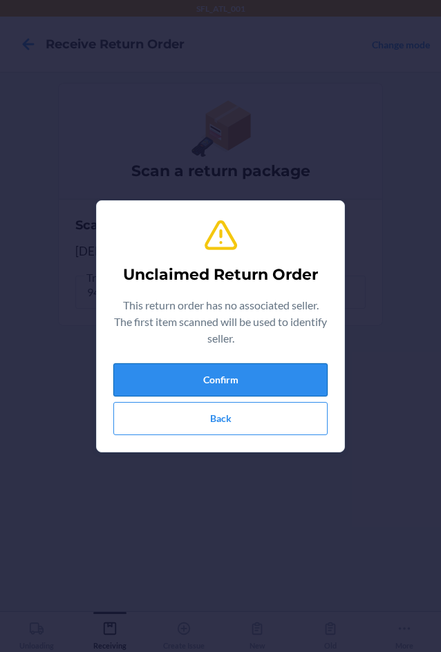
click at [257, 384] on button "Confirm" at bounding box center [220, 379] width 214 height 33
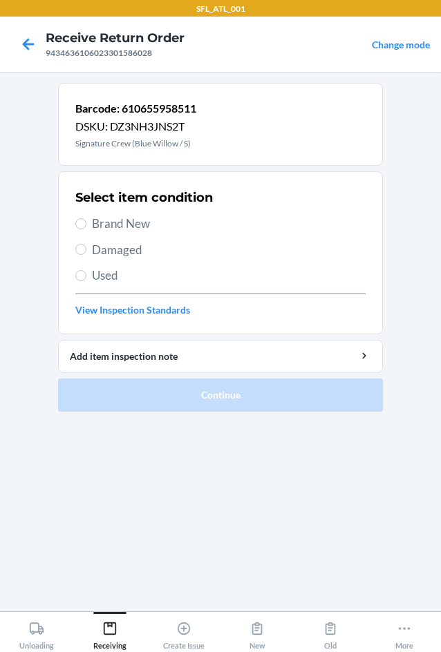
click at [109, 223] on span "Brand New" at bounding box center [229, 224] width 274 height 18
click at [86, 223] on input "Brand New" at bounding box center [80, 223] width 11 height 11
radio input "true"
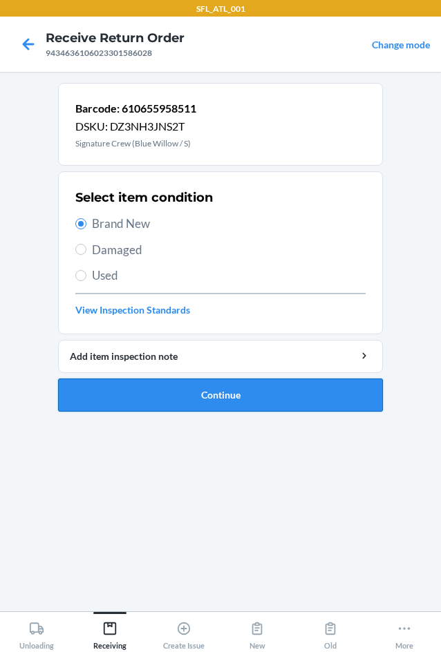
click at [192, 393] on button "Continue" at bounding box center [220, 395] width 325 height 33
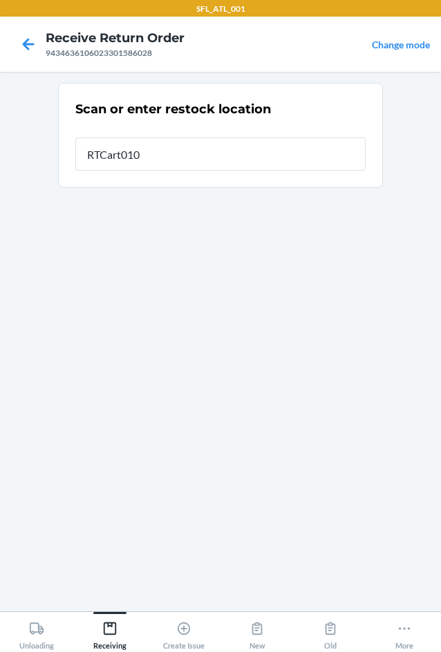
type input "RTCart010"
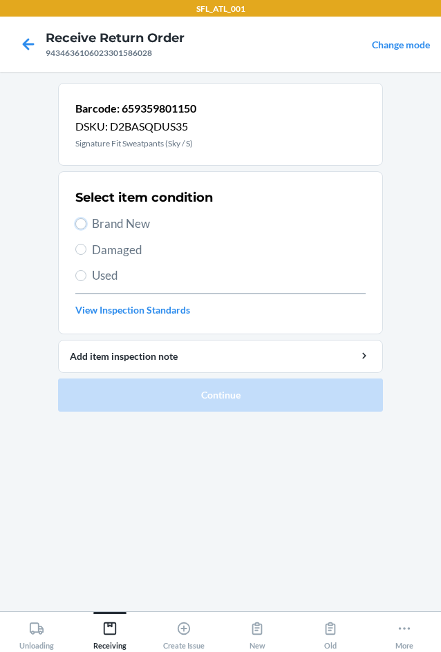
click at [77, 220] on input "Brand New" at bounding box center [80, 223] width 11 height 11
radio input "true"
click at [89, 225] on label "Brand New" at bounding box center [220, 224] width 290 height 18
click at [86, 225] on input "Brand New" at bounding box center [80, 223] width 11 height 11
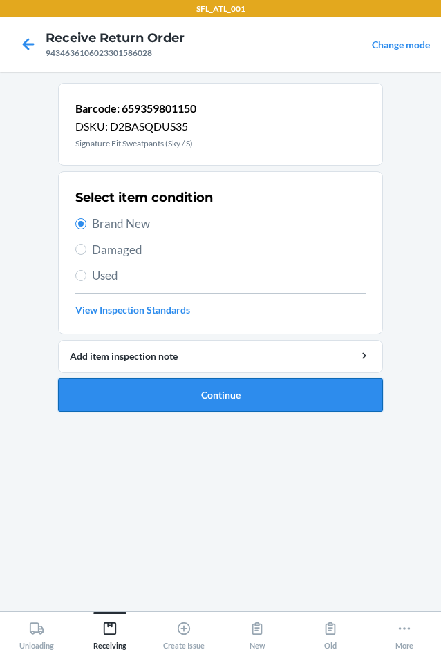
click at [225, 404] on button "Continue" at bounding box center [220, 395] width 325 height 33
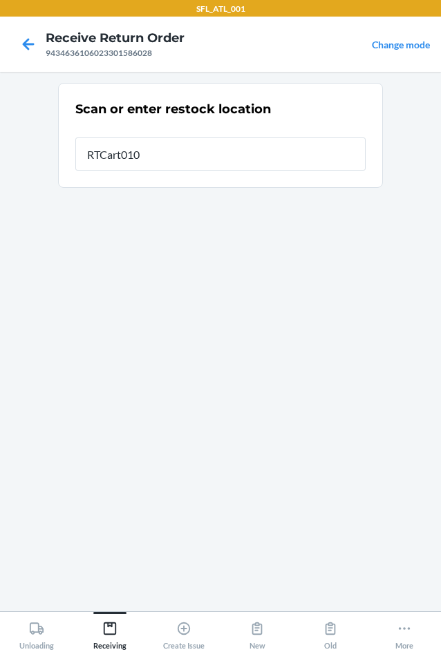
type input "RTCart010"
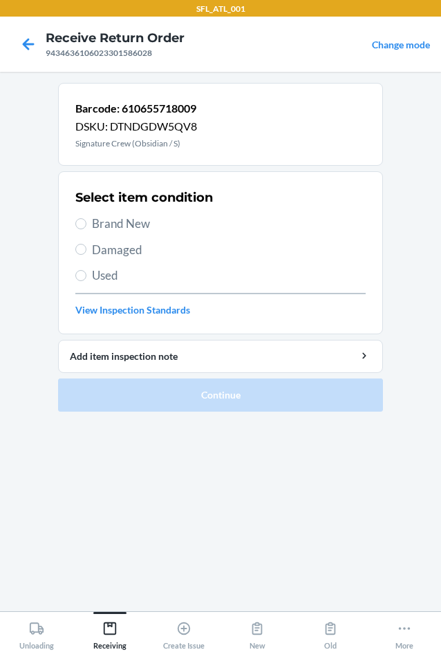
click at [94, 223] on span "Brand New" at bounding box center [229, 224] width 274 height 18
click at [86, 223] on input "Brand New" at bounding box center [80, 223] width 11 height 11
radio input "true"
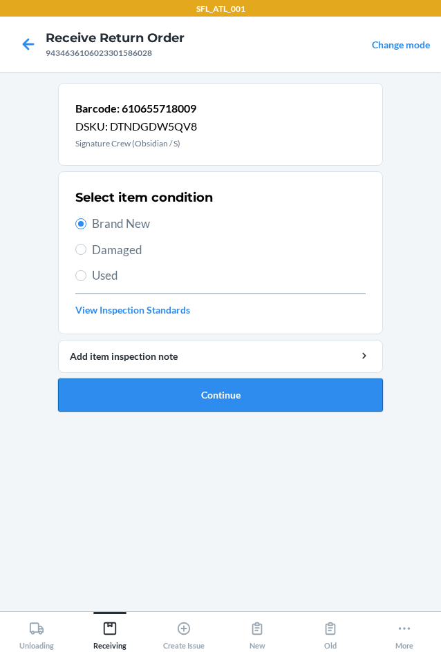
click at [198, 393] on button "Continue" at bounding box center [220, 395] width 325 height 33
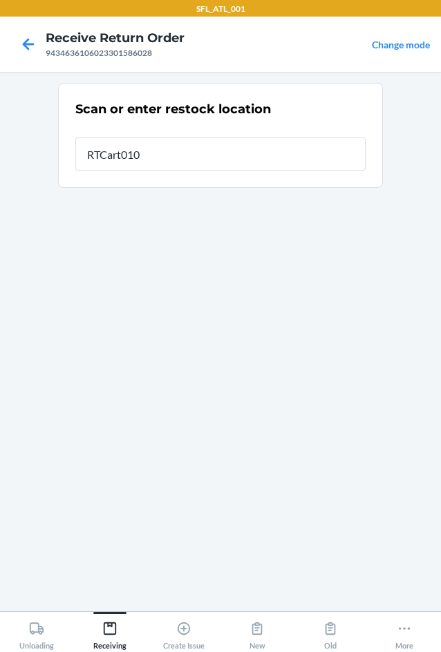
type input "RTCart010"
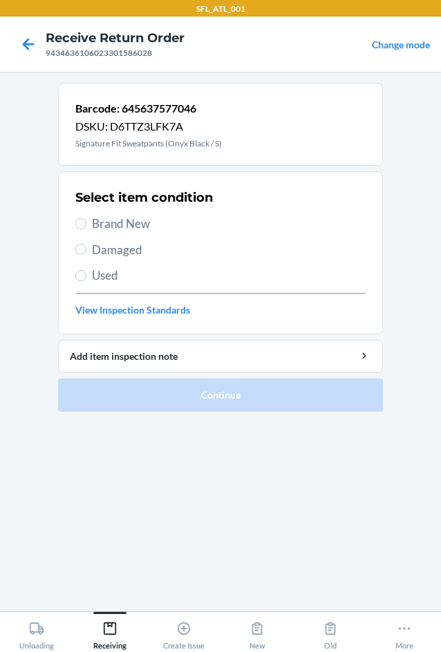
click at [108, 224] on span "Brand New" at bounding box center [229, 224] width 274 height 18
click at [86, 224] on input "Brand New" at bounding box center [80, 223] width 11 height 11
radio input "true"
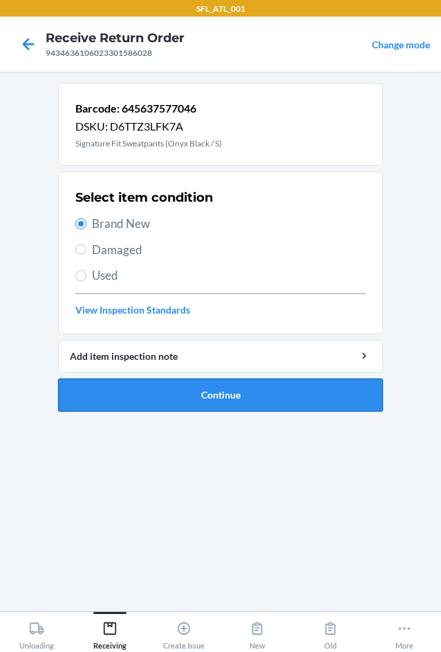
click at [230, 397] on button "Continue" at bounding box center [220, 395] width 325 height 33
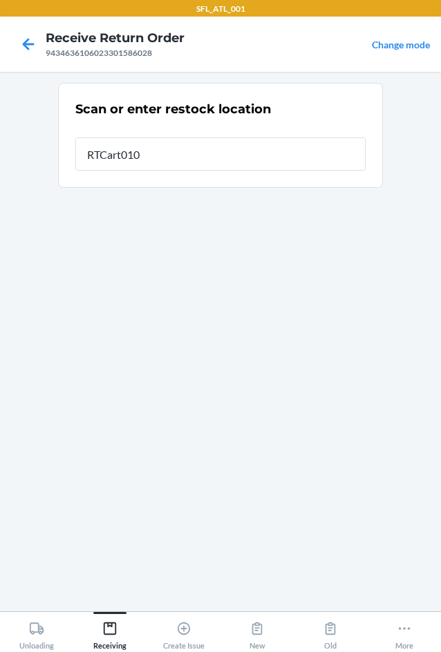
type input "RTCart010"
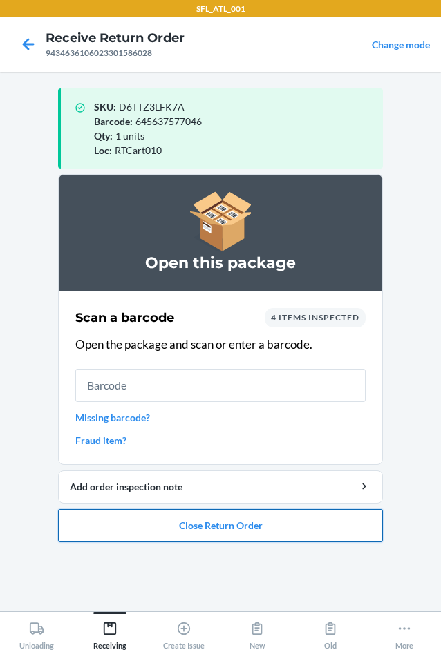
click at [249, 525] on button "Close Return Order" at bounding box center [220, 525] width 325 height 33
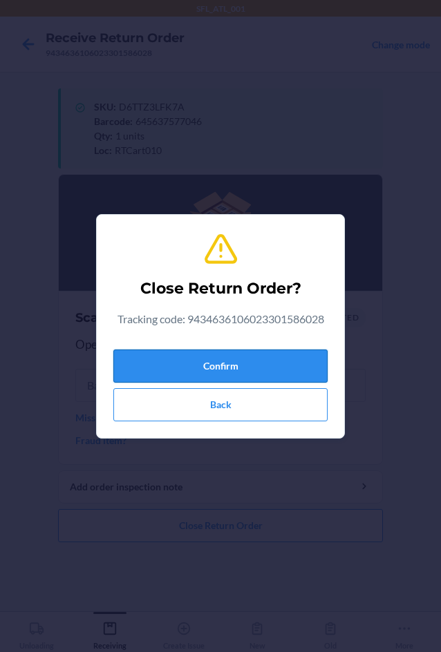
click at [249, 381] on button "Confirm" at bounding box center [220, 366] width 214 height 33
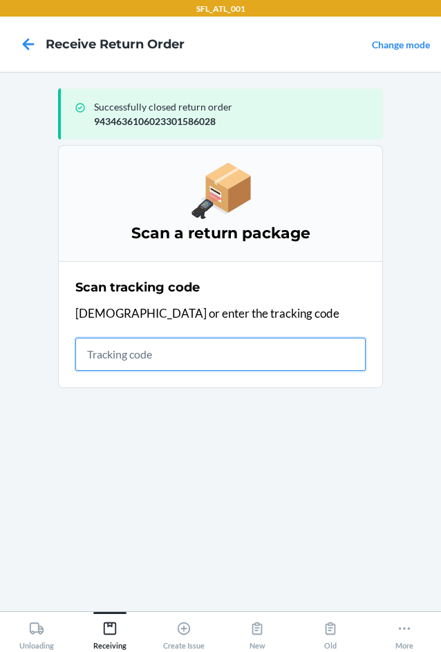
click at [110, 357] on input "text" at bounding box center [220, 354] width 290 height 33
type input "420302599434636106023301"
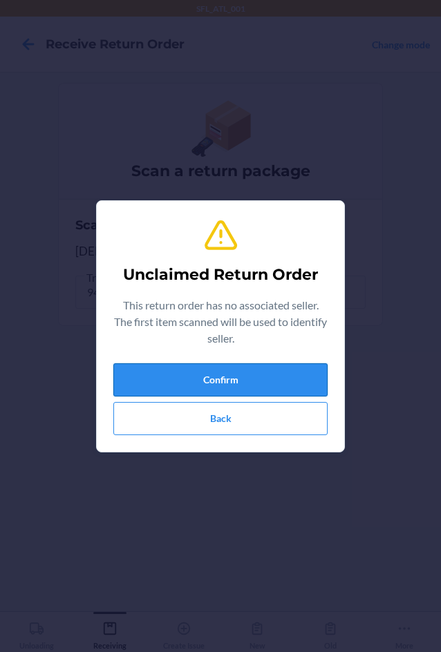
click at [245, 381] on button "Confirm" at bounding box center [220, 379] width 214 height 33
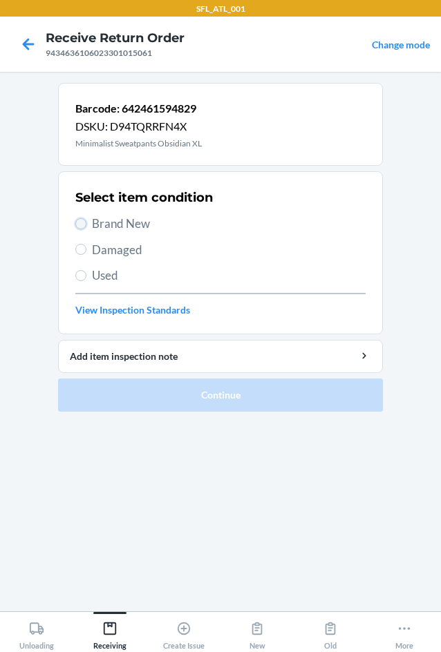
click at [77, 222] on input "Brand New" at bounding box center [80, 223] width 11 height 11
radio input "true"
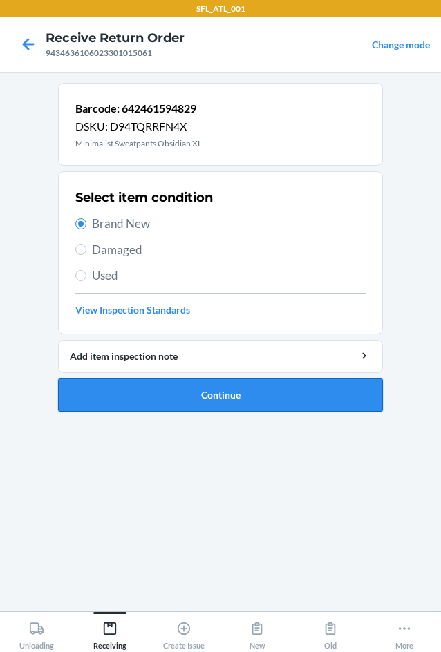
click at [175, 394] on button "Continue" at bounding box center [220, 395] width 325 height 33
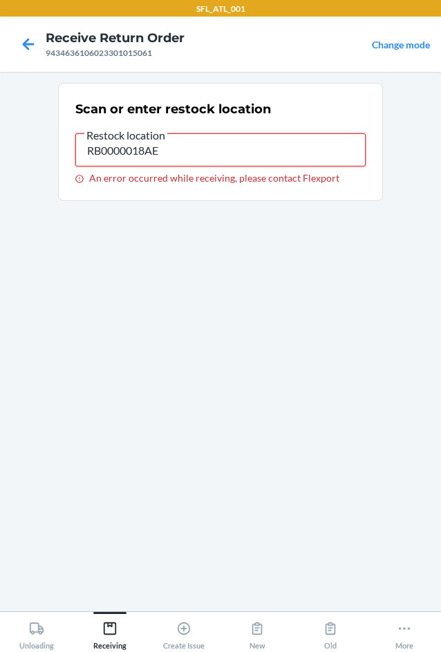
click at [202, 154] on input "RB0000018AE" at bounding box center [220, 149] width 290 height 33
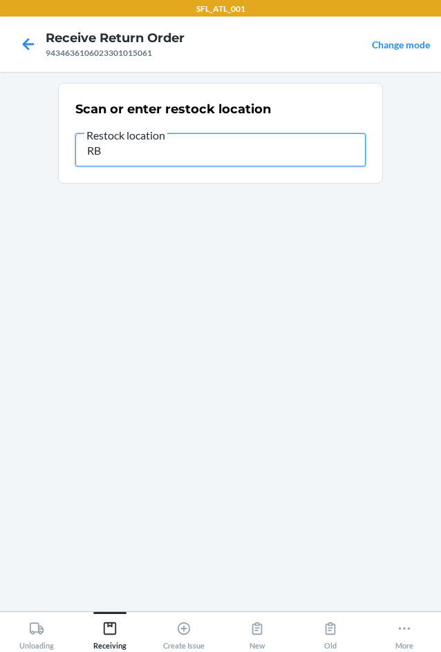
type input "R"
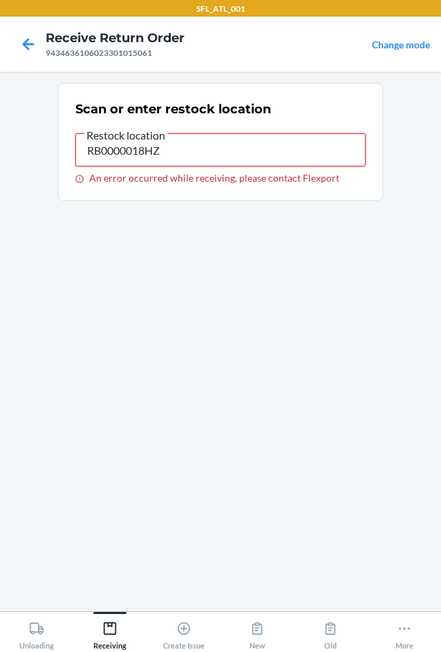
click at [169, 156] on input "RB0000018HZ" at bounding box center [220, 149] width 290 height 33
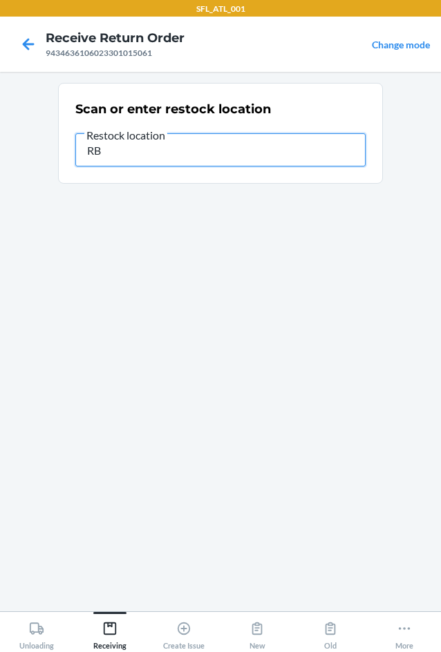
type input "R"
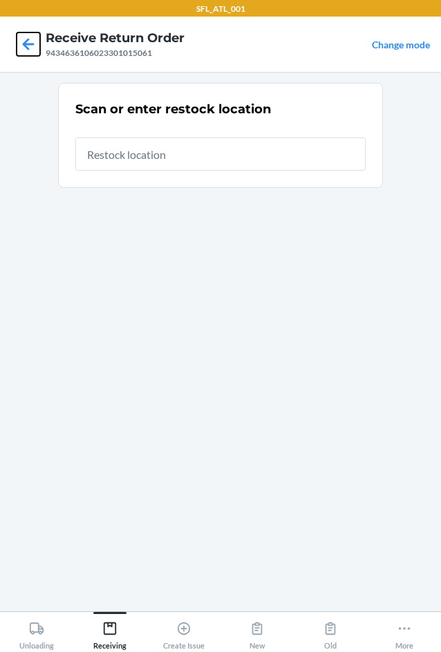
click at [35, 39] on icon at bounding box center [28, 43] width 23 height 23
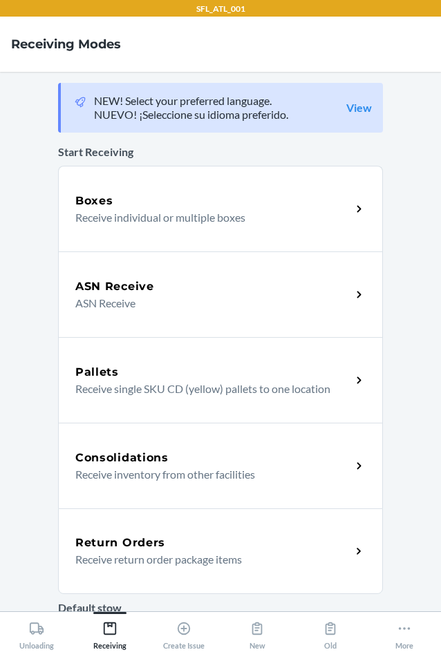
click at [146, 555] on p "Receive return order package items" at bounding box center [207, 559] width 265 height 17
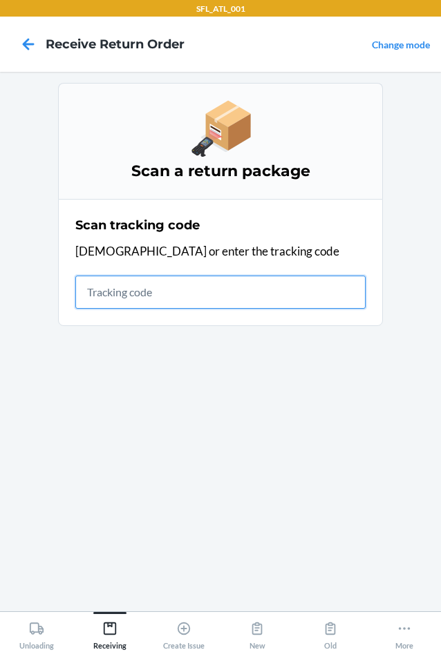
click at [131, 297] on input "text" at bounding box center [220, 292] width 290 height 33
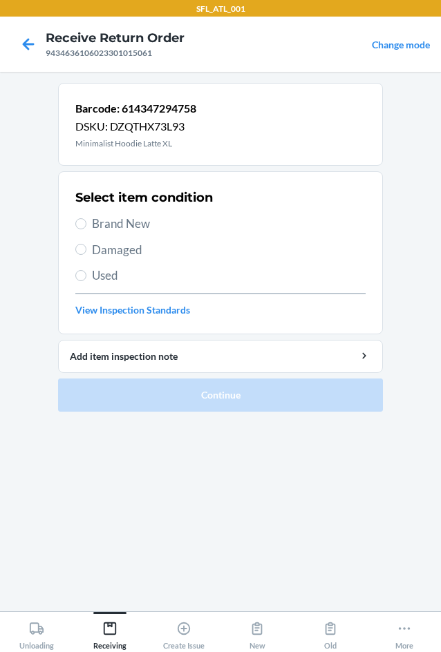
click at [98, 220] on span "Brand New" at bounding box center [229, 224] width 274 height 18
click at [86, 220] on input "Brand New" at bounding box center [80, 223] width 11 height 11
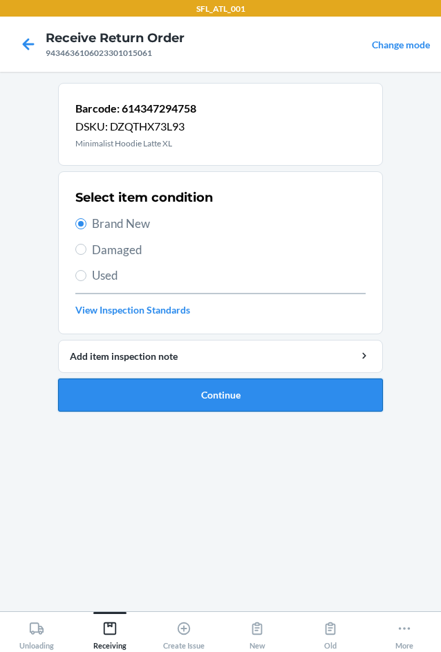
click at [218, 410] on button "Continue" at bounding box center [220, 395] width 325 height 33
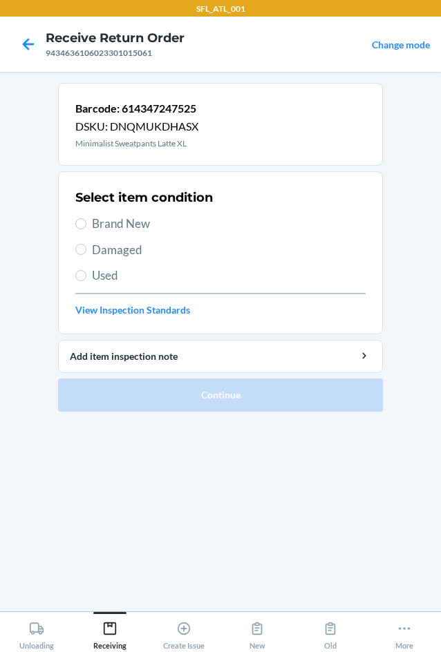
click at [136, 221] on span "Brand New" at bounding box center [229, 224] width 274 height 18
click at [86, 221] on input "Brand New" at bounding box center [80, 223] width 11 height 11
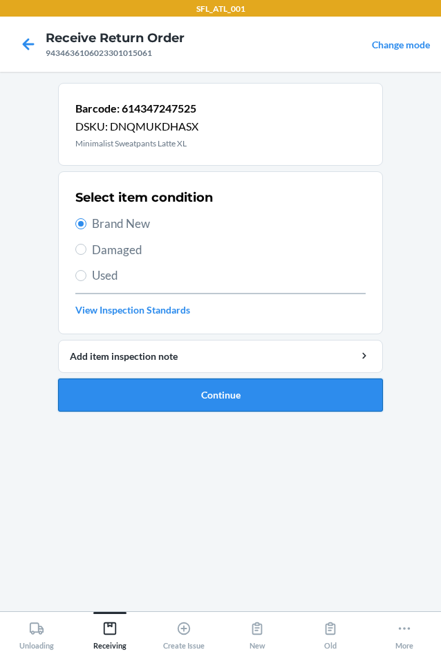
click at [210, 401] on button "Continue" at bounding box center [220, 395] width 325 height 33
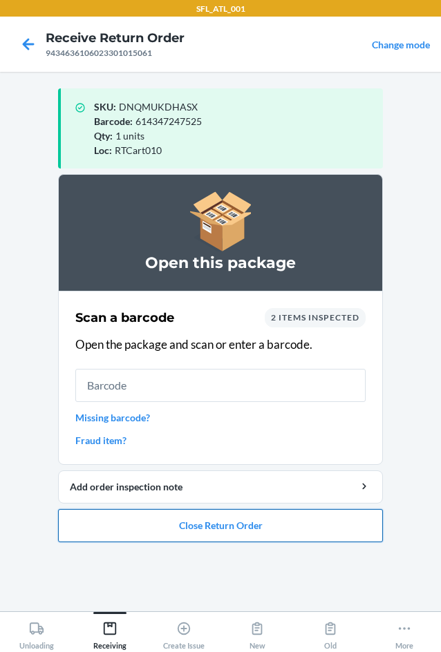
click at [189, 538] on button "Close Return Order" at bounding box center [220, 525] width 325 height 33
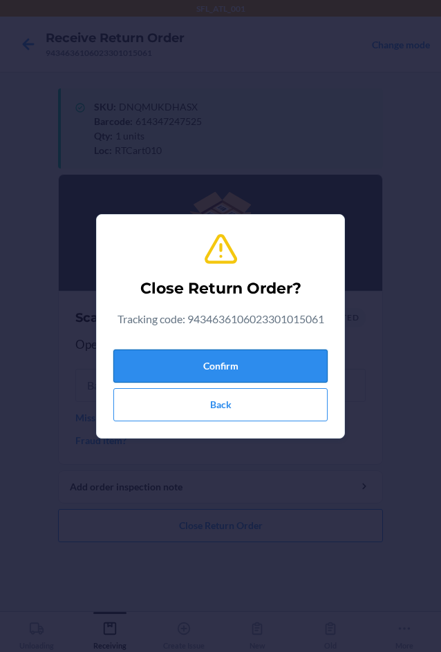
click at [236, 369] on button "Confirm" at bounding box center [220, 366] width 214 height 33
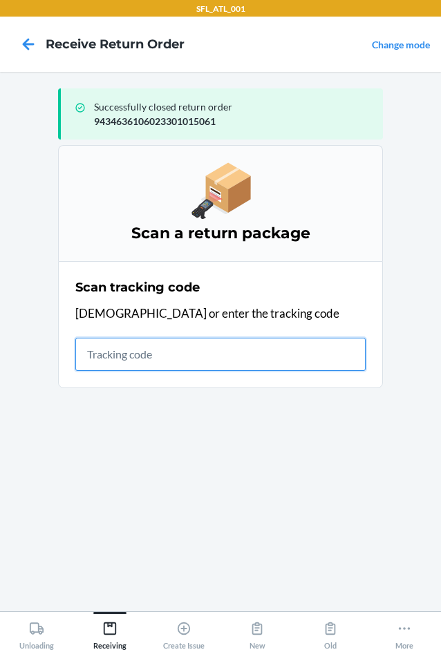
click at [153, 359] on input "text" at bounding box center [220, 354] width 290 height 33
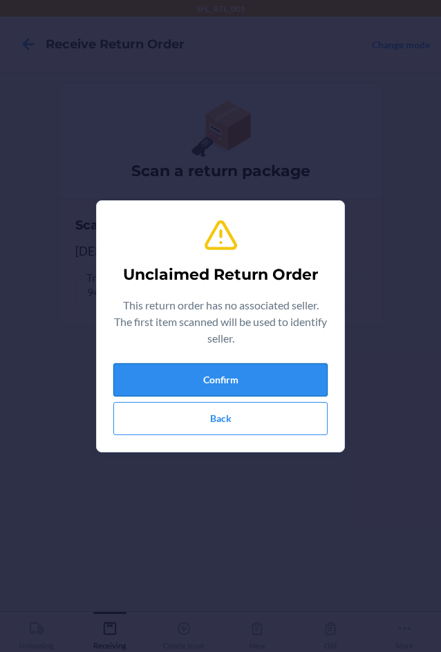
click at [216, 369] on button "Confirm" at bounding box center [220, 379] width 214 height 33
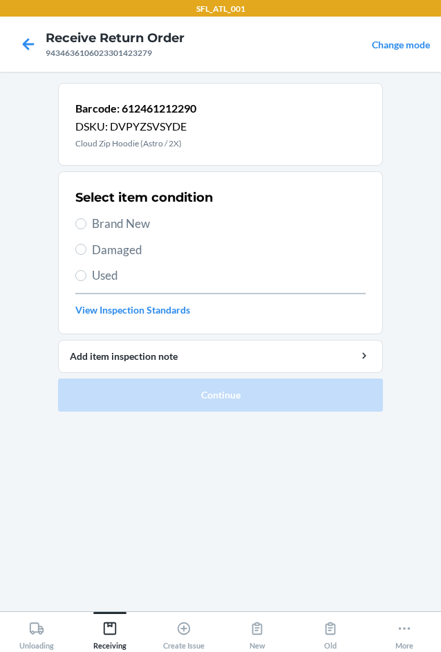
click at [115, 222] on span "Brand New" at bounding box center [229, 224] width 274 height 18
click at [86, 222] on input "Brand New" at bounding box center [80, 223] width 11 height 11
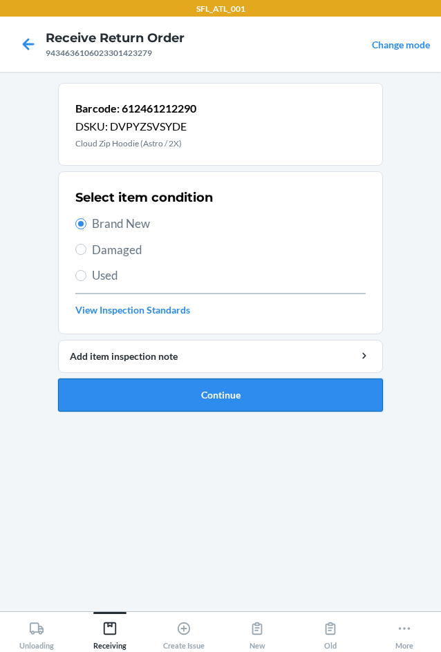
click at [236, 386] on button "Continue" at bounding box center [220, 395] width 325 height 33
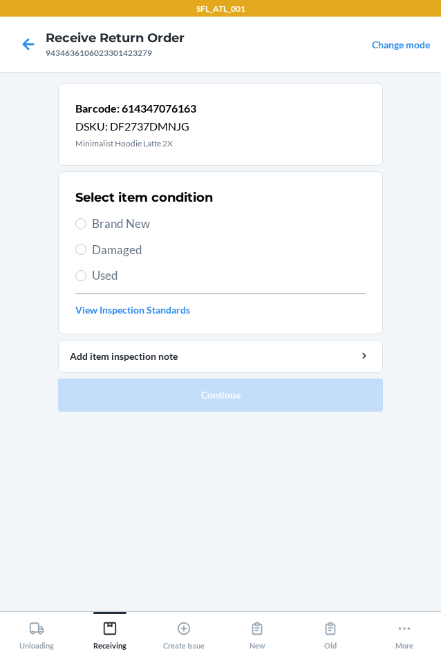
click at [93, 230] on span "Brand New" at bounding box center [229, 224] width 274 height 18
click at [86, 229] on input "Brand New" at bounding box center [80, 223] width 11 height 11
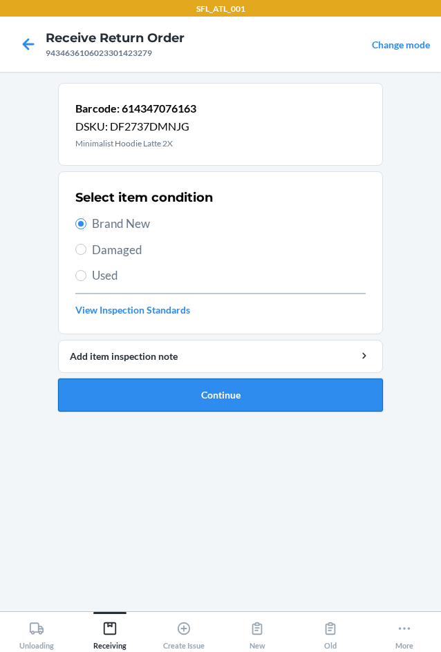
click at [174, 406] on button "Continue" at bounding box center [220, 395] width 325 height 33
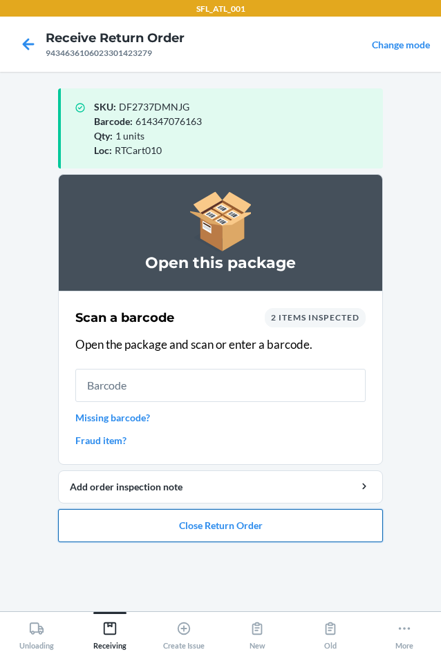
click at [216, 528] on button "Close Return Order" at bounding box center [220, 525] width 325 height 33
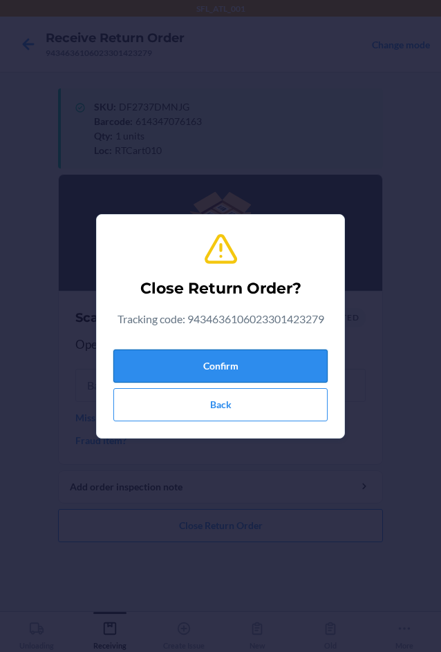
click at [227, 377] on button "Confirm" at bounding box center [220, 366] width 214 height 33
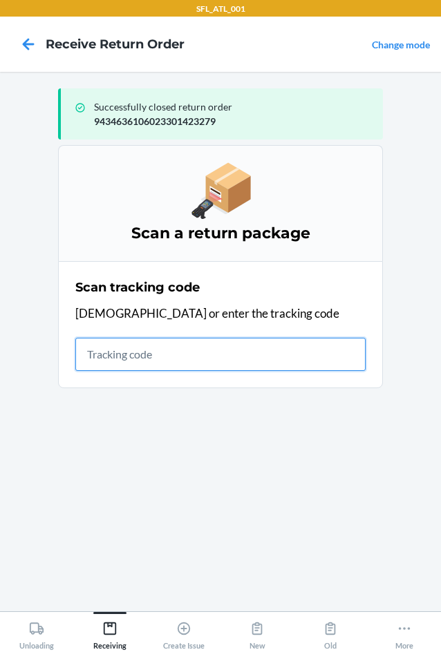
click at [166, 355] on input "text" at bounding box center [220, 354] width 290 height 33
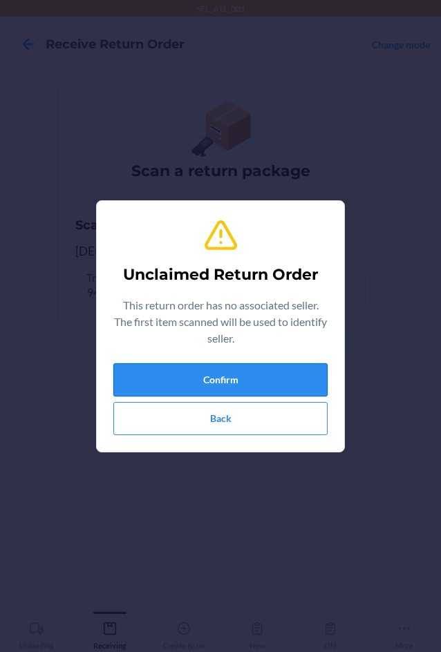
click at [237, 386] on button "Confirm" at bounding box center [220, 379] width 214 height 33
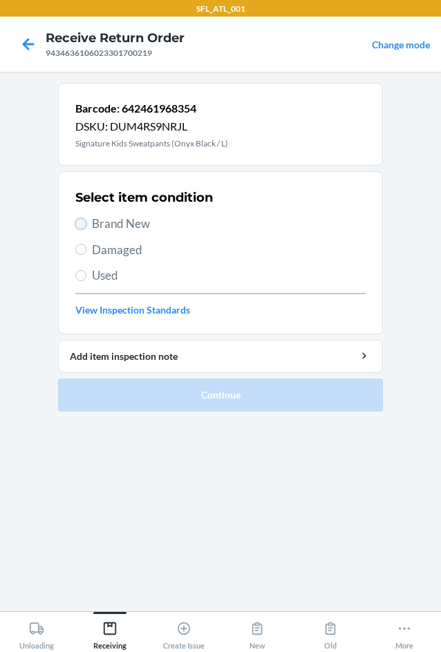
click at [82, 227] on input "Brand New" at bounding box center [80, 223] width 11 height 11
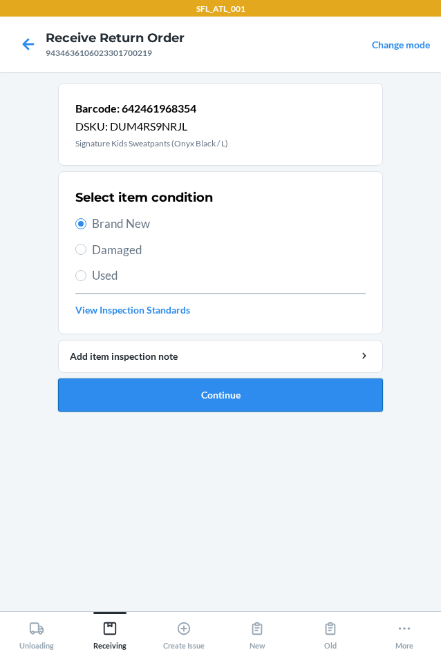
click at [191, 399] on button "Continue" at bounding box center [220, 395] width 325 height 33
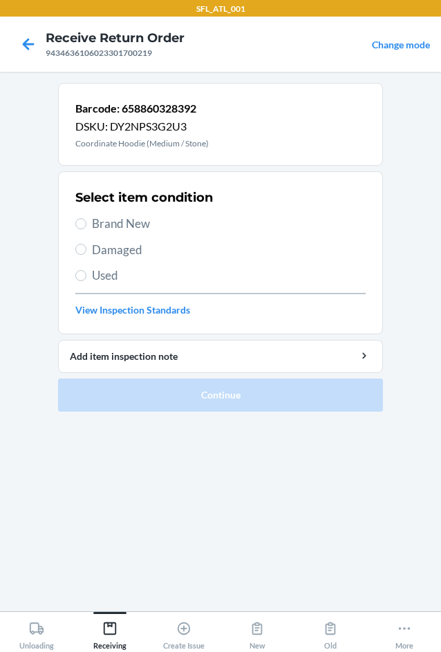
click at [118, 219] on span "Brand New" at bounding box center [229, 224] width 274 height 18
click at [86, 219] on input "Brand New" at bounding box center [80, 223] width 11 height 11
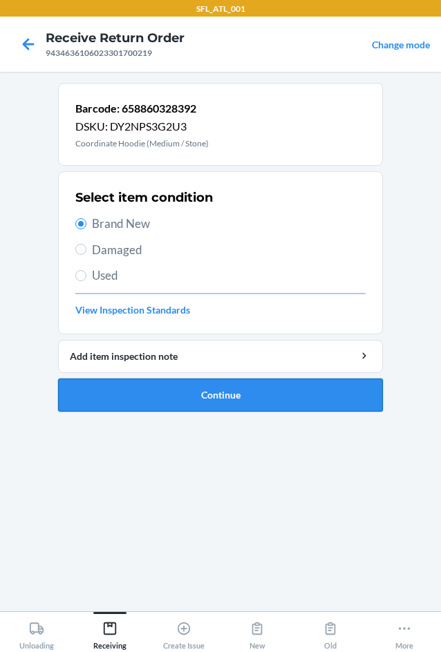
click at [218, 399] on button "Continue" at bounding box center [220, 395] width 325 height 33
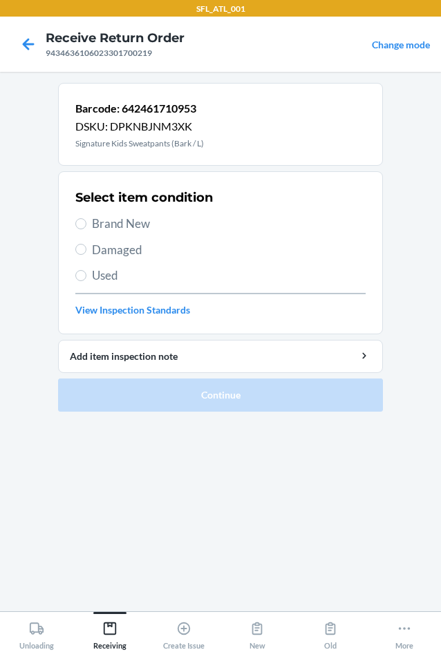
click at [144, 218] on span "Brand New" at bounding box center [229, 224] width 274 height 18
click at [86, 218] on input "Brand New" at bounding box center [80, 223] width 11 height 11
click at [82, 227] on input "Brand New" at bounding box center [80, 223] width 11 height 11
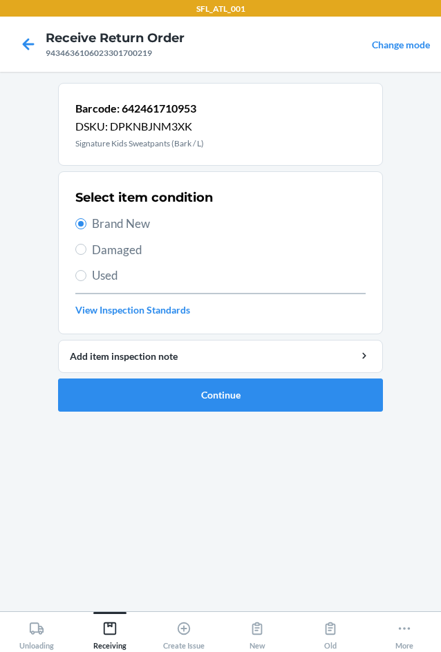
click at [86, 221] on label "Brand New" at bounding box center [220, 224] width 290 height 18
click at [86, 221] on input "Brand New" at bounding box center [80, 223] width 11 height 11
click at [82, 222] on input "Brand New" at bounding box center [80, 223] width 11 height 11
click at [235, 393] on button "Continue" at bounding box center [220, 395] width 325 height 33
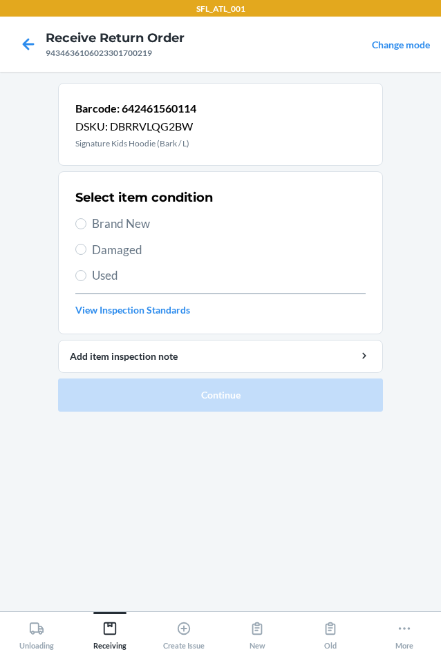
click at [79, 217] on label "Brand New" at bounding box center [220, 224] width 290 height 18
click at [79, 218] on input "Brand New" at bounding box center [80, 223] width 11 height 11
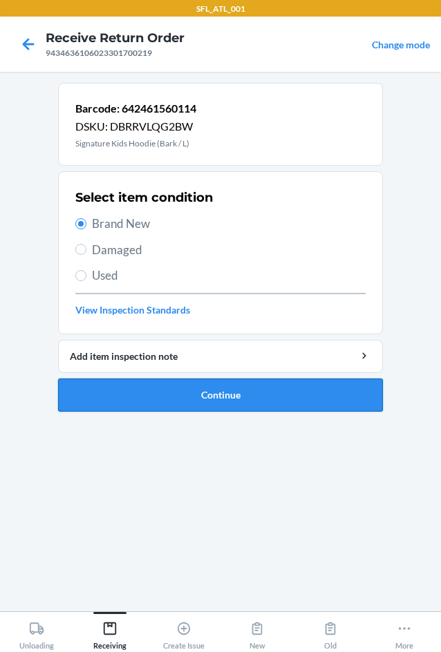
click at [192, 393] on button "Continue" at bounding box center [220, 395] width 325 height 33
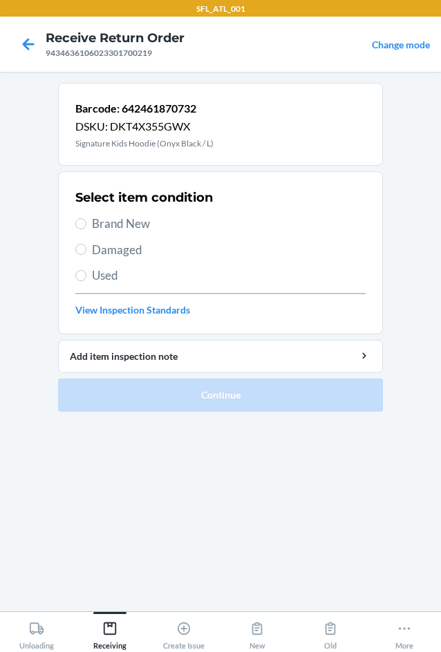
click at [79, 229] on label "Brand New" at bounding box center [220, 224] width 290 height 18
click at [79, 229] on input "Brand New" at bounding box center [80, 223] width 11 height 11
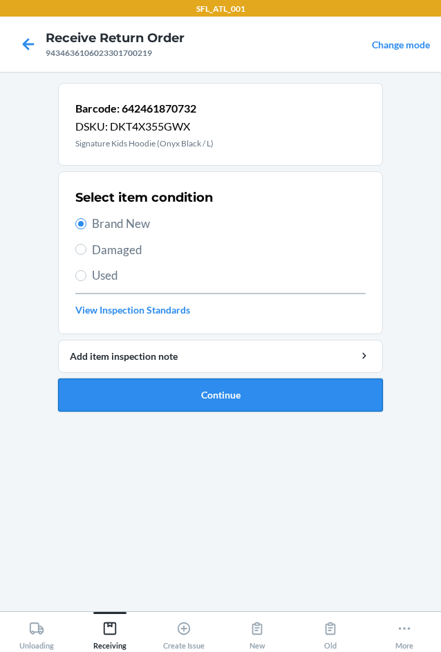
click at [226, 397] on button "Continue" at bounding box center [220, 395] width 325 height 33
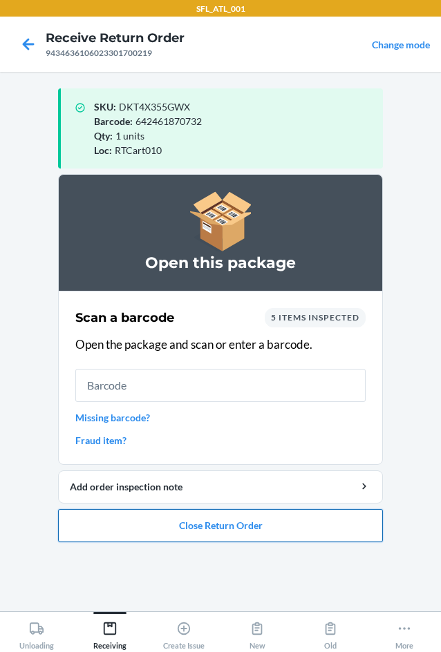
click at [236, 528] on button "Close Return Order" at bounding box center [220, 525] width 325 height 33
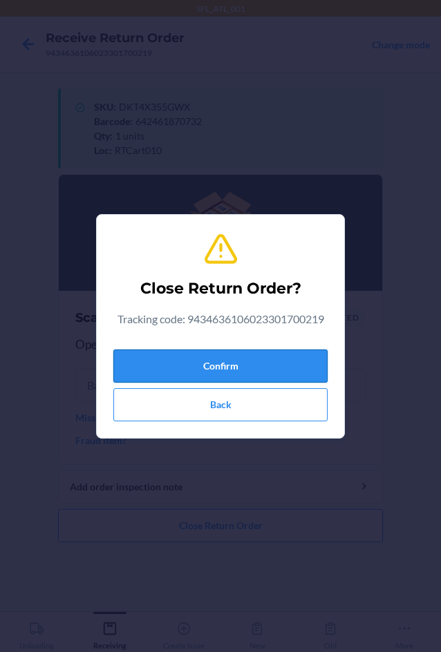
click at [254, 375] on button "Confirm" at bounding box center [220, 366] width 214 height 33
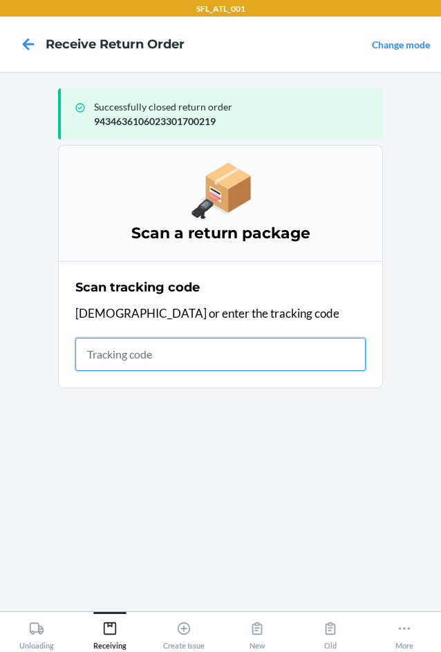
click at [121, 343] on input "text" at bounding box center [220, 354] width 290 height 33
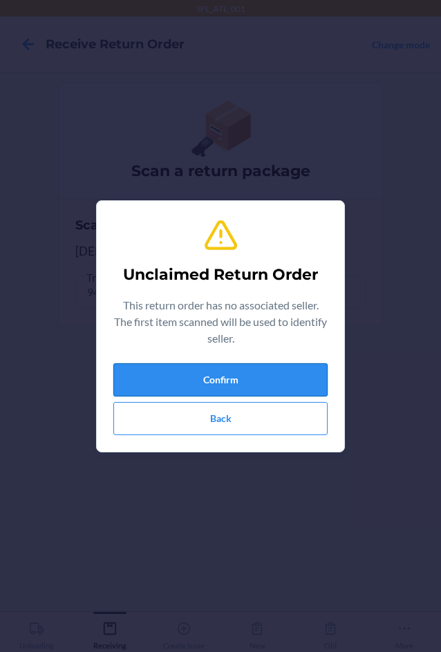
click at [248, 386] on button "Confirm" at bounding box center [220, 379] width 214 height 33
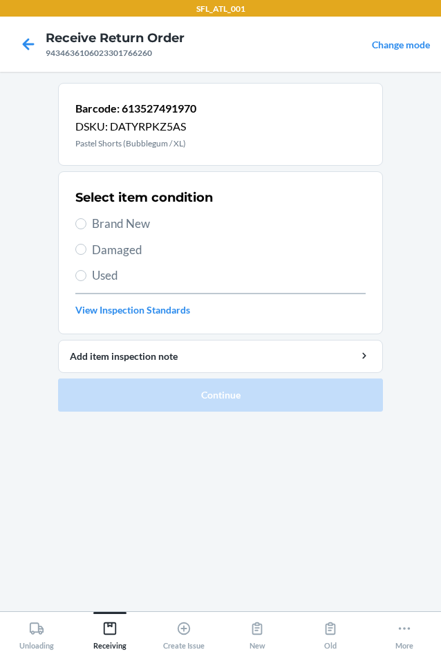
click at [140, 231] on span "Brand New" at bounding box center [229, 224] width 274 height 18
click at [86, 229] on input "Brand New" at bounding box center [80, 223] width 11 height 11
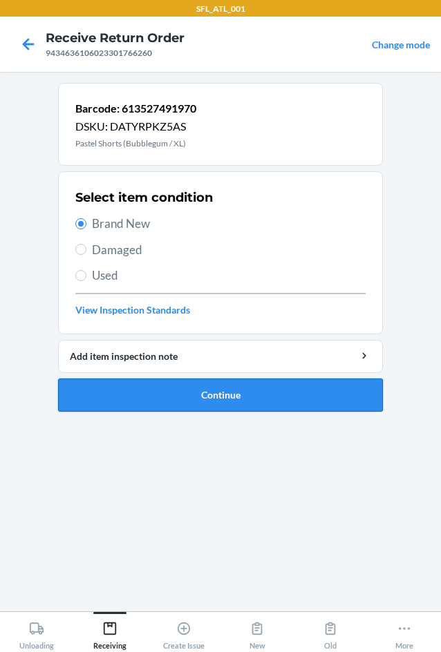
click at [190, 387] on button "Continue" at bounding box center [220, 395] width 325 height 33
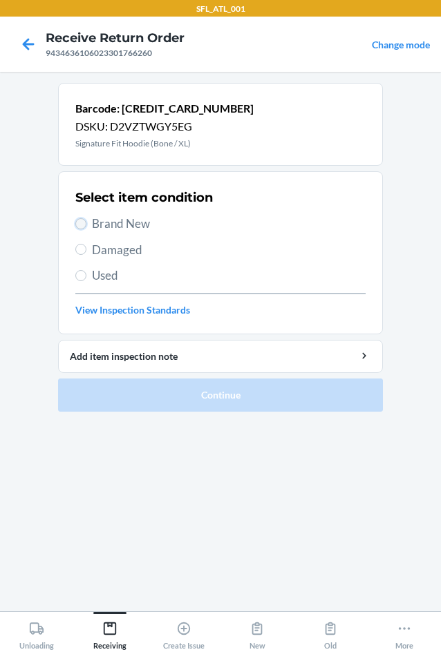
click at [84, 222] on input "Brand New" at bounding box center [80, 223] width 11 height 11
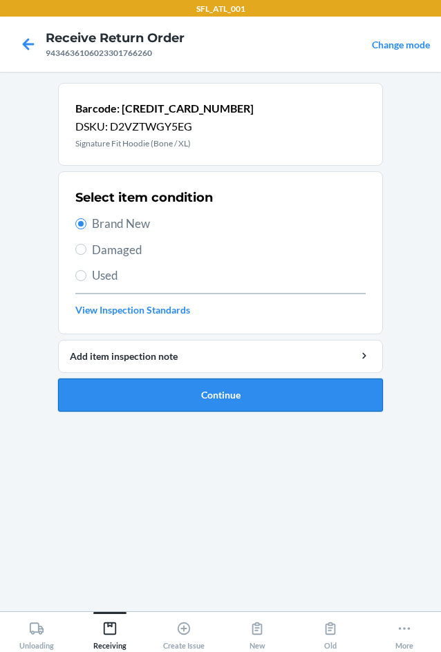
click at [234, 390] on button "Continue" at bounding box center [220, 395] width 325 height 33
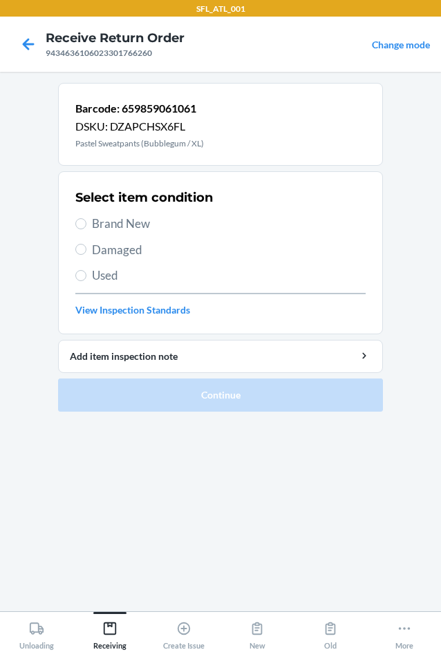
click at [95, 221] on span "Brand New" at bounding box center [229, 224] width 274 height 18
click at [86, 221] on input "Brand New" at bounding box center [80, 223] width 11 height 11
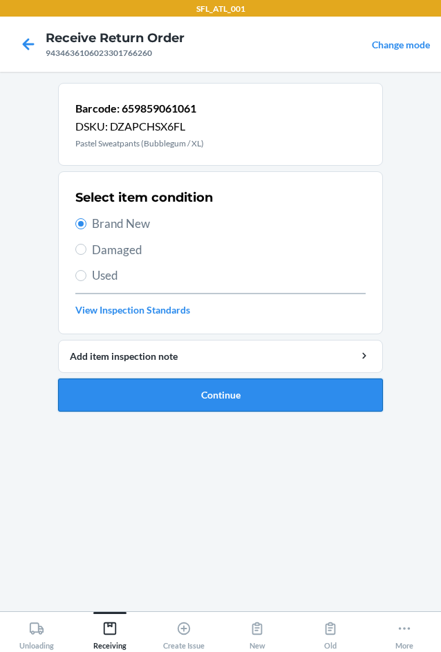
click at [211, 395] on button "Continue" at bounding box center [220, 395] width 325 height 33
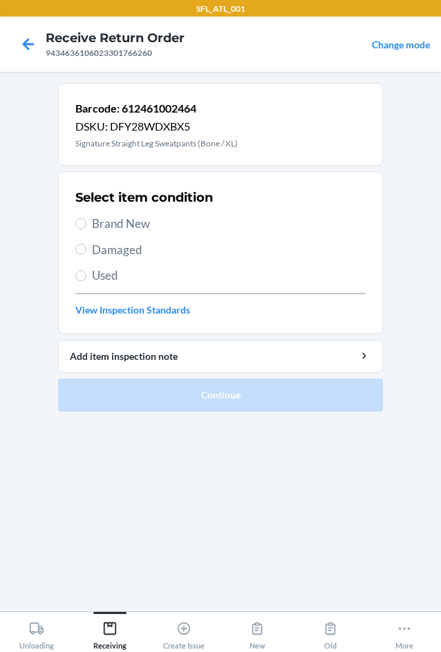
click at [107, 218] on span "Brand New" at bounding box center [229, 224] width 274 height 18
click at [86, 218] on input "Brand New" at bounding box center [80, 223] width 11 height 11
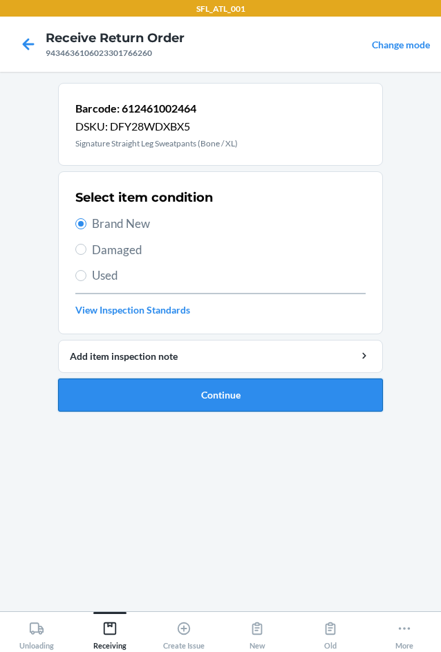
click at [240, 398] on button "Continue" at bounding box center [220, 395] width 325 height 33
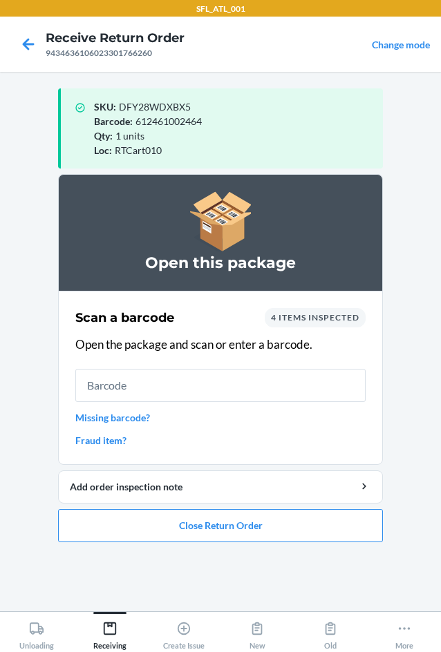
click at [139, 390] on input "text" at bounding box center [220, 385] width 290 height 33
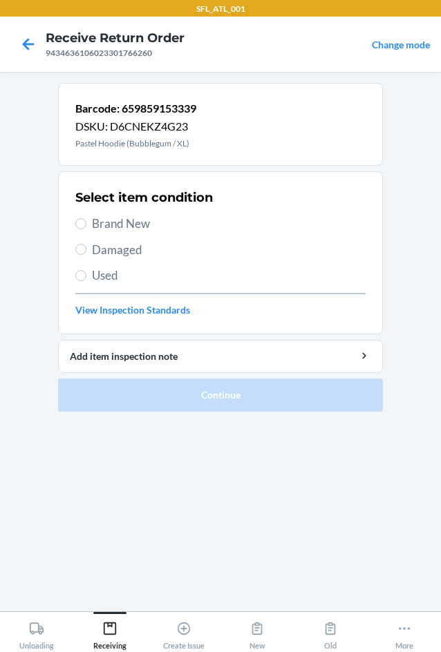
click at [114, 233] on div "Select item condition Brand New Damaged Used View Inspection Standards" at bounding box center [220, 253] width 290 height 137
click at [93, 222] on span "Brand New" at bounding box center [229, 224] width 274 height 18
click at [86, 222] on input "Brand New" at bounding box center [80, 223] width 11 height 11
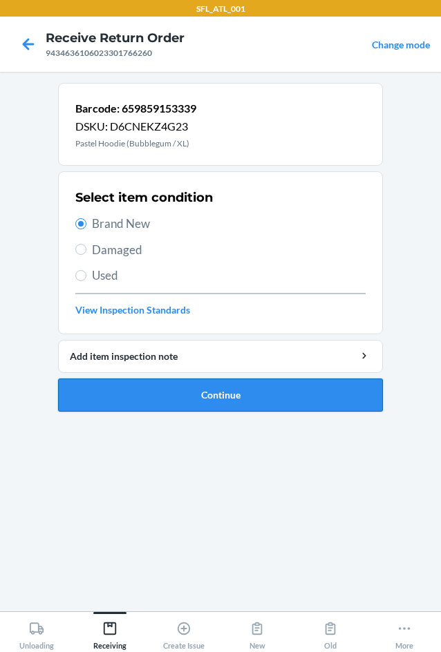
click at [173, 394] on button "Continue" at bounding box center [220, 395] width 325 height 33
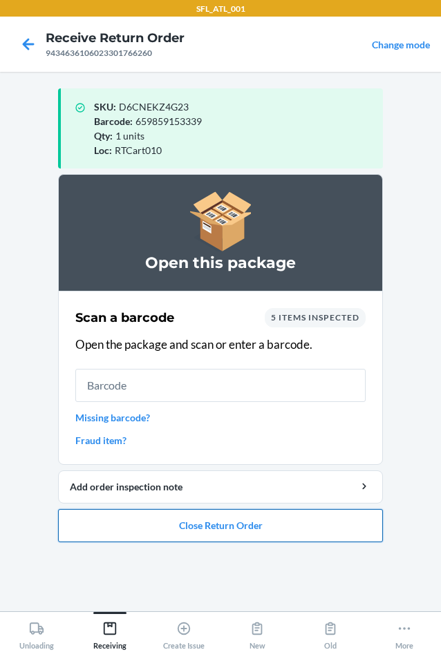
click at [187, 527] on button "Close Return Order" at bounding box center [220, 525] width 325 height 33
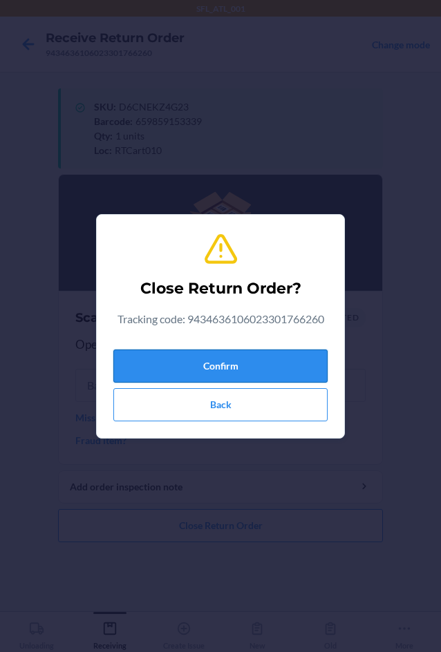
click at [209, 367] on button "Confirm" at bounding box center [220, 366] width 214 height 33
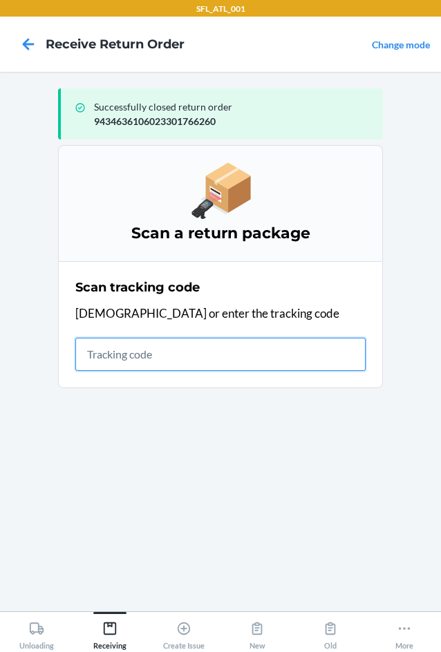
click at [97, 363] on input "text" at bounding box center [220, 354] width 290 height 33
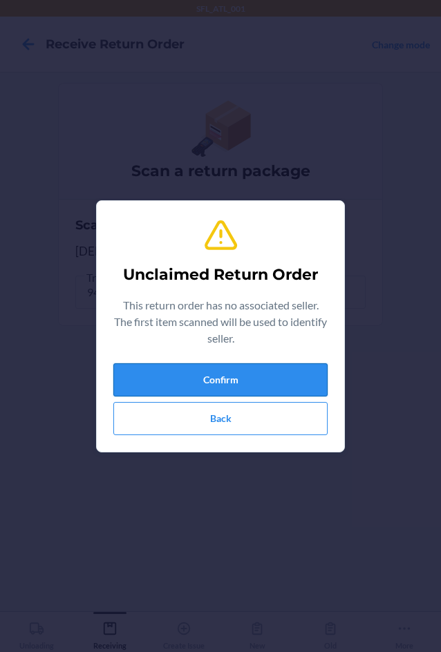
click at [240, 384] on button "Confirm" at bounding box center [220, 379] width 214 height 33
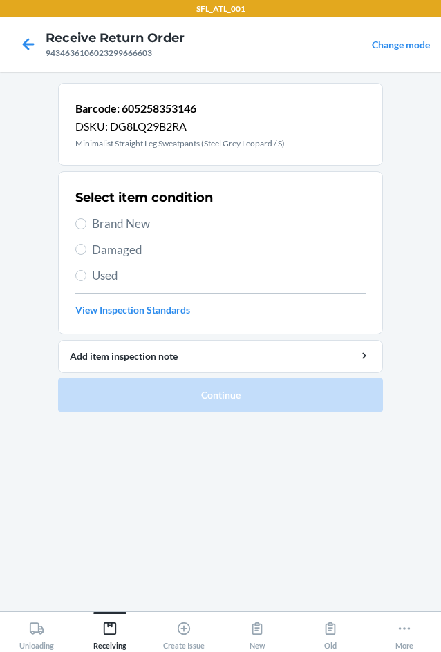
click at [146, 225] on span "Brand New" at bounding box center [229, 224] width 274 height 18
click at [86, 225] on input "Brand New" at bounding box center [80, 223] width 11 height 11
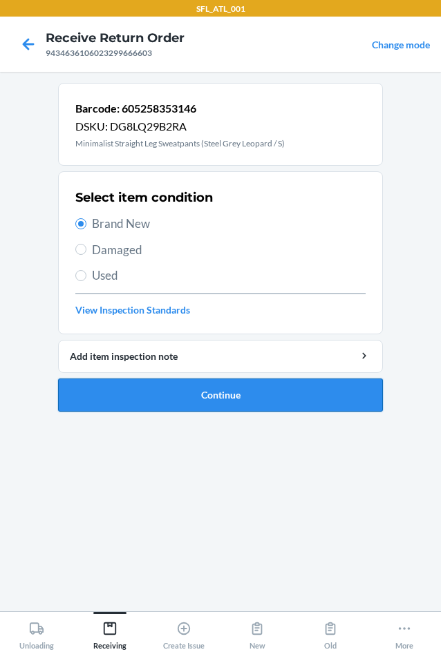
click at [236, 400] on button "Continue" at bounding box center [220, 395] width 325 height 33
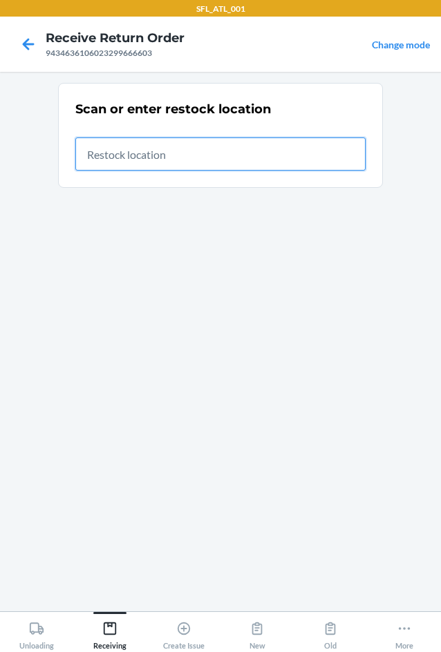
click at [134, 154] on input "text" at bounding box center [220, 154] width 290 height 33
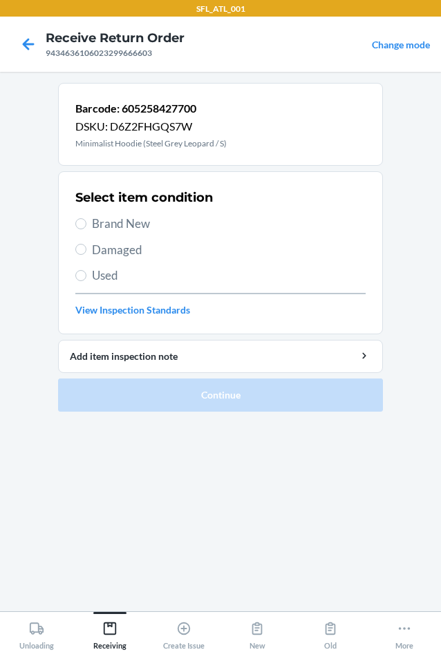
click at [88, 229] on label "Brand New" at bounding box center [220, 224] width 290 height 18
click at [86, 229] on input "Brand New" at bounding box center [80, 223] width 11 height 11
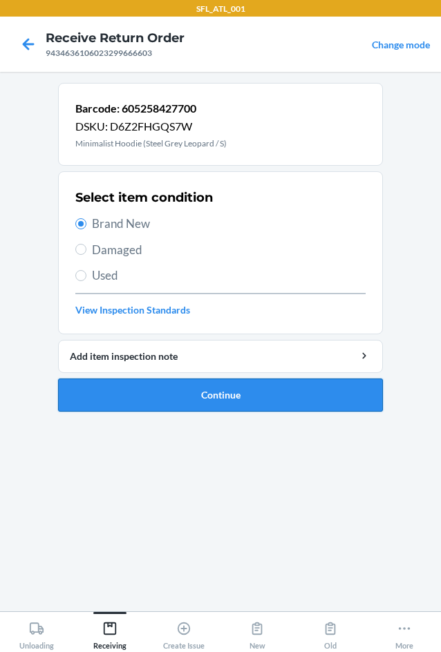
click at [178, 403] on button "Continue" at bounding box center [220, 395] width 325 height 33
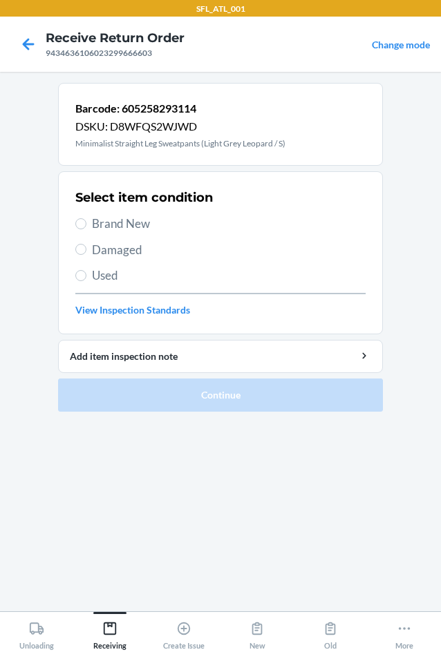
click at [108, 216] on span "Brand New" at bounding box center [229, 224] width 274 height 18
click at [86, 218] on input "Brand New" at bounding box center [80, 223] width 11 height 11
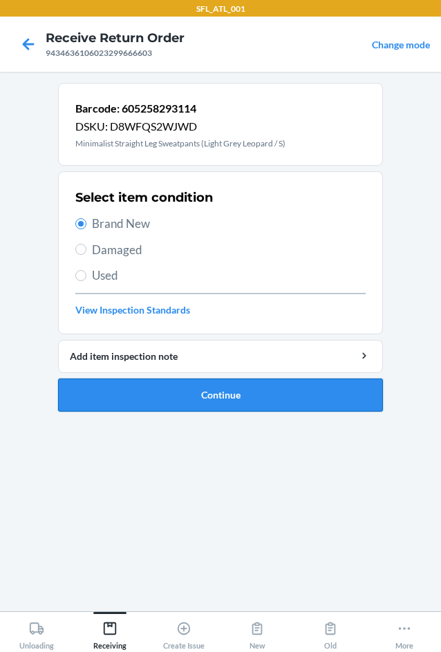
click at [198, 398] on button "Continue" at bounding box center [220, 395] width 325 height 33
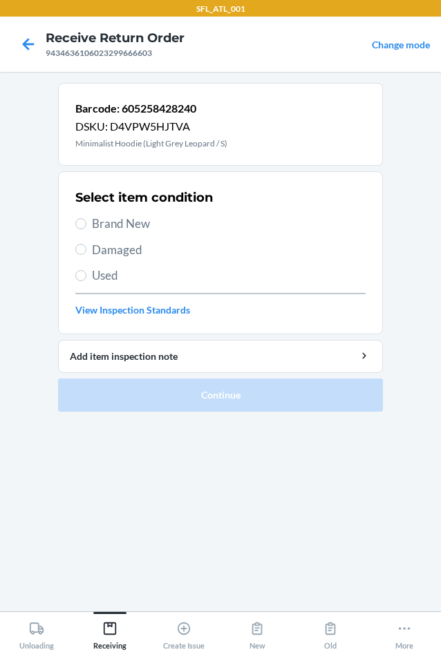
click at [117, 230] on span "Brand New" at bounding box center [229, 224] width 274 height 18
click at [86, 229] on input "Brand New" at bounding box center [80, 223] width 11 height 11
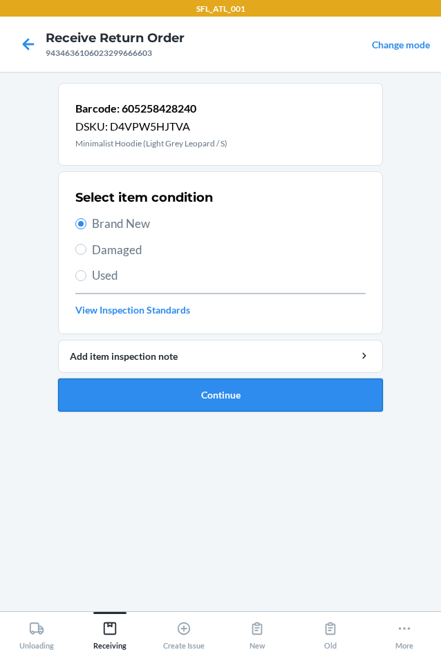
click at [173, 389] on button "Continue" at bounding box center [220, 395] width 325 height 33
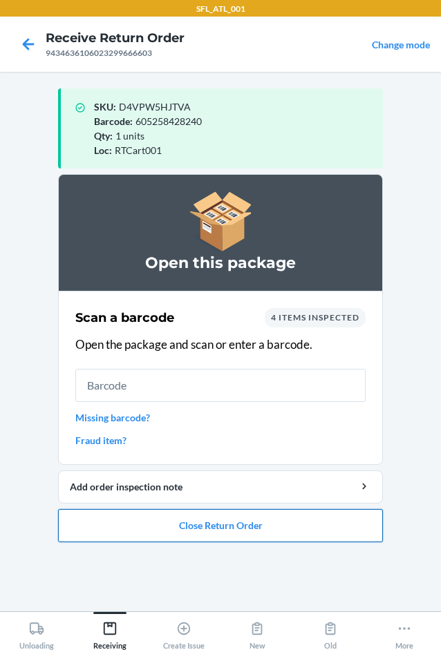
click at [232, 529] on button "Close Return Order" at bounding box center [220, 525] width 325 height 33
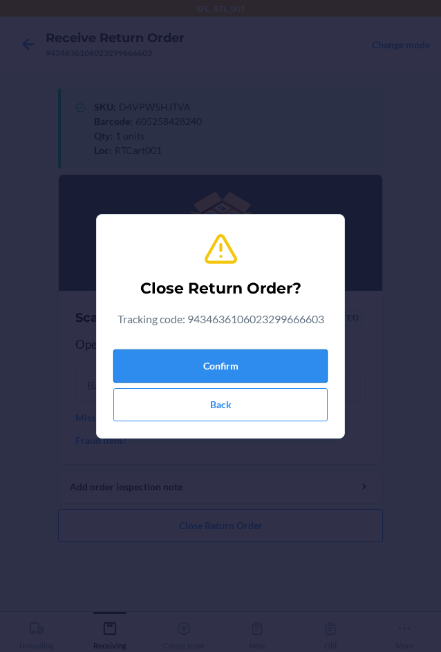
click at [215, 369] on button "Confirm" at bounding box center [220, 366] width 214 height 33
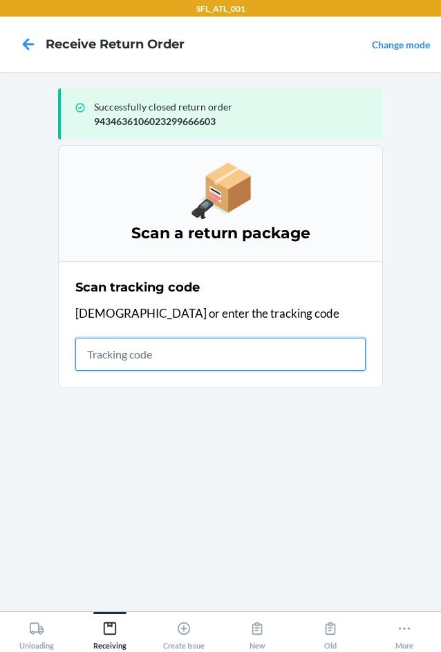
click at [140, 356] on input "text" at bounding box center [220, 354] width 290 height 33
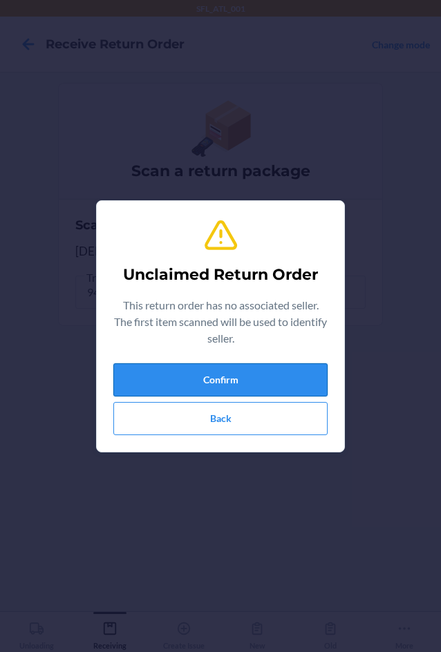
click at [200, 385] on button "Confirm" at bounding box center [220, 379] width 214 height 33
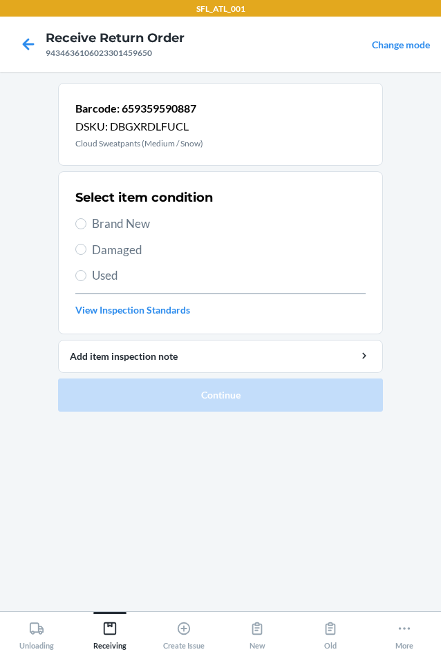
click at [103, 220] on span "Brand New" at bounding box center [229, 224] width 274 height 18
click at [86, 220] on input "Brand New" at bounding box center [80, 223] width 11 height 11
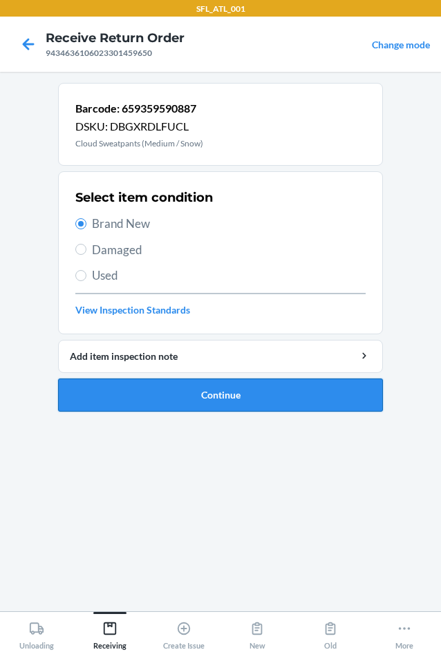
click at [205, 389] on button "Continue" at bounding box center [220, 395] width 325 height 33
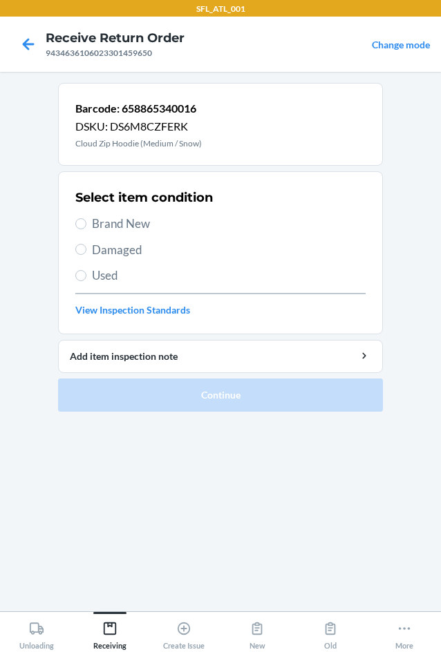
click at [107, 242] on span "Damaged" at bounding box center [229, 250] width 274 height 18
click at [86, 244] on input "Damaged" at bounding box center [80, 249] width 11 height 11
click at [92, 225] on span "Brand New" at bounding box center [229, 224] width 274 height 18
click at [86, 225] on input "Brand New" at bounding box center [80, 223] width 11 height 11
click at [78, 225] on input "Brand New" at bounding box center [80, 223] width 11 height 11
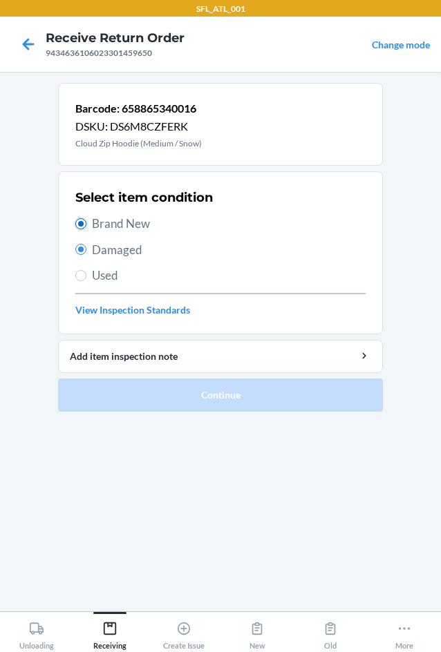
click at [78, 225] on input "Brand New" at bounding box center [80, 223] width 11 height 11
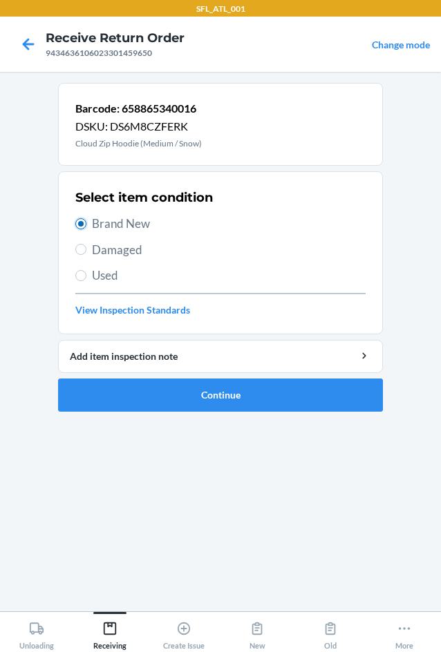
click at [78, 225] on input "Brand New" at bounding box center [80, 223] width 11 height 11
click at [211, 393] on button "Continue" at bounding box center [220, 395] width 325 height 33
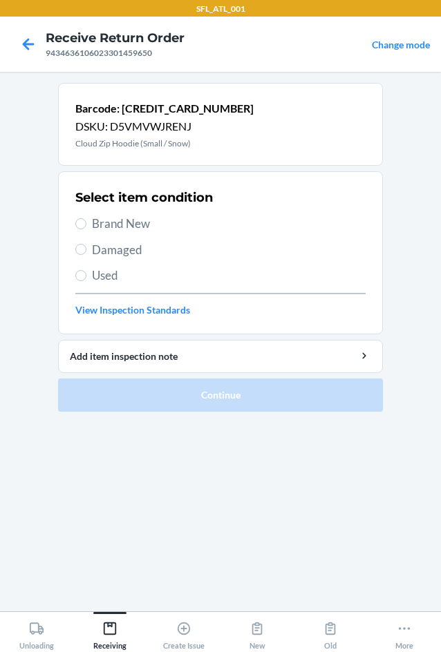
click at [142, 225] on span "Brand New" at bounding box center [229, 224] width 274 height 18
click at [86, 225] on input "Brand New" at bounding box center [80, 223] width 11 height 11
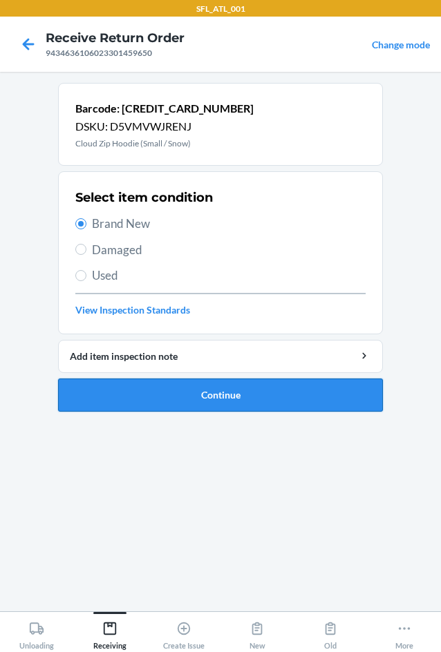
click at [191, 405] on button "Continue" at bounding box center [220, 395] width 325 height 33
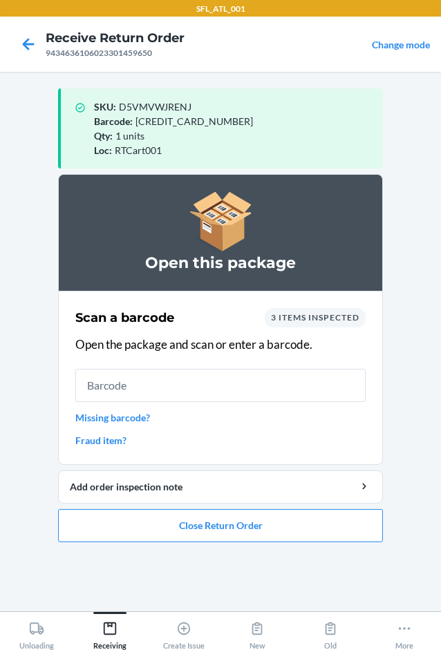
click at [207, 382] on input "text" at bounding box center [220, 385] width 290 height 33
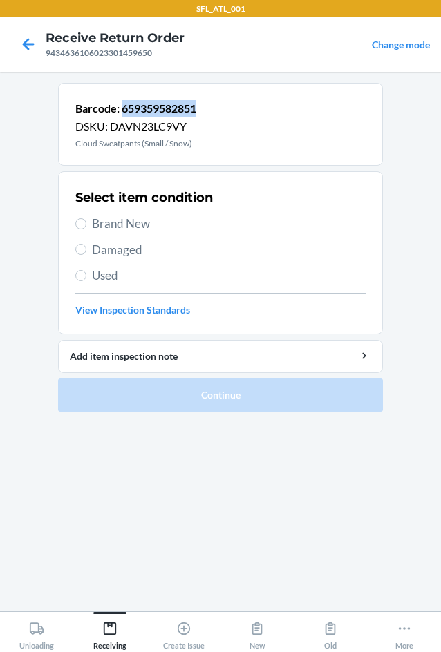
copy p "659359582851"
drag, startPoint x: 135, startPoint y: 215, endPoint x: 131, endPoint y: 227, distance: 12.5
click at [135, 215] on span "Brand New" at bounding box center [229, 224] width 274 height 18
click at [86, 218] on input "Brand New" at bounding box center [80, 223] width 11 height 11
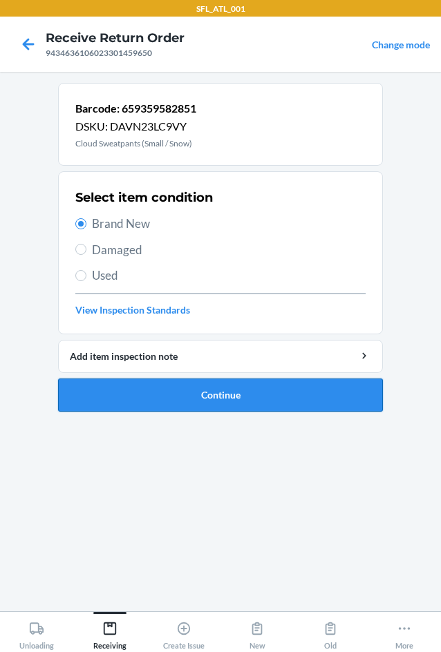
click at [201, 402] on button "Continue" at bounding box center [220, 395] width 325 height 33
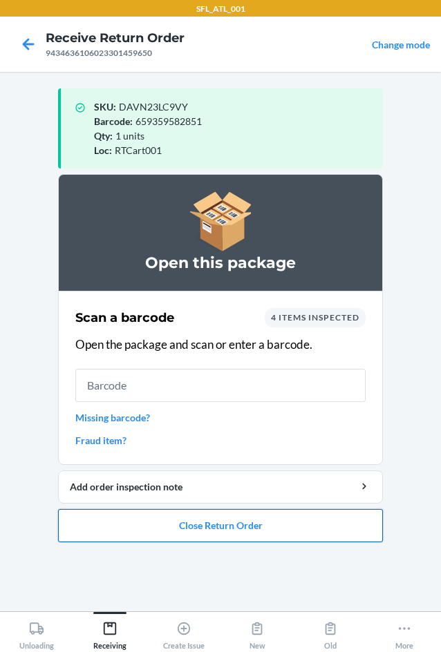
click at [220, 527] on button "Close Return Order" at bounding box center [220, 525] width 325 height 33
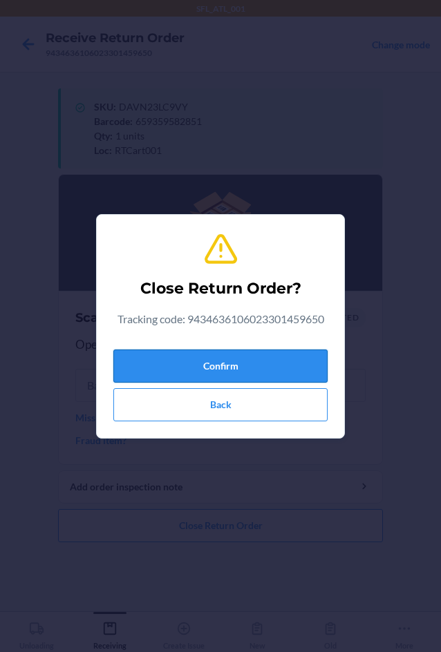
click at [251, 368] on button "Confirm" at bounding box center [220, 366] width 214 height 33
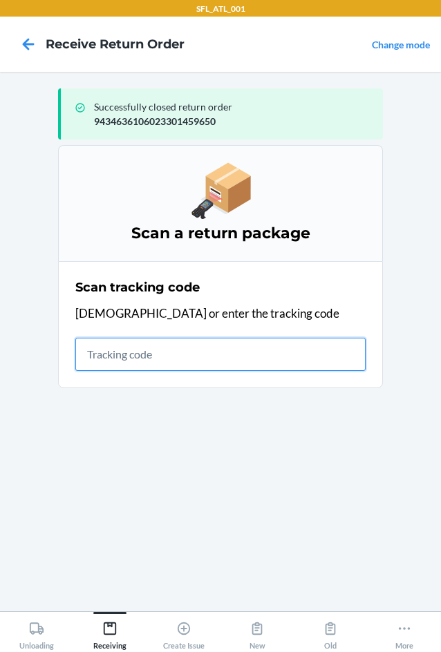
click at [140, 360] on input "text" at bounding box center [220, 354] width 290 height 33
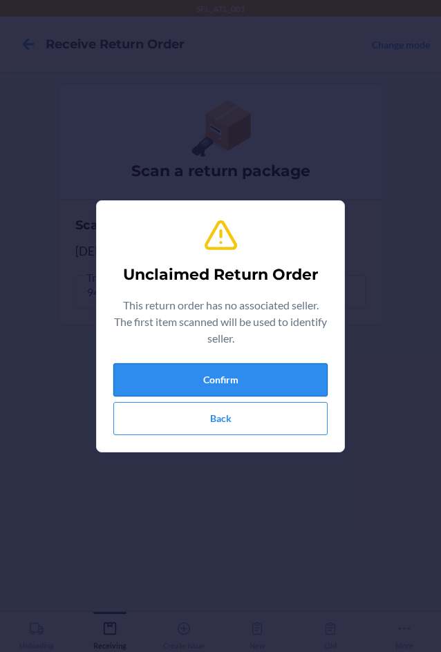
click at [222, 384] on button "Confirm" at bounding box center [220, 379] width 214 height 33
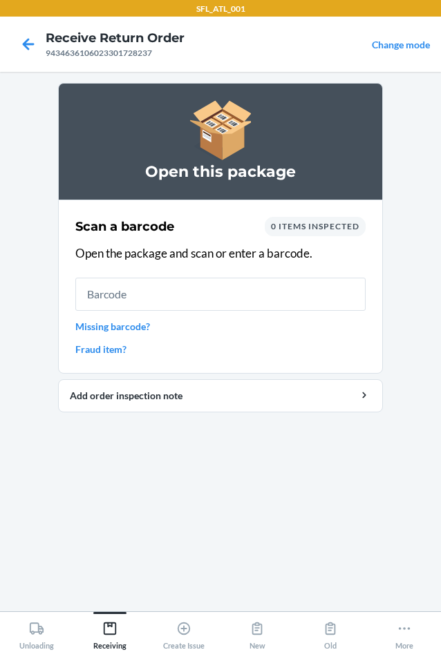
click at [113, 303] on input "text" at bounding box center [220, 294] width 290 height 33
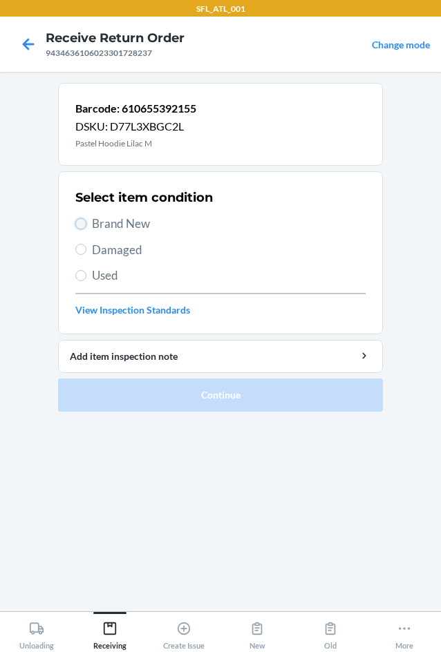
click at [82, 225] on input "Brand New" at bounding box center [80, 223] width 11 height 11
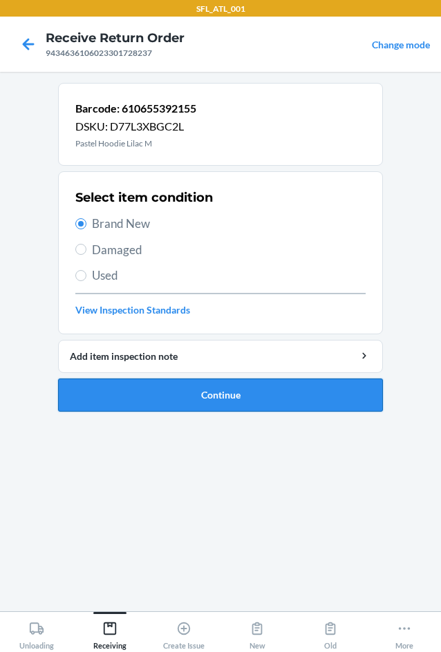
click at [205, 396] on button "Continue" at bounding box center [220, 395] width 325 height 33
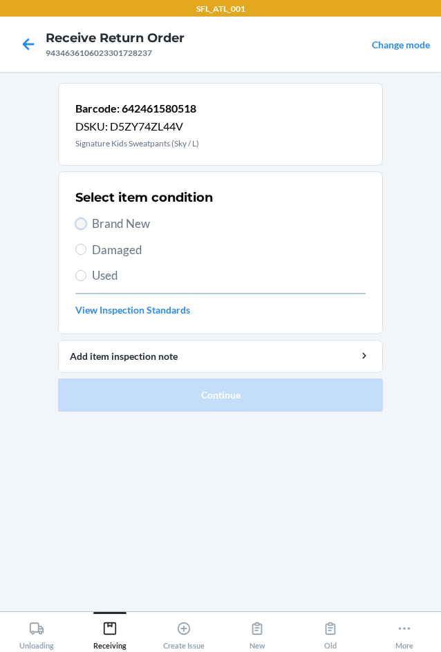
click at [75, 225] on input "Brand New" at bounding box center [80, 223] width 11 height 11
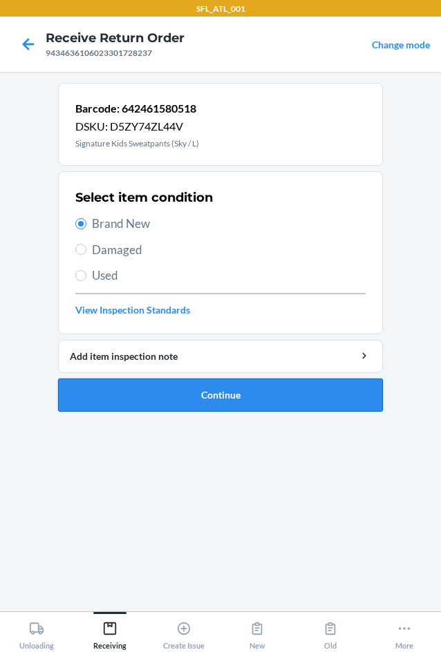
click at [164, 406] on button "Continue" at bounding box center [220, 395] width 325 height 33
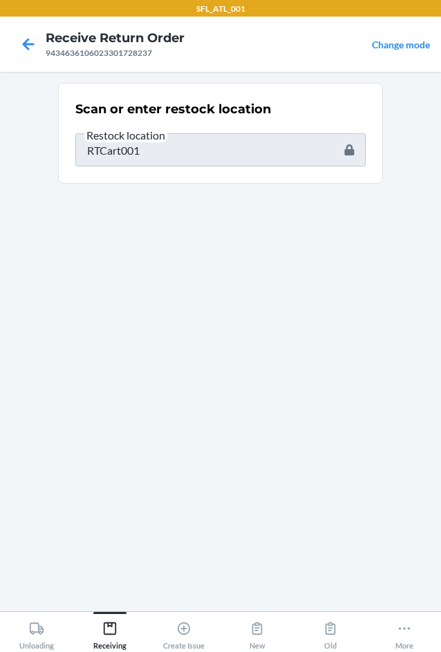
click at [440, 574] on html "SFL_ATL_001 Receive Return Order 9434636106023301728237 Change mode Scan or ent…" at bounding box center [220, 326] width 441 height 652
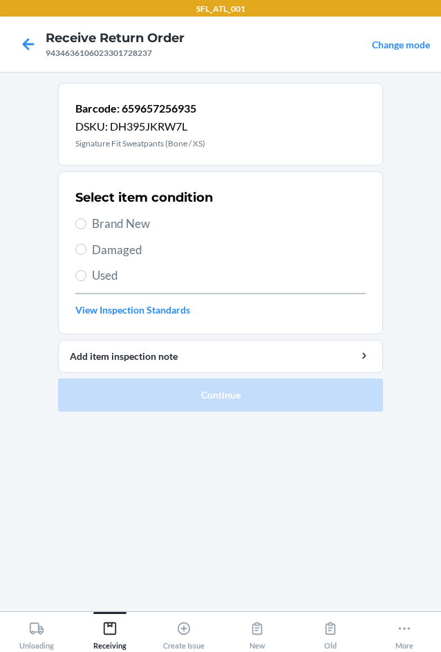
click at [109, 232] on span "Brand New" at bounding box center [229, 224] width 274 height 18
click at [86, 229] on input "Brand New" at bounding box center [80, 223] width 11 height 11
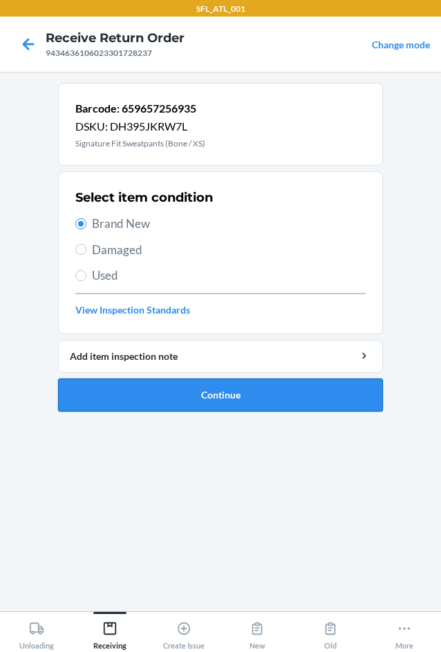
click at [217, 401] on button "Continue" at bounding box center [220, 395] width 325 height 33
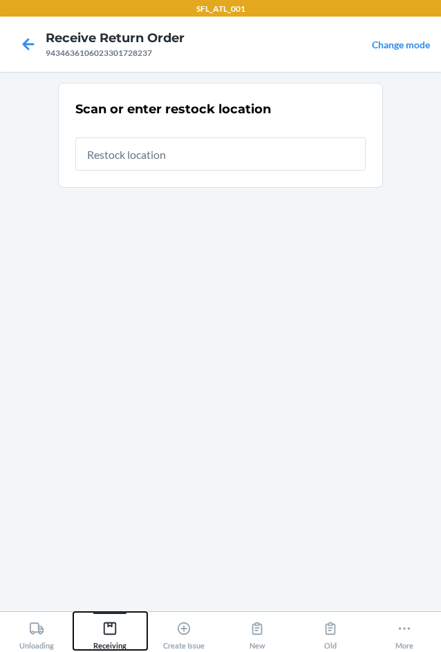
click at [108, 638] on div "Receiving" at bounding box center [109, 633] width 33 height 35
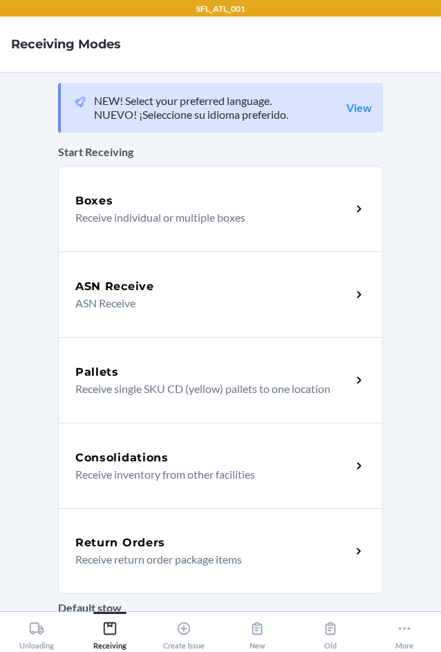
click at [144, 558] on p "Receive return order package items" at bounding box center [207, 559] width 265 height 17
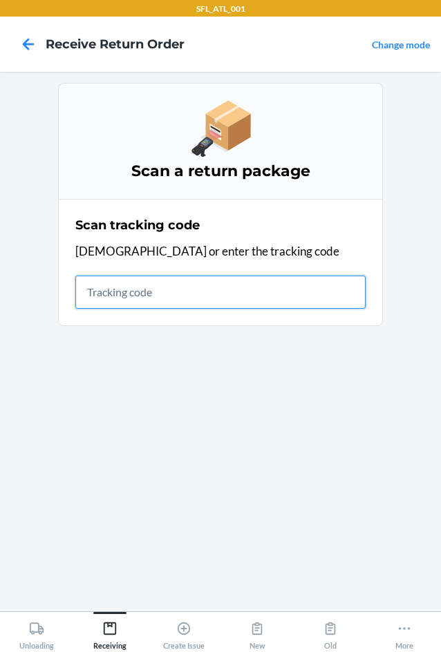
click at [93, 291] on input "text" at bounding box center [220, 292] width 290 height 33
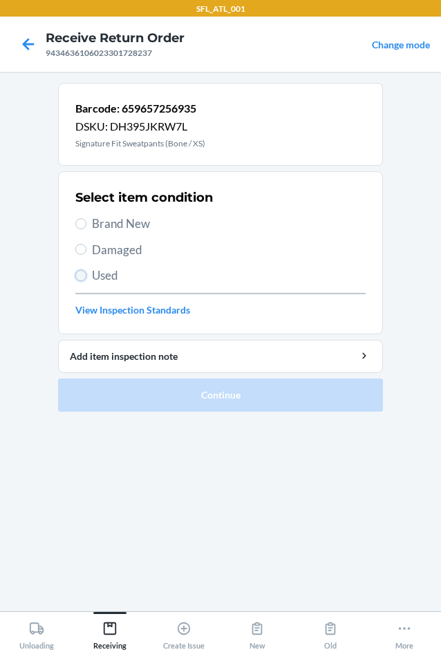
click at [85, 279] on input "Used" at bounding box center [80, 275] width 11 height 11
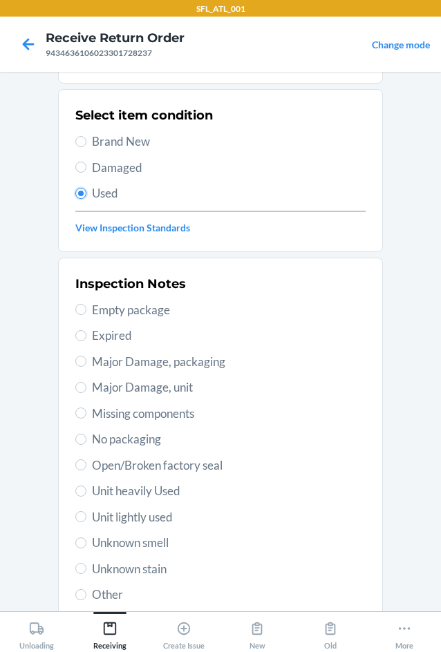
scroll to position [180, 0]
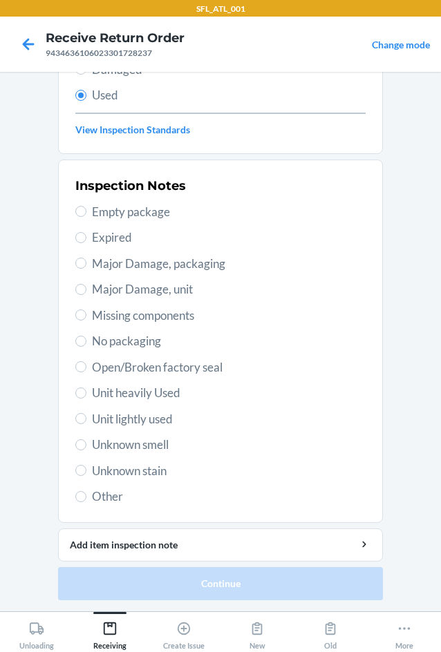
click at [169, 387] on span "Unit heavily Used" at bounding box center [229, 393] width 274 height 18
click at [86, 388] on input "Unit heavily Used" at bounding box center [80, 393] width 11 height 11
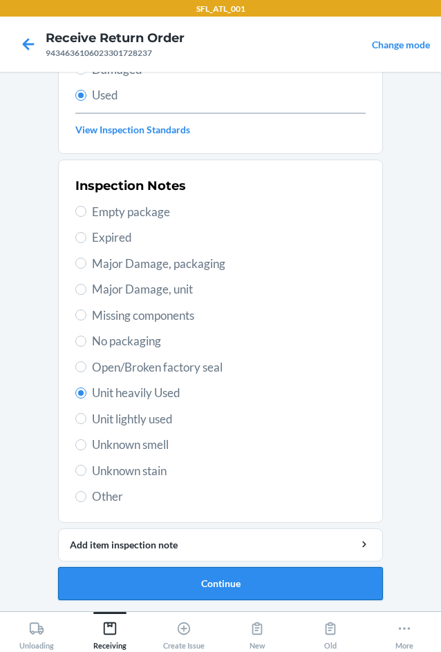
click at [244, 588] on button "Continue" at bounding box center [220, 583] width 325 height 33
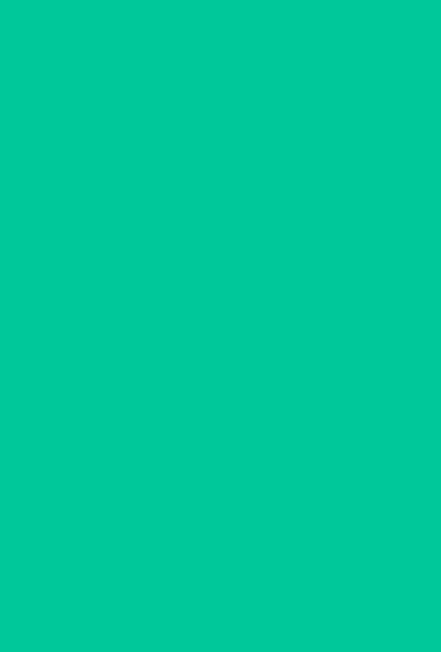
scroll to position [0, 0]
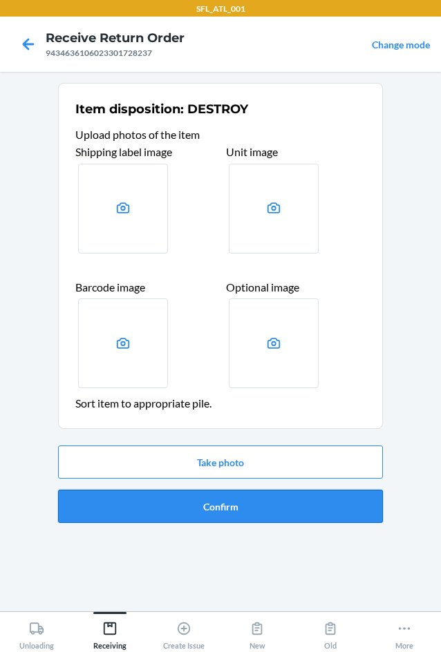
click at [242, 502] on button "Confirm" at bounding box center [220, 506] width 325 height 33
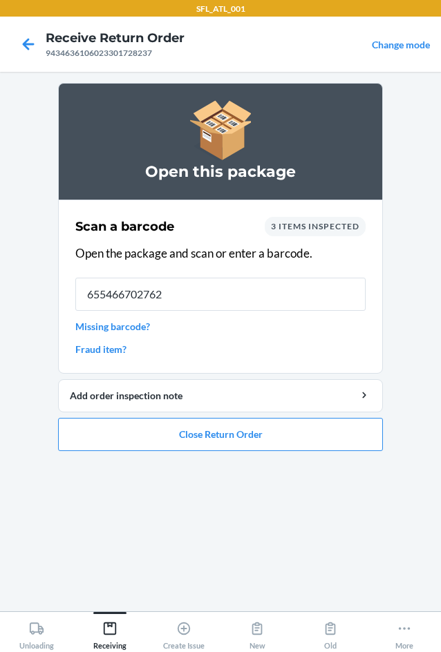
click at [169, 297] on div "Scan a barcode 3 items inspected Open the package and scan or enter a barcode. …" at bounding box center [220, 287] width 290 height 148
click at [111, 301] on div "Scan a barcode 3 items inspected Open the package and scan or enter a barcode. …" at bounding box center [220, 287] width 290 height 148
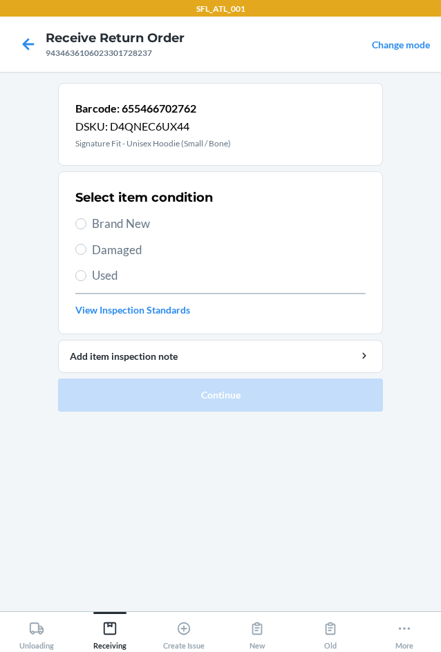
click at [104, 277] on span "Used" at bounding box center [229, 276] width 274 height 18
click at [86, 277] on input "Used" at bounding box center [80, 275] width 11 height 11
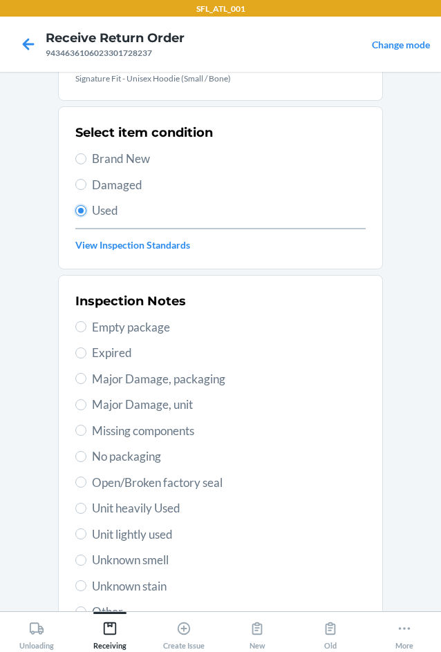
scroll to position [180, 0]
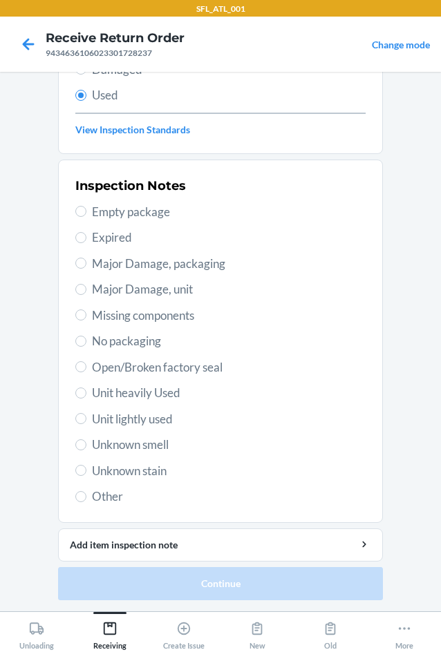
click at [135, 389] on span "Unit heavily Used" at bounding box center [229, 393] width 274 height 18
click at [86, 389] on input "Unit heavily Used" at bounding box center [80, 393] width 11 height 11
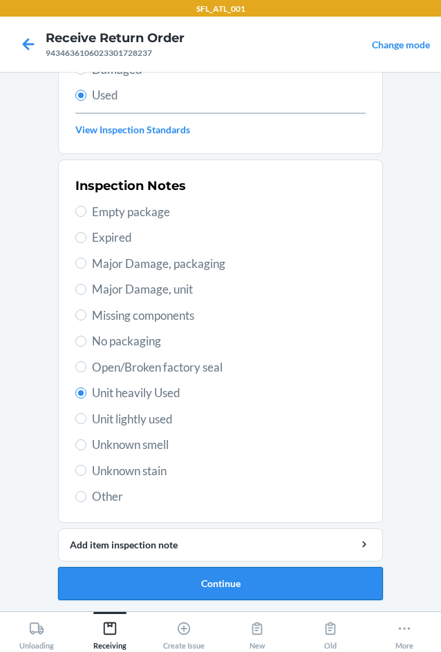
click at [201, 589] on button "Continue" at bounding box center [220, 583] width 325 height 33
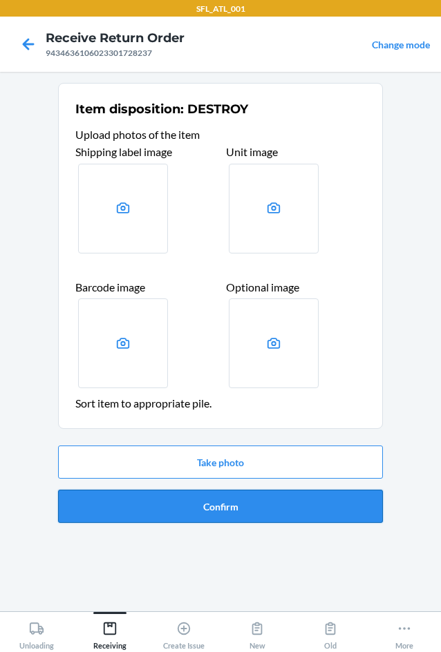
click at [201, 509] on button "Confirm" at bounding box center [220, 506] width 325 height 33
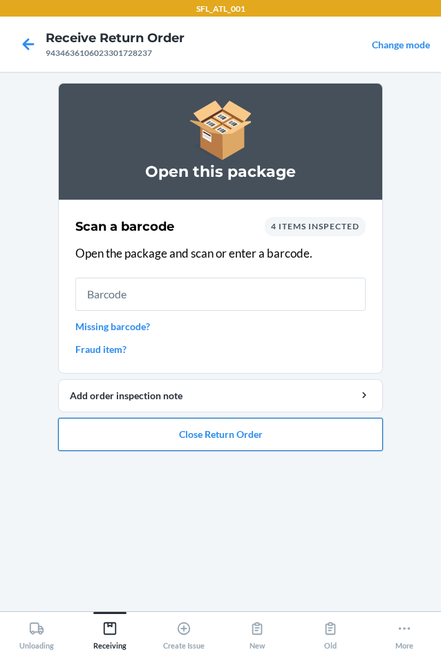
click at [222, 435] on button "Close Return Order" at bounding box center [220, 434] width 325 height 33
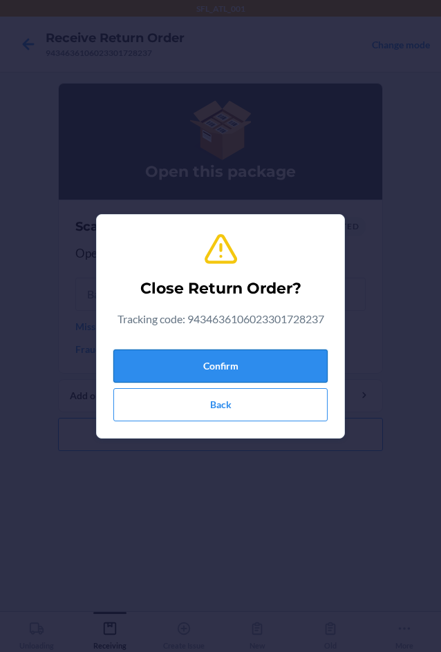
click at [215, 363] on button "Confirm" at bounding box center [220, 366] width 214 height 33
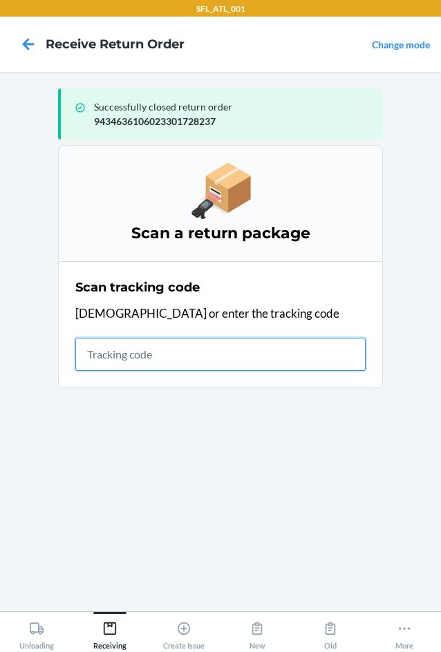
click at [155, 359] on input "text" at bounding box center [220, 354] width 290 height 33
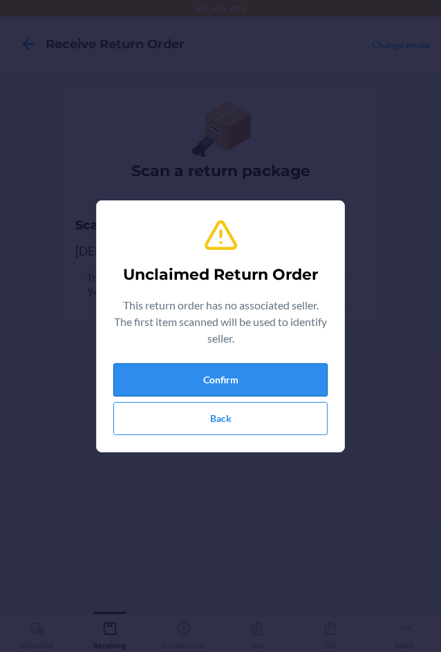
click at [151, 374] on button "Confirm" at bounding box center [220, 379] width 214 height 33
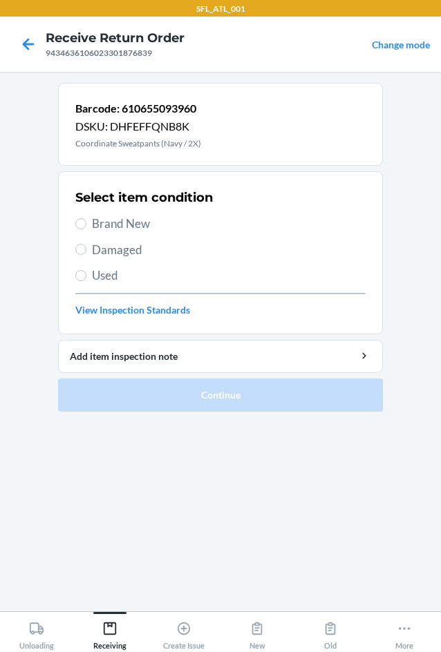
click at [142, 226] on span "Brand New" at bounding box center [229, 224] width 274 height 18
click at [86, 226] on input "Brand New" at bounding box center [80, 223] width 11 height 11
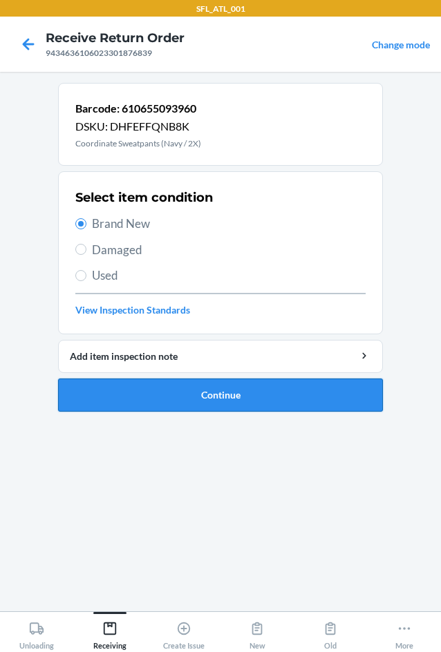
click at [205, 397] on button "Continue" at bounding box center [220, 395] width 325 height 33
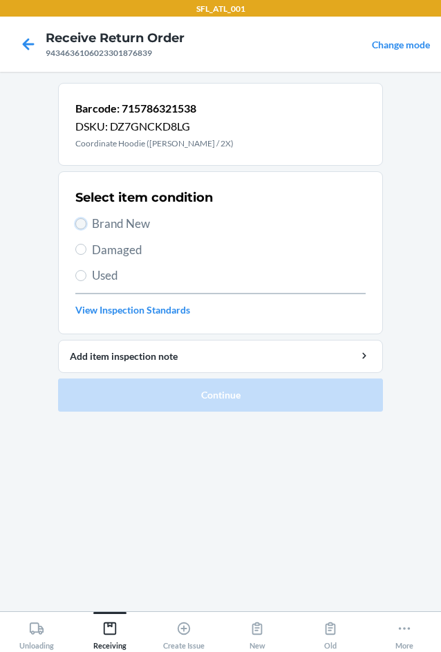
click at [81, 225] on input "Brand New" at bounding box center [80, 223] width 11 height 11
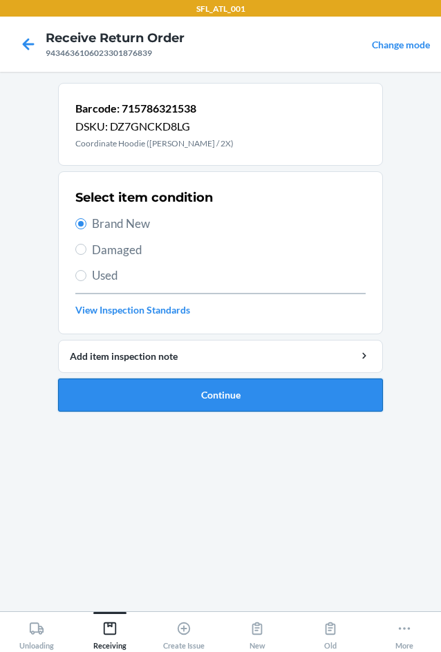
click at [160, 395] on button "Continue" at bounding box center [220, 395] width 325 height 33
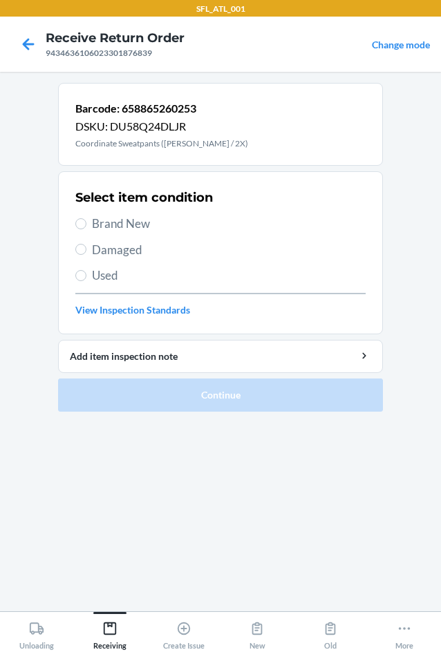
click at [103, 226] on span "Brand New" at bounding box center [229, 224] width 274 height 18
click at [86, 226] on input "Brand New" at bounding box center [80, 223] width 11 height 11
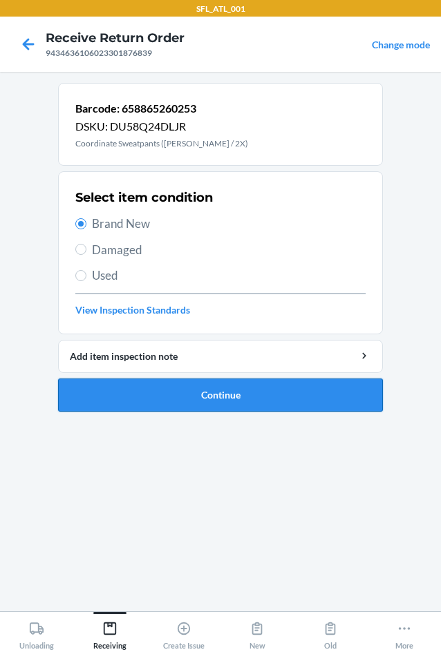
click at [218, 397] on button "Continue" at bounding box center [220, 395] width 325 height 33
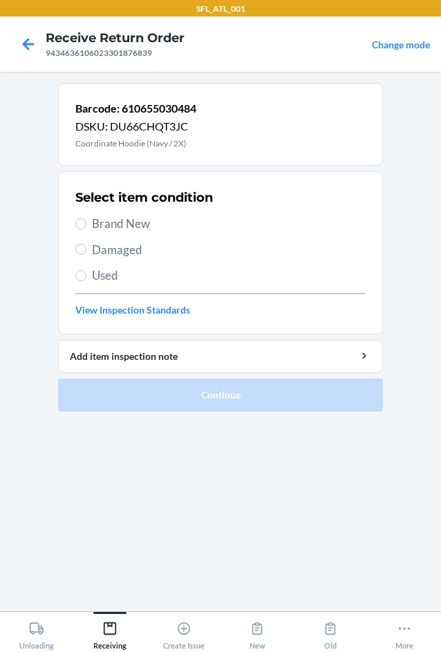
click at [91, 222] on label "Brand New" at bounding box center [220, 224] width 290 height 18
click at [86, 222] on input "Brand New" at bounding box center [80, 223] width 11 height 11
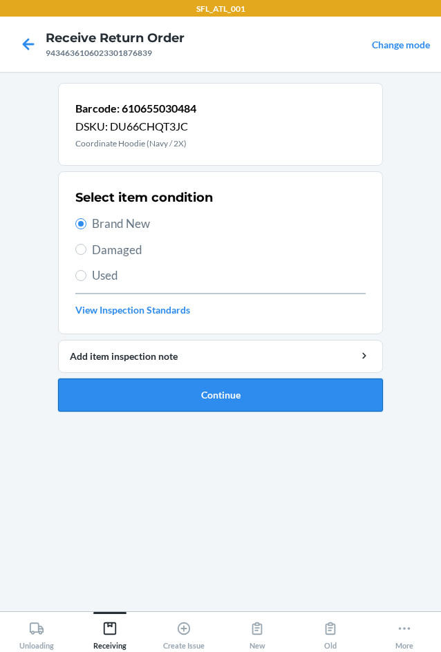
click at [182, 404] on button "Continue" at bounding box center [220, 395] width 325 height 33
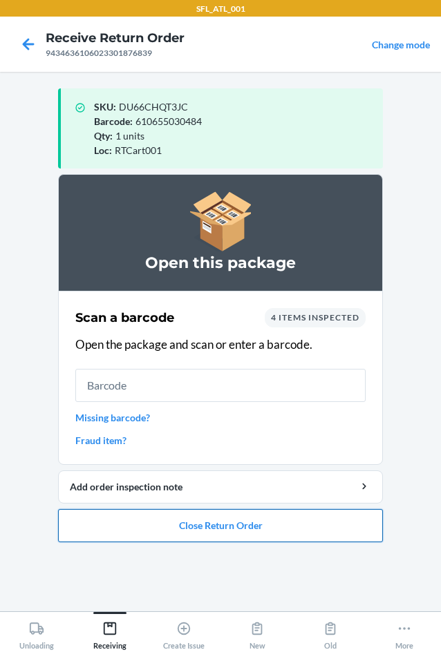
click at [222, 531] on button "Close Return Order" at bounding box center [220, 525] width 325 height 33
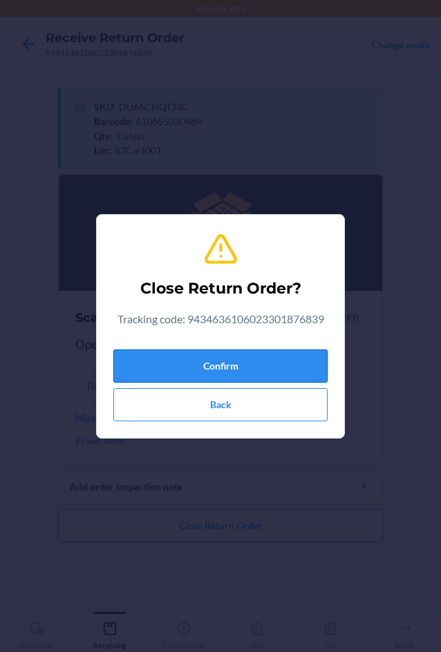
click at [251, 364] on button "Confirm" at bounding box center [220, 366] width 214 height 33
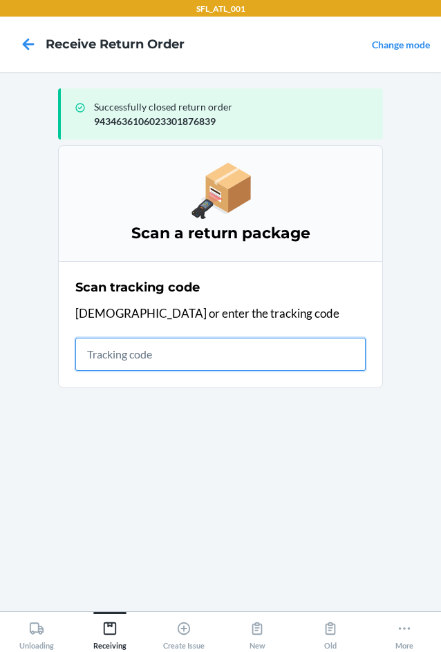
click at [151, 357] on input "text" at bounding box center [220, 354] width 290 height 33
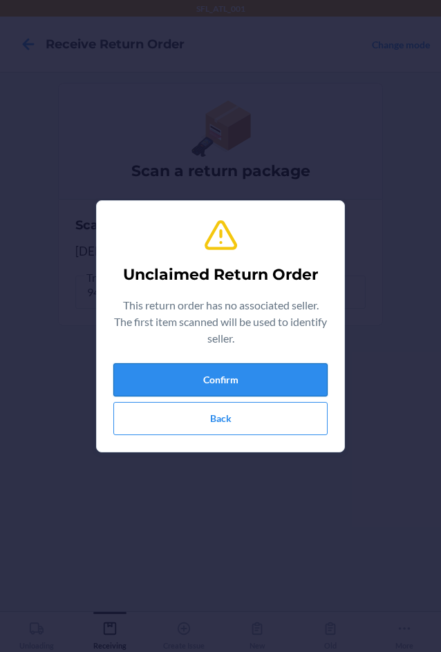
click at [207, 382] on button "Confirm" at bounding box center [220, 379] width 214 height 33
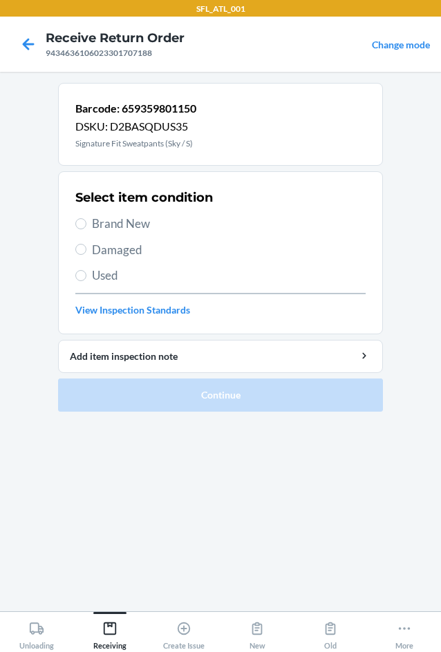
click at [89, 226] on label "Brand New" at bounding box center [220, 224] width 290 height 18
click at [86, 226] on input "Brand New" at bounding box center [80, 223] width 11 height 11
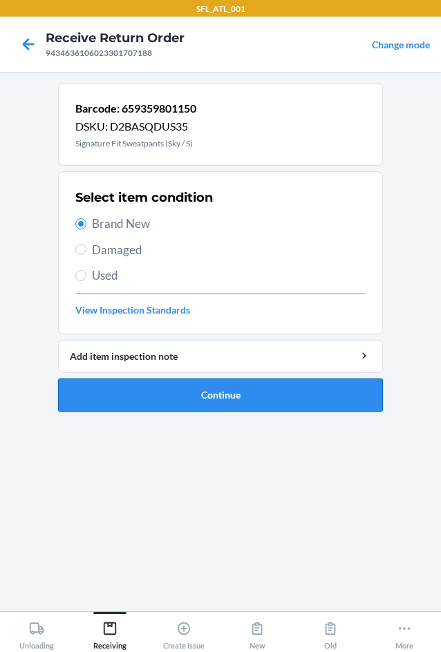
click at [140, 399] on button "Continue" at bounding box center [220, 395] width 325 height 33
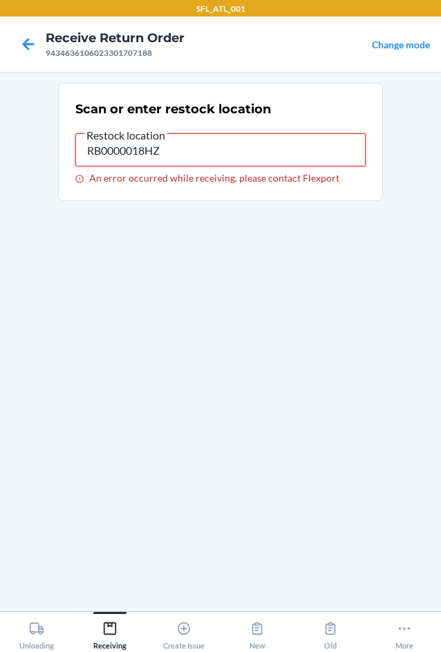
click at [195, 160] on input "RB0000018HZ" at bounding box center [220, 149] width 290 height 33
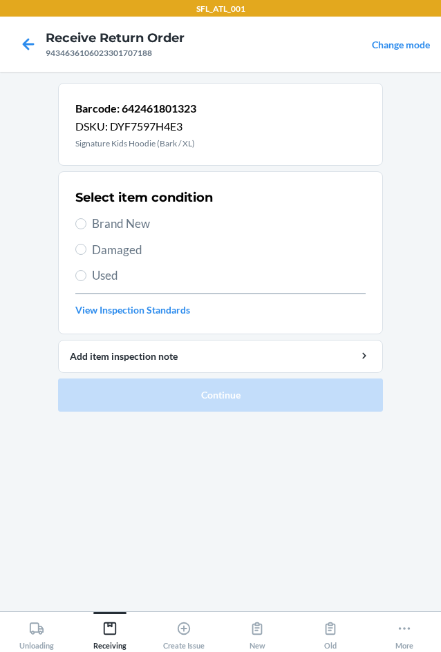
click at [112, 219] on span "Brand New" at bounding box center [229, 224] width 274 height 18
click at [86, 219] on input "Brand New" at bounding box center [80, 223] width 11 height 11
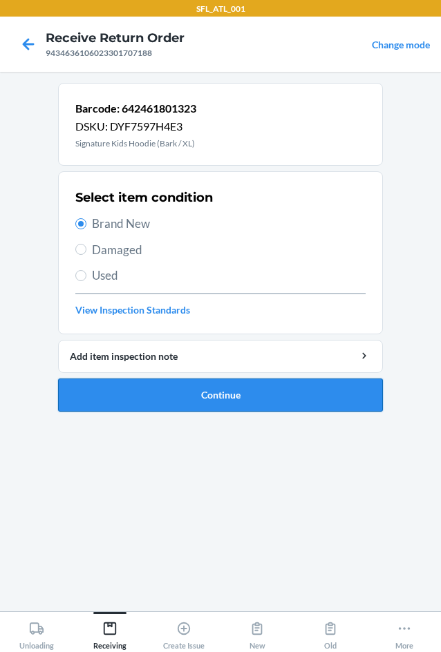
click at [254, 402] on button "Continue" at bounding box center [220, 395] width 325 height 33
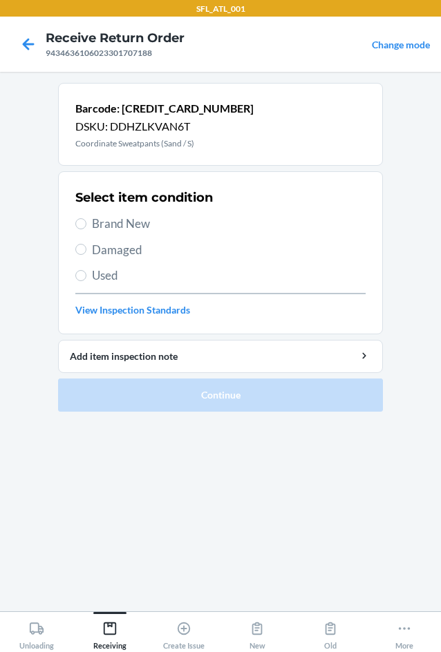
click at [122, 220] on span "Brand New" at bounding box center [229, 224] width 274 height 18
click at [86, 220] on input "Brand New" at bounding box center [80, 223] width 11 height 11
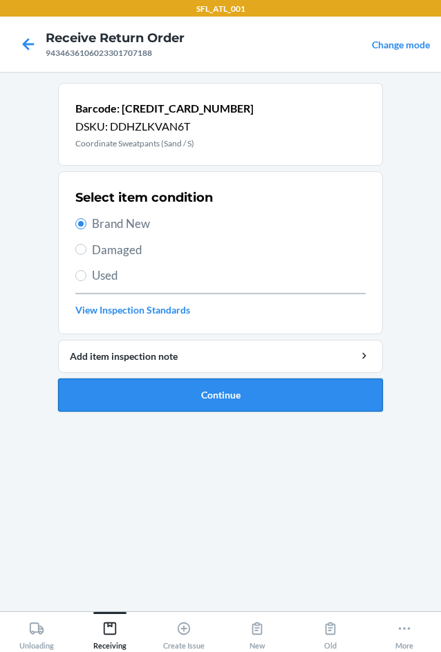
click at [225, 388] on button "Continue" at bounding box center [220, 395] width 325 height 33
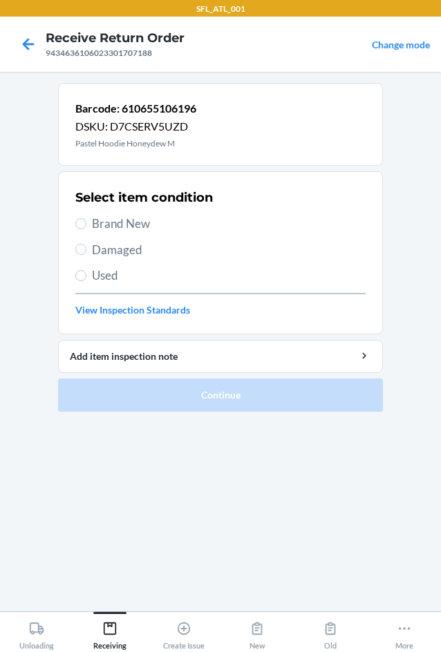
click at [108, 218] on span "Brand New" at bounding box center [229, 224] width 274 height 18
click at [86, 218] on input "Brand New" at bounding box center [80, 223] width 11 height 11
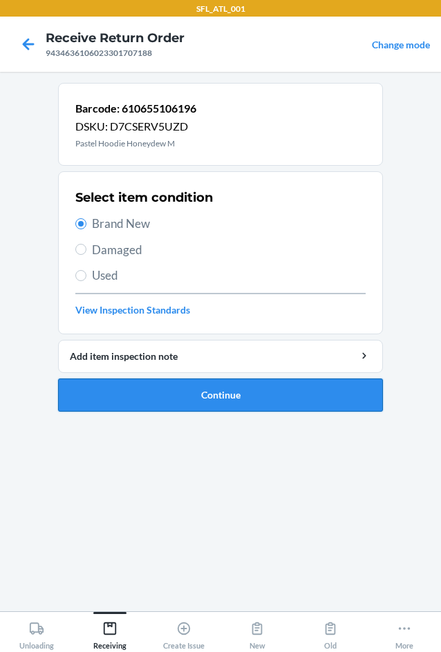
click at [216, 395] on button "Continue" at bounding box center [220, 395] width 325 height 33
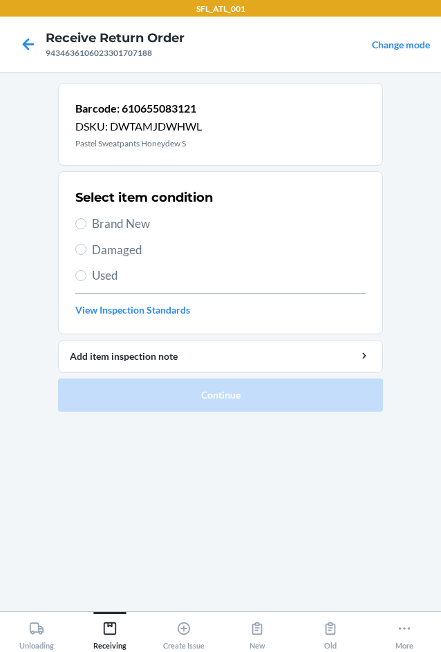
click at [120, 224] on span "Brand New" at bounding box center [229, 224] width 274 height 18
click at [86, 224] on input "Brand New" at bounding box center [80, 223] width 11 height 11
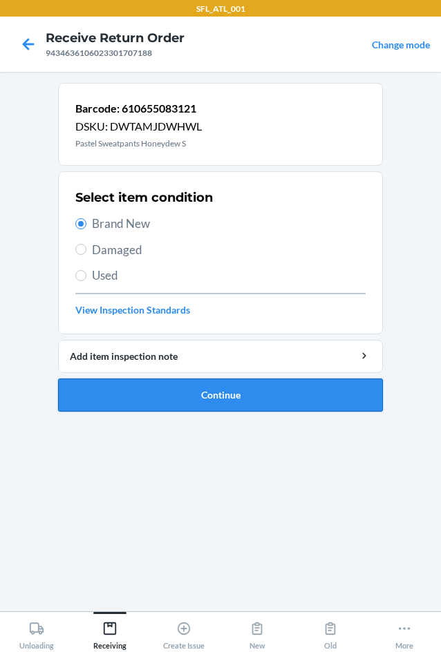
click at [179, 399] on button "Continue" at bounding box center [220, 395] width 325 height 33
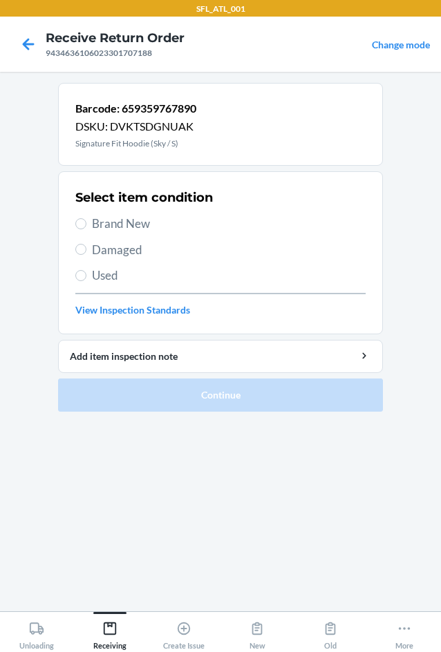
click at [91, 219] on label "Brand New" at bounding box center [220, 224] width 290 height 18
click at [86, 219] on input "Brand New" at bounding box center [80, 223] width 11 height 11
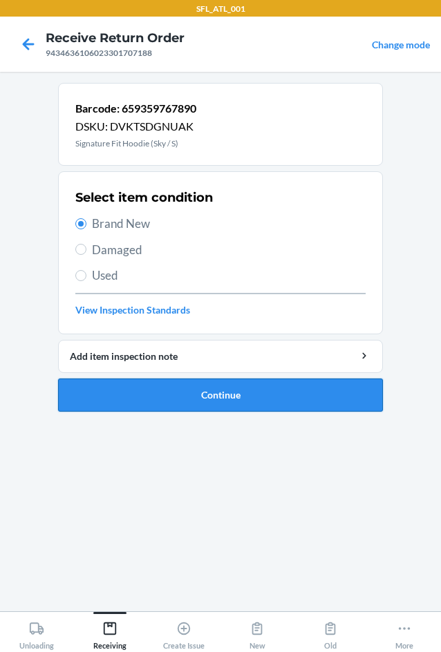
click at [209, 399] on button "Continue" at bounding box center [220, 395] width 325 height 33
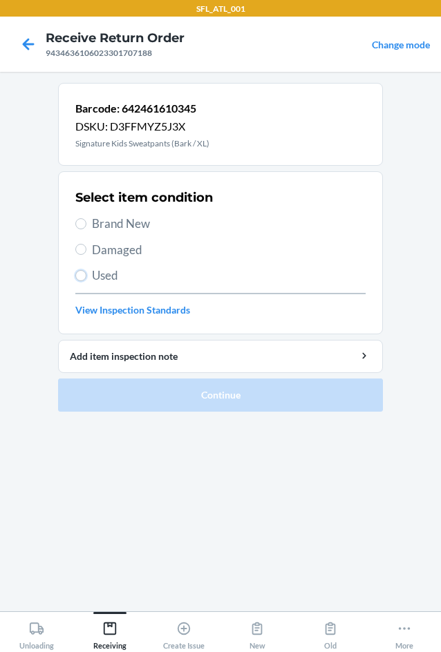
drag, startPoint x: 79, startPoint y: 276, endPoint x: 82, endPoint y: 268, distance: 8.1
click at [79, 271] on input "Used" at bounding box center [80, 275] width 11 height 11
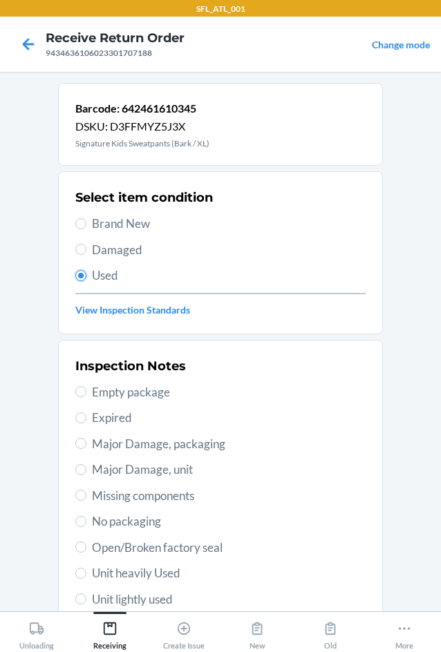
scroll to position [180, 0]
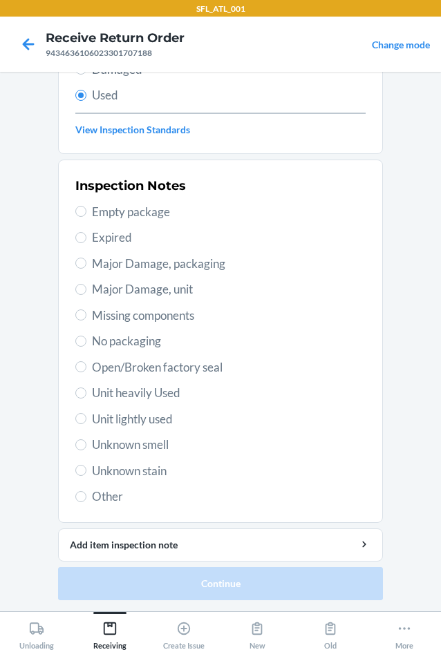
click at [148, 395] on span "Unit heavily Used" at bounding box center [229, 393] width 274 height 18
click at [86, 395] on input "Unit heavily Used" at bounding box center [80, 393] width 11 height 11
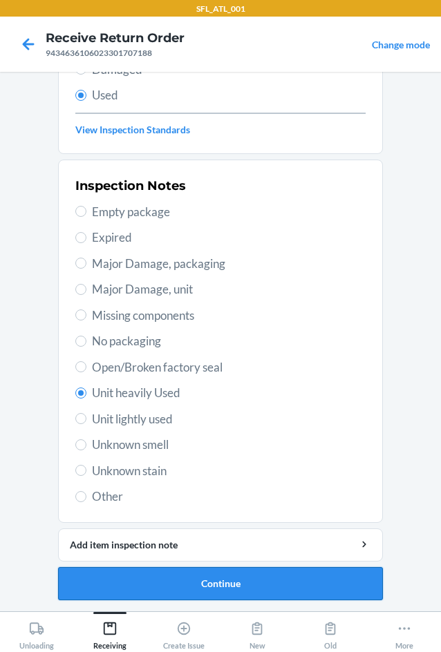
click at [239, 589] on button "Continue" at bounding box center [220, 583] width 325 height 33
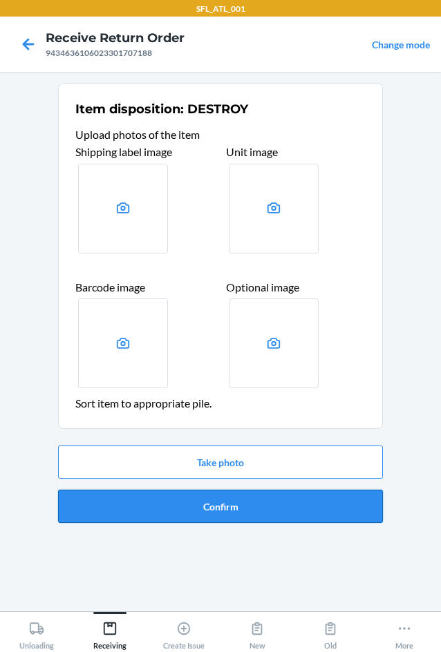
click at [226, 502] on button "Confirm" at bounding box center [220, 506] width 325 height 33
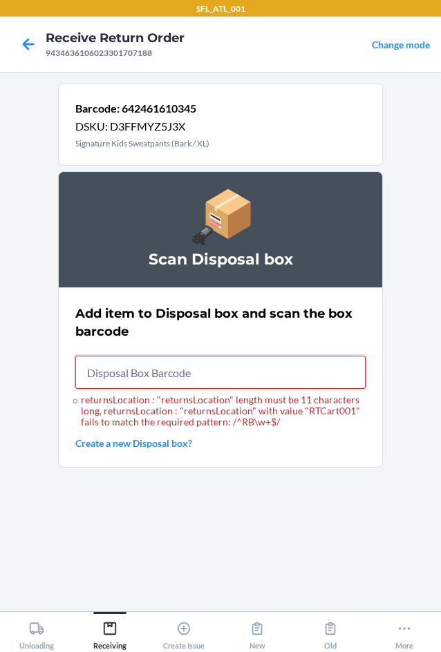
click at [218, 369] on input "returnsLocation : "returnsLocation" length must be 11 characters long, returnsL…" at bounding box center [220, 372] width 290 height 33
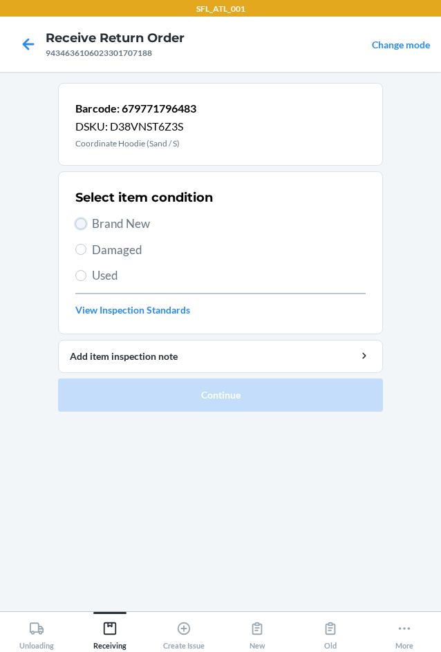
click at [83, 225] on input "Brand New" at bounding box center [80, 223] width 11 height 11
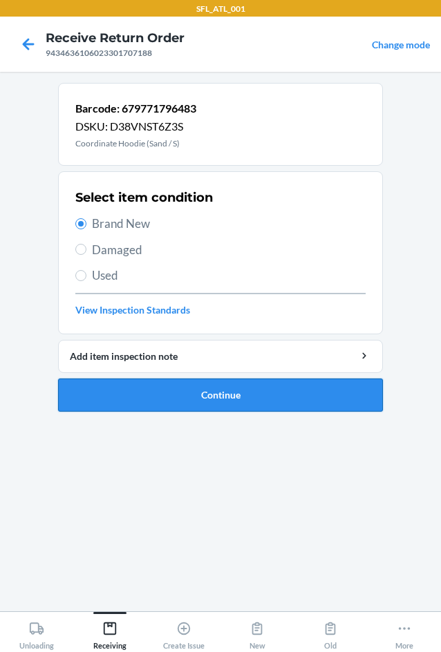
click at [205, 396] on button "Continue" at bounding box center [220, 395] width 325 height 33
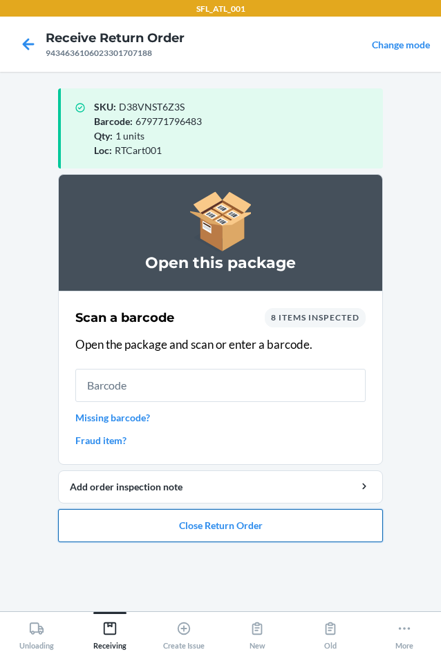
click at [212, 530] on button "Close Return Order" at bounding box center [220, 525] width 325 height 33
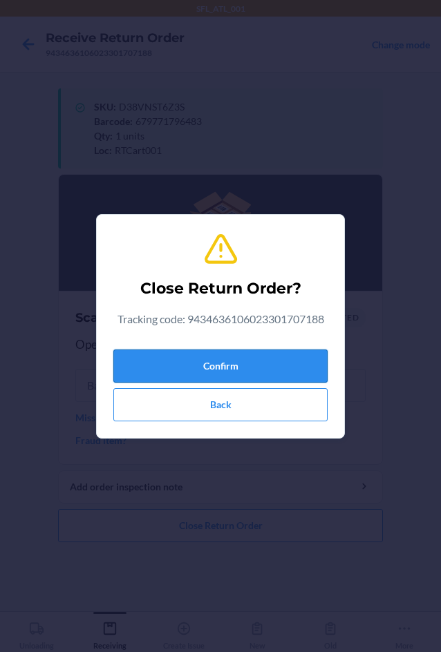
click at [199, 364] on button "Confirm" at bounding box center [220, 366] width 214 height 33
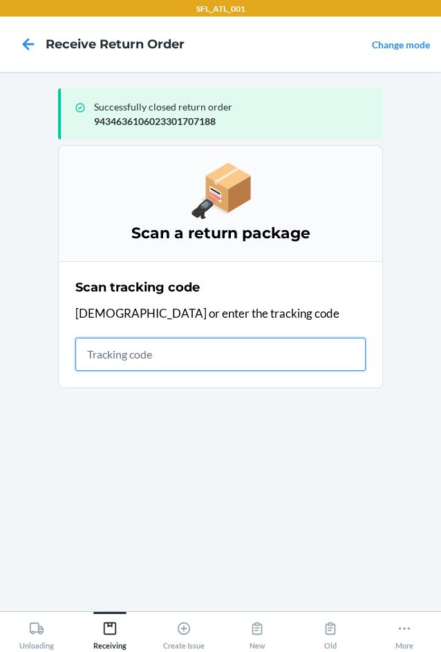
click at [221, 343] on input "text" at bounding box center [220, 354] width 290 height 33
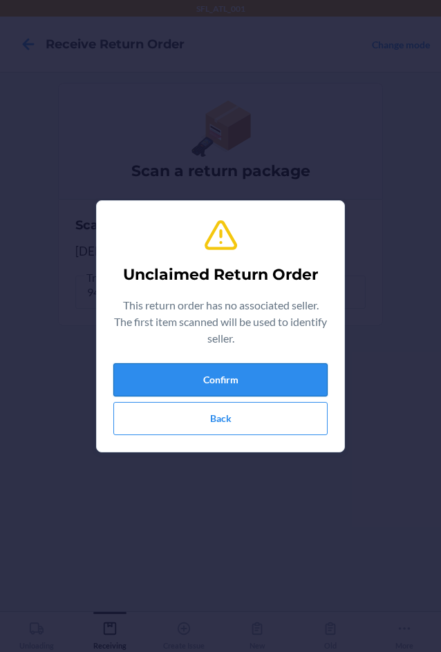
click at [198, 383] on button "Confirm" at bounding box center [220, 379] width 214 height 33
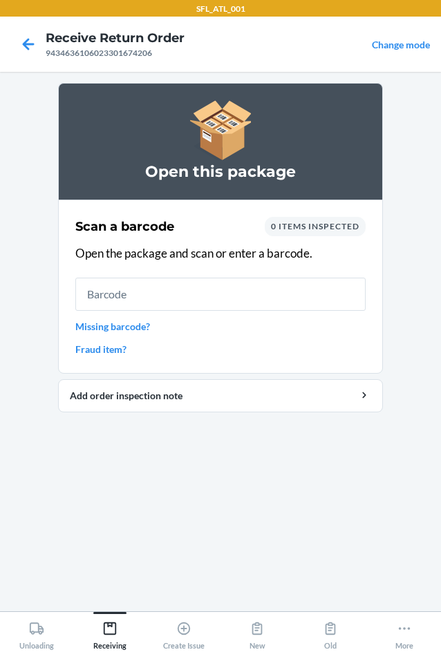
click at [217, 279] on input "text" at bounding box center [220, 294] width 290 height 33
drag, startPoint x: 211, startPoint y: 286, endPoint x: 212, endPoint y: 273, distance: 13.2
click at [212, 273] on div "Scan a barcode 0 items inspected Open the package and scan or enter a barcode. …" at bounding box center [220, 287] width 290 height 148
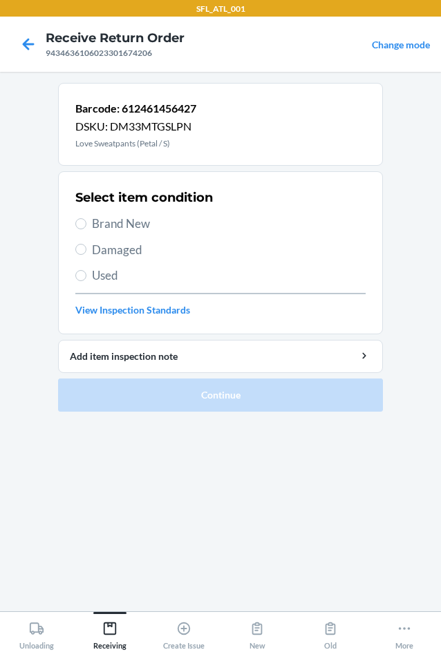
click at [82, 234] on div "Select item condition Brand New Damaged Used View Inspection Standards" at bounding box center [220, 253] width 290 height 137
click at [85, 221] on input "Brand New" at bounding box center [80, 223] width 11 height 11
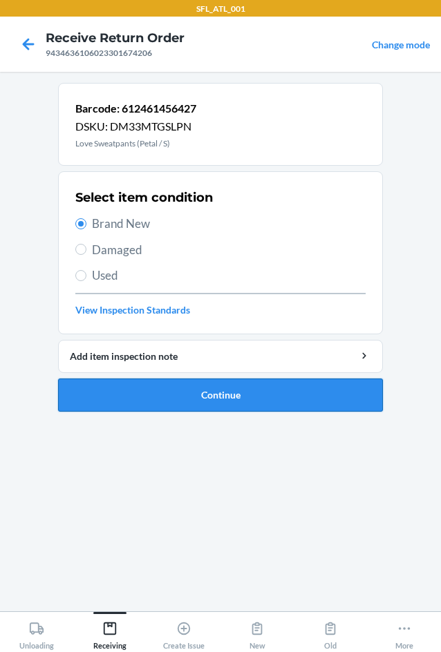
click at [198, 397] on button "Continue" at bounding box center [220, 395] width 325 height 33
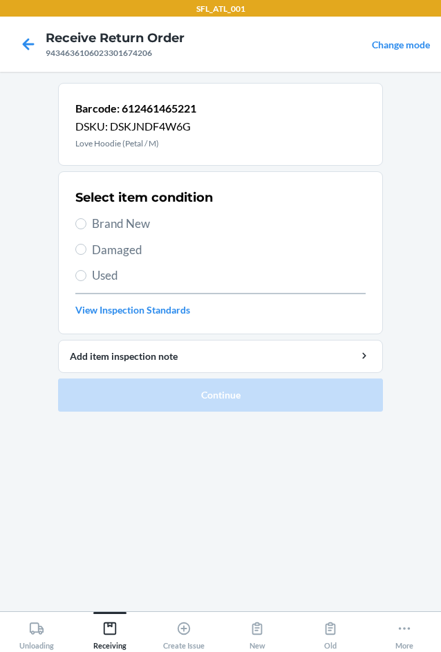
click at [102, 228] on span "Brand New" at bounding box center [229, 224] width 274 height 18
click at [86, 228] on input "Brand New" at bounding box center [80, 223] width 11 height 11
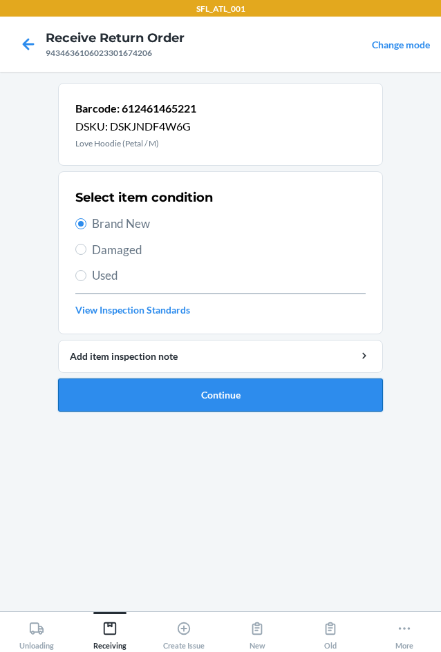
click at [201, 395] on button "Continue" at bounding box center [220, 395] width 325 height 33
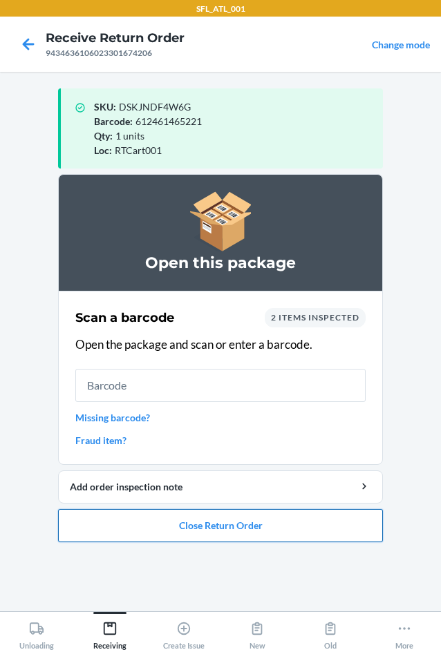
click at [211, 521] on button "Close Return Order" at bounding box center [220, 525] width 325 height 33
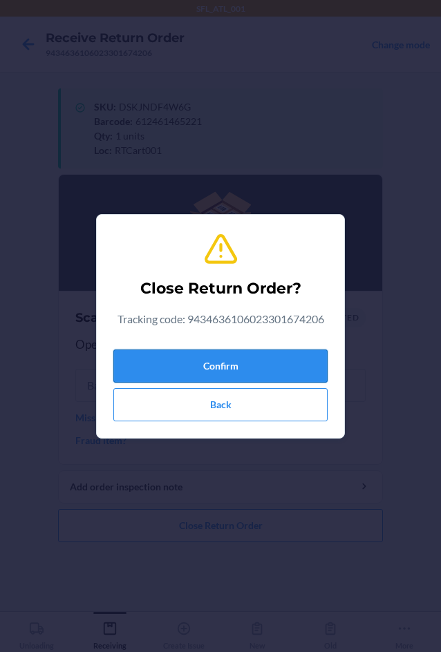
click at [264, 375] on button "Confirm" at bounding box center [220, 366] width 214 height 33
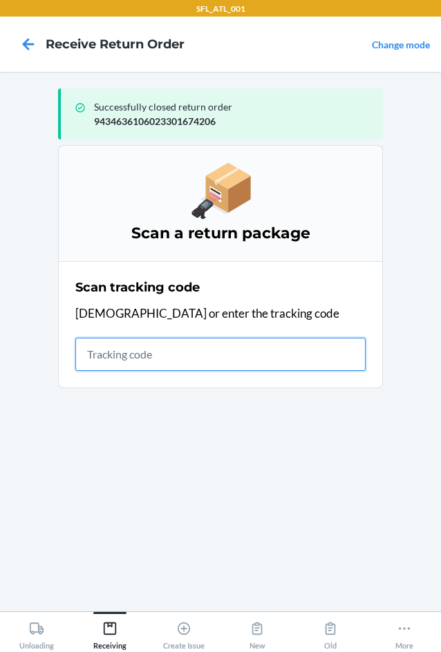
click at [168, 357] on input "text" at bounding box center [220, 354] width 290 height 33
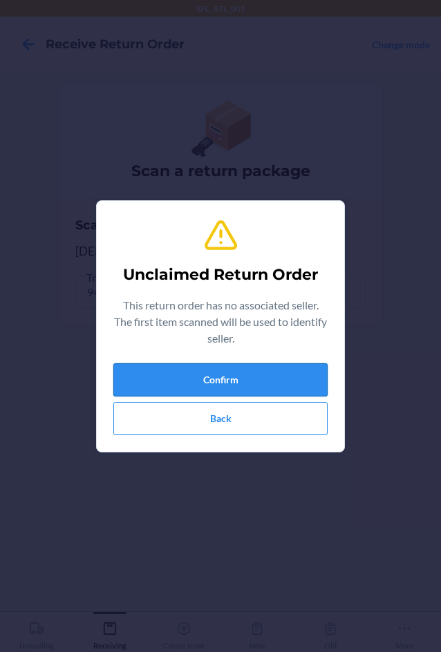
click at [162, 372] on button "Confirm" at bounding box center [220, 379] width 214 height 33
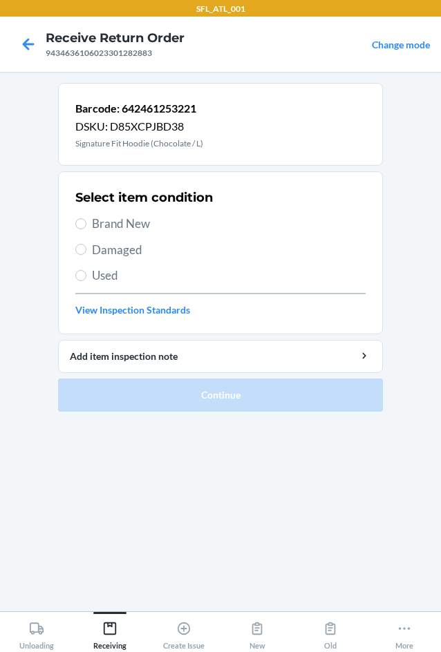
click at [89, 227] on label "Brand New" at bounding box center [220, 224] width 290 height 18
click at [86, 227] on input "Brand New" at bounding box center [80, 223] width 11 height 11
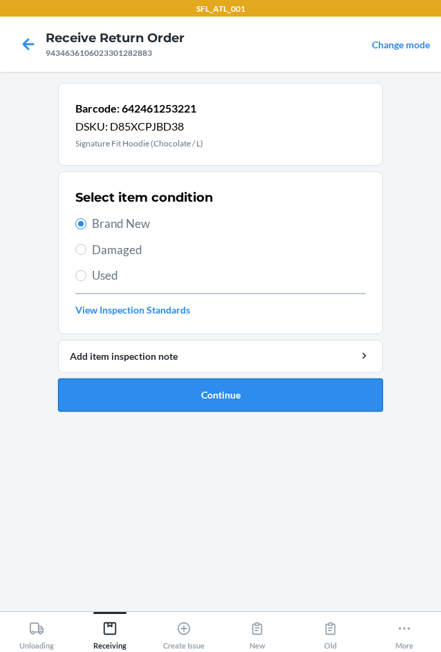
click at [223, 394] on button "Continue" at bounding box center [220, 395] width 325 height 33
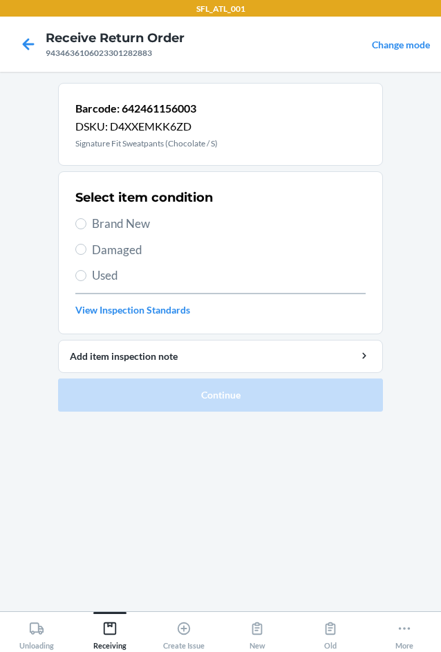
click at [86, 227] on label "Brand New" at bounding box center [220, 224] width 290 height 18
click at [86, 227] on input "Brand New" at bounding box center [80, 223] width 11 height 11
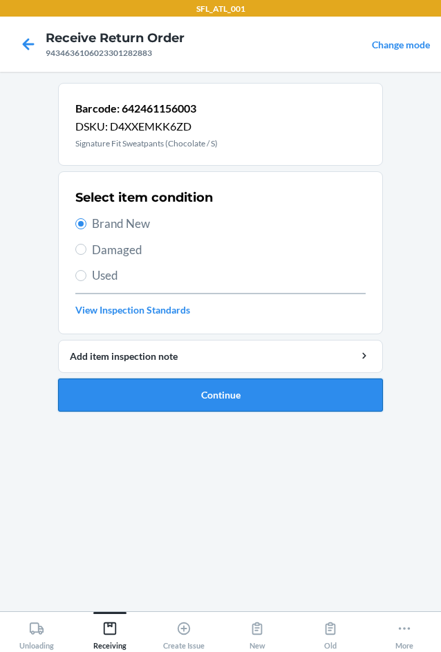
click at [164, 402] on button "Continue" at bounding box center [220, 395] width 325 height 33
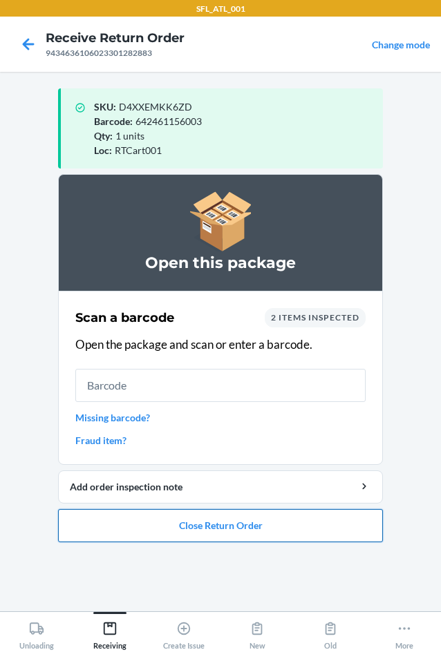
click at [182, 528] on button "Close Return Order" at bounding box center [220, 525] width 325 height 33
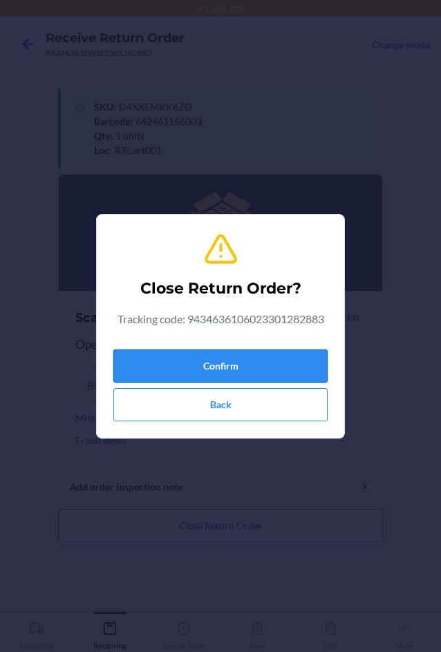
click at [224, 359] on button "Confirm" at bounding box center [220, 366] width 214 height 33
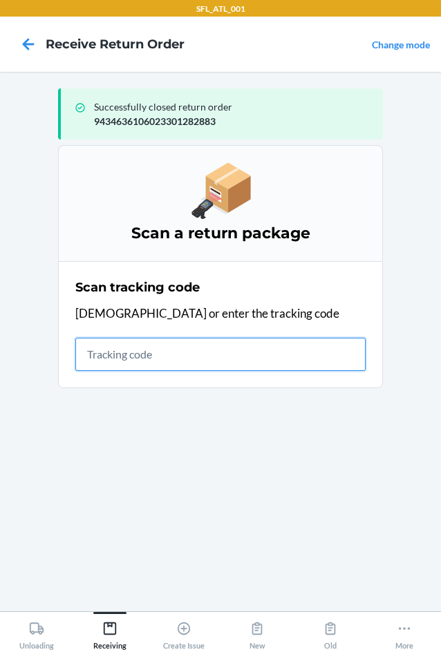
click at [174, 361] on input "text" at bounding box center [220, 354] width 290 height 33
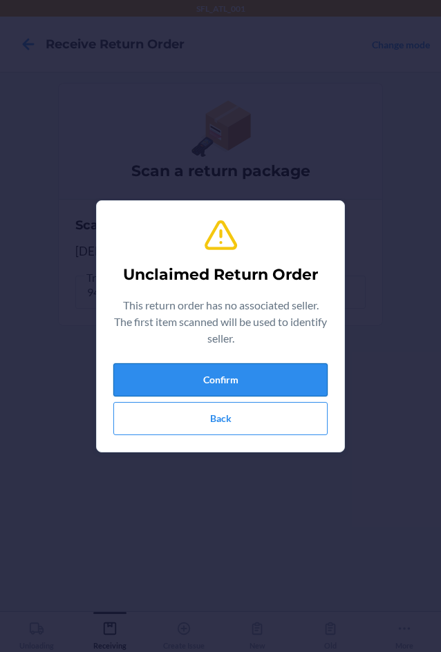
click at [180, 381] on button "Confirm" at bounding box center [220, 379] width 214 height 33
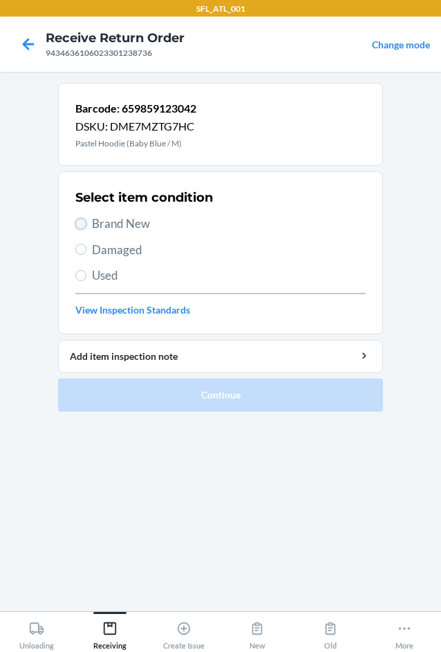
click at [79, 228] on input "Brand New" at bounding box center [80, 223] width 11 height 11
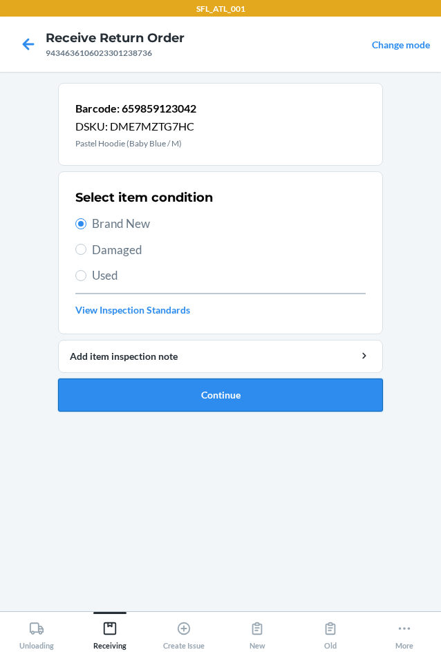
click at [226, 399] on button "Continue" at bounding box center [220, 395] width 325 height 33
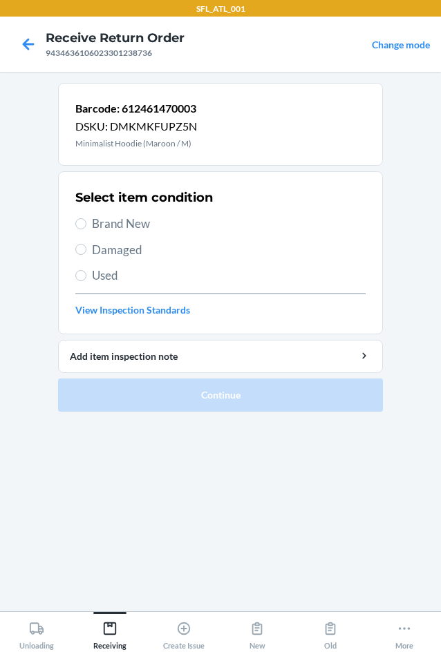
click at [112, 226] on span "Brand New" at bounding box center [229, 224] width 274 height 18
click at [86, 226] on input "Brand New" at bounding box center [80, 223] width 11 height 11
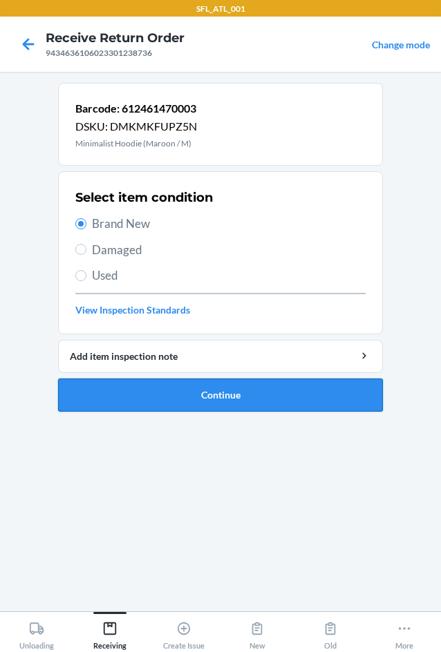
click at [180, 390] on button "Continue" at bounding box center [220, 395] width 325 height 33
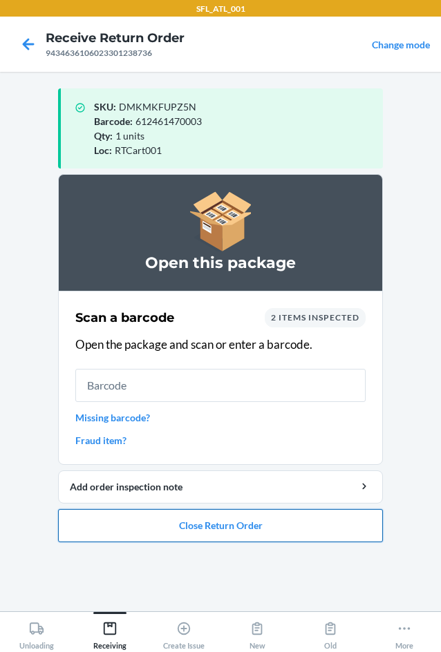
click at [169, 527] on button "Close Return Order" at bounding box center [220, 525] width 325 height 33
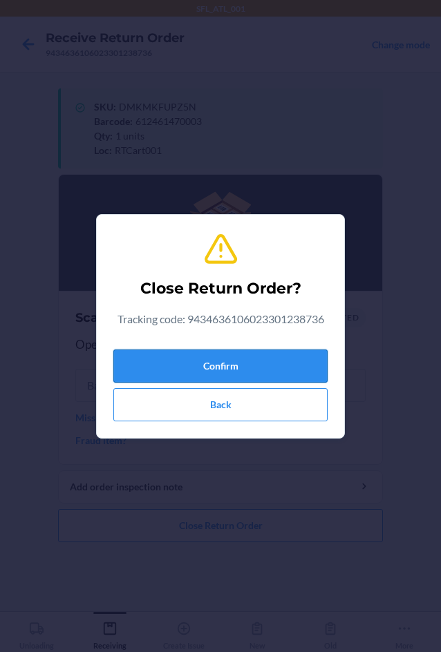
click at [181, 380] on button "Confirm" at bounding box center [220, 366] width 214 height 33
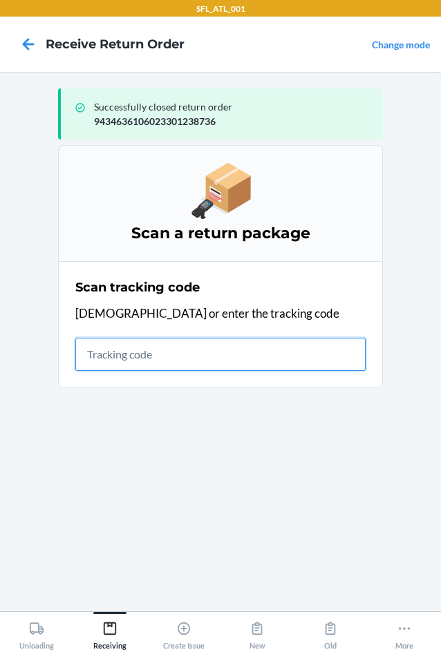
click at [192, 355] on input "text" at bounding box center [220, 354] width 290 height 33
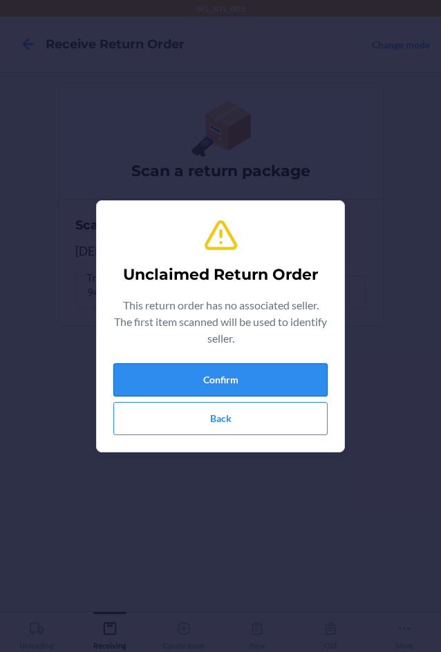
click at [230, 368] on button "Confirm" at bounding box center [220, 379] width 214 height 33
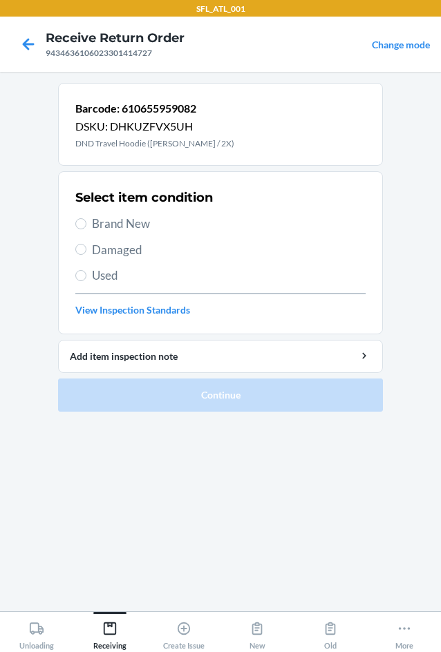
click at [88, 278] on label "Used" at bounding box center [220, 276] width 290 height 18
click at [86, 278] on input "Used" at bounding box center [80, 275] width 11 height 11
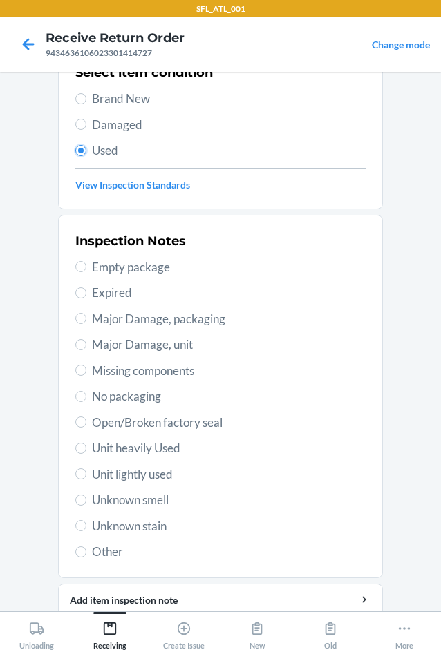
scroll to position [180, 0]
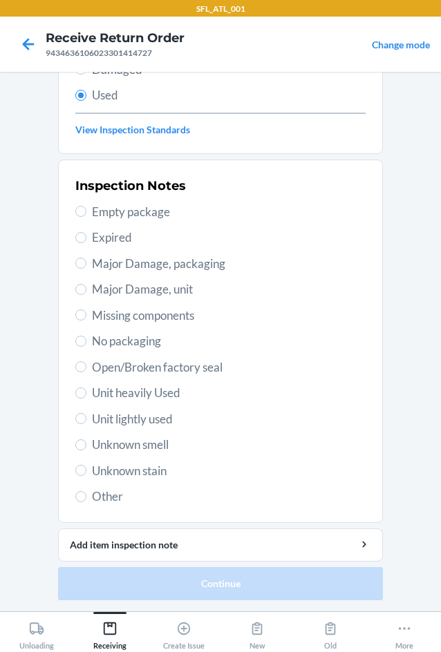
click at [102, 392] on span "Unit heavily Used" at bounding box center [229, 393] width 274 height 18
click at [86, 392] on input "Unit heavily Used" at bounding box center [80, 393] width 11 height 11
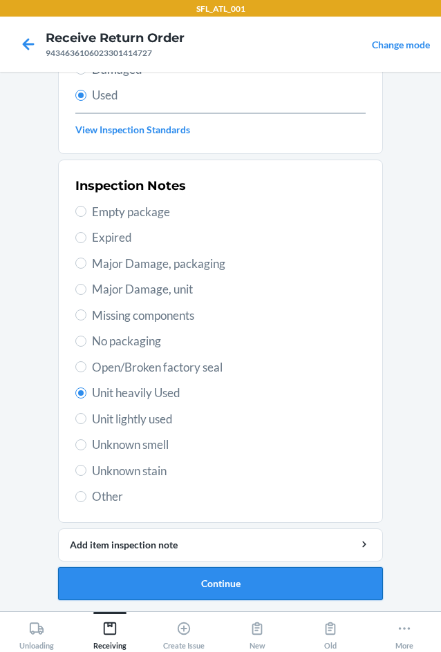
click at [203, 581] on button "Continue" at bounding box center [220, 583] width 325 height 33
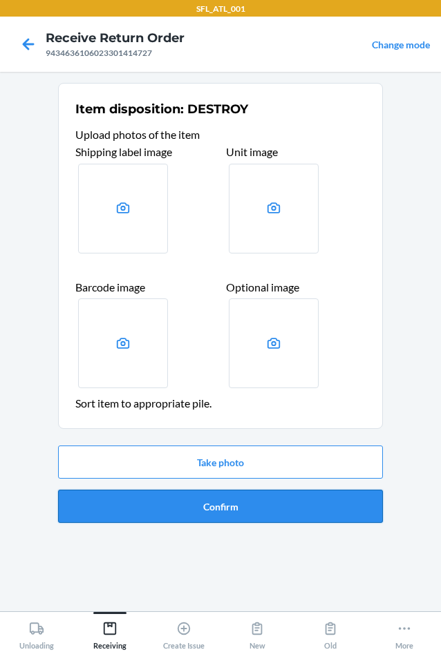
click at [198, 509] on button "Confirm" at bounding box center [220, 506] width 325 height 33
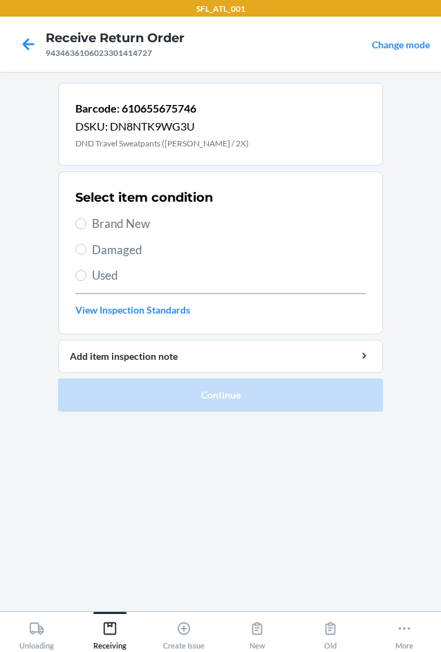
click at [133, 227] on span "Brand New" at bounding box center [229, 224] width 274 height 18
click at [86, 227] on input "Brand New" at bounding box center [80, 223] width 11 height 11
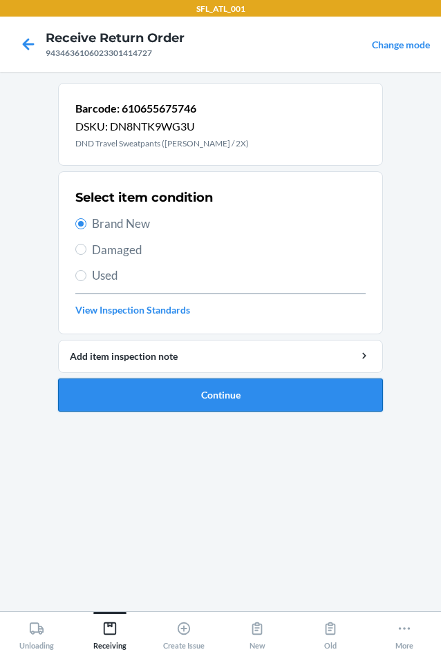
click at [219, 397] on button "Continue" at bounding box center [220, 395] width 325 height 33
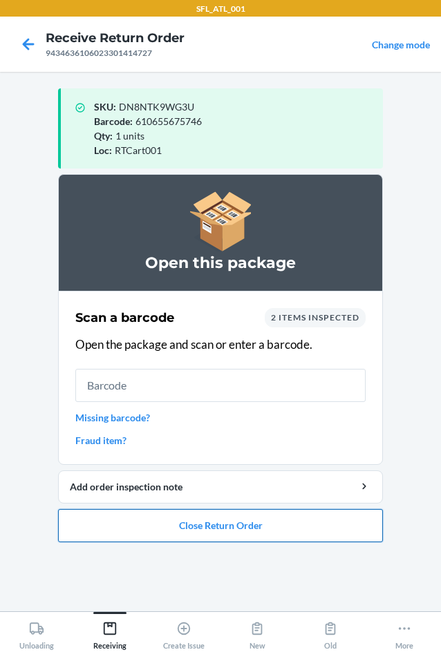
click at [225, 530] on button "Close Return Order" at bounding box center [220, 525] width 325 height 33
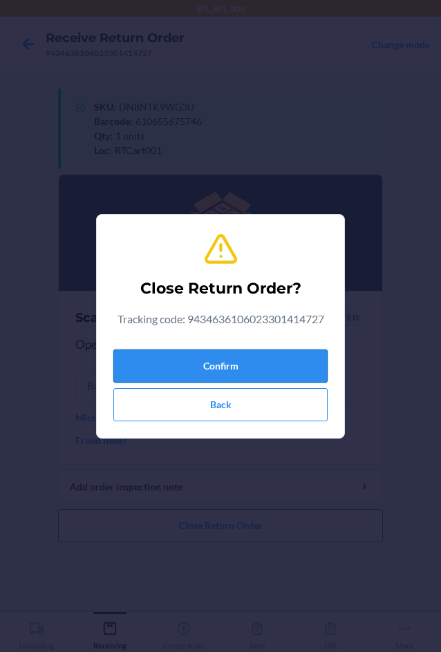
click at [248, 374] on button "Confirm" at bounding box center [220, 366] width 214 height 33
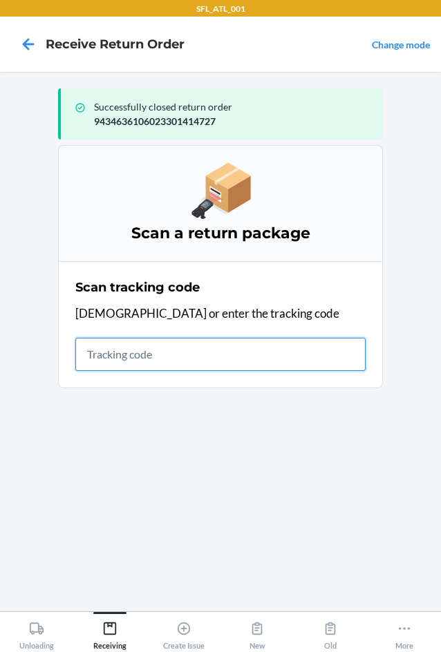
click at [238, 355] on input "text" at bounding box center [220, 354] width 290 height 33
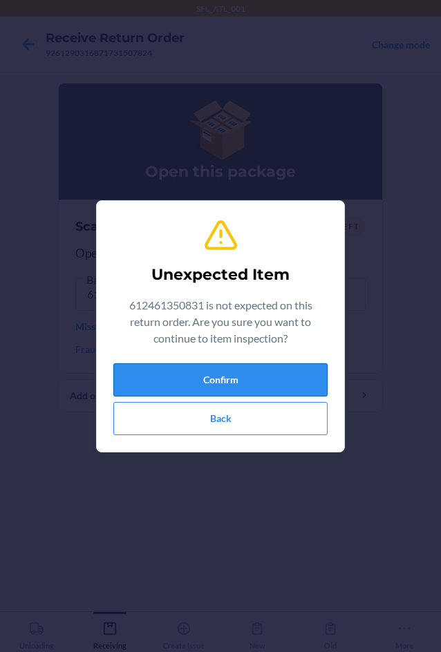
click at [264, 375] on button "Confirm" at bounding box center [220, 379] width 214 height 33
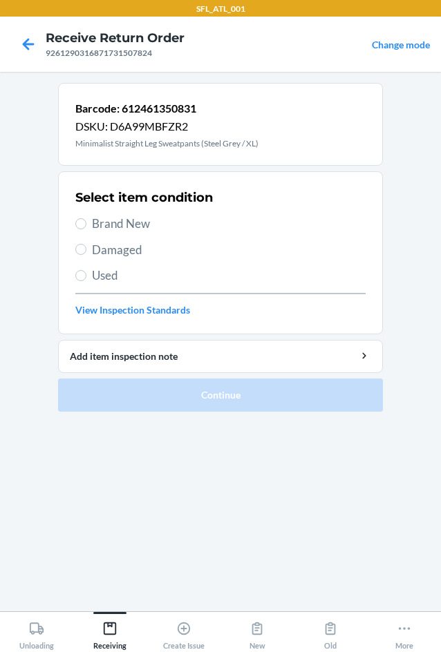
click at [96, 222] on span "Brand New" at bounding box center [229, 224] width 274 height 18
click at [86, 222] on input "Brand New" at bounding box center [80, 223] width 11 height 11
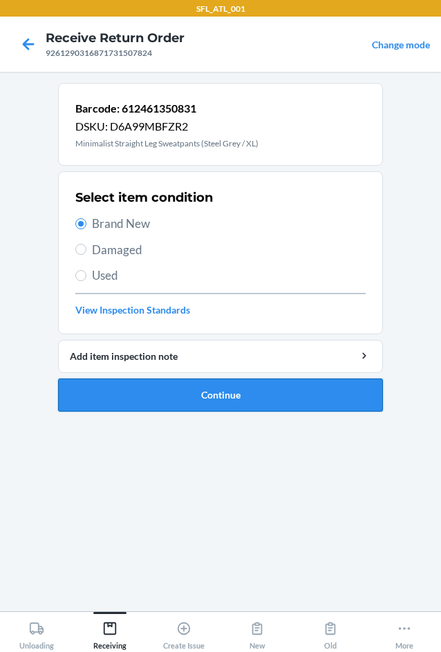
click at [221, 398] on button "Continue" at bounding box center [220, 395] width 325 height 33
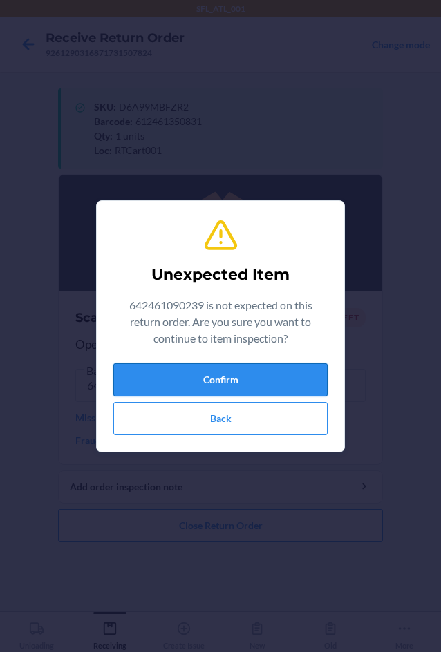
click at [222, 387] on button "Confirm" at bounding box center [220, 379] width 214 height 33
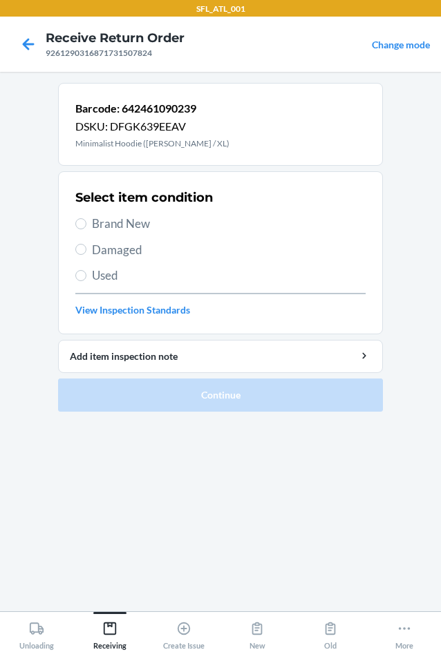
click at [122, 234] on div "Select item condition Brand New Damaged Used View Inspection Standards" at bounding box center [220, 253] width 290 height 137
click at [122, 227] on span "Brand New" at bounding box center [229, 224] width 274 height 18
click at [86, 227] on input "Brand New" at bounding box center [80, 223] width 11 height 11
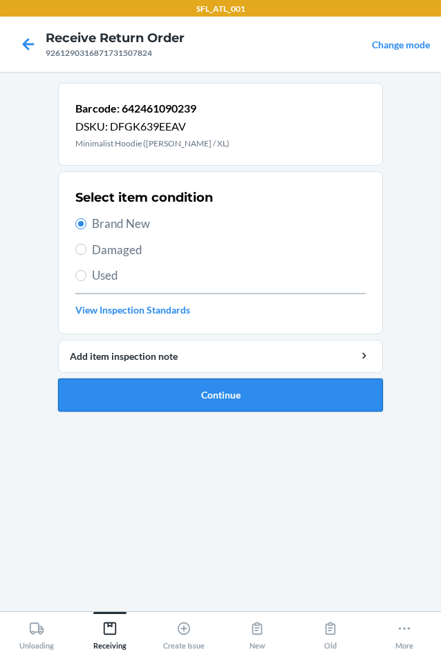
click at [202, 397] on button "Continue" at bounding box center [220, 395] width 325 height 33
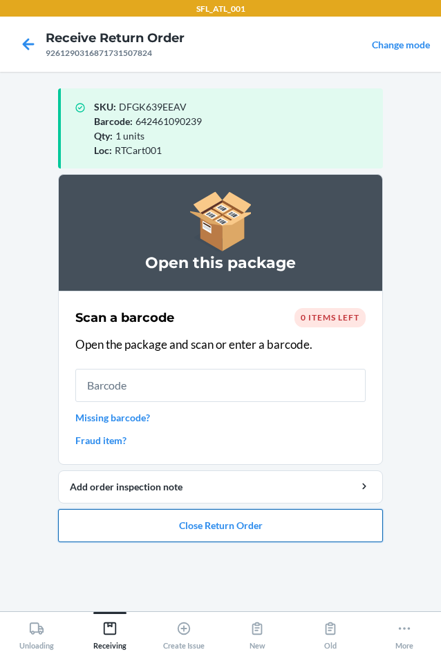
click at [199, 527] on button "Close Return Order" at bounding box center [220, 525] width 325 height 33
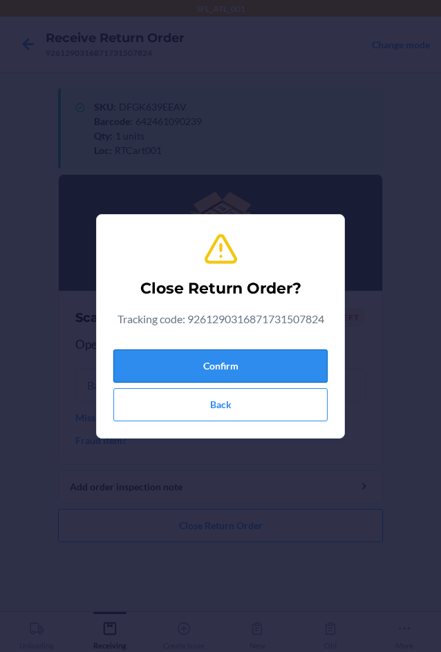
click at [255, 367] on button "Confirm" at bounding box center [220, 366] width 214 height 33
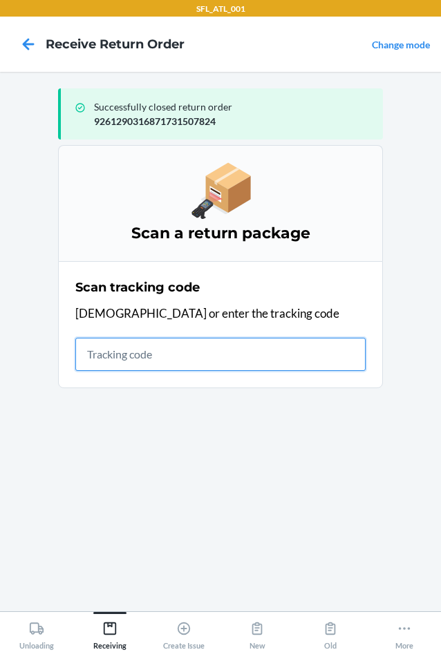
click at [145, 365] on input "text" at bounding box center [220, 354] width 290 height 33
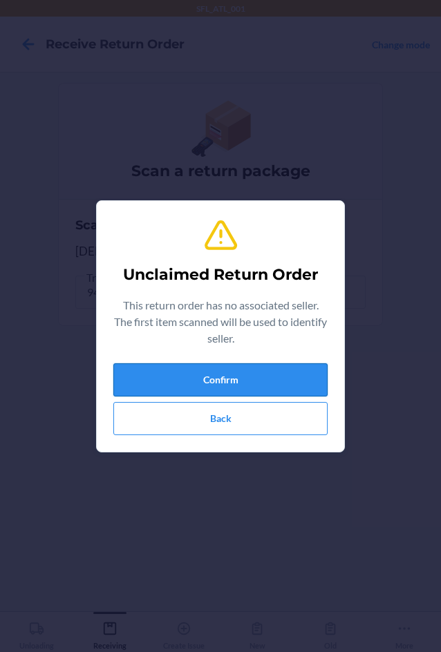
click at [244, 376] on button "Confirm" at bounding box center [220, 379] width 214 height 33
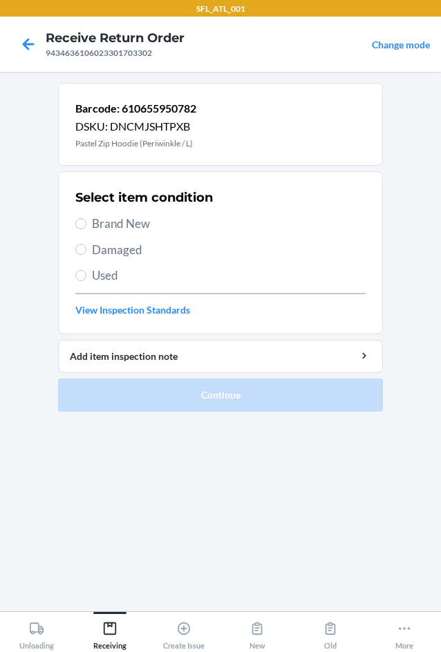
click at [113, 230] on span "Brand New" at bounding box center [229, 224] width 274 height 18
click at [86, 229] on input "Brand New" at bounding box center [80, 223] width 11 height 11
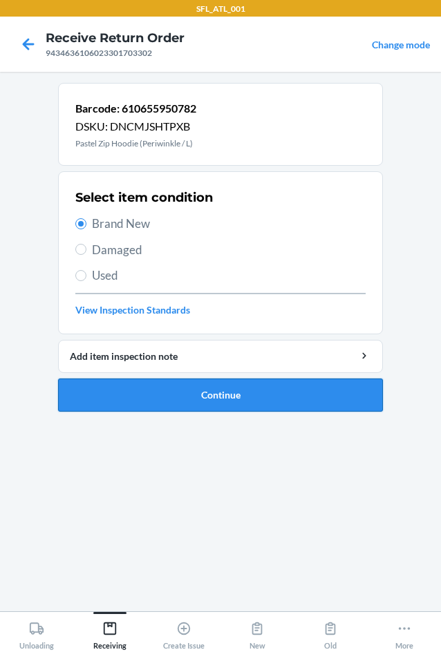
click at [235, 397] on button "Continue" at bounding box center [220, 395] width 325 height 33
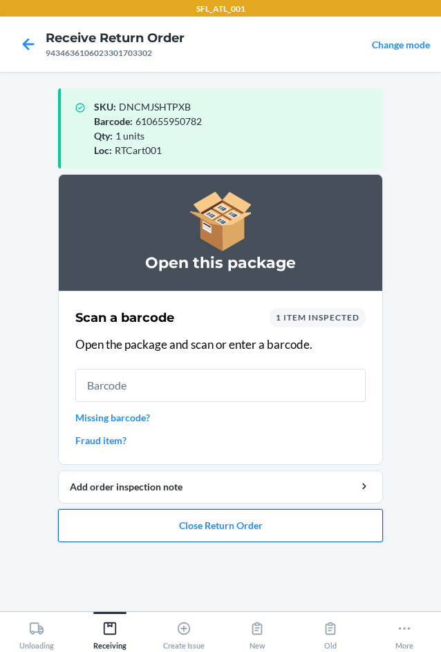
click at [222, 524] on button "Close Return Order" at bounding box center [220, 525] width 325 height 33
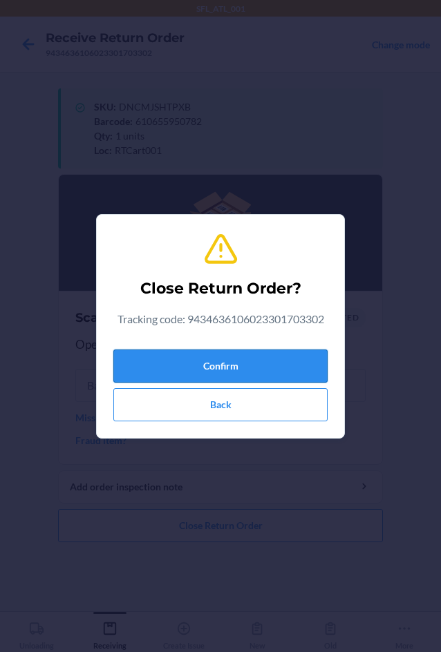
click at [247, 366] on button "Confirm" at bounding box center [220, 366] width 214 height 33
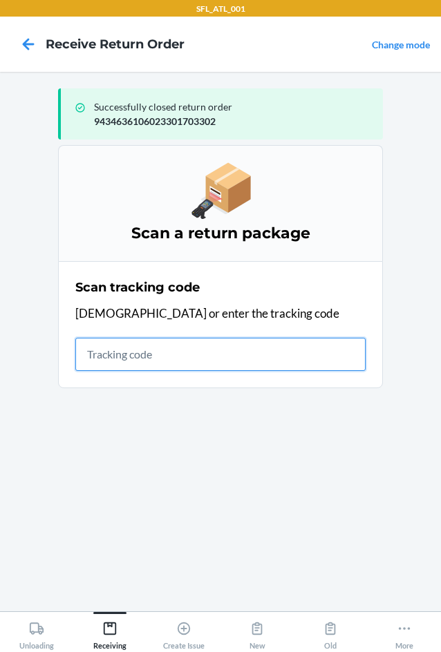
click at [185, 346] on input "text" at bounding box center [220, 354] width 290 height 33
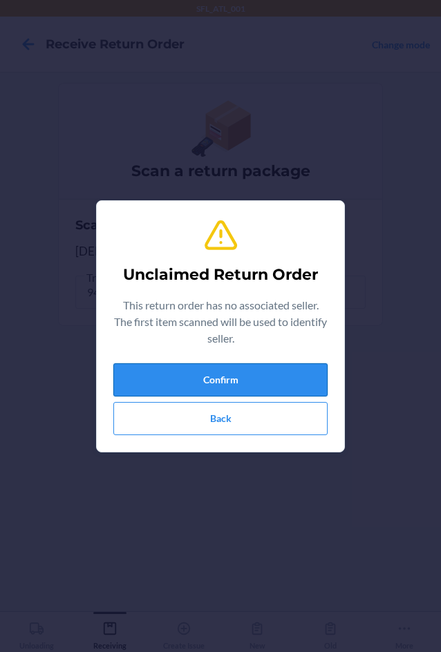
click at [245, 377] on button "Confirm" at bounding box center [220, 379] width 214 height 33
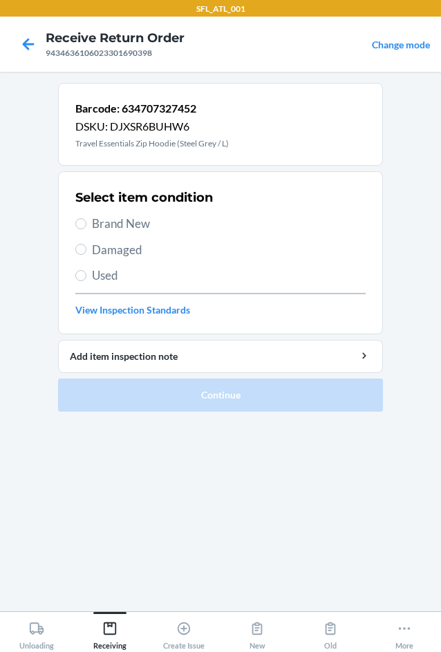
click at [88, 218] on label "Brand New" at bounding box center [220, 224] width 290 height 18
click at [86, 218] on input "Brand New" at bounding box center [80, 223] width 11 height 11
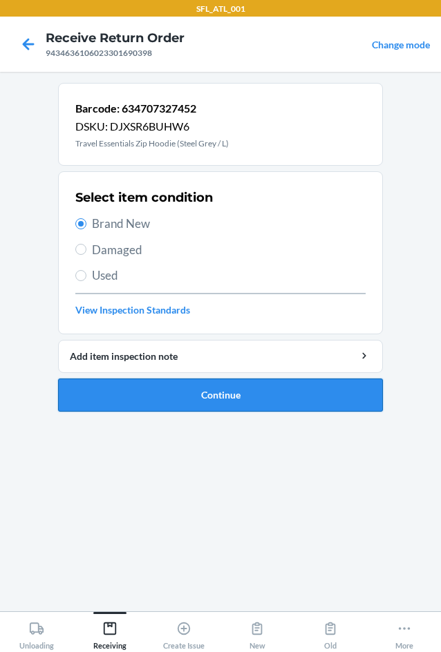
click at [216, 385] on button "Continue" at bounding box center [220, 395] width 325 height 33
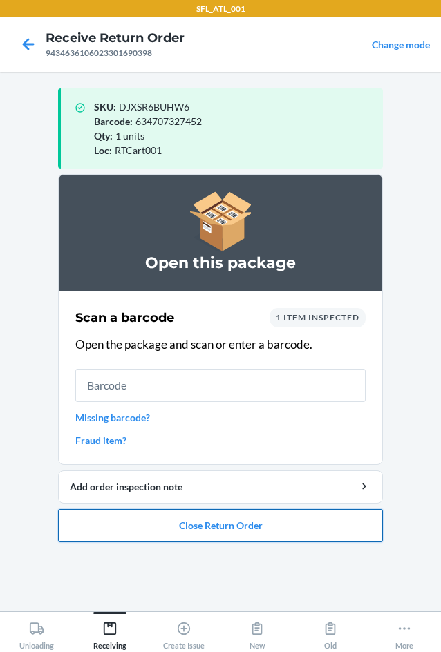
click at [195, 534] on button "Close Return Order" at bounding box center [220, 525] width 325 height 33
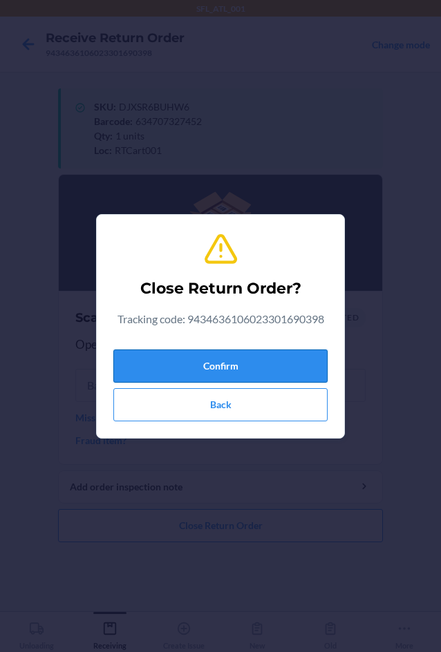
click at [258, 364] on button "Confirm" at bounding box center [220, 366] width 214 height 33
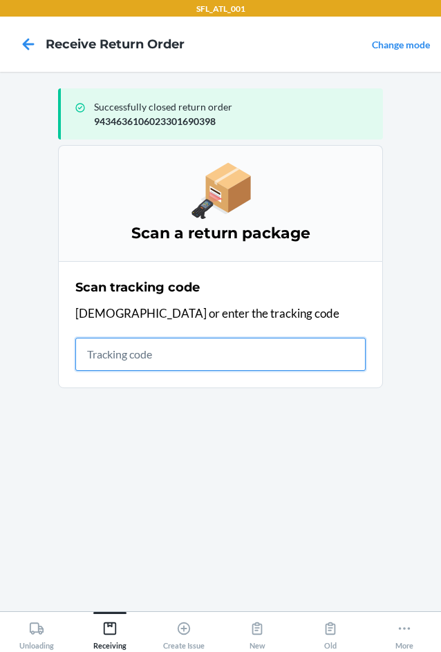
click at [117, 355] on input "text" at bounding box center [220, 354] width 290 height 33
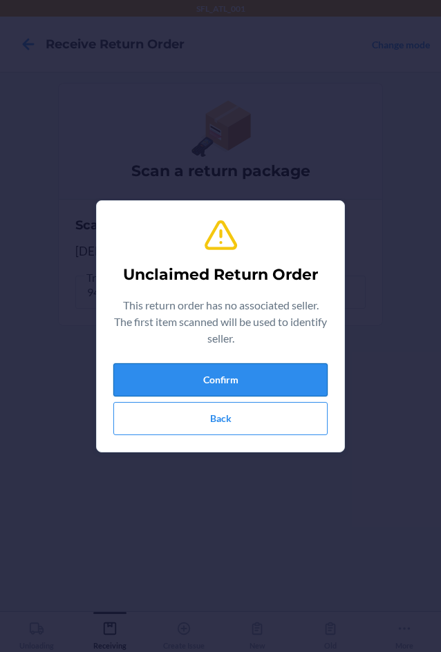
click at [211, 389] on button "Confirm" at bounding box center [220, 379] width 214 height 33
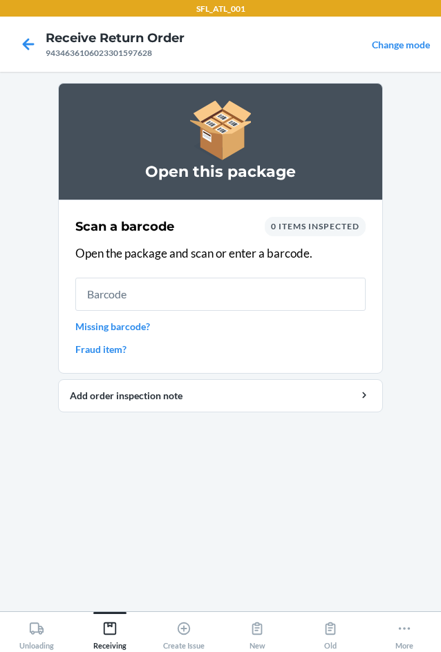
click at [114, 327] on link "Missing barcode?" at bounding box center [220, 326] width 290 height 15
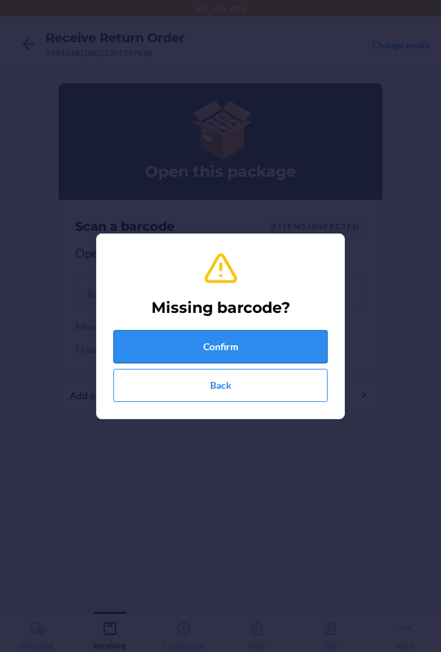
click at [172, 349] on button "Confirm" at bounding box center [220, 346] width 214 height 33
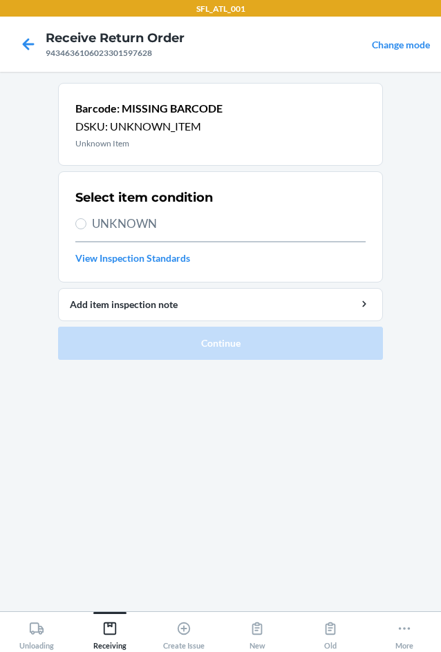
click at [139, 221] on span "UNKNOWN" at bounding box center [229, 224] width 274 height 18
click at [86, 221] on input "UNKNOWN" at bounding box center [80, 223] width 11 height 11
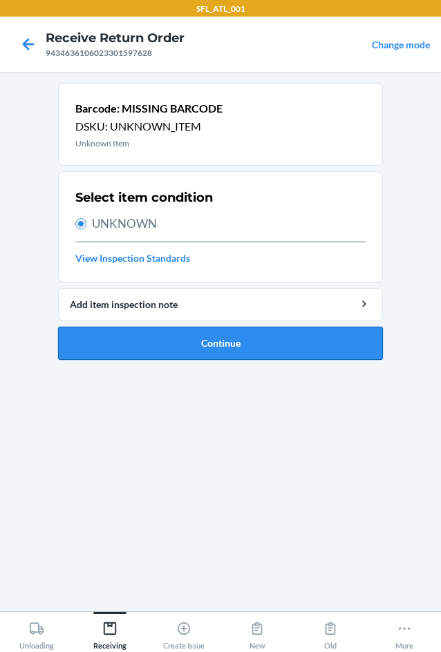
click at [196, 352] on button "Continue" at bounding box center [220, 343] width 325 height 33
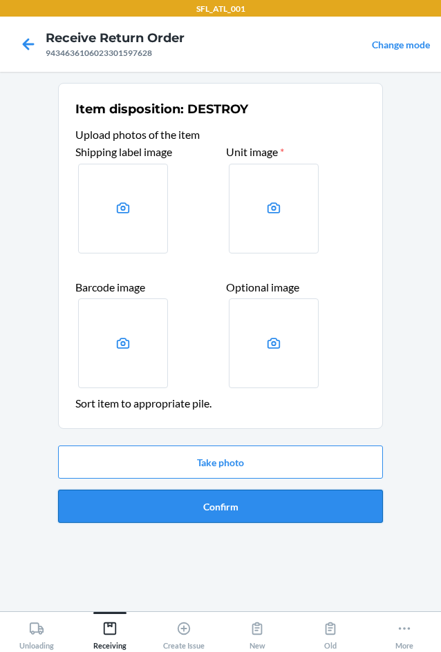
click at [234, 507] on button "Confirm" at bounding box center [220, 506] width 325 height 33
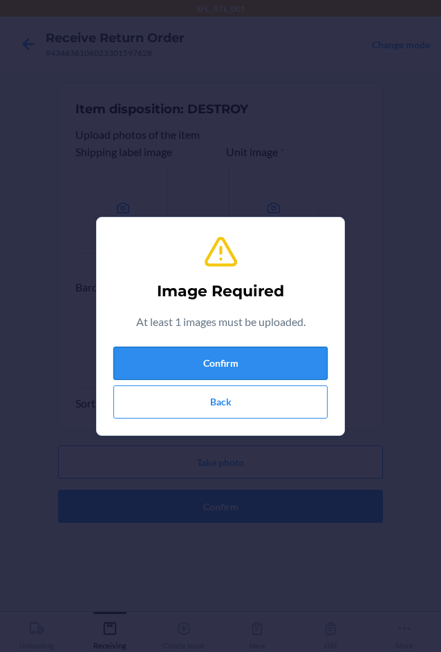
click at [246, 364] on button "Confirm" at bounding box center [220, 363] width 214 height 33
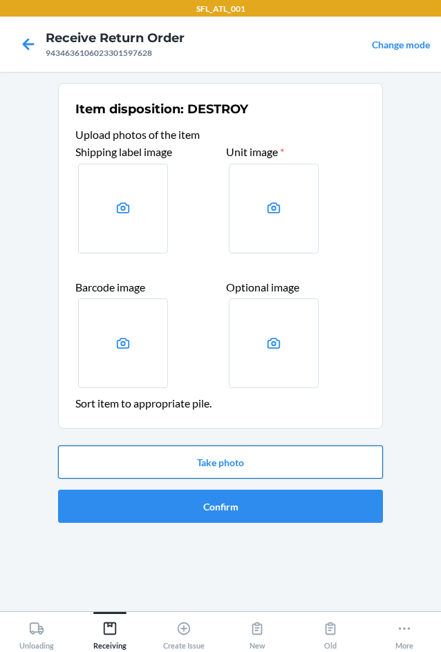
click at [219, 457] on button "Take photo" at bounding box center [220, 462] width 325 height 33
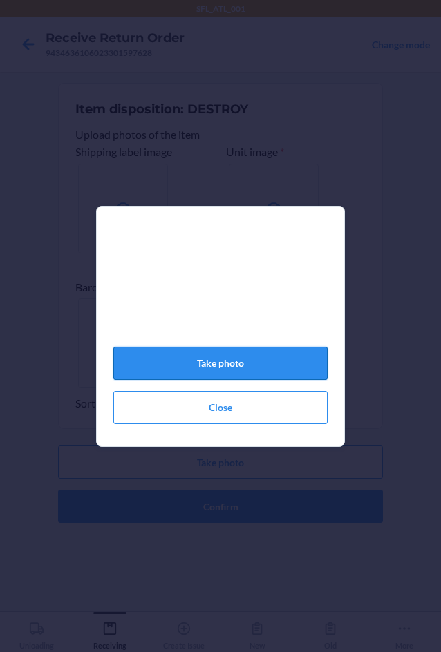
click at [247, 372] on button "Take photo" at bounding box center [220, 363] width 214 height 33
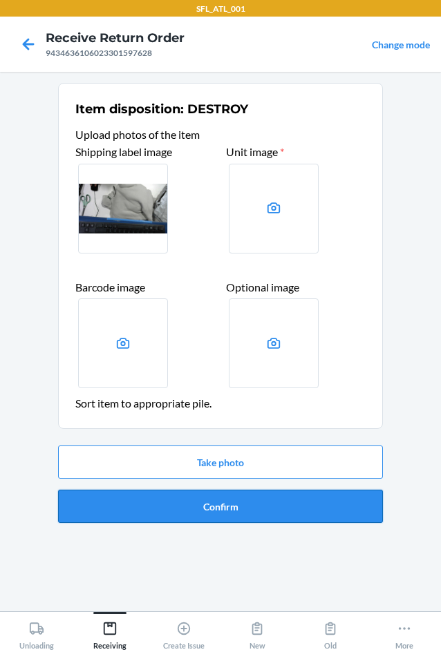
click at [222, 515] on button "Confirm" at bounding box center [220, 506] width 325 height 33
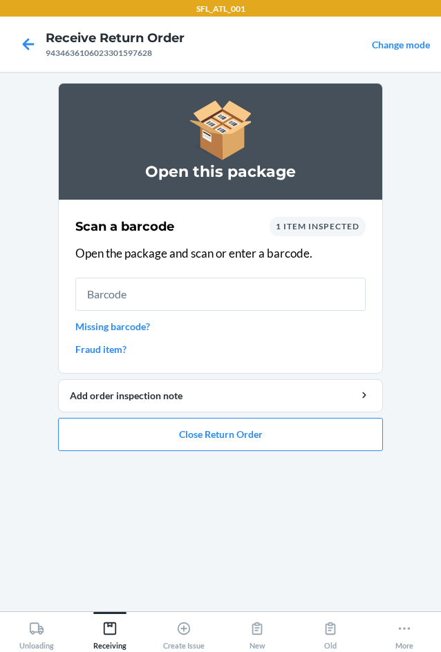
drag, startPoint x: 137, startPoint y: 330, endPoint x: 142, endPoint y: 339, distance: 10.0
click at [138, 328] on link "Missing barcode?" at bounding box center [220, 326] width 290 height 15
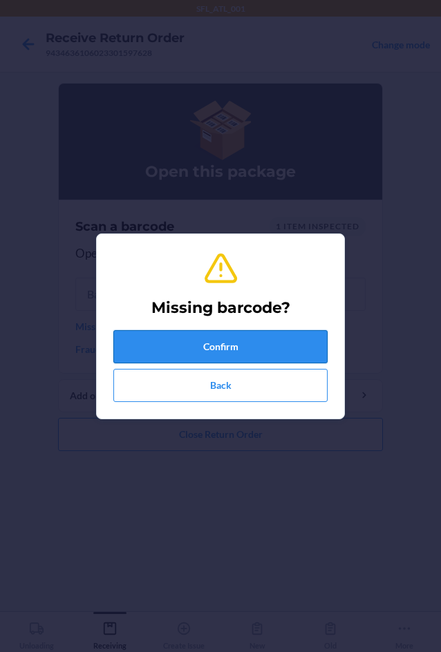
click at [192, 357] on button "Confirm" at bounding box center [220, 346] width 214 height 33
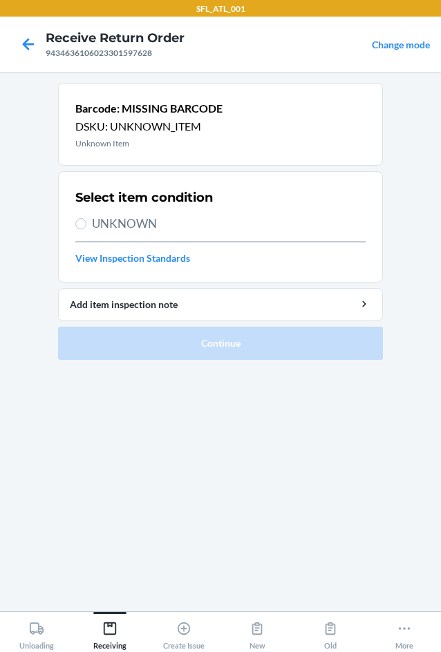
click at [135, 227] on span "UNKNOWN" at bounding box center [229, 224] width 274 height 18
click at [86, 227] on input "UNKNOWN" at bounding box center [80, 223] width 11 height 11
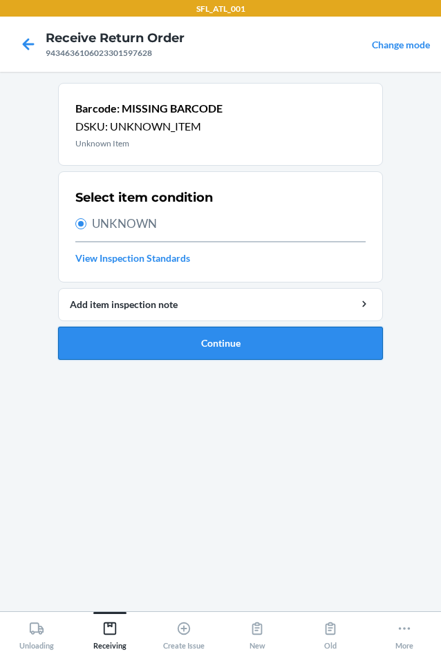
click at [167, 352] on button "Continue" at bounding box center [220, 343] width 325 height 33
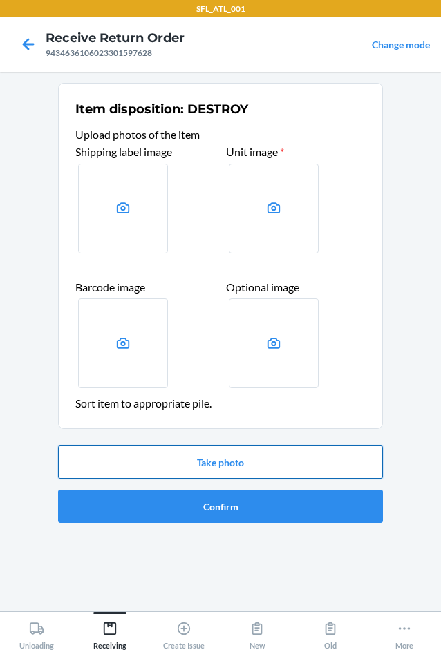
click at [230, 465] on button "Take photo" at bounding box center [220, 462] width 325 height 33
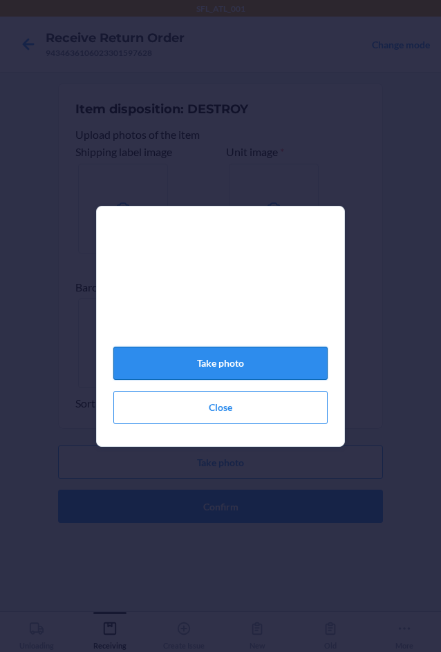
click at [301, 371] on button "Take photo" at bounding box center [220, 363] width 214 height 33
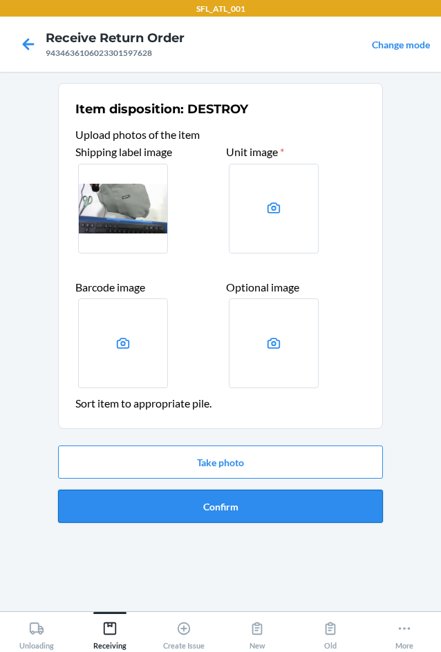
click at [221, 505] on button "Confirm" at bounding box center [220, 506] width 325 height 33
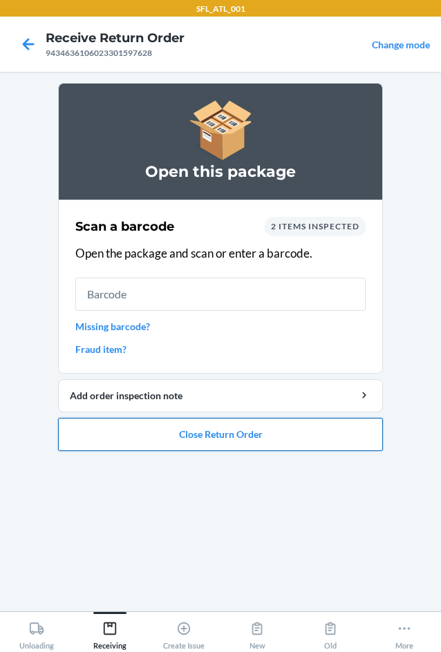
click at [211, 437] on button "Close Return Order" at bounding box center [220, 434] width 325 height 33
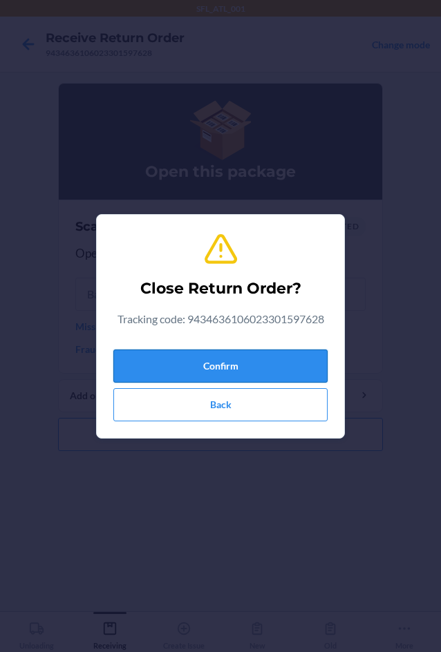
click at [234, 363] on button "Confirm" at bounding box center [220, 366] width 214 height 33
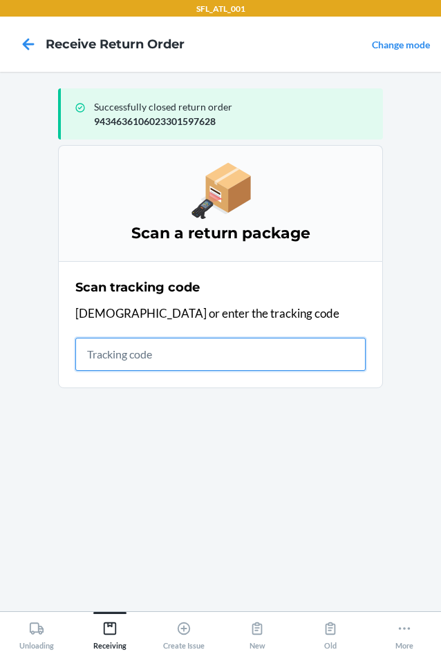
click at [229, 350] on input "text" at bounding box center [220, 354] width 290 height 33
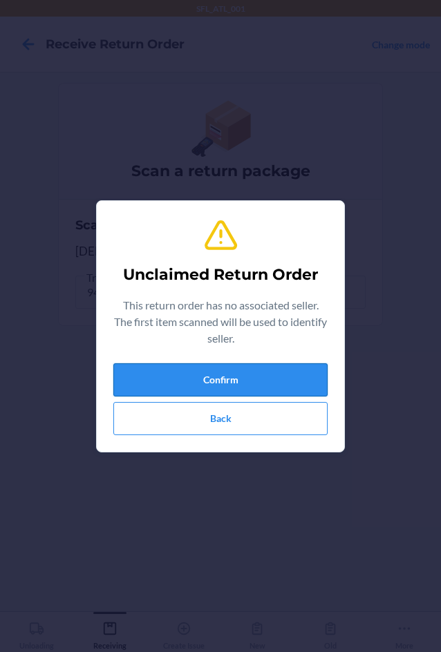
click at [229, 372] on button "Confirm" at bounding box center [220, 379] width 214 height 33
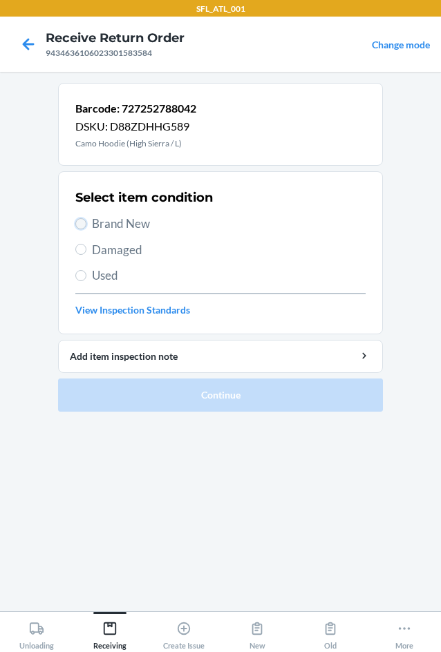
click at [84, 223] on input "Brand New" at bounding box center [80, 223] width 11 height 11
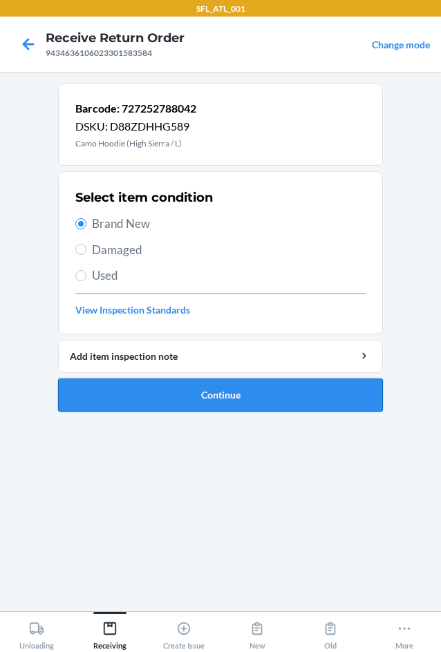
click at [166, 389] on button "Continue" at bounding box center [220, 395] width 325 height 33
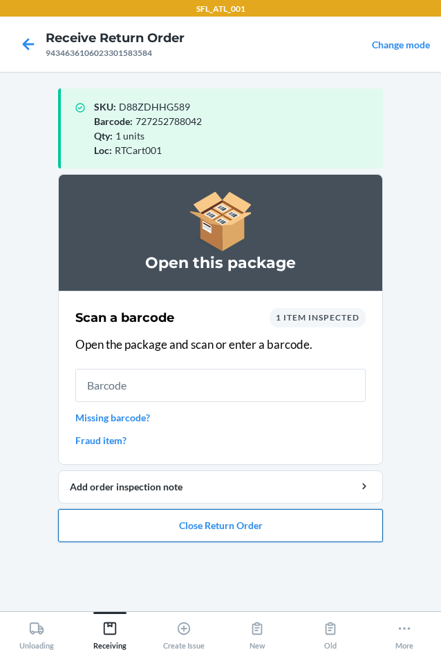
click at [193, 527] on button "Close Return Order" at bounding box center [220, 525] width 325 height 33
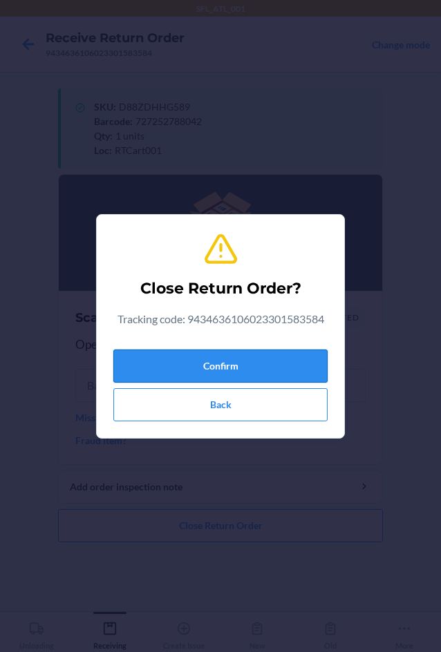
click at [227, 366] on button "Confirm" at bounding box center [220, 366] width 214 height 33
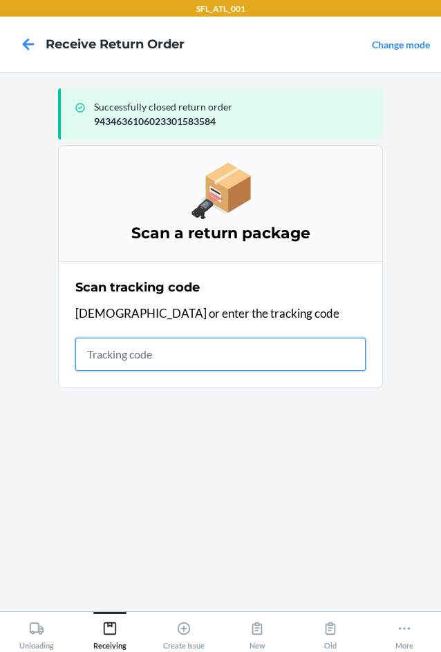
click at [105, 354] on input "text" at bounding box center [220, 354] width 290 height 33
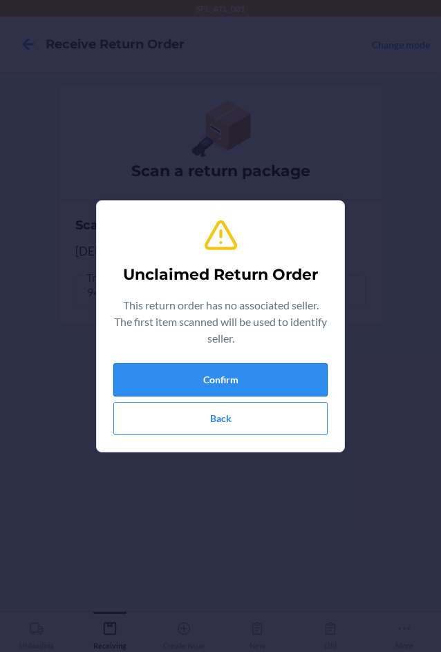
click at [176, 388] on button "Confirm" at bounding box center [220, 379] width 214 height 33
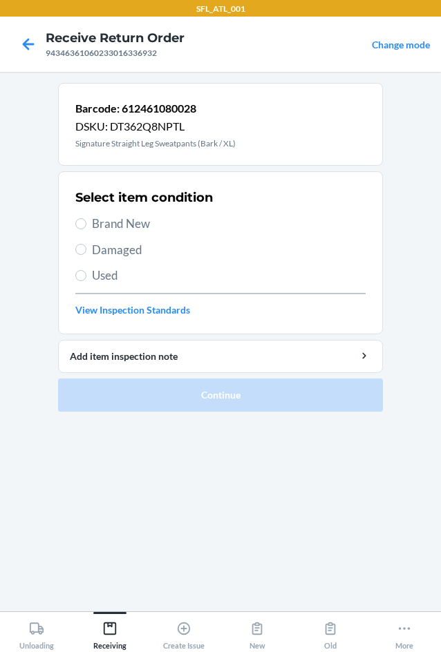
click at [102, 225] on span "Brand New" at bounding box center [229, 224] width 274 height 18
click at [86, 225] on input "Brand New" at bounding box center [80, 223] width 11 height 11
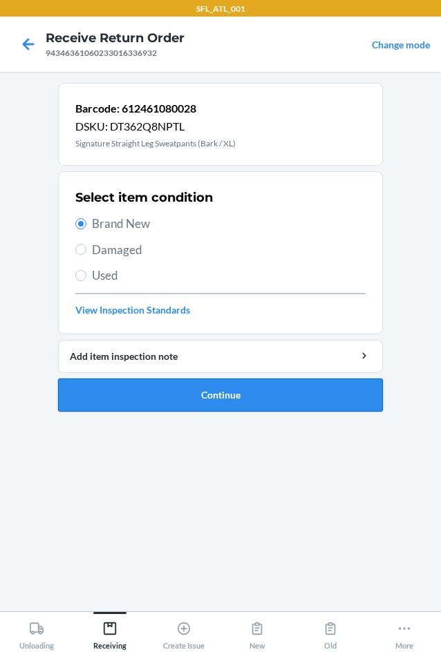
click at [188, 404] on button "Continue" at bounding box center [220, 395] width 325 height 33
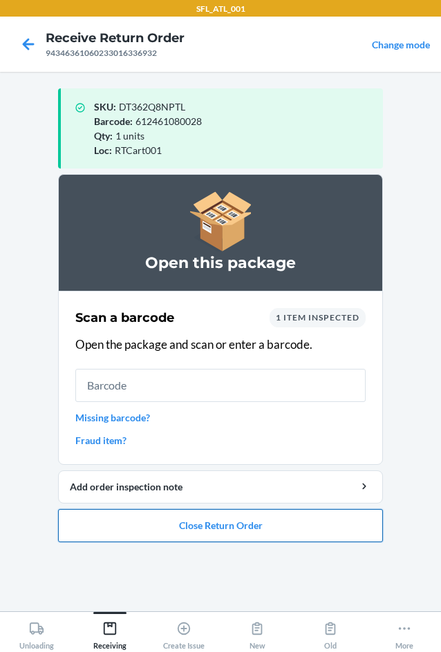
click at [247, 532] on button "Close Return Order" at bounding box center [220, 525] width 325 height 33
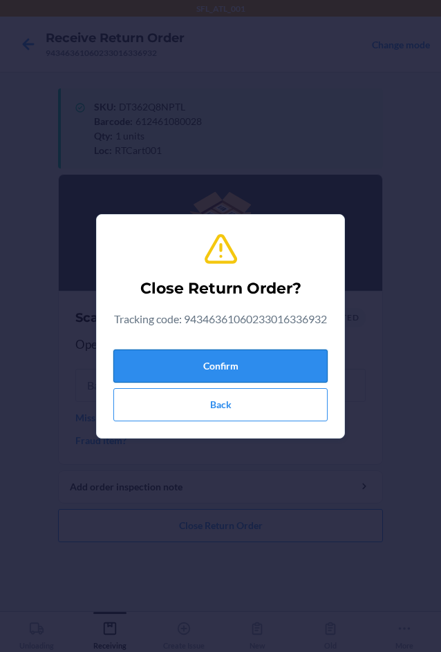
click at [257, 379] on button "Confirm" at bounding box center [220, 366] width 214 height 33
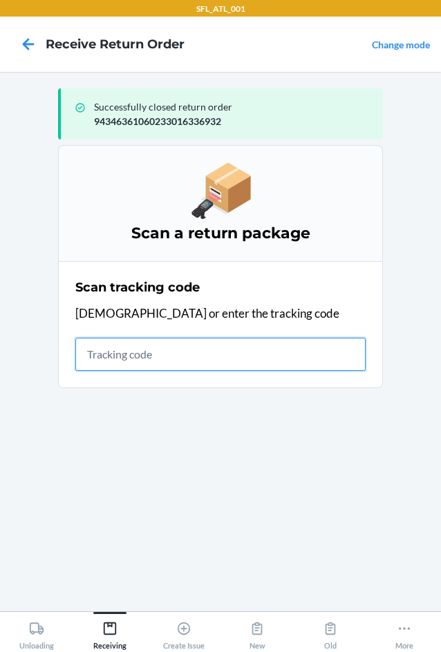
click at [126, 350] on input "text" at bounding box center [220, 354] width 290 height 33
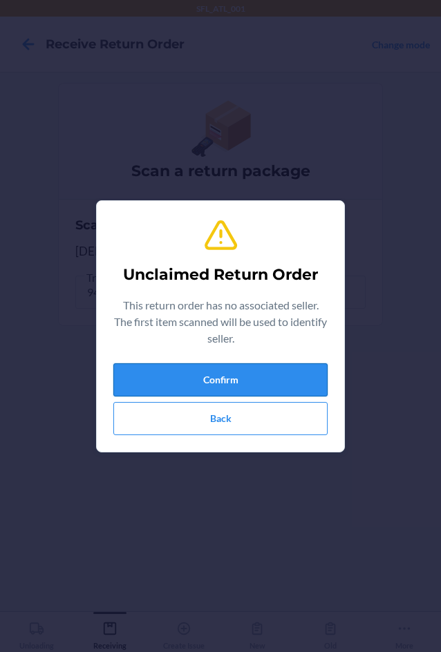
click at [227, 376] on button "Confirm" at bounding box center [220, 379] width 214 height 33
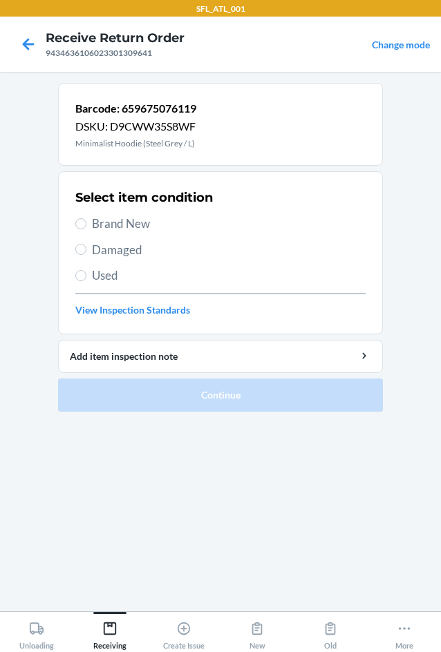
click at [122, 228] on span "Brand New" at bounding box center [229, 224] width 274 height 18
click at [86, 228] on input "Brand New" at bounding box center [80, 223] width 11 height 11
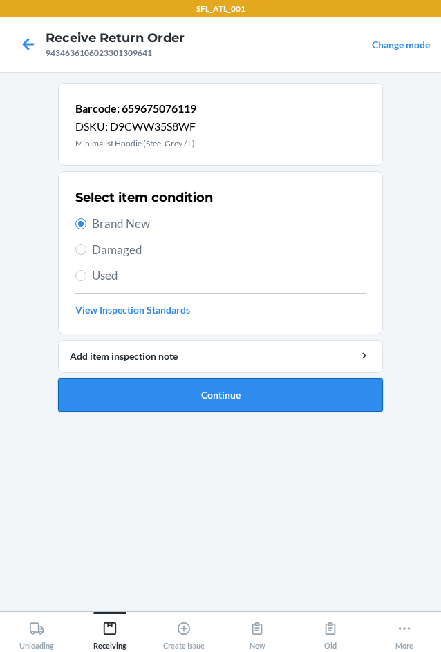
click at [151, 392] on button "Continue" at bounding box center [220, 395] width 325 height 33
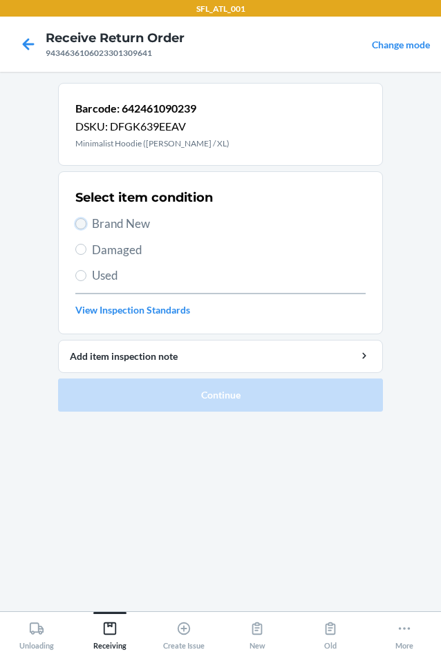
click at [83, 223] on input "Brand New" at bounding box center [80, 223] width 11 height 11
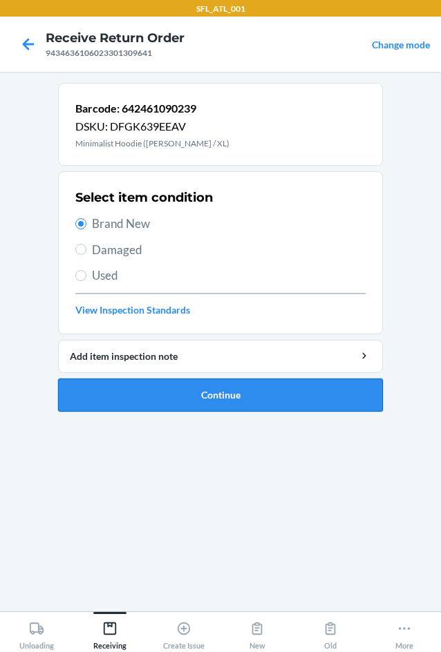
click at [277, 394] on button "Continue" at bounding box center [220, 395] width 325 height 33
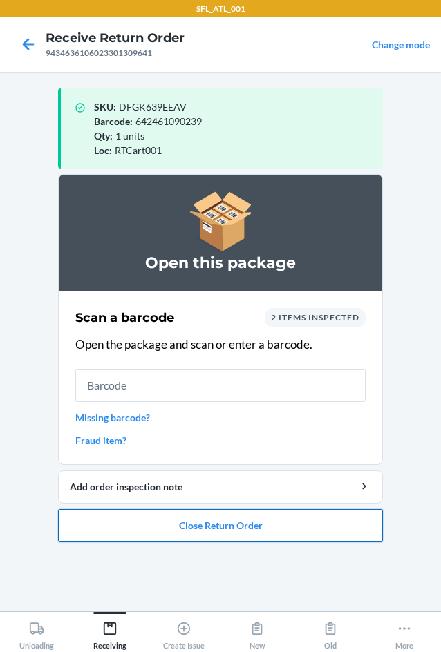
click at [211, 531] on button "Close Return Order" at bounding box center [220, 525] width 325 height 33
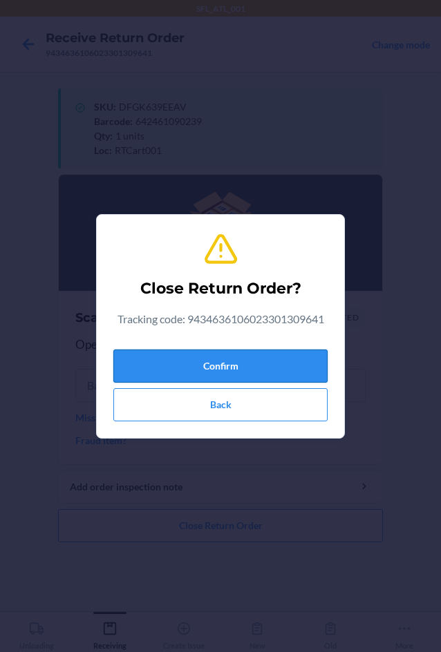
click at [234, 365] on button "Confirm" at bounding box center [220, 366] width 214 height 33
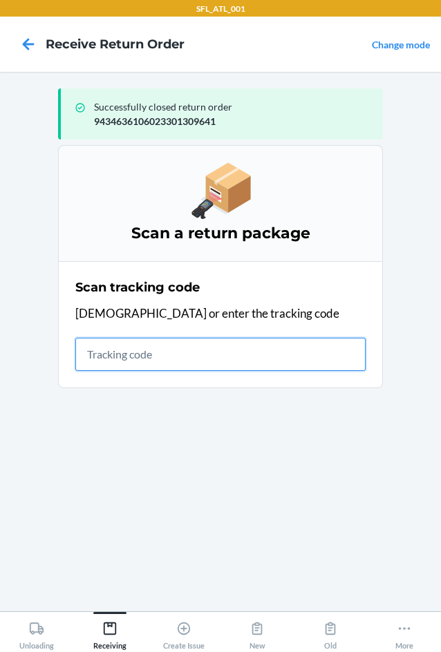
click at [182, 346] on input "text" at bounding box center [220, 354] width 290 height 33
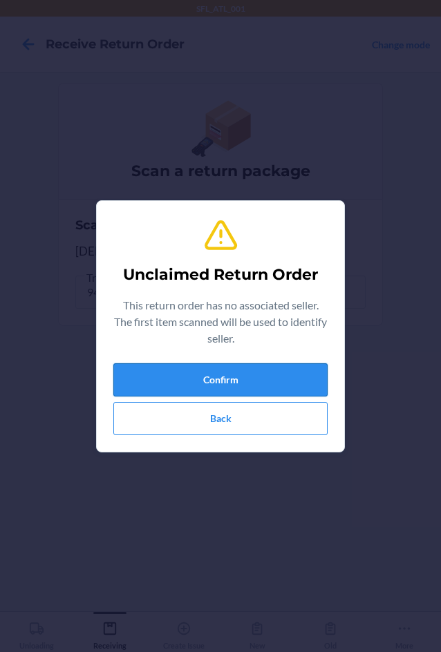
click at [234, 390] on button "Confirm" at bounding box center [220, 379] width 214 height 33
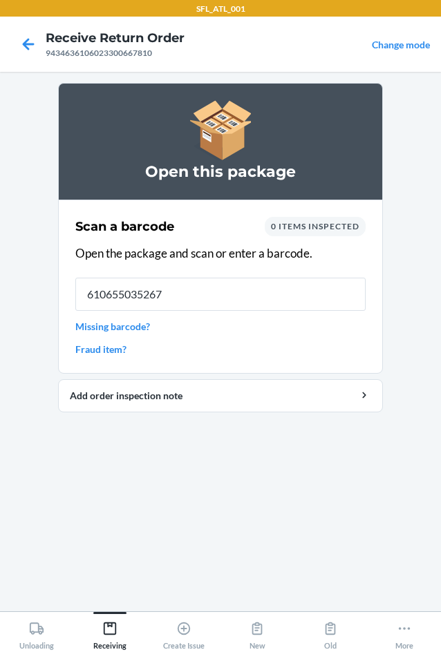
click at [198, 299] on div "Scan a barcode 0 items inspected Open the package and scan or enter a barcode. …" at bounding box center [220, 287] width 290 height 148
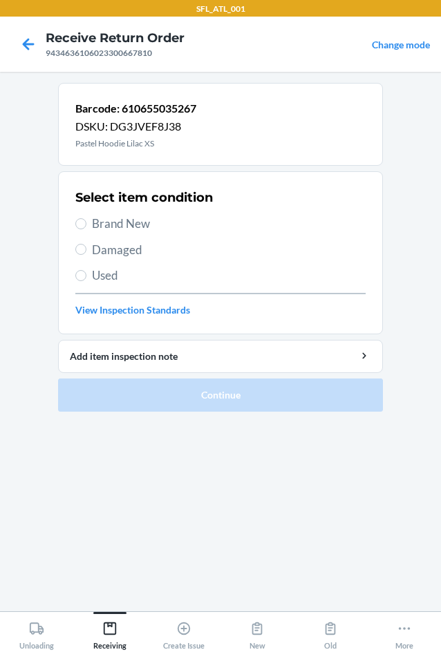
click at [100, 221] on span "Brand New" at bounding box center [229, 224] width 274 height 18
click at [86, 221] on input "Brand New" at bounding box center [80, 223] width 11 height 11
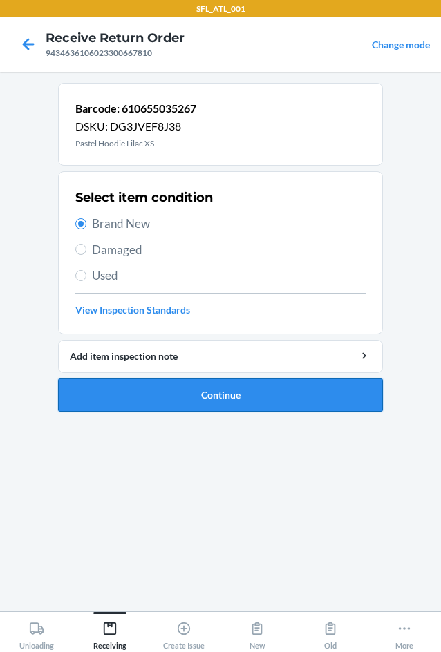
click at [193, 392] on button "Continue" at bounding box center [220, 395] width 325 height 33
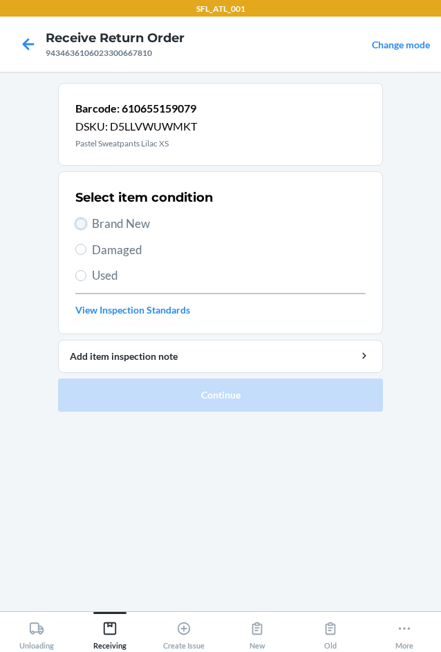
click at [82, 224] on input "Brand New" at bounding box center [80, 223] width 11 height 11
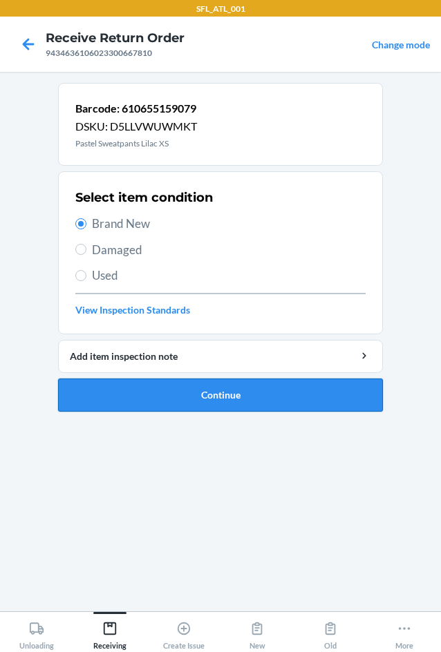
click at [214, 397] on button "Continue" at bounding box center [220, 395] width 325 height 33
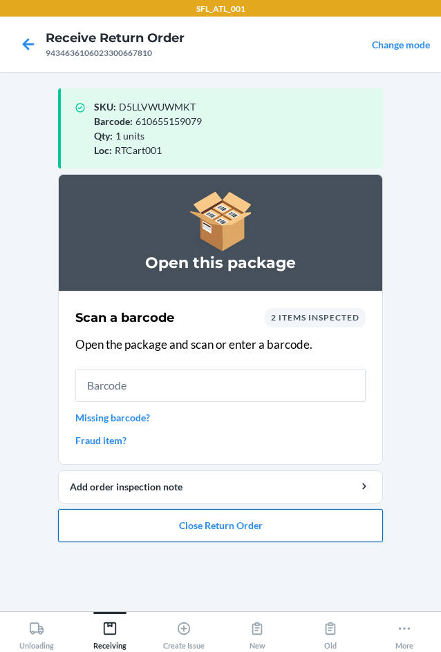
click at [196, 530] on button "Close Return Order" at bounding box center [220, 525] width 325 height 33
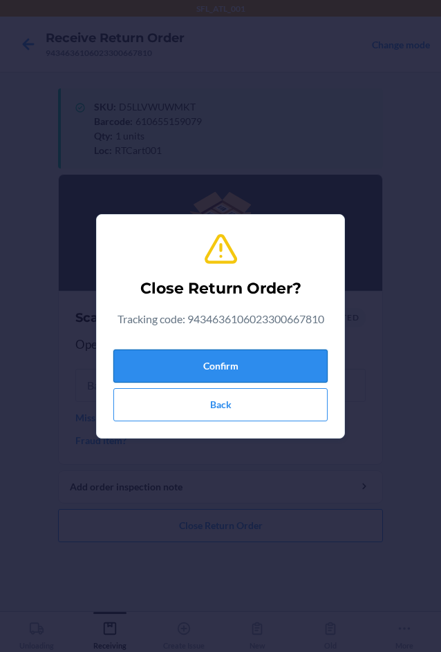
click at [240, 361] on button "Confirm" at bounding box center [220, 366] width 214 height 33
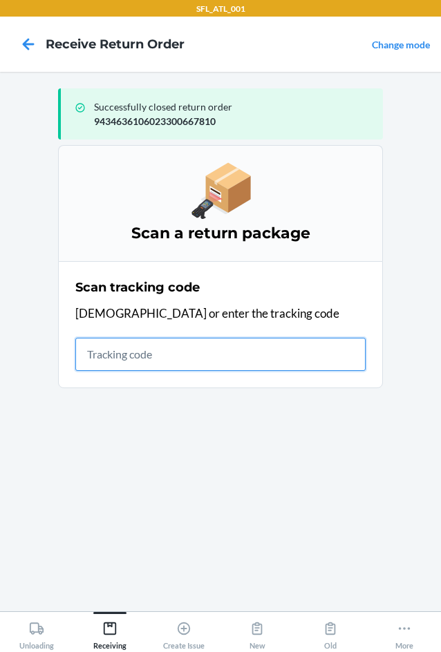
click at [140, 358] on input "text" at bounding box center [220, 354] width 290 height 33
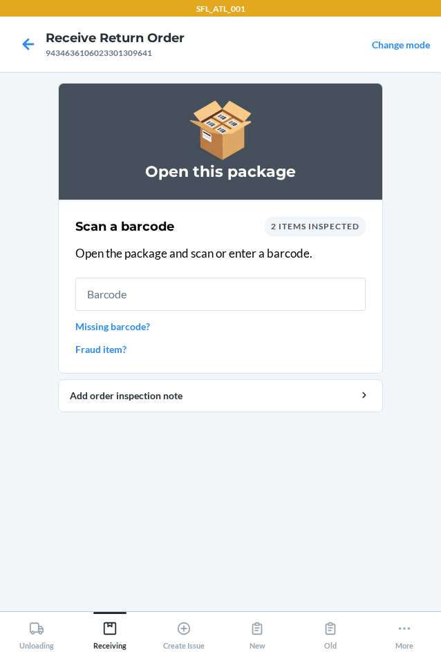
click at [199, 298] on input "text" at bounding box center [220, 294] width 290 height 33
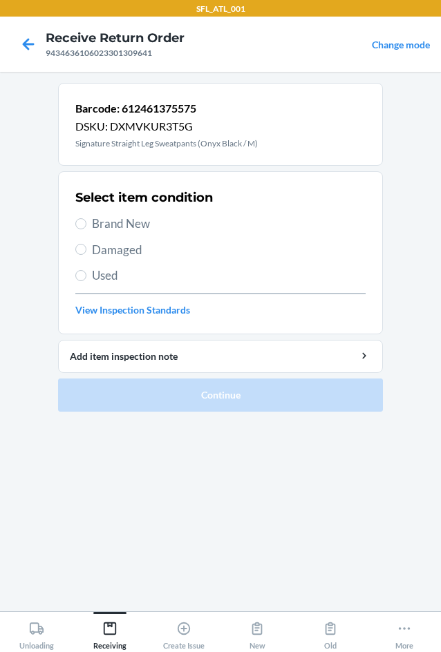
click at [93, 223] on span "Brand New" at bounding box center [229, 224] width 274 height 18
click at [86, 223] on input "Brand New" at bounding box center [80, 223] width 11 height 11
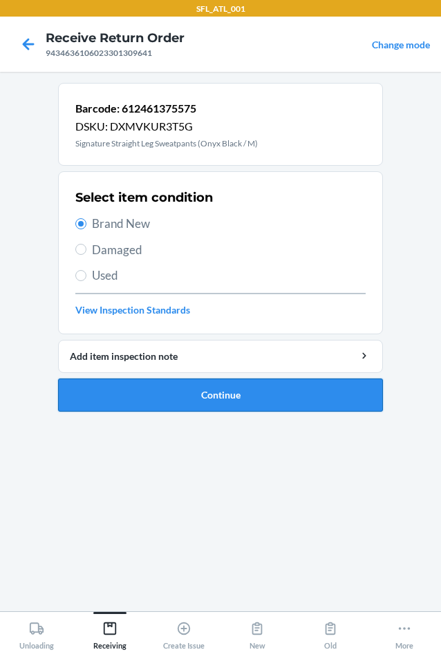
click at [287, 392] on button "Continue" at bounding box center [220, 395] width 325 height 33
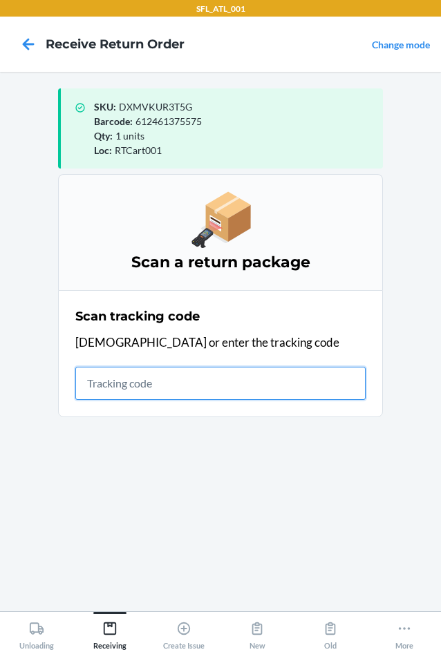
click at [206, 386] on input "text" at bounding box center [220, 383] width 290 height 33
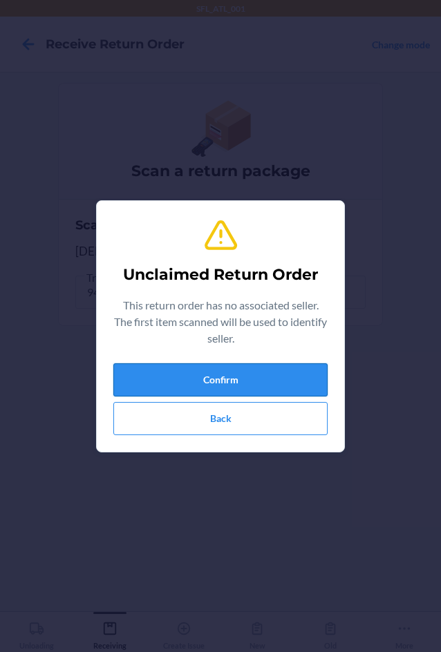
click at [232, 372] on button "Confirm" at bounding box center [220, 379] width 214 height 33
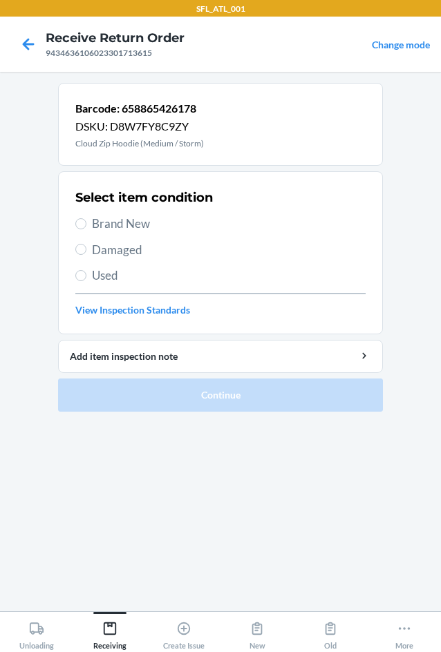
click at [138, 220] on span "Brand New" at bounding box center [229, 224] width 274 height 18
click at [86, 220] on input "Brand New" at bounding box center [80, 223] width 11 height 11
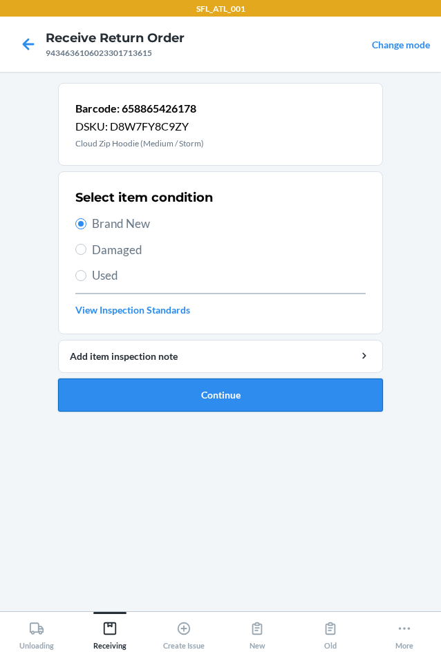
click at [217, 400] on button "Continue" at bounding box center [220, 395] width 325 height 33
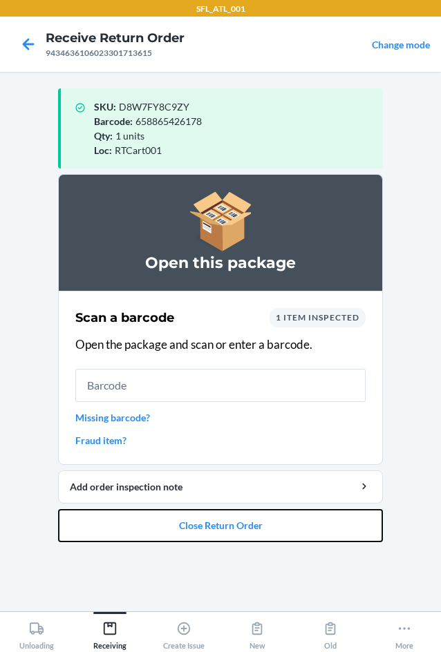
drag, startPoint x: 198, startPoint y: 527, endPoint x: 227, endPoint y: 451, distance: 81.1
click at [200, 527] on button "Close Return Order" at bounding box center [220, 525] width 325 height 33
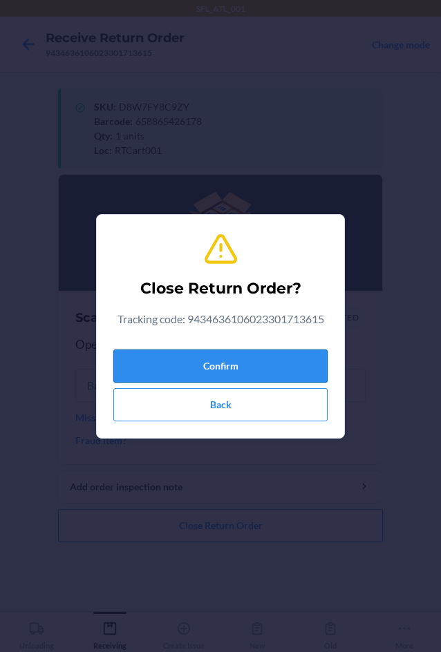
click at [243, 368] on button "Confirm" at bounding box center [220, 366] width 214 height 33
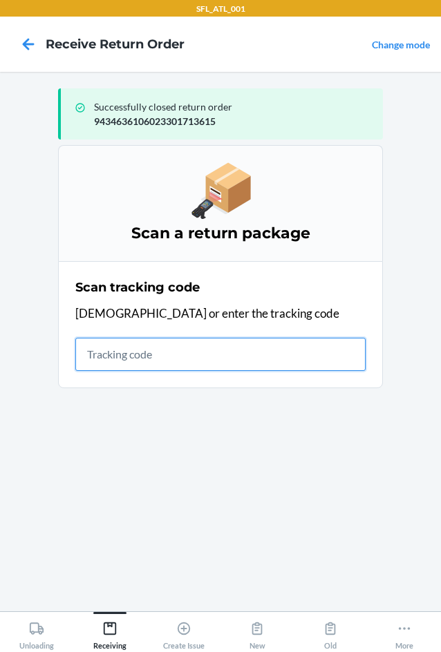
click at [177, 350] on input "text" at bounding box center [220, 354] width 290 height 33
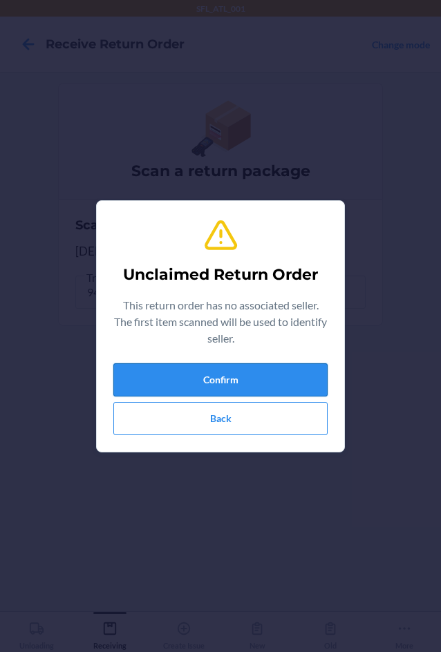
click at [191, 391] on button "Confirm" at bounding box center [220, 379] width 214 height 33
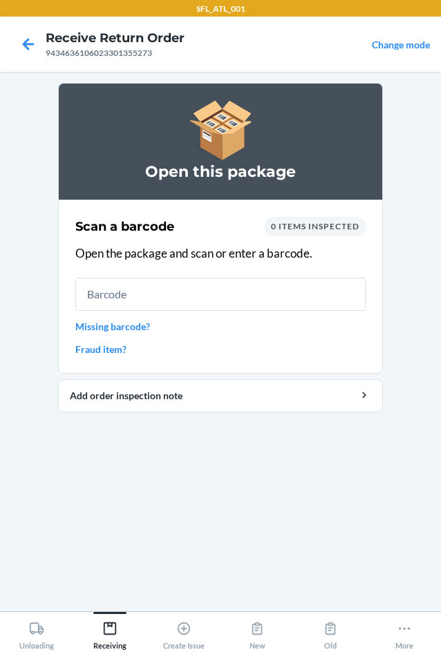
click at [94, 330] on link "Missing barcode?" at bounding box center [220, 326] width 290 height 15
click at [94, 330] on div "SFL_ATL_001 Receive Return Order 9434636106023301355273 Change mode Open this p…" at bounding box center [220, 326] width 441 height 652
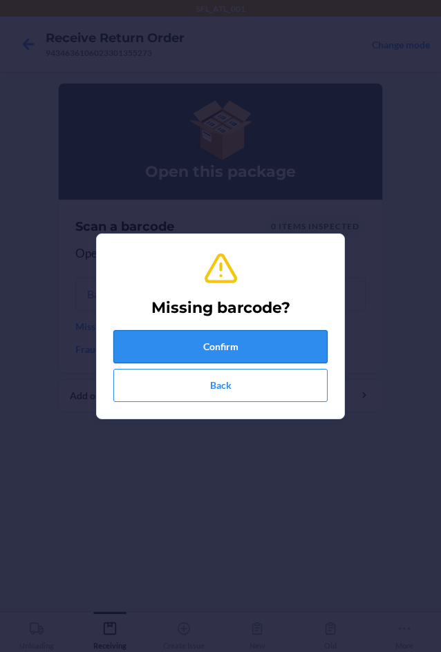
click at [153, 348] on button "Confirm" at bounding box center [220, 346] width 214 height 33
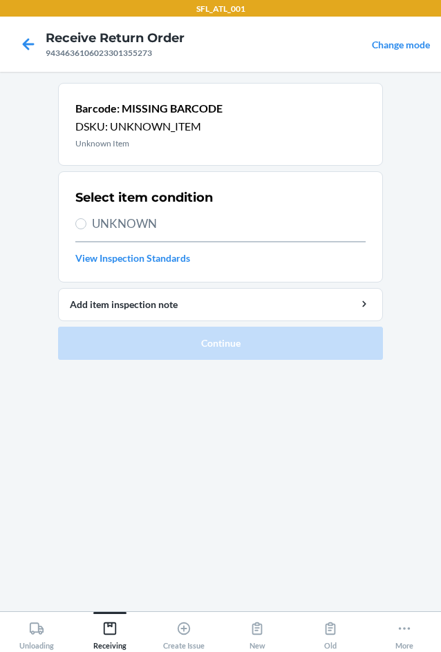
click at [120, 227] on span "UNKNOWN" at bounding box center [229, 224] width 274 height 18
click at [86, 227] on input "UNKNOWN" at bounding box center [80, 223] width 11 height 11
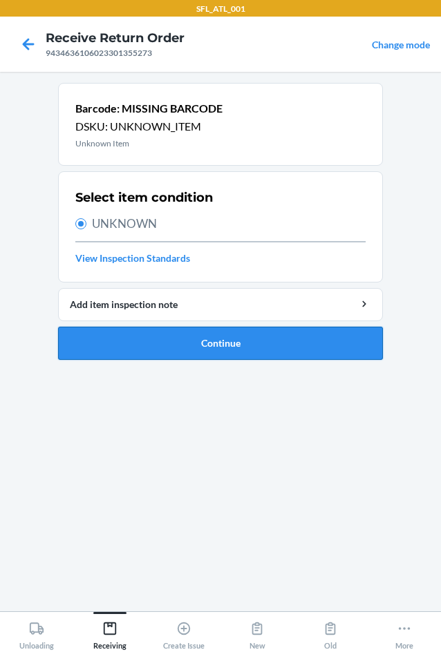
click at [203, 337] on button "Continue" at bounding box center [220, 343] width 325 height 33
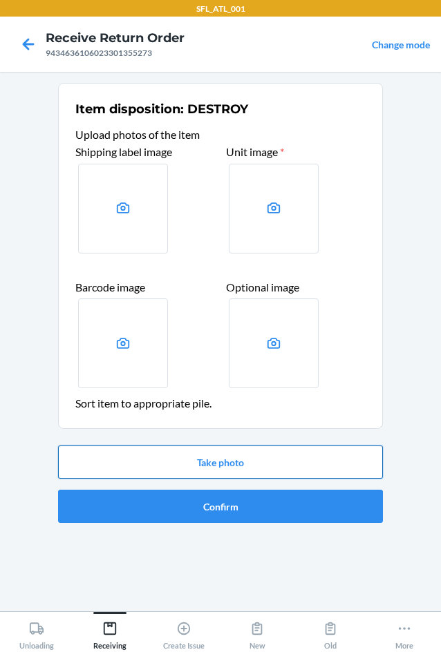
click at [234, 460] on button "Take photo" at bounding box center [220, 462] width 325 height 33
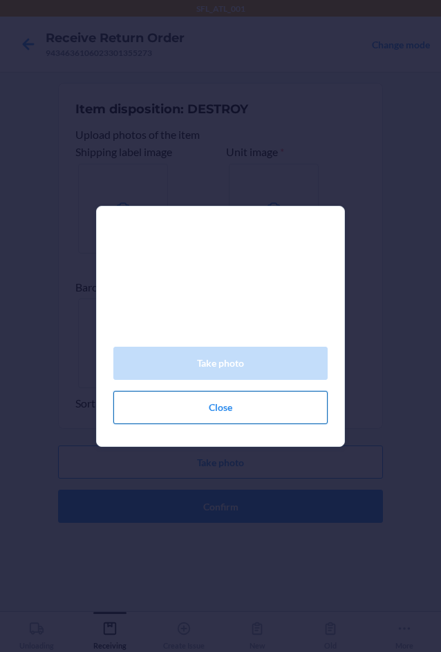
drag, startPoint x: 233, startPoint y: 408, endPoint x: 234, endPoint y: 397, distance: 11.1
click at [233, 407] on button "Close" at bounding box center [220, 407] width 214 height 33
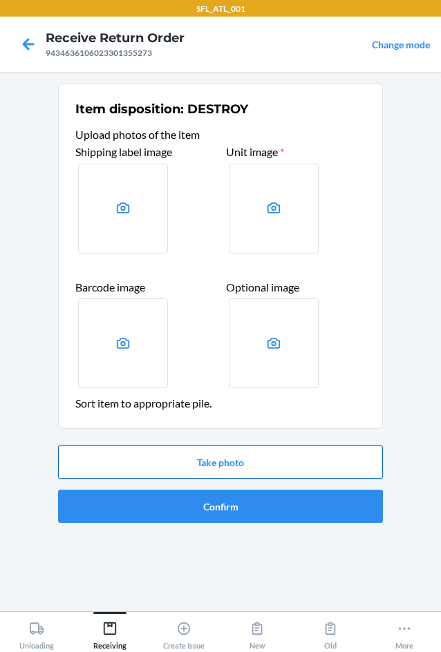
click at [234, 467] on button "Take photo" at bounding box center [220, 462] width 325 height 33
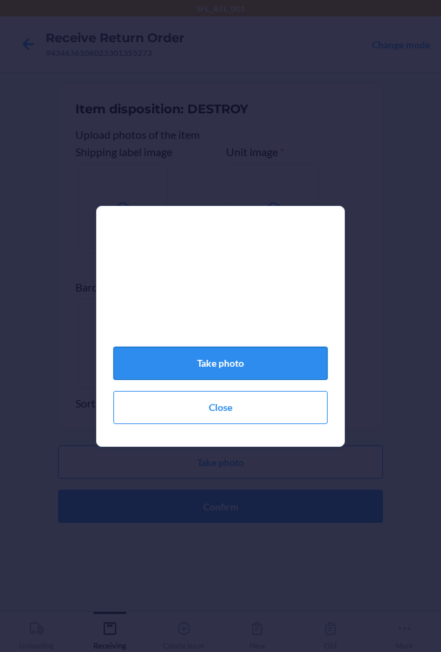
click at [276, 374] on button "Take photo" at bounding box center [220, 363] width 214 height 33
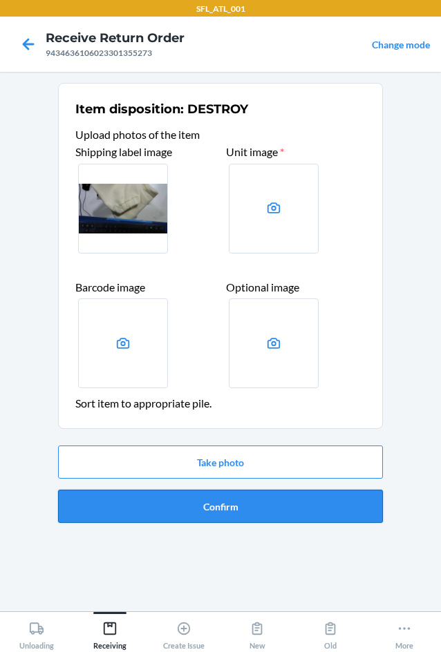
click at [220, 514] on button "Confirm" at bounding box center [220, 506] width 325 height 33
click at [218, 499] on section "Item disposition: DESTROY Upload photos of the item Shipping label image Unit i…" at bounding box center [220, 342] width 325 height 518
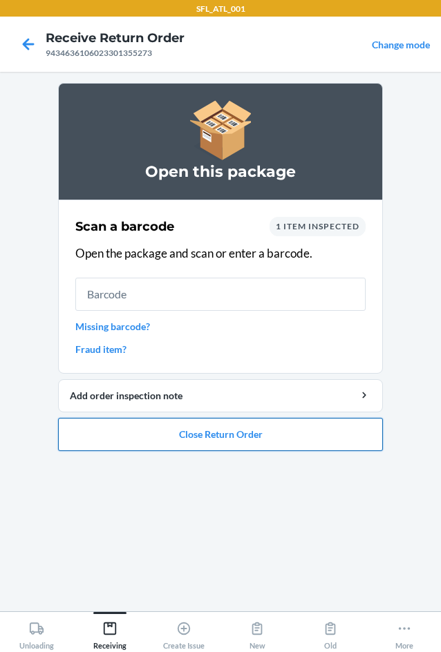
click at [156, 445] on button "Close Return Order" at bounding box center [220, 434] width 325 height 33
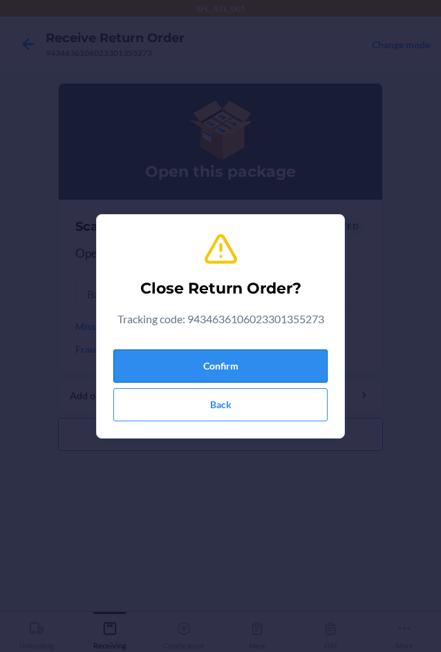
click at [180, 369] on button "Confirm" at bounding box center [220, 366] width 214 height 33
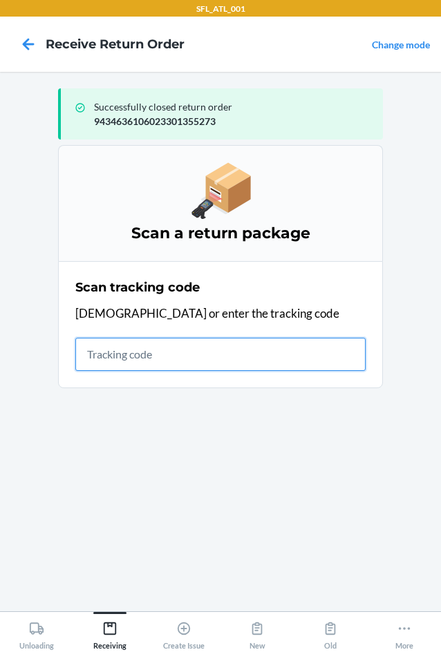
drag, startPoint x: 160, startPoint y: 348, endPoint x: 162, endPoint y: 357, distance: 8.5
click at [160, 348] on input "text" at bounding box center [220, 354] width 290 height 33
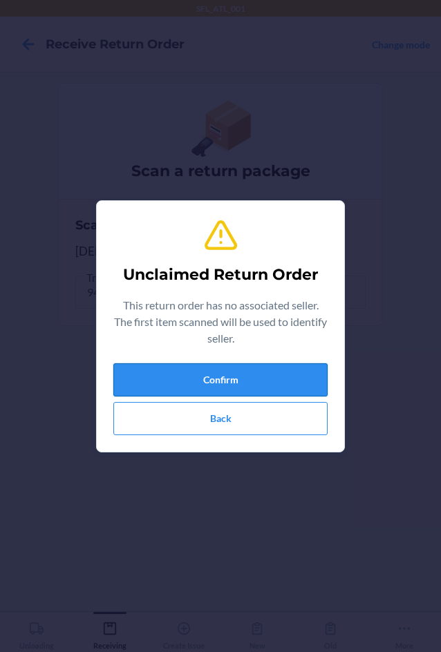
click at [176, 381] on button "Confirm" at bounding box center [220, 379] width 214 height 33
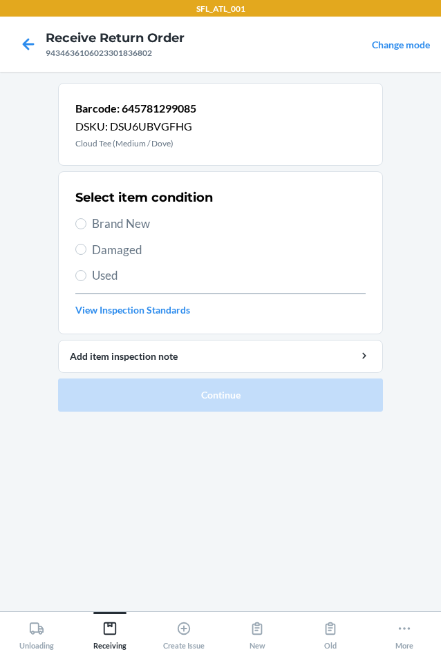
click at [128, 218] on span "Brand New" at bounding box center [229, 224] width 274 height 18
click at [86, 218] on input "Brand New" at bounding box center [80, 223] width 11 height 11
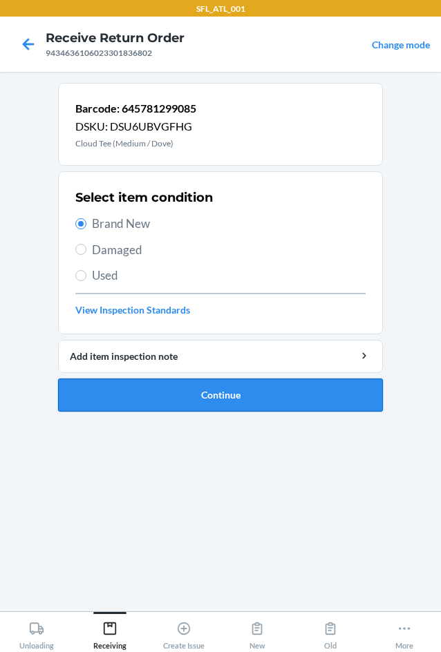
click at [226, 388] on button "Continue" at bounding box center [220, 395] width 325 height 33
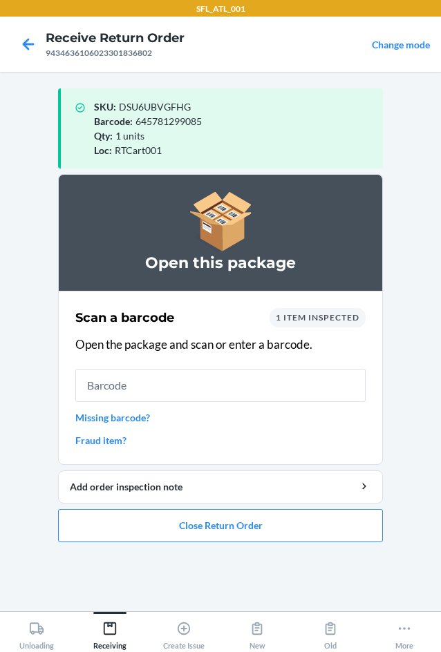
click at [141, 386] on input "text" at bounding box center [220, 385] width 290 height 33
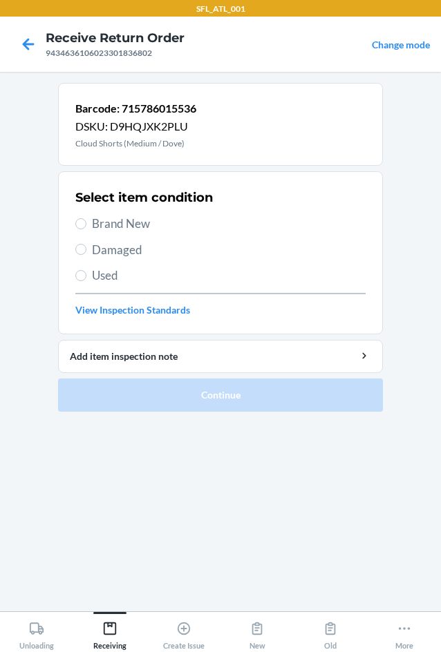
click at [134, 229] on span "Brand New" at bounding box center [229, 224] width 274 height 18
click at [86, 229] on input "Brand New" at bounding box center [80, 223] width 11 height 11
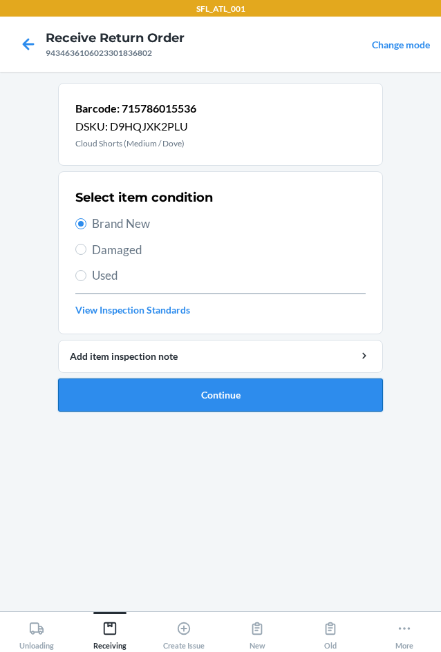
click at [205, 391] on button "Continue" at bounding box center [220, 395] width 325 height 33
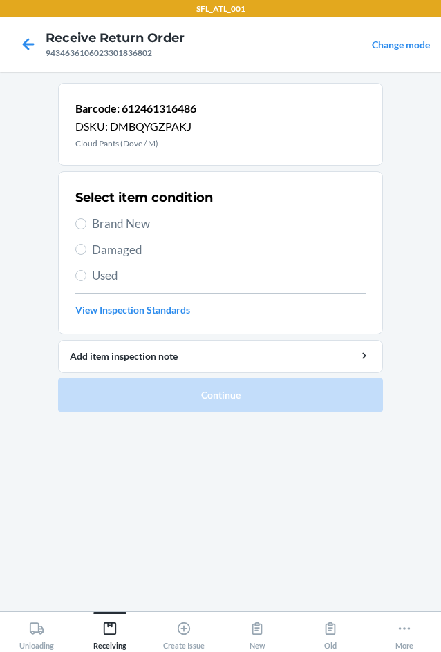
click at [146, 233] on div "Select item condition Brand New Damaged Used View Inspection Standards" at bounding box center [220, 253] width 290 height 137
click at [136, 225] on span "Brand New" at bounding box center [229, 224] width 274 height 18
click at [86, 225] on input "Brand New" at bounding box center [80, 223] width 11 height 11
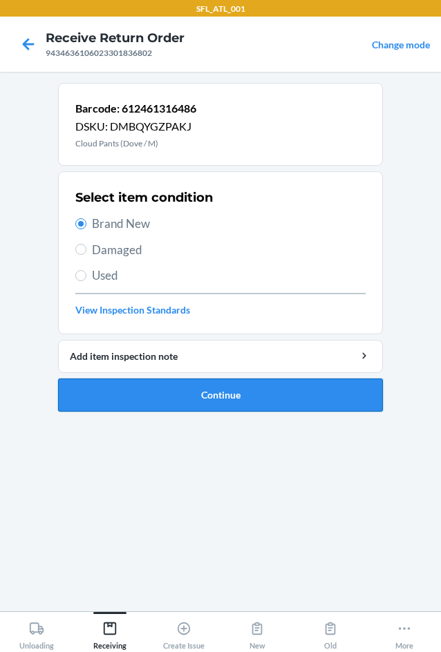
click at [220, 393] on button "Continue" at bounding box center [220, 395] width 325 height 33
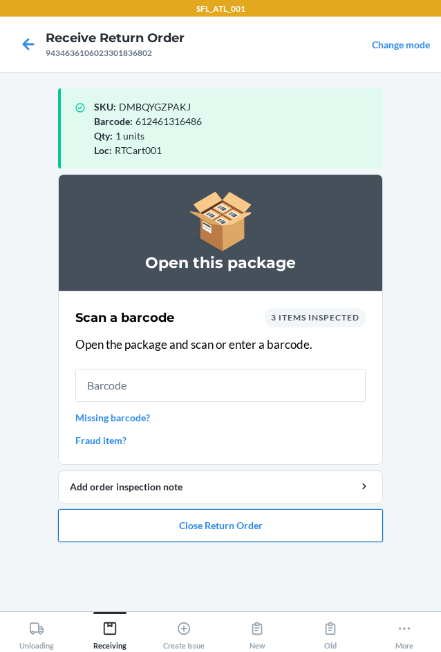
click at [204, 527] on button "Close Return Order" at bounding box center [220, 525] width 325 height 33
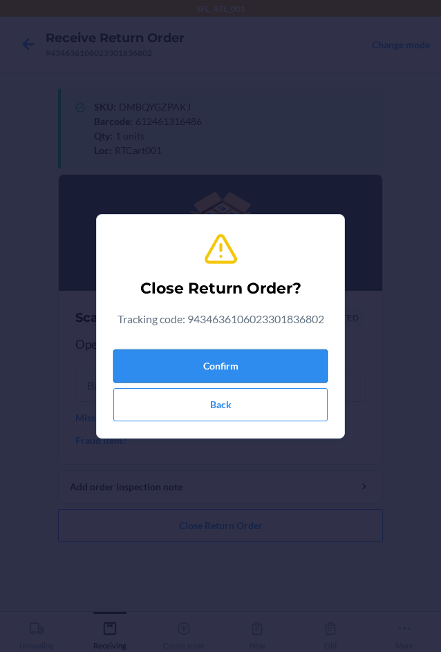
click at [218, 372] on button "Confirm" at bounding box center [220, 366] width 214 height 33
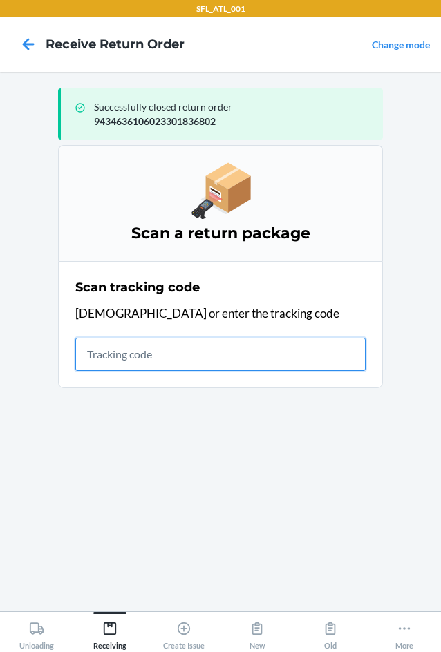
click at [169, 362] on input "text" at bounding box center [220, 354] width 290 height 33
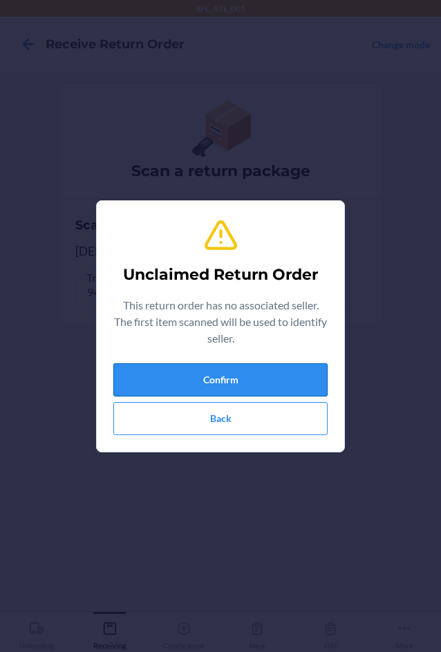
click at [189, 370] on button "Confirm" at bounding box center [220, 379] width 214 height 33
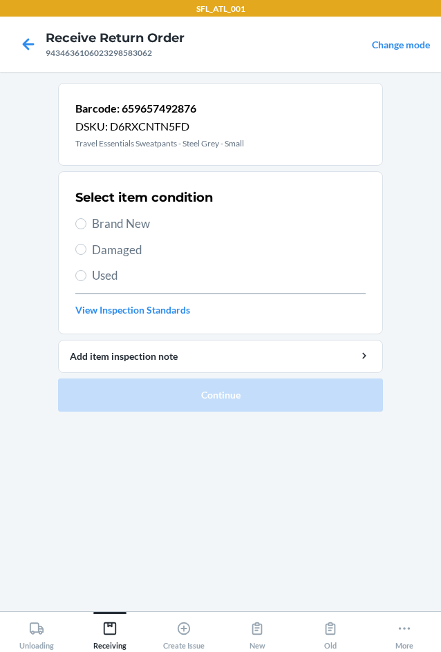
click at [97, 230] on span "Brand New" at bounding box center [229, 224] width 274 height 18
click at [86, 229] on input "Brand New" at bounding box center [80, 223] width 11 height 11
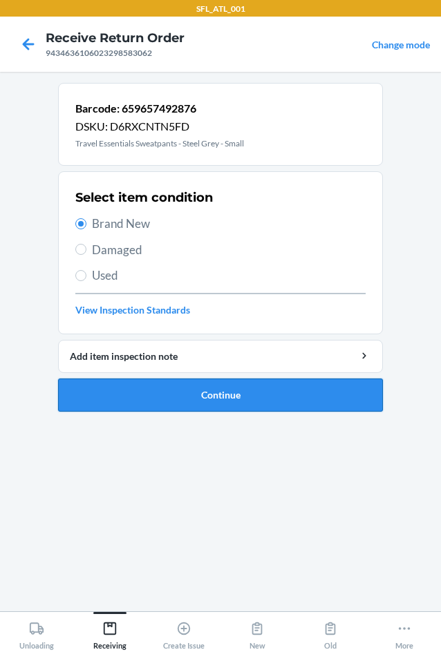
click at [154, 392] on button "Continue" at bounding box center [220, 395] width 325 height 33
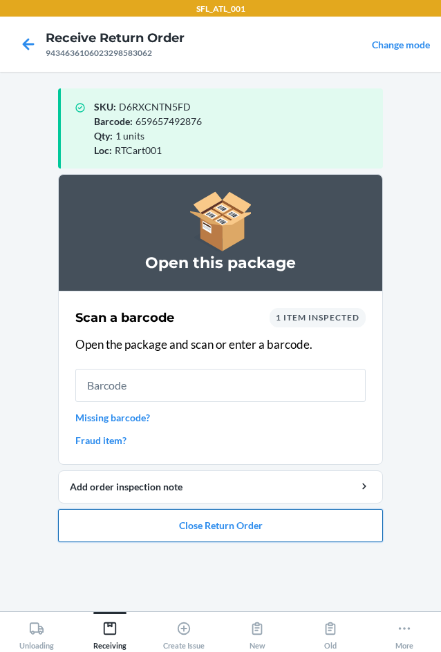
click at [193, 531] on button "Close Return Order" at bounding box center [220, 525] width 325 height 33
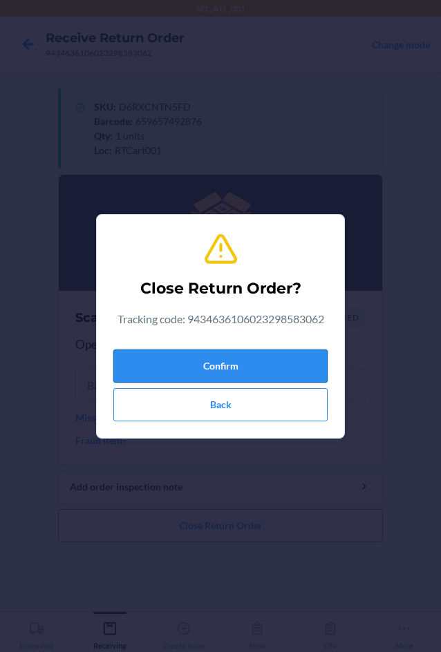
click at [215, 362] on button "Confirm" at bounding box center [220, 366] width 214 height 33
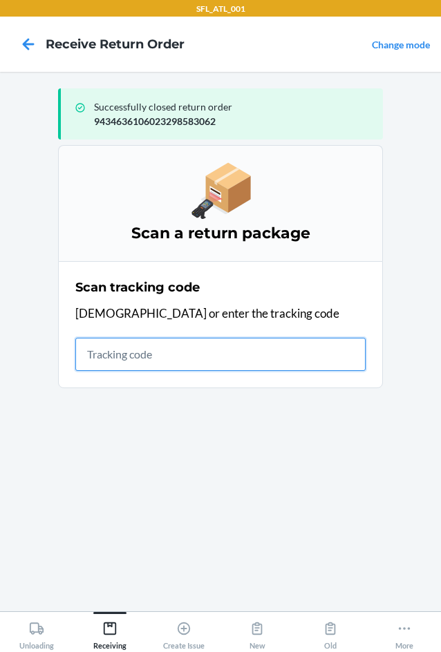
click at [129, 351] on input "text" at bounding box center [220, 354] width 290 height 33
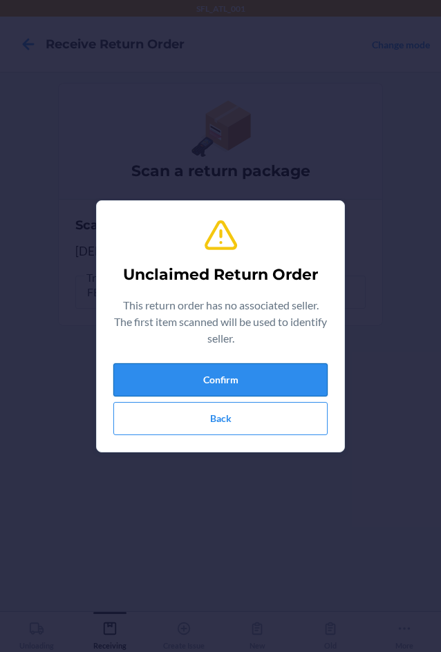
click at [200, 380] on button "Confirm" at bounding box center [220, 379] width 214 height 33
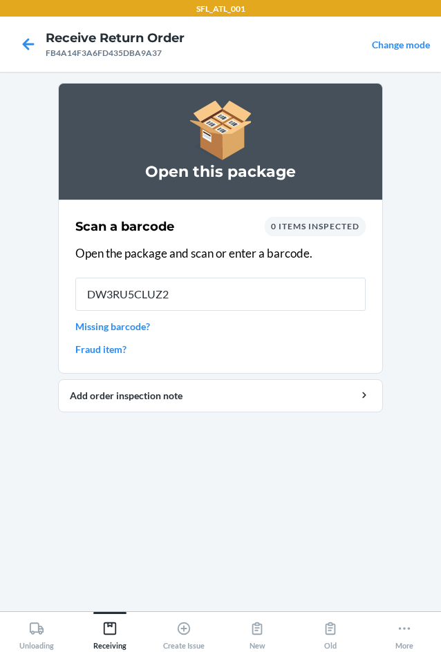
click at [236, 294] on div "Scan a barcode 0 items inspected Open the package and scan or enter a barcode. …" at bounding box center [220, 287] width 290 height 148
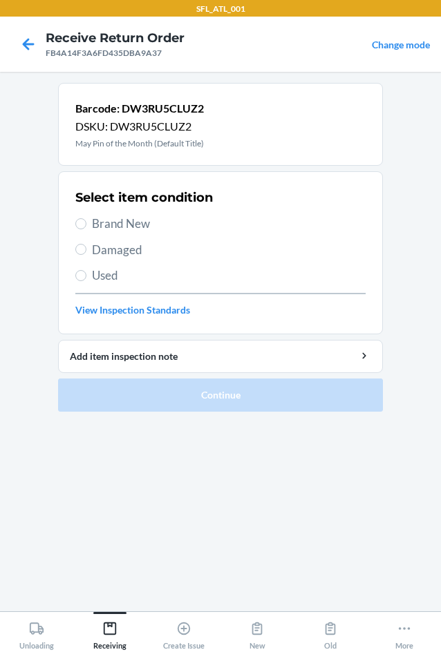
click at [104, 223] on span "Brand New" at bounding box center [229, 224] width 274 height 18
click at [86, 223] on input "Brand New" at bounding box center [80, 223] width 11 height 11
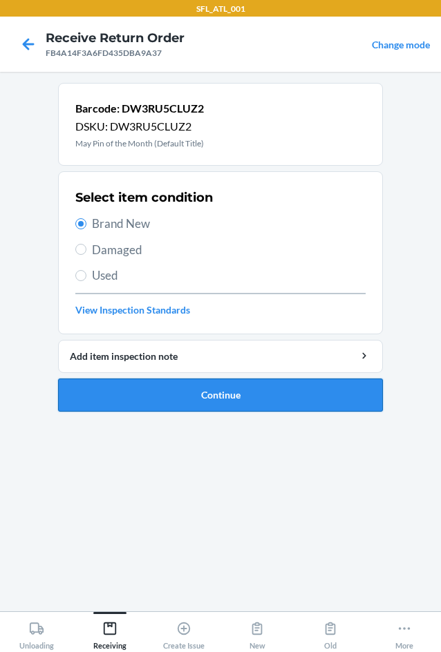
click at [223, 393] on button "Continue" at bounding box center [220, 395] width 325 height 33
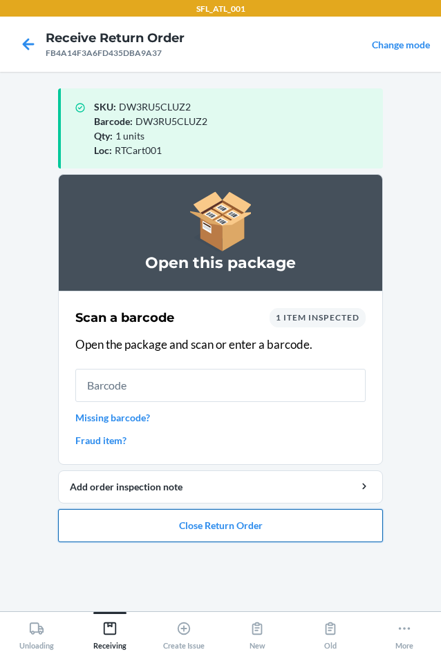
click at [233, 529] on button "Close Return Order" at bounding box center [220, 525] width 325 height 33
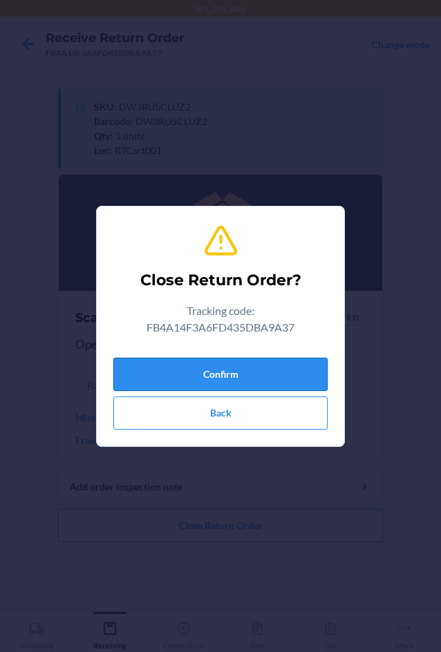
click at [249, 376] on button "Confirm" at bounding box center [220, 374] width 214 height 33
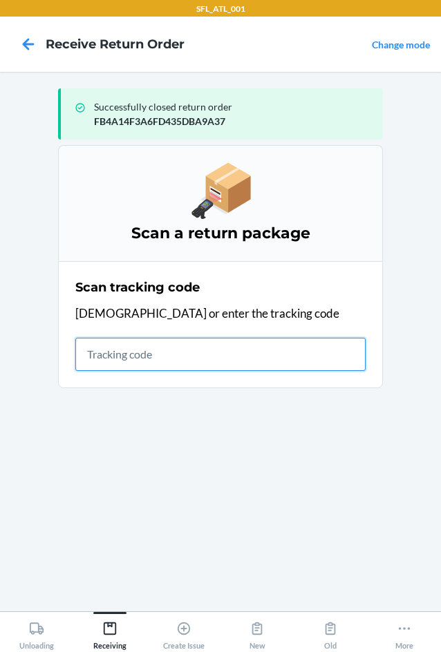
click at [181, 361] on input "text" at bounding box center [220, 354] width 290 height 33
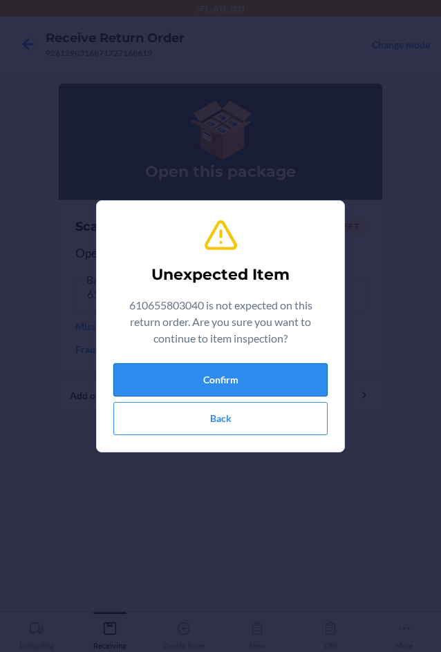
click at [245, 384] on button "Confirm" at bounding box center [220, 379] width 214 height 33
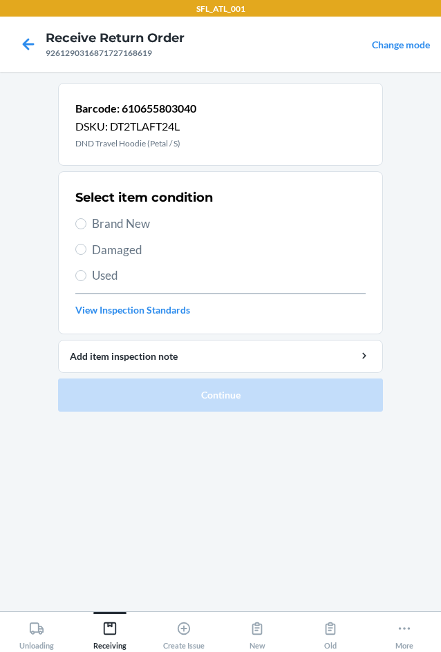
click at [90, 225] on label "Brand New" at bounding box center [220, 224] width 290 height 18
click at [86, 225] on input "Brand New" at bounding box center [80, 223] width 11 height 11
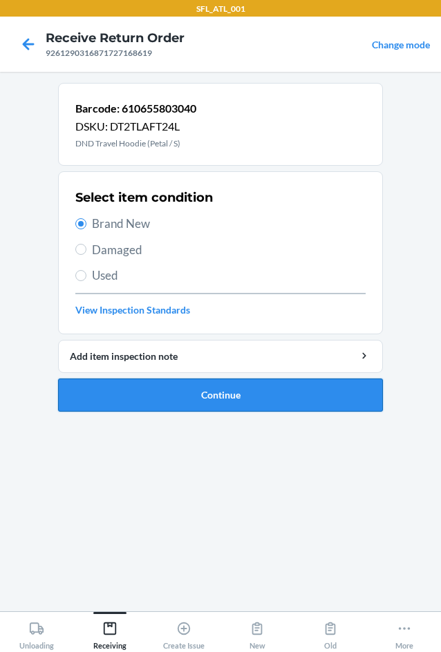
click at [208, 392] on button "Continue" at bounding box center [220, 395] width 325 height 33
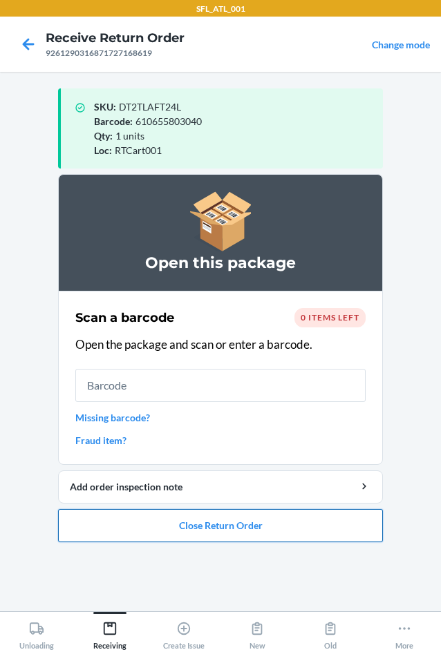
click at [232, 525] on button "Close Return Order" at bounding box center [220, 525] width 325 height 33
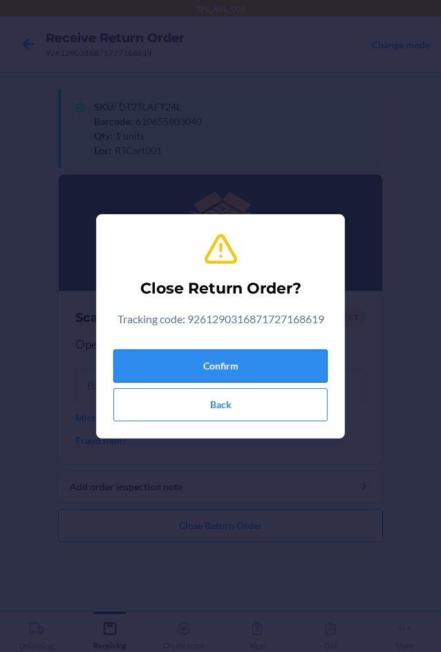
click at [272, 351] on button "Confirm" at bounding box center [220, 366] width 214 height 33
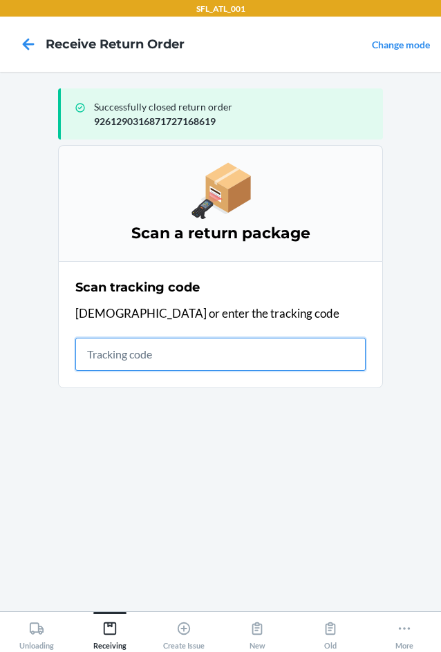
click at [112, 354] on input "text" at bounding box center [220, 354] width 290 height 33
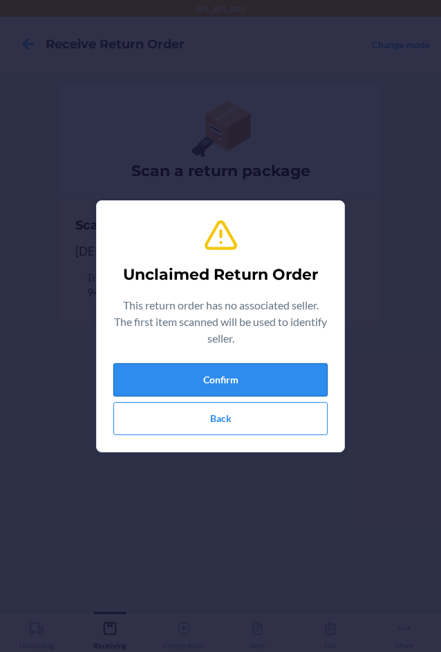
click at [173, 383] on button "Confirm" at bounding box center [220, 379] width 214 height 33
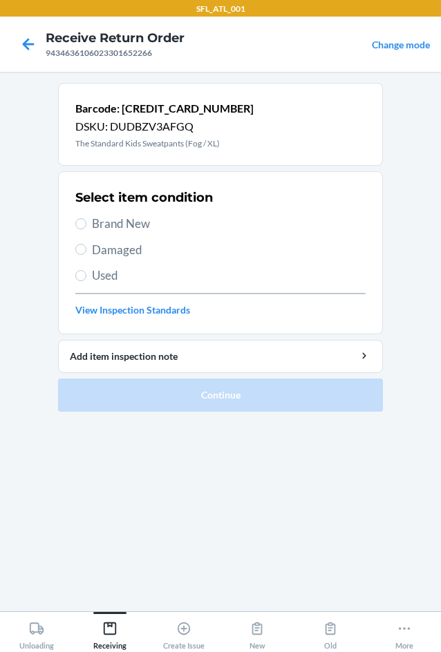
click at [131, 227] on span "Brand New" at bounding box center [229, 224] width 274 height 18
click at [86, 227] on input "Brand New" at bounding box center [80, 223] width 11 height 11
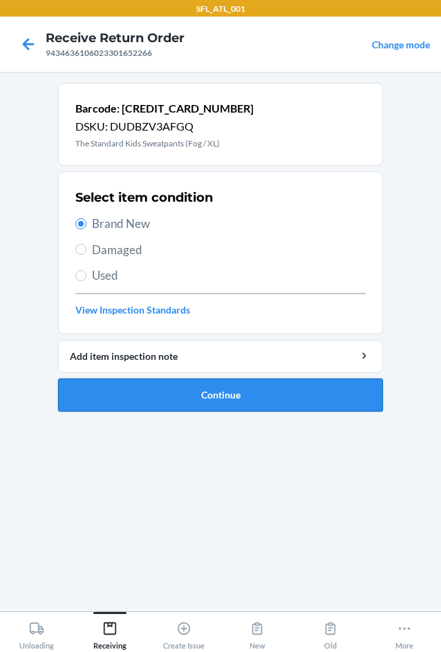
click at [169, 408] on button "Continue" at bounding box center [220, 395] width 325 height 33
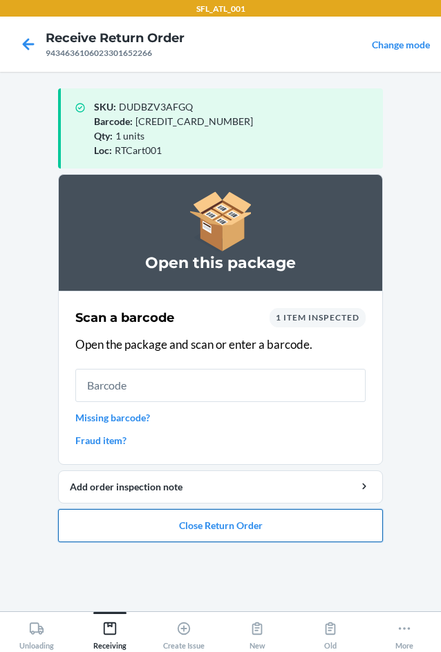
click at [170, 529] on button "Close Return Order" at bounding box center [220, 525] width 325 height 33
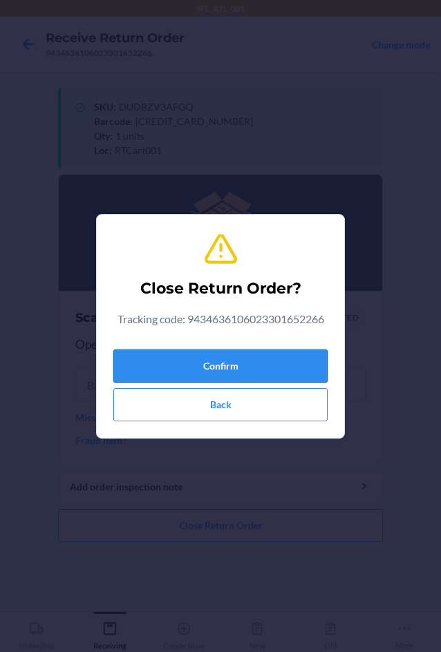
click at [216, 363] on button "Confirm" at bounding box center [220, 366] width 214 height 33
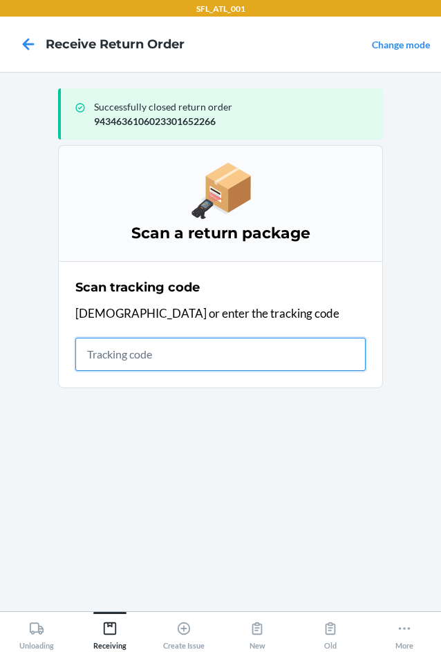
click at [160, 357] on input "text" at bounding box center [220, 354] width 290 height 33
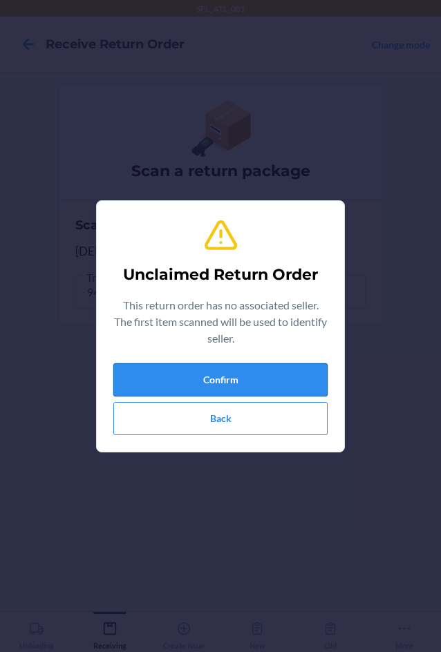
click at [176, 394] on button "Confirm" at bounding box center [220, 379] width 214 height 33
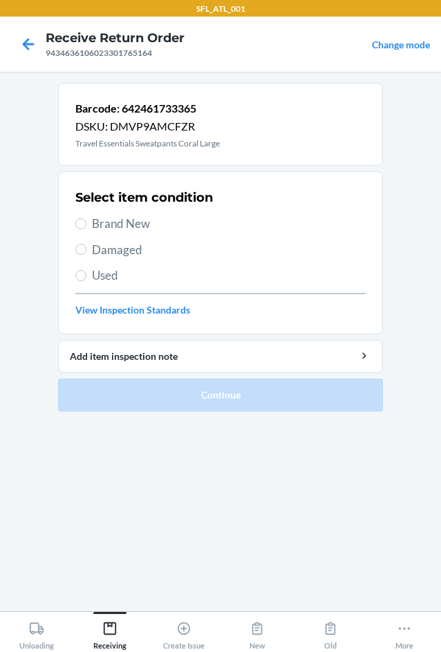
click at [122, 224] on span "Brand New" at bounding box center [229, 224] width 274 height 18
click at [86, 224] on input "Brand New" at bounding box center [80, 223] width 11 height 11
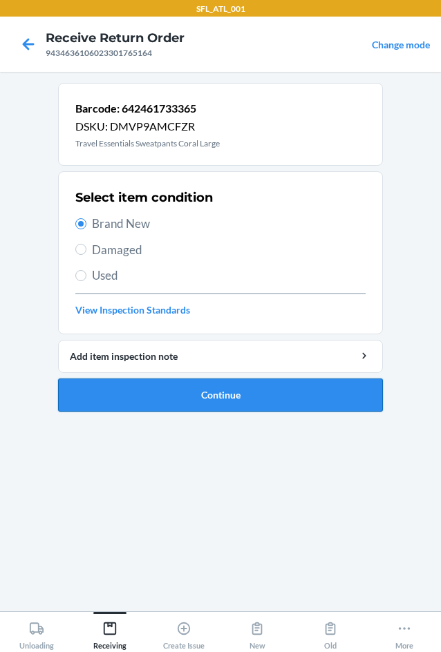
click at [171, 406] on button "Continue" at bounding box center [220, 395] width 325 height 33
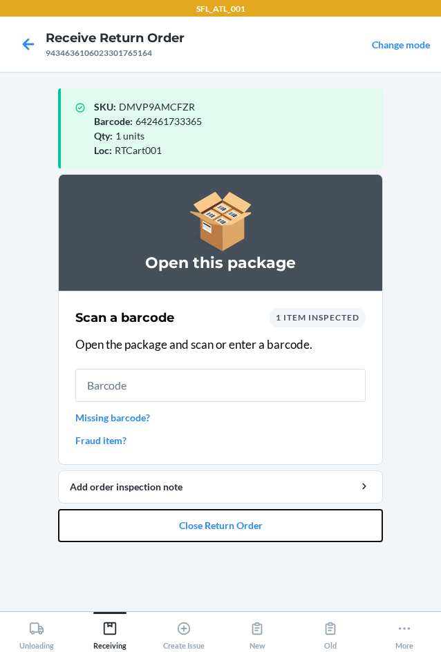
click at [221, 525] on button "Close Return Order" at bounding box center [220, 525] width 325 height 33
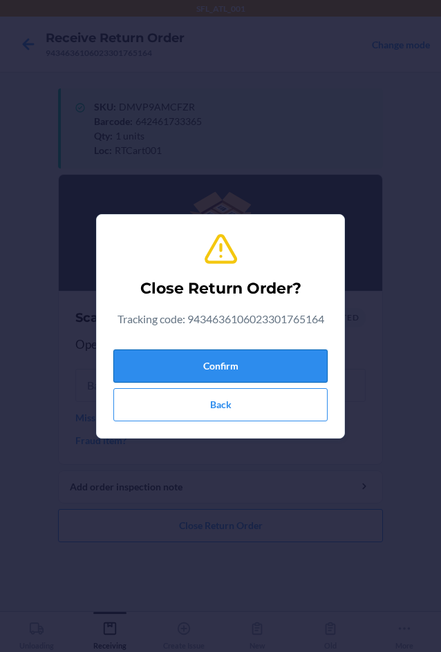
click at [193, 357] on button "Confirm" at bounding box center [220, 366] width 214 height 33
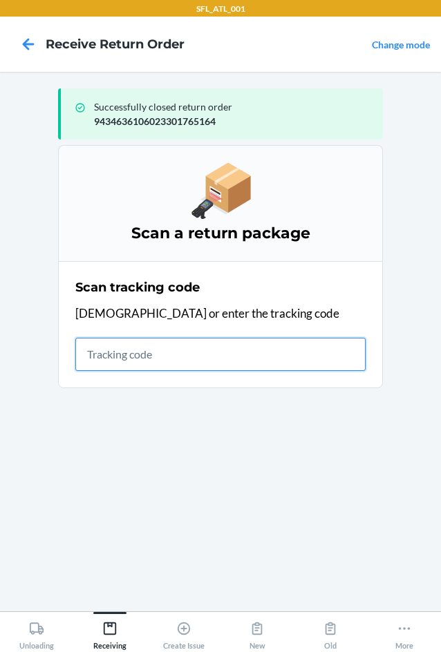
click at [169, 349] on input "text" at bounding box center [220, 354] width 290 height 33
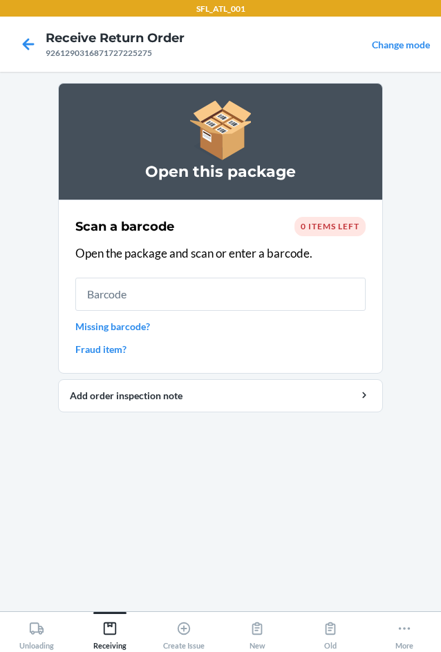
click at [185, 298] on input "text" at bounding box center [220, 294] width 290 height 33
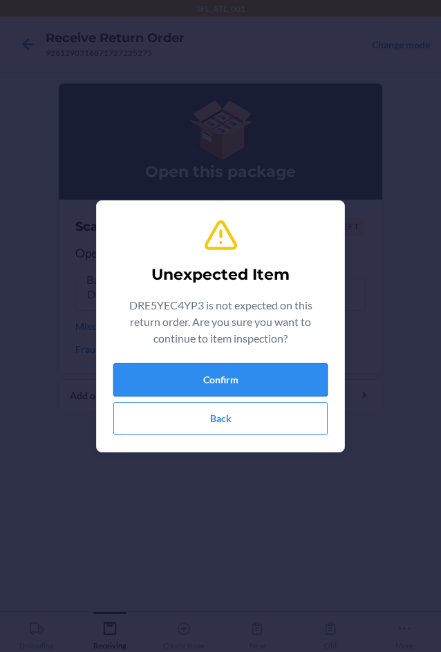
click at [280, 384] on button "Confirm" at bounding box center [220, 379] width 214 height 33
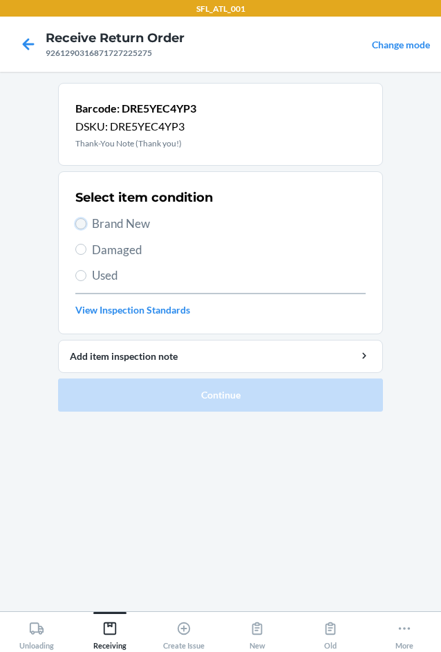
click at [81, 218] on input "Brand New" at bounding box center [80, 223] width 11 height 11
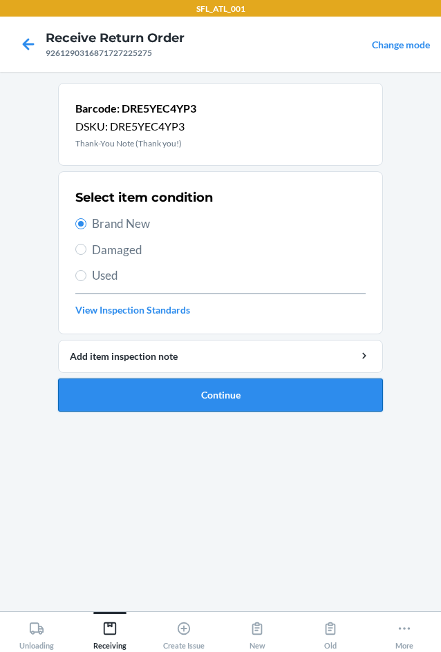
click at [211, 402] on button "Continue" at bounding box center [220, 395] width 325 height 33
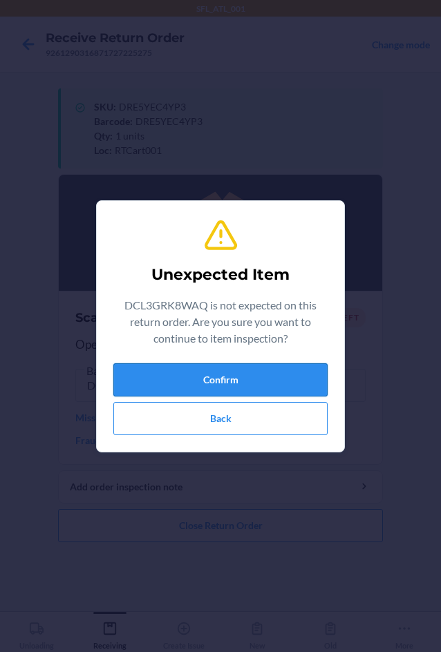
click at [206, 369] on button "Confirm" at bounding box center [220, 379] width 214 height 33
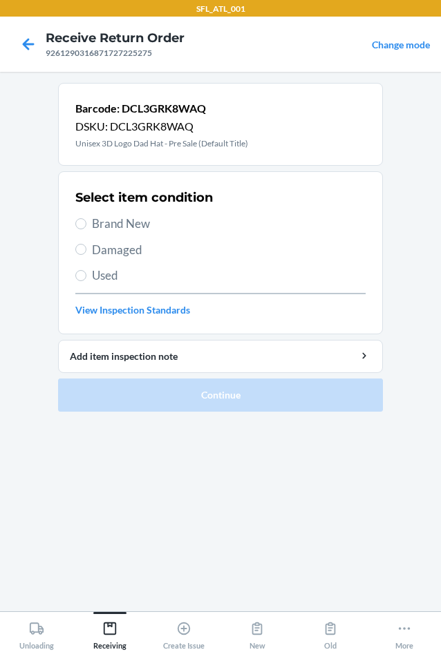
click at [137, 223] on span "Brand New" at bounding box center [229, 224] width 274 height 18
click at [86, 223] on input "Brand New" at bounding box center [80, 223] width 11 height 11
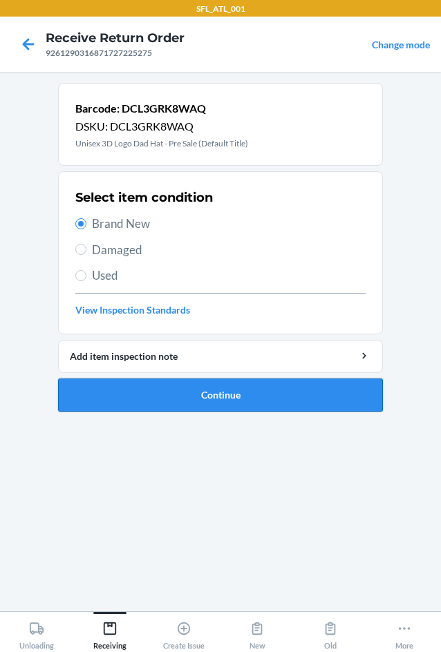
click at [229, 393] on button "Continue" at bounding box center [220, 395] width 325 height 33
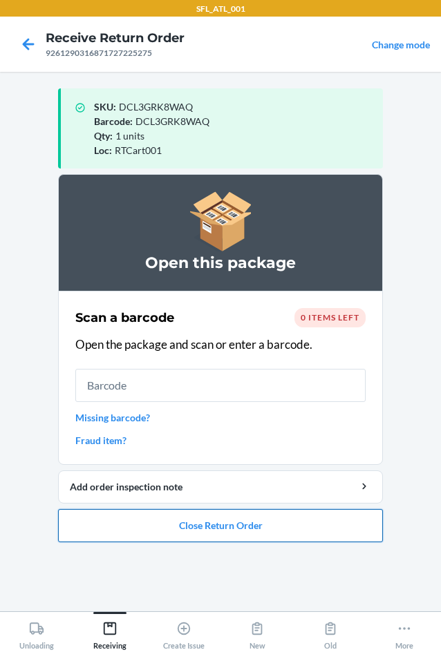
click at [170, 531] on button "Close Return Order" at bounding box center [220, 525] width 325 height 33
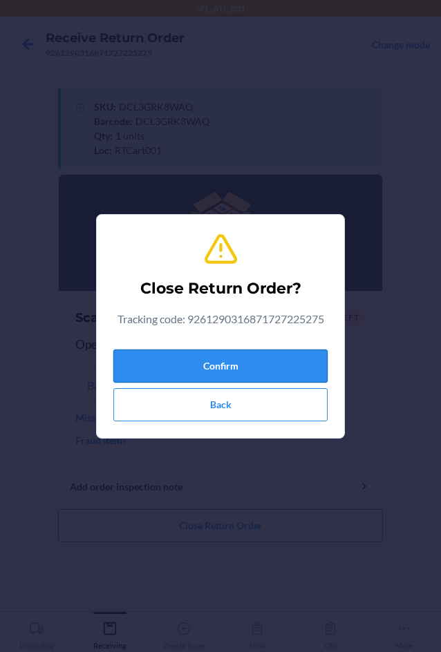
click at [214, 365] on button "Confirm" at bounding box center [220, 366] width 214 height 33
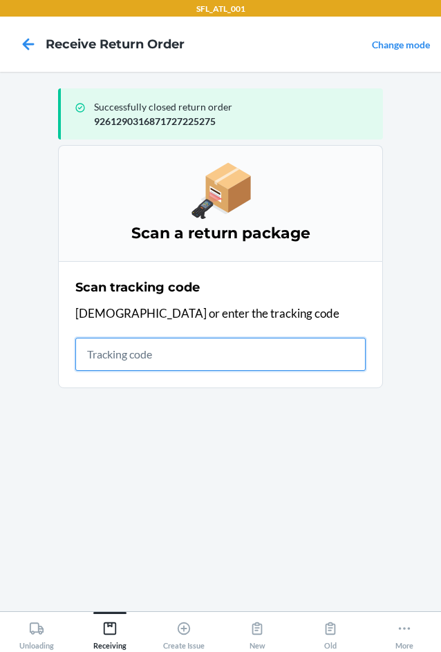
click at [194, 348] on input "text" at bounding box center [220, 354] width 290 height 33
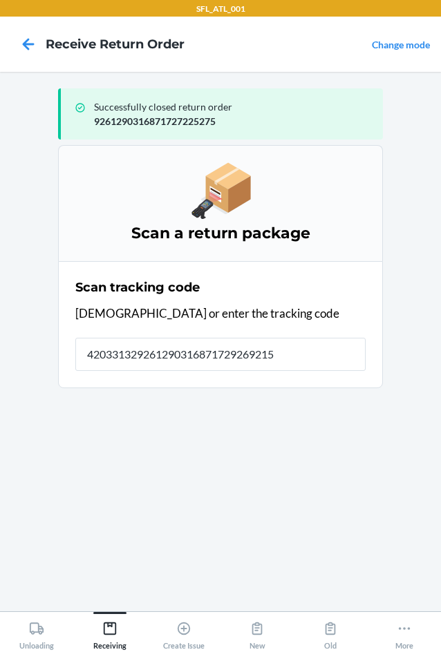
click at [162, 349] on section "Scan a return package Scan tracking code Scan or enter the tracking code 420331…" at bounding box center [220, 372] width 325 height 455
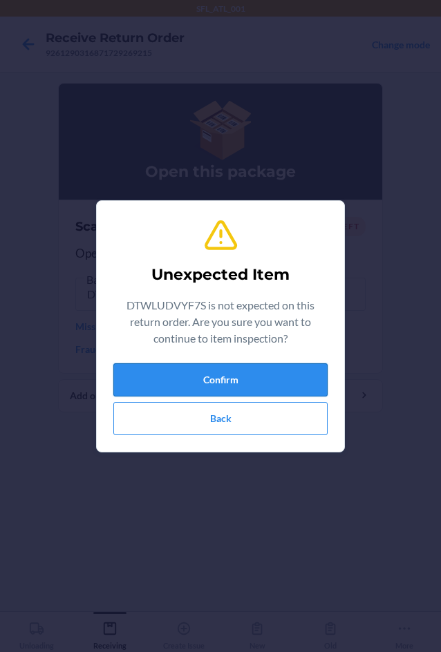
click at [217, 375] on button "Confirm" at bounding box center [220, 379] width 214 height 33
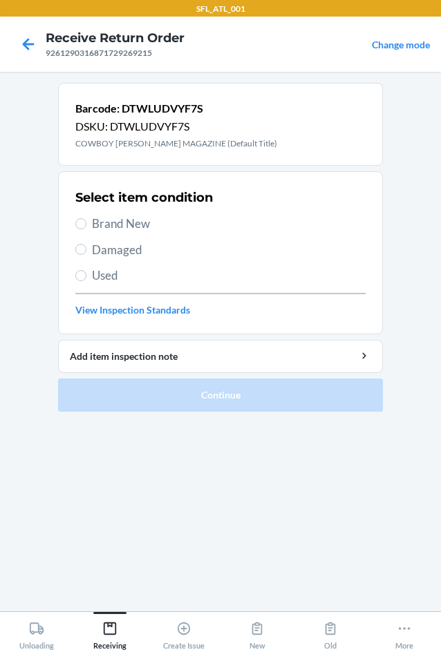
click at [109, 229] on span "Brand New" at bounding box center [229, 224] width 274 height 18
click at [86, 229] on input "Brand New" at bounding box center [80, 223] width 11 height 11
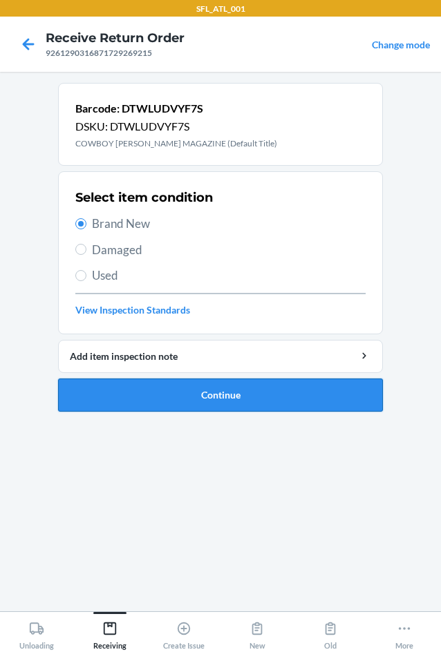
click at [196, 393] on button "Continue" at bounding box center [220, 395] width 325 height 33
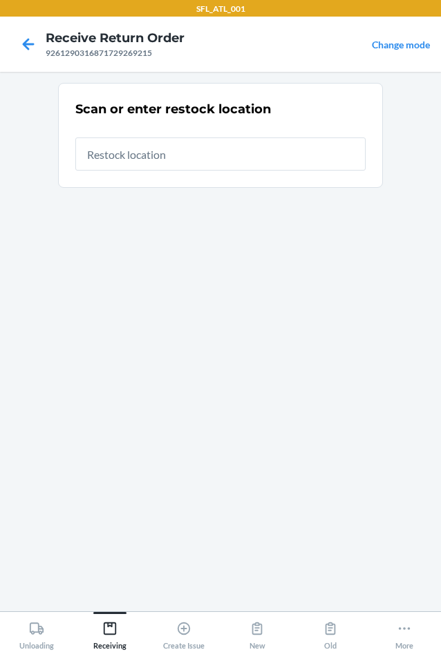
click at [182, 142] on input "text" at bounding box center [220, 154] width 290 height 33
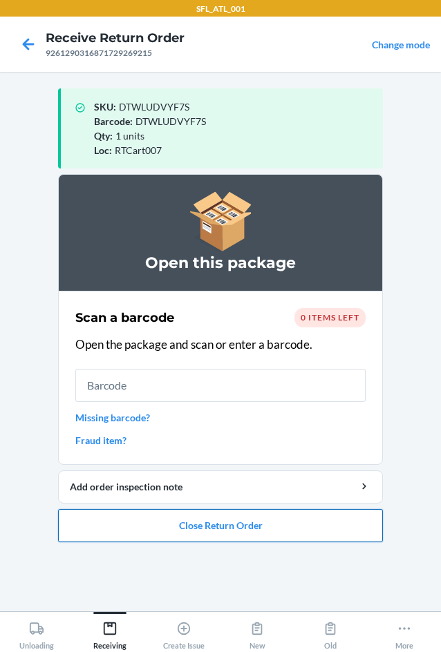
click at [225, 527] on button "Close Return Order" at bounding box center [220, 525] width 325 height 33
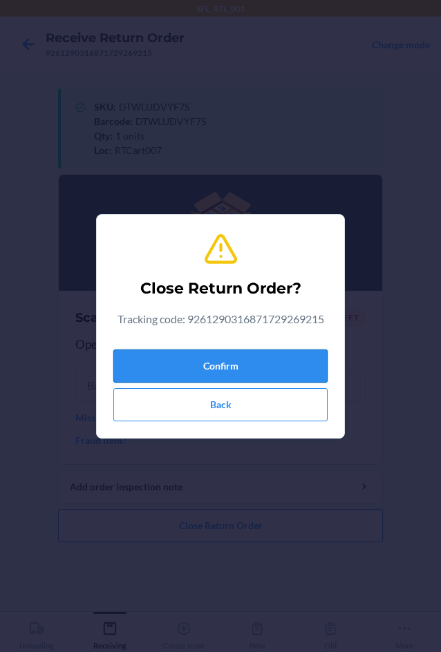
click at [180, 375] on button "Confirm" at bounding box center [220, 366] width 214 height 33
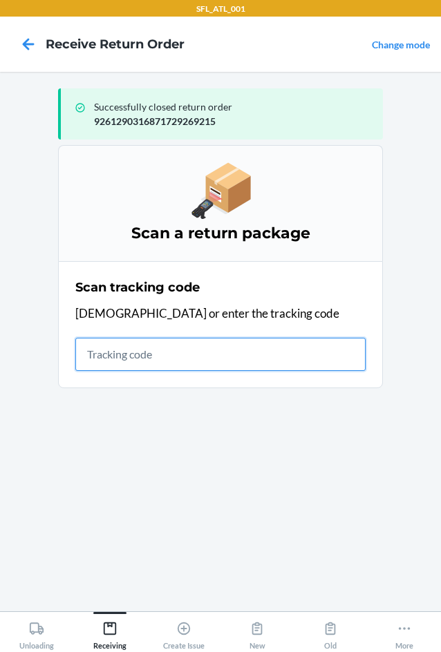
click at [115, 350] on input "text" at bounding box center [220, 354] width 290 height 33
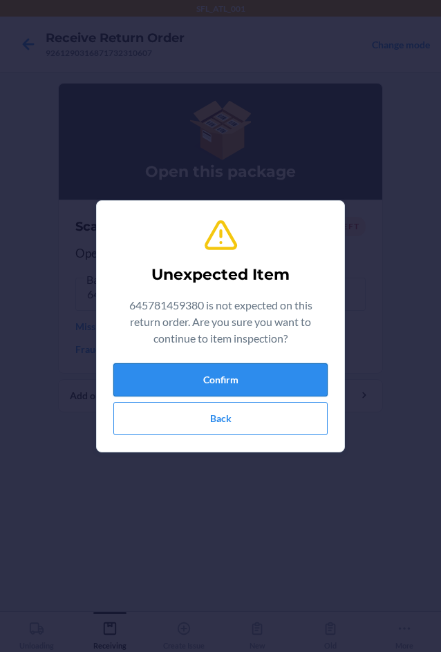
click at [222, 380] on button "Confirm" at bounding box center [220, 379] width 214 height 33
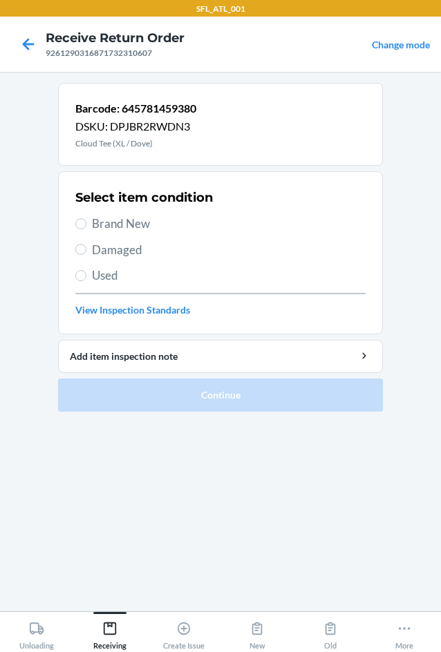
click at [98, 225] on span "Brand New" at bounding box center [229, 224] width 274 height 18
click at [86, 225] on input "Brand New" at bounding box center [80, 223] width 11 height 11
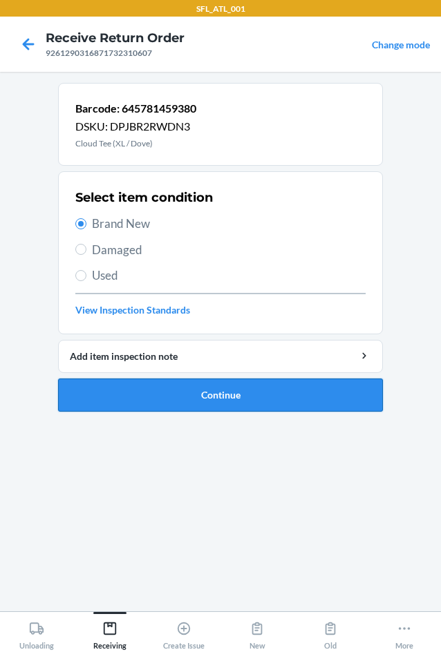
click at [196, 399] on button "Continue" at bounding box center [220, 395] width 325 height 33
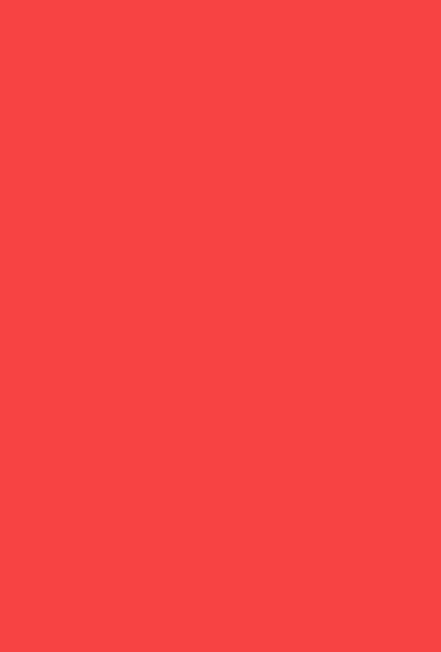
click at [206, 149] on div "Loc : RTCart001" at bounding box center [233, 150] width 278 height 15
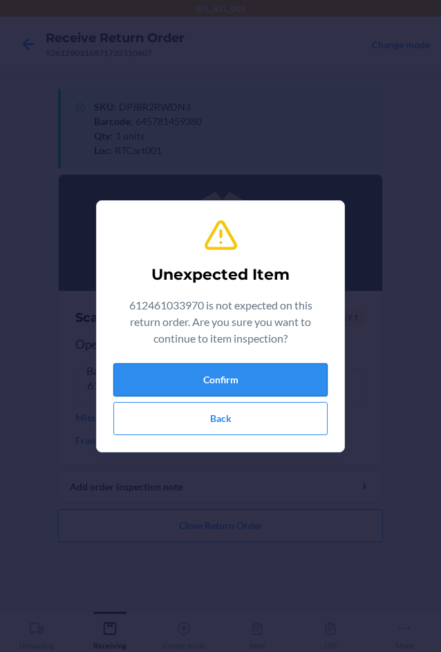
click at [197, 375] on button "Confirm" at bounding box center [220, 379] width 214 height 33
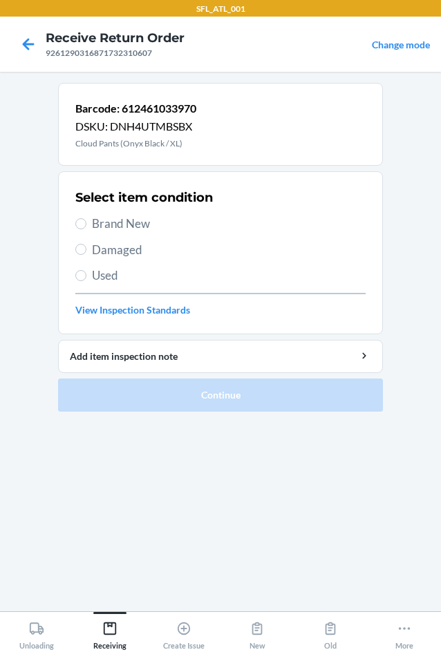
click at [129, 220] on span "Brand New" at bounding box center [229, 224] width 274 height 18
click at [86, 220] on input "Brand New" at bounding box center [80, 223] width 11 height 11
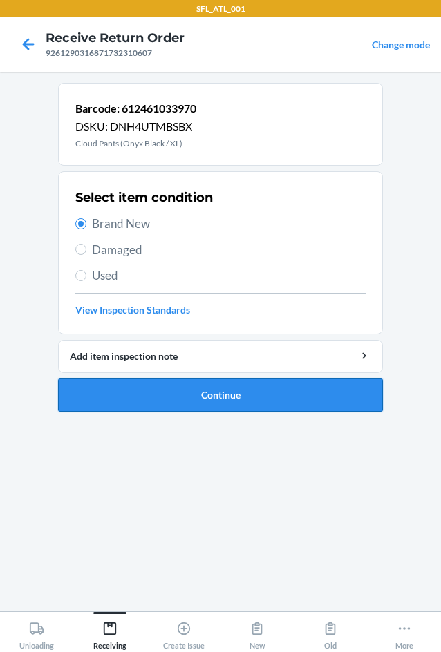
click at [199, 393] on button "Continue" at bounding box center [220, 395] width 325 height 33
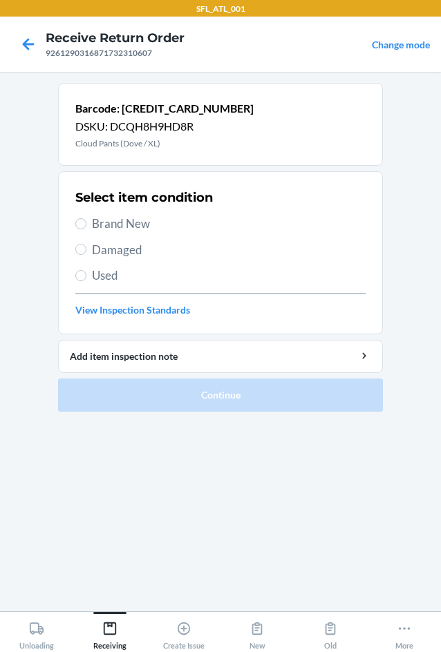
click at [128, 223] on span "Brand New" at bounding box center [229, 224] width 274 height 18
click at [86, 223] on input "Brand New" at bounding box center [80, 223] width 11 height 11
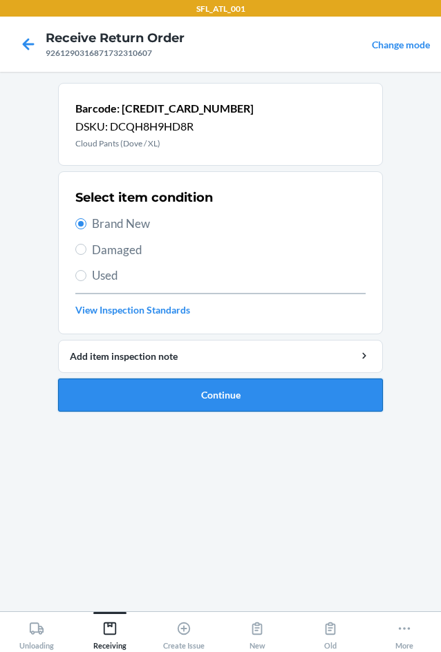
click at [214, 395] on button "Continue" at bounding box center [220, 395] width 325 height 33
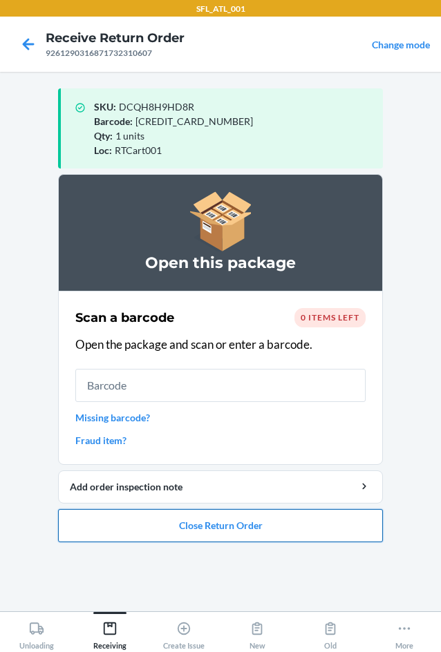
click at [240, 524] on button "Close Return Order" at bounding box center [220, 525] width 325 height 33
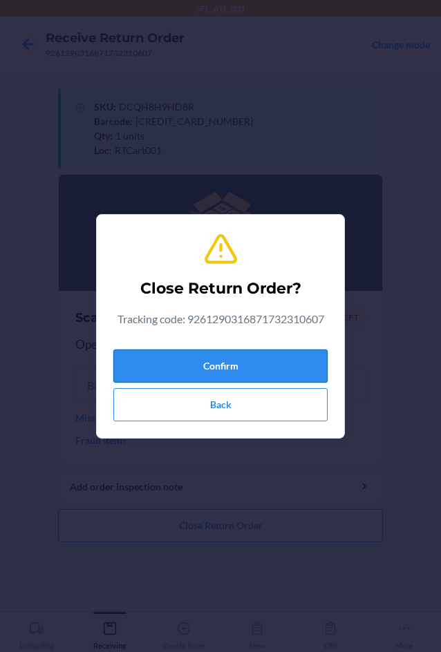
click at [233, 355] on button "Confirm" at bounding box center [220, 366] width 214 height 33
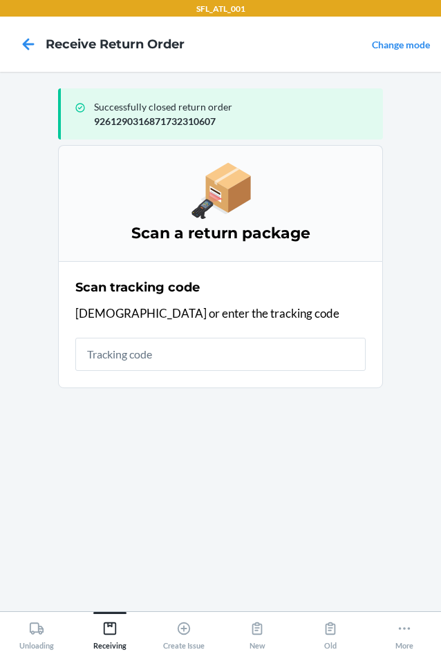
click at [425, 331] on main "Successfully closed return order 9261290316871732310607 Scan a return package S…" at bounding box center [220, 342] width 441 height 540
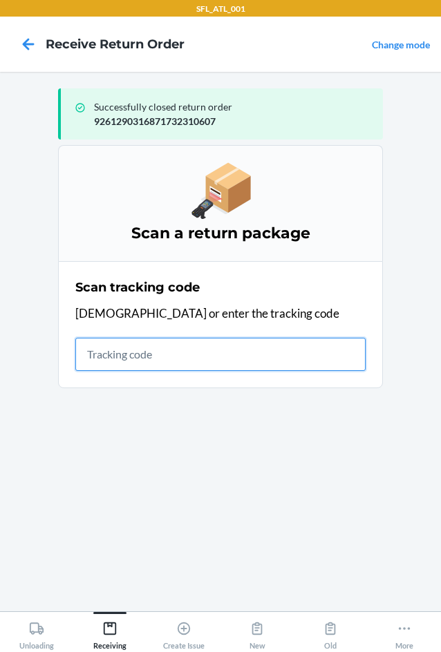
click at [144, 352] on input "text" at bounding box center [220, 354] width 290 height 33
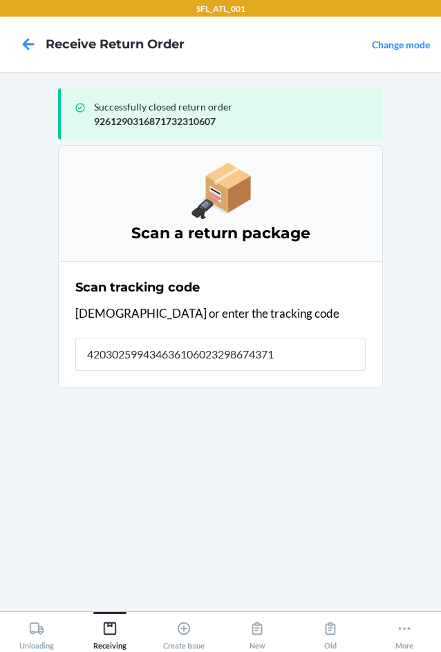
click at [166, 352] on section "Scan a return package Scan tracking code Scan or enter the tracking code 420302…" at bounding box center [220, 372] width 325 height 455
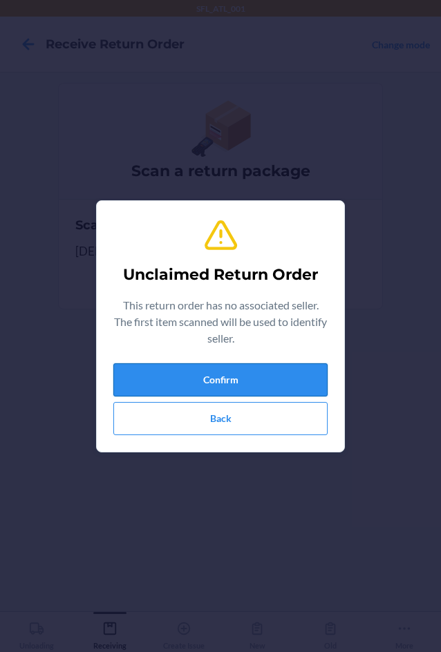
click at [247, 382] on button "Confirm" at bounding box center [220, 379] width 214 height 33
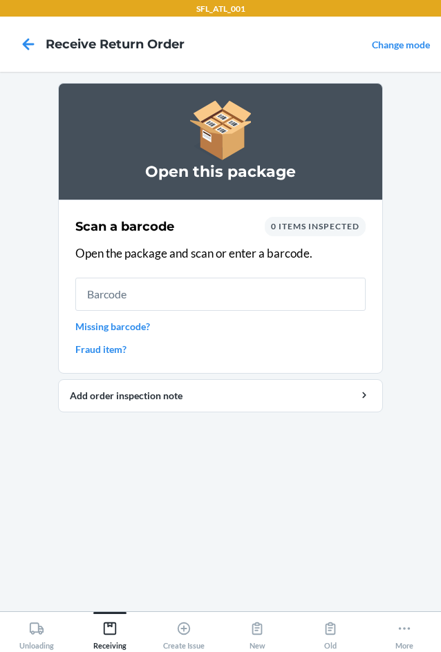
click at [129, 330] on link "Missing barcode?" at bounding box center [220, 326] width 290 height 15
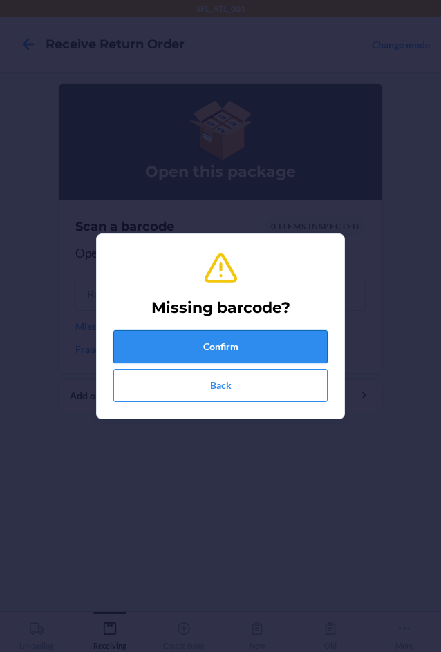
click at [147, 340] on button "Confirm" at bounding box center [220, 346] width 214 height 33
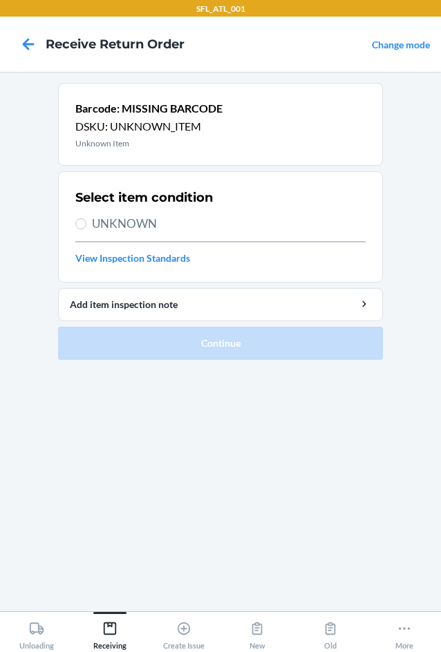
click at [145, 222] on span "UNKNOWN" at bounding box center [229, 224] width 274 height 18
click at [86, 222] on input "UNKNOWN" at bounding box center [80, 223] width 11 height 11
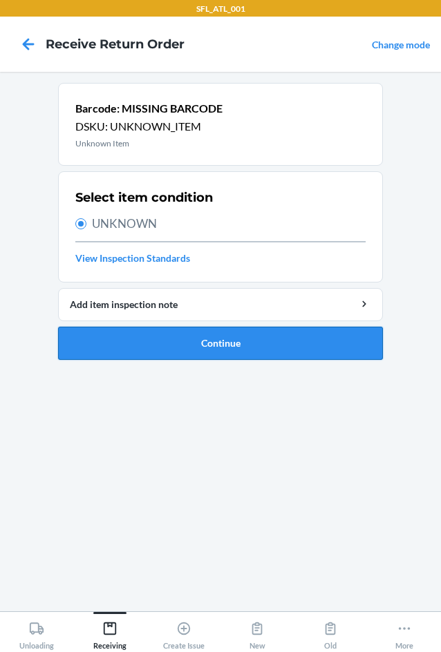
click at [189, 336] on button "Continue" at bounding box center [220, 343] width 325 height 33
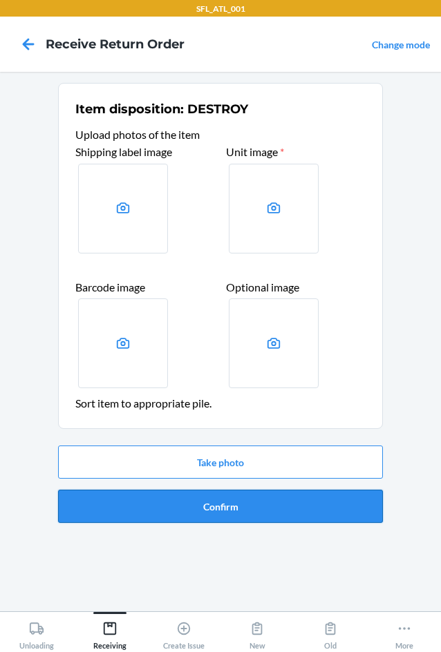
click at [270, 495] on button "Confirm" at bounding box center [220, 506] width 325 height 33
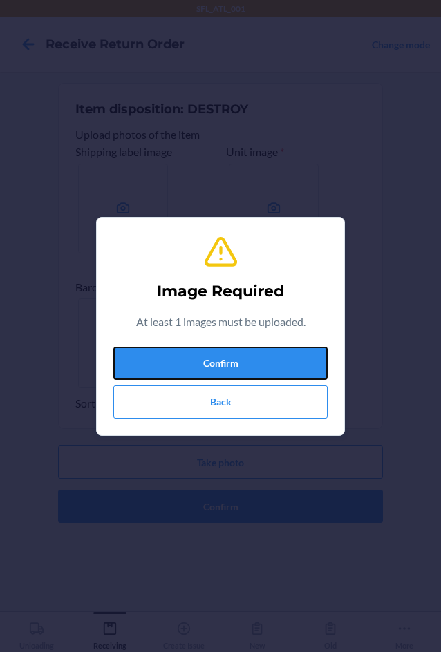
click at [228, 372] on button "Confirm" at bounding box center [220, 363] width 214 height 33
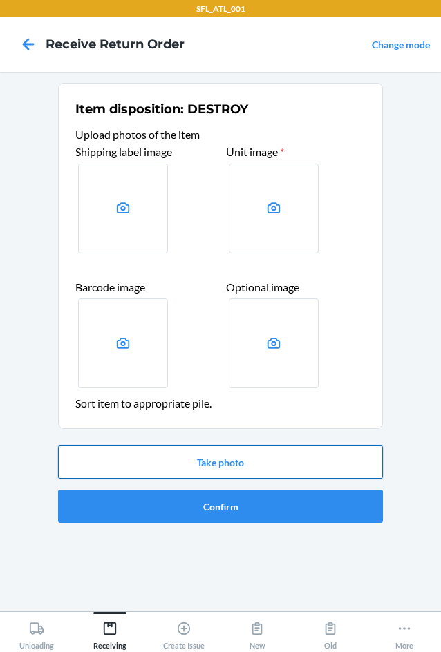
click at [232, 471] on button "Take photo" at bounding box center [220, 462] width 325 height 33
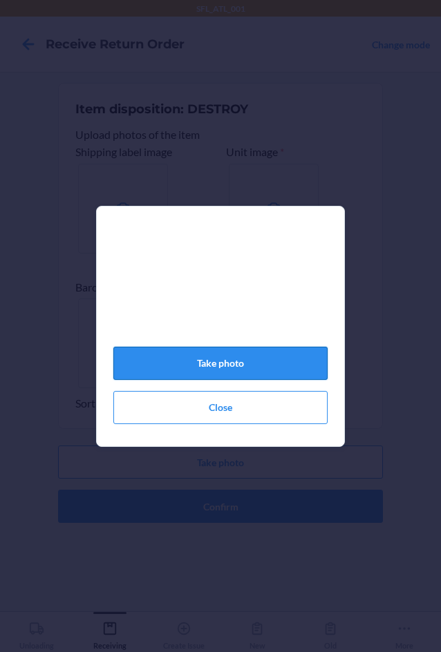
click at [243, 375] on button "Take photo" at bounding box center [220, 363] width 214 height 33
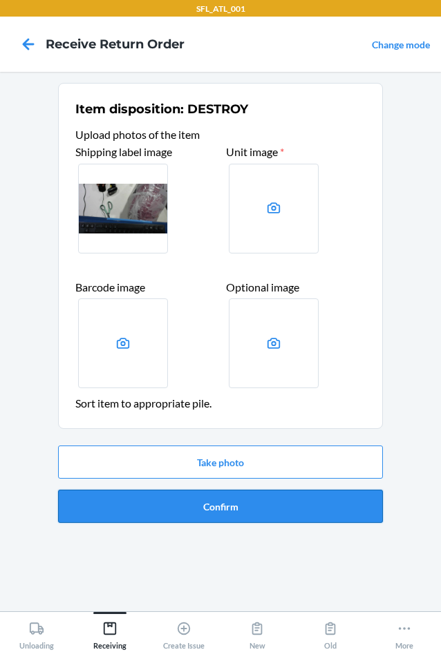
click at [232, 507] on button "Confirm" at bounding box center [220, 506] width 325 height 33
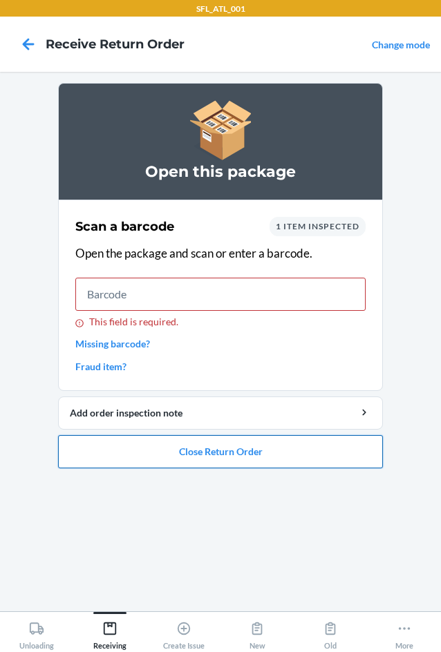
click at [203, 455] on button "Close Return Order" at bounding box center [220, 451] width 325 height 33
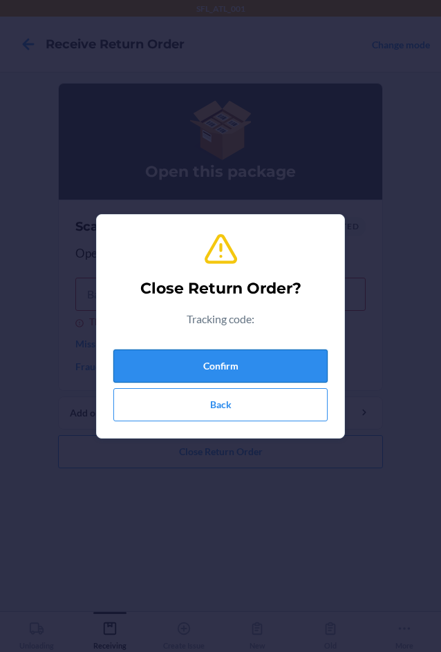
click at [229, 357] on button "Confirm" at bounding box center [220, 366] width 214 height 33
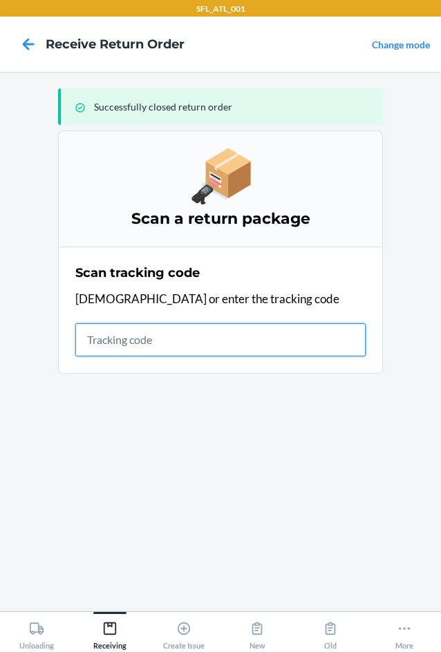
click at [117, 340] on input "text" at bounding box center [220, 339] width 290 height 33
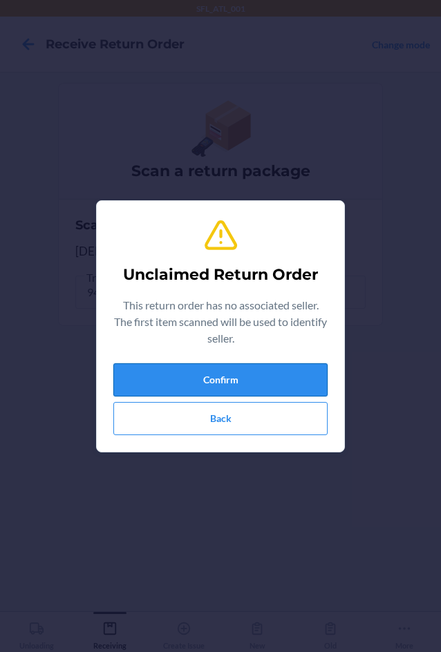
click at [211, 375] on button "Confirm" at bounding box center [220, 379] width 214 height 33
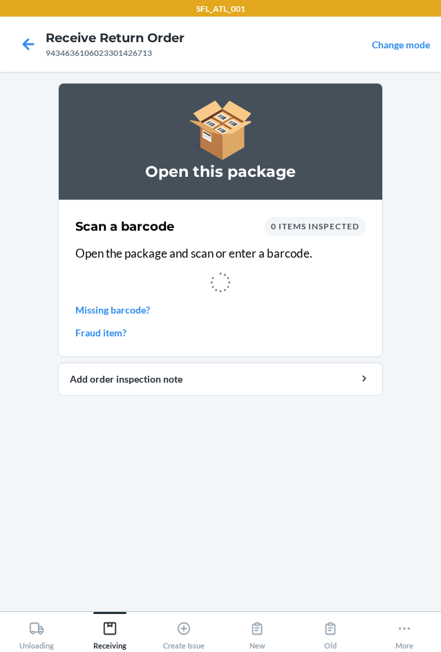
click at [158, 299] on div "Scan a barcode 0 items inspected Open the package and scan or enter a barcode. …" at bounding box center [220, 278] width 290 height 131
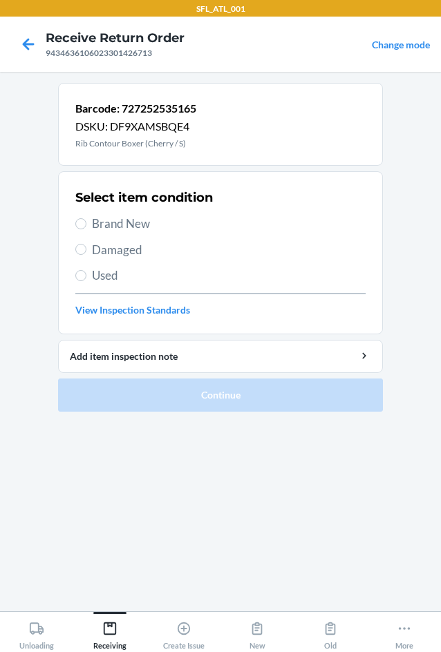
click at [101, 276] on span "Used" at bounding box center [229, 276] width 274 height 18
click at [86, 276] on input "Used" at bounding box center [80, 275] width 11 height 11
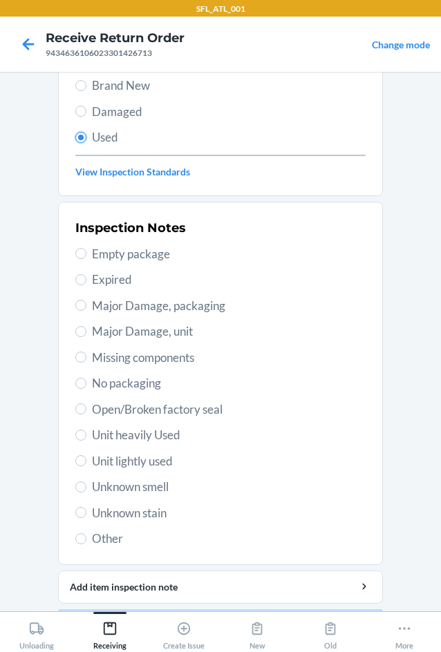
scroll to position [180, 0]
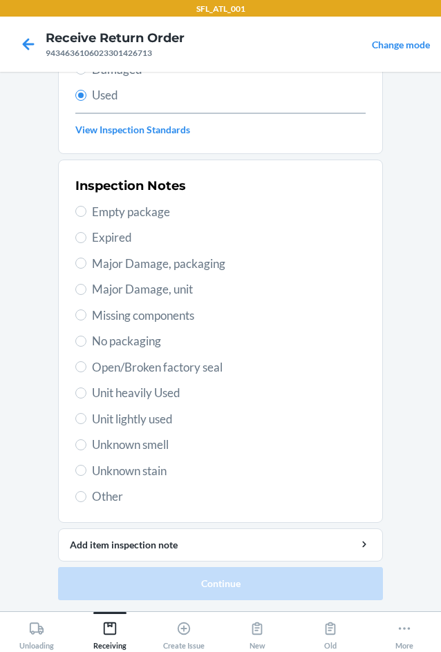
click at [176, 392] on span "Unit heavily Used" at bounding box center [229, 393] width 274 height 18
click at [86, 392] on input "Unit heavily Used" at bounding box center [80, 393] width 11 height 11
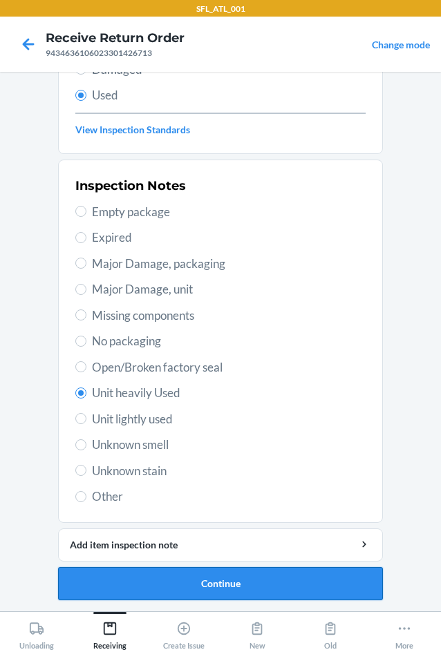
click at [215, 581] on button "Continue" at bounding box center [220, 583] width 325 height 33
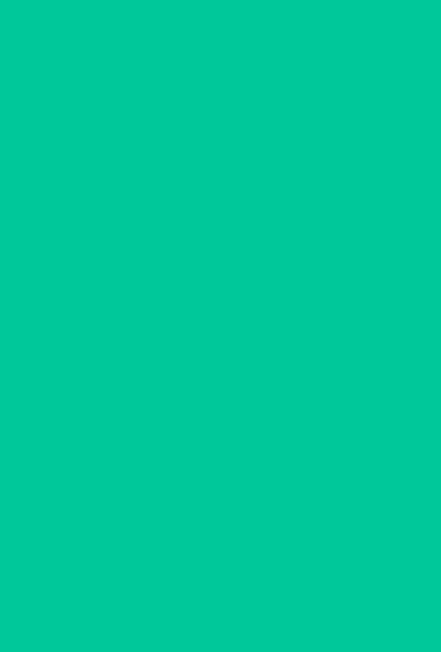
scroll to position [0, 0]
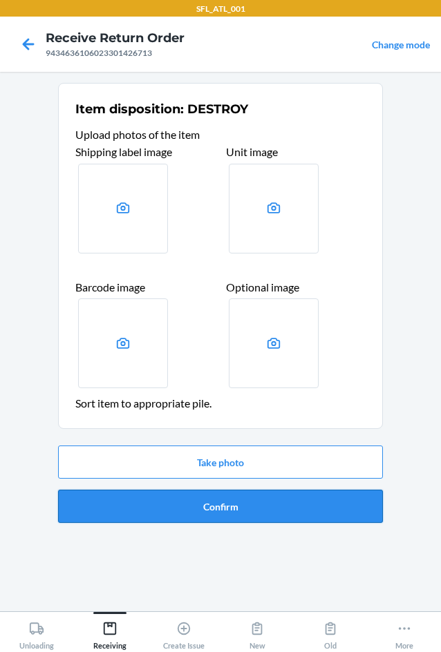
click at [229, 511] on button "Confirm" at bounding box center [220, 506] width 325 height 33
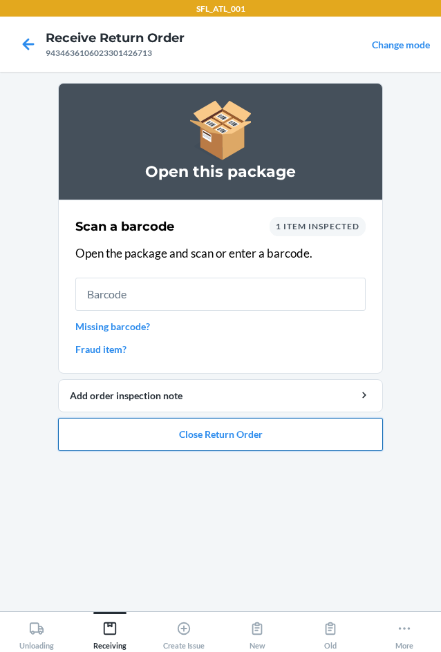
click at [179, 435] on button "Close Return Order" at bounding box center [220, 434] width 325 height 33
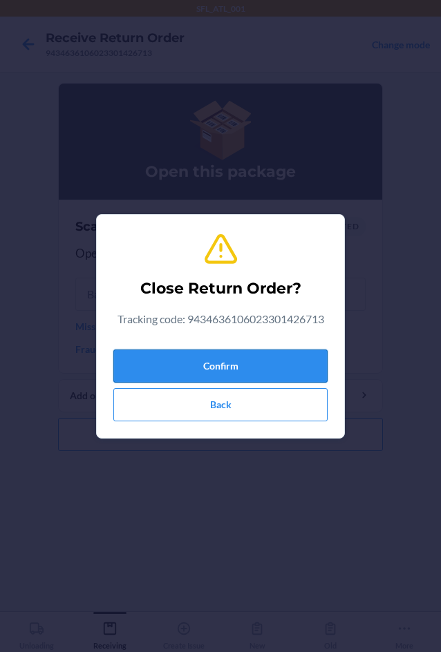
click at [171, 361] on button "Confirm" at bounding box center [220, 366] width 214 height 33
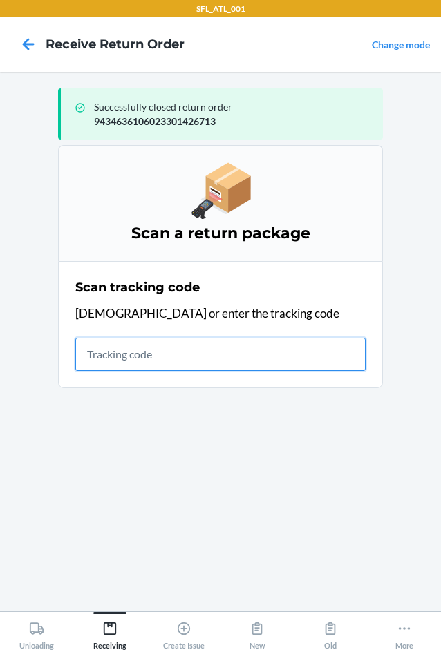
click at [232, 364] on input "text" at bounding box center [220, 354] width 290 height 33
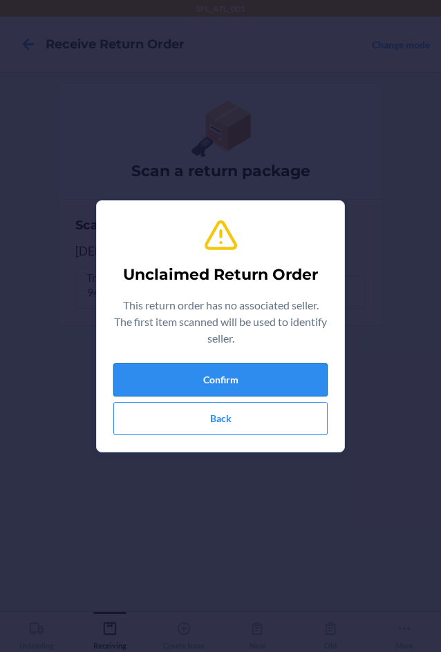
click at [234, 381] on button "Confirm" at bounding box center [220, 379] width 214 height 33
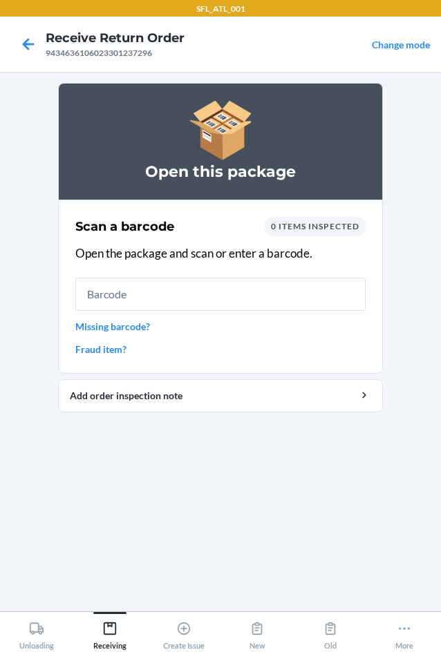
click at [112, 323] on link "Missing barcode?" at bounding box center [220, 326] width 290 height 15
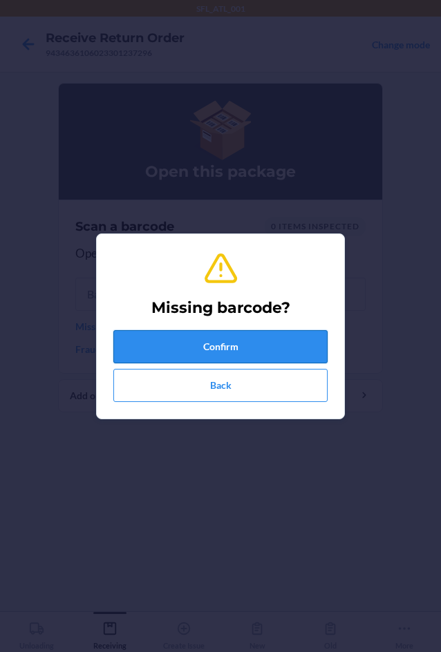
click at [145, 352] on button "Confirm" at bounding box center [220, 346] width 214 height 33
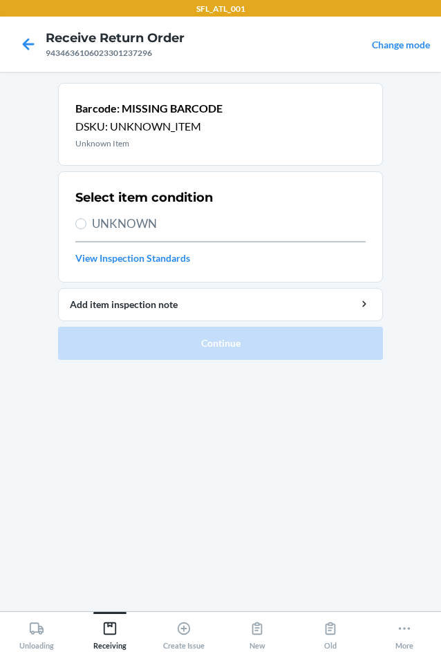
click at [136, 225] on span "UNKNOWN" at bounding box center [229, 224] width 274 height 18
click at [86, 225] on input "UNKNOWN" at bounding box center [80, 223] width 11 height 11
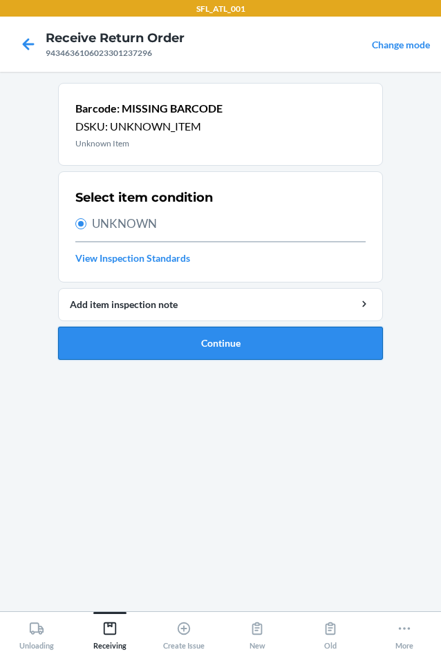
click at [220, 359] on button "Continue" at bounding box center [220, 343] width 325 height 33
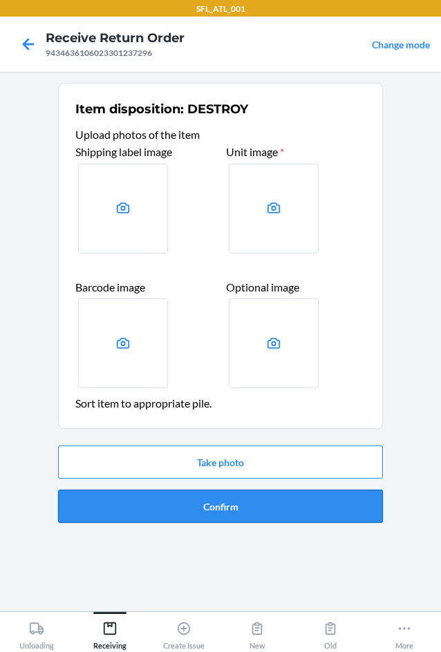
click at [247, 516] on button "Confirm" at bounding box center [220, 506] width 325 height 33
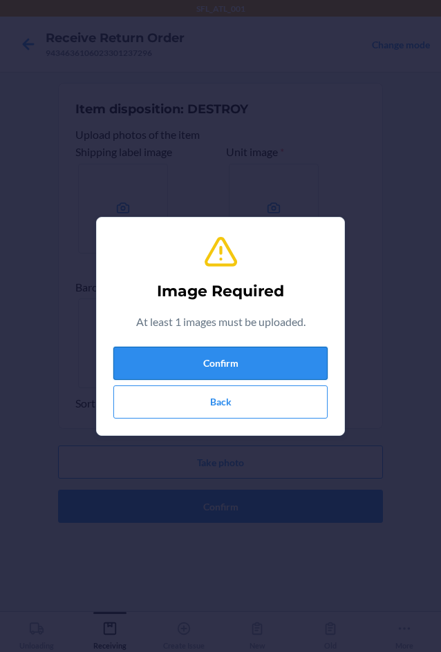
click at [235, 361] on button "Confirm" at bounding box center [220, 363] width 214 height 33
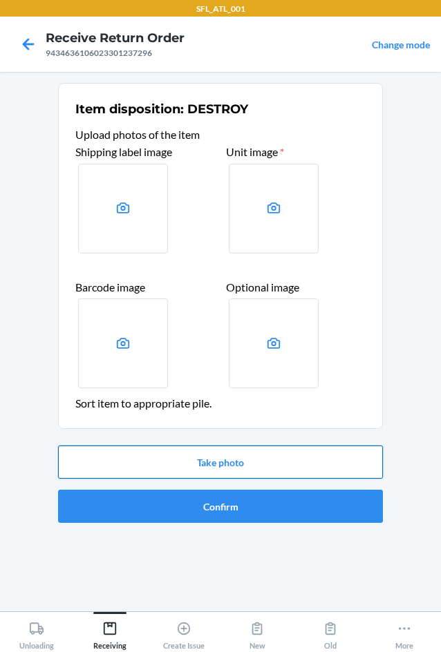
click at [251, 471] on button "Take photo" at bounding box center [220, 462] width 325 height 33
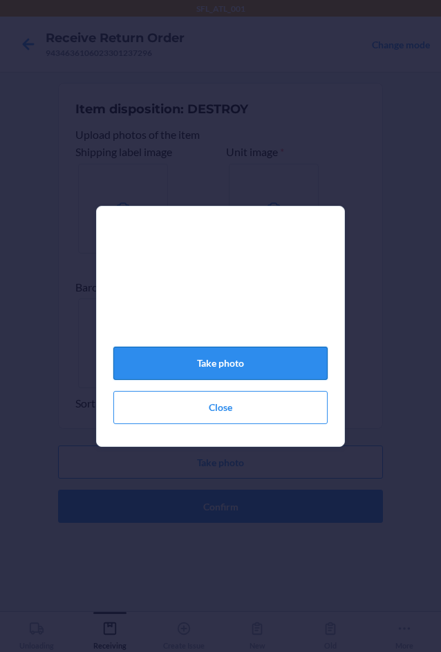
click at [247, 374] on button "Take photo" at bounding box center [220, 363] width 214 height 33
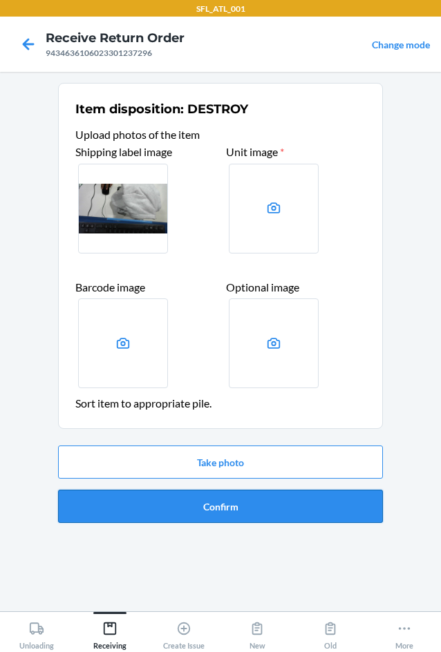
click at [245, 507] on button "Confirm" at bounding box center [220, 506] width 325 height 33
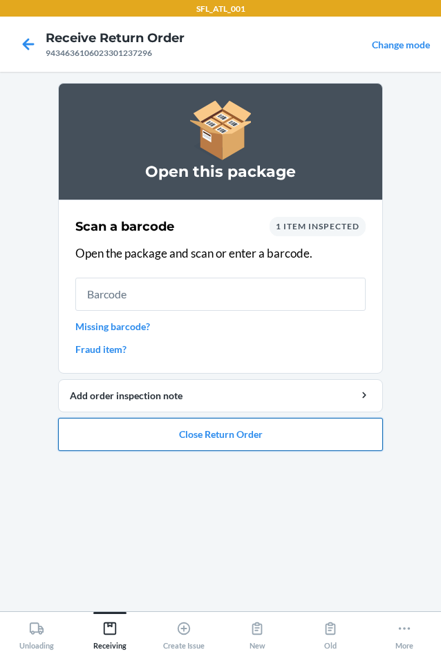
click at [233, 438] on button "Close Return Order" at bounding box center [220, 434] width 325 height 33
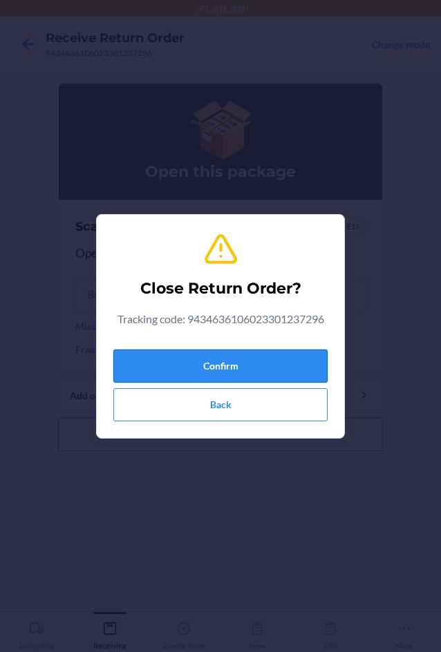
click at [242, 361] on button "Confirm" at bounding box center [220, 366] width 214 height 33
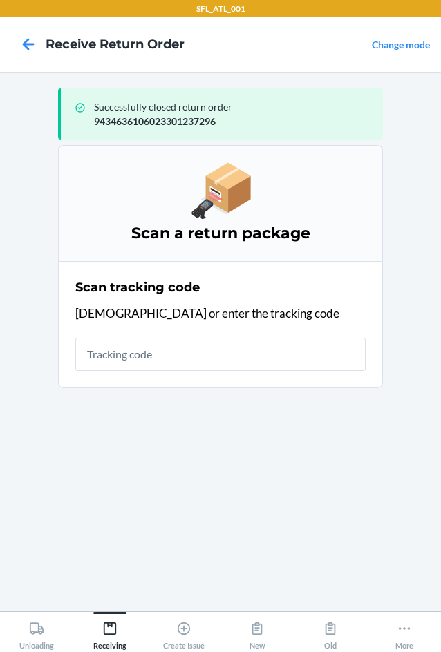
click at [215, 368] on input "text" at bounding box center [220, 354] width 290 height 33
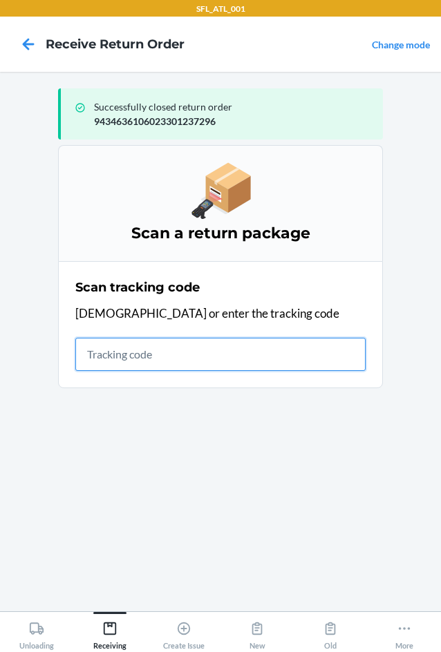
click at [123, 359] on input "text" at bounding box center [220, 354] width 290 height 33
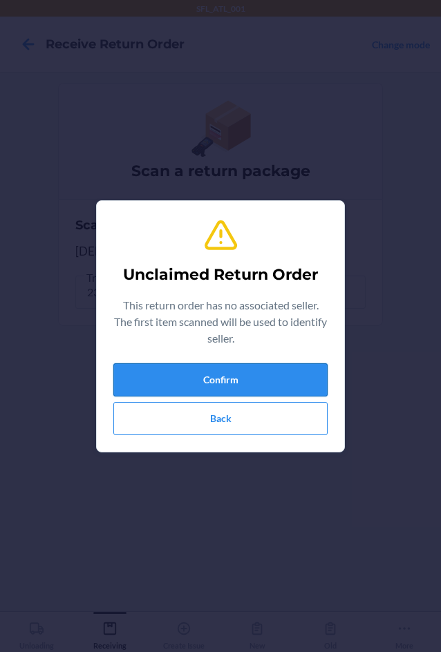
click at [223, 370] on button "Confirm" at bounding box center [220, 379] width 214 height 33
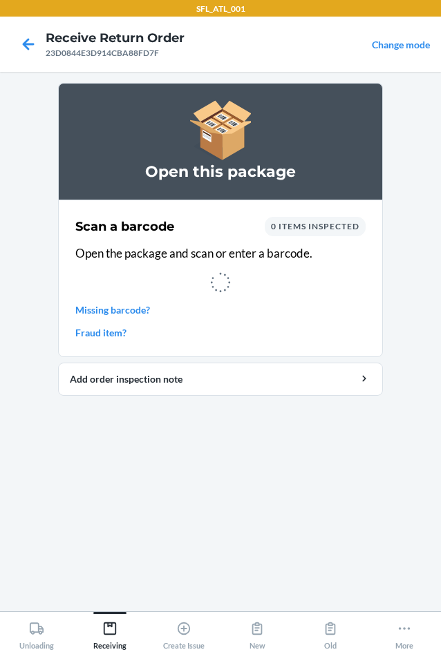
click at [189, 294] on div at bounding box center [220, 282] width 290 height 23
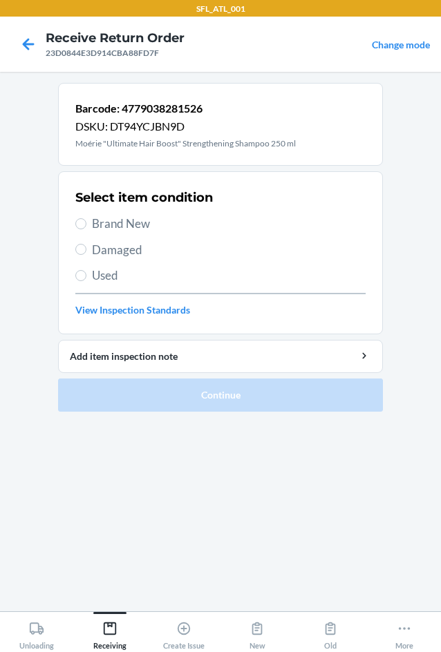
click at [107, 220] on span "Brand New" at bounding box center [229, 224] width 274 height 18
click at [86, 220] on input "Brand New" at bounding box center [80, 223] width 11 height 11
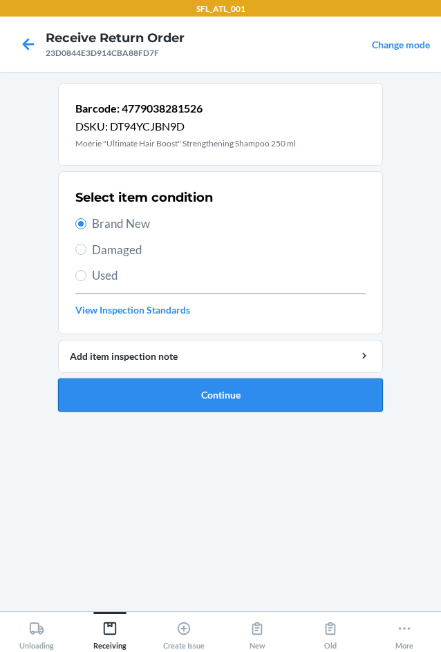
click at [189, 386] on button "Continue" at bounding box center [220, 395] width 325 height 33
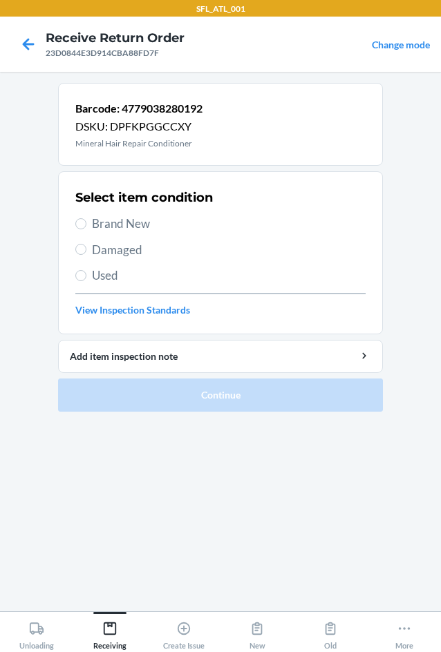
click at [130, 231] on span "Brand New" at bounding box center [229, 224] width 274 height 18
click at [86, 229] on input "Brand New" at bounding box center [80, 223] width 11 height 11
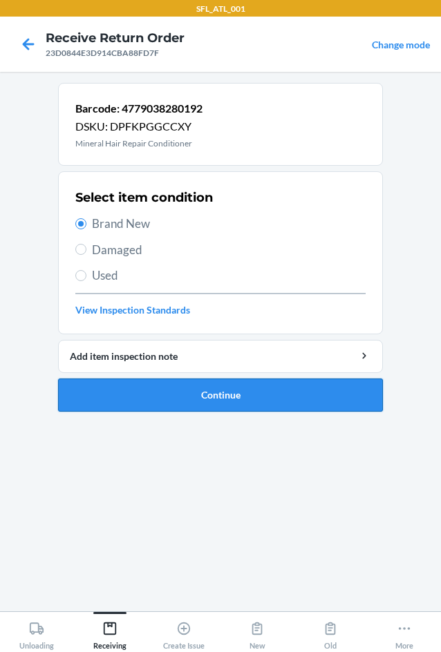
click at [182, 388] on button "Continue" at bounding box center [220, 395] width 325 height 33
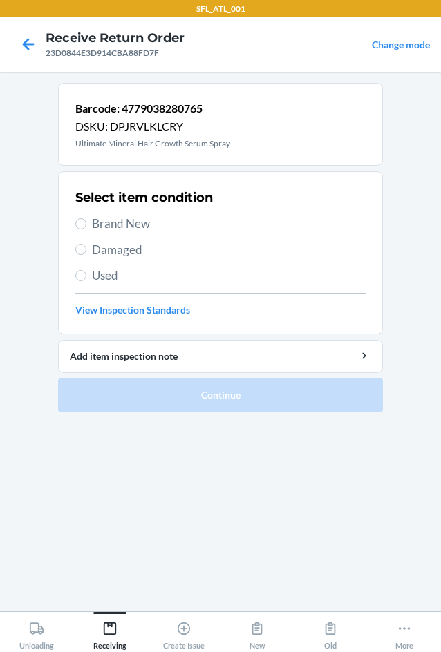
click at [140, 227] on span "Brand New" at bounding box center [229, 224] width 274 height 18
click at [86, 227] on input "Brand New" at bounding box center [80, 223] width 11 height 11
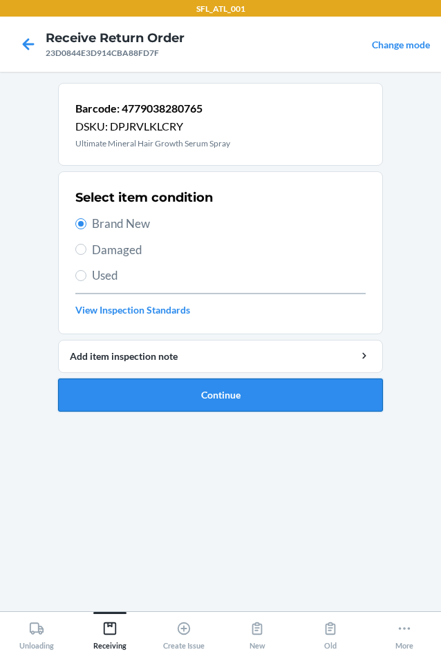
click at [198, 389] on button "Continue" at bounding box center [220, 395] width 325 height 33
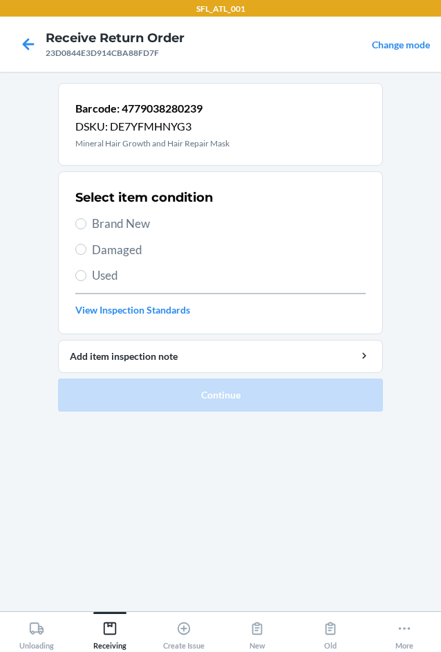
click at [131, 219] on span "Brand New" at bounding box center [229, 224] width 274 height 18
click at [86, 219] on input "Brand New" at bounding box center [80, 223] width 11 height 11
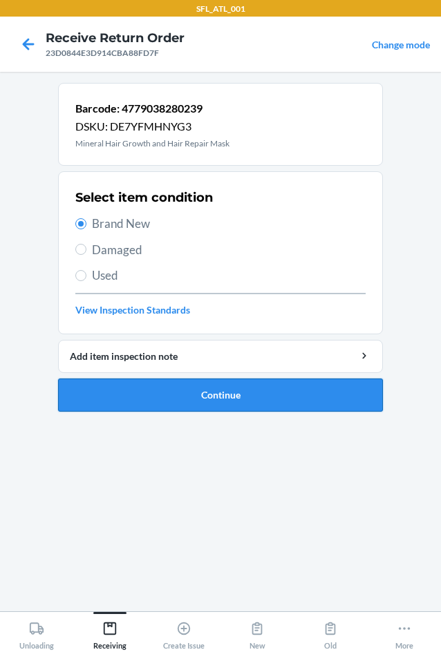
click at [184, 390] on button "Continue" at bounding box center [220, 395] width 325 height 33
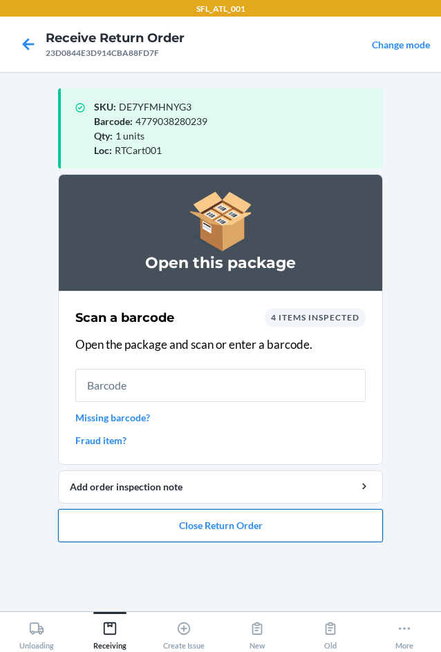
click at [207, 520] on button "Close Return Order" at bounding box center [220, 525] width 325 height 33
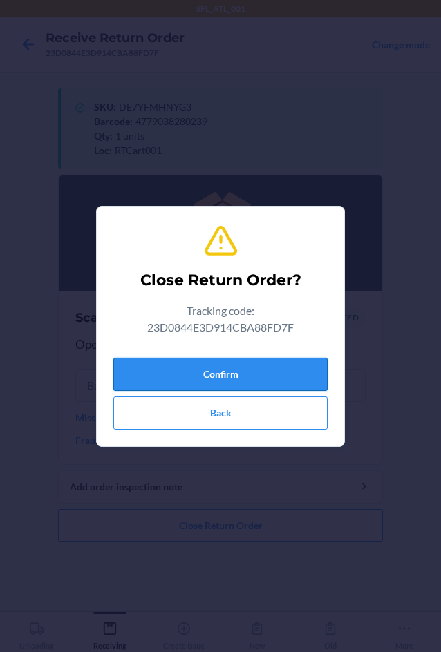
click at [199, 382] on button "Confirm" at bounding box center [220, 374] width 214 height 33
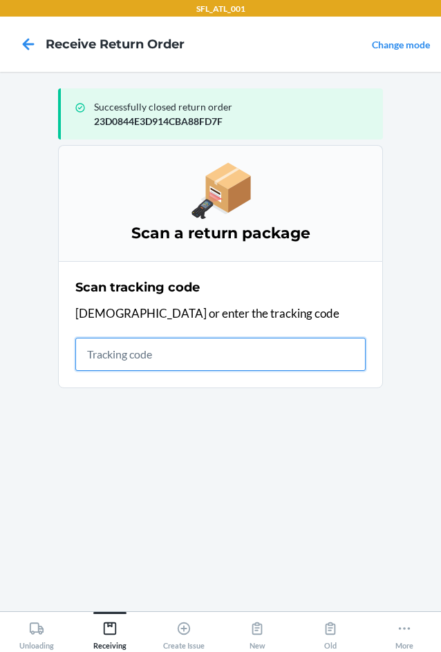
click at [211, 352] on input "text" at bounding box center [220, 354] width 290 height 33
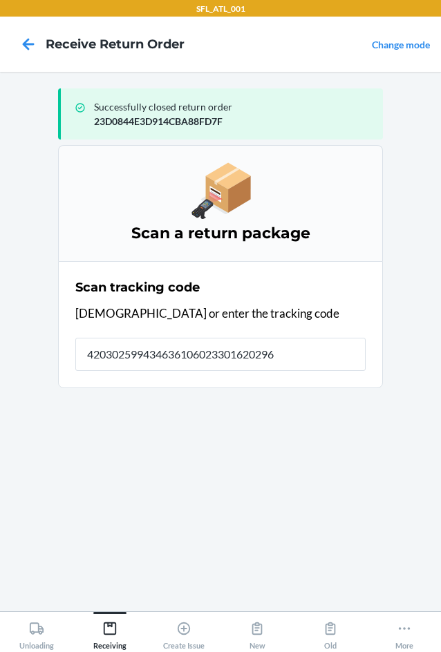
click at [196, 356] on section "Scan a return package Scan tracking code Scan or enter the tracking code 420302…" at bounding box center [220, 372] width 325 height 455
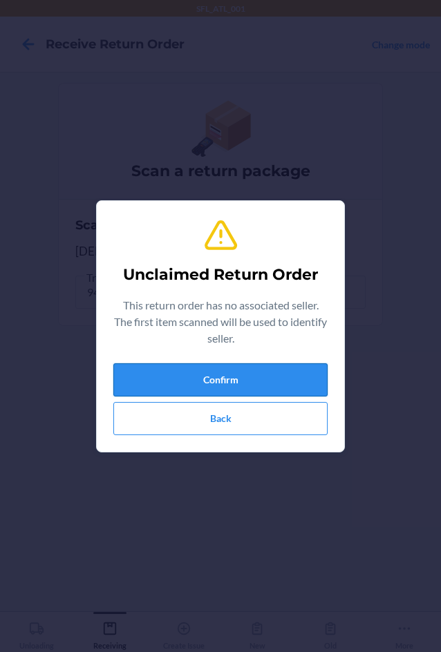
click at [202, 377] on button "Confirm" at bounding box center [220, 379] width 214 height 33
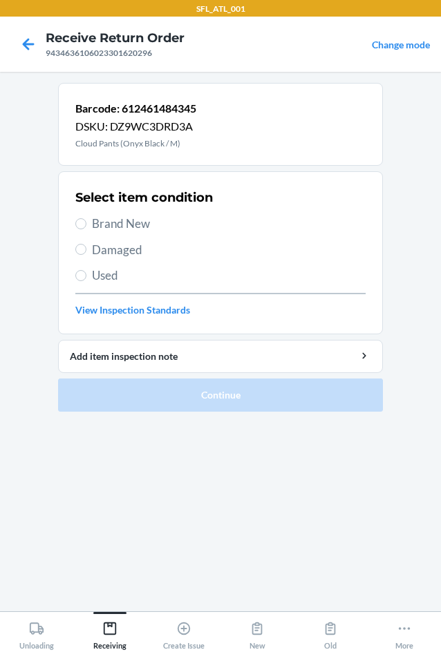
click at [104, 221] on span "Brand New" at bounding box center [229, 224] width 274 height 18
click at [86, 221] on input "Brand New" at bounding box center [80, 223] width 11 height 11
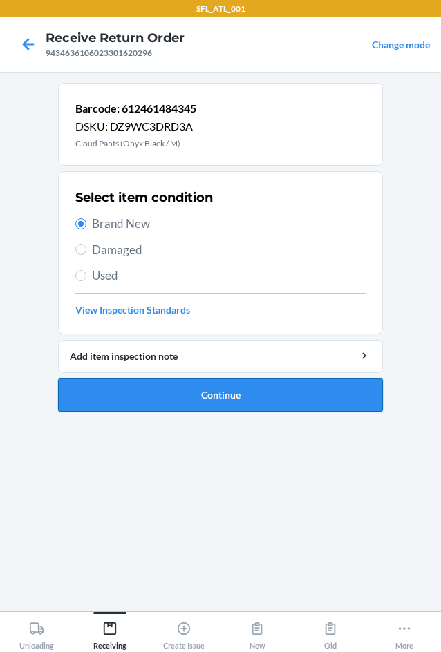
click at [213, 404] on button "Continue" at bounding box center [220, 395] width 325 height 33
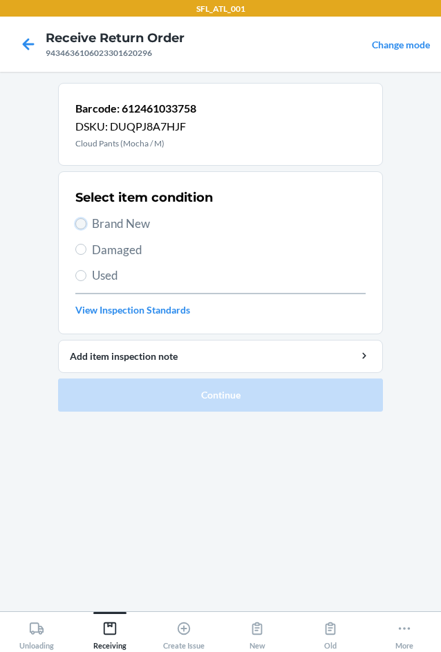
click at [85, 224] on input "Brand New" at bounding box center [80, 223] width 11 height 11
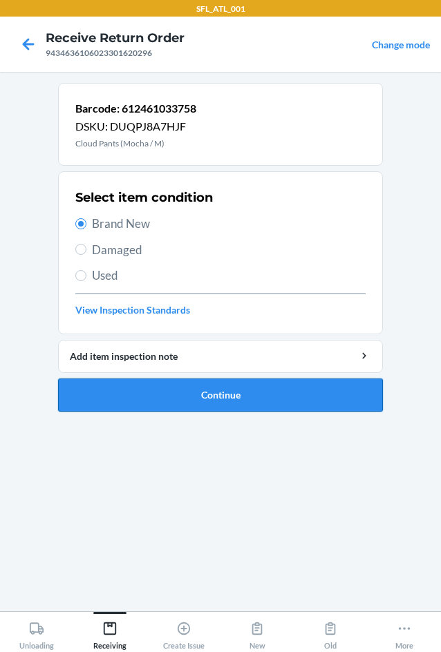
click at [234, 399] on button "Continue" at bounding box center [220, 395] width 325 height 33
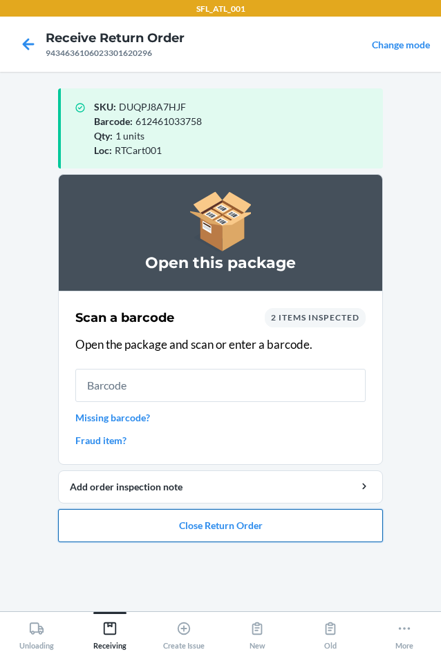
click at [233, 526] on button "Close Return Order" at bounding box center [220, 525] width 325 height 33
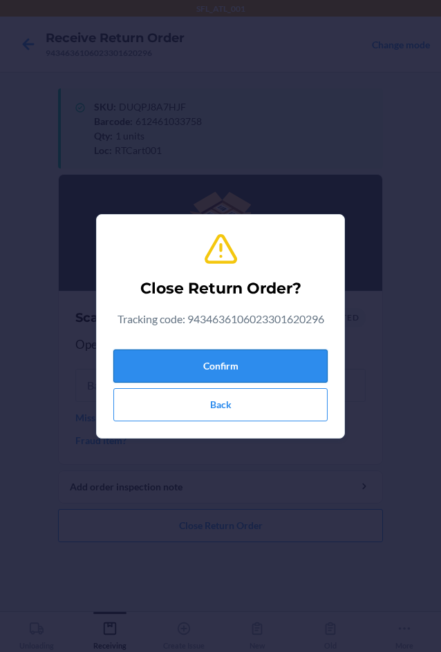
click at [221, 372] on button "Confirm" at bounding box center [220, 366] width 214 height 33
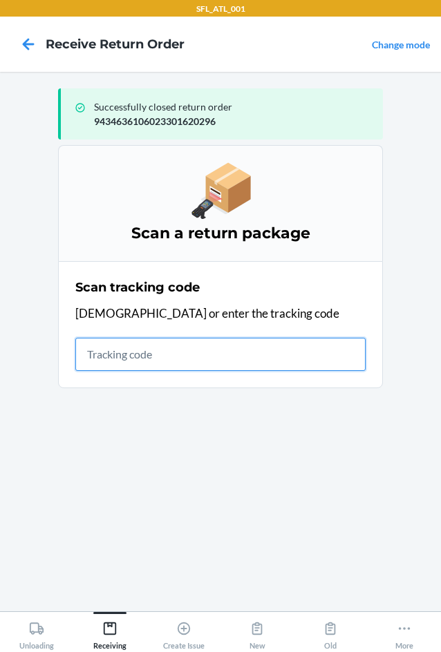
click at [145, 356] on input "text" at bounding box center [220, 354] width 290 height 33
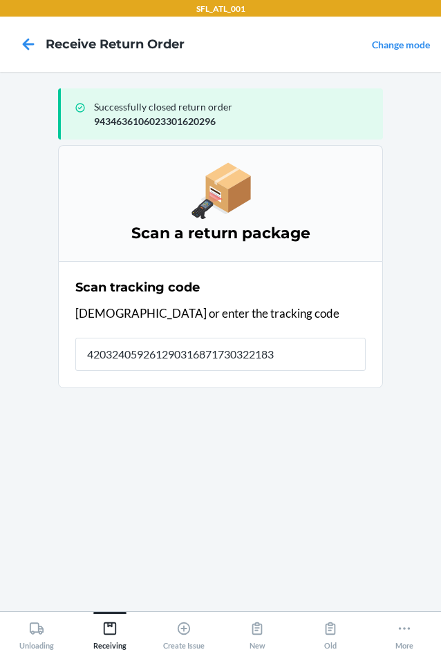
click at [144, 362] on section "Scan a return package Scan tracking code Scan or enter the tracking code 420324…" at bounding box center [220, 372] width 325 height 455
click at [165, 360] on section "Scan a return package Scan tracking code Scan or enter the tracking code 420324…" at bounding box center [220, 372] width 325 height 455
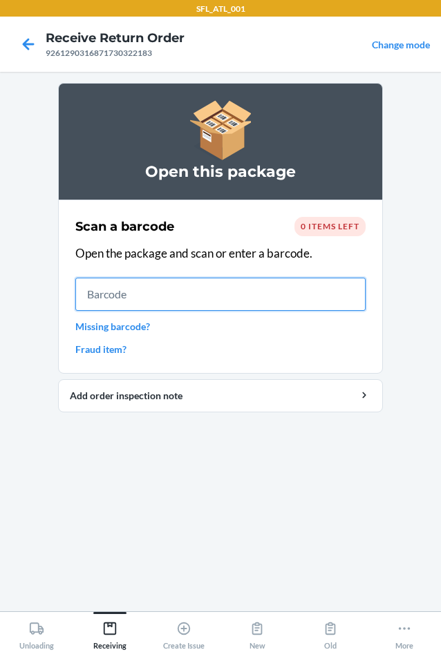
click at [111, 292] on input "text" at bounding box center [220, 294] width 290 height 33
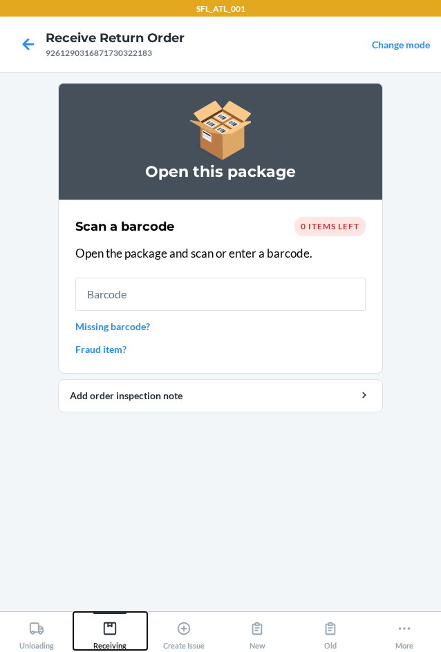
click at [105, 627] on icon at bounding box center [110, 629] width 12 height 12
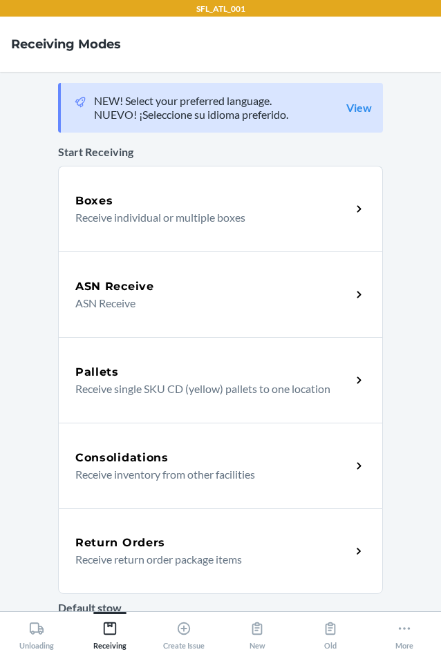
click at [135, 545] on h5 "Return Orders" at bounding box center [120, 543] width 90 height 17
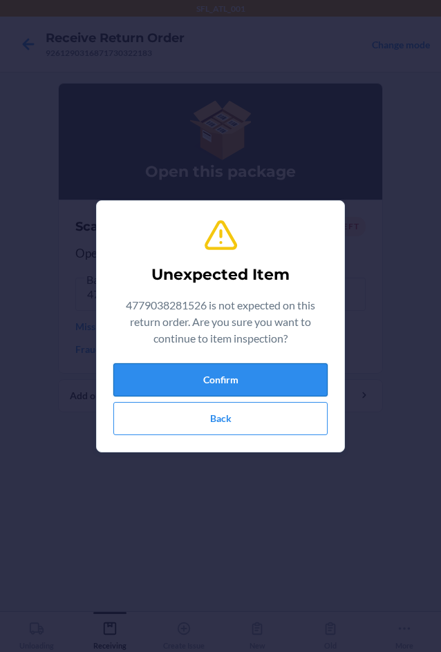
click at [235, 384] on button "Confirm" at bounding box center [220, 379] width 214 height 33
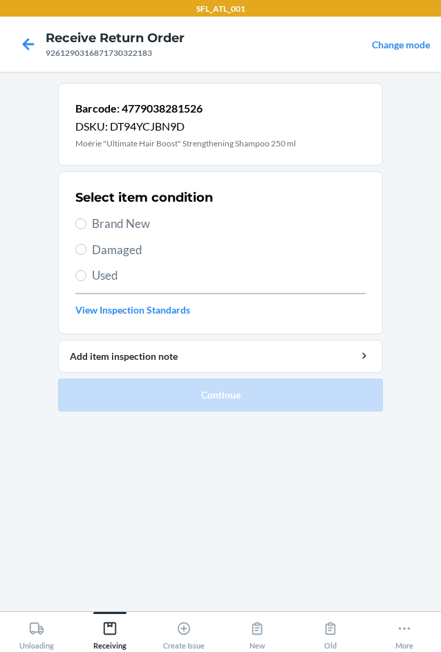
click at [98, 222] on span "Brand New" at bounding box center [229, 224] width 274 height 18
click at [86, 222] on input "Brand New" at bounding box center [80, 223] width 11 height 11
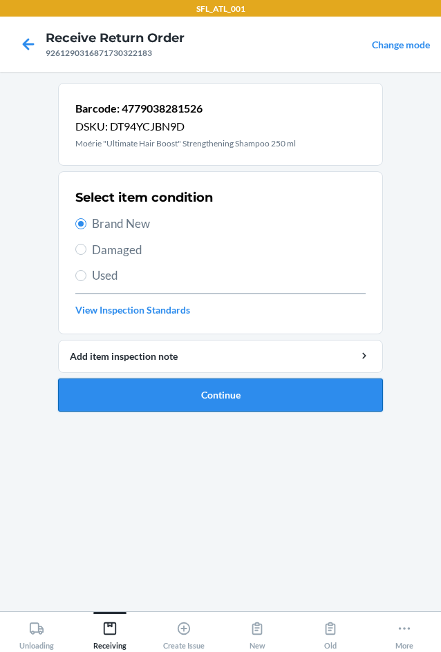
click at [196, 393] on button "Continue" at bounding box center [220, 395] width 325 height 33
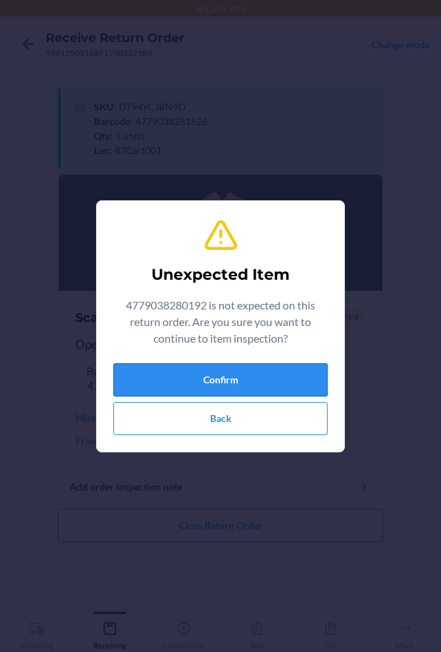
click at [293, 379] on button "Confirm" at bounding box center [220, 379] width 214 height 33
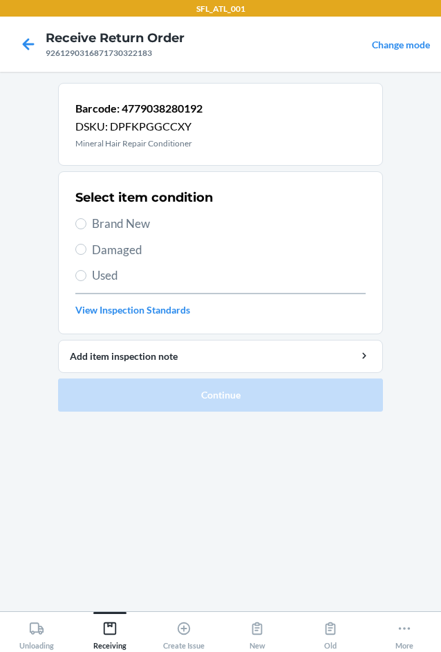
click at [93, 223] on span "Brand New" at bounding box center [229, 224] width 274 height 18
click at [86, 223] on input "Brand New" at bounding box center [80, 223] width 11 height 11
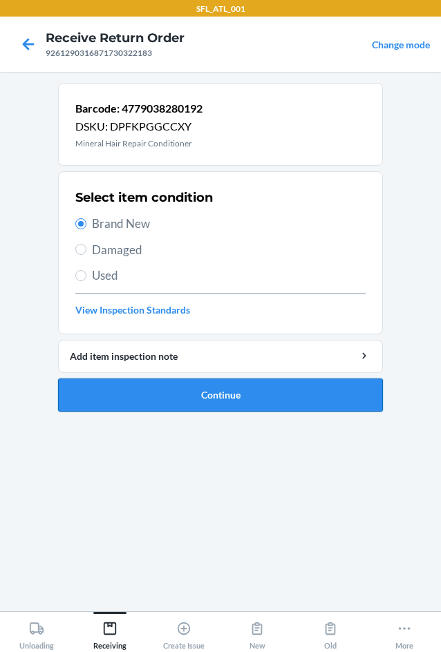
click at [210, 403] on button "Continue" at bounding box center [220, 395] width 325 height 33
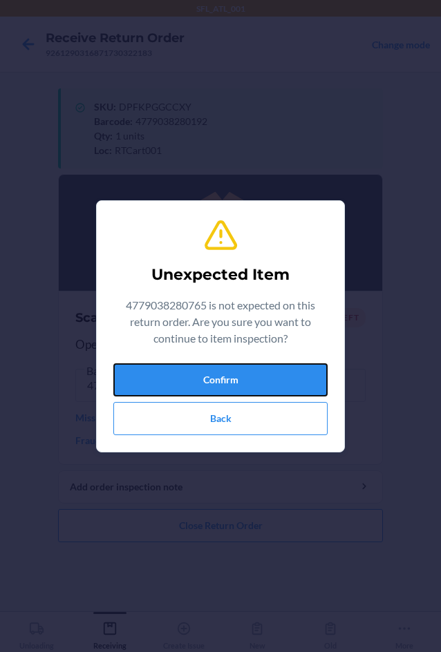
click at [215, 379] on button "Confirm" at bounding box center [220, 379] width 214 height 33
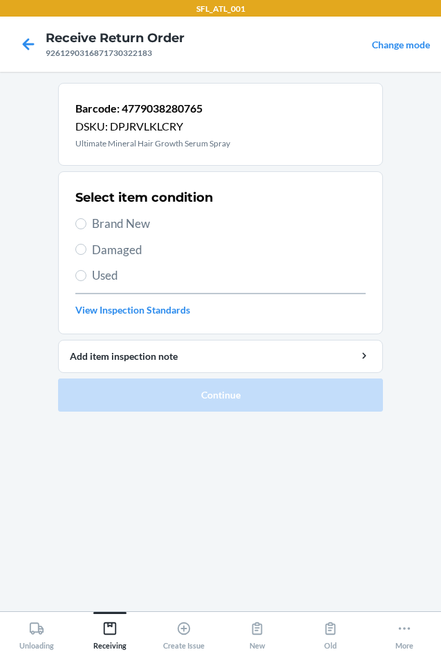
click at [130, 225] on span "Brand New" at bounding box center [229, 224] width 274 height 18
click at [86, 225] on input "Brand New" at bounding box center [80, 223] width 11 height 11
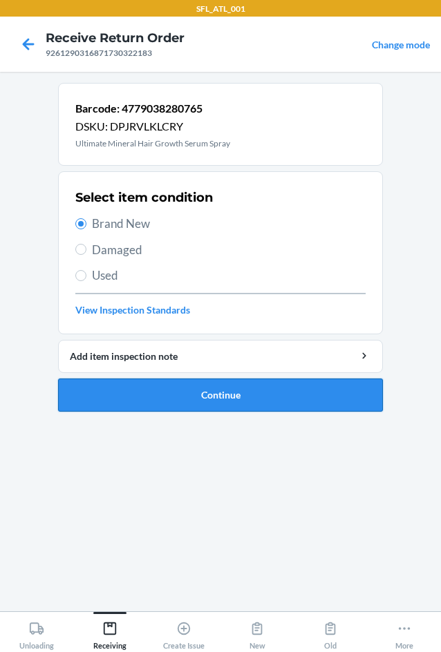
click at [194, 387] on button "Continue" at bounding box center [220, 395] width 325 height 33
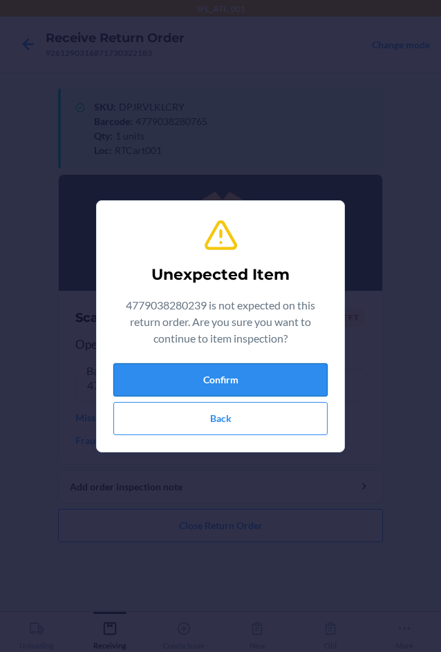
click at [169, 375] on button "Confirm" at bounding box center [220, 379] width 214 height 33
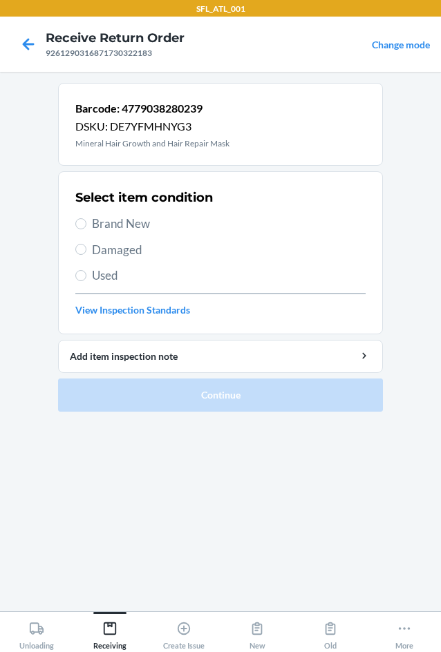
click at [95, 220] on span "Brand New" at bounding box center [229, 224] width 274 height 18
click at [86, 220] on input "Brand New" at bounding box center [80, 223] width 11 height 11
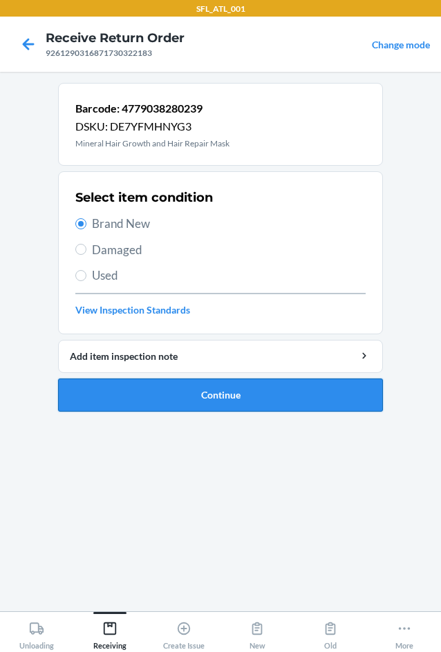
click at [205, 404] on button "Continue" at bounding box center [220, 395] width 325 height 33
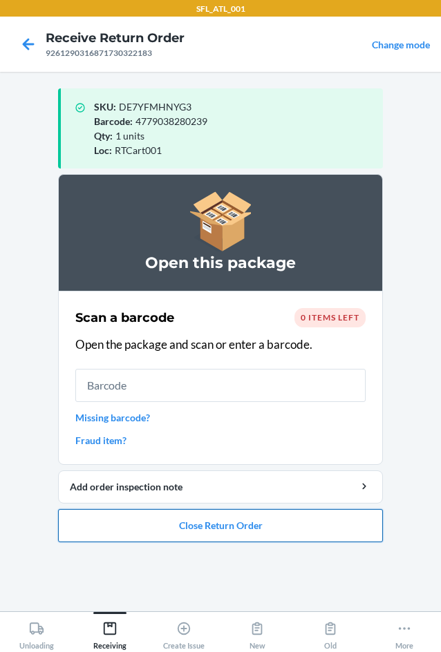
click at [210, 529] on button "Close Return Order" at bounding box center [220, 525] width 325 height 33
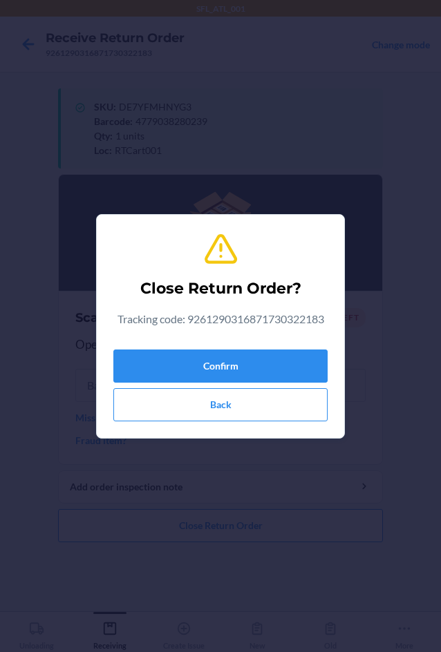
click at [216, 525] on div "Close Return Order? Tracking code: 9261290316871730322183 Confirm Back" at bounding box center [220, 326] width 441 height 652
click at [236, 368] on button "Confirm" at bounding box center [220, 366] width 214 height 33
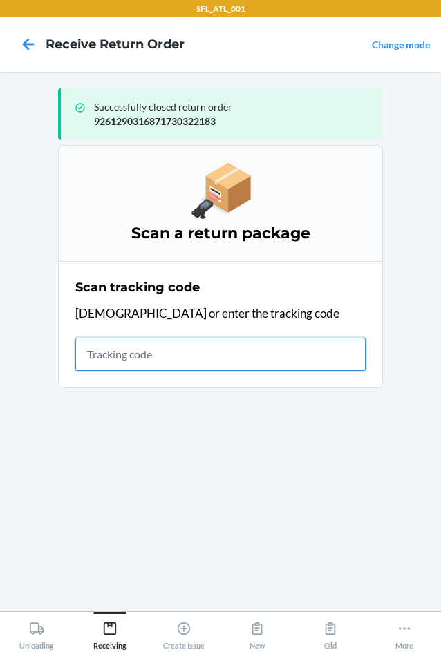
click at [173, 356] on input "text" at bounding box center [220, 354] width 290 height 33
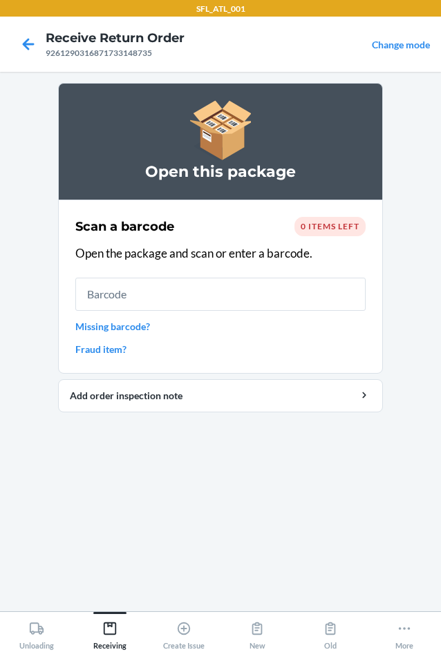
click at [189, 294] on input "text" at bounding box center [220, 294] width 290 height 33
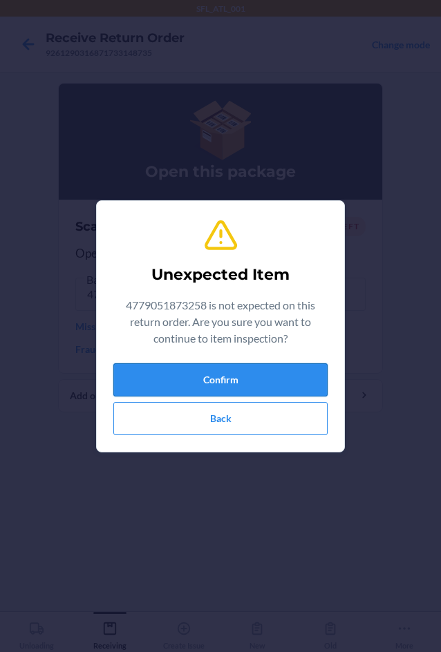
click at [208, 379] on button "Confirm" at bounding box center [220, 379] width 214 height 33
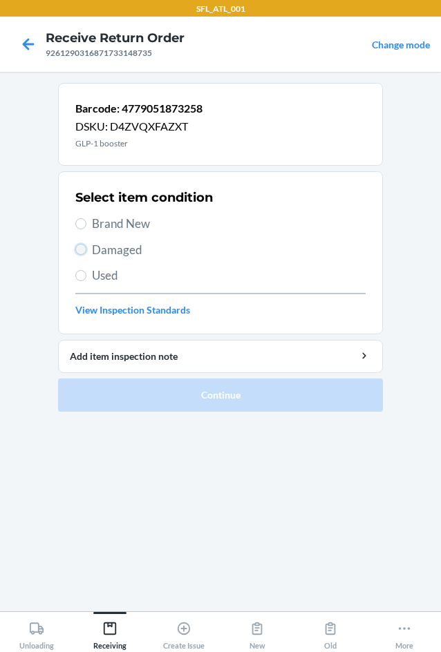
click at [80, 247] on input "Damaged" at bounding box center [80, 249] width 11 height 11
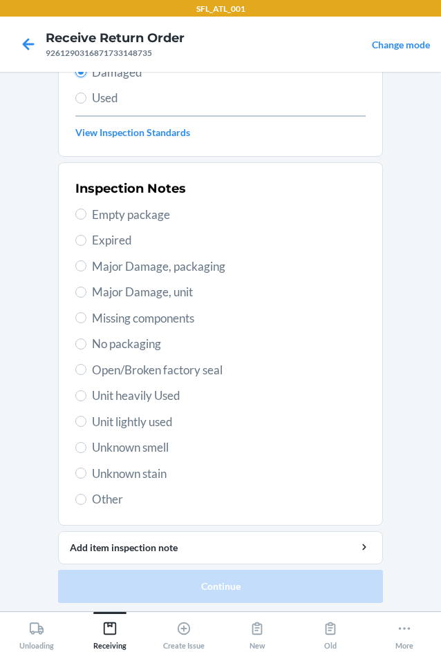
scroll to position [180, 0]
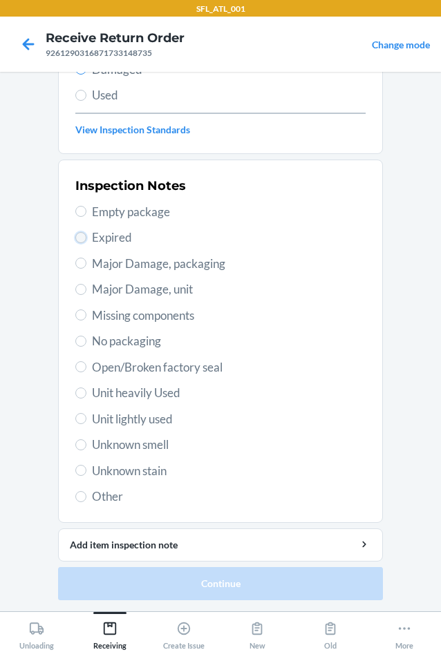
click at [79, 234] on input "Expired" at bounding box center [80, 237] width 11 height 11
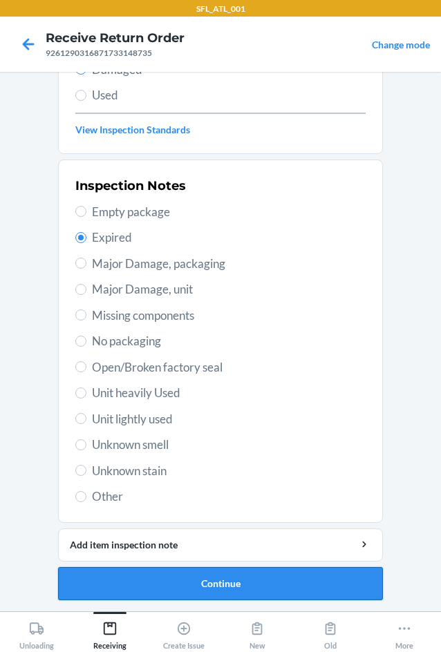
click at [202, 580] on button "Continue" at bounding box center [220, 583] width 325 height 33
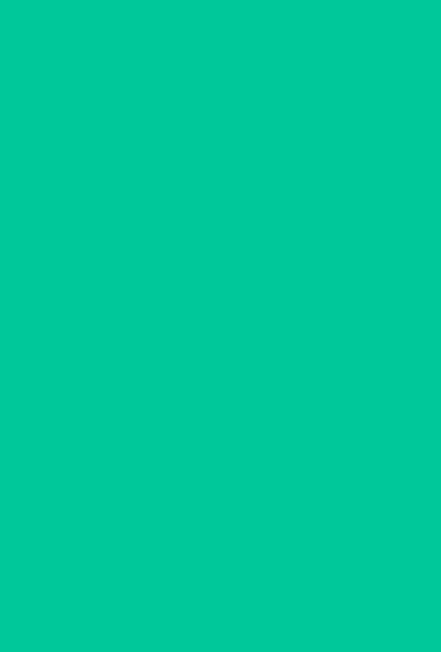
scroll to position [58, 0]
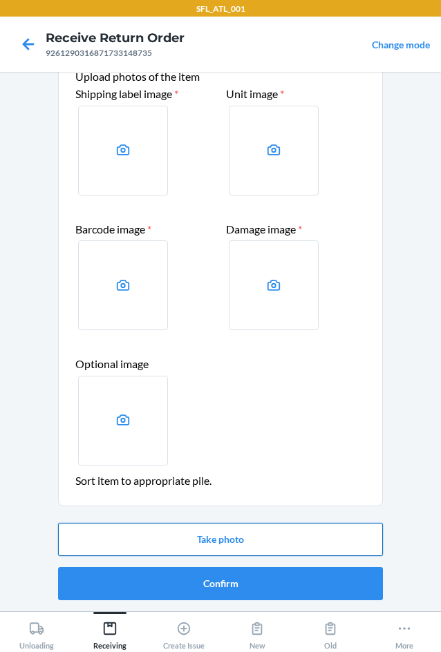
click at [211, 530] on button "Take photo" at bounding box center [220, 539] width 325 height 33
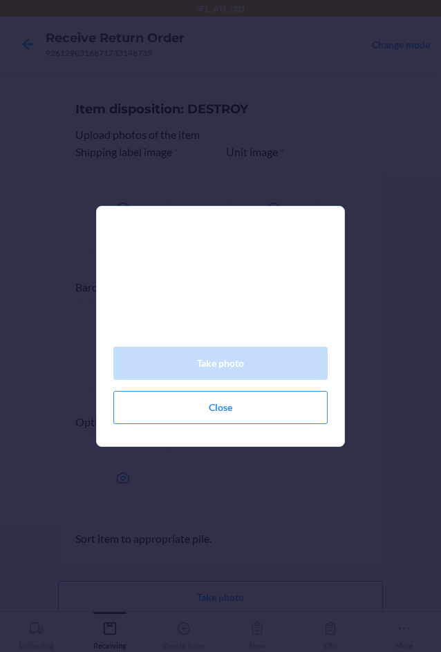
scroll to position [58, 0]
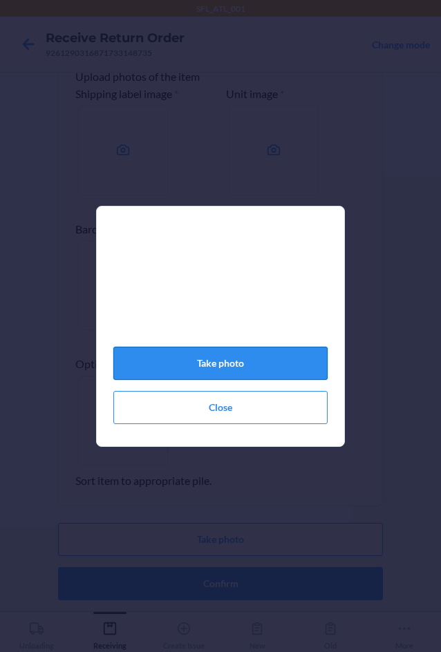
click at [254, 373] on button "Take photo" at bounding box center [220, 363] width 214 height 33
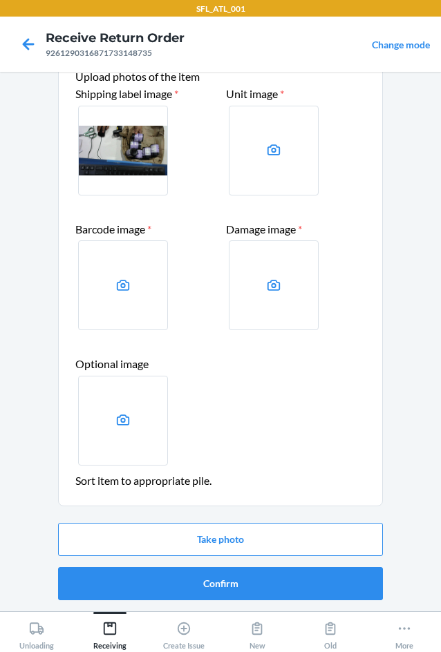
click at [273, 601] on div "Take photo Confirm" at bounding box center [220, 562] width 325 height 88
click at [267, 584] on button "Confirm" at bounding box center [220, 583] width 325 height 33
click at [265, 580] on section "Item disposition: DESTROY Upload photos of the item Shipping label image * Unit…" at bounding box center [220, 318] width 325 height 587
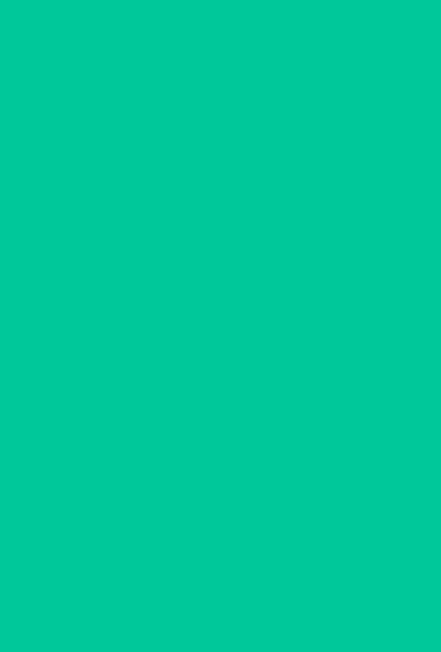
scroll to position [0, 0]
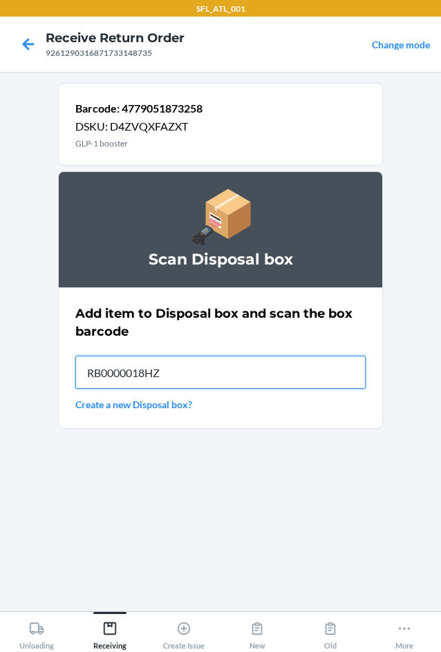
type input "RB0000018HZ"
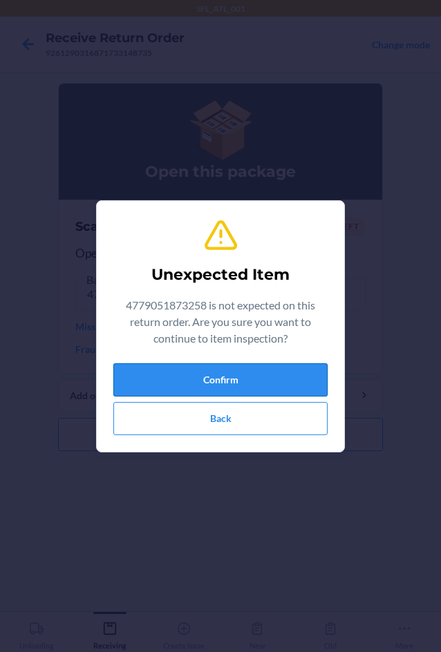
click at [227, 382] on button "Confirm" at bounding box center [220, 379] width 214 height 33
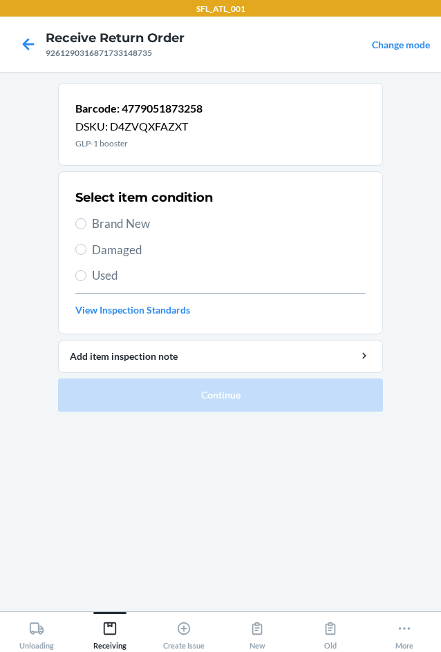
click at [96, 250] on span "Damaged" at bounding box center [229, 250] width 274 height 18
click at [86, 250] on input "Damaged" at bounding box center [80, 249] width 11 height 11
radio input "true"
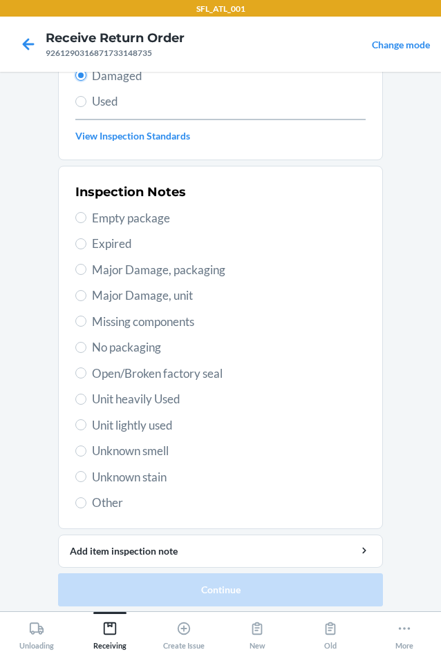
scroll to position [180, 0]
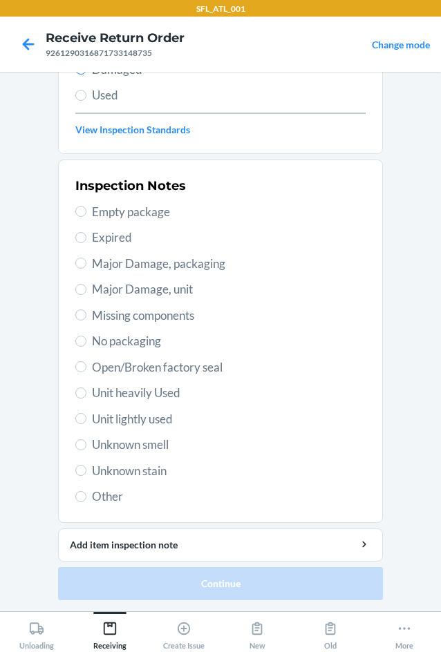
click at [94, 241] on span "Expired" at bounding box center [229, 238] width 274 height 18
click at [86, 241] on input "Expired" at bounding box center [80, 237] width 11 height 11
radio input "true"
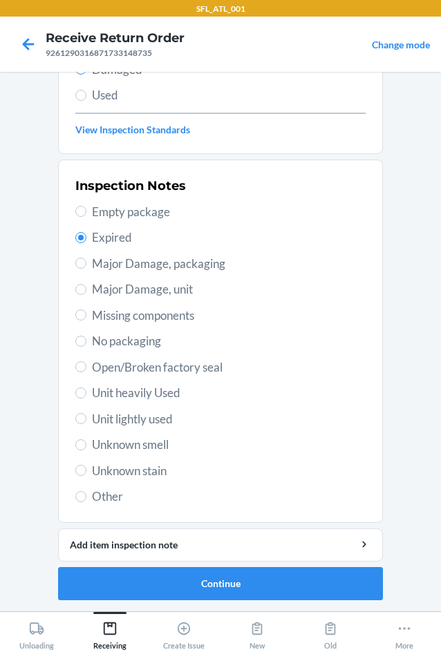
click at [85, 240] on label "Expired" at bounding box center [220, 238] width 290 height 18
click at [85, 240] on input "Expired" at bounding box center [80, 237] width 11 height 11
click at [75, 234] on input "Expired" at bounding box center [80, 237] width 11 height 11
click at [75, 237] on input "Expired" at bounding box center [80, 237] width 11 height 11
click at [78, 240] on input "Expired" at bounding box center [80, 237] width 11 height 11
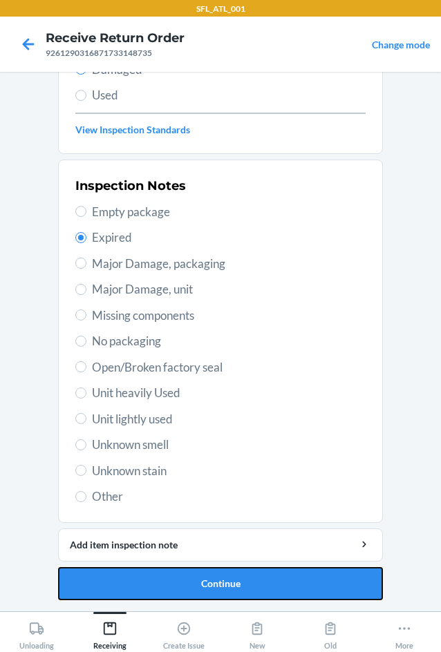
click at [217, 591] on button "Continue" at bounding box center [220, 583] width 325 height 33
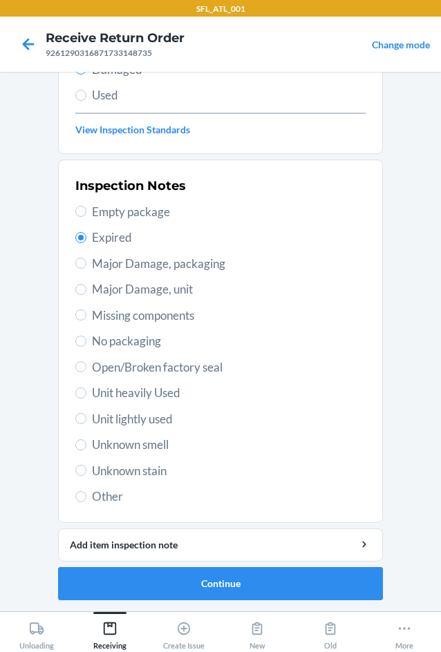
click at [193, 586] on section "Barcode: 4779051873258 DSKU: D4ZVQXFAZXT GLP-1 booster Select item condition Br…" at bounding box center [220, 257] width 325 height 709
click at [198, 586] on section "Barcode: 4779051873258 DSKU: D4ZVQXFAZXT GLP-1 booster Select item condition Br…" at bounding box center [220, 257] width 325 height 709
click at [200, 586] on section "Barcode: 4779051873258 DSKU: D4ZVQXFAZXT GLP-1 booster Select item condition Br…" at bounding box center [220, 257] width 325 height 709
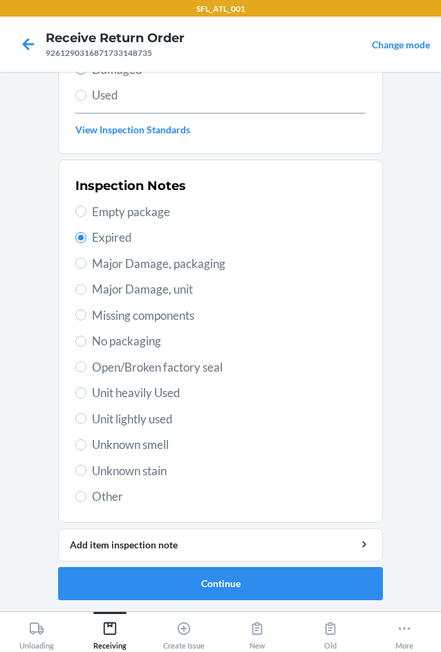
click at [200, 586] on section "Barcode: 4779051873258 DSKU: D4ZVQXFAZXT GLP-1 booster Select item condition Br…" at bounding box center [220, 257] width 325 height 709
click at [210, 585] on section "Barcode: 4779051873258 DSKU: D4ZVQXFAZXT GLP-1 booster Select item condition Br…" at bounding box center [220, 257] width 325 height 709
click at [213, 585] on section "Barcode: 4779051873258 DSKU: D4ZVQXFAZXT GLP-1 booster Select item condition Br…" at bounding box center [220, 257] width 325 height 709
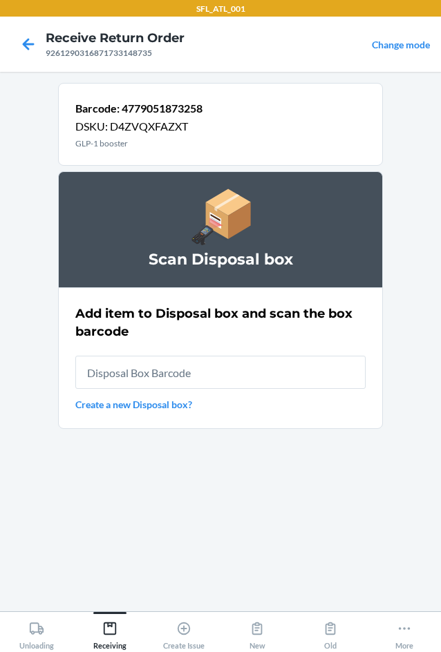
scroll to position [0, 0]
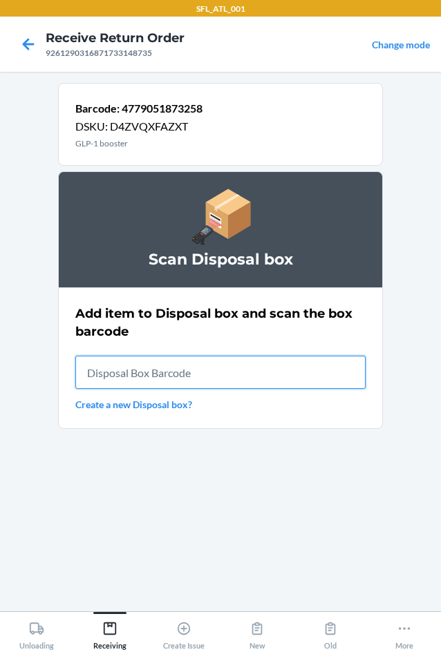
click at [147, 372] on input "text" at bounding box center [220, 372] width 290 height 33
type input "4779051873258"
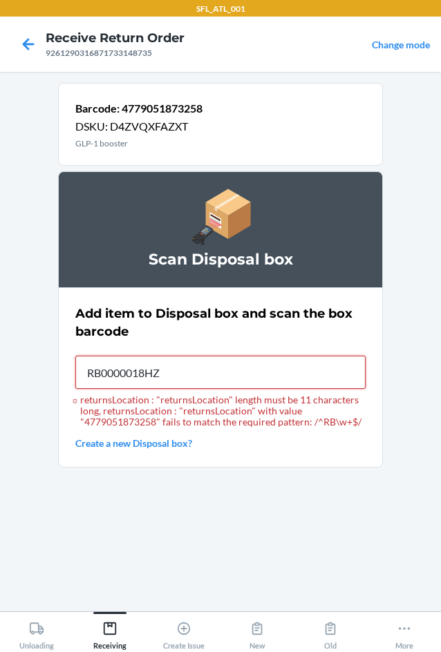
type input "RB0000018HZ"
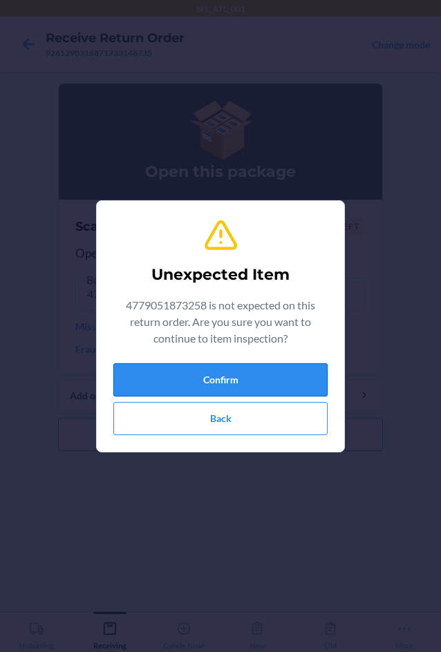
click at [147, 382] on button "Confirm" at bounding box center [220, 379] width 214 height 33
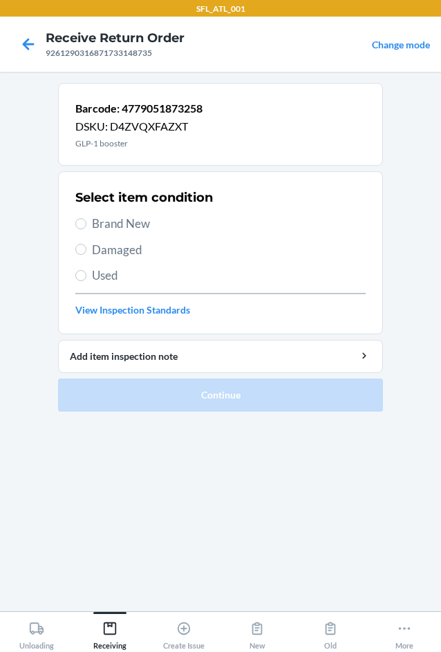
click at [131, 248] on span "Damaged" at bounding box center [229, 250] width 274 height 18
click at [86, 248] on input "Damaged" at bounding box center [80, 249] width 11 height 11
radio input "true"
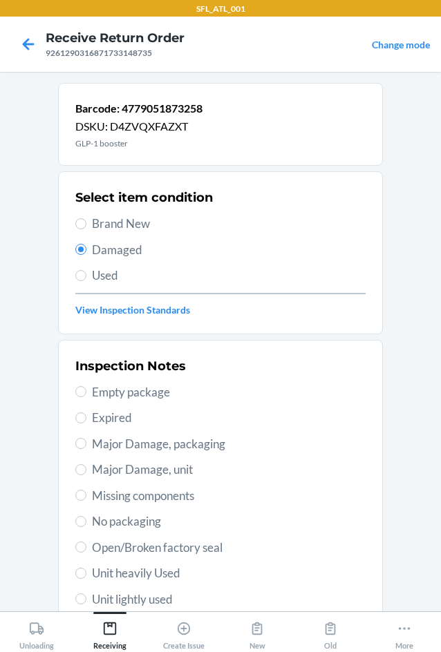
click at [98, 419] on span "Expired" at bounding box center [229, 418] width 274 height 18
click at [86, 419] on input "Expired" at bounding box center [80, 418] width 11 height 11
radio input "true"
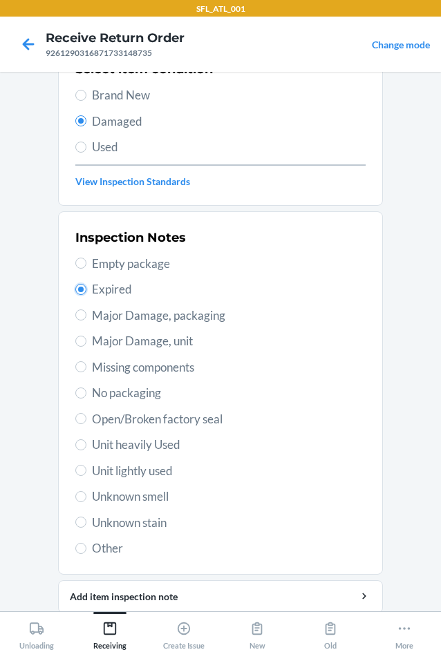
scroll to position [180, 0]
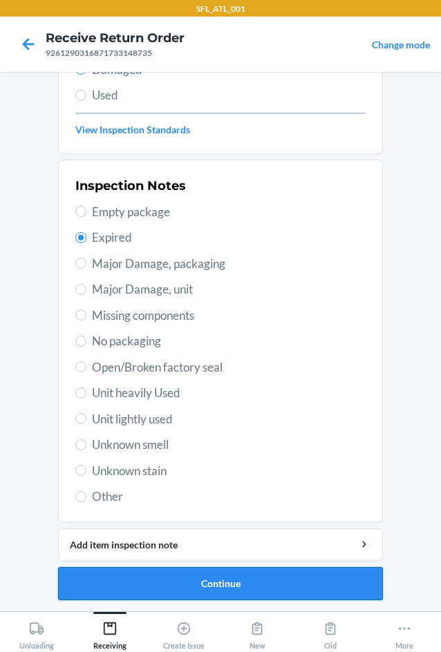
click at [221, 578] on button "Continue" at bounding box center [220, 583] width 325 height 33
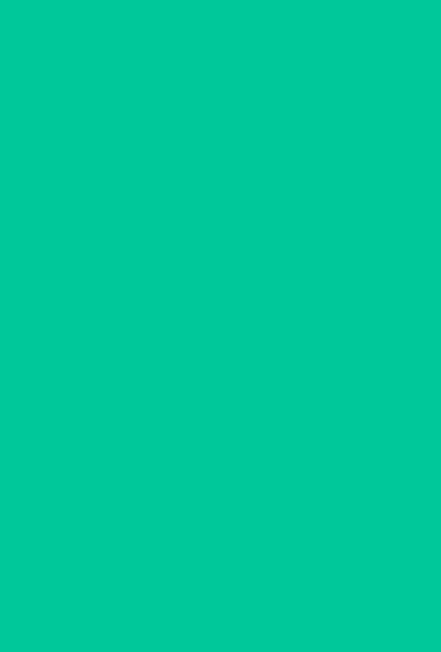
scroll to position [58, 0]
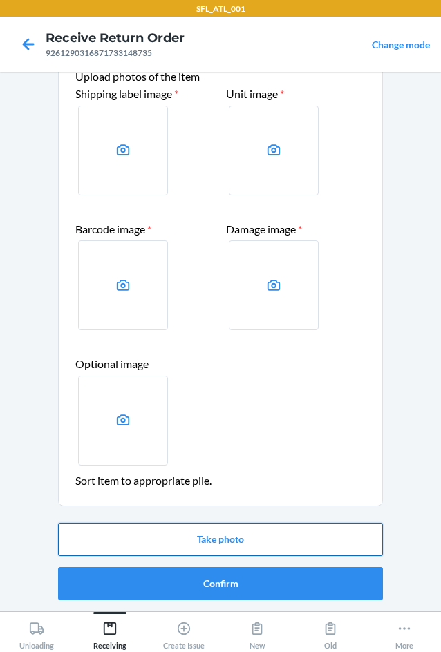
click at [223, 540] on button "Take photo" at bounding box center [220, 539] width 325 height 33
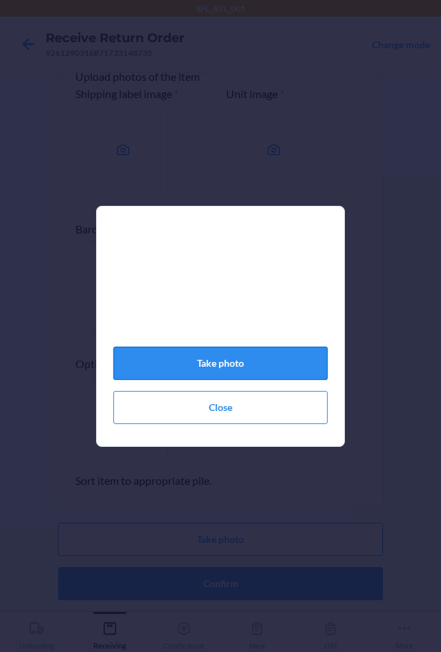
click at [263, 357] on button "Take photo" at bounding box center [220, 363] width 214 height 33
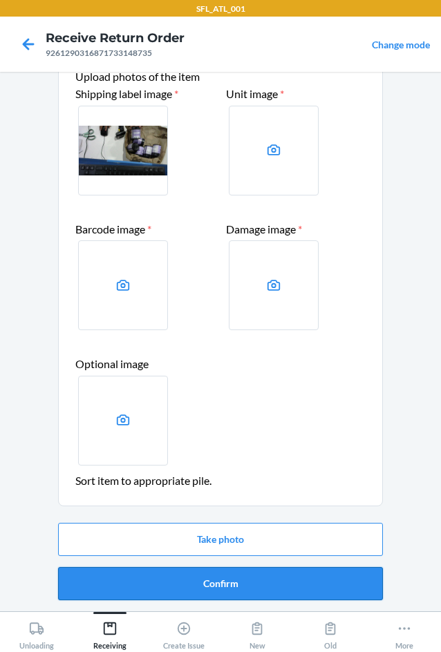
click at [219, 586] on button "Confirm" at bounding box center [220, 583] width 325 height 33
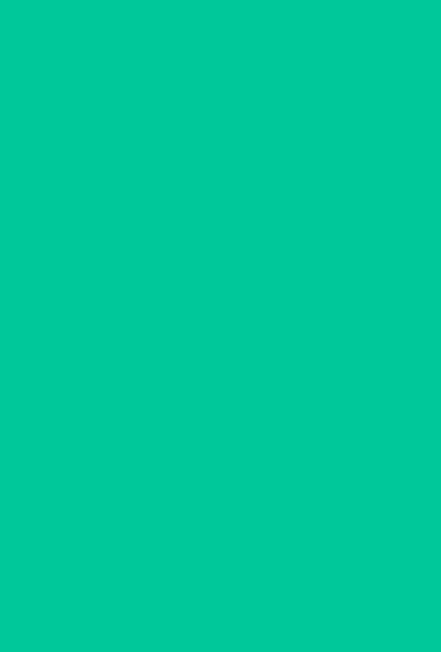
scroll to position [0, 0]
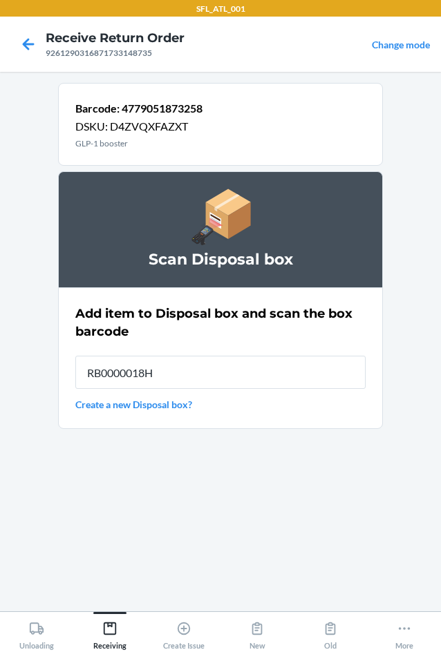
type input "RB0000018HZ"
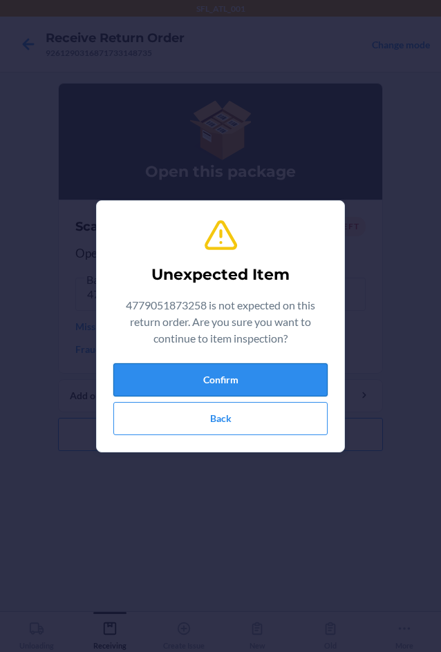
click at [258, 381] on button "Confirm" at bounding box center [220, 379] width 214 height 33
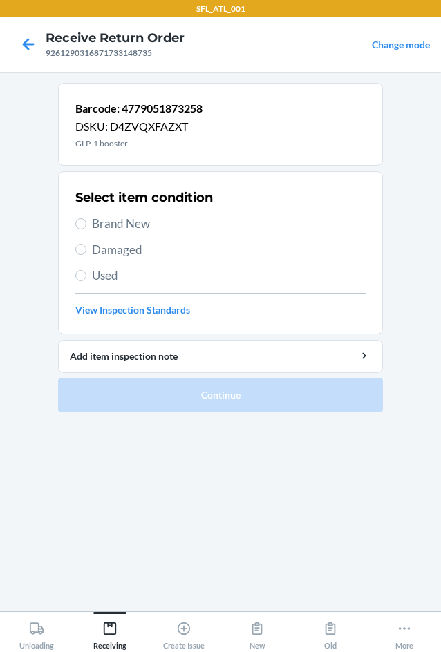
click at [117, 254] on span "Damaged" at bounding box center [229, 250] width 274 height 18
click at [86, 254] on input "Damaged" at bounding box center [80, 249] width 11 height 11
radio input "true"
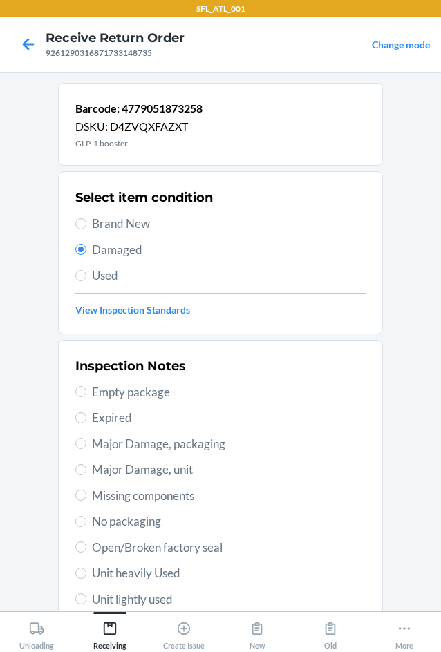
click at [113, 413] on span "Expired" at bounding box center [229, 418] width 274 height 18
click at [86, 413] on input "Expired" at bounding box center [80, 418] width 11 height 11
radio input "true"
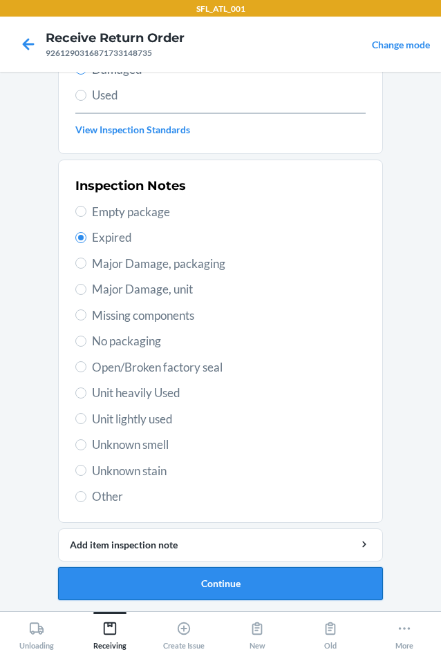
click at [190, 585] on button "Continue" at bounding box center [220, 583] width 325 height 33
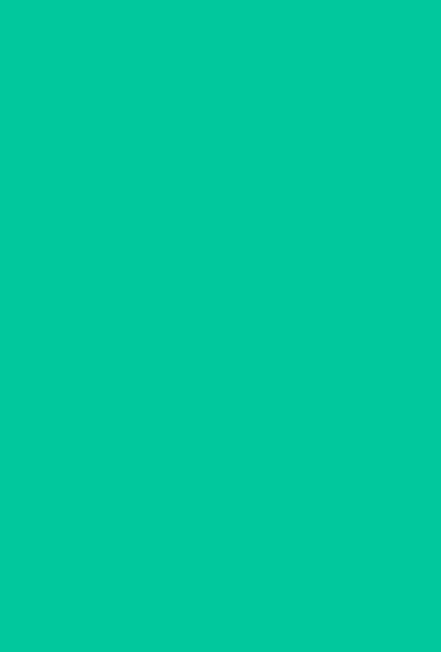
scroll to position [58, 0]
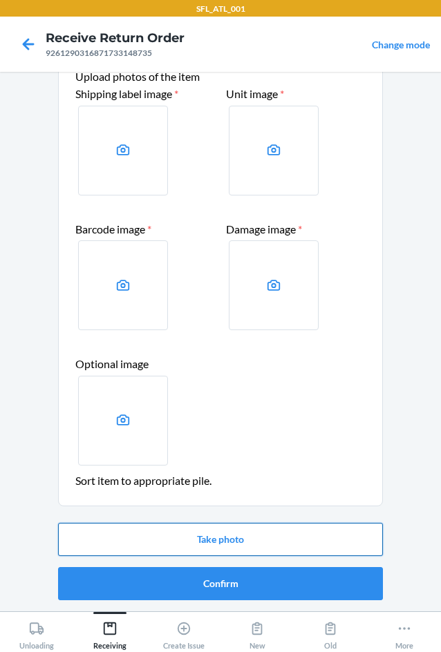
click at [206, 536] on button "Take photo" at bounding box center [220, 539] width 325 height 33
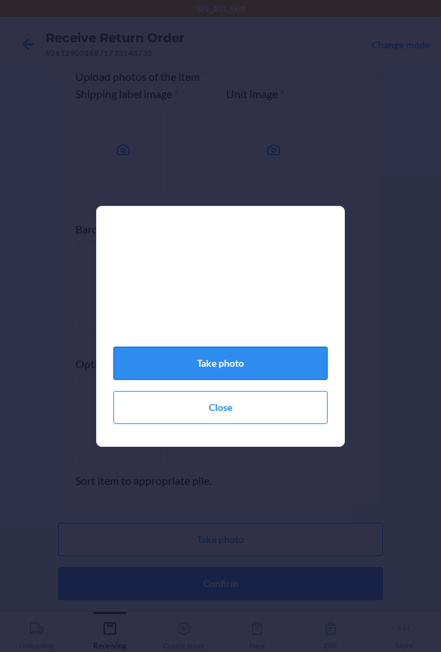
click at [266, 376] on button "Take photo" at bounding box center [220, 363] width 214 height 33
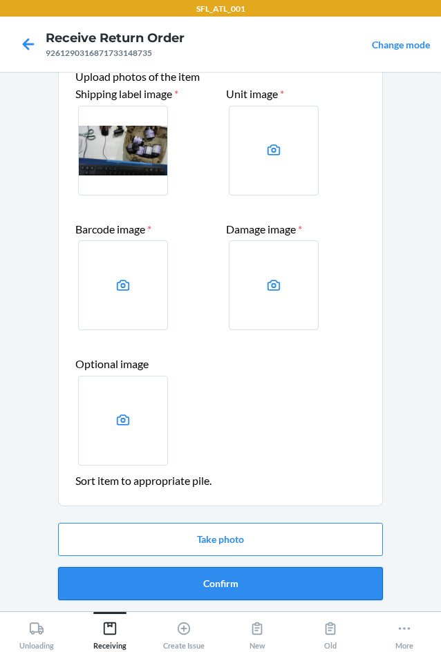
click at [220, 583] on button "Confirm" at bounding box center [220, 583] width 325 height 33
click at [220, 583] on section "Item disposition: DESTROY Upload photos of the item Shipping label image * Unit…" at bounding box center [220, 318] width 325 height 587
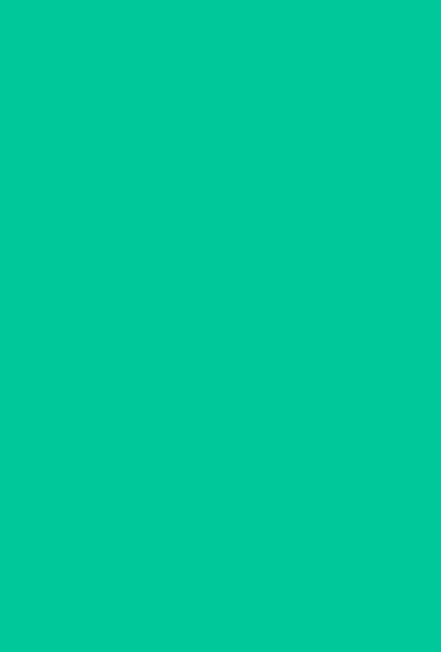
click at [220, 583] on section "Barcode: 4779051873258 DSKU: D4ZVQXFAZXT GLP-1 booster Scan Disposal box Add it…" at bounding box center [220, 342] width 325 height 518
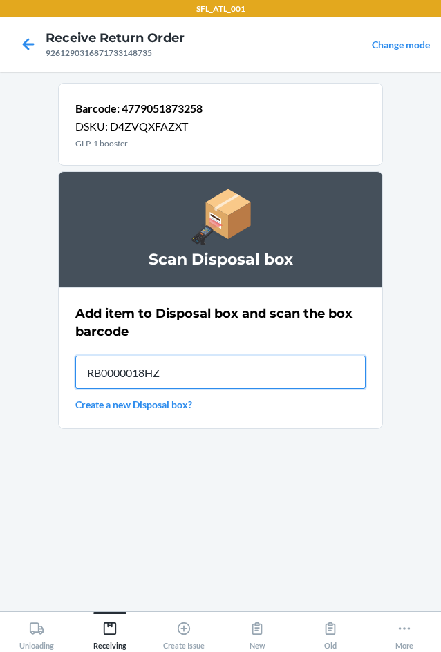
type input "RB0000018HZ"
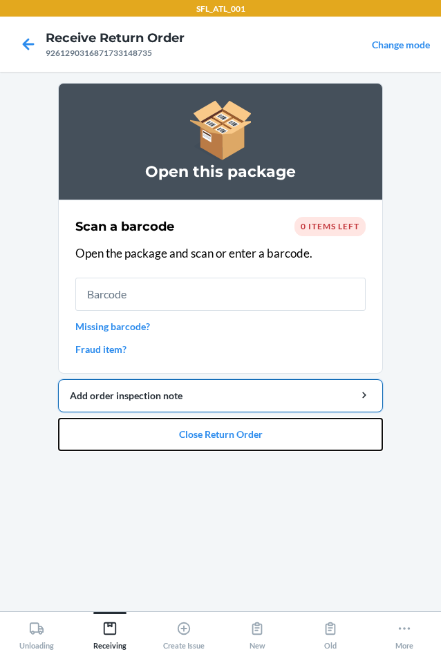
click at [196, 437] on button "Close Return Order" at bounding box center [220, 434] width 325 height 33
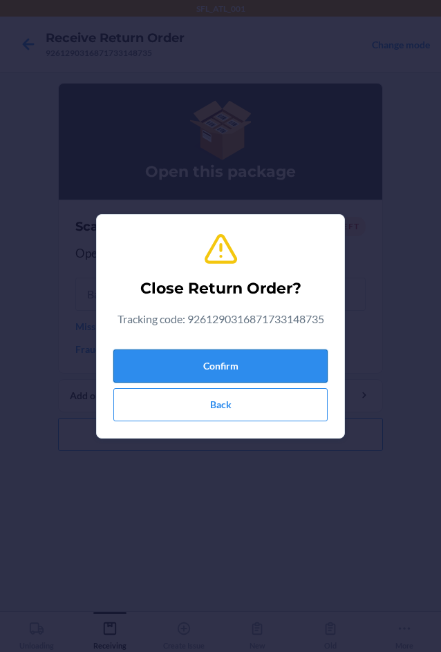
click at [214, 368] on button "Confirm" at bounding box center [220, 366] width 214 height 33
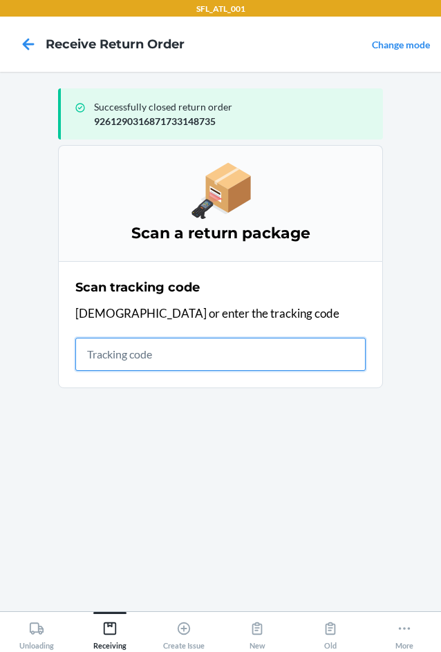
click at [122, 356] on input "text" at bounding box center [220, 354] width 290 height 33
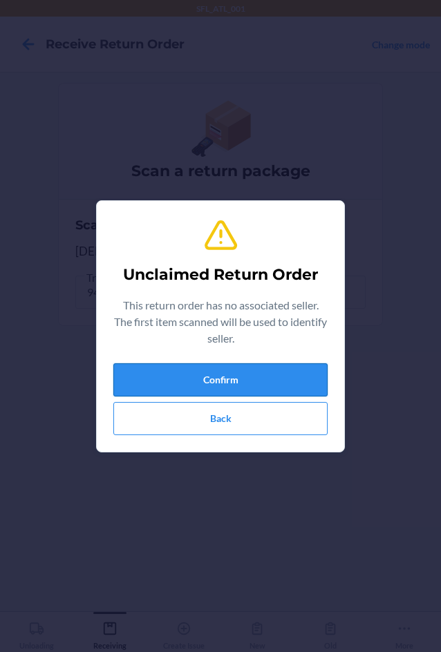
click at [227, 381] on button "Confirm" at bounding box center [220, 379] width 214 height 33
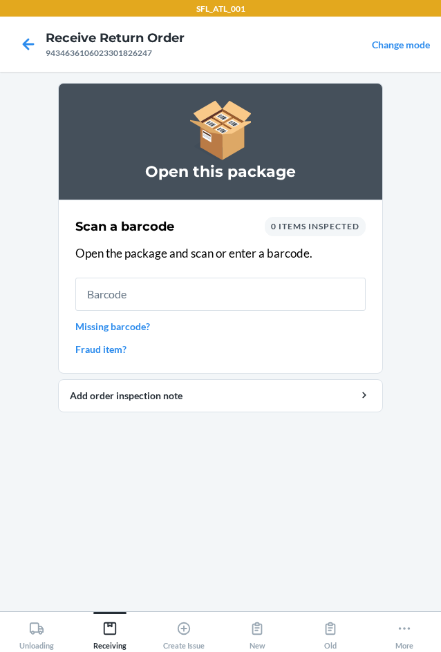
click at [121, 330] on link "Missing barcode?" at bounding box center [220, 326] width 290 height 15
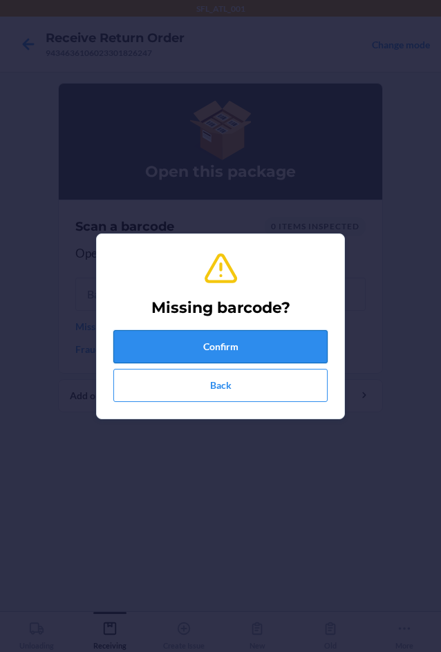
click at [136, 338] on button "Confirm" at bounding box center [220, 346] width 214 height 33
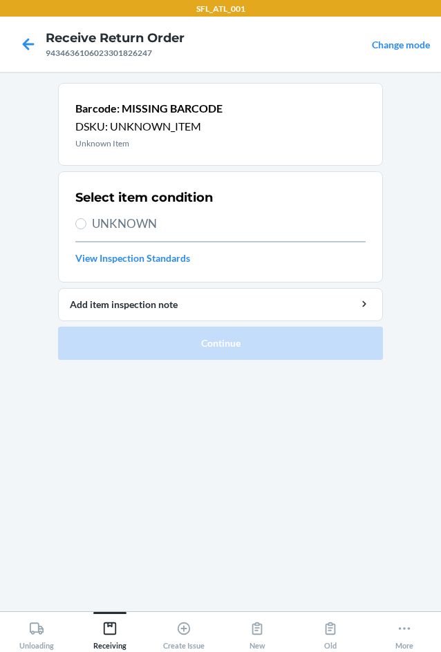
click at [131, 221] on span "UNKNOWN" at bounding box center [229, 224] width 274 height 18
click at [86, 221] on input "UNKNOWN" at bounding box center [80, 223] width 11 height 11
radio input "true"
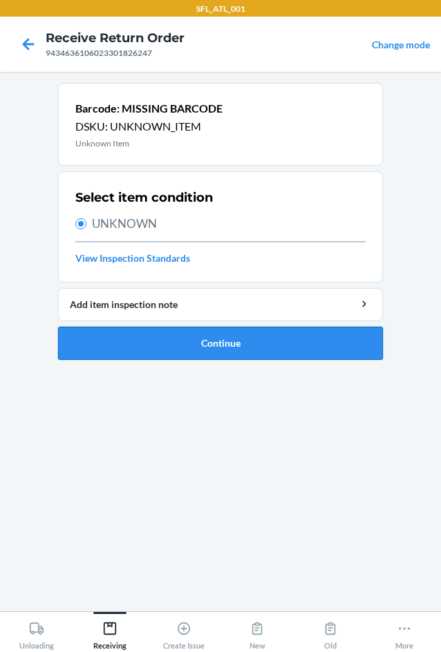
click at [182, 350] on button "Continue" at bounding box center [220, 343] width 325 height 33
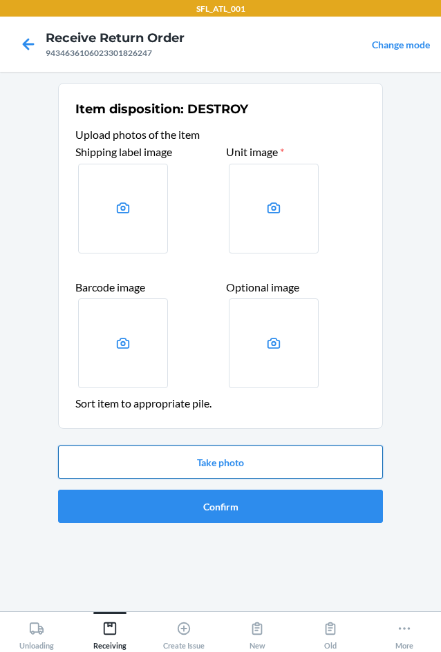
click at [216, 457] on button "Take photo" at bounding box center [220, 462] width 325 height 33
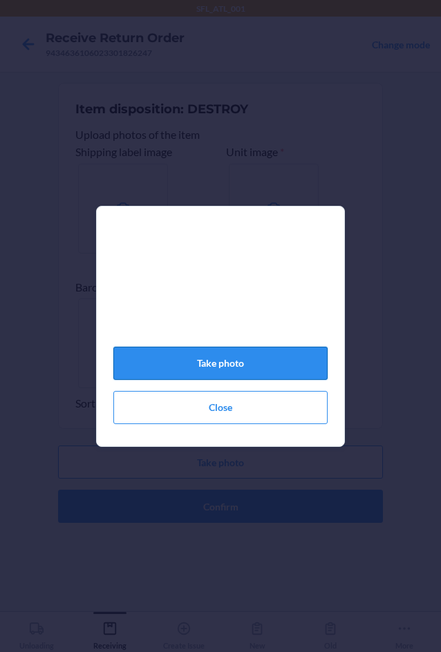
click at [254, 370] on button "Take photo" at bounding box center [220, 363] width 214 height 33
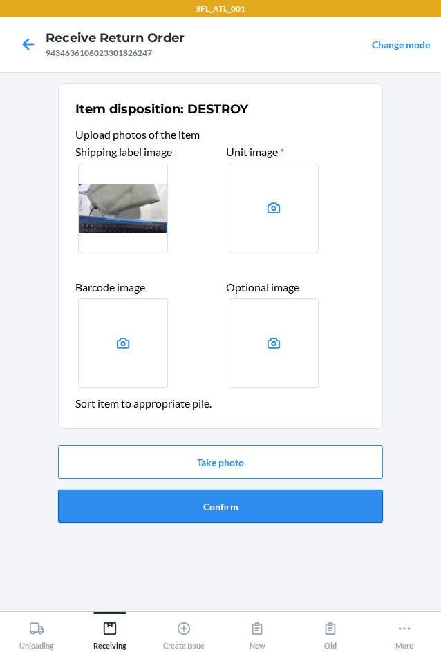
click at [238, 502] on button "Confirm" at bounding box center [220, 506] width 325 height 33
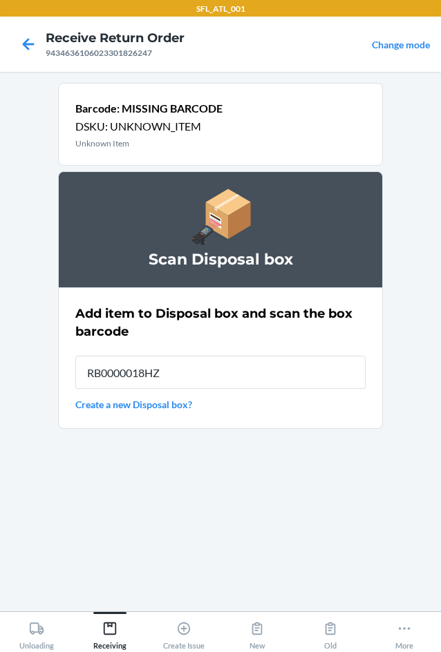
type input "RB0000018HZ"
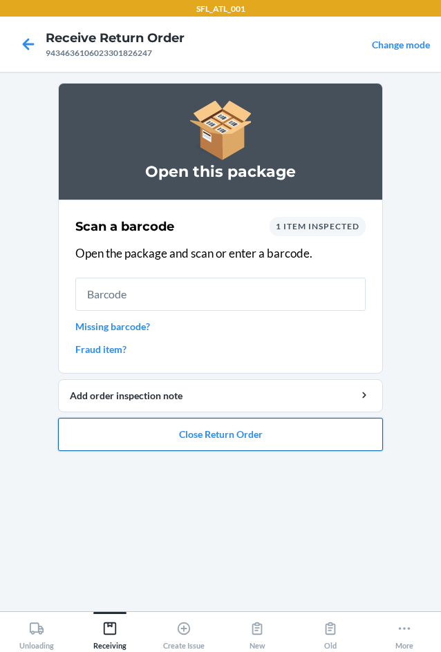
click at [238, 435] on button "Close Return Order" at bounding box center [220, 434] width 325 height 33
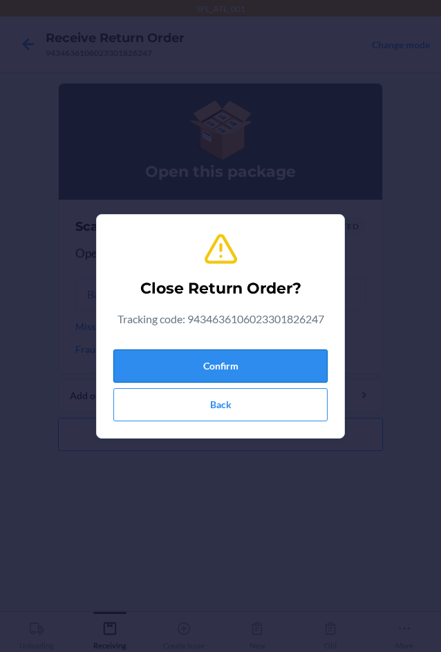
click at [232, 357] on button "Confirm" at bounding box center [220, 366] width 214 height 33
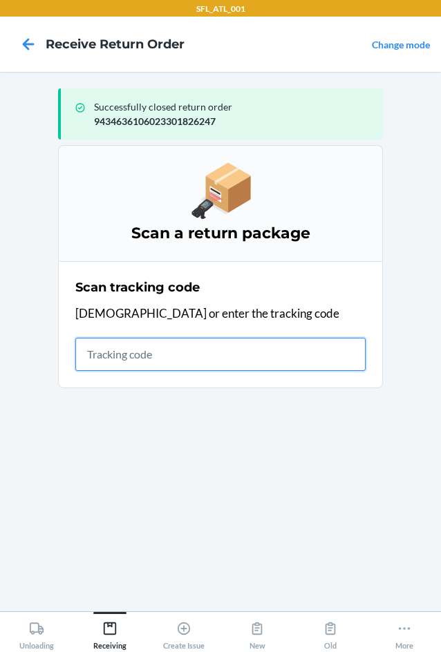
click at [98, 355] on input "text" at bounding box center [220, 354] width 290 height 33
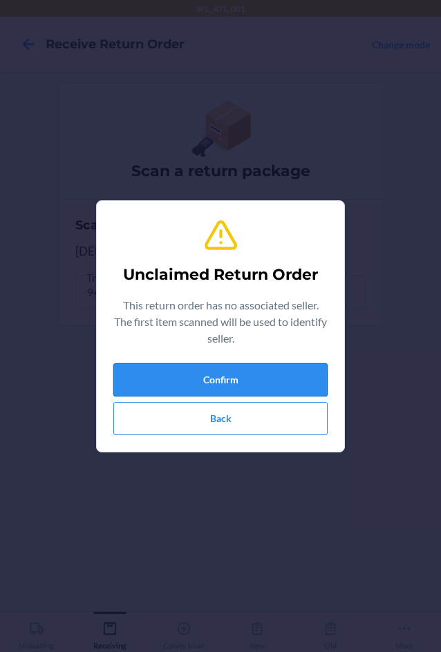
click at [186, 385] on button "Confirm" at bounding box center [220, 379] width 214 height 33
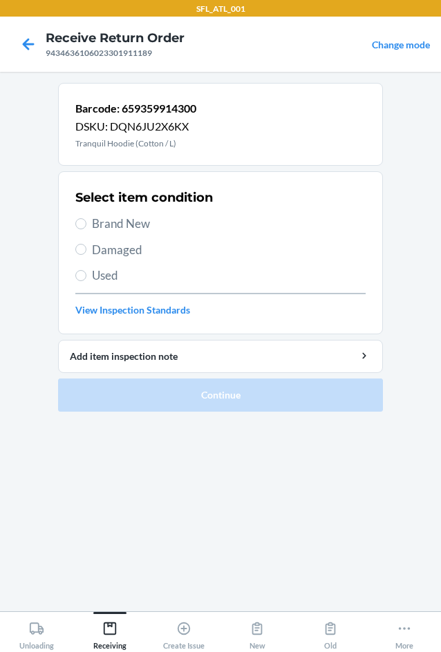
click at [91, 227] on label "Brand New" at bounding box center [220, 224] width 290 height 18
click at [86, 227] on input "Brand New" at bounding box center [80, 223] width 11 height 11
radio input "true"
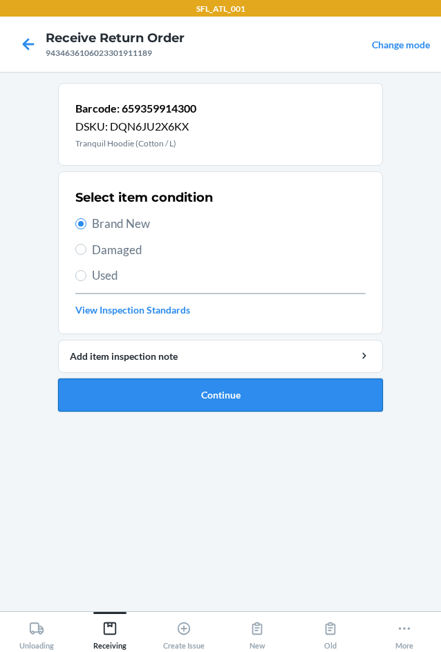
click at [190, 400] on button "Continue" at bounding box center [220, 395] width 325 height 33
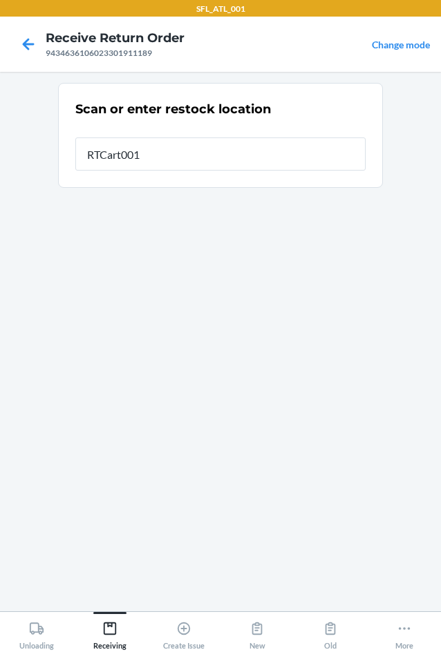
type input "RTCart001"
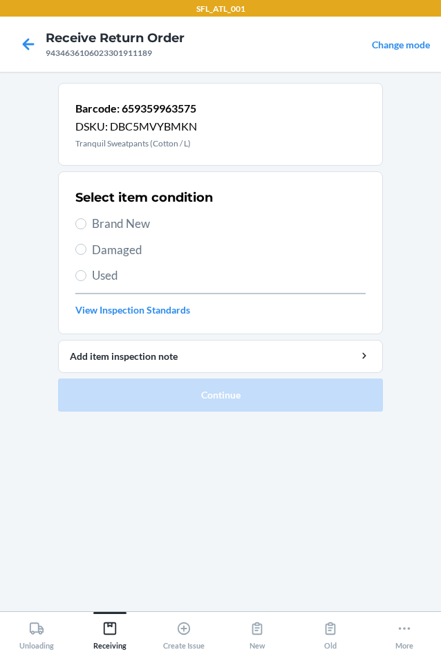
click at [140, 223] on span "Brand New" at bounding box center [229, 224] width 274 height 18
click at [86, 223] on input "Brand New" at bounding box center [80, 223] width 11 height 11
radio input "true"
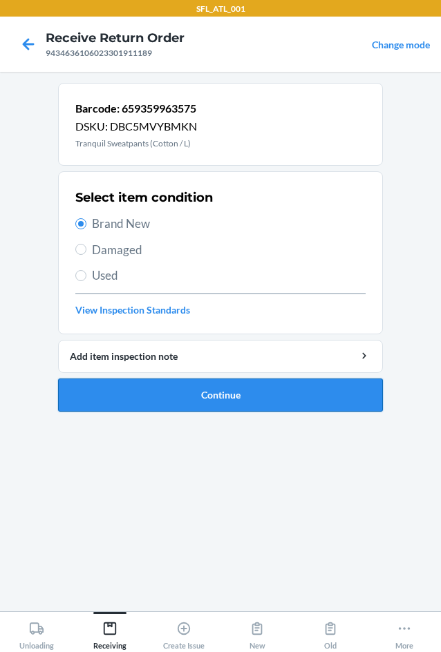
click at [216, 399] on button "Continue" at bounding box center [220, 395] width 325 height 33
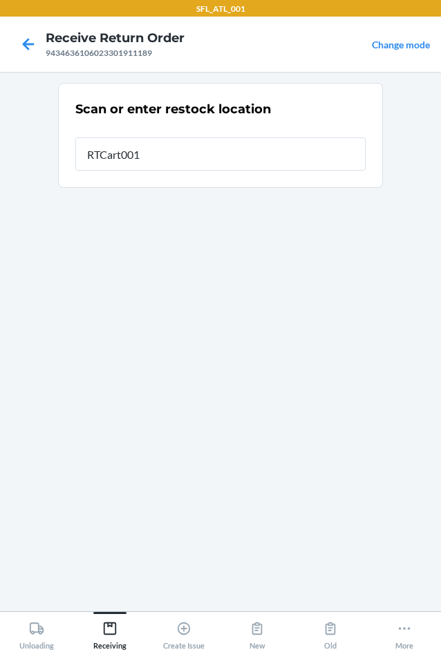
type input "RTCart001"
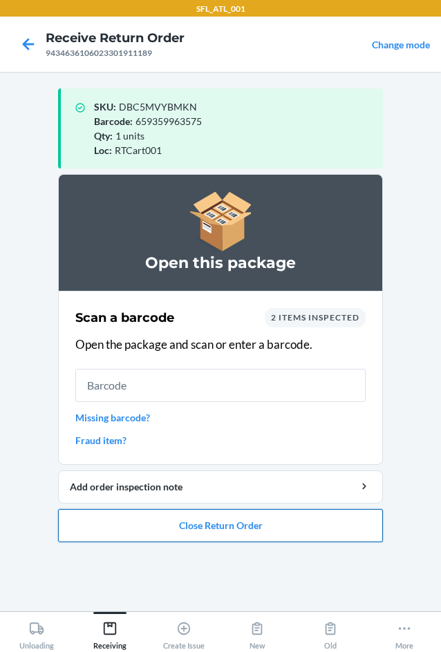
click at [197, 527] on button "Close Return Order" at bounding box center [220, 525] width 325 height 33
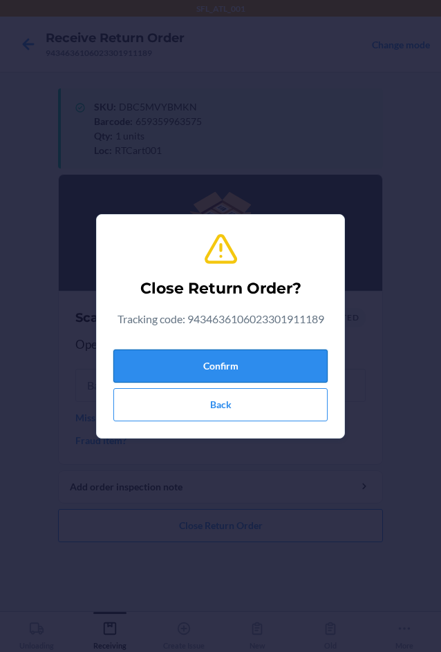
click at [216, 368] on button "Confirm" at bounding box center [220, 366] width 214 height 33
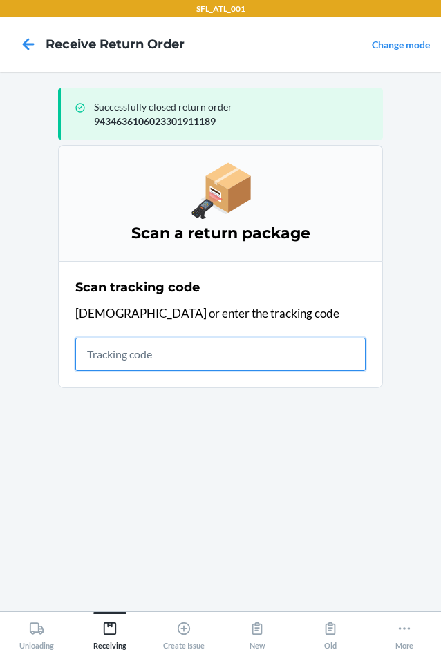
click at [152, 361] on input "text" at bounding box center [220, 354] width 290 height 33
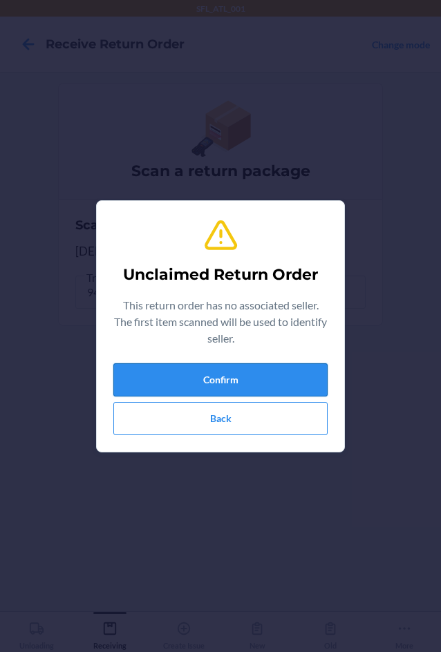
click at [169, 385] on button "Confirm" at bounding box center [220, 379] width 214 height 33
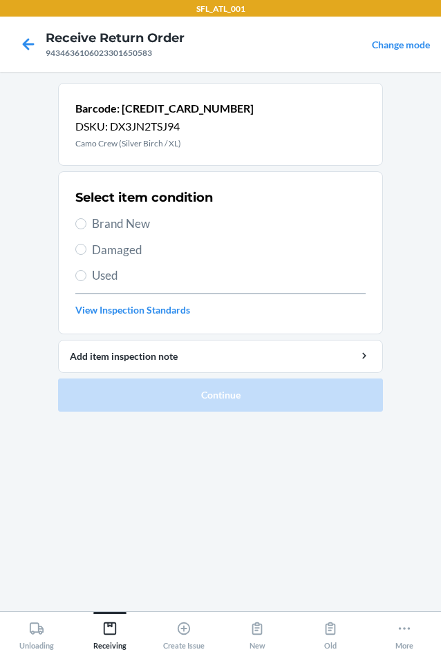
click at [108, 229] on span "Brand New" at bounding box center [229, 224] width 274 height 18
click at [86, 229] on input "Brand New" at bounding box center [80, 223] width 11 height 11
radio input "true"
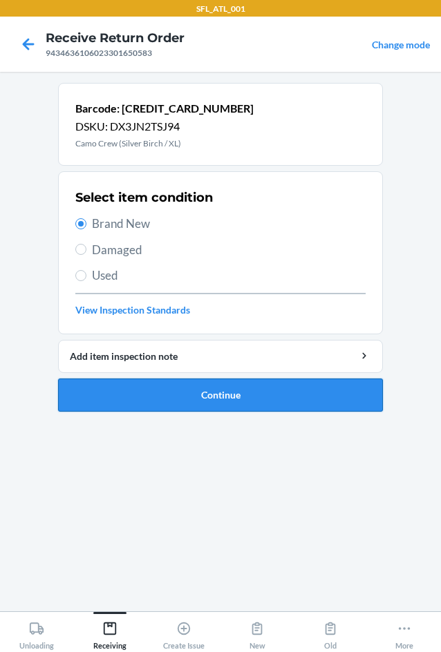
click at [234, 395] on button "Continue" at bounding box center [220, 395] width 325 height 33
click at [238, 390] on section "Barcode: 610655819973 DSKU: DX3JN2TSJ94 Camo Crew (Silver Birch / XL) Select it…" at bounding box center [220, 342] width 325 height 518
click at [231, 390] on section "Barcode: 610655819973 DSKU: DX3JN2TSJ94 Camo Crew (Silver Birch / XL) Select it…" at bounding box center [220, 342] width 325 height 518
click at [209, 398] on section "Barcode: 610655819973 DSKU: DX3JN2TSJ94 Camo Crew (Silver Birch / XL) Select it…" at bounding box center [220, 342] width 325 height 518
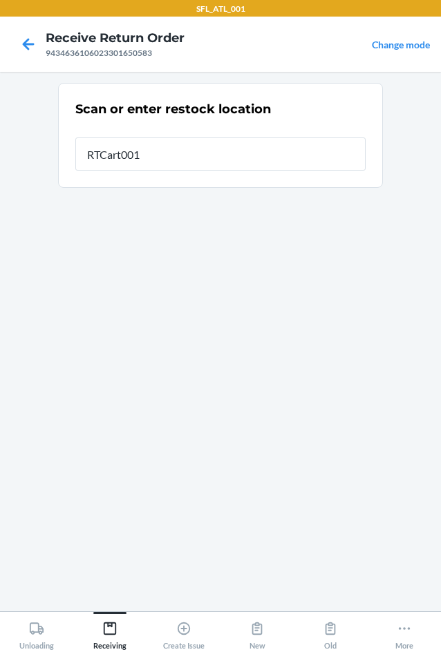
type input "RTCart001"
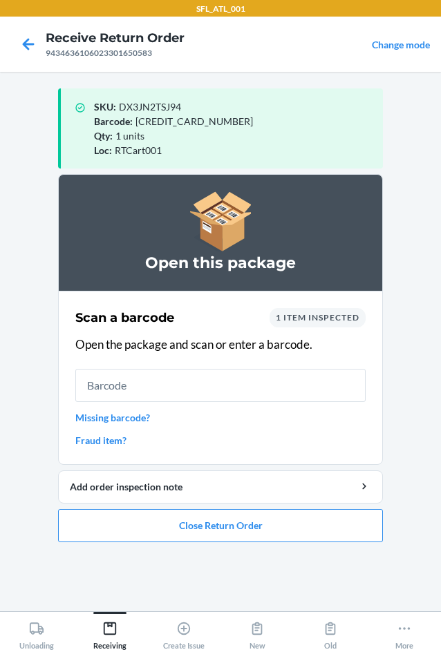
click at [278, 385] on input "text" at bounding box center [220, 385] width 290 height 33
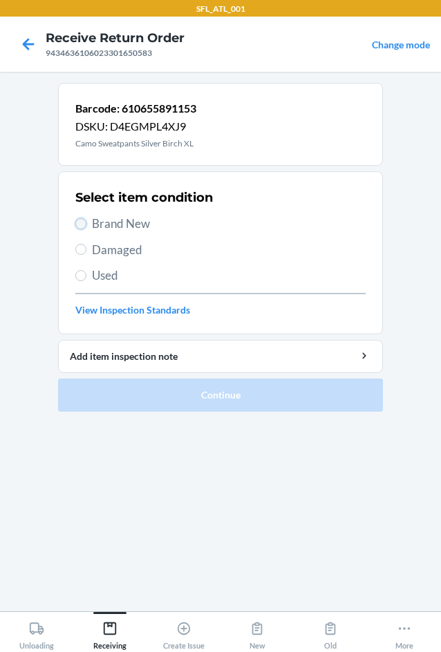
click at [85, 222] on input "Brand New" at bounding box center [80, 223] width 11 height 11
radio input "true"
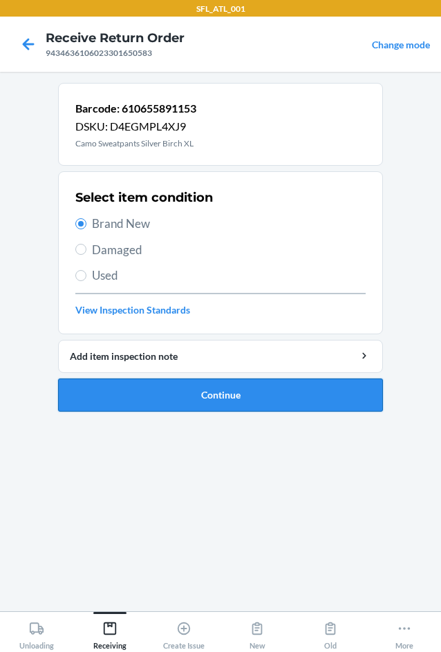
click at [217, 393] on button "Continue" at bounding box center [220, 395] width 325 height 33
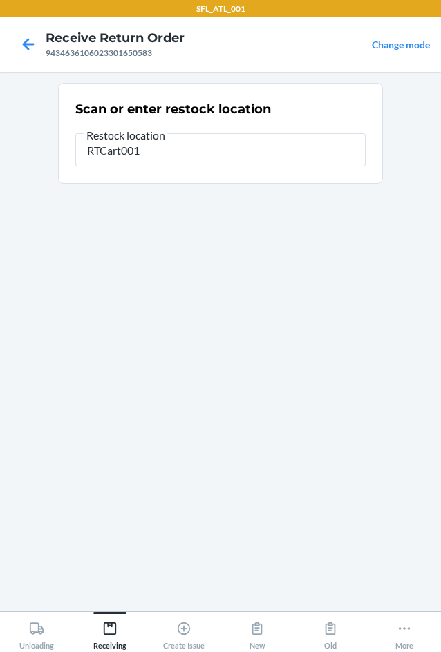
type input "RTCart001"
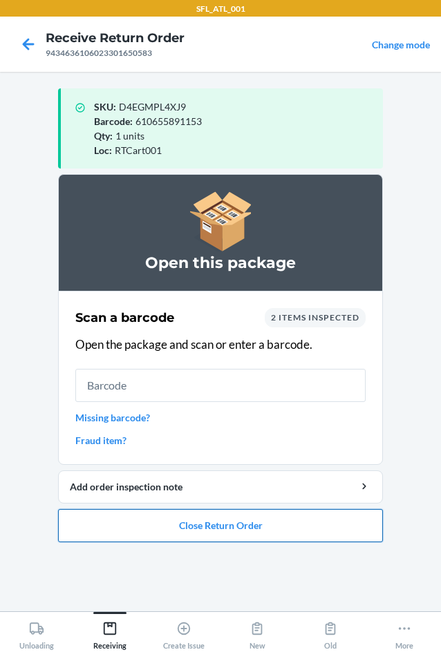
click at [276, 528] on button "Close Return Order" at bounding box center [220, 525] width 325 height 33
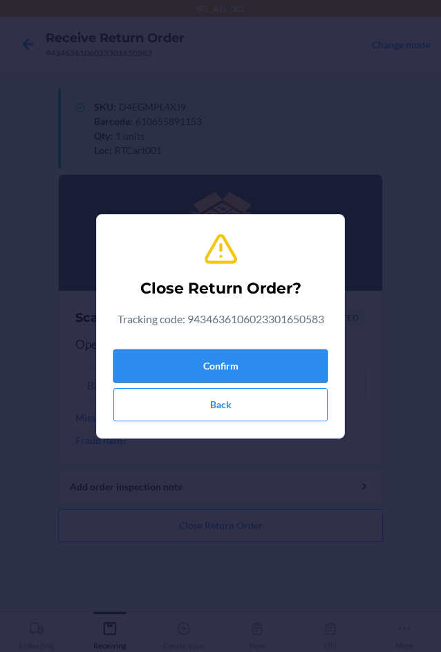
click at [218, 372] on button "Confirm" at bounding box center [220, 366] width 214 height 33
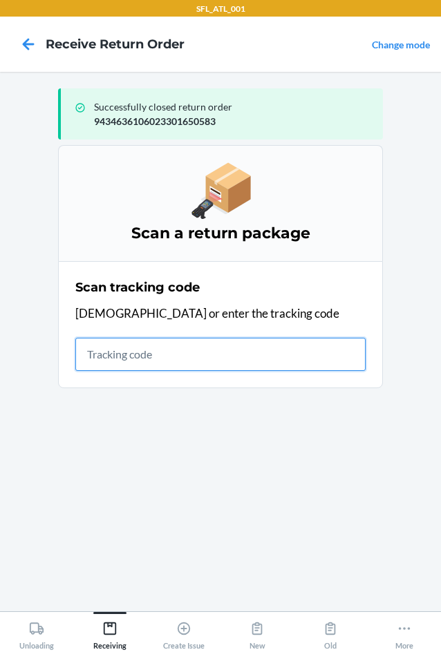
click at [108, 360] on input "text" at bounding box center [220, 354] width 290 height 33
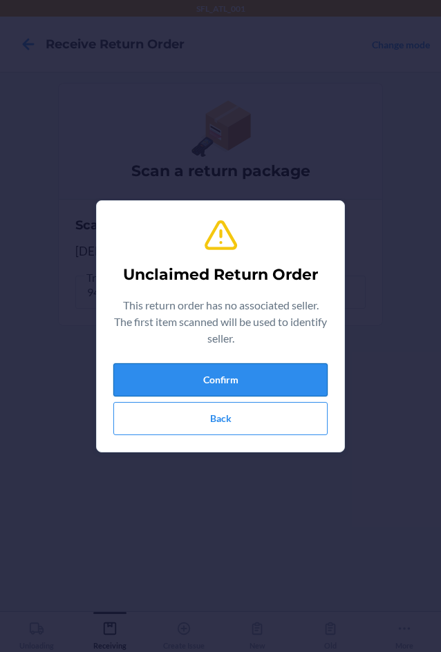
click at [261, 389] on button "Confirm" at bounding box center [220, 379] width 214 height 33
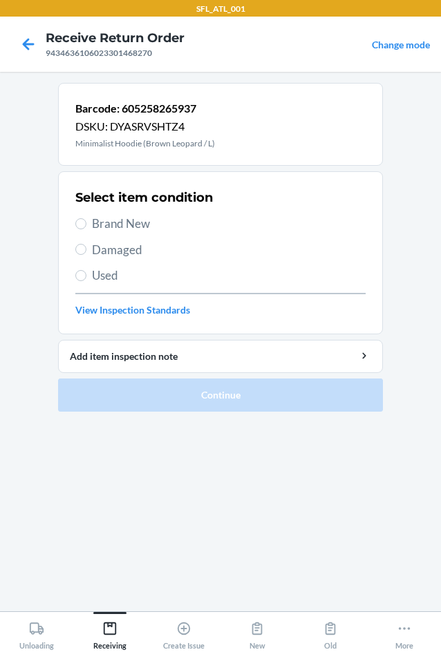
click at [95, 221] on span "Brand New" at bounding box center [229, 224] width 274 height 18
click at [86, 221] on input "Brand New" at bounding box center [80, 223] width 11 height 11
radio input "true"
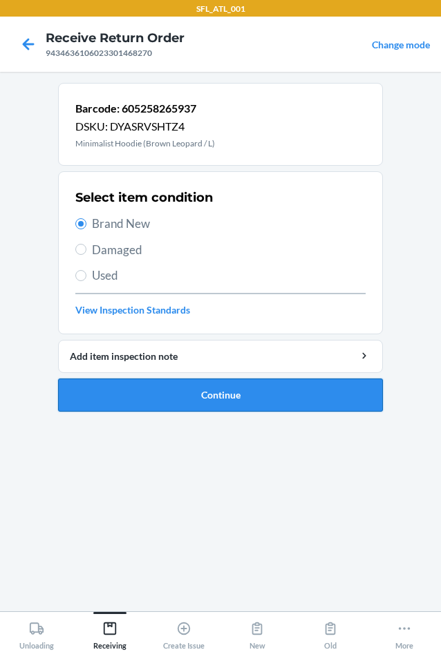
click at [202, 401] on button "Continue" at bounding box center [220, 395] width 325 height 33
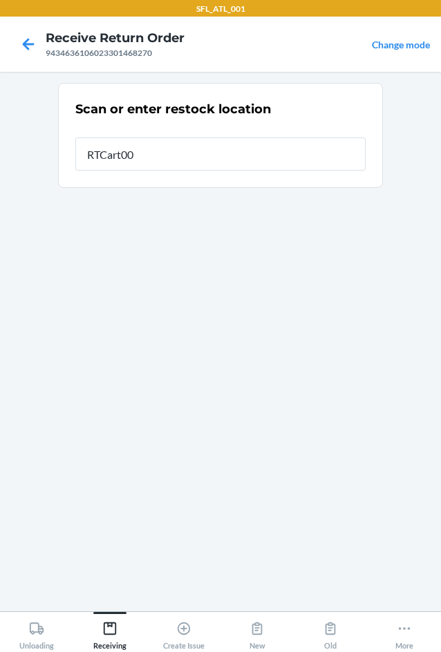
type input "RTCart001"
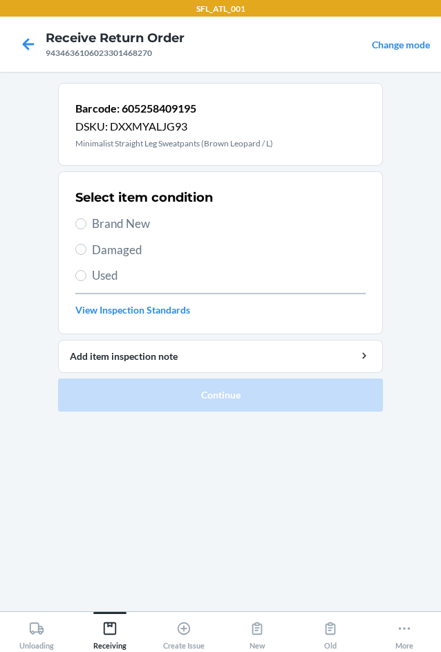
click at [118, 227] on span "Brand New" at bounding box center [229, 224] width 274 height 18
click at [86, 227] on input "Brand New" at bounding box center [80, 223] width 11 height 11
radio input "true"
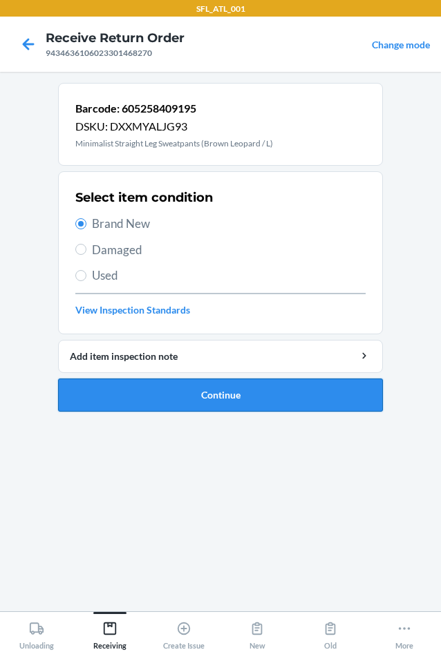
click at [200, 399] on button "Continue" at bounding box center [220, 395] width 325 height 33
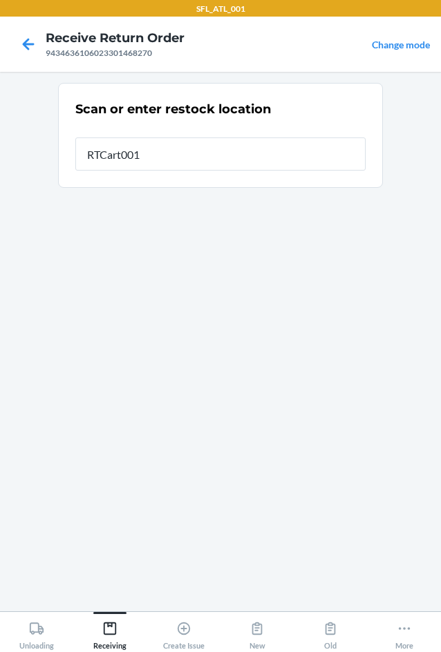
type input "RTCart001"
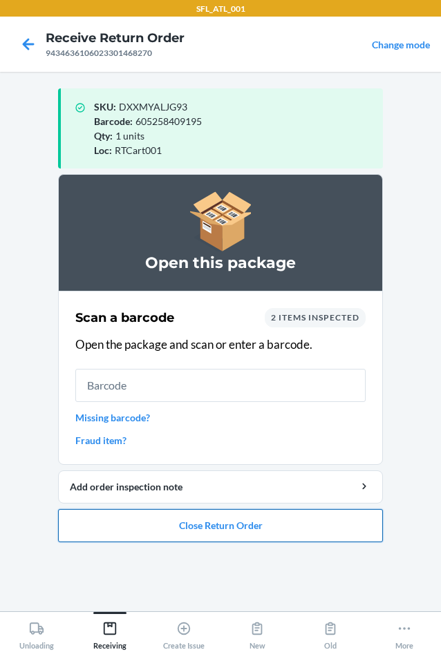
click at [186, 524] on button "Close Return Order" at bounding box center [220, 525] width 325 height 33
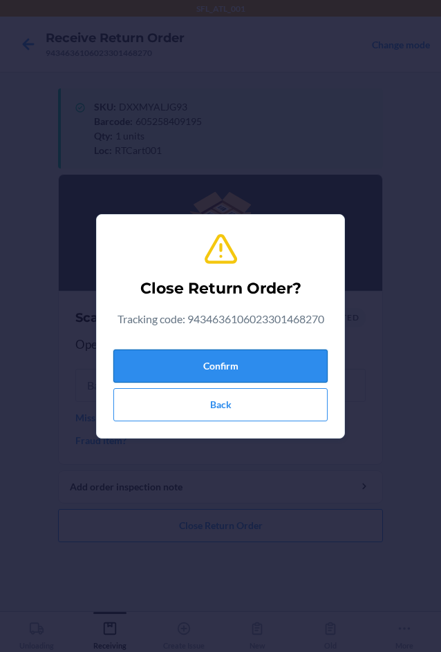
click at [181, 363] on button "Confirm" at bounding box center [220, 366] width 214 height 33
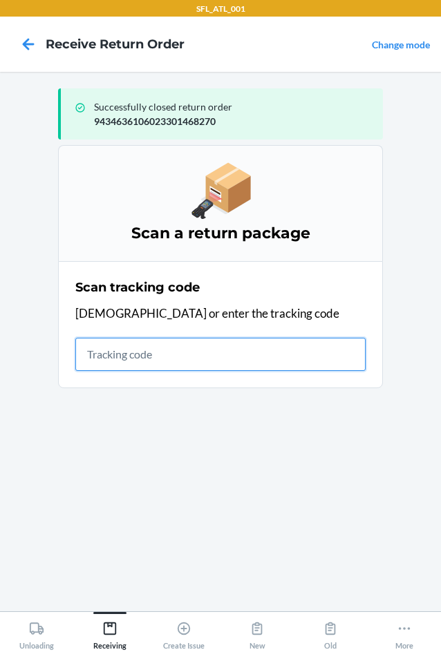
click at [133, 346] on input "text" at bounding box center [220, 354] width 290 height 33
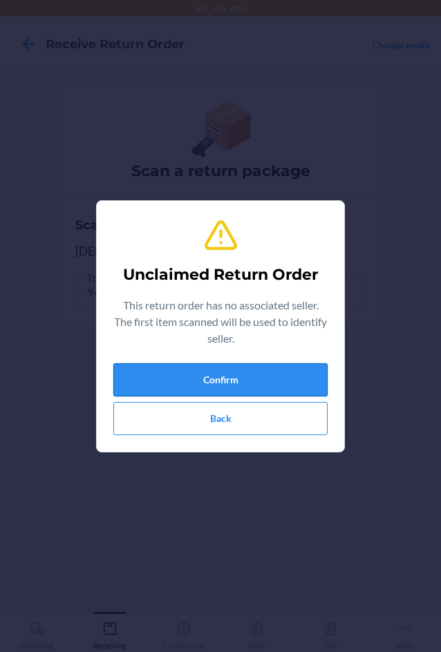
click at [293, 370] on button "Confirm" at bounding box center [220, 379] width 214 height 33
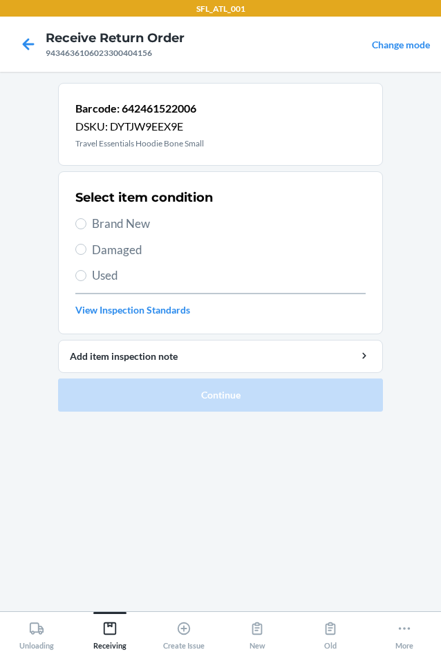
click at [136, 222] on span "Brand New" at bounding box center [229, 224] width 274 height 18
click at [86, 222] on input "Brand New" at bounding box center [80, 223] width 11 height 11
radio input "true"
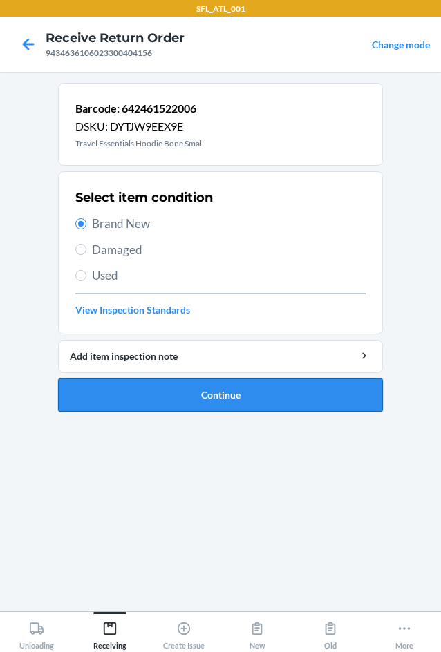
click at [182, 393] on button "Continue" at bounding box center [220, 395] width 325 height 33
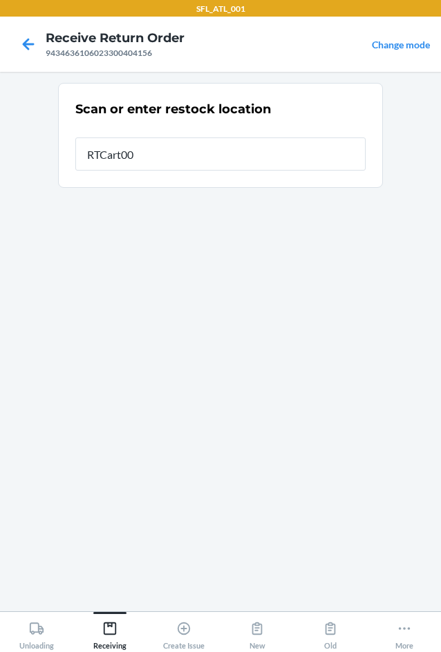
type input "RTCart001"
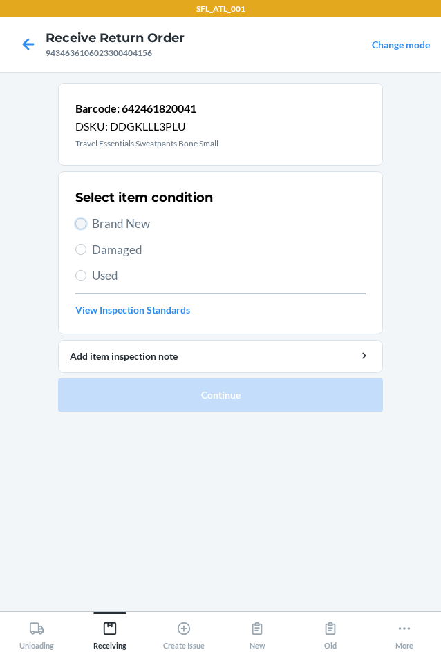
click at [77, 222] on input "Brand New" at bounding box center [80, 223] width 11 height 11
radio input "true"
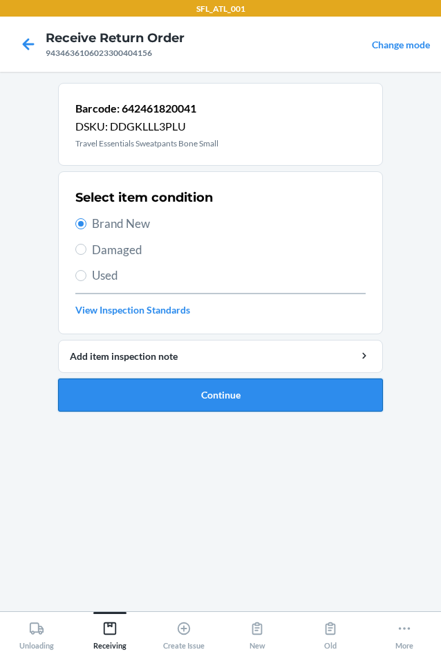
click at [173, 396] on button "Continue" at bounding box center [220, 395] width 325 height 33
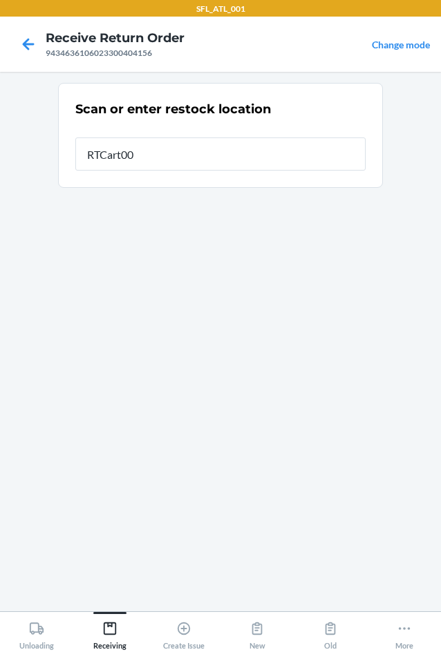
type input "RTCart001"
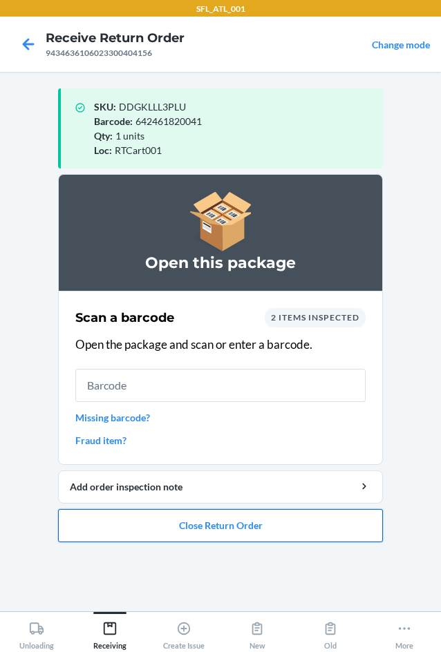
click at [180, 526] on button "Close Return Order" at bounding box center [220, 525] width 325 height 33
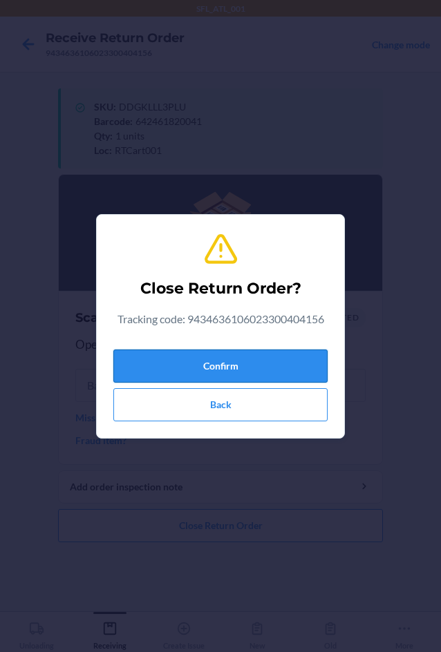
click at [227, 372] on button "Confirm" at bounding box center [220, 366] width 214 height 33
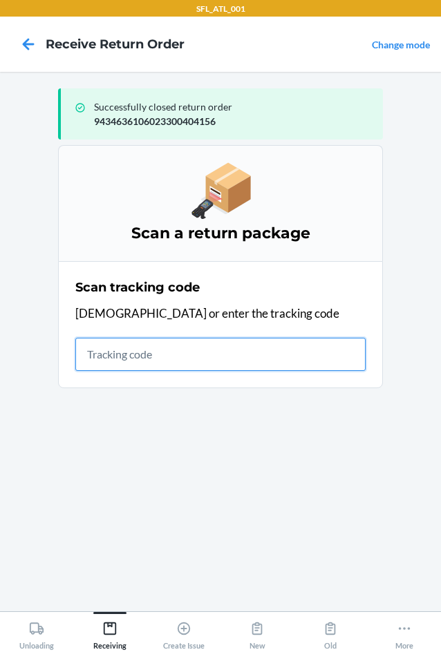
click at [107, 362] on input "text" at bounding box center [220, 354] width 290 height 33
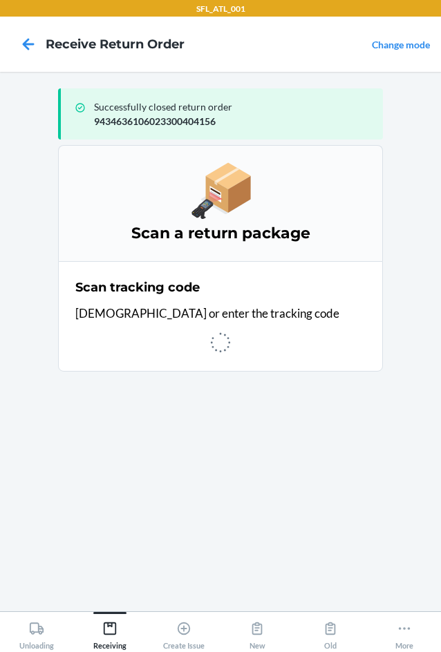
click at [156, 359] on section "Scan a return package Scan tracking code Scan or enter the tracking code" at bounding box center [220, 372] width 325 height 455
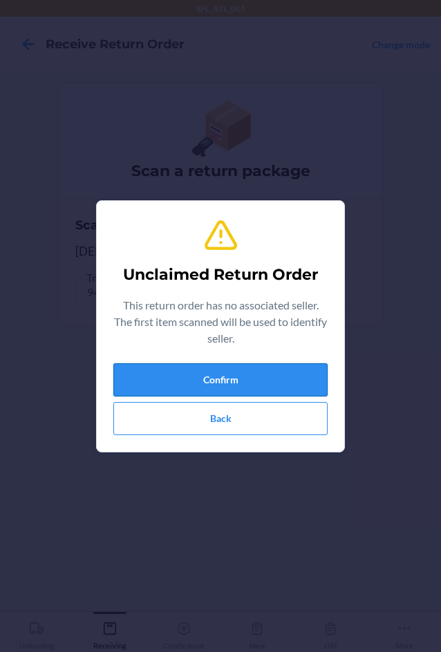
click at [310, 375] on button "Confirm" at bounding box center [220, 379] width 214 height 33
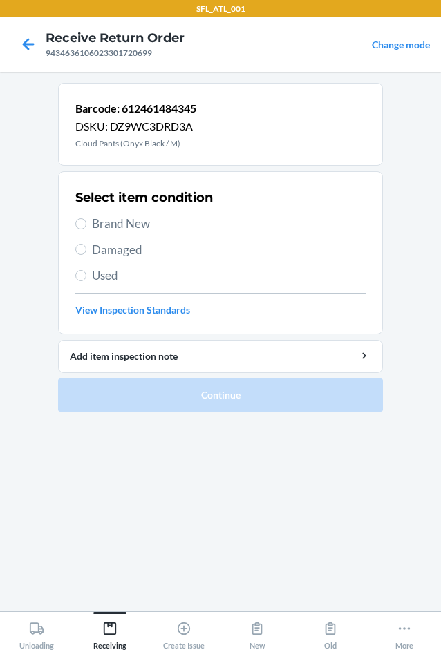
click at [143, 220] on span "Brand New" at bounding box center [229, 224] width 274 height 18
click at [86, 220] on input "Brand New" at bounding box center [80, 223] width 11 height 11
radio input "true"
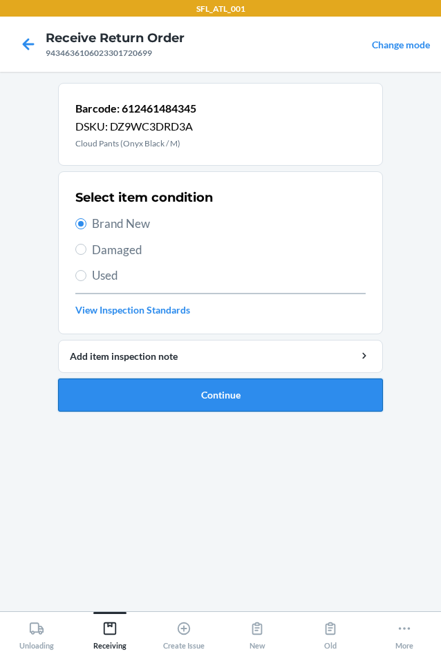
click at [227, 397] on button "Continue" at bounding box center [220, 395] width 325 height 33
click at [196, 399] on section "Barcode: 612461484345 DSKU: DZ9WC3DRD3A Cloud Pants (Onyx Black / M) Select ite…" at bounding box center [220, 342] width 325 height 518
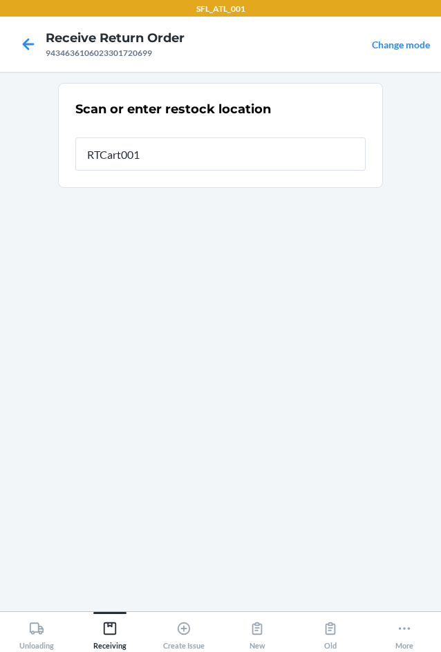
type input "RTCart001"
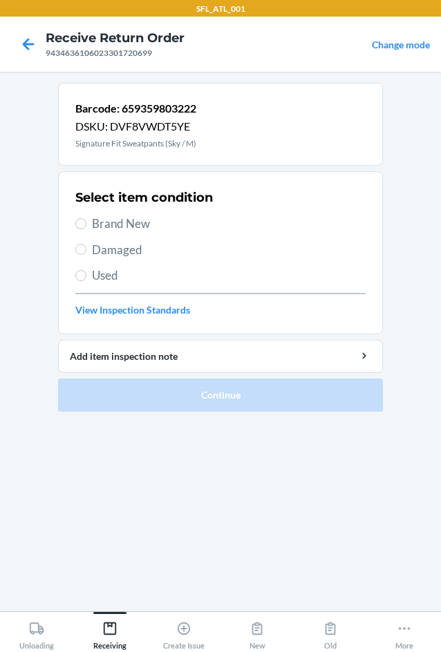
click at [88, 224] on label "Brand New" at bounding box center [220, 224] width 290 height 18
click at [86, 224] on input "Brand New" at bounding box center [80, 223] width 11 height 11
radio input "true"
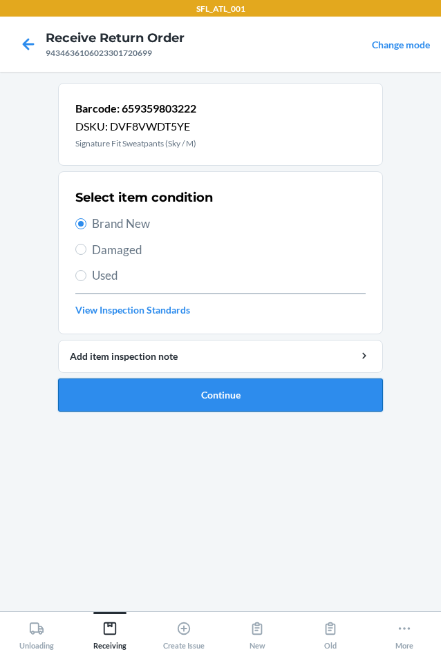
click at [211, 395] on button "Continue" at bounding box center [220, 395] width 325 height 33
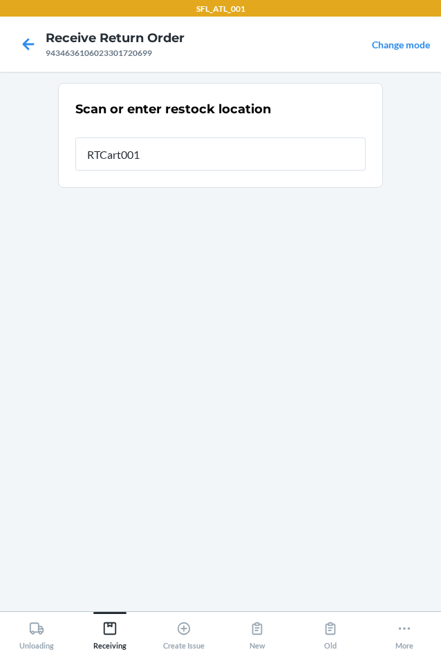
type input "RTCart001"
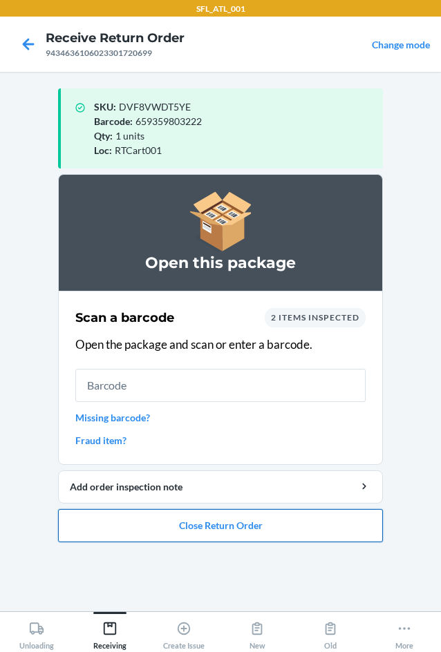
click at [245, 529] on button "Close Return Order" at bounding box center [220, 525] width 325 height 33
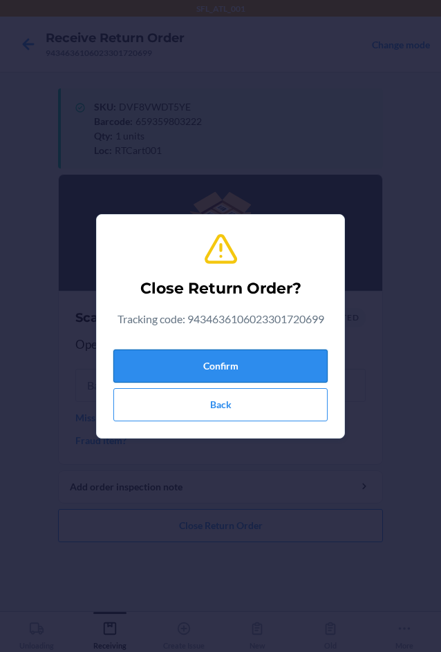
click at [267, 364] on button "Confirm" at bounding box center [220, 366] width 214 height 33
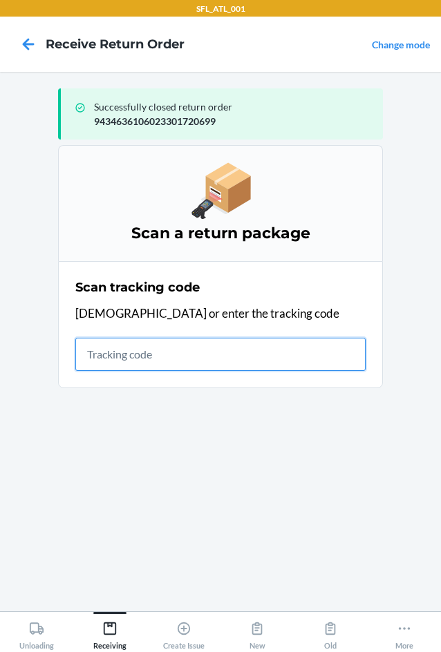
click at [155, 352] on input "text" at bounding box center [220, 354] width 290 height 33
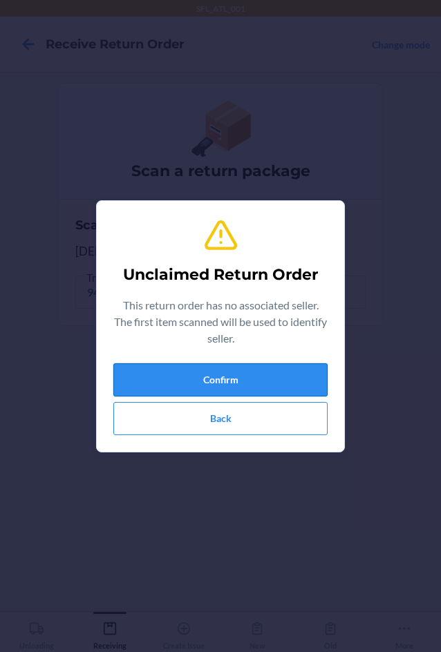
click at [175, 372] on button "Confirm" at bounding box center [220, 379] width 214 height 33
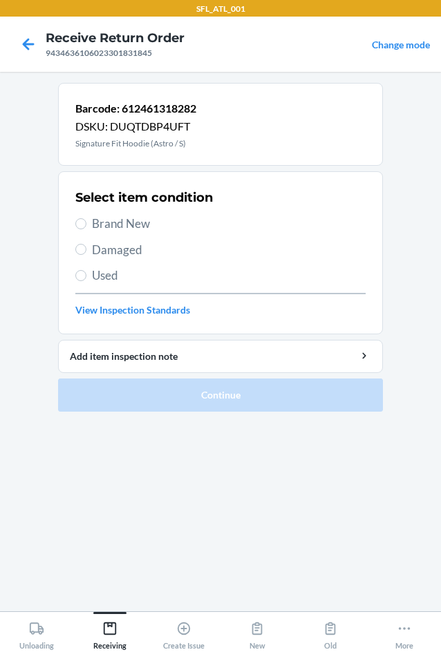
click at [91, 223] on label "Brand New" at bounding box center [220, 224] width 290 height 18
click at [86, 223] on input "Brand New" at bounding box center [80, 223] width 11 height 11
radio input "true"
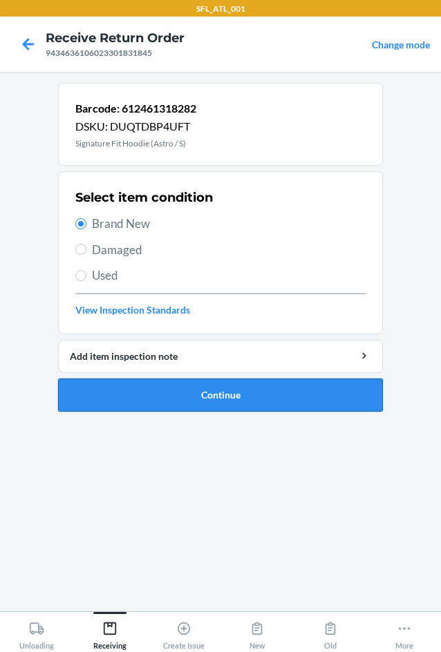
click at [194, 390] on button "Continue" at bounding box center [220, 395] width 325 height 33
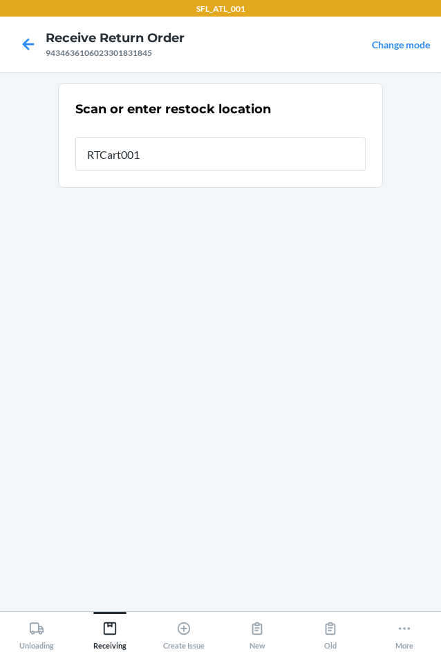
type input "RTCart001"
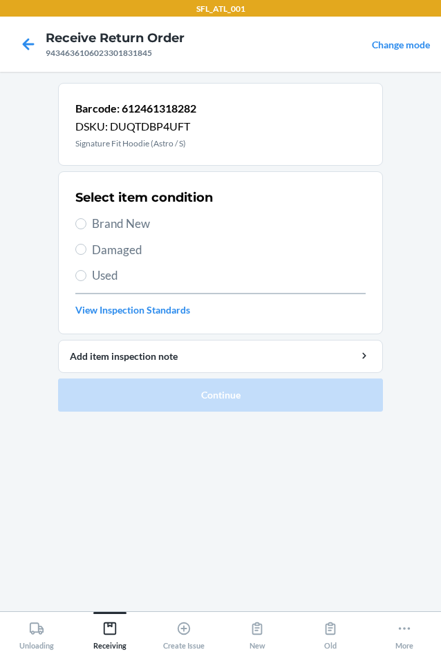
click at [112, 220] on span "Brand New" at bounding box center [229, 224] width 274 height 18
click at [86, 220] on input "Brand New" at bounding box center [80, 223] width 11 height 11
radio input "true"
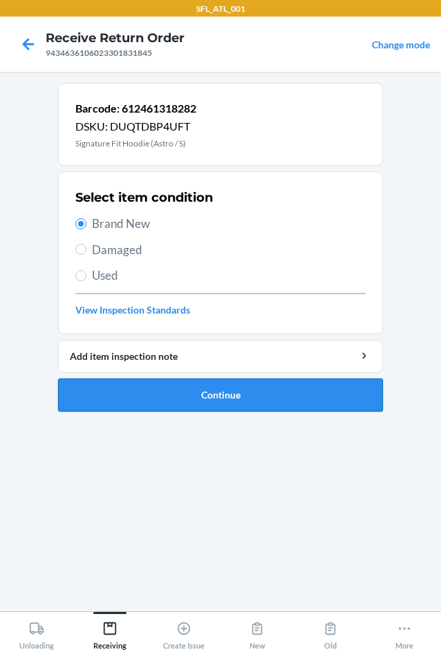
click at [165, 395] on button "Continue" at bounding box center [220, 395] width 325 height 33
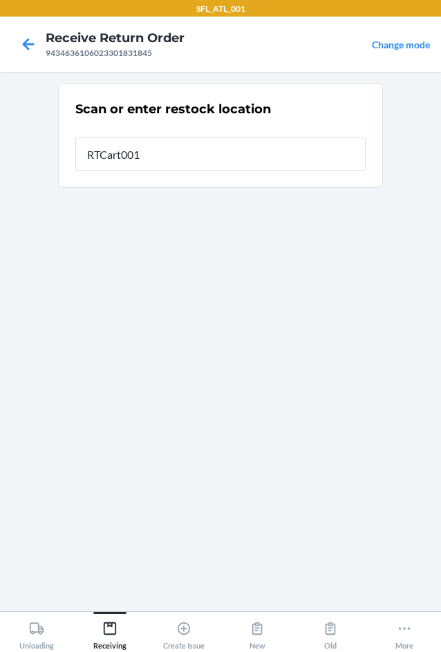
type input "RTCart001"
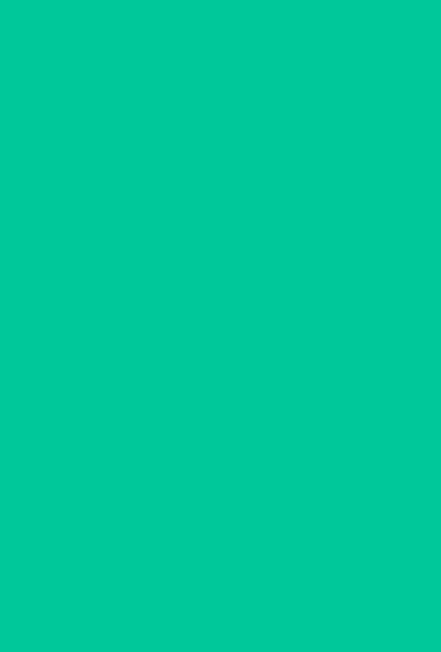
click at [189, 153] on div "Loc : RTCart001" at bounding box center [233, 150] width 278 height 15
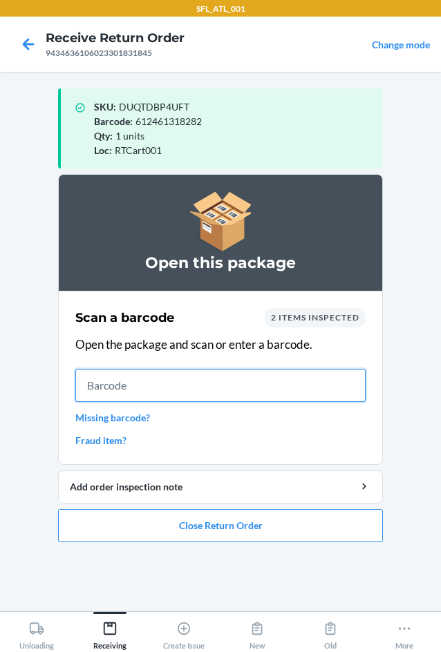
click at [158, 380] on input "text" at bounding box center [220, 385] width 290 height 33
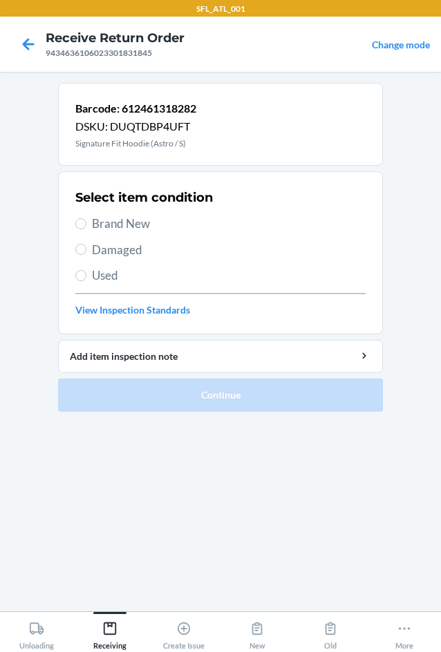
click at [93, 228] on span "Brand New" at bounding box center [229, 224] width 274 height 18
click at [86, 228] on input "Brand New" at bounding box center [80, 223] width 11 height 11
radio input "true"
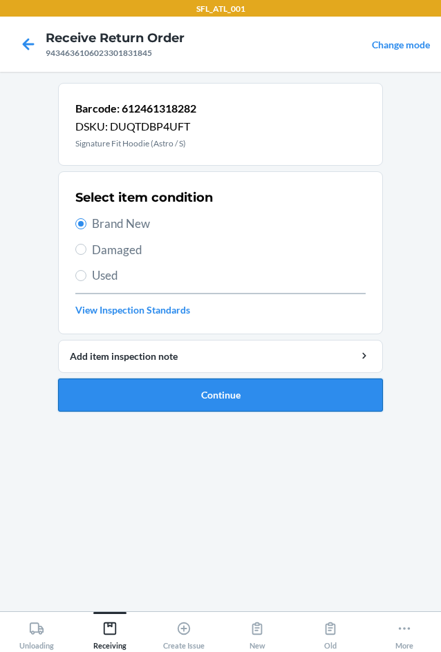
click at [167, 395] on button "Continue" at bounding box center [220, 395] width 325 height 33
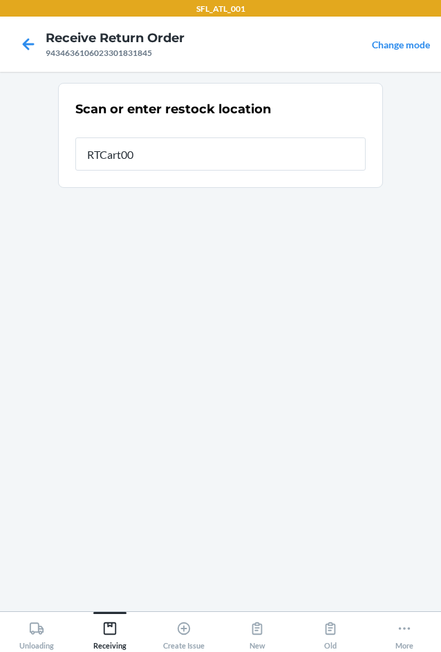
type input "RTCart001"
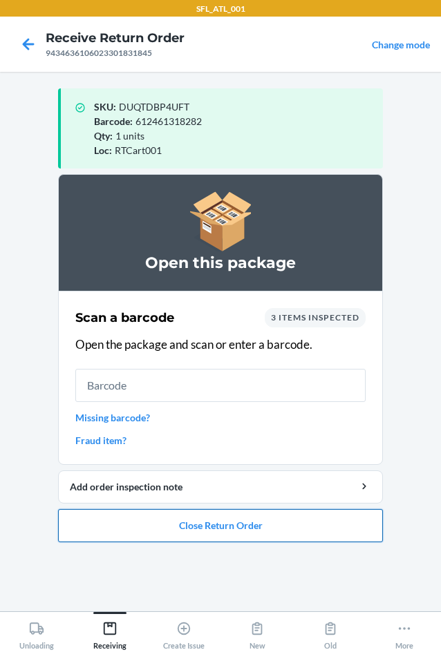
click at [178, 533] on button "Close Return Order" at bounding box center [220, 525] width 325 height 33
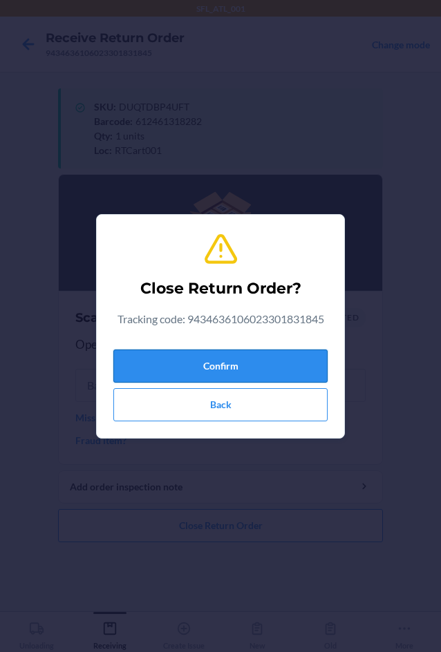
click at [217, 368] on button "Confirm" at bounding box center [220, 366] width 214 height 33
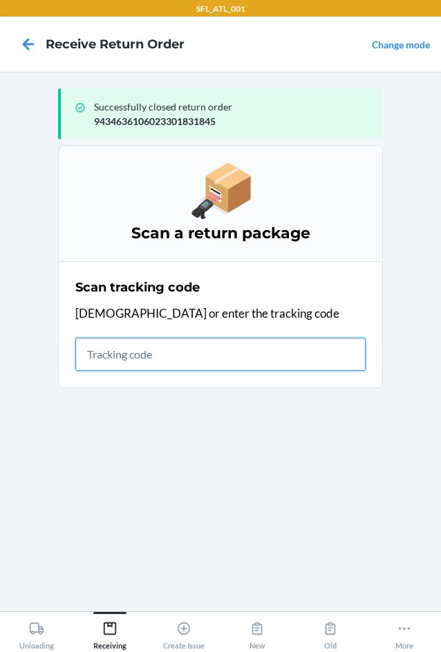
click at [110, 361] on input "text" at bounding box center [220, 354] width 290 height 33
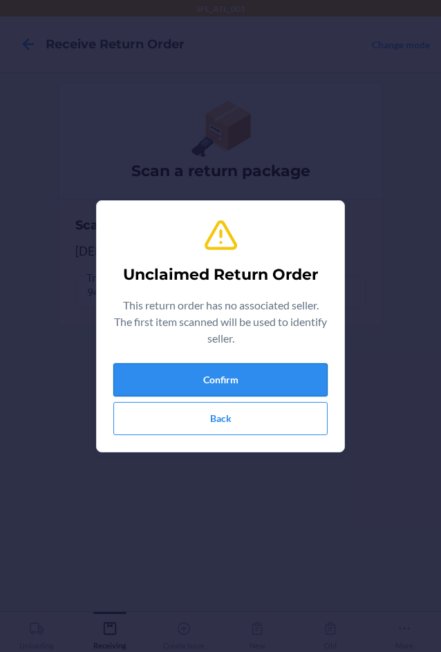
click at [221, 372] on button "Confirm" at bounding box center [220, 379] width 214 height 33
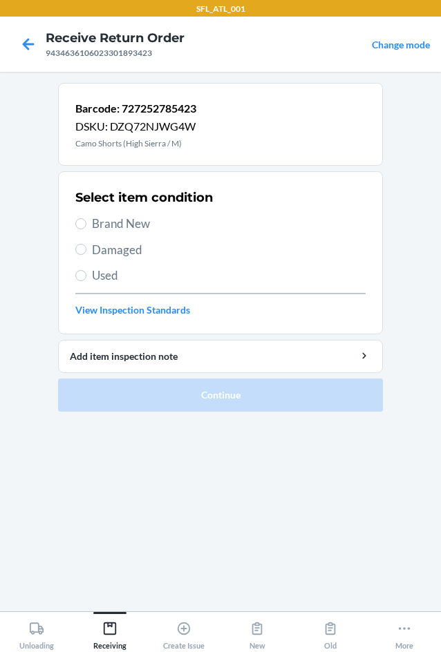
click at [100, 228] on span "Brand New" at bounding box center [229, 224] width 274 height 18
click at [86, 228] on input "Brand New" at bounding box center [80, 223] width 11 height 11
radio input "true"
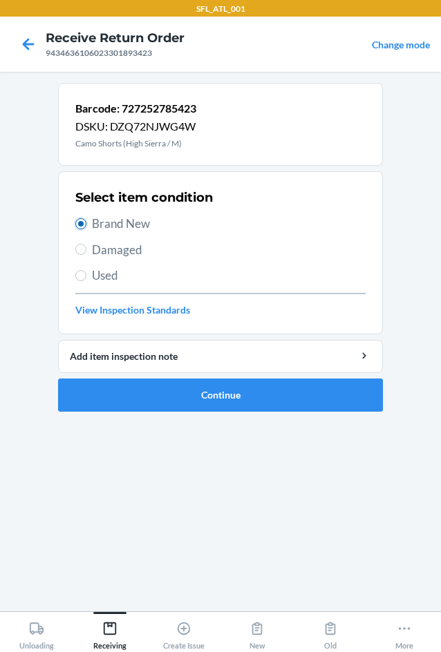
click at [82, 225] on input "Brand New" at bounding box center [80, 223] width 11 height 11
click at [186, 401] on button "Continue" at bounding box center [220, 395] width 325 height 33
click at [204, 393] on section "Barcode: 727252785423 DSKU: DZQ72NJWG4W Camo Shorts (High Sierra / M) Select it…" at bounding box center [220, 342] width 325 height 518
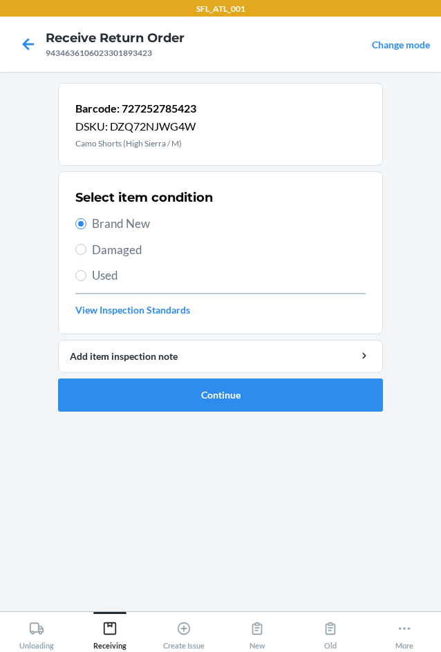
click at [204, 393] on section "Barcode: 727252785423 DSKU: DZQ72NJWG4W Camo Shorts (High Sierra / M) Select it…" at bounding box center [220, 342] width 325 height 518
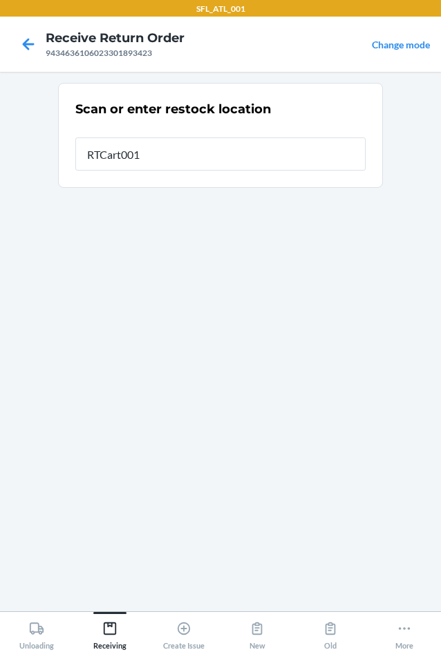
type input "RTCart001"
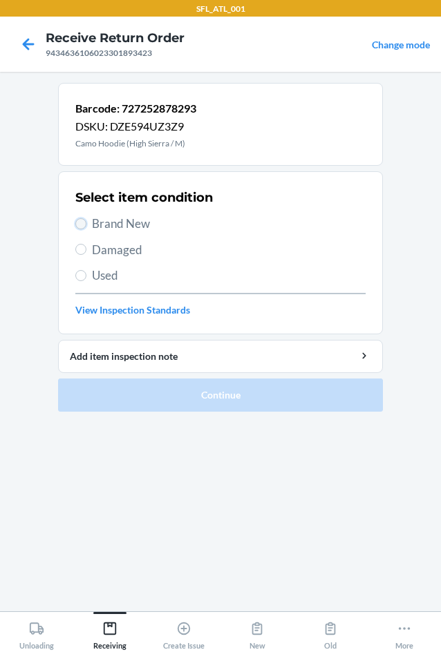
click at [86, 221] on input "Brand New" at bounding box center [80, 223] width 11 height 11
radio input "true"
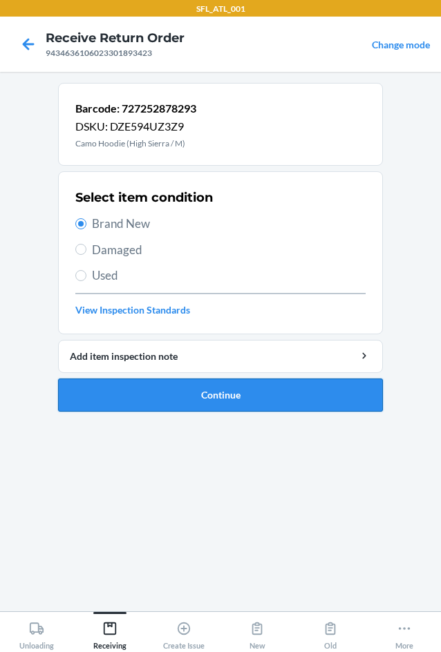
click at [198, 399] on button "Continue" at bounding box center [220, 395] width 325 height 33
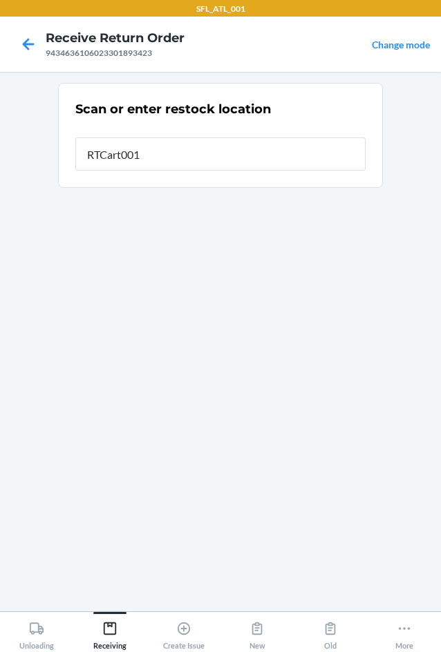
type input "RTCart001"
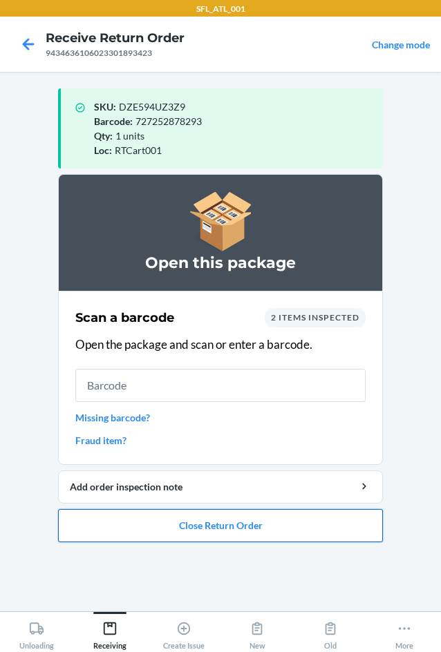
click at [200, 525] on button "Close Return Order" at bounding box center [220, 525] width 325 height 33
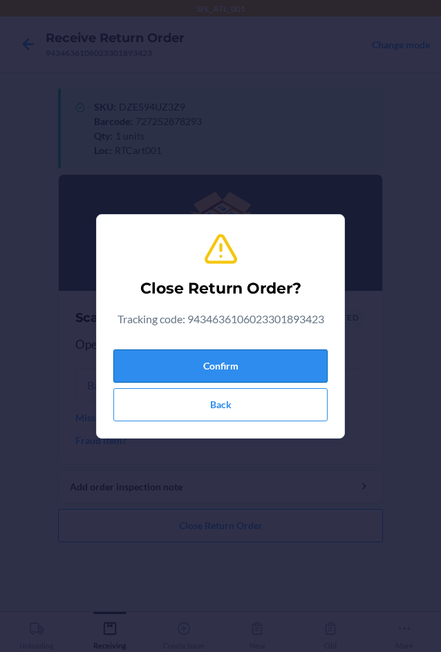
click at [209, 355] on button "Confirm" at bounding box center [220, 366] width 214 height 33
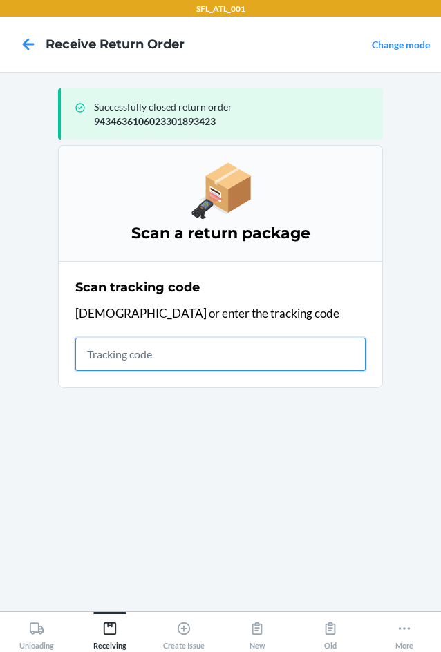
click at [154, 356] on input "text" at bounding box center [220, 354] width 290 height 33
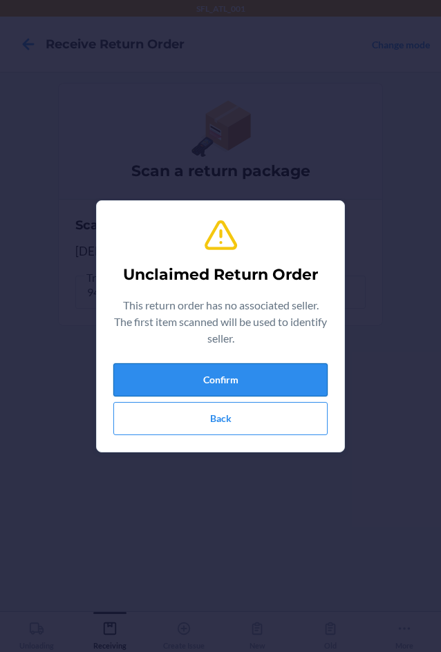
click at [177, 383] on button "Confirm" at bounding box center [220, 379] width 214 height 33
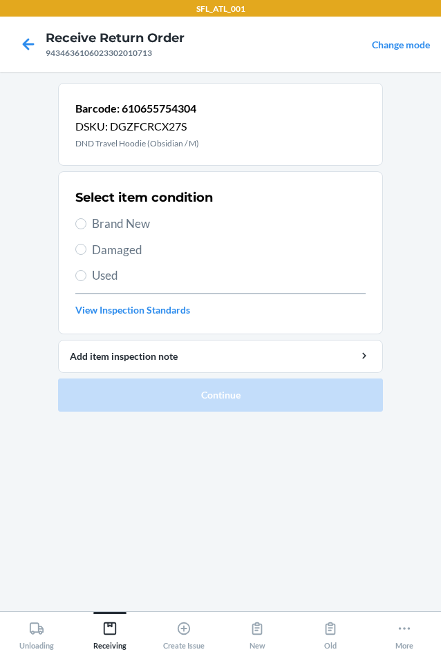
click at [95, 273] on span "Used" at bounding box center [229, 276] width 274 height 18
click at [86, 273] on input "Used" at bounding box center [80, 275] width 11 height 11
radio input "true"
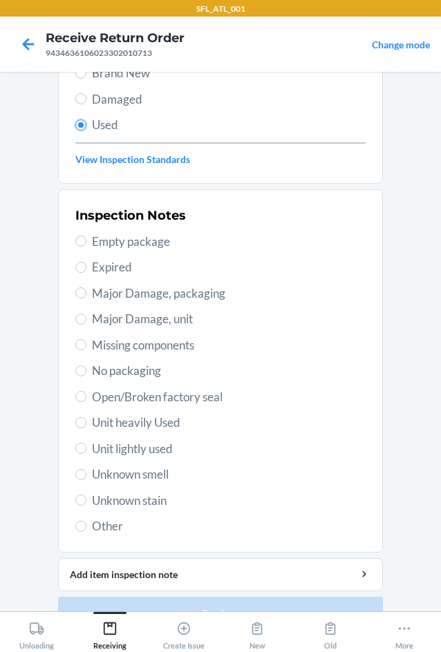
scroll to position [180, 0]
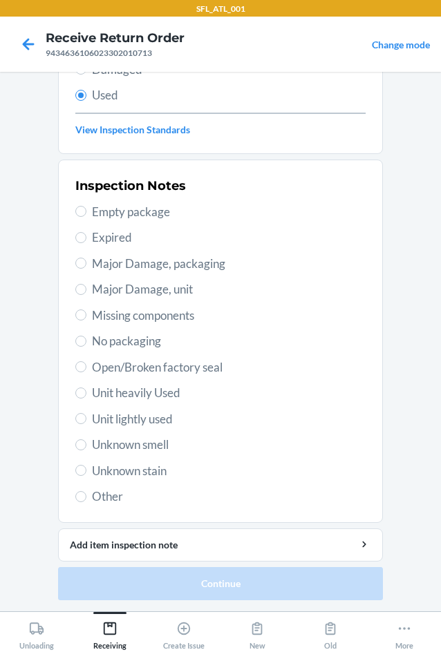
click at [117, 415] on span "Unit lightly used" at bounding box center [229, 419] width 274 height 18
click at [86, 415] on input "Unit lightly used" at bounding box center [80, 418] width 11 height 11
radio input "true"
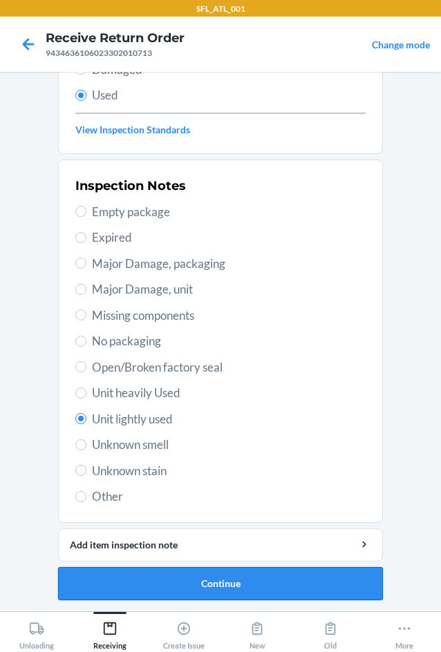
click at [208, 590] on button "Continue" at bounding box center [220, 583] width 325 height 33
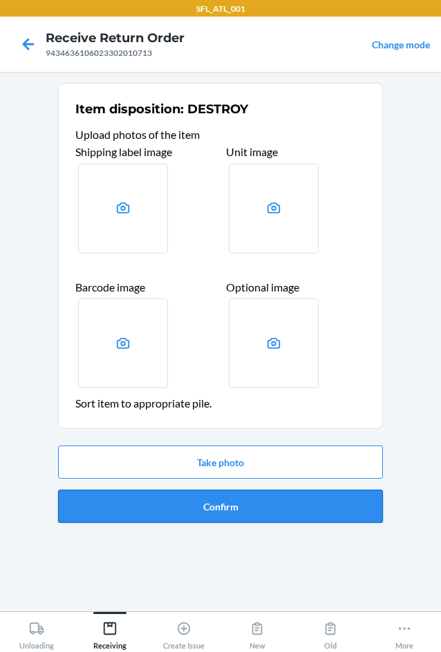
click at [226, 501] on button "Confirm" at bounding box center [220, 506] width 325 height 33
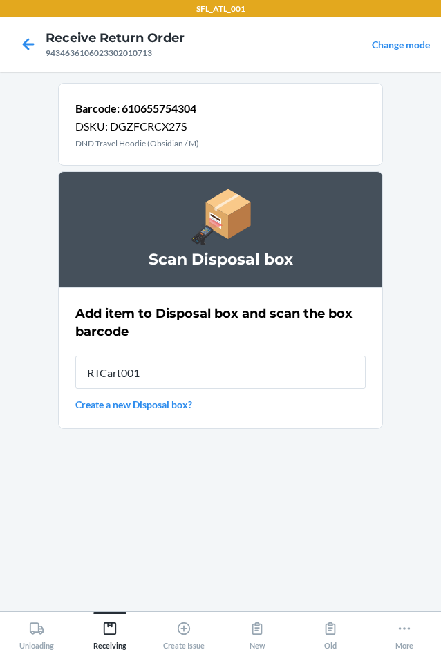
type input "RTCart001"
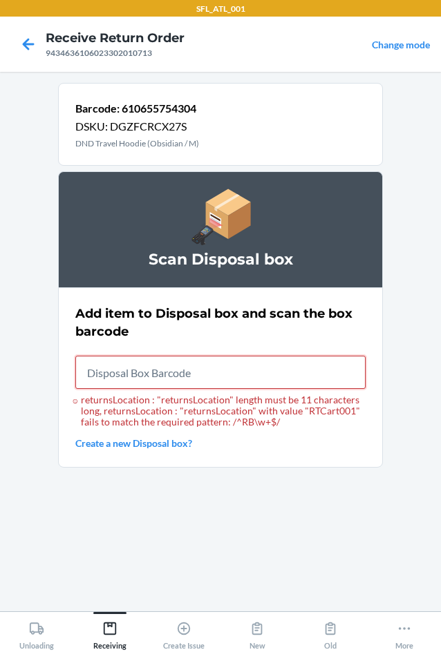
click at [160, 379] on input "returnsLocation : "returnsLocation" length must be 11 characters long, returnsL…" at bounding box center [220, 372] width 290 height 33
type input "RB0000018HZ"
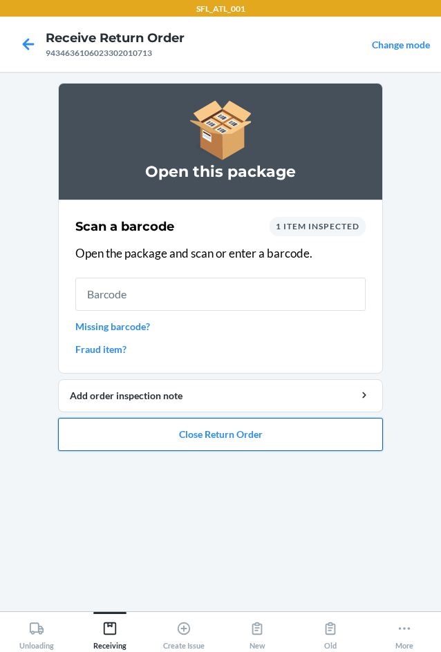
click at [195, 443] on button "Close Return Order" at bounding box center [220, 434] width 325 height 33
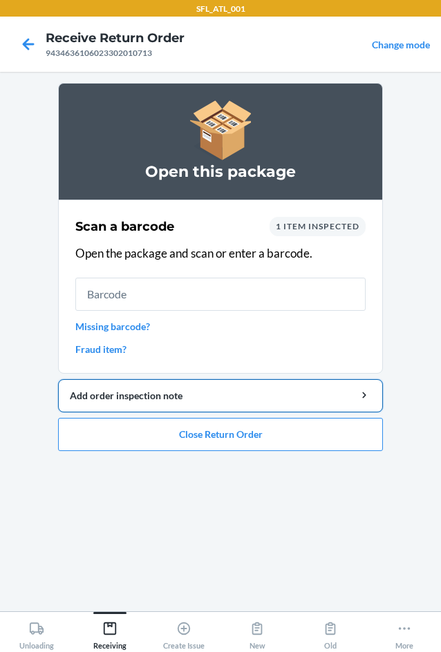
click at [196, 411] on div "SFL_ATL_001 Receive Return Order 9434636106023302010713 Change mode Open this p…" at bounding box center [220, 326] width 441 height 652
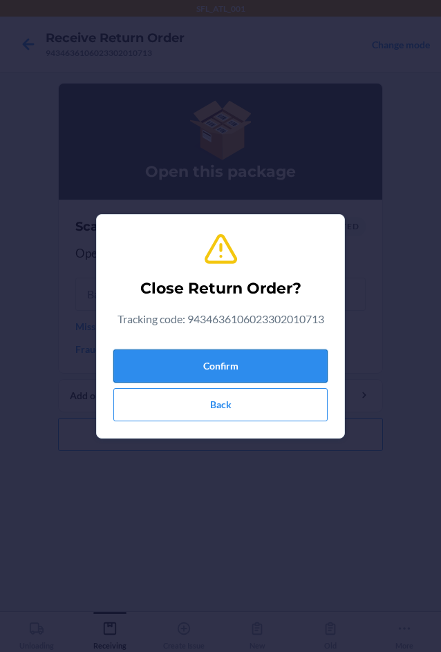
click at [211, 364] on button "Confirm" at bounding box center [220, 366] width 214 height 33
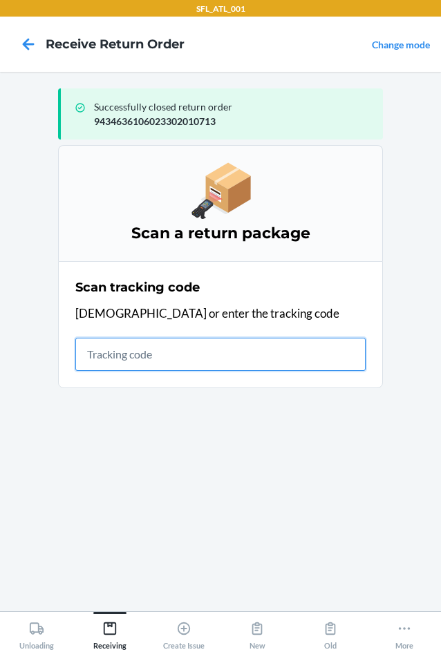
click at [275, 355] on input "text" at bounding box center [220, 354] width 290 height 33
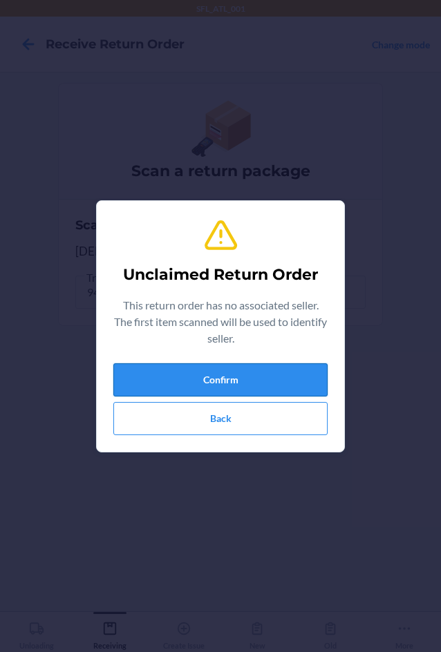
click at [243, 375] on button "Confirm" at bounding box center [220, 379] width 214 height 33
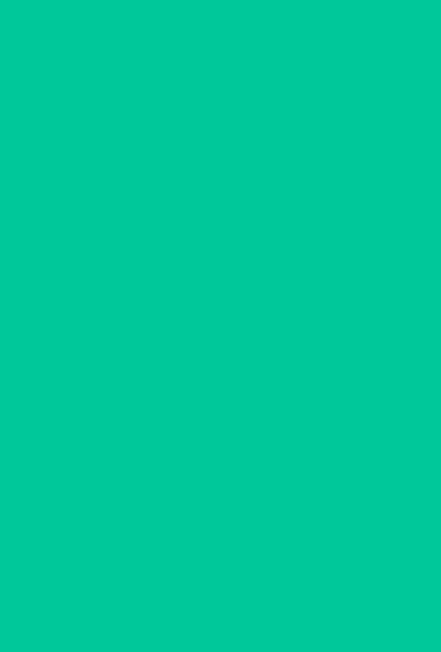
click at [226, 379] on button "Add order inspection note" at bounding box center [220, 395] width 325 height 33
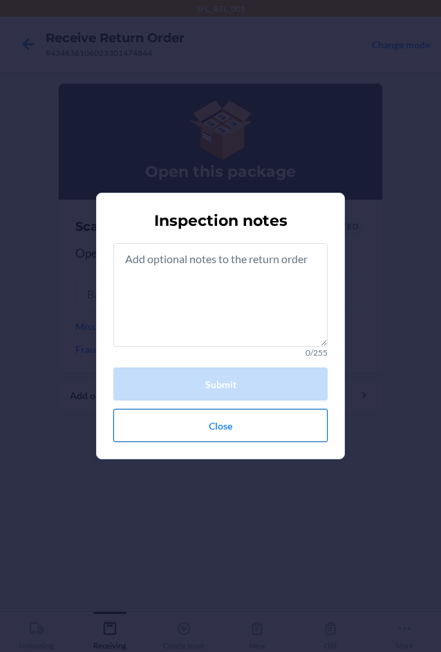
click at [207, 424] on button "Close" at bounding box center [220, 425] width 214 height 33
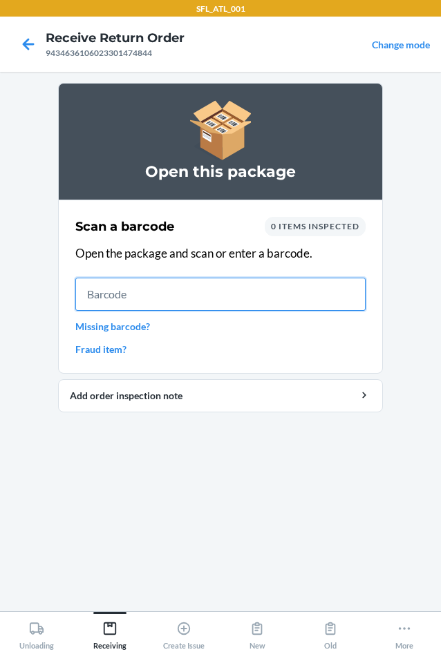
click at [139, 292] on input "text" at bounding box center [220, 294] width 290 height 33
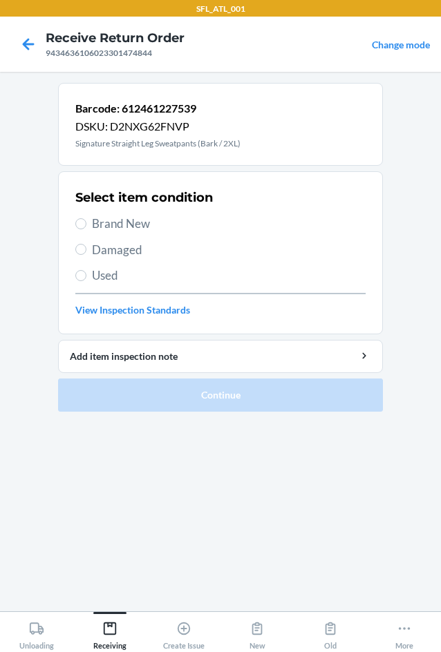
click at [87, 218] on label "Brand New" at bounding box center [220, 224] width 290 height 18
click at [86, 218] on input "Brand New" at bounding box center [80, 223] width 11 height 11
radio input "true"
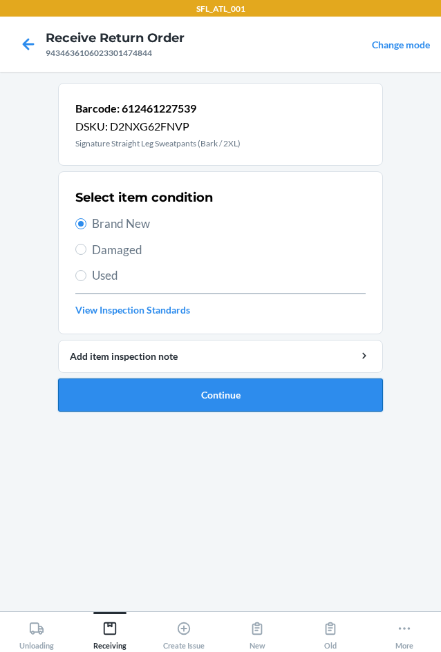
click at [197, 390] on button "Continue" at bounding box center [220, 395] width 325 height 33
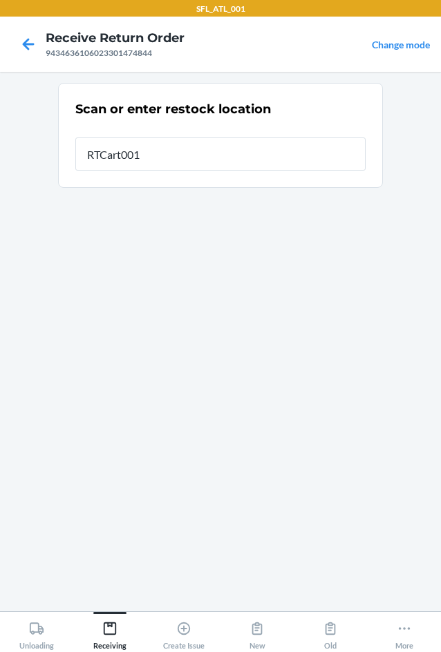
type input "RTCart001"
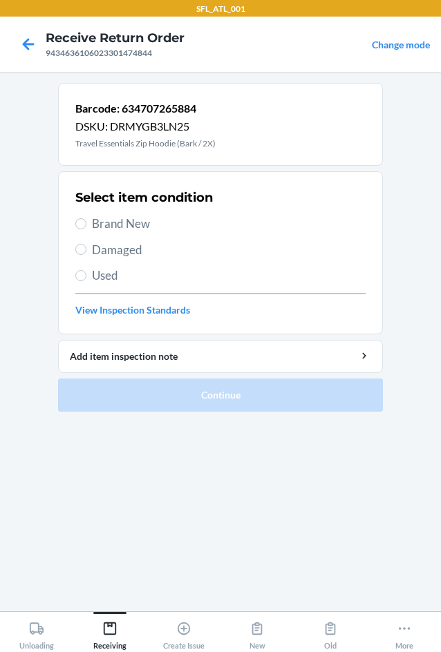
click at [90, 224] on label "Brand New" at bounding box center [220, 224] width 290 height 18
click at [86, 224] on input "Brand New" at bounding box center [80, 223] width 11 height 11
radio input "true"
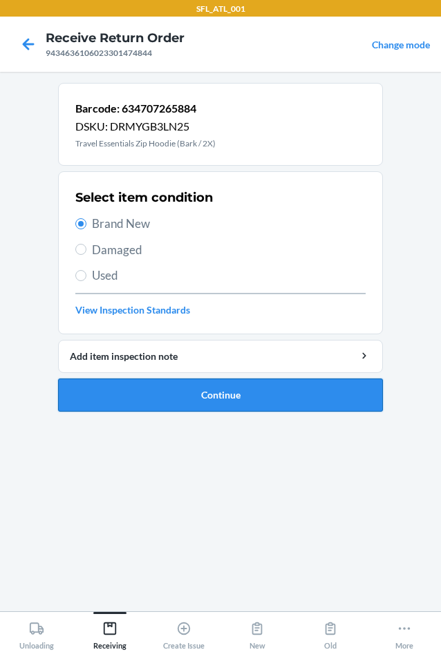
click at [211, 397] on button "Continue" at bounding box center [220, 395] width 325 height 33
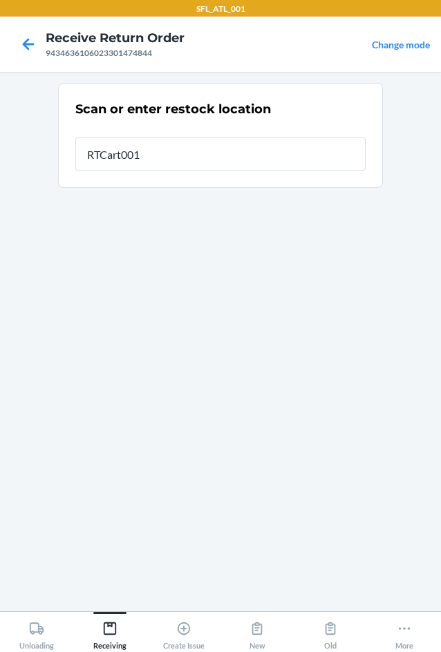
type input "RTCart001"
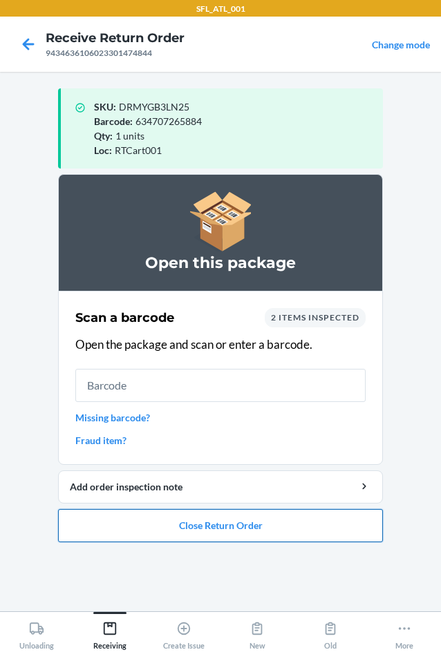
click at [225, 521] on button "Close Return Order" at bounding box center [220, 525] width 325 height 33
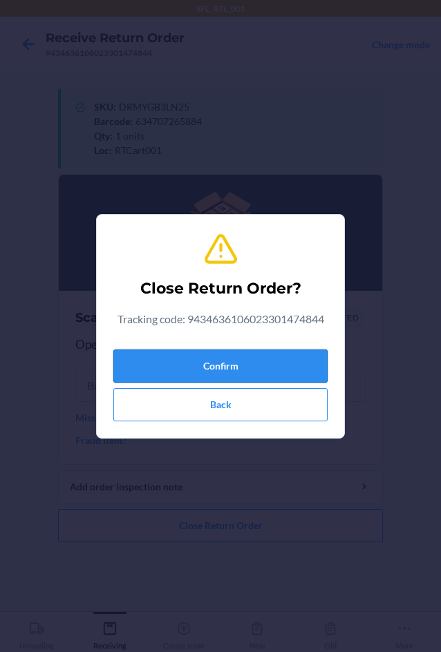
click at [246, 374] on button "Confirm" at bounding box center [220, 366] width 214 height 33
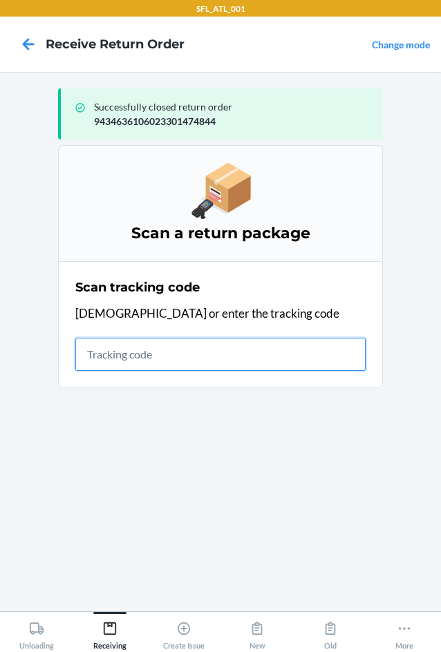
click at [171, 362] on input "text" at bounding box center [220, 354] width 290 height 33
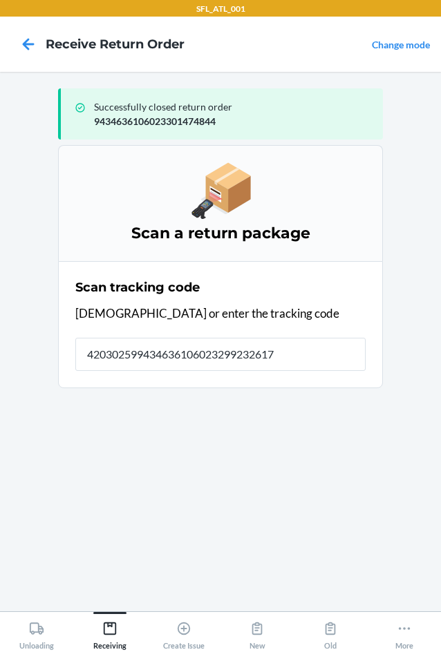
click at [142, 354] on section "Scan a return package Scan tracking code Scan or enter the tracking code 420302…" at bounding box center [220, 372] width 325 height 455
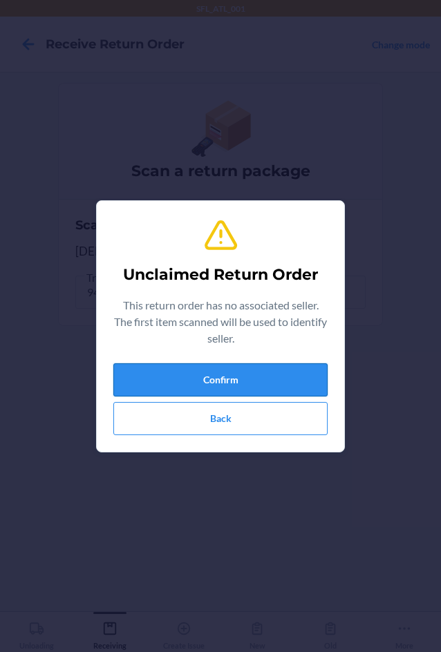
click at [267, 375] on button "Confirm" at bounding box center [220, 379] width 214 height 33
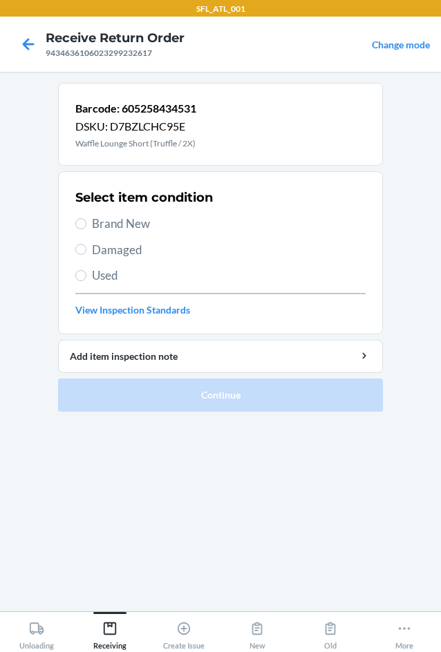
click at [120, 227] on span "Brand New" at bounding box center [229, 224] width 274 height 18
click at [86, 227] on input "Brand New" at bounding box center [80, 223] width 11 height 11
radio input "true"
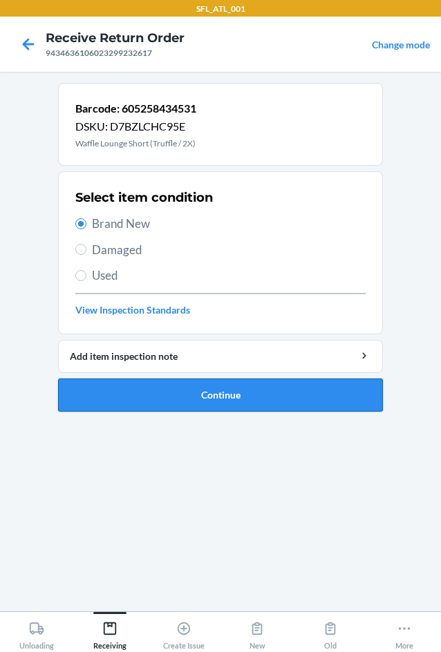
click at [171, 396] on button "Continue" at bounding box center [220, 395] width 325 height 33
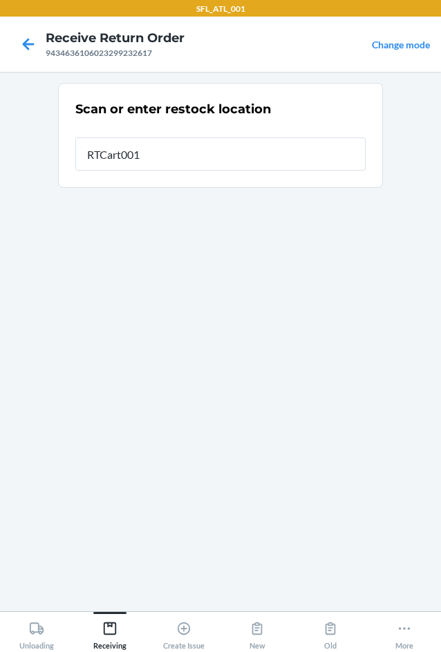
type input "RTCart001"
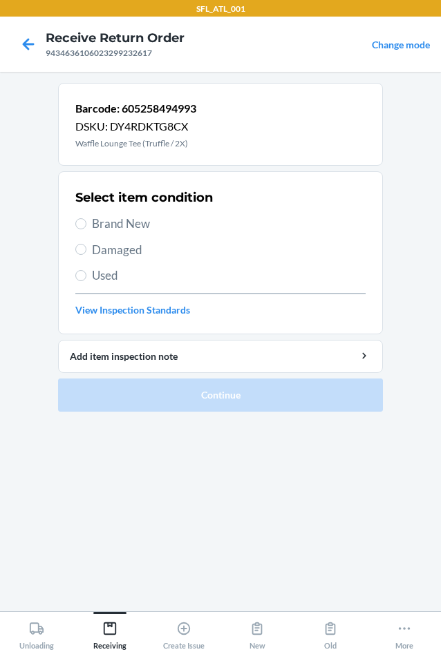
click at [117, 223] on span "Brand New" at bounding box center [229, 224] width 274 height 18
click at [86, 223] on input "Brand New" at bounding box center [80, 223] width 11 height 11
radio input "true"
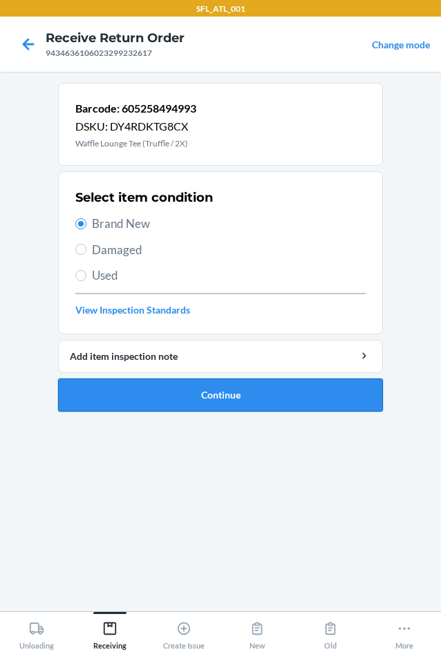
click at [181, 397] on button "Continue" at bounding box center [220, 395] width 325 height 33
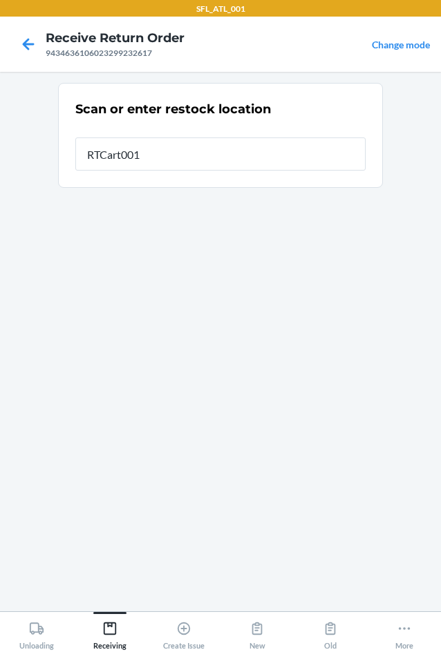
type input "RTCart001"
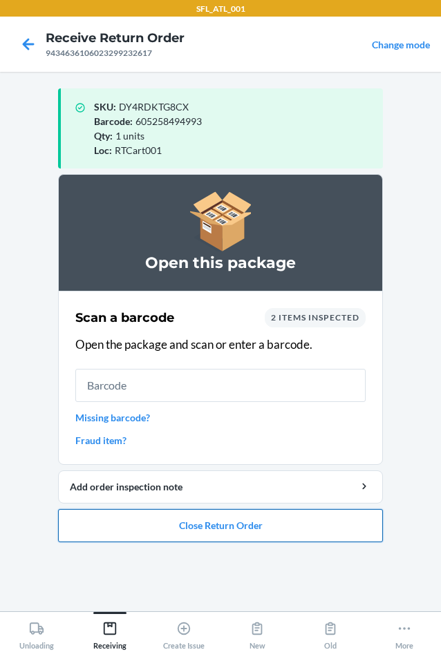
click at [207, 522] on button "Close Return Order" at bounding box center [220, 525] width 325 height 33
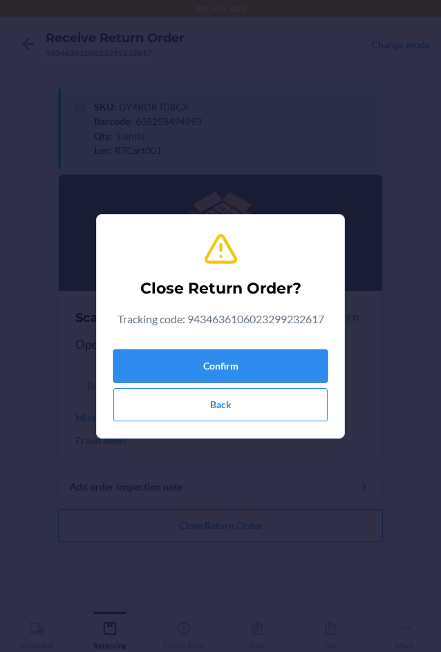
click at [207, 367] on button "Confirm" at bounding box center [220, 366] width 214 height 33
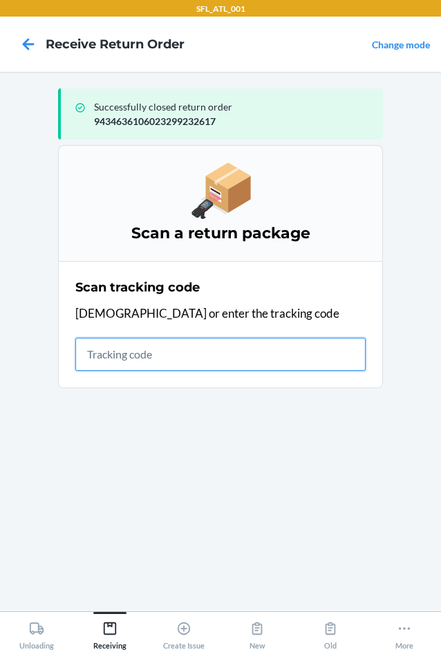
click at [168, 355] on input "text" at bounding box center [220, 354] width 290 height 33
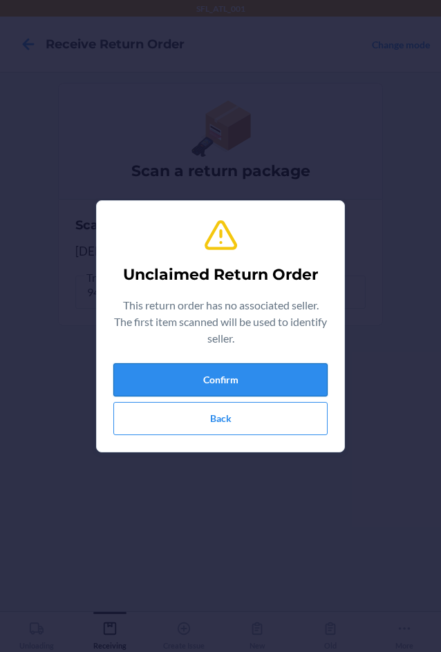
click at [228, 382] on button "Confirm" at bounding box center [220, 379] width 214 height 33
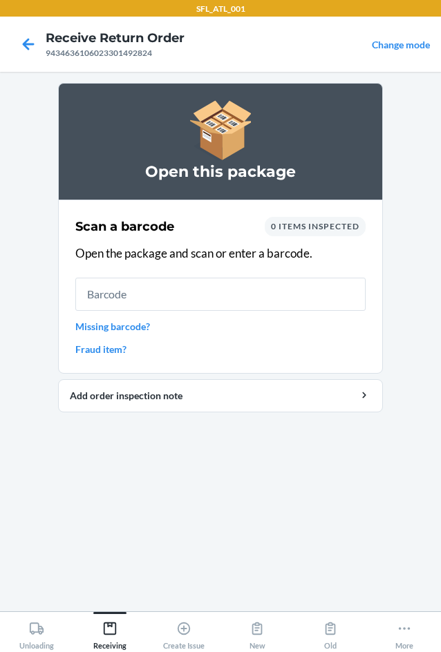
click at [132, 326] on link "Missing barcode?" at bounding box center [220, 326] width 290 height 15
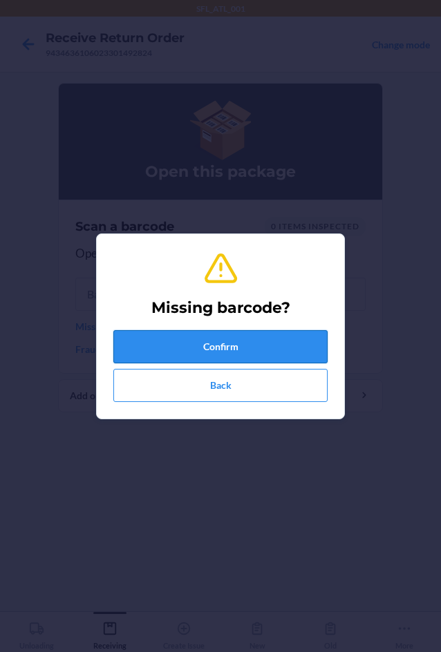
click at [145, 347] on button "Confirm" at bounding box center [220, 346] width 214 height 33
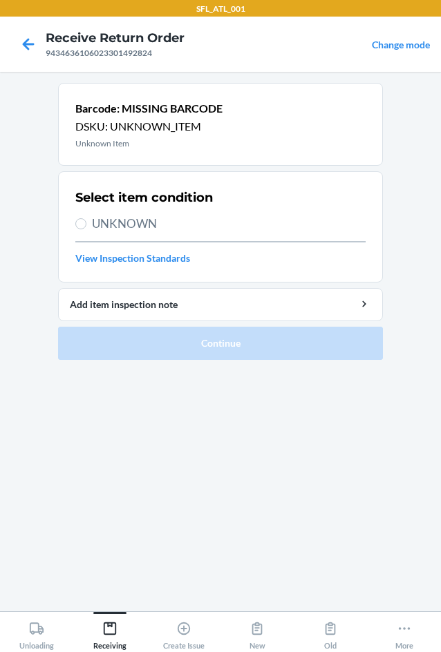
click at [140, 221] on span "UNKNOWN" at bounding box center [229, 224] width 274 height 18
click at [86, 221] on input "UNKNOWN" at bounding box center [80, 223] width 11 height 11
radio input "true"
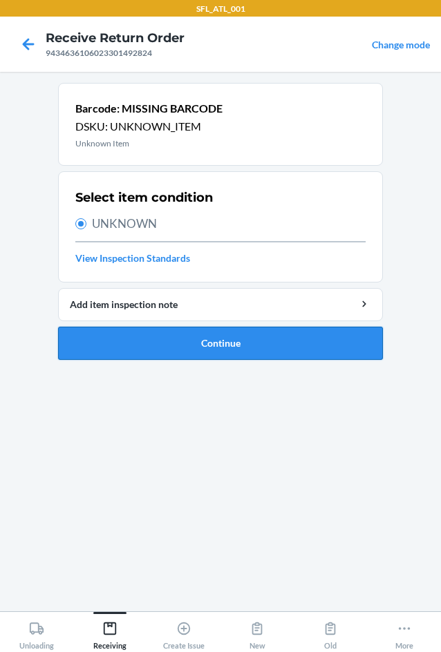
click at [172, 348] on button "Continue" at bounding box center [220, 343] width 325 height 33
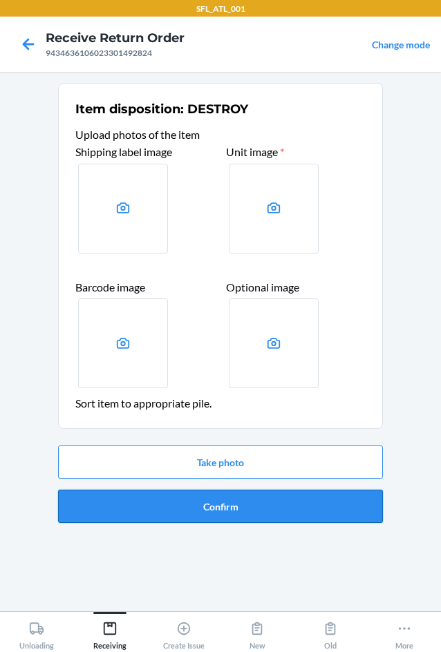
click at [210, 515] on button "Confirm" at bounding box center [220, 506] width 325 height 33
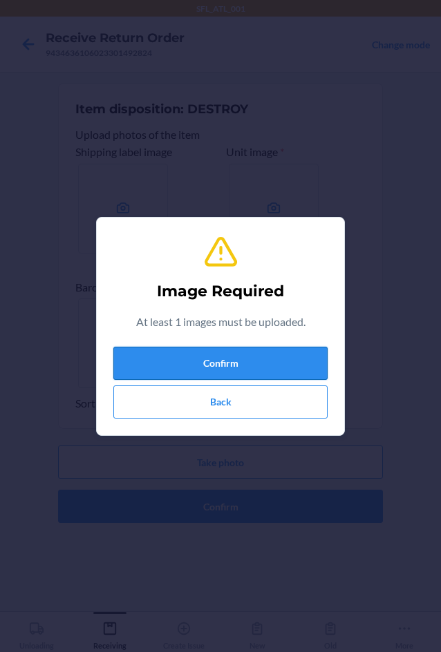
click at [252, 367] on button "Confirm" at bounding box center [220, 363] width 214 height 33
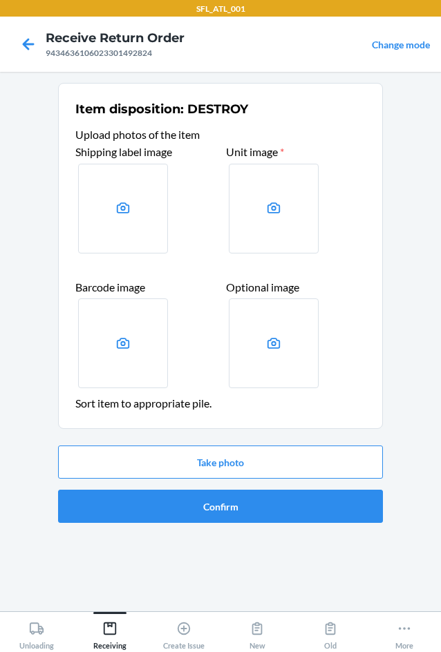
click at [388, 576] on main "Item disposition: DESTROY Upload photos of the item Shipping label image Unit i…" at bounding box center [220, 342] width 441 height 540
click at [419, 535] on main "Item disposition: DESTROY Upload photos of the item Shipping label image Unit i…" at bounding box center [220, 342] width 441 height 540
click at [433, 192] on main "Item disposition: DESTROY Upload photos of the item Shipping label image Unit i…" at bounding box center [220, 342] width 441 height 540
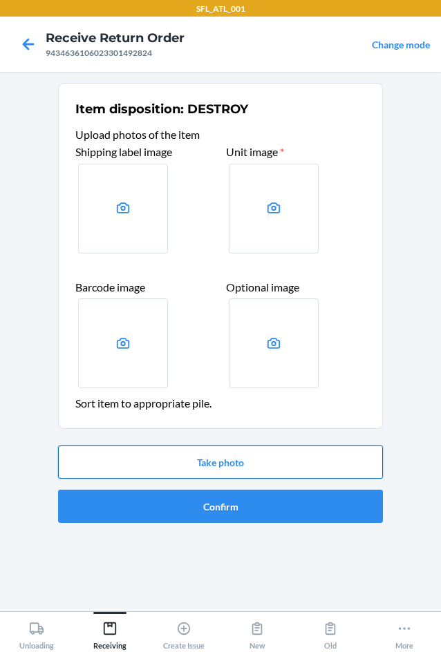
click at [330, 463] on button "Take photo" at bounding box center [220, 462] width 325 height 33
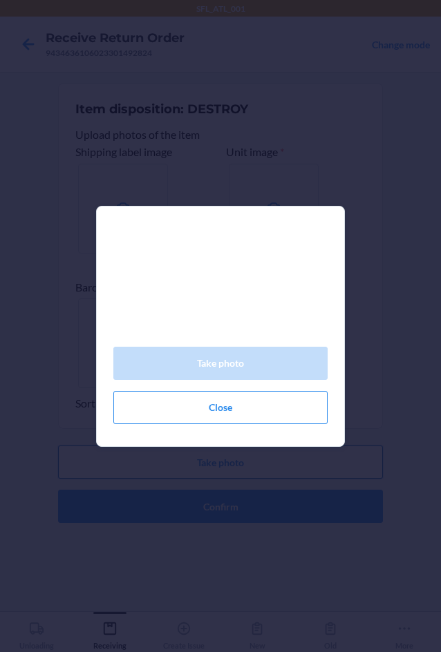
click at [331, 462] on div "Take photo Close" at bounding box center [220, 326] width 441 height 652
click at [332, 461] on div "Take photo Close" at bounding box center [220, 326] width 441 height 652
click at [332, 459] on div "Take photo Close" at bounding box center [220, 326] width 441 height 652
click at [372, 345] on div "Take photo Close" at bounding box center [220, 326] width 441 height 652
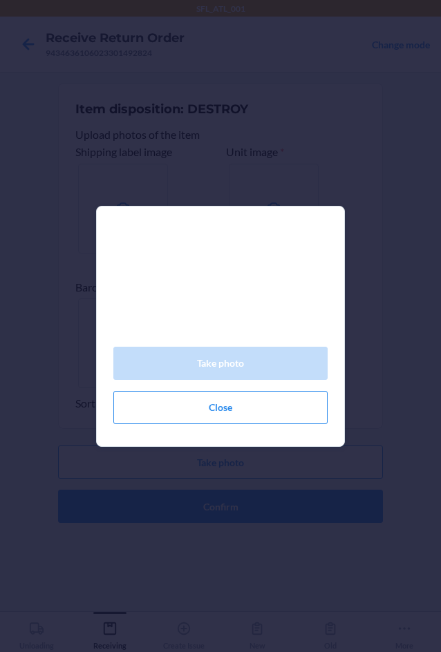
click at [372, 345] on div "Take photo Close" at bounding box center [220, 326] width 441 height 652
click at [372, 346] on div "Take photo Close" at bounding box center [220, 326] width 441 height 652
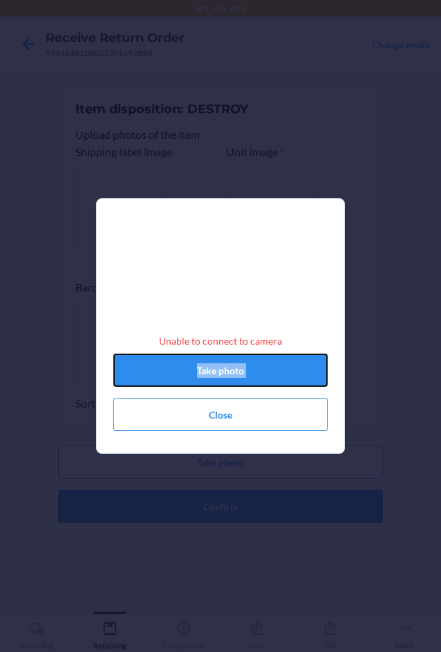
drag, startPoint x: 291, startPoint y: 381, endPoint x: 285, endPoint y: 388, distance: 8.8
click at [291, 381] on button "Take photo" at bounding box center [220, 370] width 214 height 33
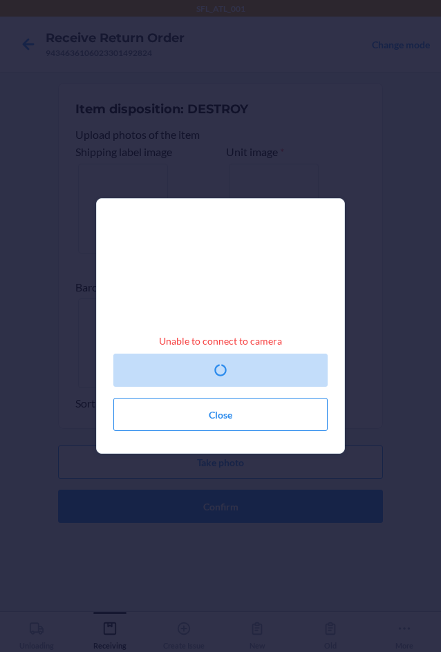
click at [252, 415] on div "Item disposition: DESTROY Upload photos of the item Shipping label image Unit i…" at bounding box center [220, 256] width 290 height 320
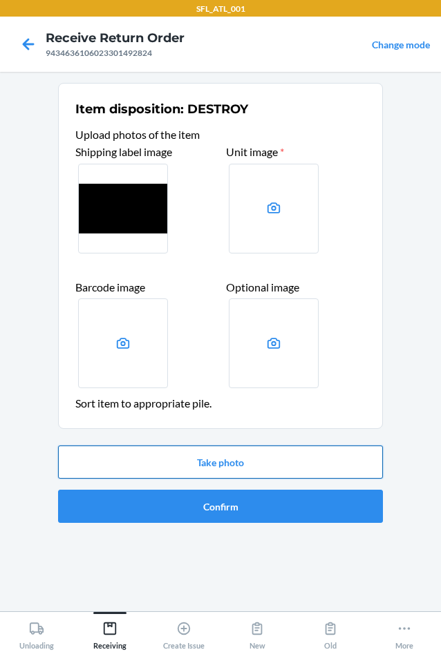
click at [247, 466] on button "Take photo" at bounding box center [220, 462] width 325 height 33
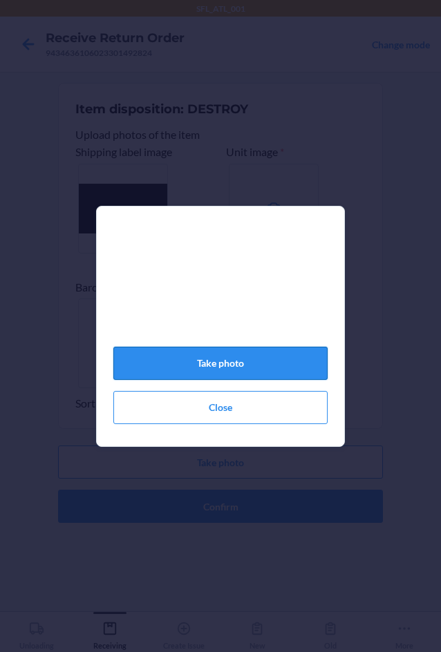
click at [249, 370] on button "Take photo" at bounding box center [220, 363] width 214 height 33
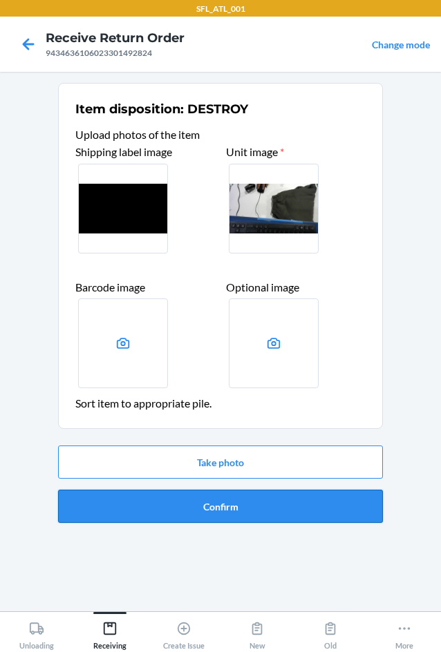
click at [240, 511] on button "Confirm" at bounding box center [220, 506] width 325 height 33
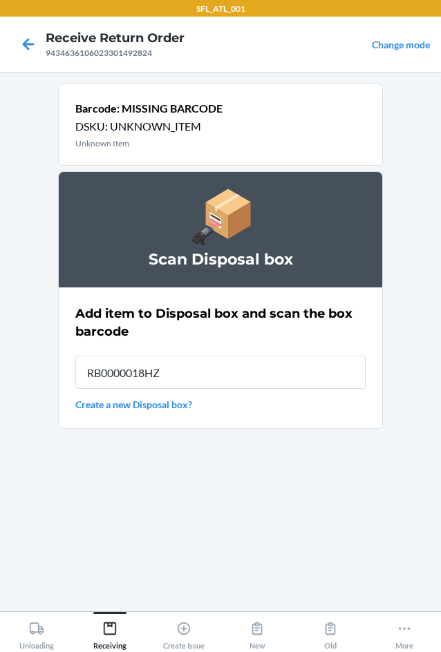
type input "RB0000018HZ"
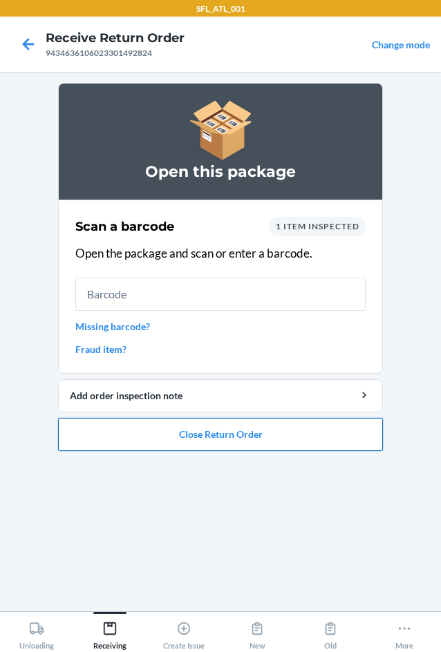
click at [234, 448] on button "Close Return Order" at bounding box center [220, 434] width 325 height 33
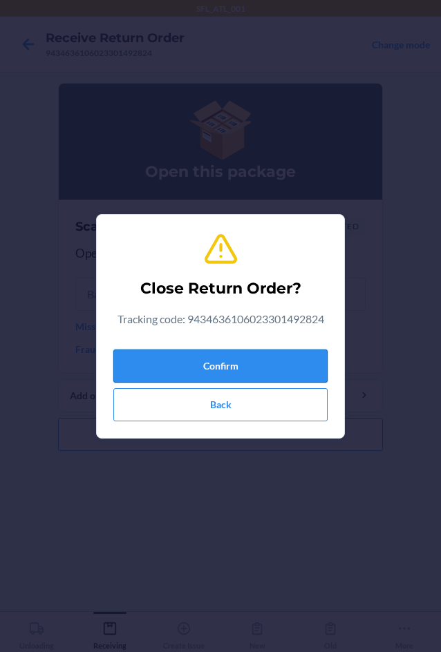
click at [227, 377] on button "Confirm" at bounding box center [220, 366] width 214 height 33
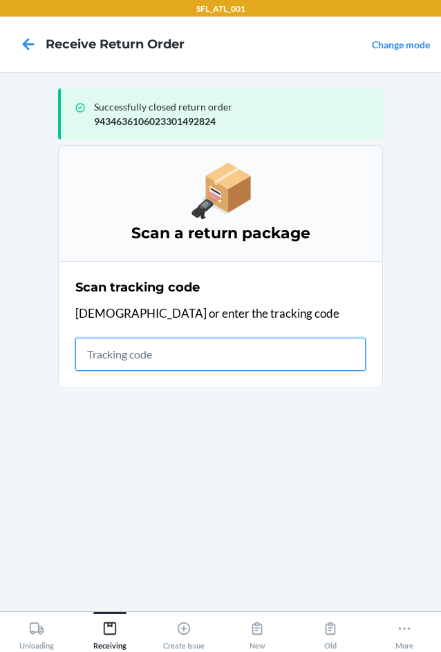
click at [171, 348] on input "text" at bounding box center [220, 354] width 290 height 33
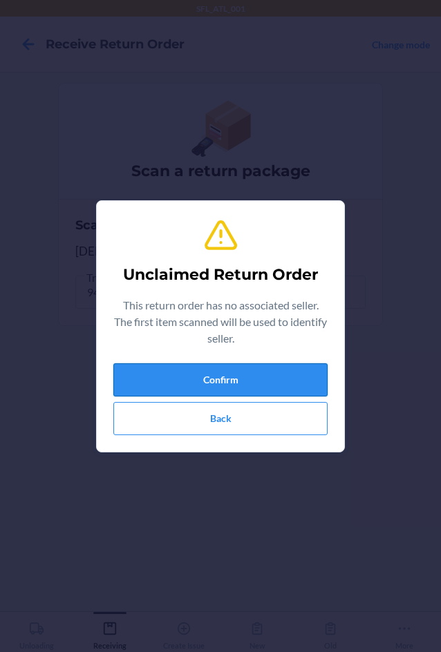
click at [268, 382] on button "Confirm" at bounding box center [220, 379] width 214 height 33
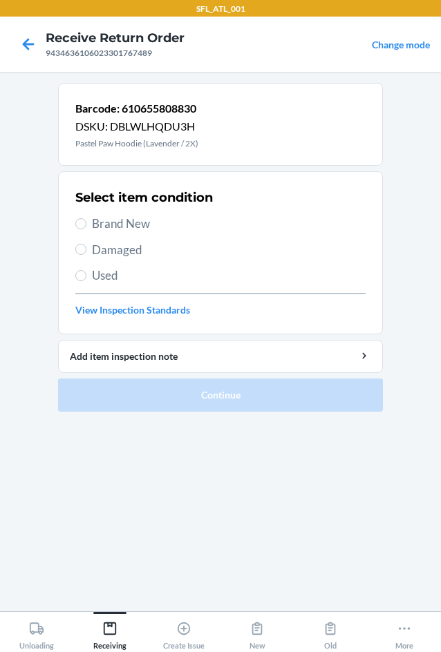
click at [138, 229] on span "Brand New" at bounding box center [229, 224] width 274 height 18
click at [86, 229] on input "Brand New" at bounding box center [80, 223] width 11 height 11
radio input "true"
click at [104, 226] on span "Brand New" at bounding box center [229, 224] width 274 height 18
click at [86, 226] on input "Brand New" at bounding box center [80, 223] width 11 height 11
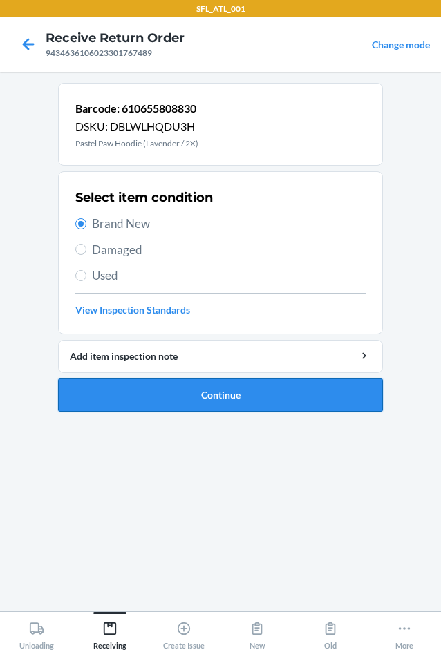
click at [193, 399] on button "Continue" at bounding box center [220, 395] width 325 height 33
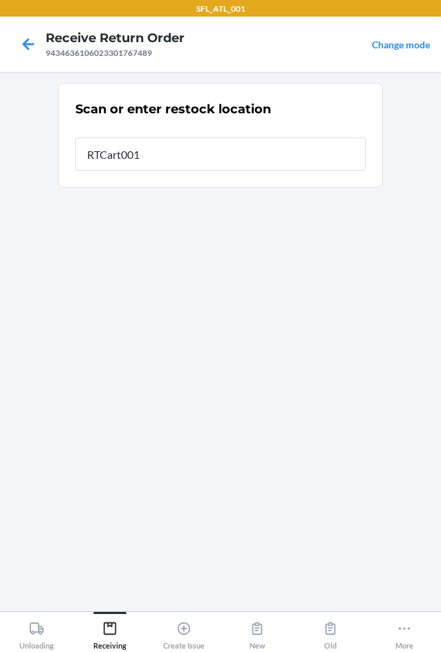
type input "RTCart001"
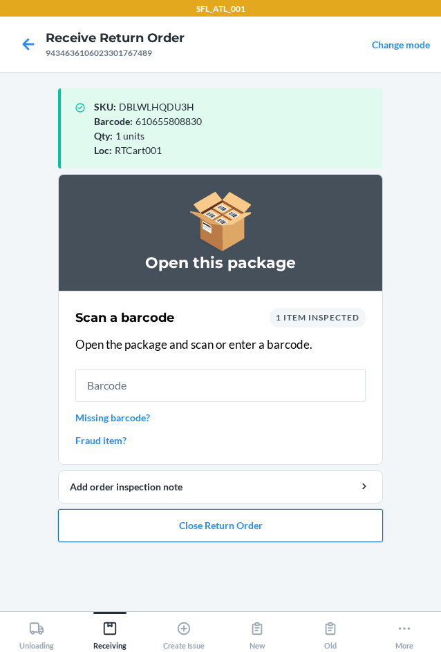
click at [234, 531] on button "Close Return Order" at bounding box center [220, 525] width 325 height 33
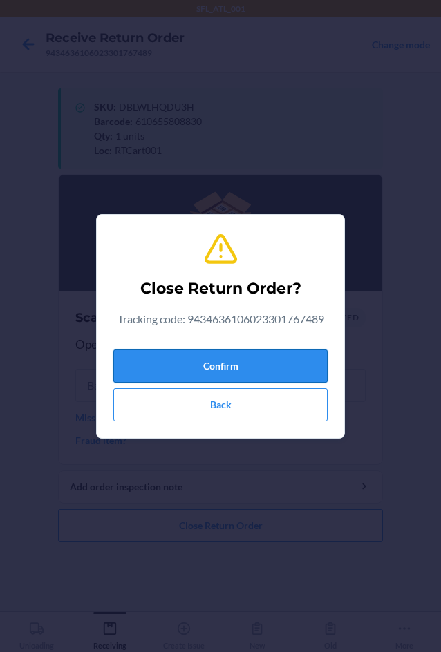
click at [244, 364] on button "Confirm" at bounding box center [220, 366] width 214 height 33
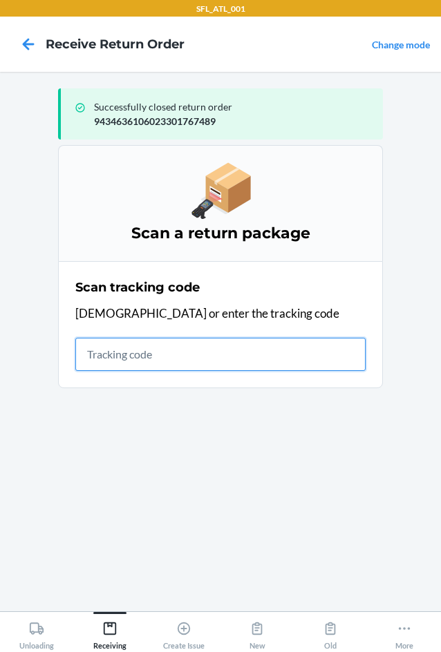
click at [156, 358] on input "text" at bounding box center [220, 354] width 290 height 33
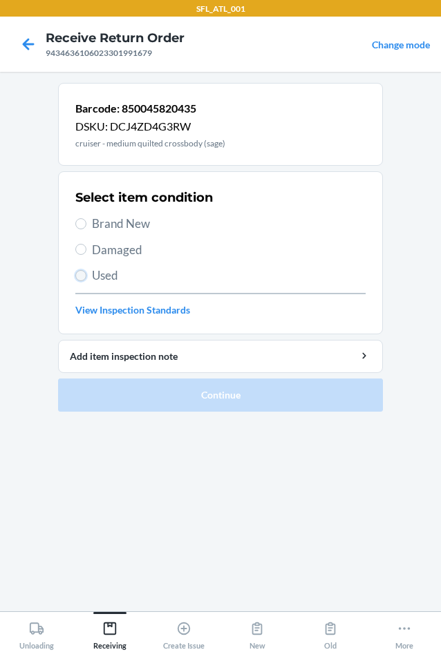
click at [84, 274] on input "Used" at bounding box center [80, 275] width 11 height 11
radio input "true"
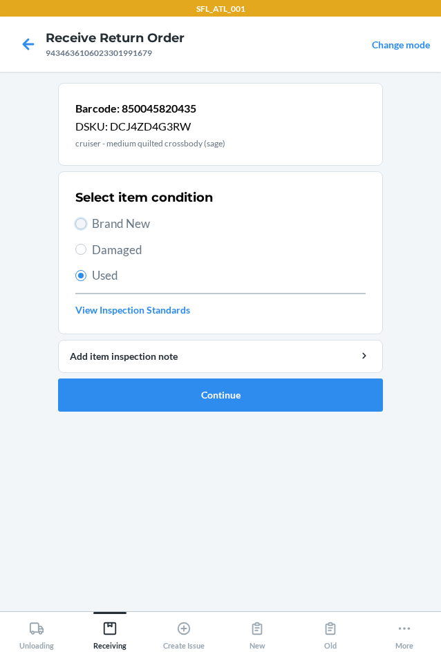
click at [81, 221] on input "Brand New" at bounding box center [80, 223] width 11 height 11
radio input "true"
radio input "false"
click at [147, 393] on button "Continue" at bounding box center [220, 395] width 325 height 33
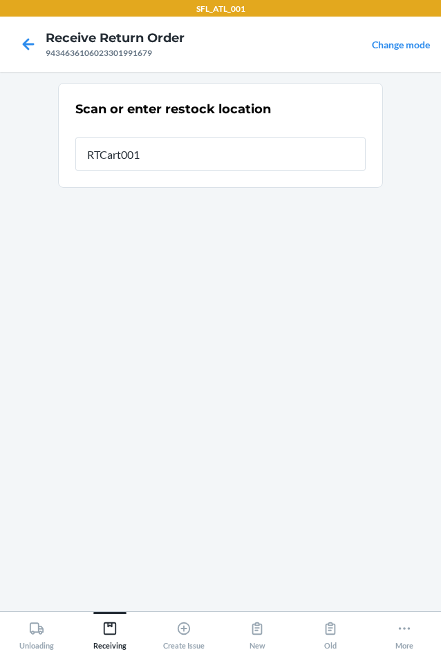
type input "RTCart001"
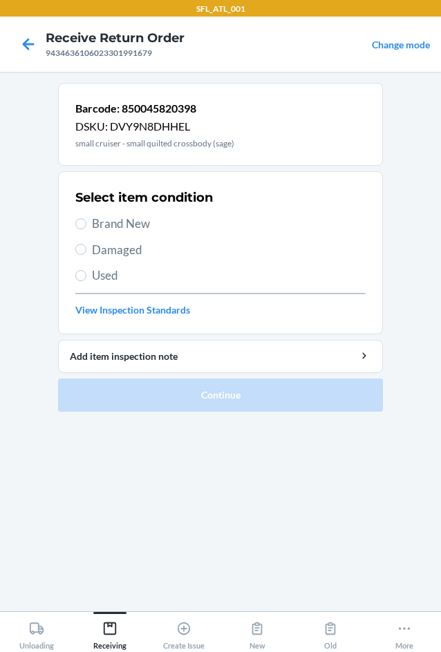
click at [93, 225] on span "Brand New" at bounding box center [229, 224] width 274 height 18
click at [86, 225] on input "Brand New" at bounding box center [80, 223] width 11 height 11
radio input "true"
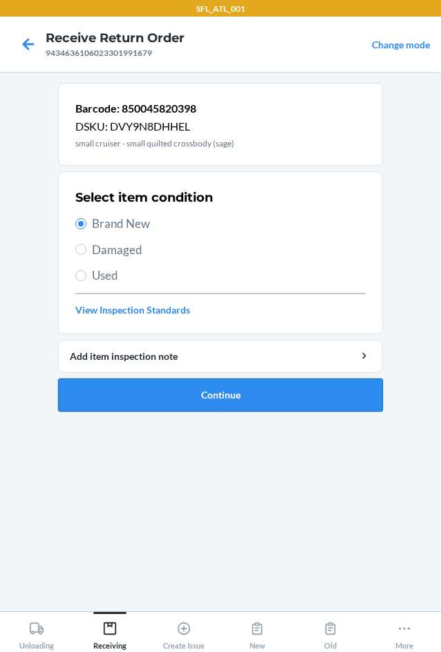
click at [171, 397] on button "Continue" at bounding box center [220, 395] width 325 height 33
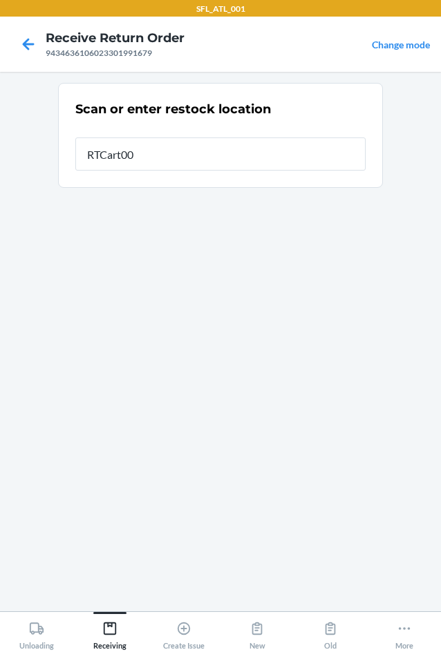
type input "RTCart001"
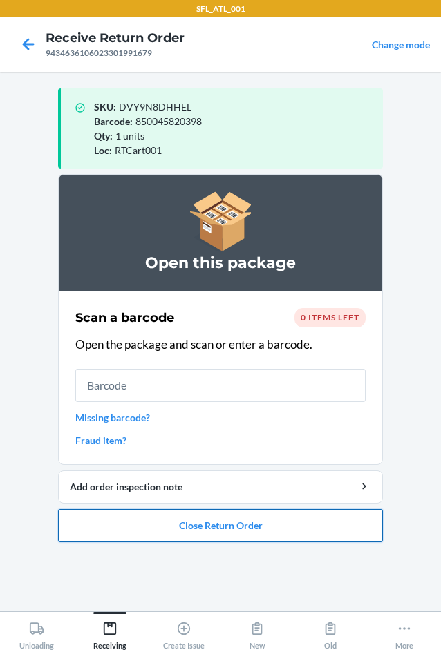
click at [232, 524] on button "Close Return Order" at bounding box center [220, 525] width 325 height 33
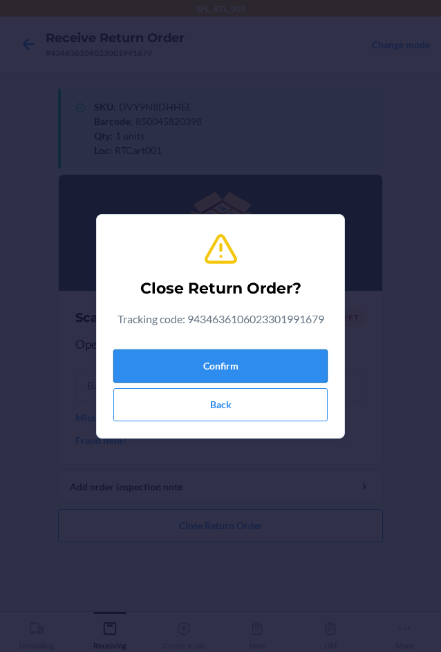
click at [244, 371] on button "Confirm" at bounding box center [220, 366] width 214 height 33
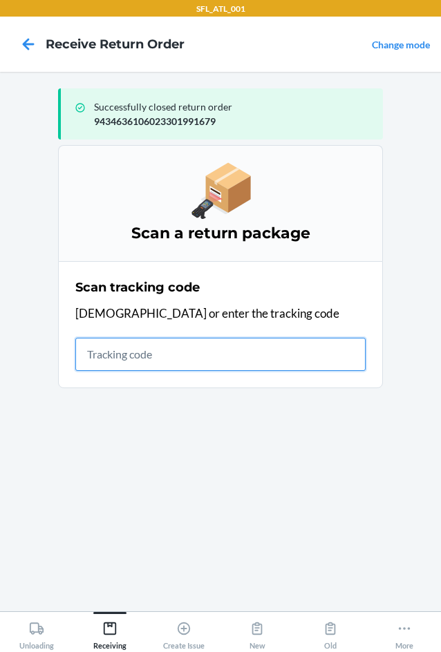
click at [207, 361] on input "text" at bounding box center [220, 354] width 290 height 33
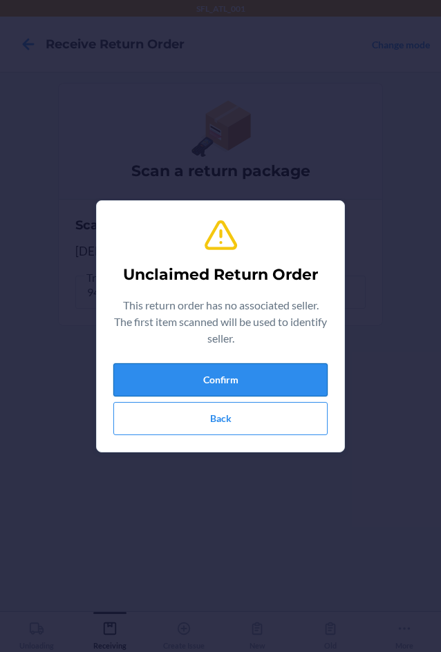
click at [190, 372] on button "Confirm" at bounding box center [220, 379] width 214 height 33
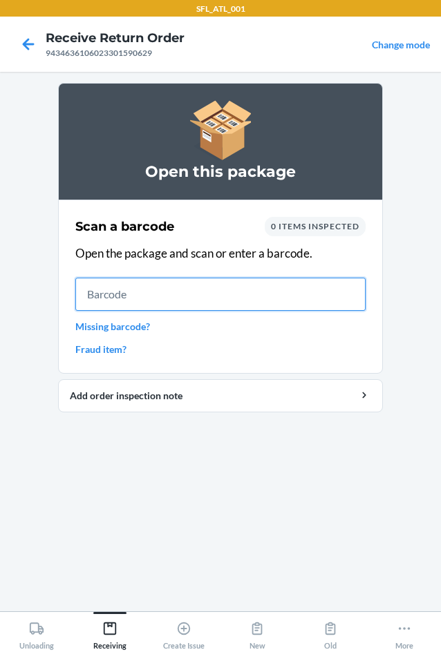
click at [133, 285] on input "text" at bounding box center [220, 294] width 290 height 33
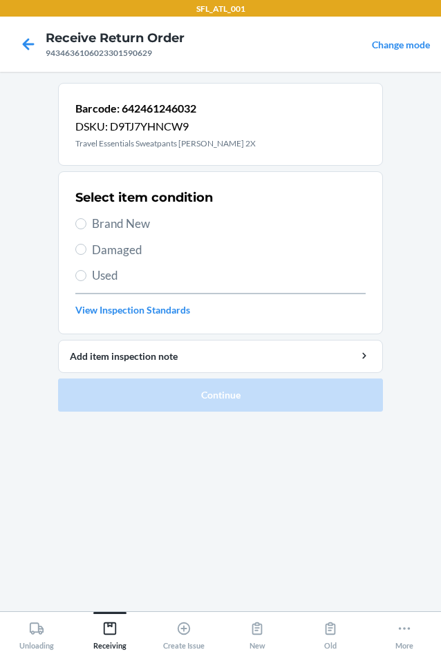
click at [117, 221] on span "Brand New" at bounding box center [229, 224] width 274 height 18
click at [86, 221] on input "Brand New" at bounding box center [80, 223] width 11 height 11
radio input "true"
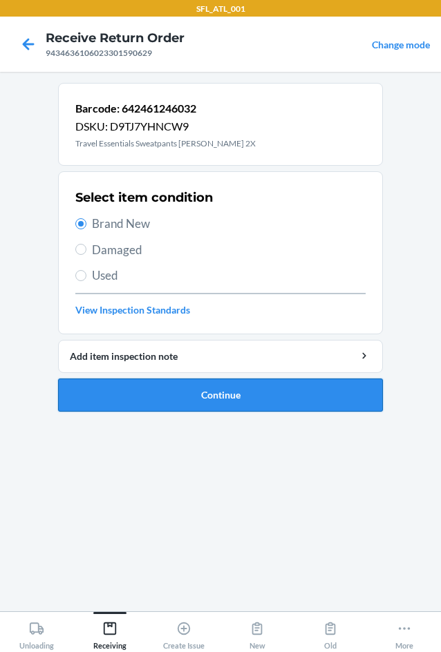
click at [184, 392] on button "Continue" at bounding box center [220, 395] width 325 height 33
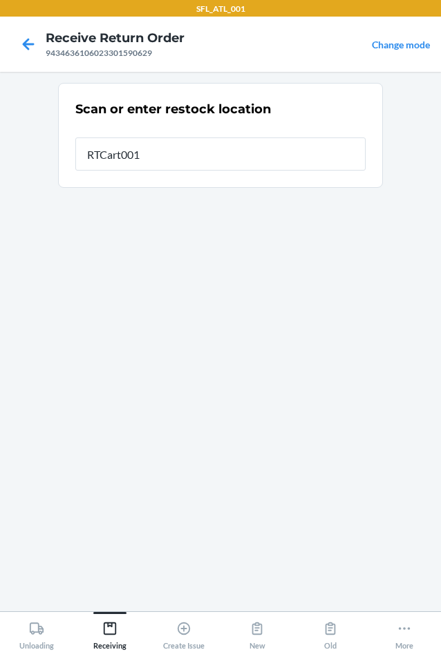
type input "RTCart001"
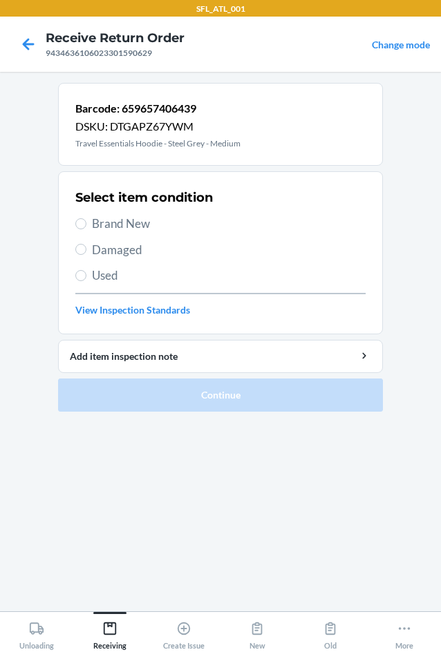
click at [137, 223] on span "Brand New" at bounding box center [229, 224] width 274 height 18
click at [86, 223] on input "Brand New" at bounding box center [80, 223] width 11 height 11
radio input "true"
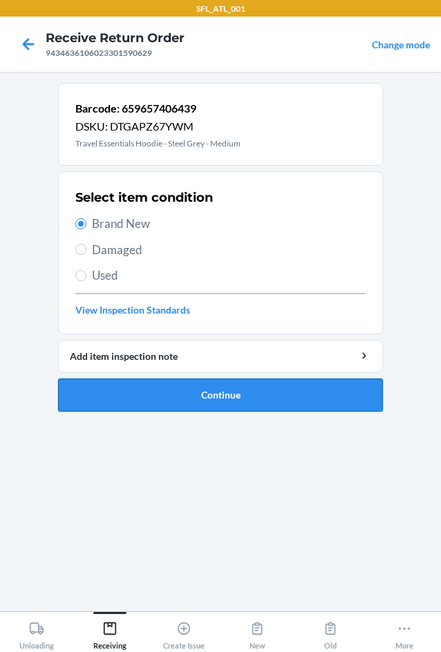
click at [198, 394] on button "Continue" at bounding box center [220, 395] width 325 height 33
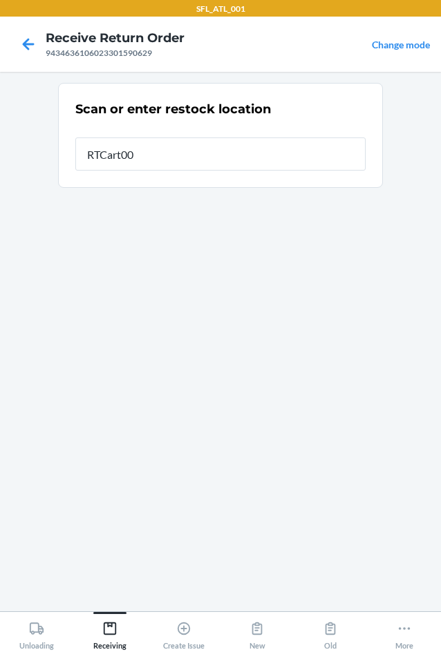
type input "RTCart001"
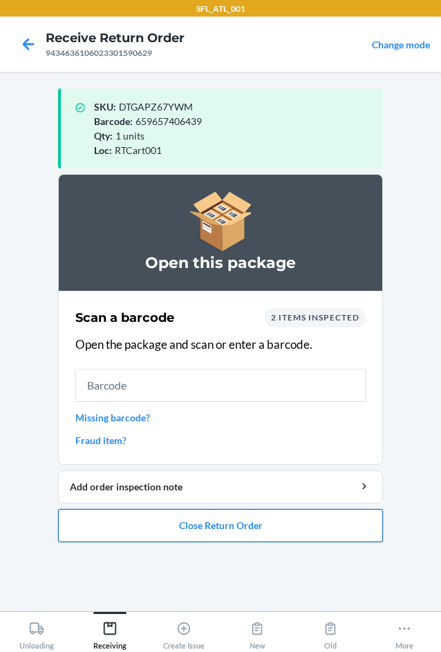
click at [206, 529] on button "Close Return Order" at bounding box center [220, 525] width 325 height 33
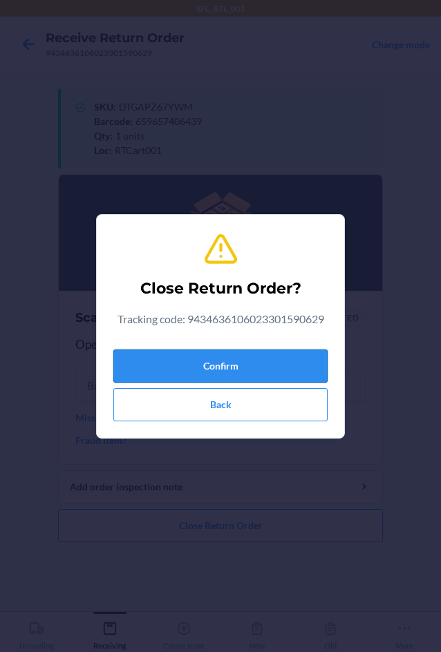
click at [209, 359] on button "Confirm" at bounding box center [220, 366] width 214 height 33
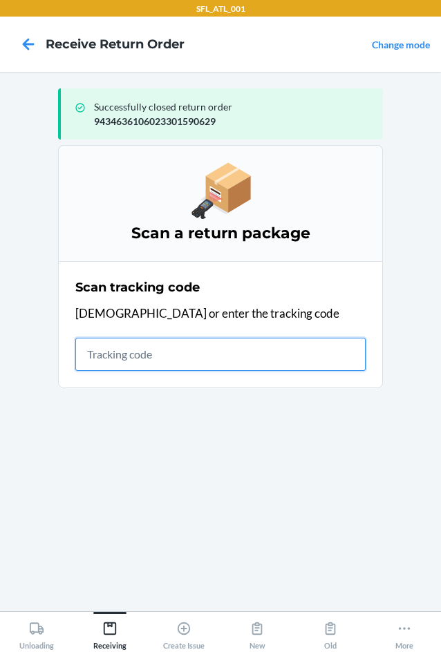
click at [153, 354] on input "text" at bounding box center [220, 354] width 290 height 33
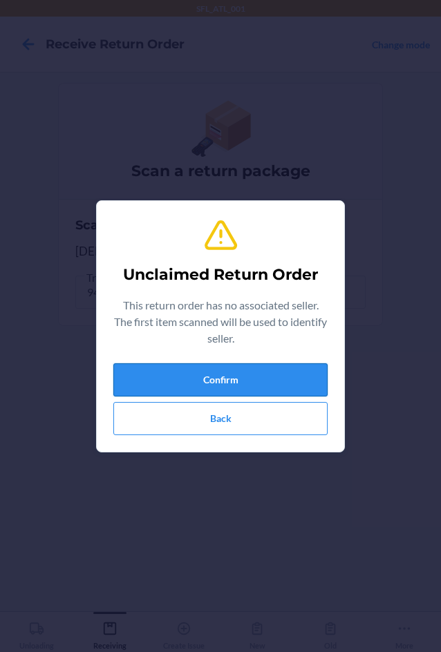
click at [231, 390] on button "Confirm" at bounding box center [220, 379] width 214 height 33
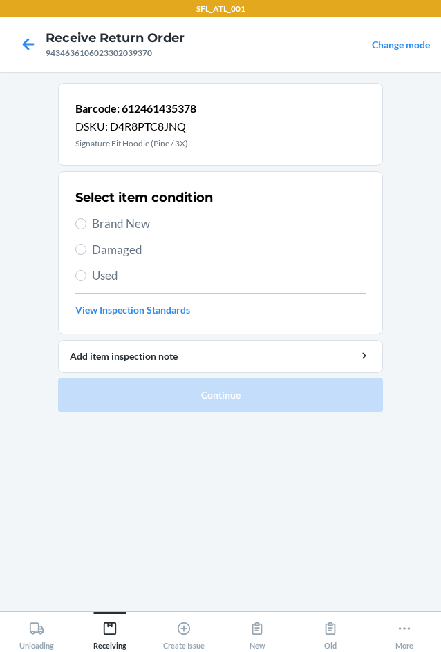
click at [110, 229] on span "Brand New" at bounding box center [229, 224] width 274 height 18
click at [86, 229] on input "Brand New" at bounding box center [80, 223] width 11 height 11
radio input "true"
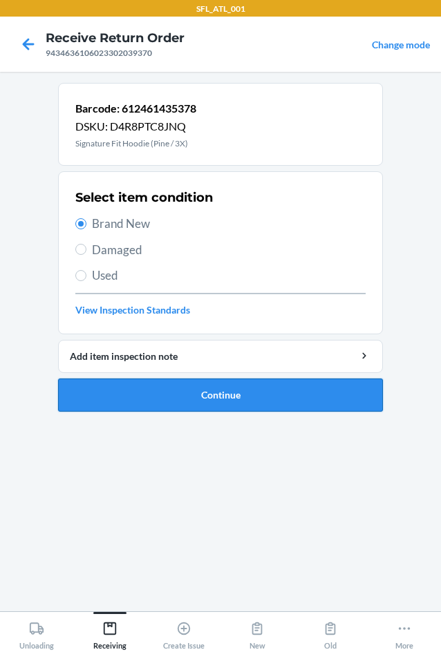
click at [209, 399] on button "Continue" at bounding box center [220, 395] width 325 height 33
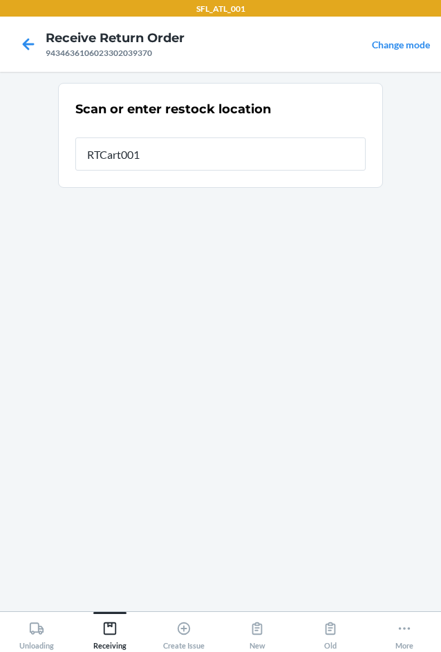
type input "RTCart001"
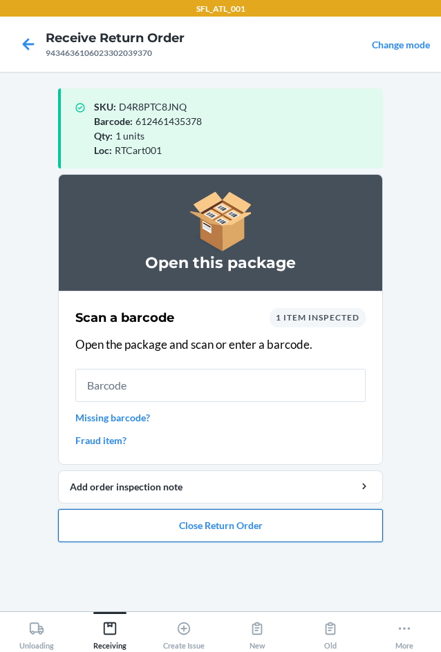
click at [229, 522] on button "Close Return Order" at bounding box center [220, 525] width 325 height 33
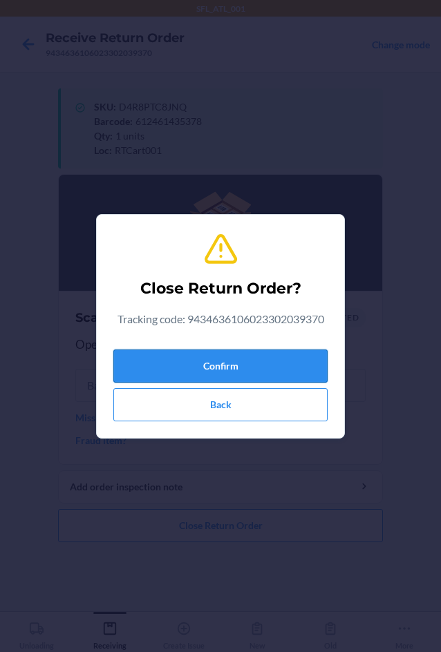
click at [240, 369] on button "Confirm" at bounding box center [220, 366] width 214 height 33
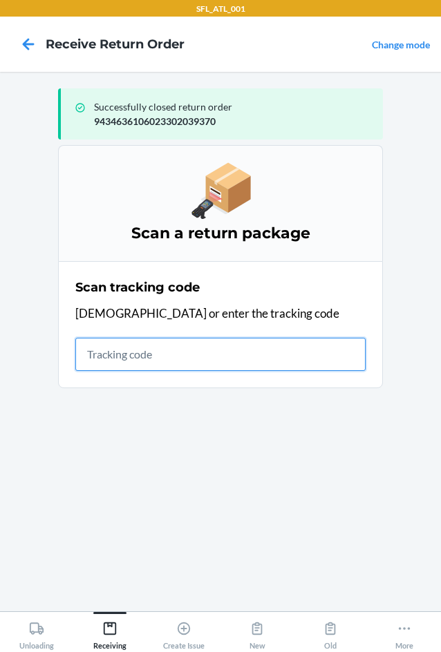
click at [127, 346] on input "text" at bounding box center [220, 354] width 290 height 33
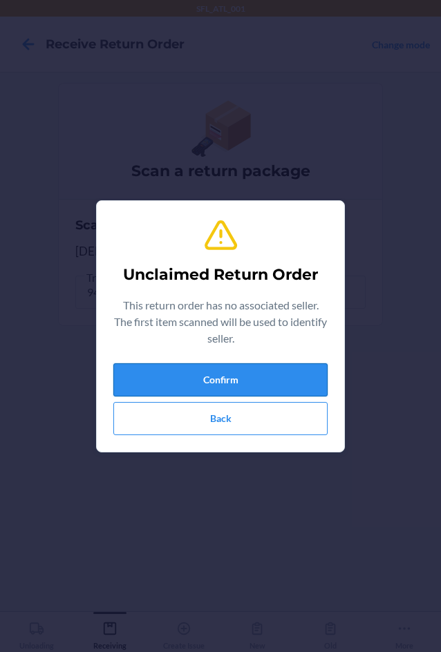
click at [145, 379] on button "Confirm" at bounding box center [220, 379] width 214 height 33
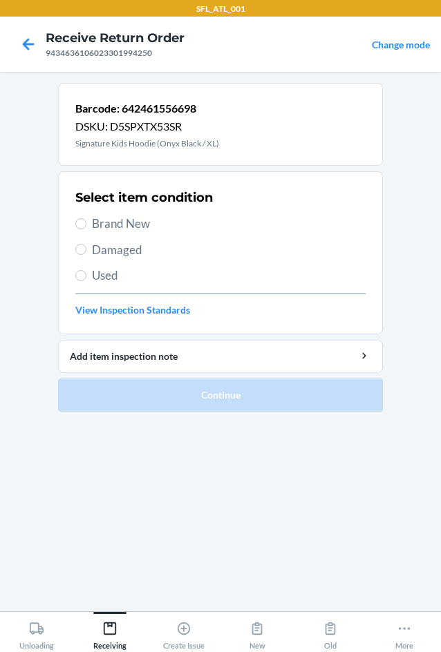
click at [133, 223] on span "Brand New" at bounding box center [229, 224] width 274 height 18
click at [86, 223] on input "Brand New" at bounding box center [80, 223] width 11 height 11
radio input "true"
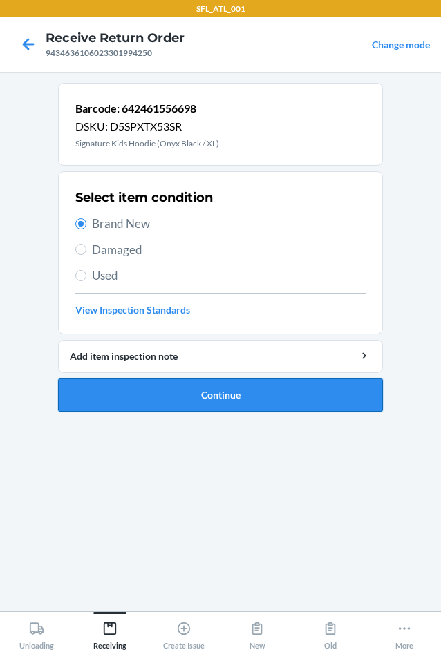
click at [176, 392] on button "Continue" at bounding box center [220, 395] width 325 height 33
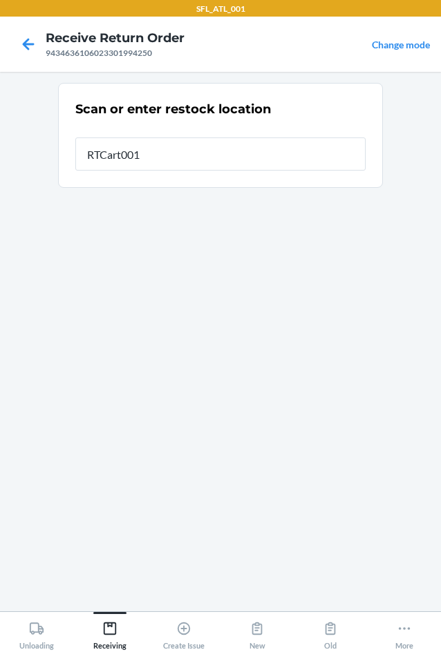
type input "RTCart001"
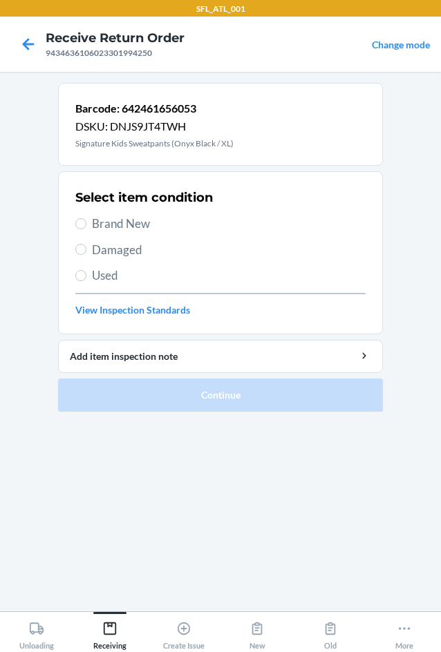
click at [89, 225] on label "Brand New" at bounding box center [220, 224] width 290 height 18
click at [86, 225] on input "Brand New" at bounding box center [80, 223] width 11 height 11
radio input "true"
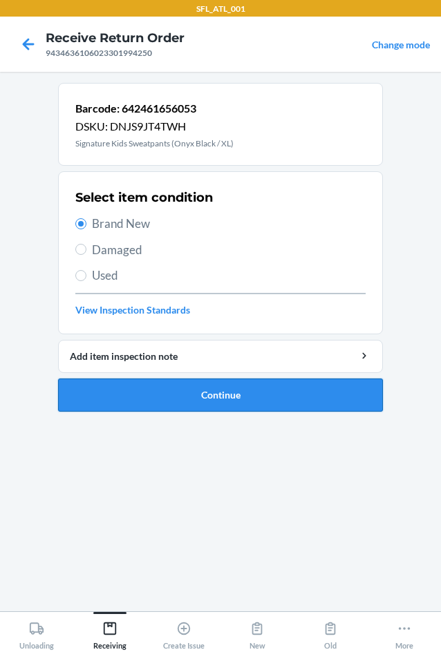
click at [189, 402] on button "Continue" at bounding box center [220, 395] width 325 height 33
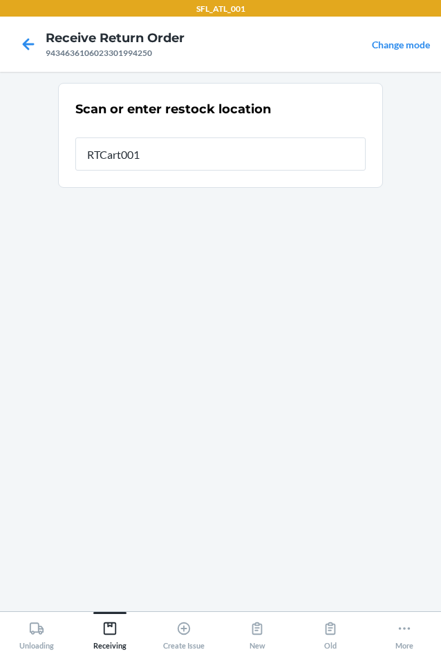
type input "RTCart001"
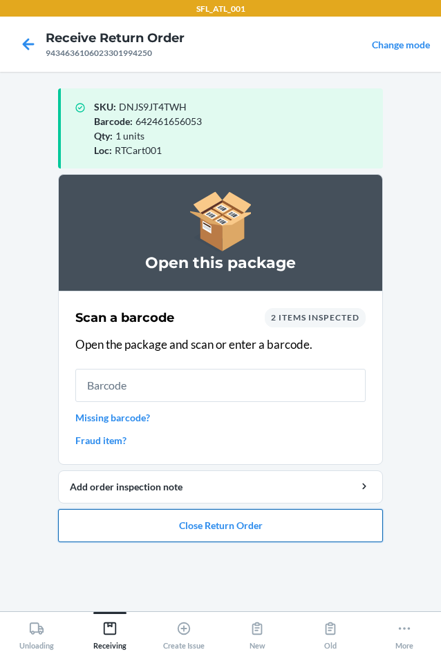
click at [187, 523] on button "Close Return Order" at bounding box center [220, 525] width 325 height 33
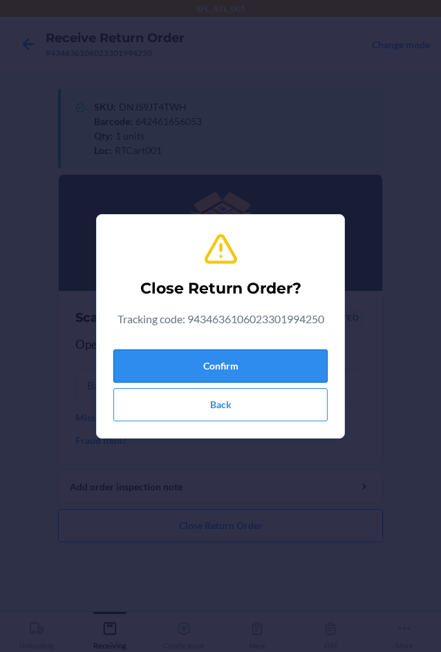
click at [198, 372] on button "Confirm" at bounding box center [220, 366] width 214 height 33
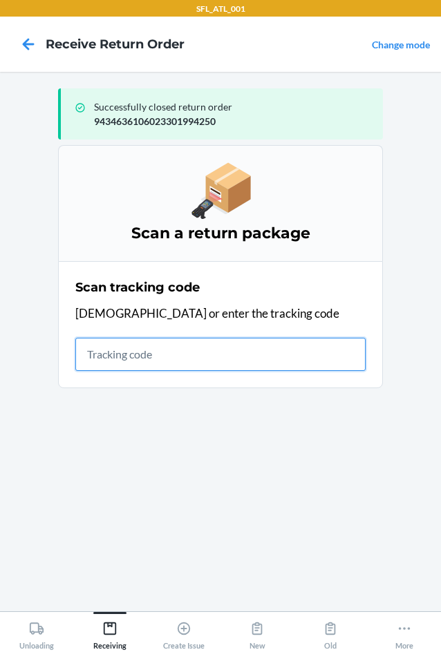
click at [140, 352] on input "text" at bounding box center [220, 354] width 290 height 33
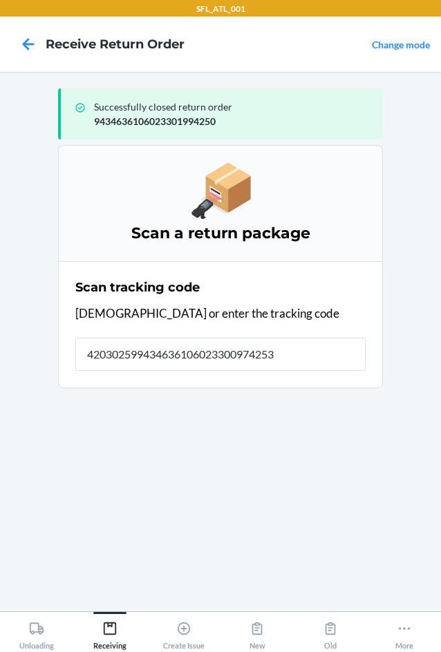
click at [170, 350] on section "Scan a return package Scan tracking code Scan or enter the tracking code 420302…" at bounding box center [220, 372] width 325 height 455
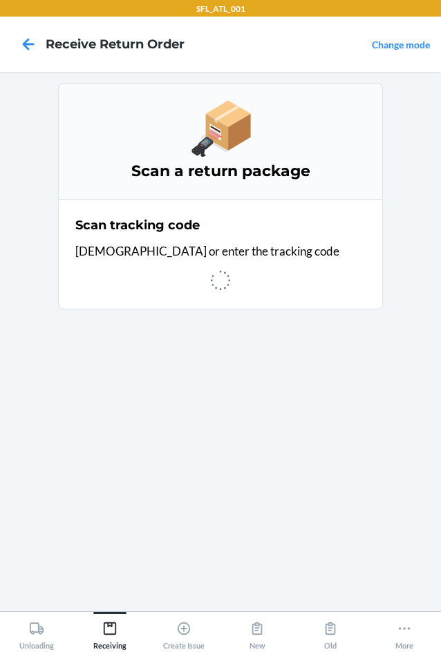
click at [159, 350] on section "Scan a return package Scan tracking code Scan or enter the tracking code" at bounding box center [220, 342] width 325 height 518
click at [142, 355] on section "Scan a return package Scan tracking code Scan or enter the tracking code" at bounding box center [220, 342] width 325 height 518
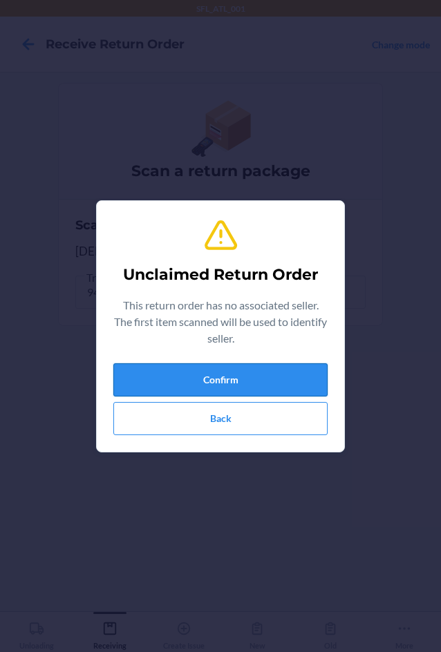
click at [250, 377] on button "Confirm" at bounding box center [220, 379] width 214 height 33
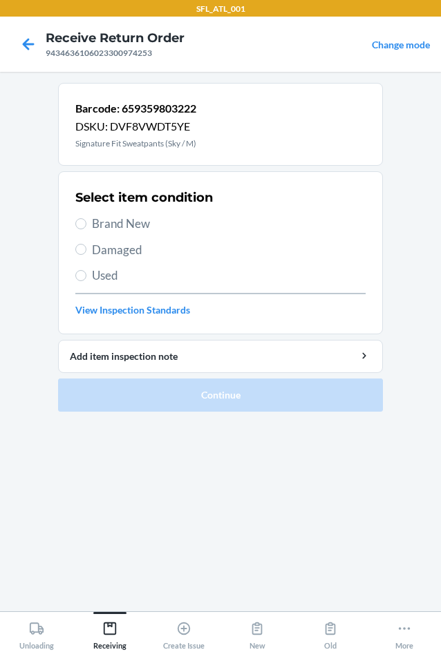
click at [120, 221] on span "Brand New" at bounding box center [229, 224] width 274 height 18
click at [86, 221] on input "Brand New" at bounding box center [80, 223] width 11 height 11
radio input "true"
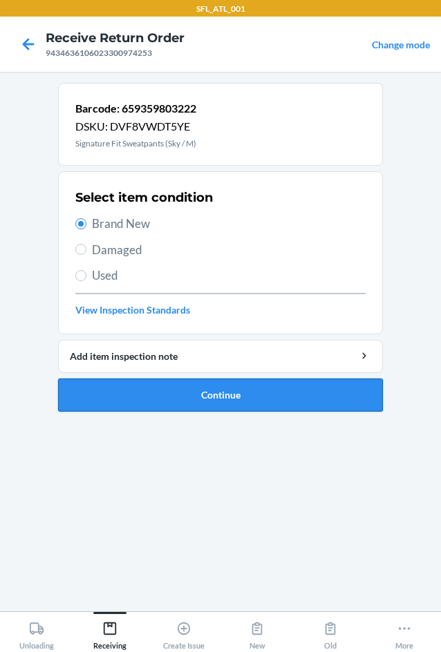
click at [220, 400] on button "Continue" at bounding box center [220, 395] width 325 height 33
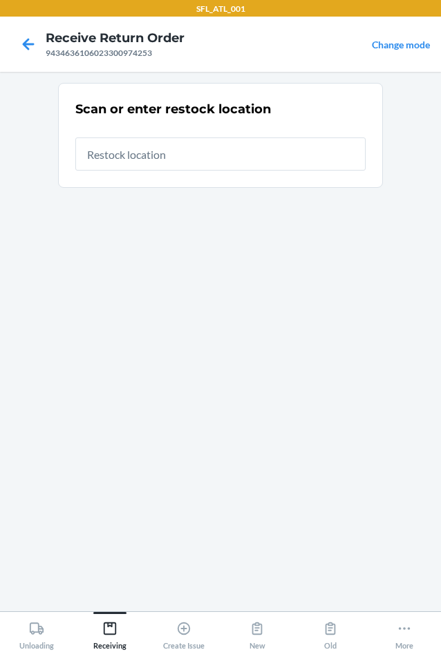
click at [176, 158] on input "text" at bounding box center [220, 154] width 290 height 33
type input "RTCart001"
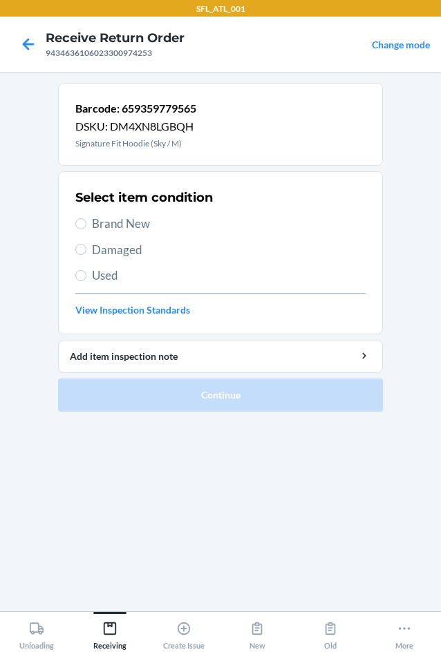
click at [121, 228] on span "Brand New" at bounding box center [229, 224] width 274 height 18
click at [86, 228] on input "Brand New" at bounding box center [80, 223] width 11 height 11
radio input "true"
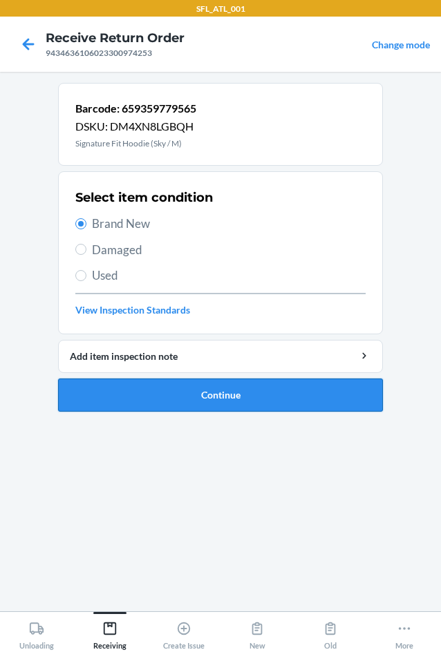
click at [220, 399] on button "Continue" at bounding box center [220, 395] width 325 height 33
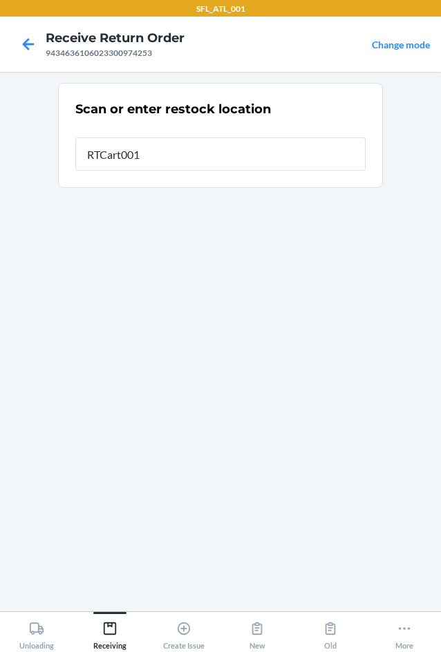
type input "RTCart001"
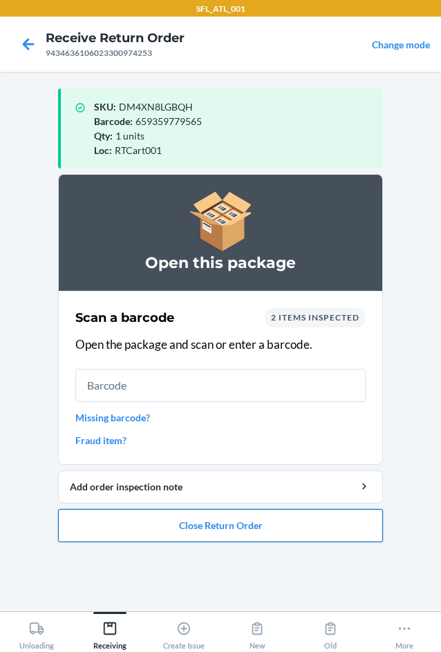
click at [209, 525] on button "Close Return Order" at bounding box center [220, 525] width 325 height 33
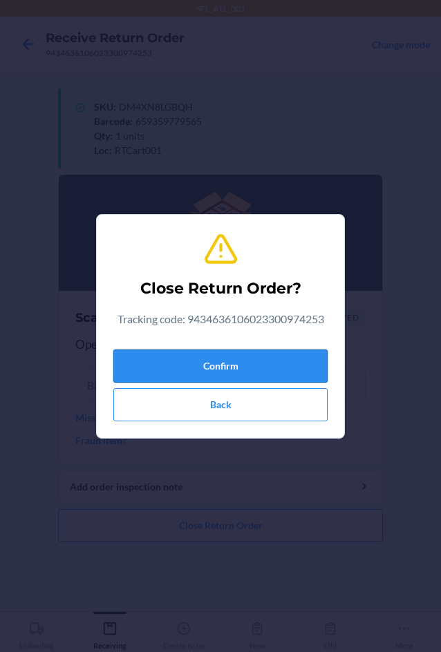
click at [211, 375] on button "Confirm" at bounding box center [220, 366] width 214 height 33
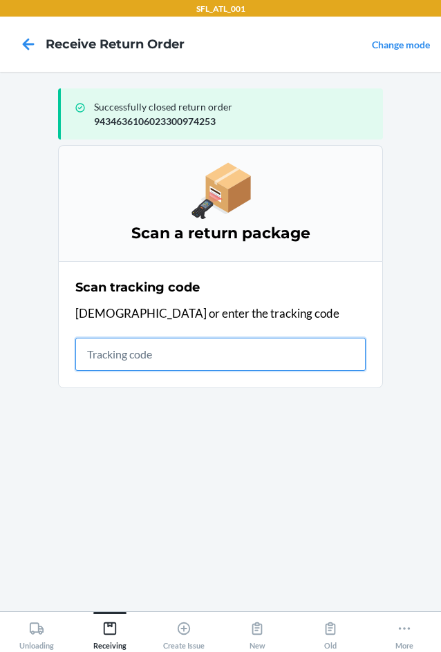
click at [147, 356] on input "text" at bounding box center [220, 354] width 290 height 33
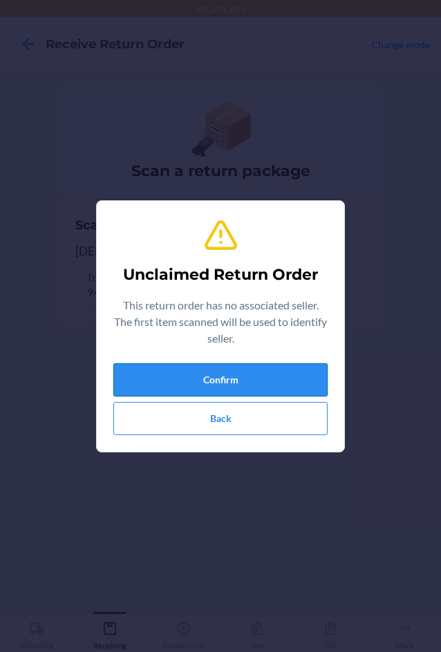
click at [234, 380] on button "Confirm" at bounding box center [220, 379] width 214 height 33
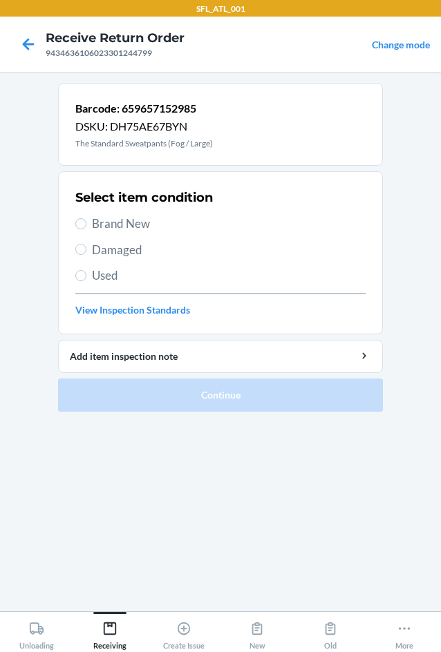
click at [88, 229] on label "Brand New" at bounding box center [220, 224] width 290 height 18
click at [86, 229] on input "Brand New" at bounding box center [80, 223] width 11 height 11
radio input "true"
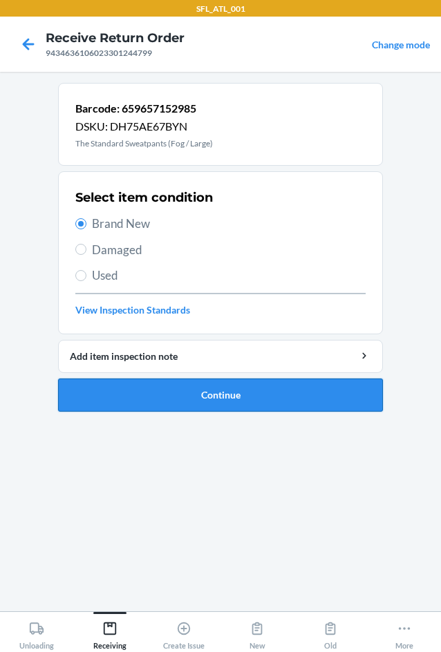
click at [224, 399] on button "Continue" at bounding box center [220, 395] width 325 height 33
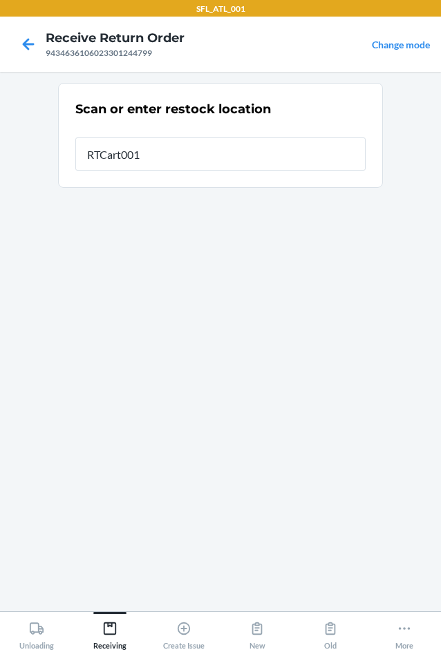
type input "RTCart001"
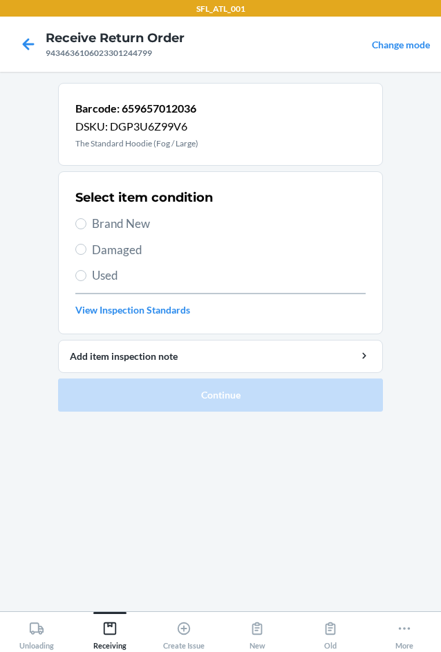
click at [86, 227] on label "Brand New" at bounding box center [220, 224] width 290 height 18
click at [86, 227] on input "Brand New" at bounding box center [80, 223] width 11 height 11
radio input "true"
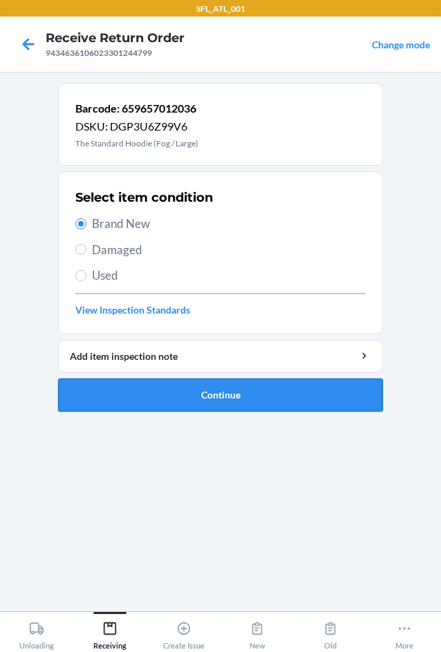
click at [183, 405] on button "Continue" at bounding box center [220, 395] width 325 height 33
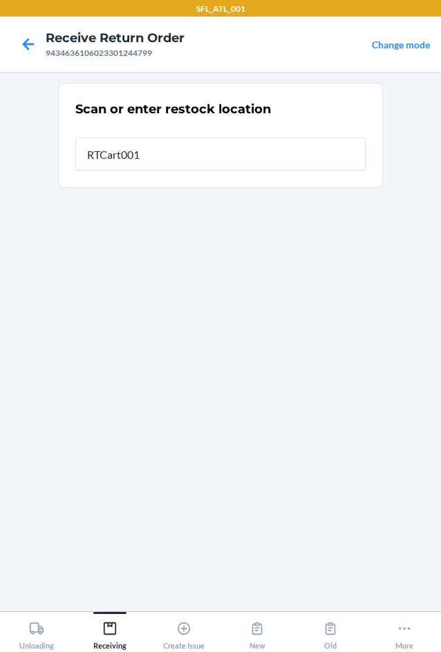
type input "RTCart001"
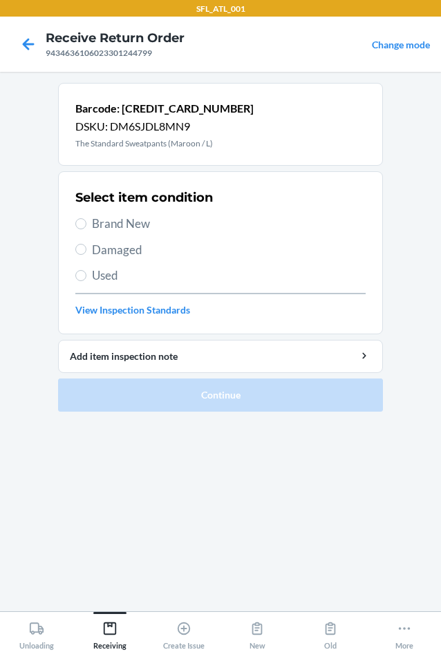
click at [87, 222] on label "Brand New" at bounding box center [220, 224] width 290 height 18
click at [86, 222] on input "Brand New" at bounding box center [80, 223] width 11 height 11
radio input "true"
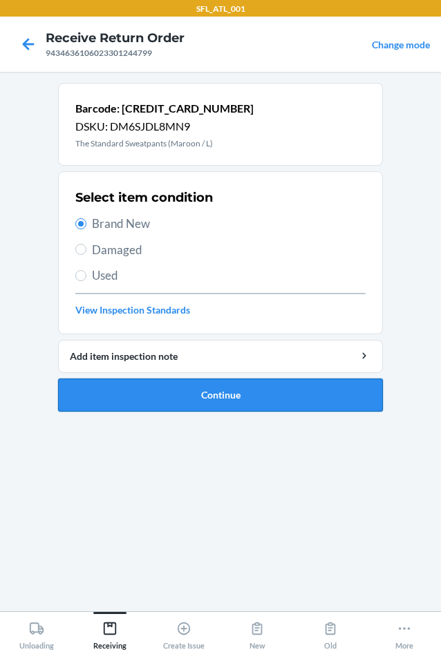
click at [201, 394] on button "Continue" at bounding box center [220, 395] width 325 height 33
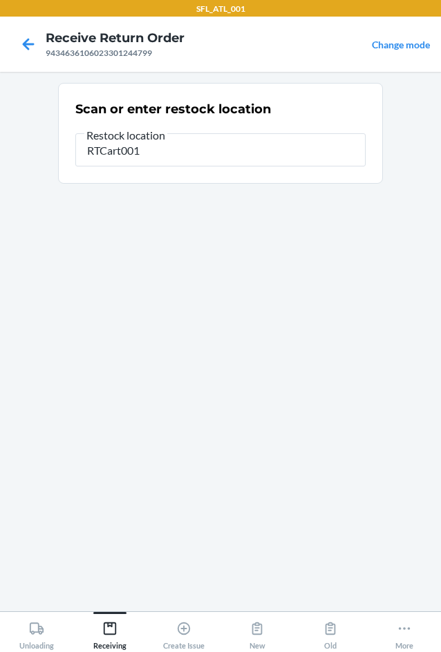
type input "RTCart001"
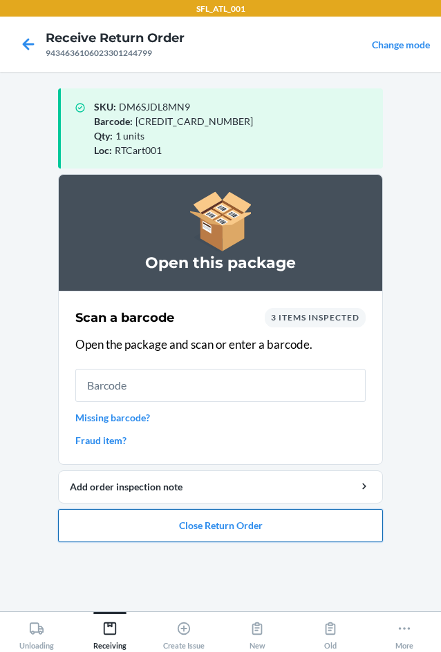
click at [220, 525] on button "Close Return Order" at bounding box center [220, 525] width 325 height 33
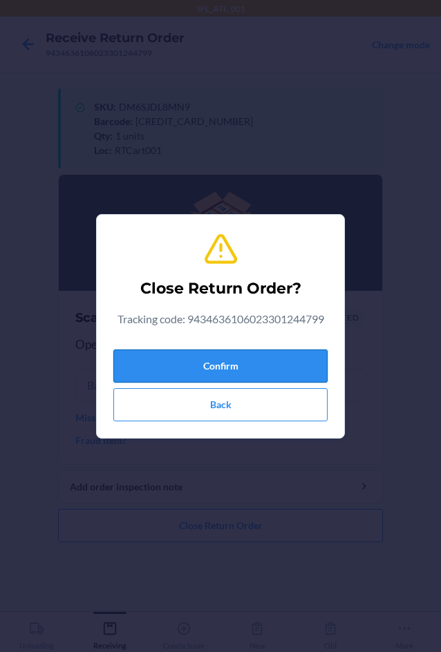
click at [240, 369] on button "Confirm" at bounding box center [220, 366] width 214 height 33
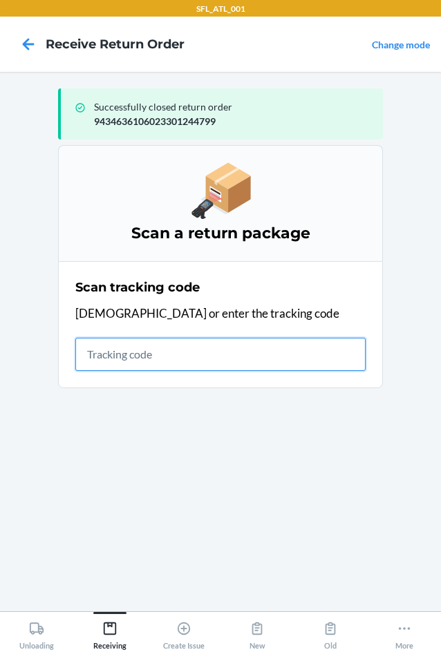
click at [144, 357] on input "text" at bounding box center [220, 354] width 290 height 33
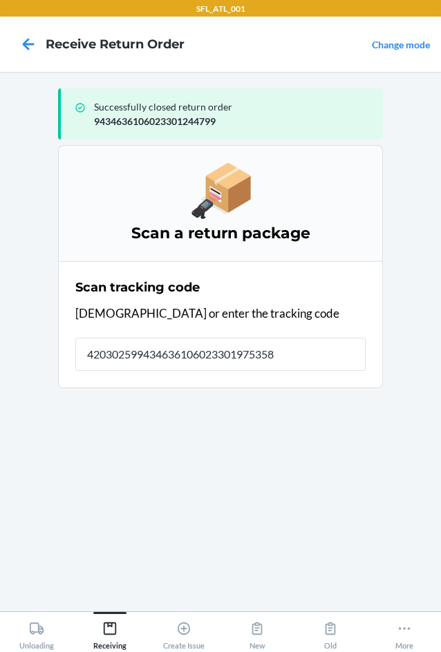
click at [153, 357] on section "Scan a return package Scan tracking code Scan or enter the tracking code 420302…" at bounding box center [220, 372] width 325 height 455
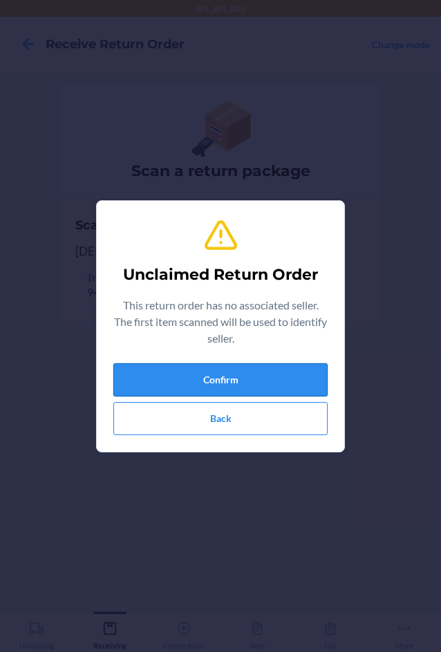
click at [206, 386] on button "Confirm" at bounding box center [220, 379] width 214 height 33
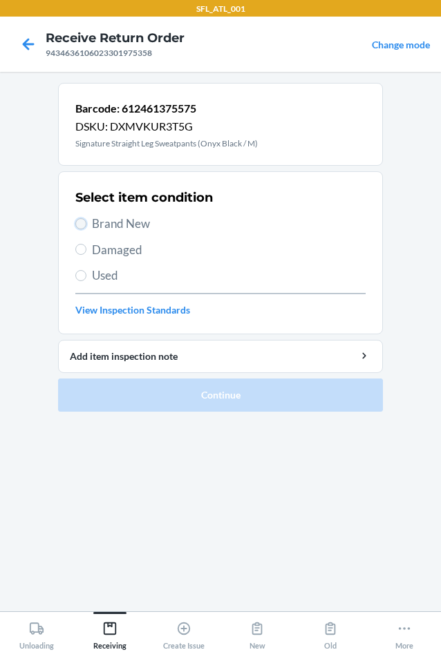
click at [82, 228] on input "Brand New" at bounding box center [80, 223] width 11 height 11
radio input "true"
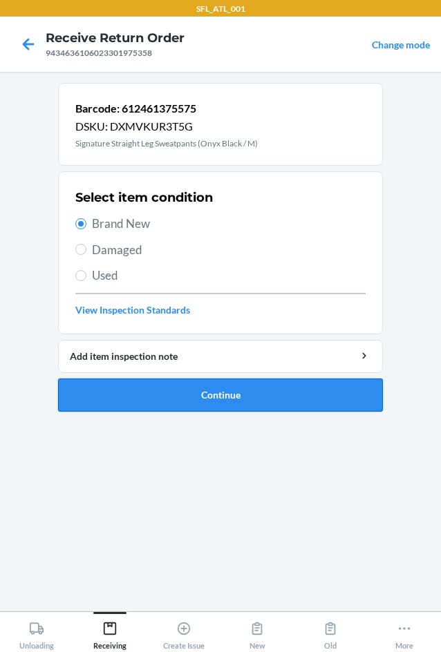
click at [212, 401] on button "Continue" at bounding box center [220, 395] width 325 height 33
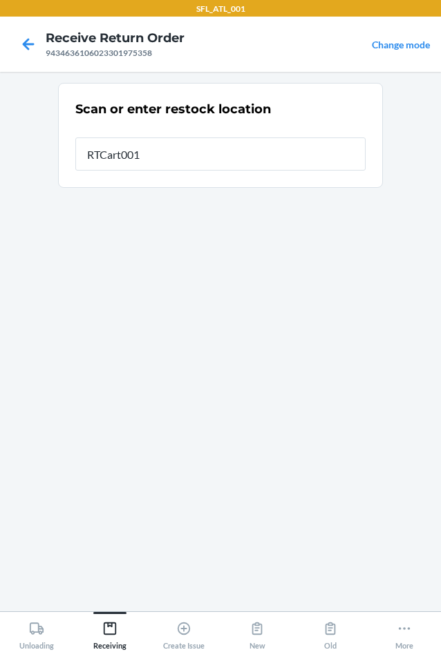
type input "RTCart001"
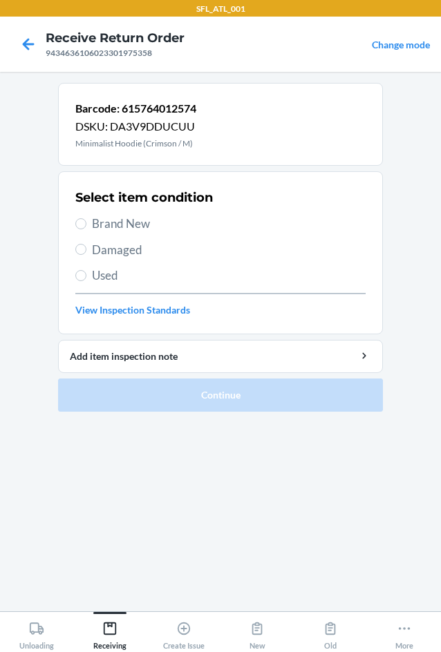
click at [106, 222] on span "Brand New" at bounding box center [229, 224] width 274 height 18
click at [86, 222] on input "Brand New" at bounding box center [80, 223] width 11 height 11
radio input "true"
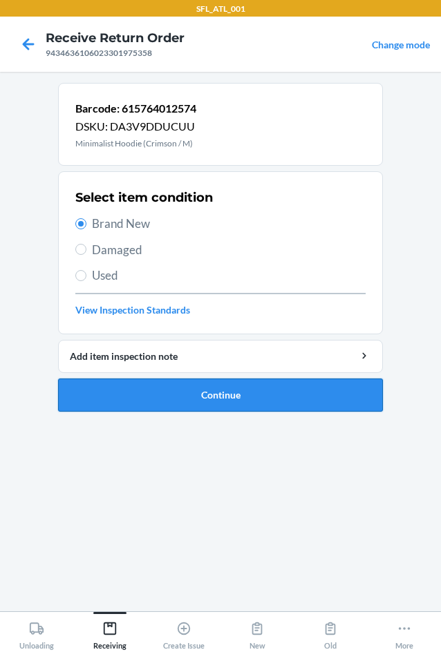
click at [182, 402] on button "Continue" at bounding box center [220, 395] width 325 height 33
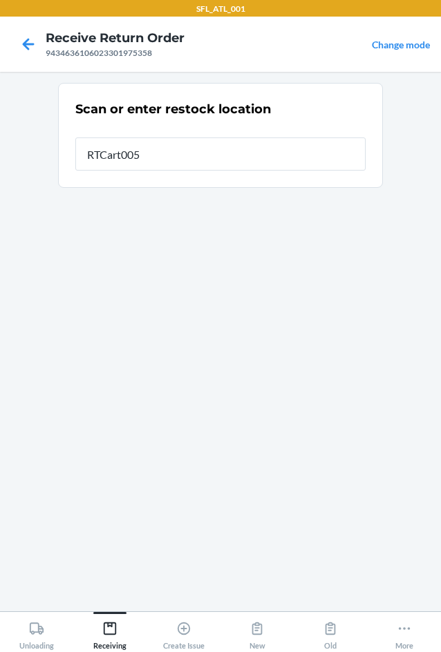
type input "RTCart005"
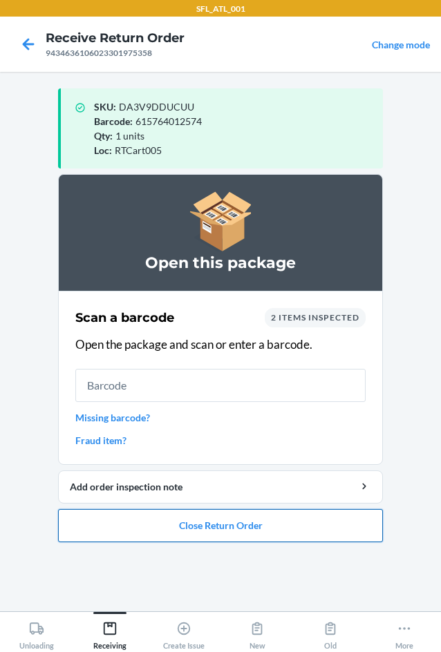
click at [244, 533] on button "Close Return Order" at bounding box center [220, 525] width 325 height 33
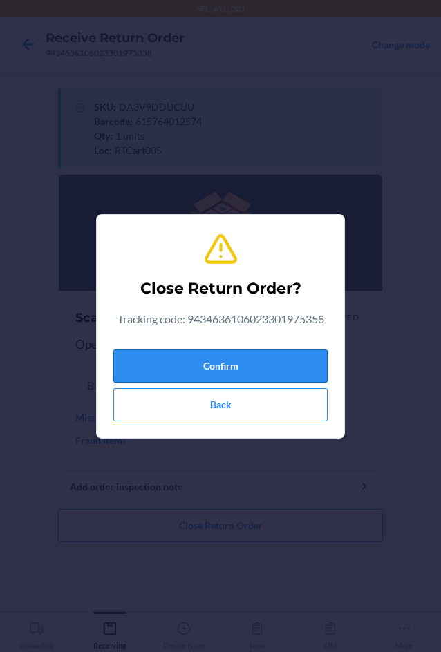
click at [198, 379] on button "Confirm" at bounding box center [220, 366] width 214 height 33
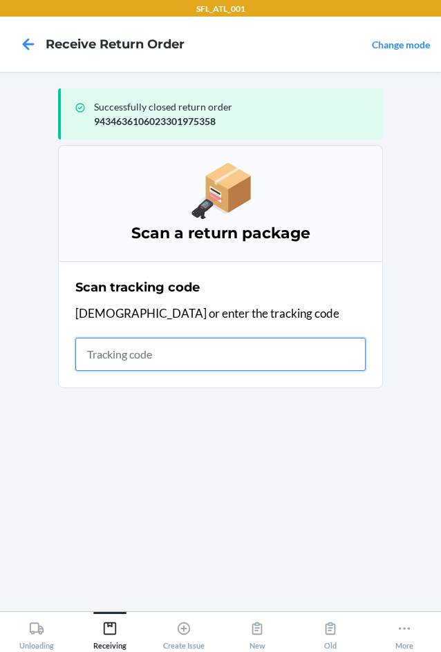
click at [185, 359] on input "text" at bounding box center [220, 354] width 290 height 33
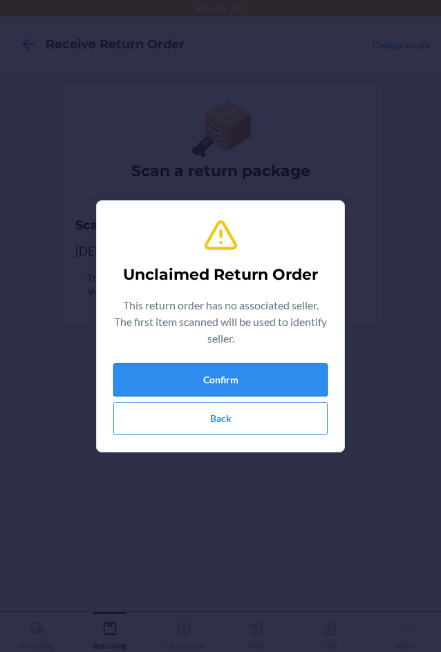
click at [150, 386] on button "Confirm" at bounding box center [220, 379] width 214 height 33
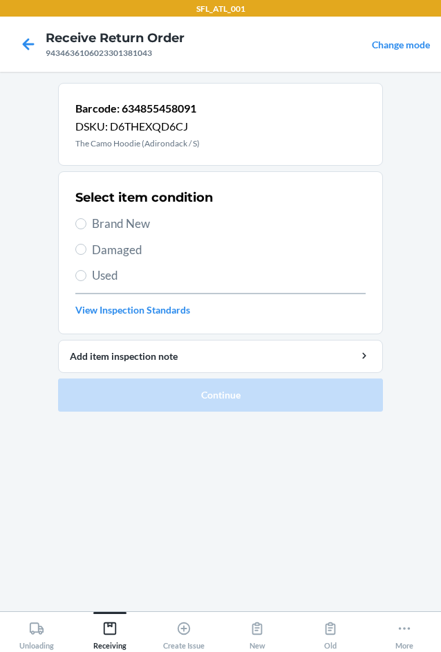
click at [89, 225] on label "Brand New" at bounding box center [220, 224] width 290 height 18
click at [86, 225] on input "Brand New" at bounding box center [80, 223] width 11 height 11
radio input "true"
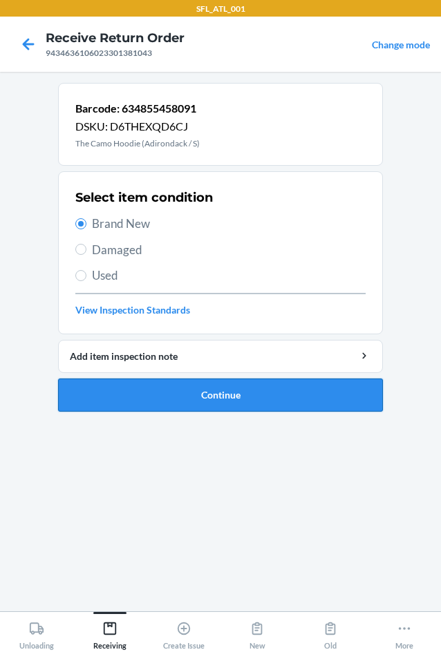
click at [227, 399] on button "Continue" at bounding box center [220, 395] width 325 height 33
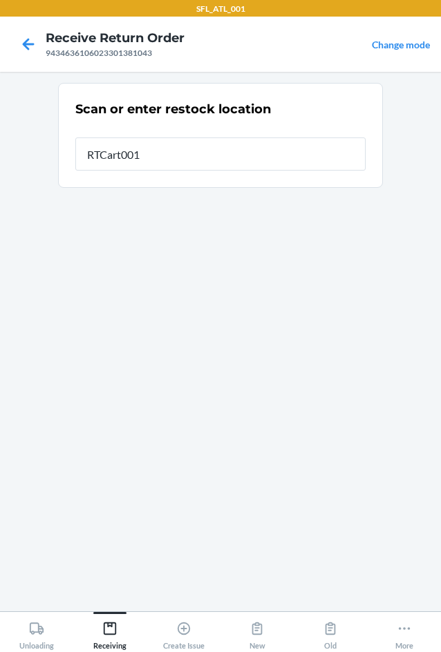
type input "RTCart001"
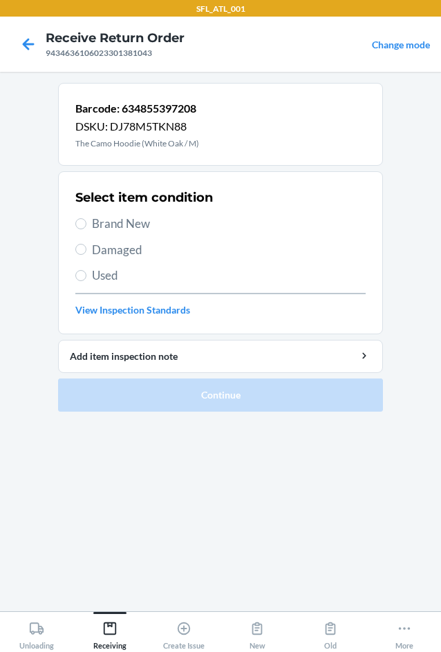
click at [140, 221] on span "Brand New" at bounding box center [229, 224] width 274 height 18
click at [86, 221] on input "Brand New" at bounding box center [80, 223] width 11 height 11
radio input "true"
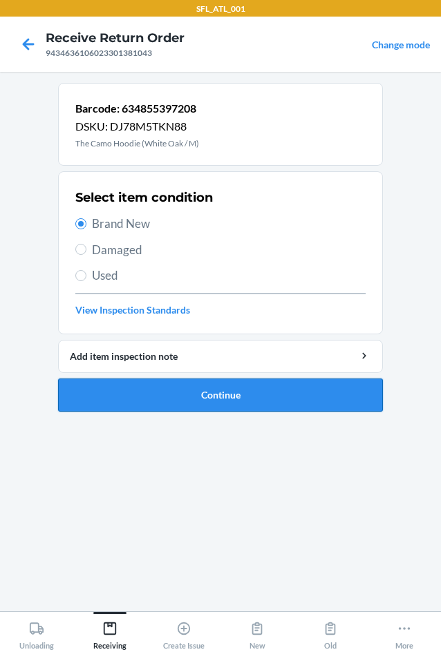
click at [221, 397] on button "Continue" at bounding box center [220, 395] width 325 height 33
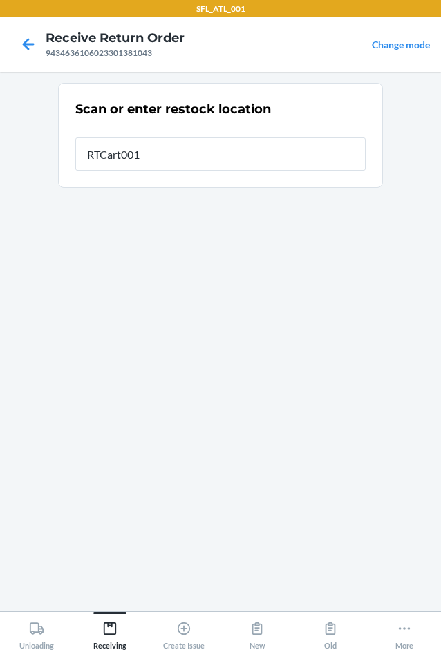
type input "RTCart001"
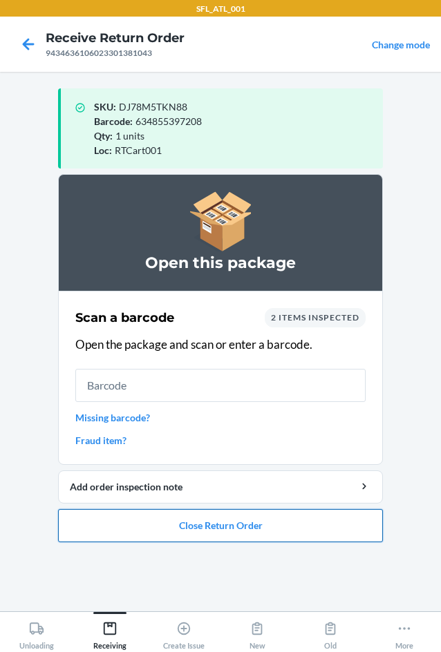
click at [211, 527] on button "Close Return Order" at bounding box center [220, 525] width 325 height 33
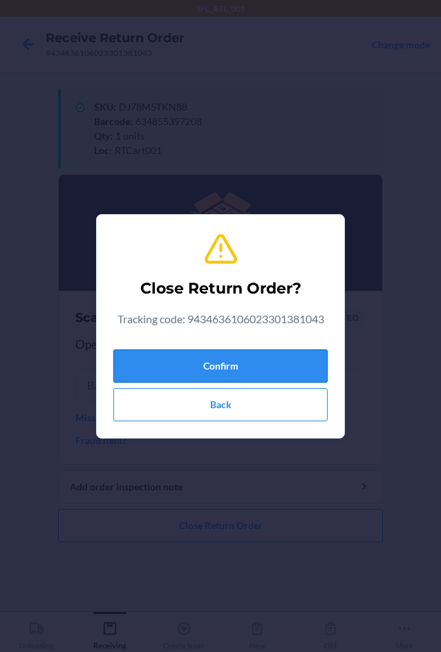
click at [204, 361] on button "Confirm" at bounding box center [220, 366] width 214 height 33
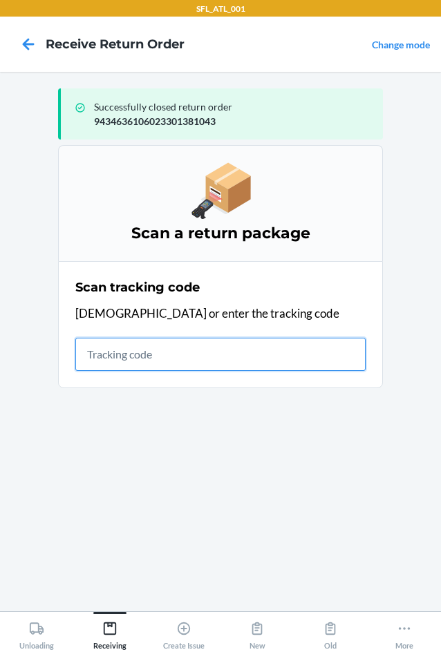
click at [162, 363] on input "text" at bounding box center [220, 354] width 290 height 33
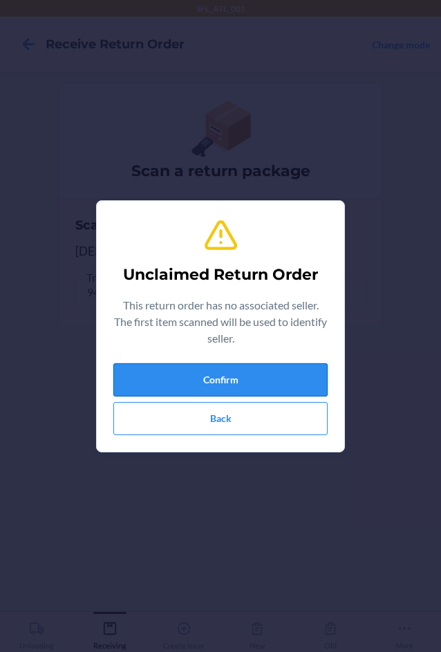
click at [197, 376] on button "Confirm" at bounding box center [220, 379] width 214 height 33
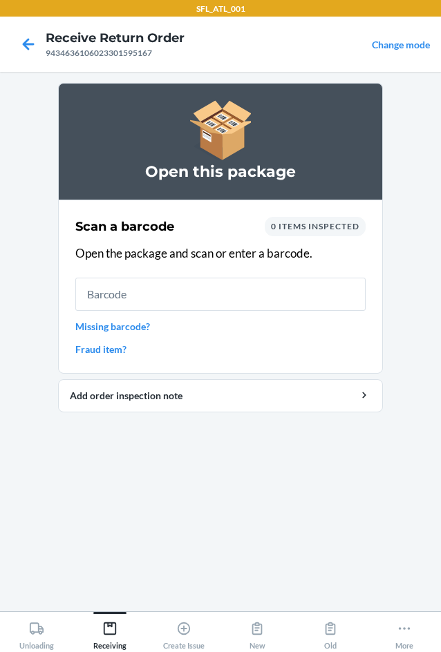
click at [146, 327] on link "Missing barcode?" at bounding box center [220, 326] width 290 height 15
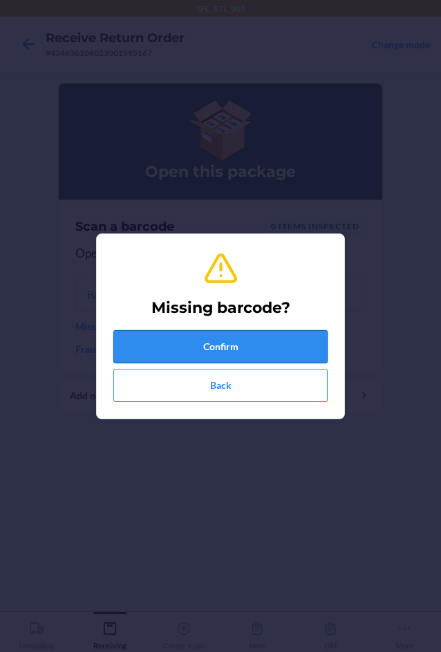
click at [165, 347] on button "Confirm" at bounding box center [220, 346] width 214 height 33
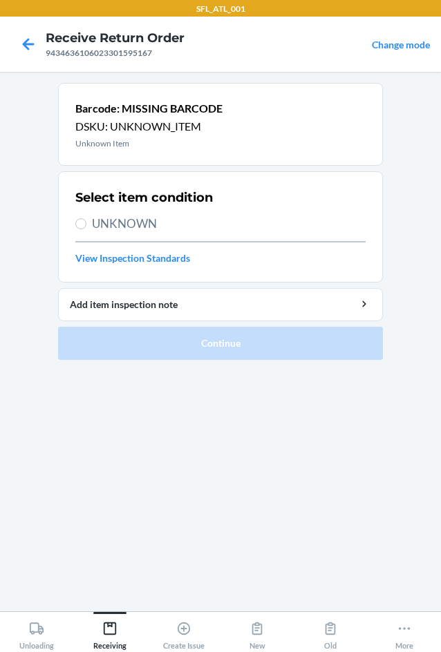
click at [147, 229] on span "UNKNOWN" at bounding box center [229, 224] width 274 height 18
click at [86, 229] on input "UNKNOWN" at bounding box center [80, 223] width 11 height 11
radio input "true"
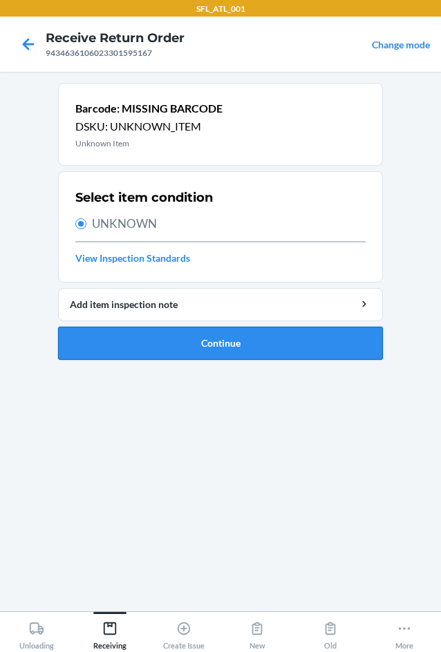
click at [173, 348] on button "Continue" at bounding box center [220, 343] width 325 height 33
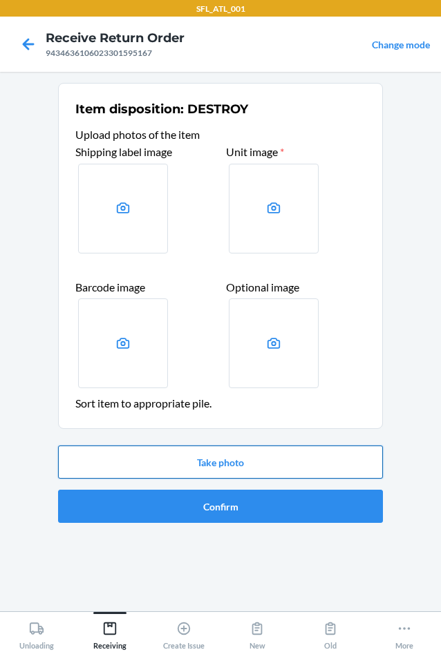
click at [236, 462] on button "Take photo" at bounding box center [220, 462] width 325 height 33
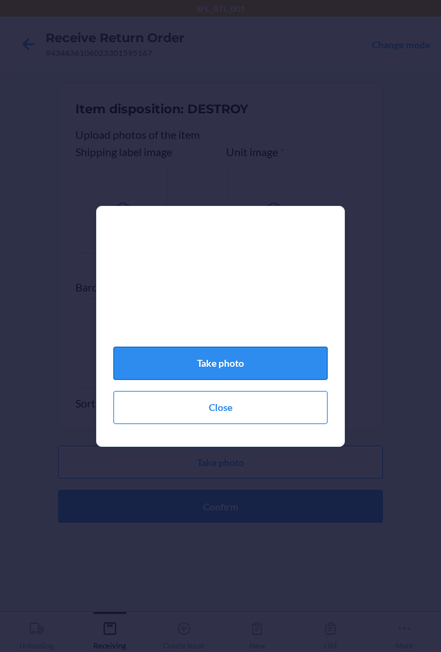
click at [222, 370] on button "Take photo" at bounding box center [220, 363] width 214 height 33
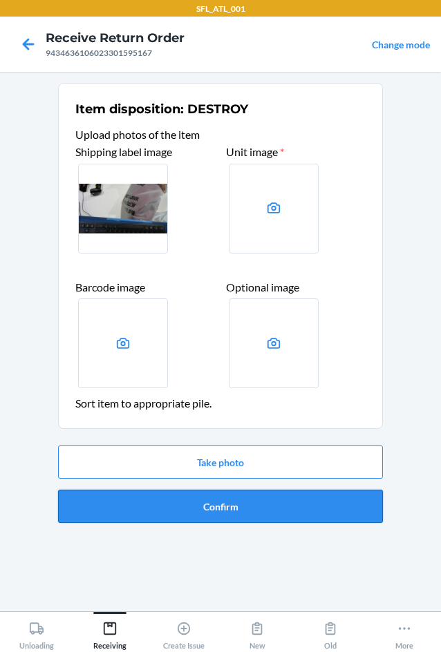
click at [223, 511] on button "Confirm" at bounding box center [220, 506] width 325 height 33
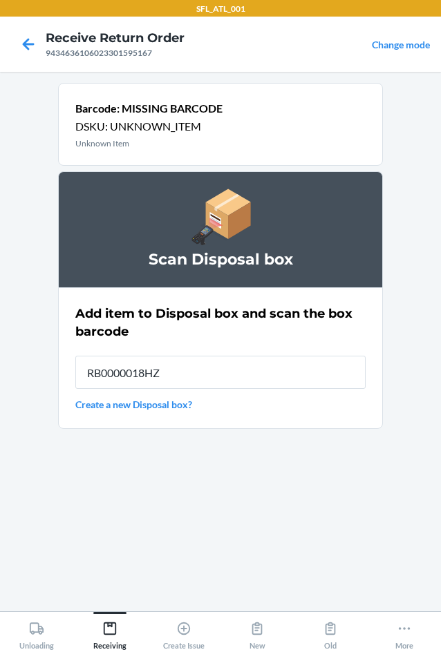
type input "RB0000018HZ"
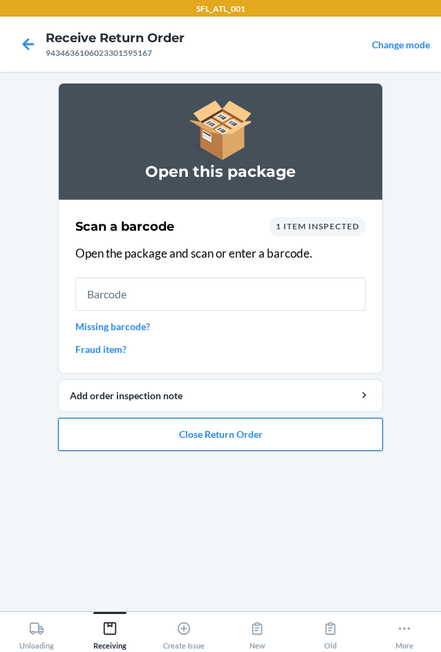
click at [200, 432] on button "Close Return Order" at bounding box center [220, 434] width 325 height 33
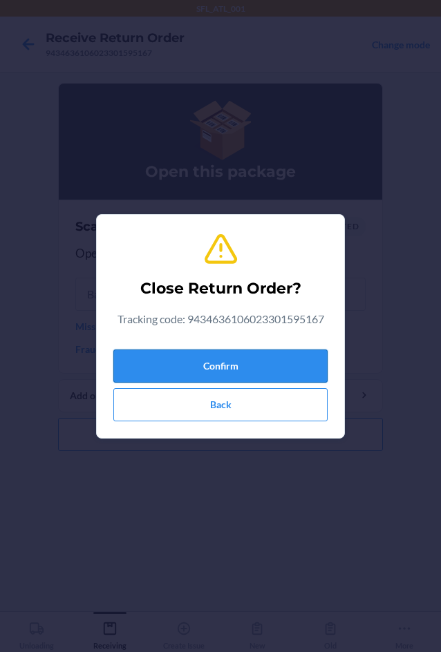
click at [252, 355] on button "Confirm" at bounding box center [220, 366] width 214 height 33
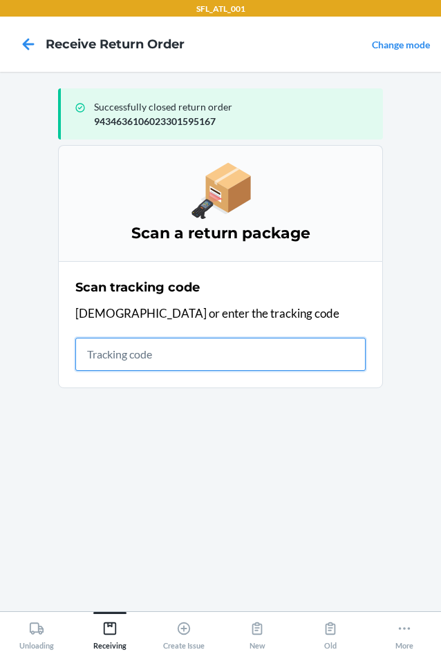
click at [119, 358] on input "text" at bounding box center [220, 354] width 290 height 33
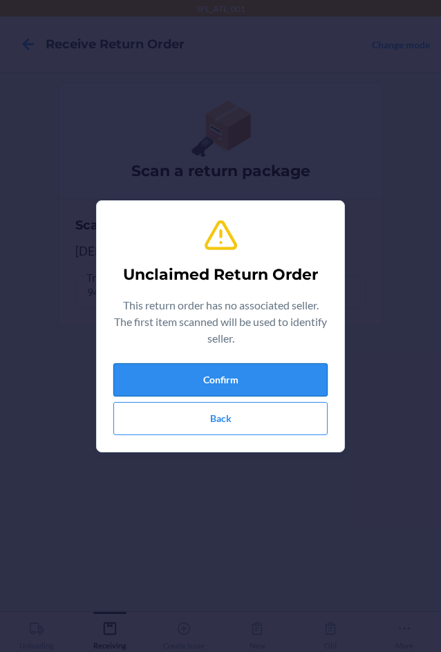
click at [196, 382] on button "Confirm" at bounding box center [220, 379] width 214 height 33
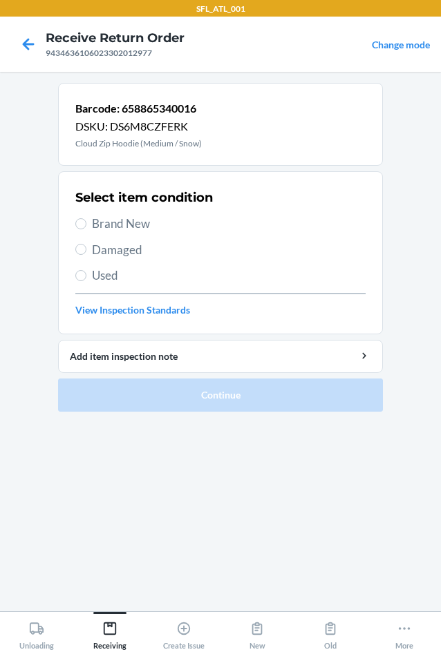
click at [95, 226] on span "Brand New" at bounding box center [229, 224] width 274 height 18
click at [86, 226] on input "Brand New" at bounding box center [80, 223] width 11 height 11
radio input "true"
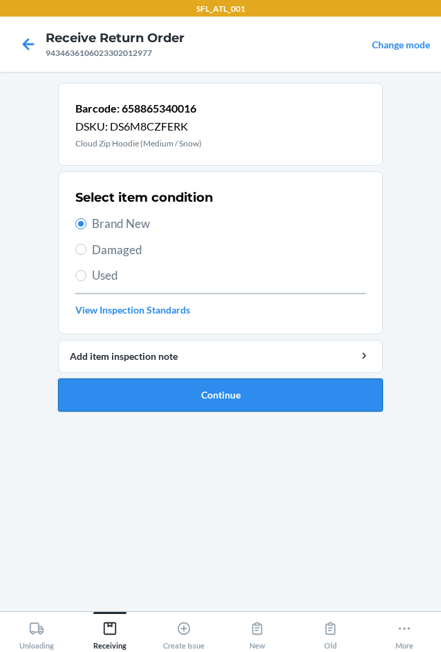
click at [186, 397] on button "Continue" at bounding box center [220, 395] width 325 height 33
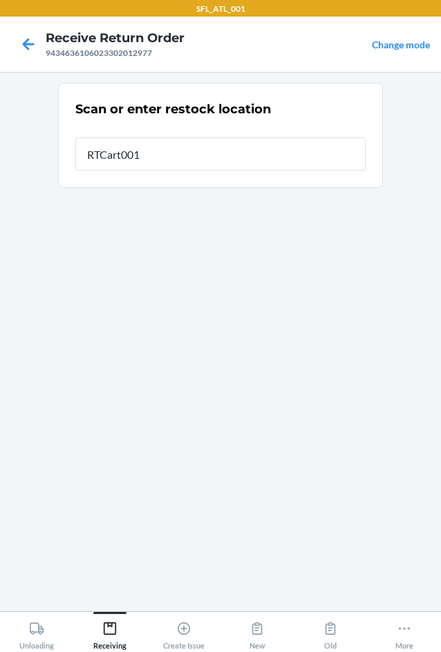
type input "RTCart001"
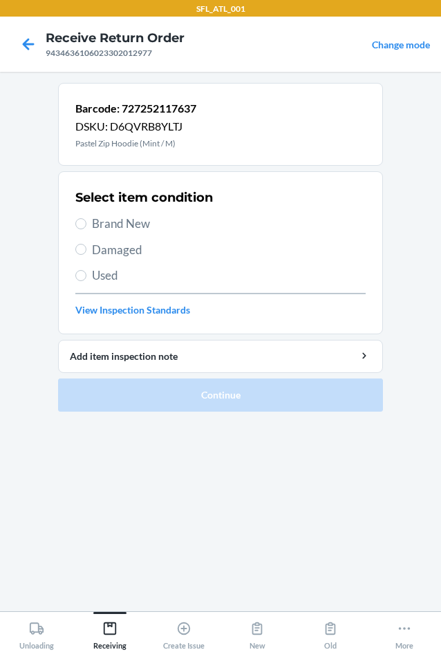
click at [100, 223] on span "Brand New" at bounding box center [229, 224] width 274 height 18
click at [86, 223] on input "Brand New" at bounding box center [80, 223] width 11 height 11
radio input "true"
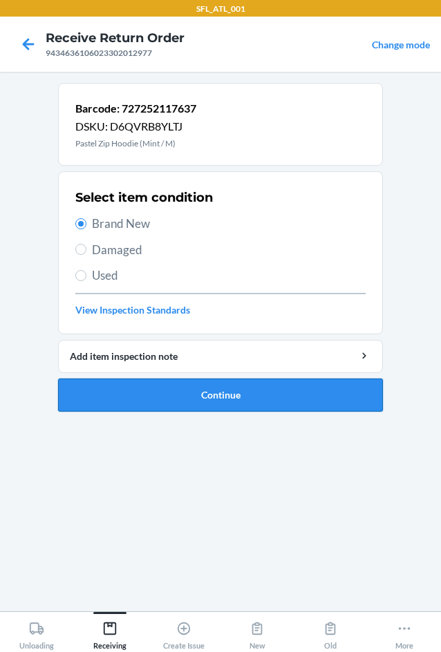
click at [178, 392] on button "Continue" at bounding box center [220, 395] width 325 height 33
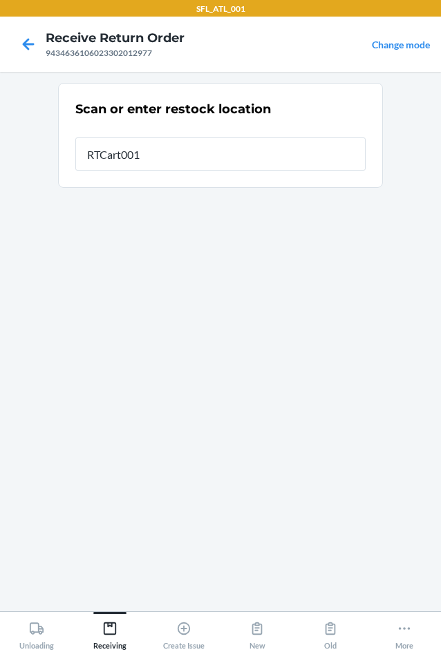
type input "RTCart001"
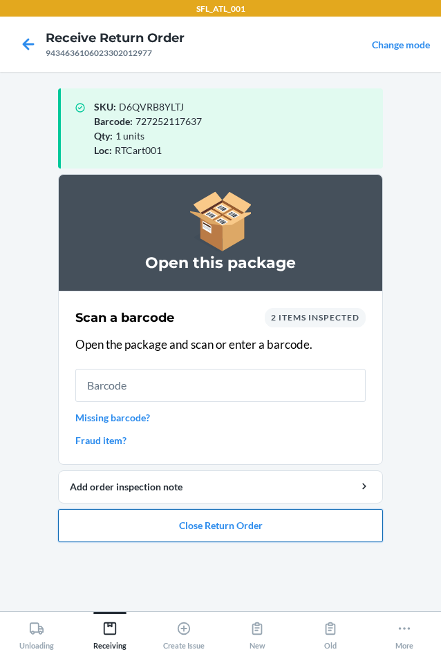
click at [220, 530] on button "Close Return Order" at bounding box center [220, 525] width 325 height 33
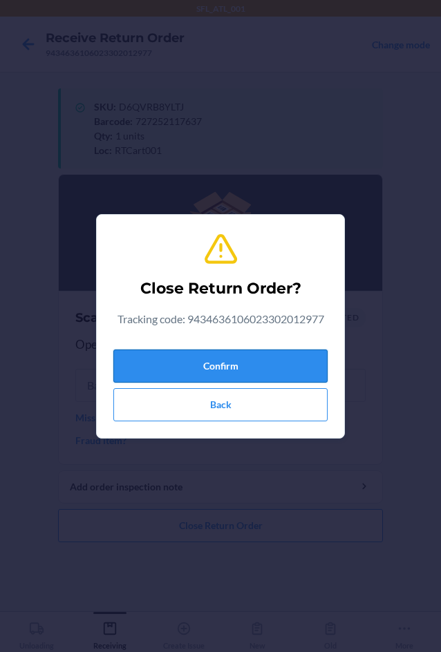
click at [254, 376] on button "Confirm" at bounding box center [220, 366] width 214 height 33
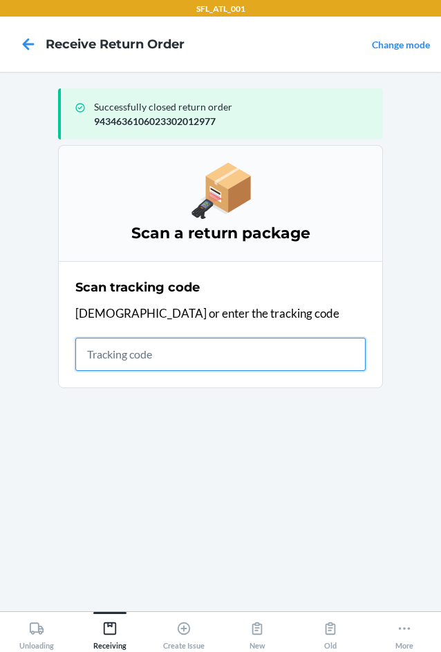
click at [130, 355] on input "text" at bounding box center [220, 354] width 290 height 33
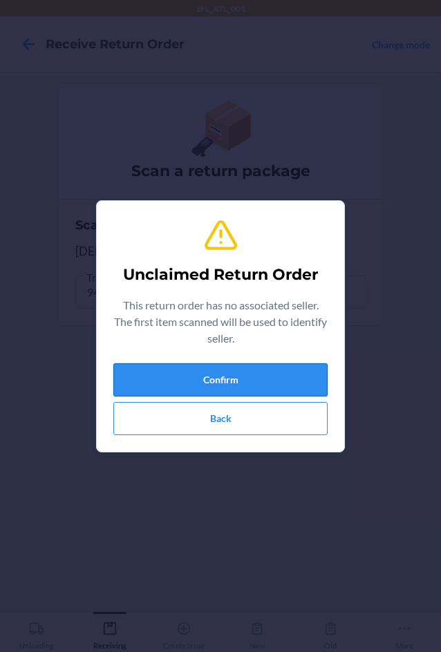
click at [198, 386] on button "Confirm" at bounding box center [220, 379] width 214 height 33
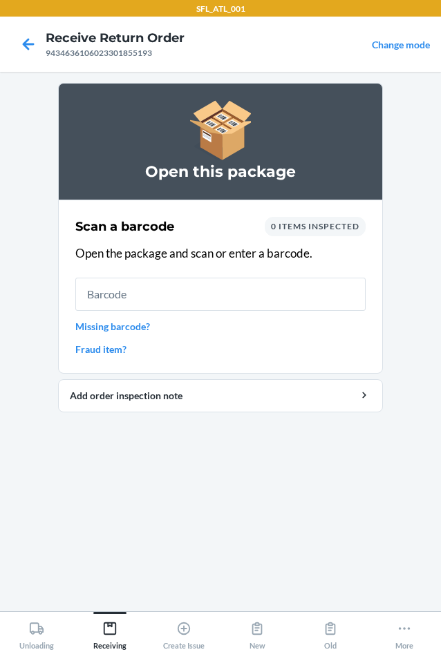
click at [141, 329] on link "Missing barcode?" at bounding box center [220, 326] width 290 height 15
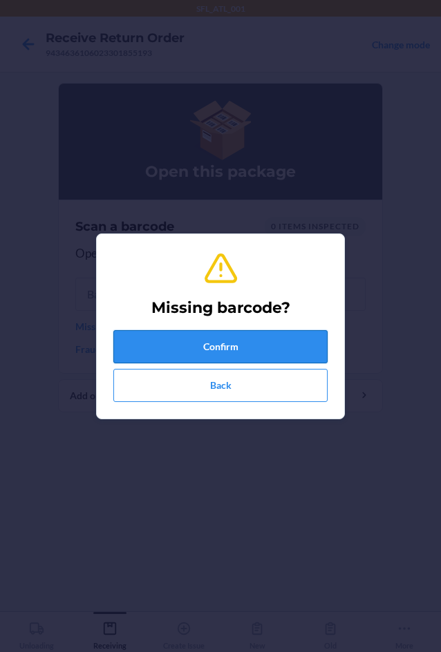
click at [153, 350] on button "Confirm" at bounding box center [220, 346] width 214 height 33
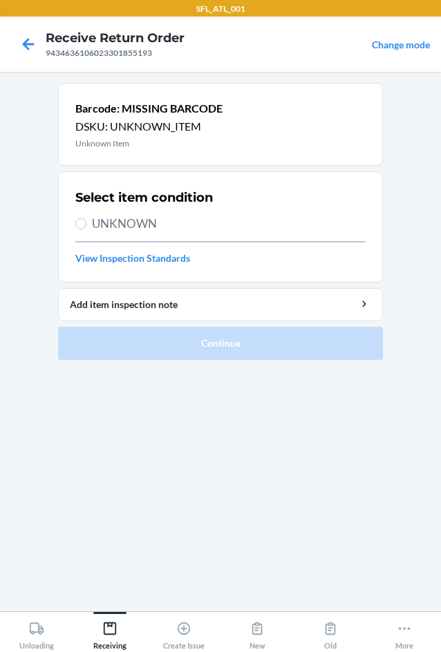
click at [111, 225] on span "UNKNOWN" at bounding box center [229, 224] width 274 height 18
click at [86, 225] on input "UNKNOWN" at bounding box center [80, 223] width 11 height 11
radio input "true"
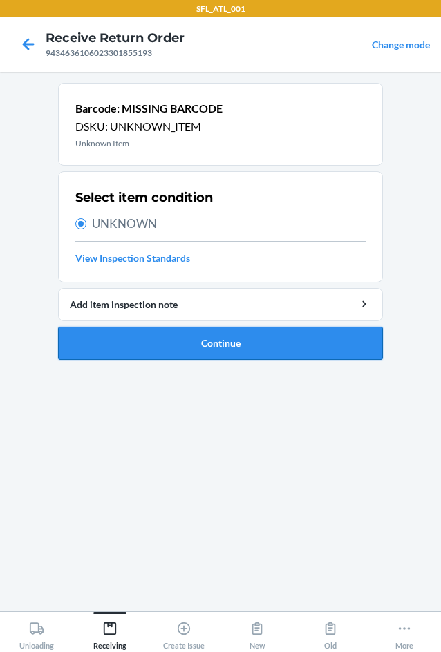
click at [189, 350] on button "Continue" at bounding box center [220, 343] width 325 height 33
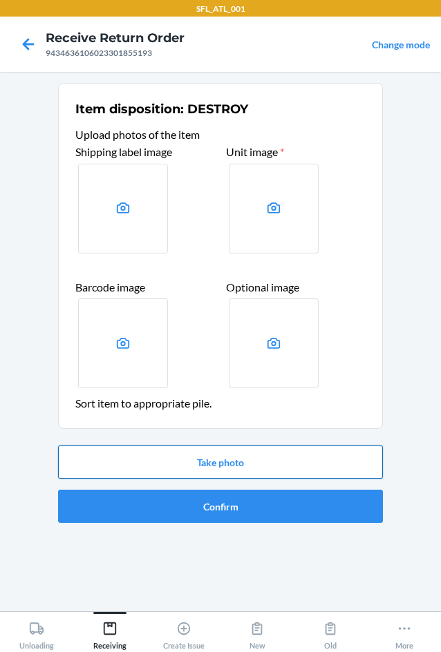
click at [230, 459] on button "Take photo" at bounding box center [220, 462] width 325 height 33
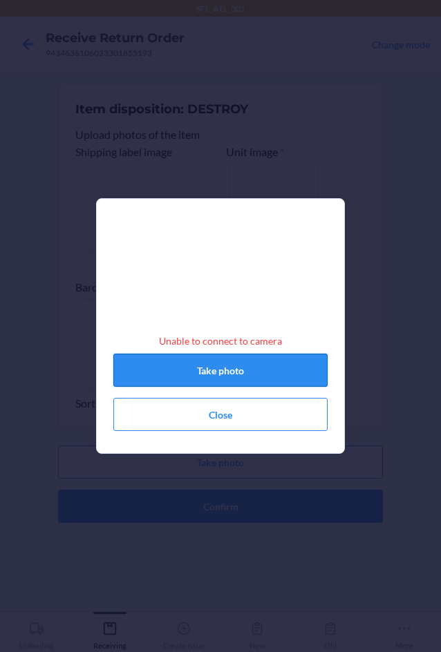
click at [259, 372] on button "Take photo" at bounding box center [220, 370] width 214 height 33
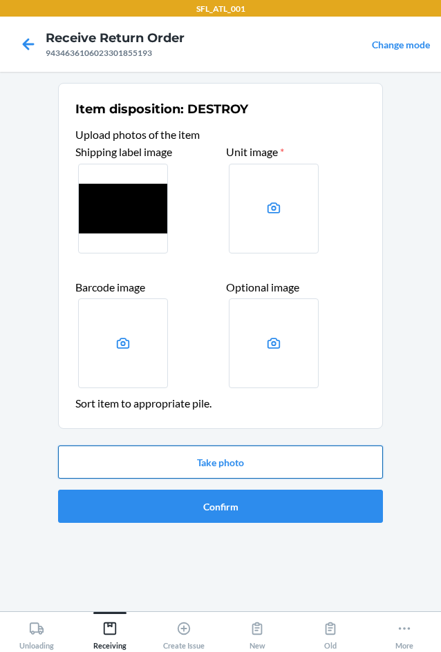
click at [202, 461] on button "Take photo" at bounding box center [220, 462] width 325 height 33
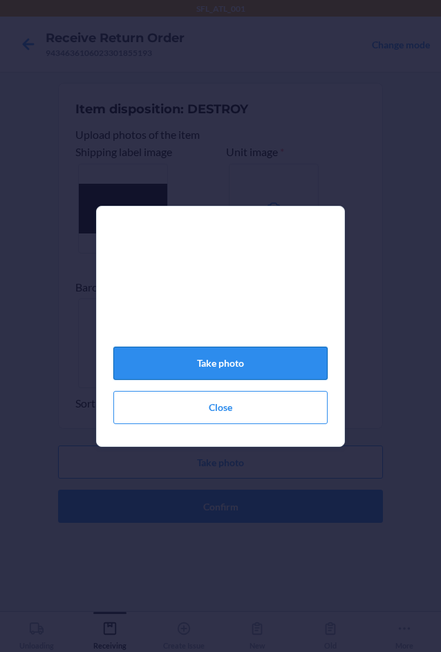
click at [198, 371] on button "Take photo" at bounding box center [220, 363] width 214 height 33
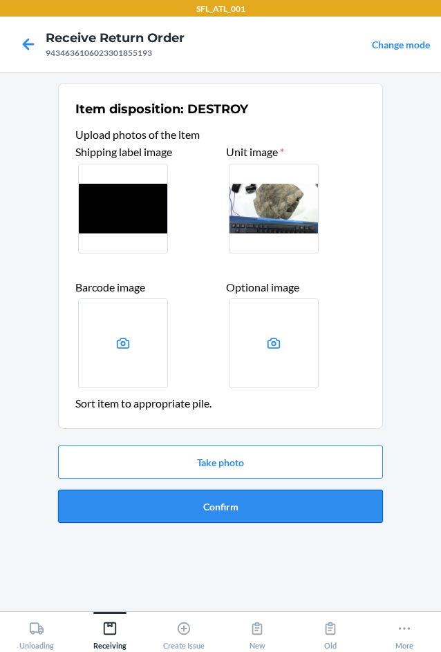
click at [245, 509] on button "Confirm" at bounding box center [220, 506] width 325 height 33
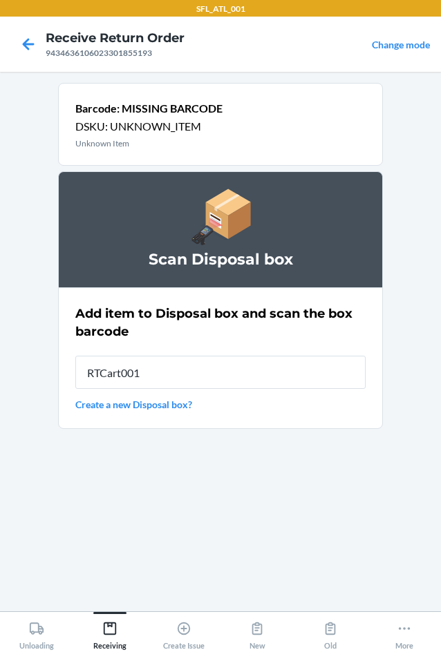
type input "RTCart001"
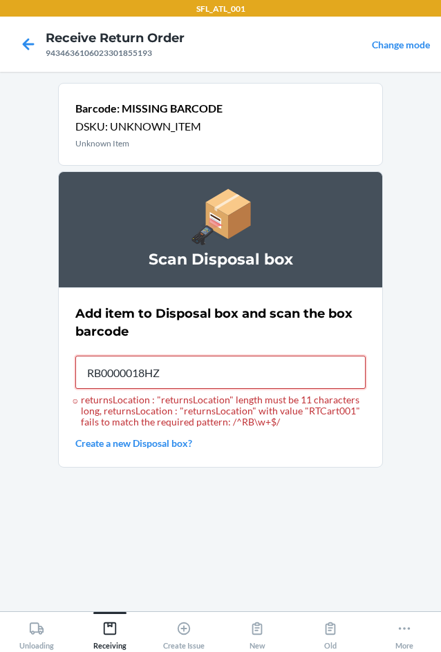
type input "RB0000018HZ"
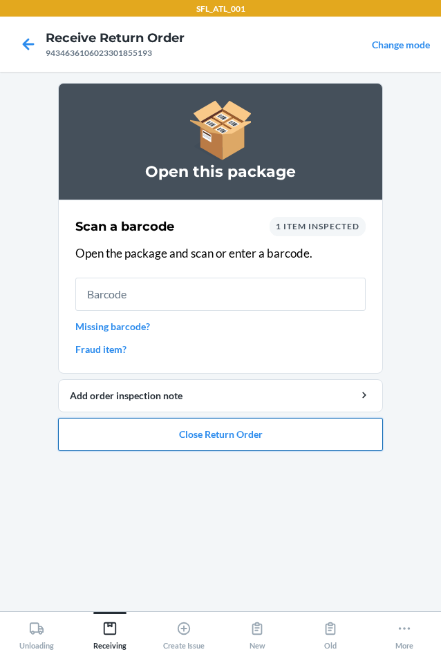
click at [211, 439] on button "Close Return Order" at bounding box center [220, 434] width 325 height 33
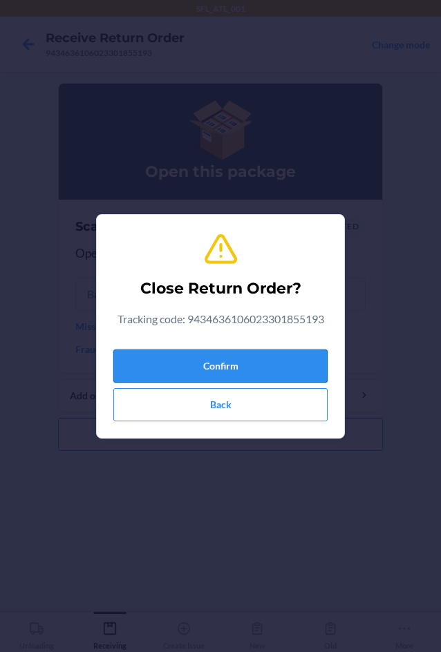
click at [223, 374] on button "Confirm" at bounding box center [220, 366] width 214 height 33
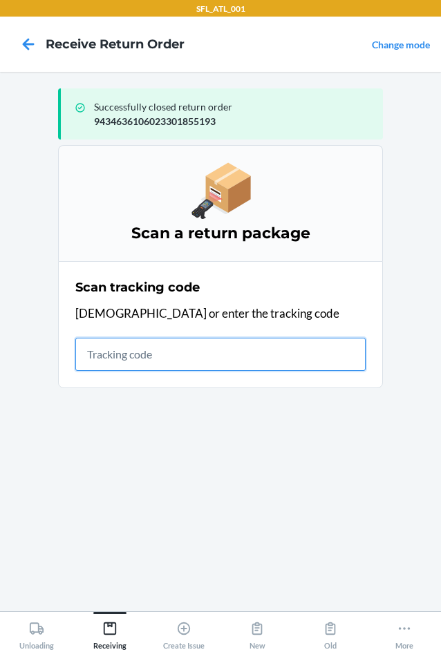
click at [95, 355] on input "text" at bounding box center [220, 354] width 290 height 33
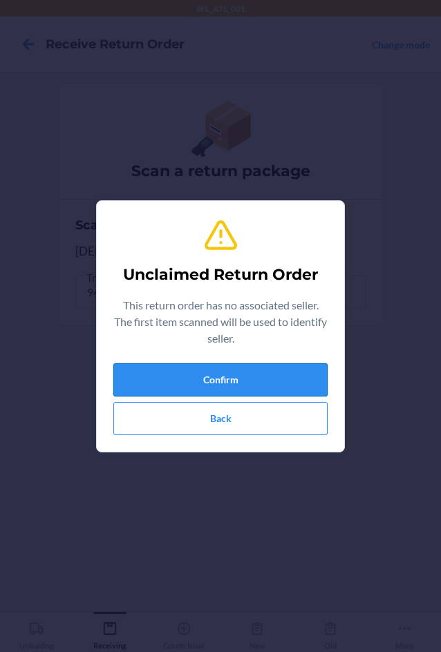
click at [185, 372] on button "Confirm" at bounding box center [220, 379] width 214 height 33
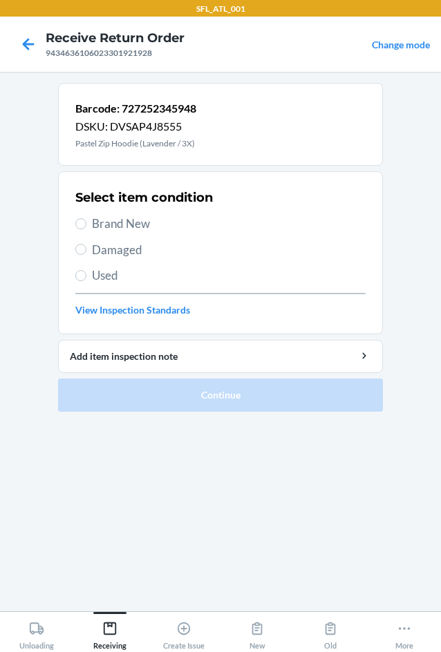
click at [99, 221] on span "Brand New" at bounding box center [229, 224] width 274 height 18
click at [86, 221] on input "Brand New" at bounding box center [80, 223] width 11 height 11
radio input "true"
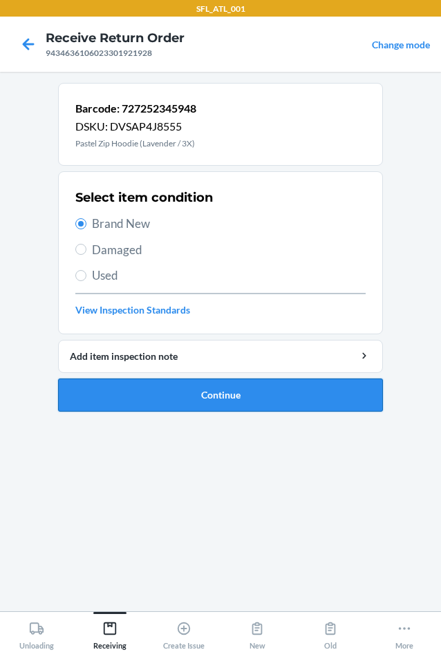
click at [209, 402] on button "Continue" at bounding box center [220, 395] width 325 height 33
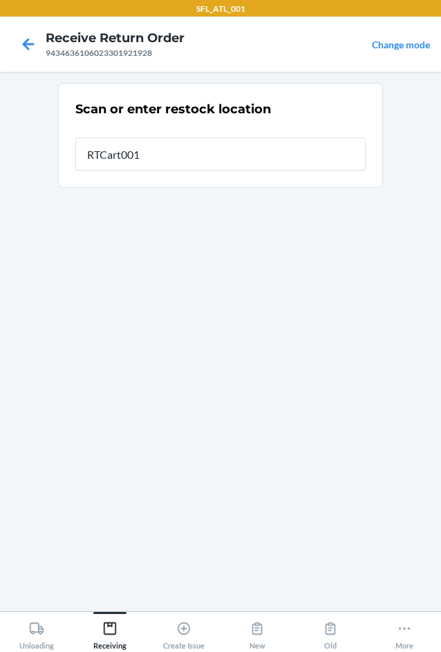
type input "RTCart001"
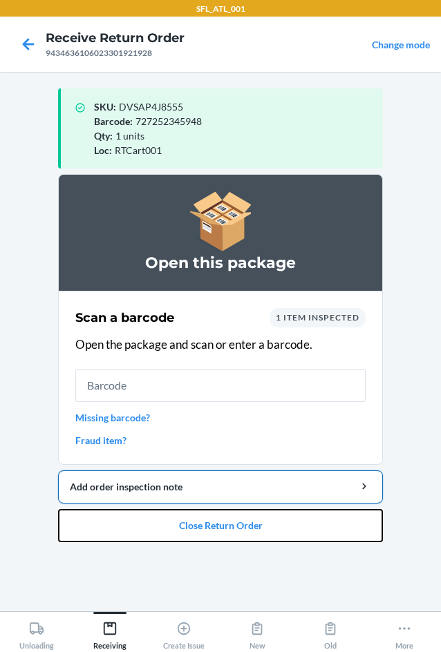
click at [206, 523] on button "Close Return Order" at bounding box center [220, 525] width 325 height 33
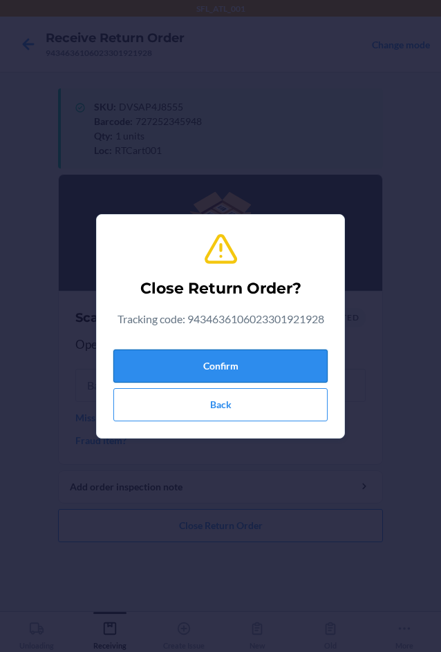
click at [210, 354] on button "Confirm" at bounding box center [220, 366] width 214 height 33
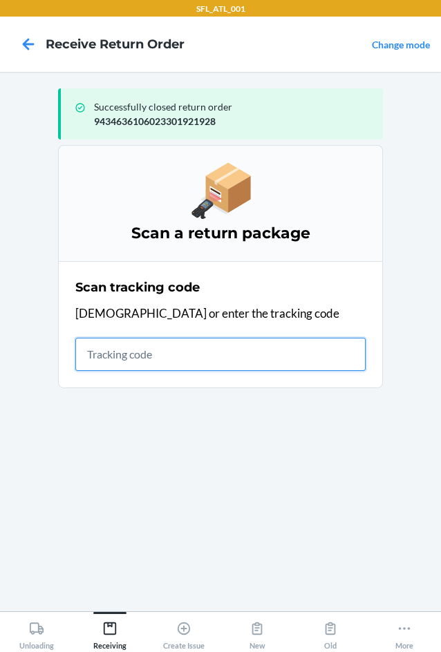
click at [274, 359] on input "text" at bounding box center [220, 354] width 290 height 33
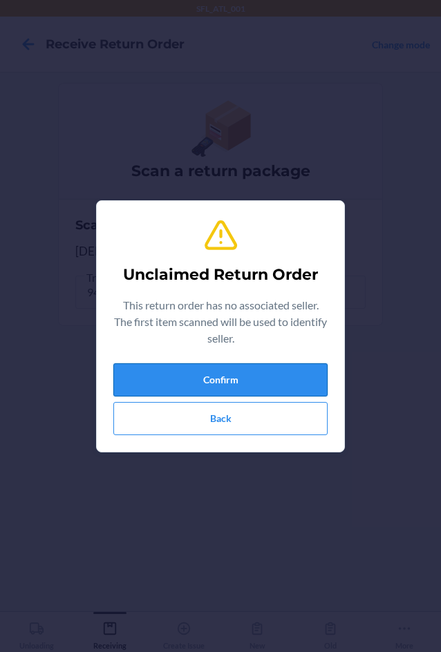
click at [274, 380] on button "Confirm" at bounding box center [220, 379] width 214 height 33
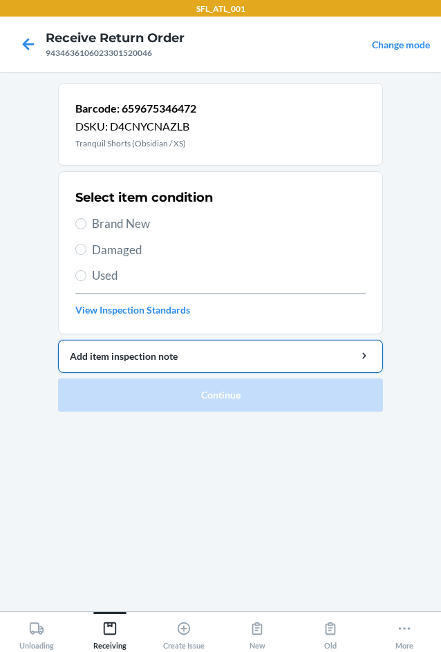
drag, startPoint x: 142, startPoint y: 224, endPoint x: 198, endPoint y: 361, distance: 148.7
click at [142, 224] on span "Brand New" at bounding box center [229, 224] width 274 height 18
click at [86, 224] on input "Brand New" at bounding box center [80, 223] width 11 height 11
radio input "true"
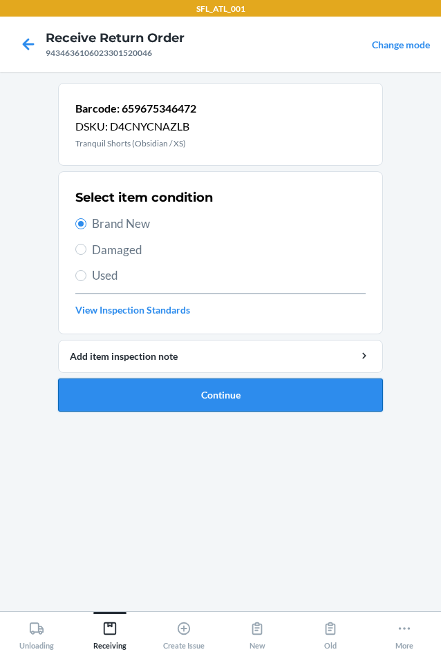
click at [232, 397] on button "Continue" at bounding box center [220, 395] width 325 height 33
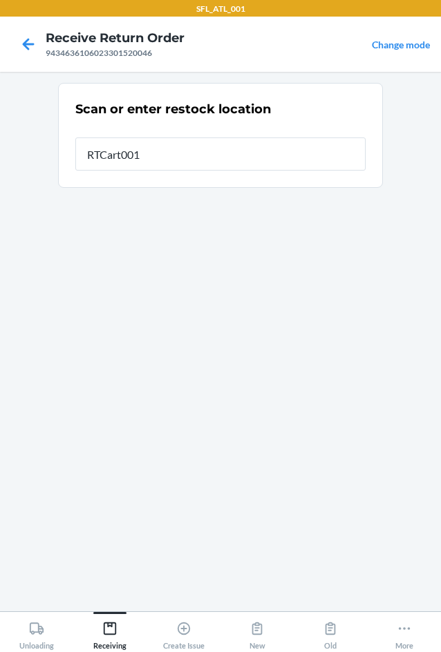
type input "RTCart001"
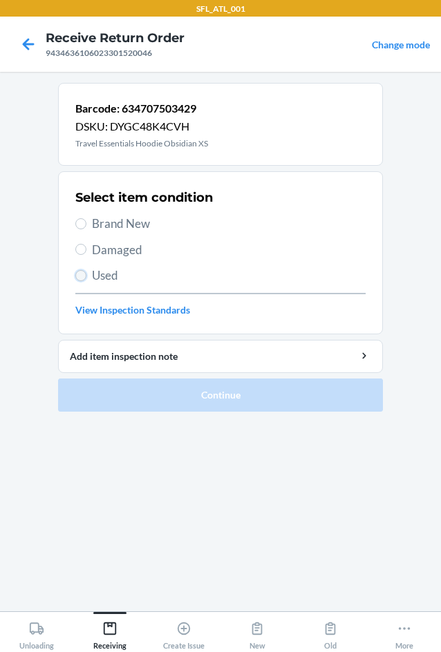
click at [86, 274] on input "Used" at bounding box center [80, 275] width 11 height 11
radio input "true"
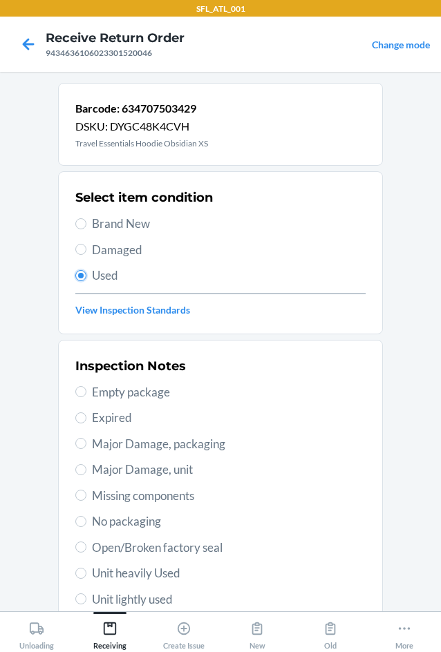
scroll to position [180, 0]
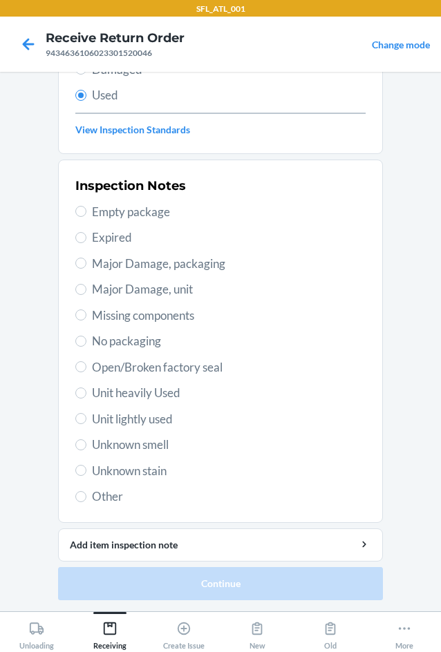
click at [135, 399] on span "Unit heavily Used" at bounding box center [229, 393] width 274 height 18
click at [86, 399] on input "Unit heavily Used" at bounding box center [80, 393] width 11 height 11
radio input "true"
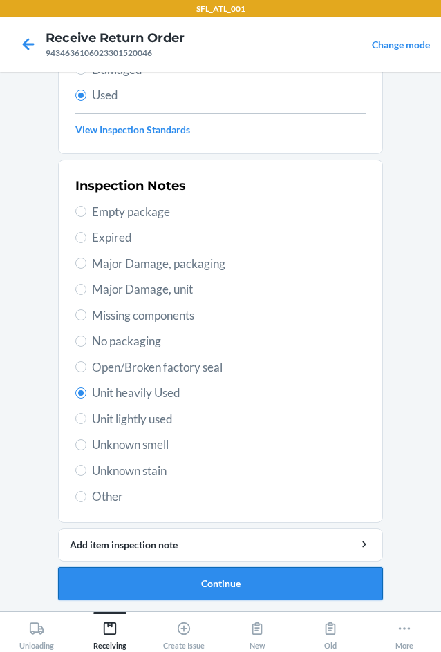
click at [229, 583] on button "Continue" at bounding box center [220, 583] width 325 height 33
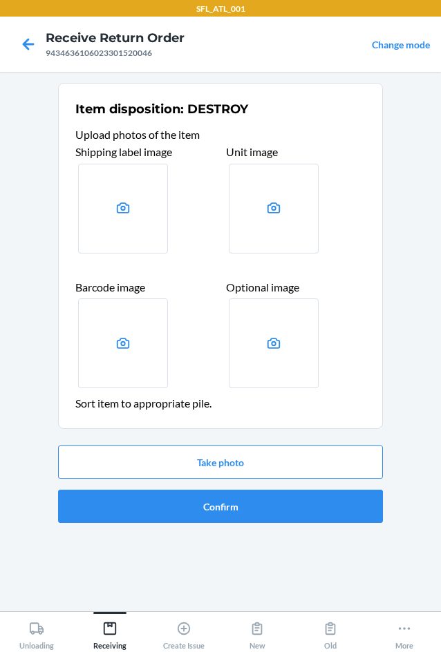
scroll to position [0, 0]
click at [220, 504] on button "Confirm" at bounding box center [220, 506] width 325 height 33
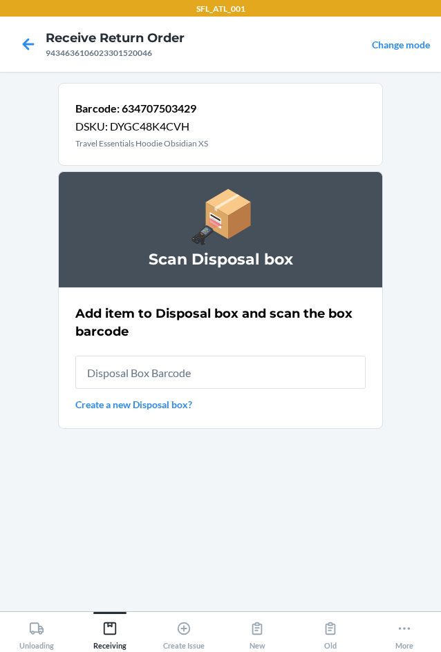
drag, startPoint x: 185, startPoint y: 374, endPoint x: 175, endPoint y: 377, distance: 10.7
click at [185, 374] on input "text" at bounding box center [220, 372] width 290 height 33
type input "RB0000018HZ"
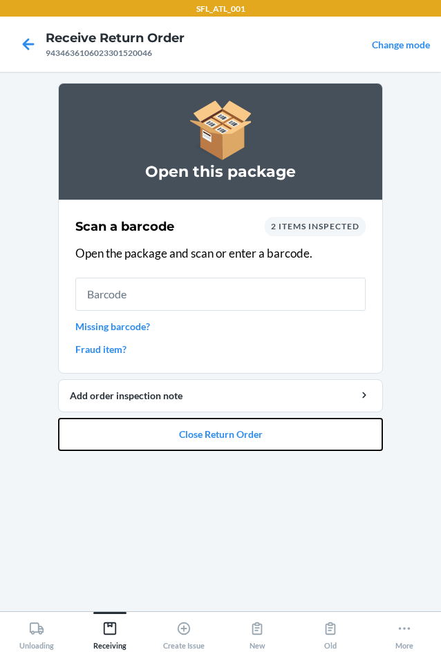
click at [249, 439] on button "Close Return Order" at bounding box center [220, 434] width 325 height 33
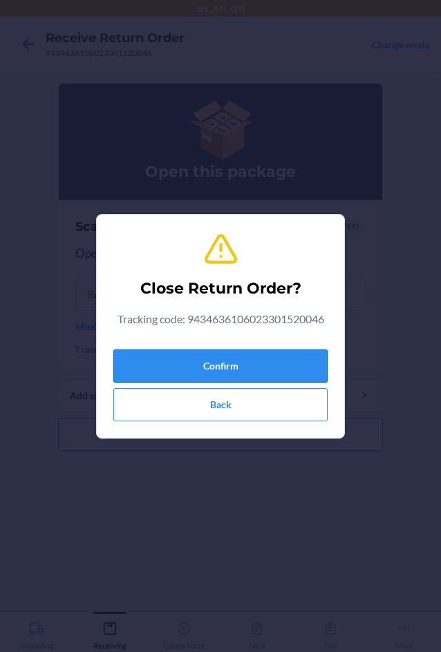
click at [252, 365] on button "Confirm" at bounding box center [220, 366] width 214 height 33
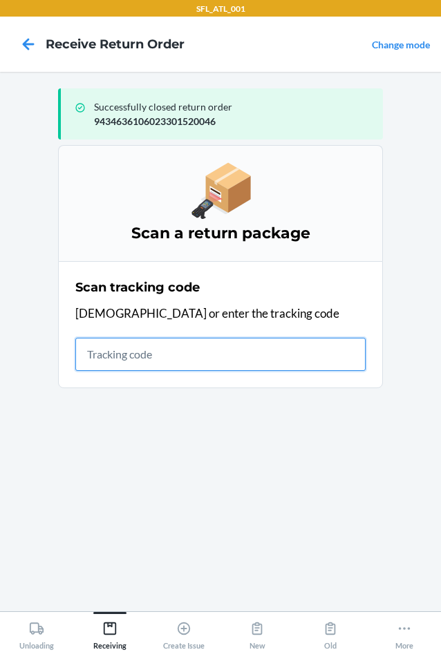
click at [200, 359] on input "text" at bounding box center [220, 354] width 290 height 33
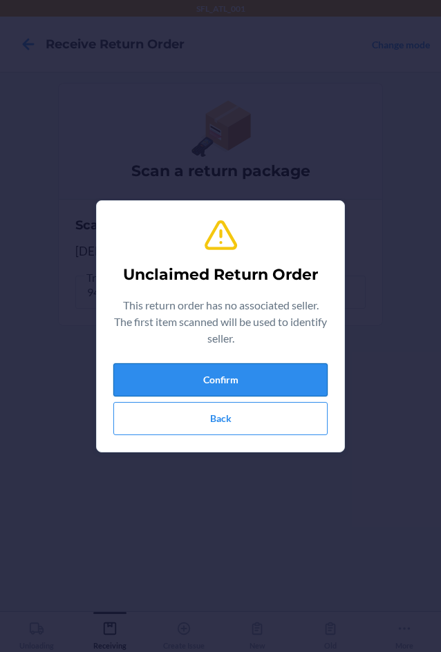
click at [169, 376] on button "Confirm" at bounding box center [220, 379] width 214 height 33
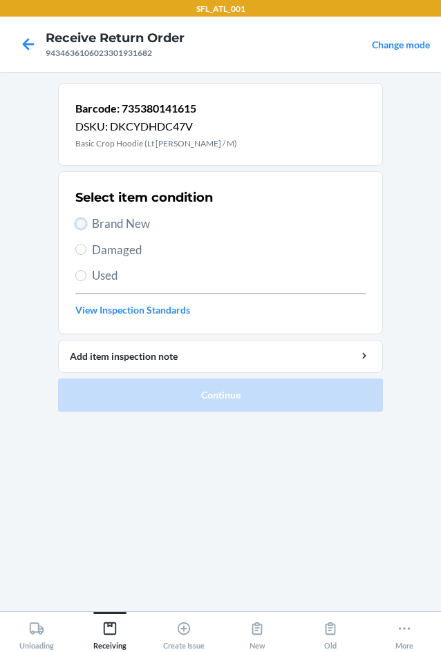
click at [81, 227] on input "Brand New" at bounding box center [80, 223] width 11 height 11
radio input "true"
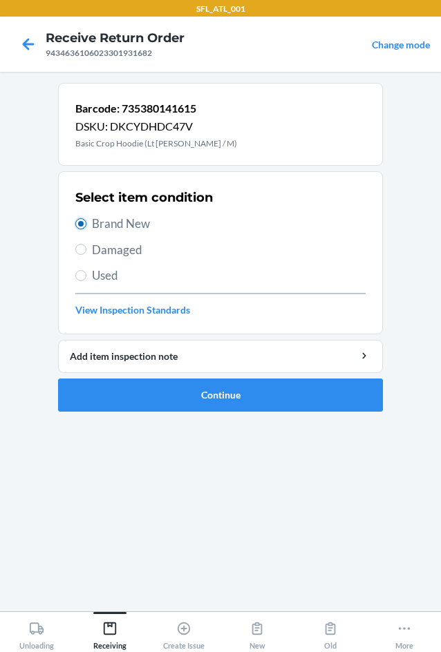
click at [82, 227] on input "Brand New" at bounding box center [80, 223] width 11 height 11
click at [250, 391] on button "Continue" at bounding box center [220, 395] width 325 height 33
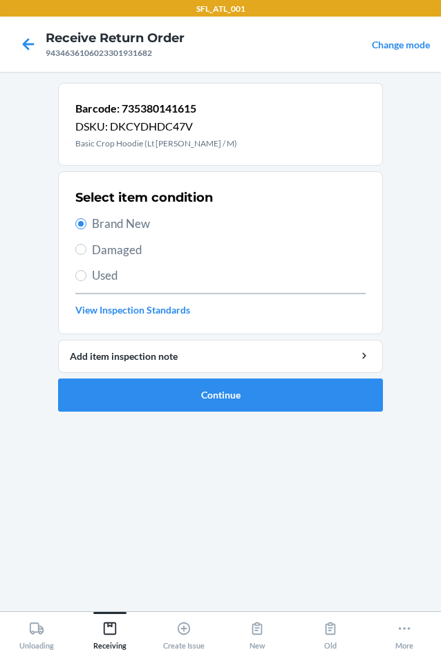
click at [218, 397] on section "Barcode: 735380141615 DSKU: DKCYDHDC47V Basic Crop Hoodie (Lt Heather Grey / M)…" at bounding box center [220, 342] width 325 height 518
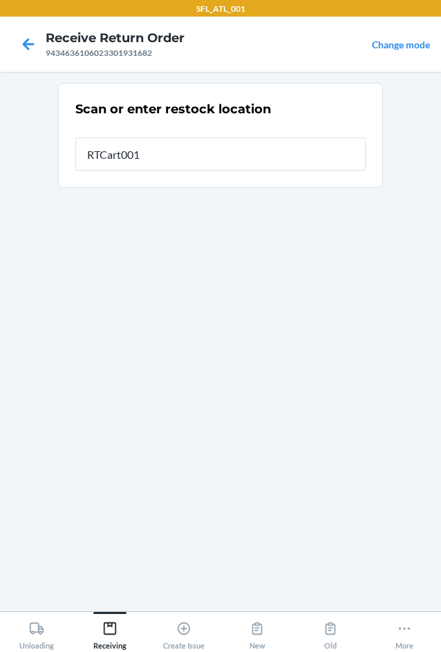
type input "RTCart001"
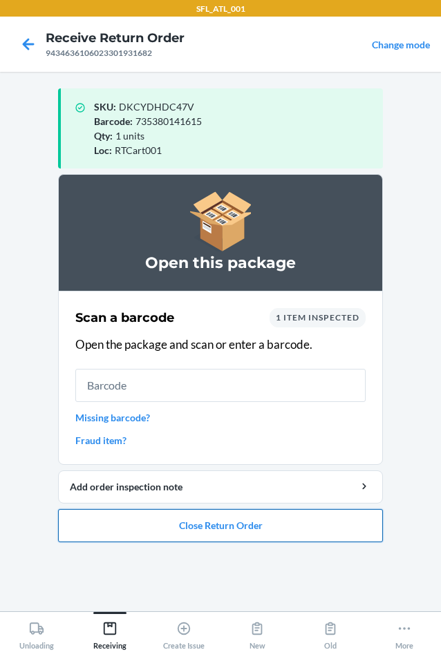
click at [240, 530] on button "Close Return Order" at bounding box center [220, 525] width 325 height 33
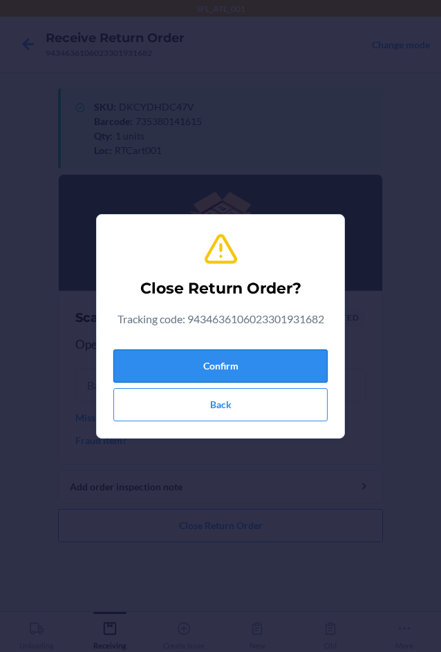
click at [235, 370] on button "Confirm" at bounding box center [220, 366] width 214 height 33
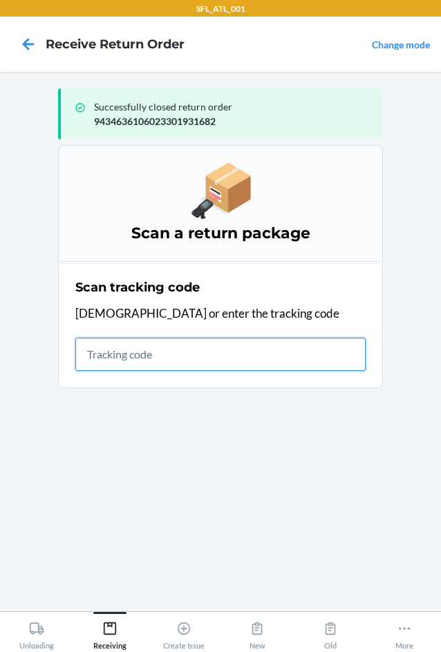
click at [124, 359] on input "text" at bounding box center [220, 354] width 290 height 33
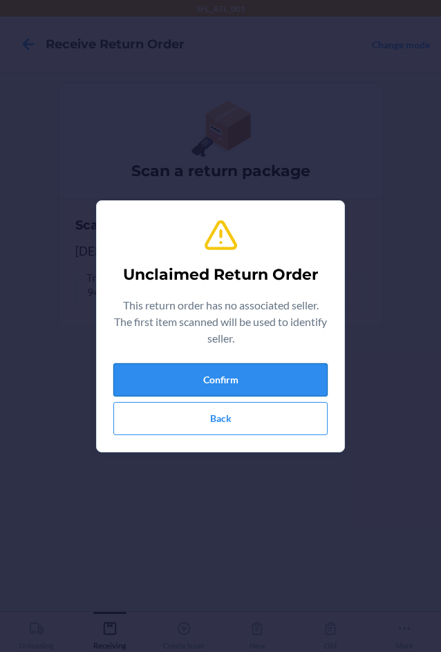
click at [231, 387] on button "Confirm" at bounding box center [220, 379] width 214 height 33
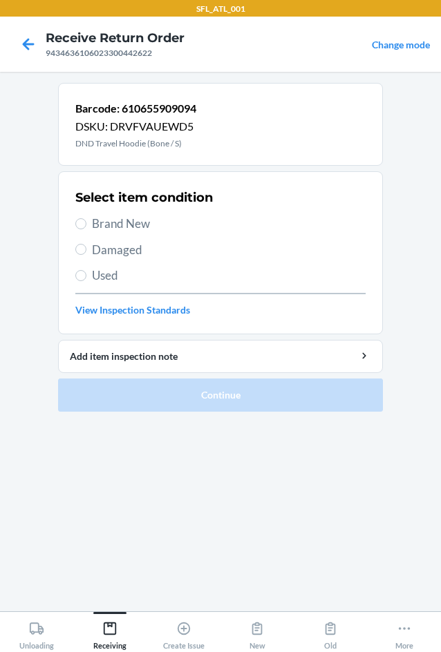
click at [104, 226] on span "Brand New" at bounding box center [229, 224] width 274 height 18
click at [86, 226] on input "Brand New" at bounding box center [80, 223] width 11 height 11
radio input "true"
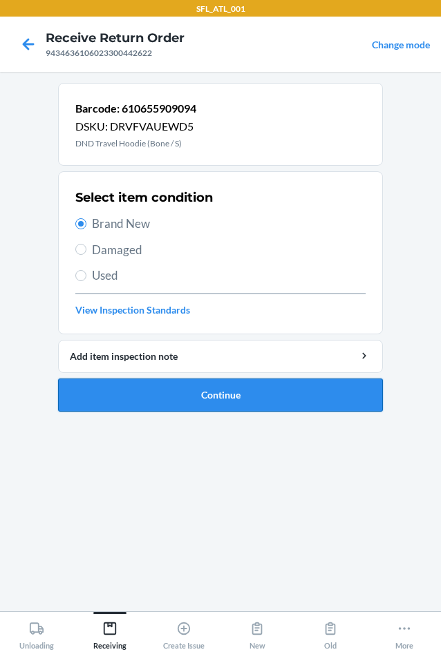
click at [261, 396] on button "Continue" at bounding box center [220, 395] width 325 height 33
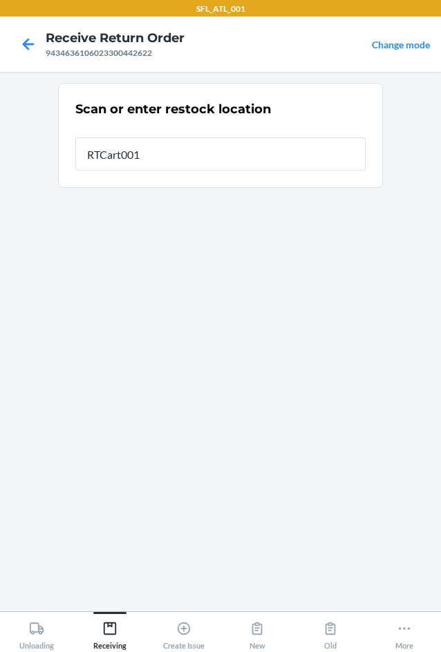
type input "RTCart001"
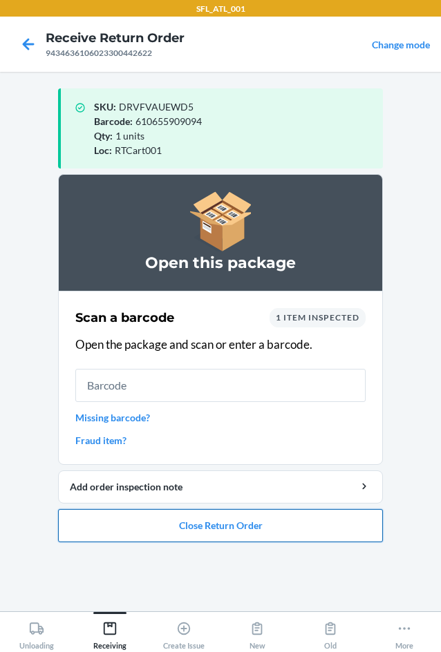
click at [210, 525] on button "Close Return Order" at bounding box center [220, 525] width 325 height 33
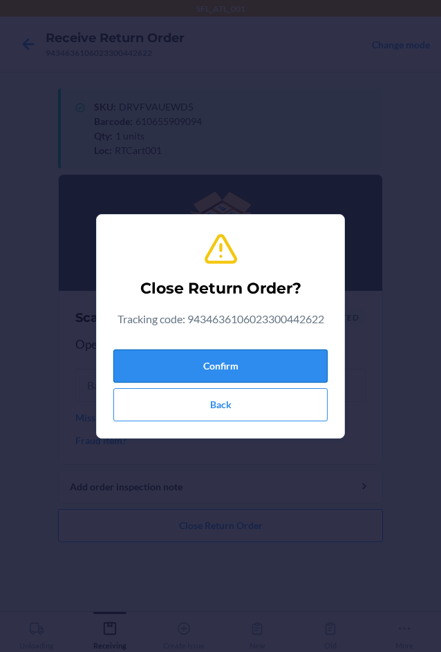
click at [267, 363] on button "Confirm" at bounding box center [220, 366] width 214 height 33
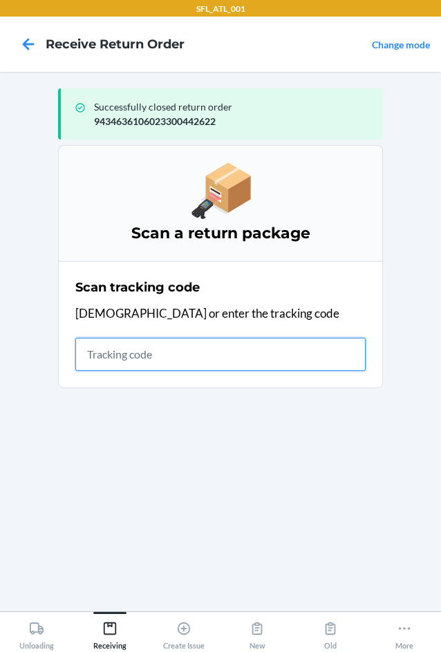
click at [103, 357] on input "text" at bounding box center [220, 354] width 290 height 33
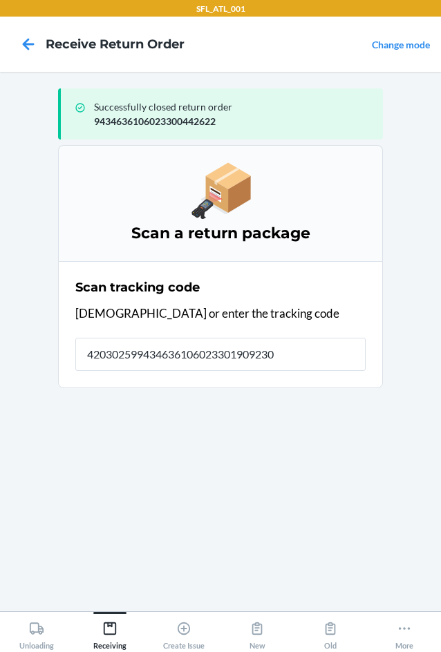
click at [178, 359] on section "Scan a return package Scan tracking code Scan or enter the tracking code 420302…" at bounding box center [220, 372] width 325 height 455
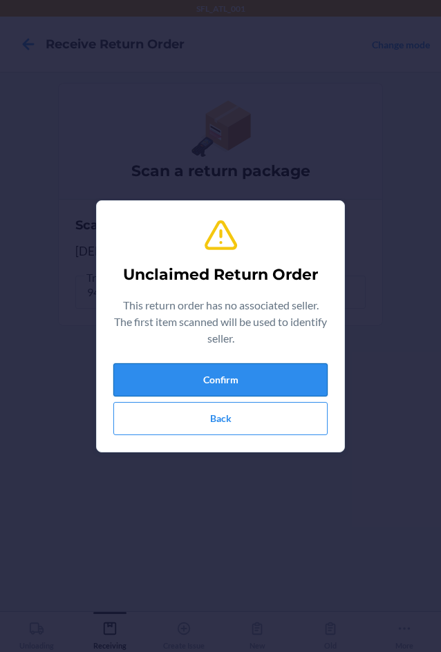
click at [243, 379] on button "Confirm" at bounding box center [220, 379] width 214 height 33
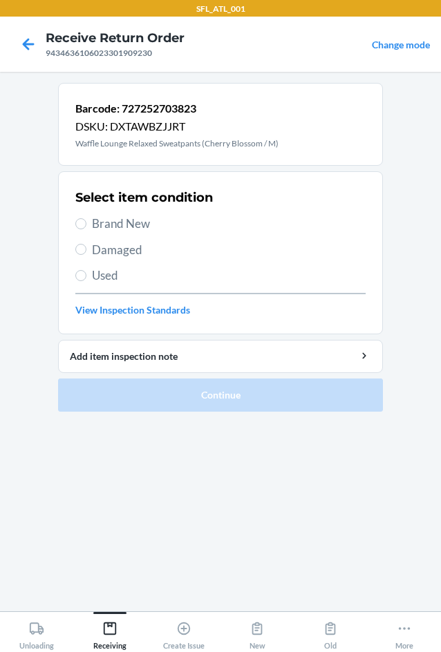
click at [113, 227] on span "Brand New" at bounding box center [229, 224] width 274 height 18
click at [86, 227] on input "Brand New" at bounding box center [80, 223] width 11 height 11
radio input "true"
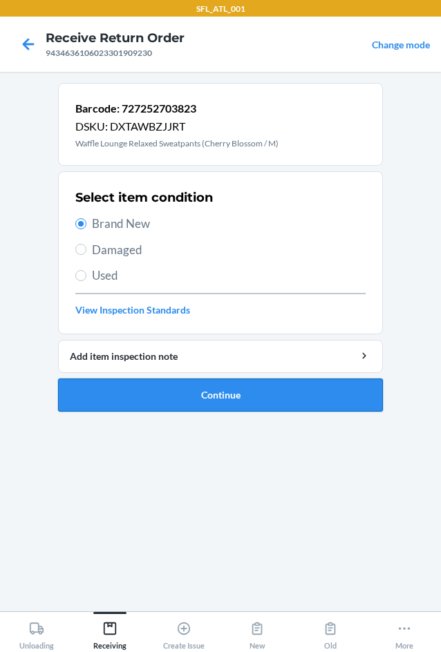
click at [252, 390] on button "Continue" at bounding box center [220, 395] width 325 height 33
click at [239, 395] on section "Barcode: 727252703823 DSKU: DXTAWBZJJRT Waffle Lounge Relaxed Sweatpants (Cherr…" at bounding box center [220, 342] width 325 height 518
click at [239, 391] on section "Barcode: 727252703823 DSKU: DXTAWBZJJRT Waffle Lounge Relaxed Sweatpants (Cherr…" at bounding box center [220, 342] width 325 height 518
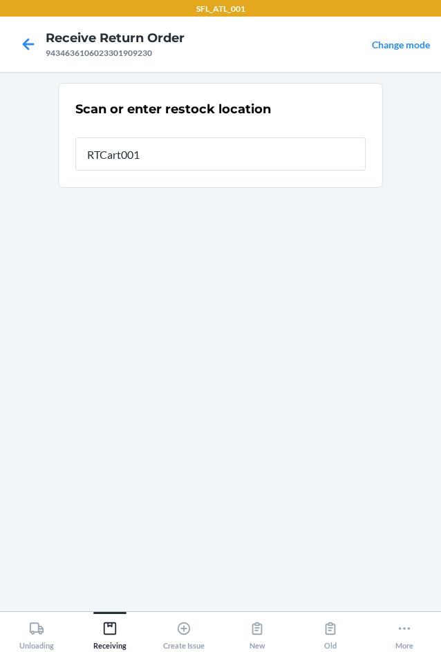
type input "RTCart001"
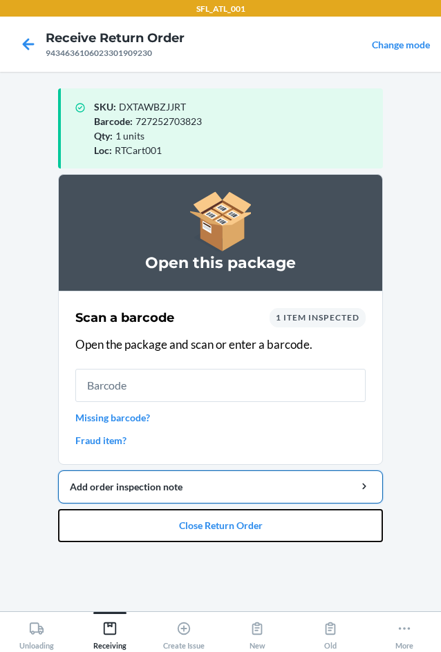
click at [216, 529] on button "Close Return Order" at bounding box center [220, 525] width 325 height 33
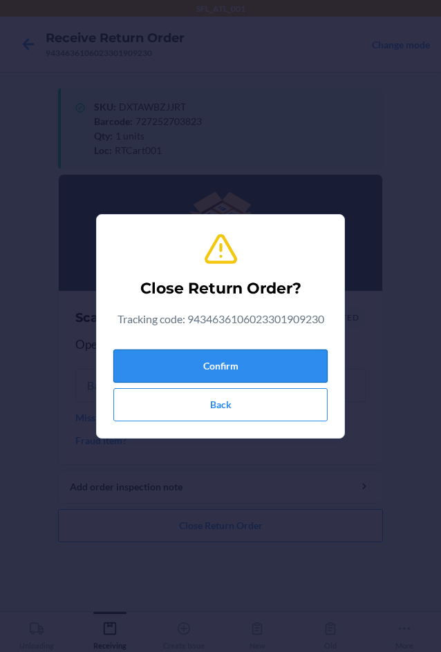
click at [220, 366] on button "Confirm" at bounding box center [220, 366] width 214 height 33
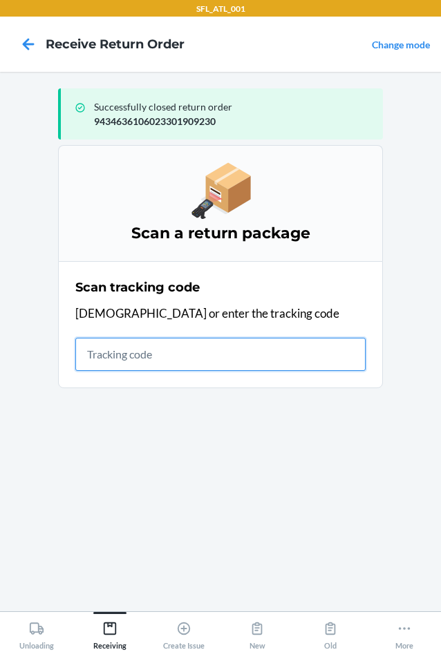
click at [172, 361] on input "text" at bounding box center [220, 354] width 290 height 33
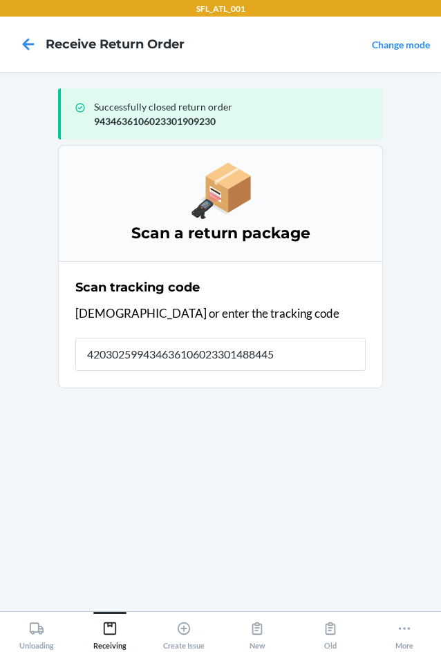
click at [142, 350] on section "Scan a return package Scan tracking code Scan or enter the tracking code 420302…" at bounding box center [220, 372] width 325 height 455
click at [196, 350] on section "Scan a return package Scan tracking code Scan or enter the tracking code 420302…" at bounding box center [220, 372] width 325 height 455
click at [137, 352] on section "Scan a return package Scan tracking code Scan or enter the tracking code 420302…" at bounding box center [220, 372] width 325 height 455
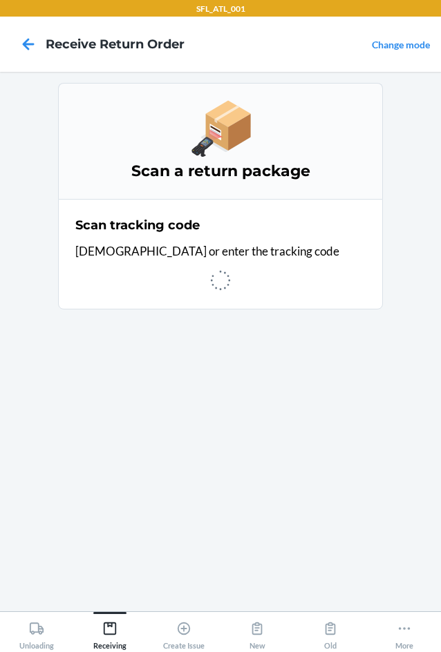
click at [137, 352] on section "Scan a return package Scan tracking code Scan or enter the tracking code" at bounding box center [220, 342] width 325 height 518
click at [143, 353] on section "Scan a return package Scan tracking code Scan or enter the tracking code" at bounding box center [220, 342] width 325 height 518
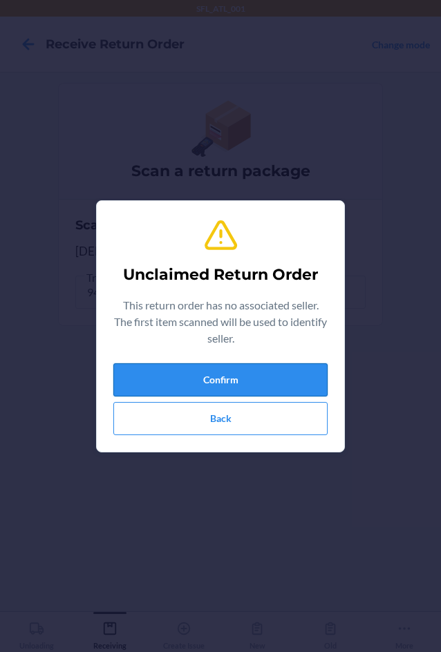
click at [223, 379] on button "Confirm" at bounding box center [220, 379] width 214 height 33
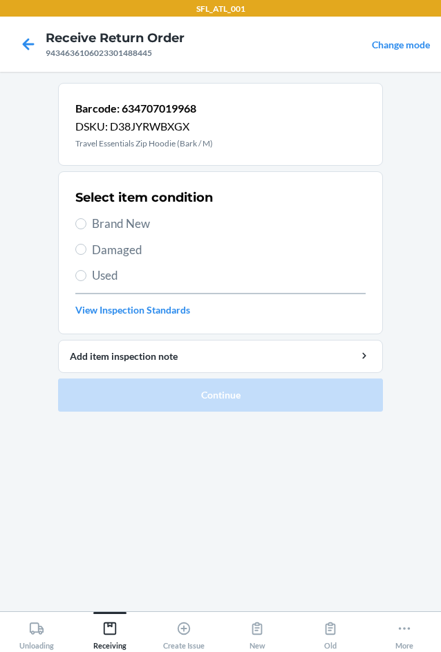
click at [116, 222] on span "Brand New" at bounding box center [229, 224] width 274 height 18
click at [86, 222] on input "Brand New" at bounding box center [80, 223] width 11 height 11
radio input "true"
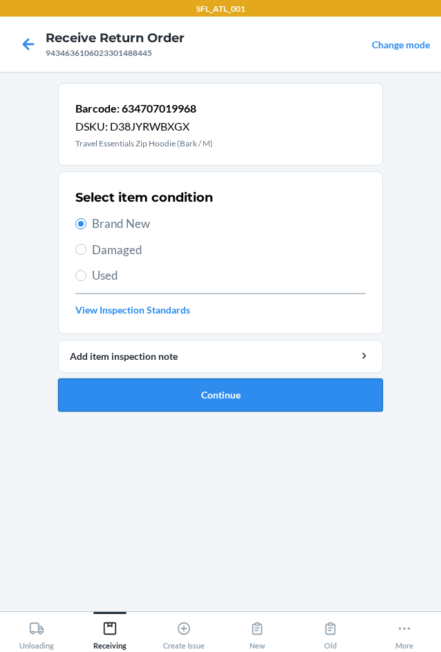
click at [214, 390] on button "Continue" at bounding box center [220, 395] width 325 height 33
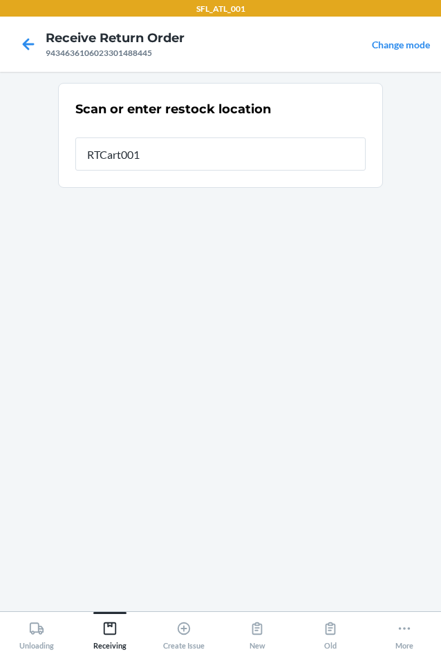
type input "RTCart001"
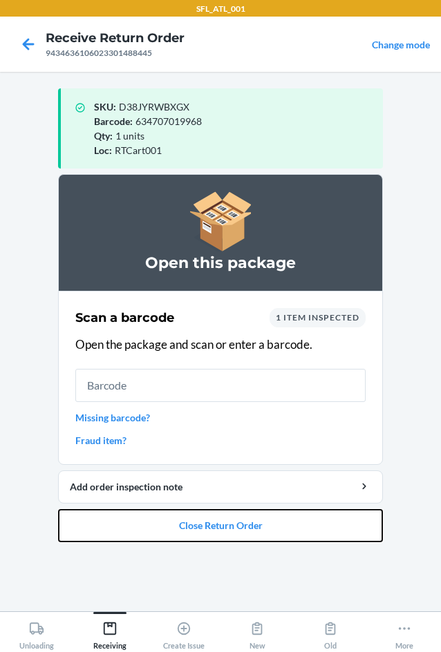
drag, startPoint x: 196, startPoint y: 524, endPoint x: 171, endPoint y: 444, distance: 83.1
click at [196, 524] on button "Close Return Order" at bounding box center [220, 525] width 325 height 33
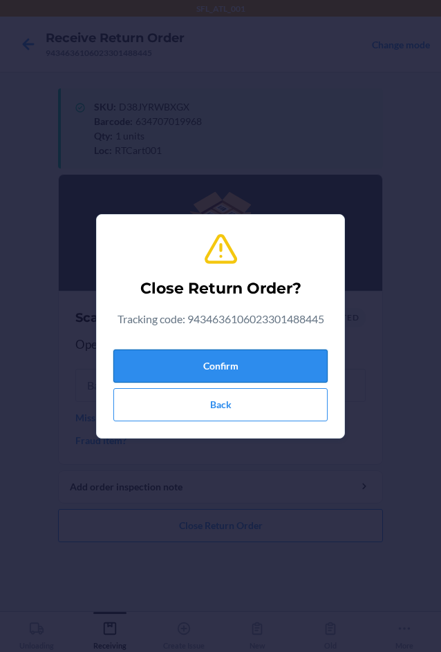
click at [199, 367] on button "Confirm" at bounding box center [220, 366] width 214 height 33
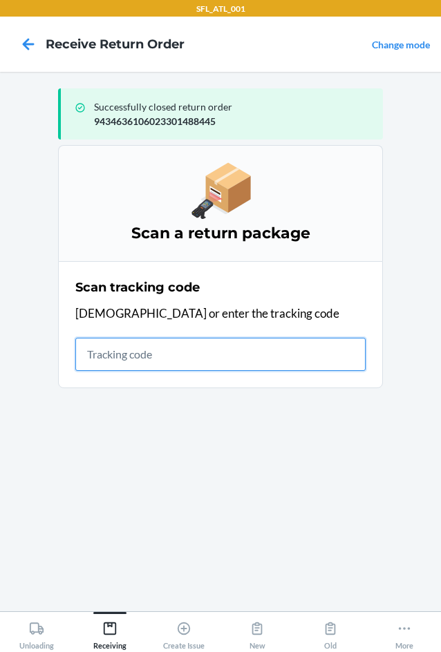
click at [225, 349] on input "text" at bounding box center [220, 354] width 290 height 33
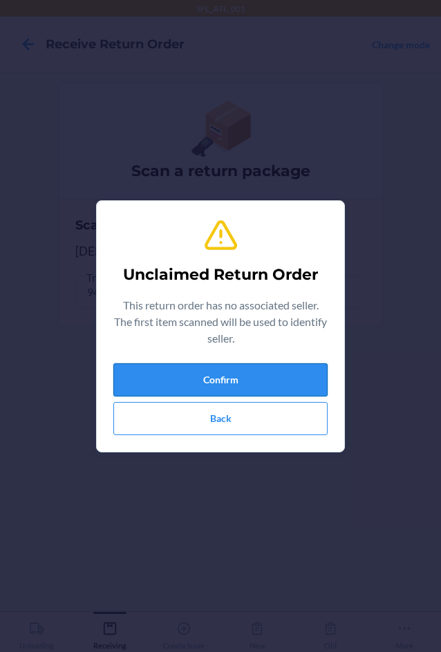
click at [252, 390] on button "Confirm" at bounding box center [220, 379] width 214 height 33
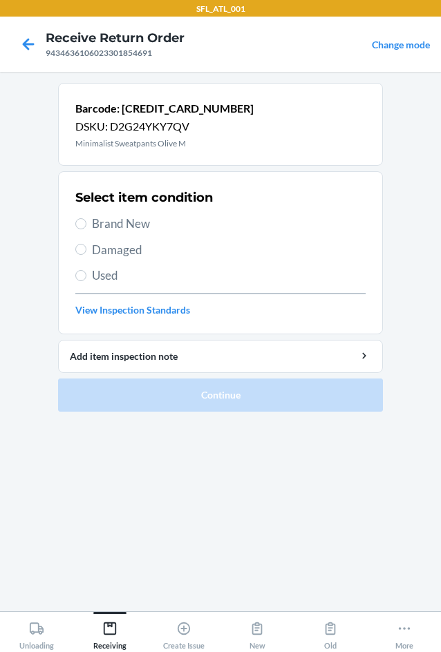
drag, startPoint x: 131, startPoint y: 222, endPoint x: 135, endPoint y: 234, distance: 12.7
click at [131, 222] on span "Brand New" at bounding box center [229, 224] width 274 height 18
click at [86, 222] on input "Brand New" at bounding box center [80, 223] width 11 height 11
radio input "true"
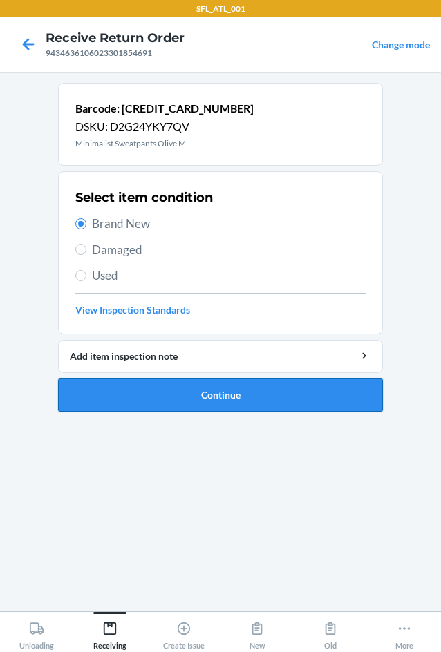
click at [232, 392] on button "Continue" at bounding box center [220, 395] width 325 height 33
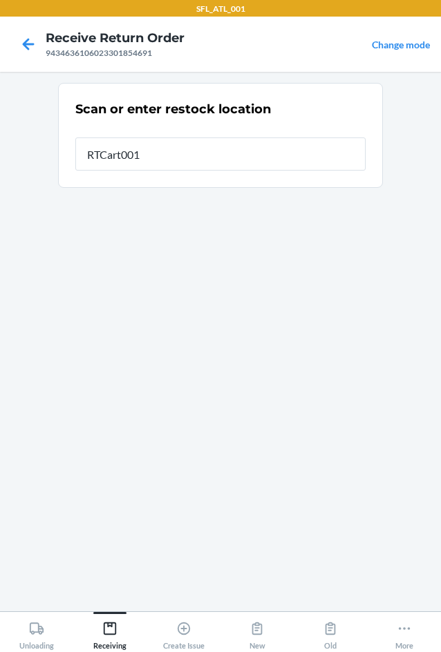
type input "RTCart001"
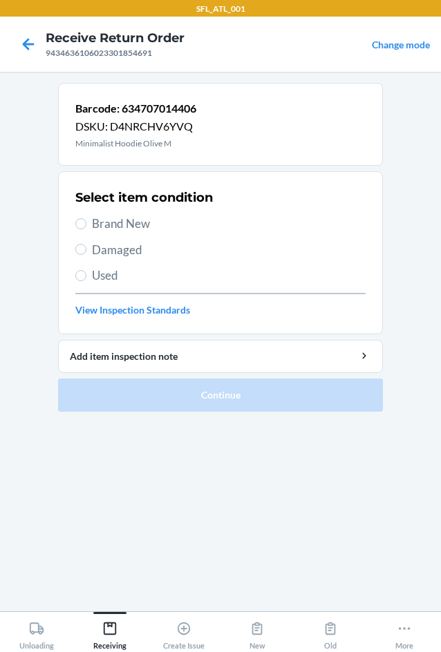
click at [315, 479] on section "Barcode: 634707014406 DSKU: D4NRCHV6YVQ Minimalist Hoodie Olive M Select item c…" at bounding box center [220, 342] width 325 height 518
click at [312, 476] on section "Barcode: 634707014406 DSKU: D4NRCHV6YVQ Minimalist Hoodie Olive M Select item c…" at bounding box center [220, 342] width 325 height 518
drag, startPoint x: 86, startPoint y: 221, endPoint x: 86, endPoint y: 212, distance: 9.0
click at [86, 216] on label "Brand New" at bounding box center [220, 224] width 290 height 18
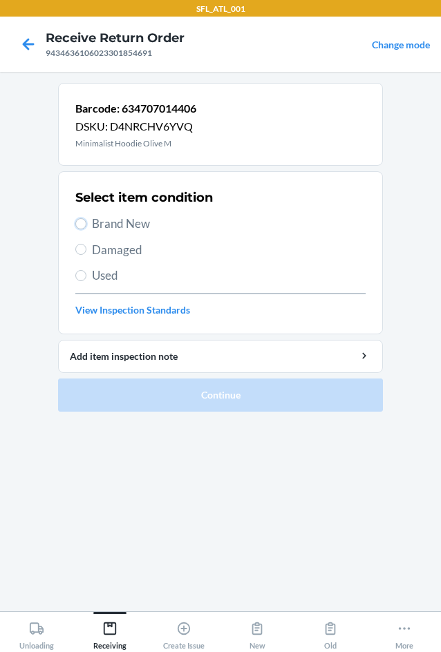
click at [86, 218] on input "Brand New" at bounding box center [80, 223] width 11 height 11
radio input "true"
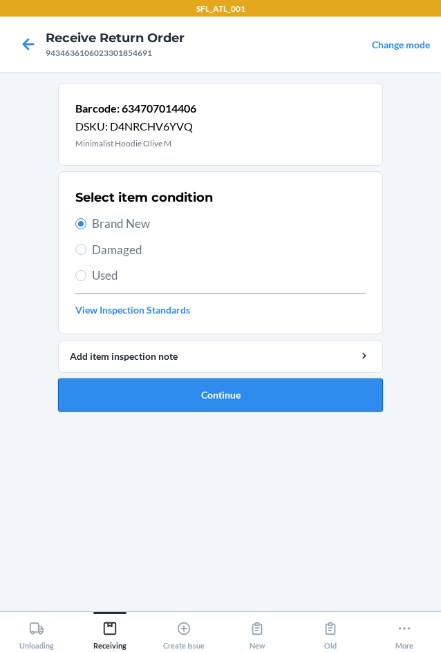
click at [204, 386] on button "Continue" at bounding box center [220, 395] width 325 height 33
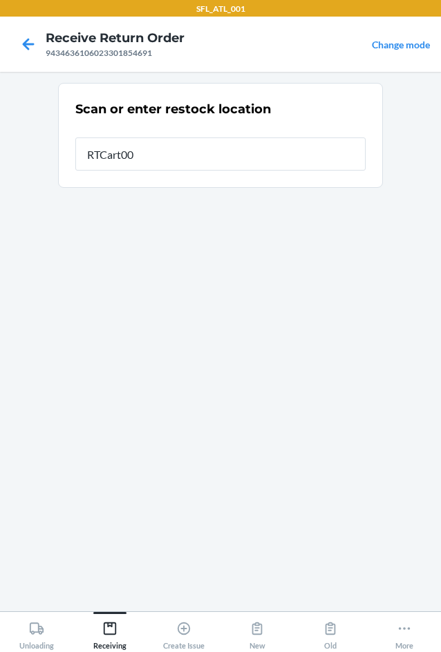
type input "RTCart001"
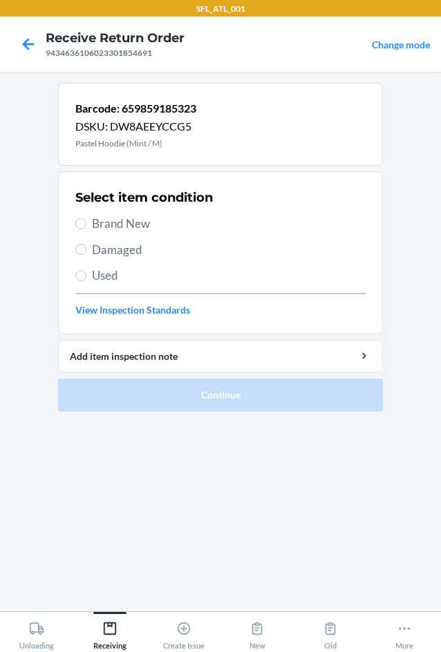
click at [87, 220] on label "Brand New" at bounding box center [220, 224] width 290 height 18
click at [86, 220] on input "Brand New" at bounding box center [80, 223] width 11 height 11
radio input "true"
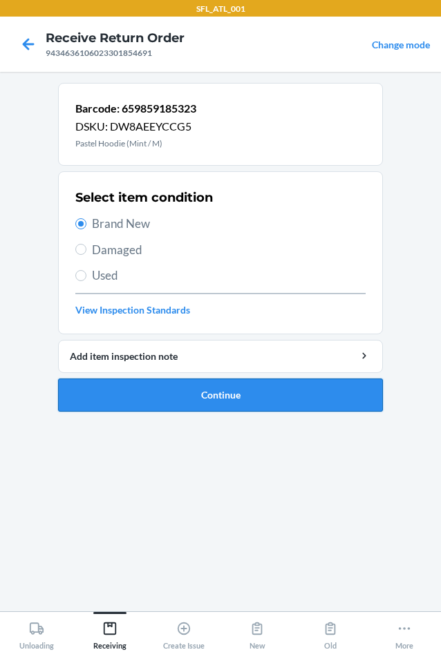
click at [211, 400] on button "Continue" at bounding box center [220, 395] width 325 height 33
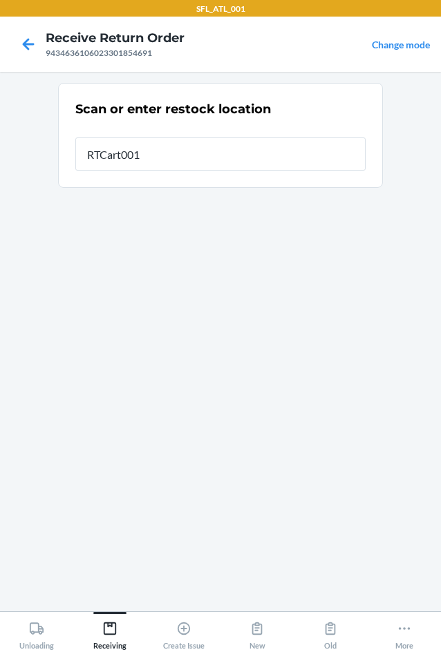
type input "RTCart001"
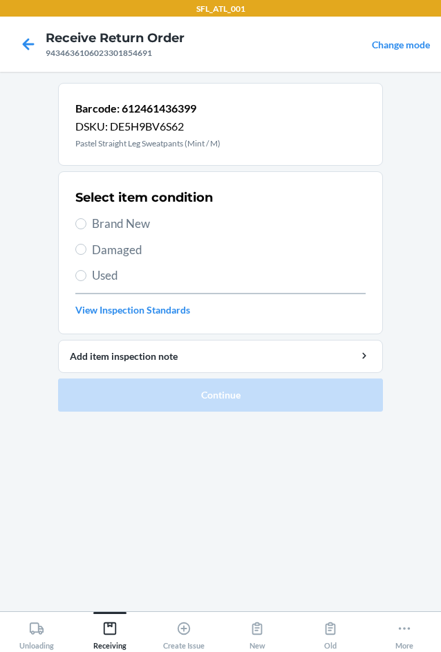
click at [136, 223] on span "Brand New" at bounding box center [229, 224] width 274 height 18
click at [86, 223] on input "Brand New" at bounding box center [80, 223] width 11 height 11
radio input "true"
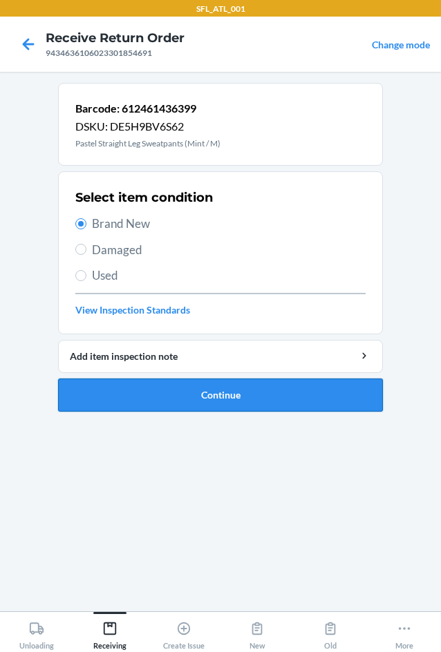
click at [224, 392] on button "Continue" at bounding box center [220, 395] width 325 height 33
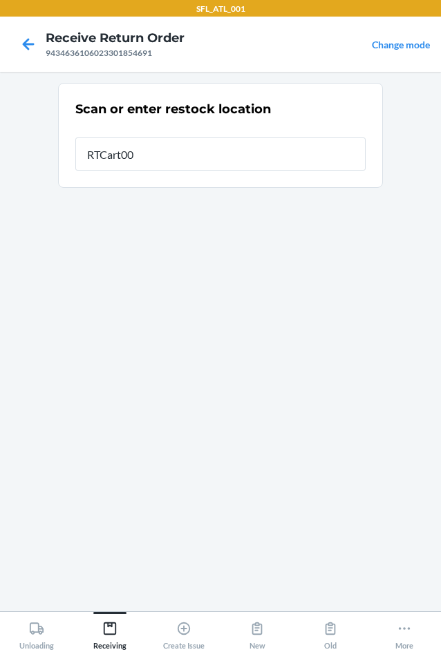
type input "RTCart001"
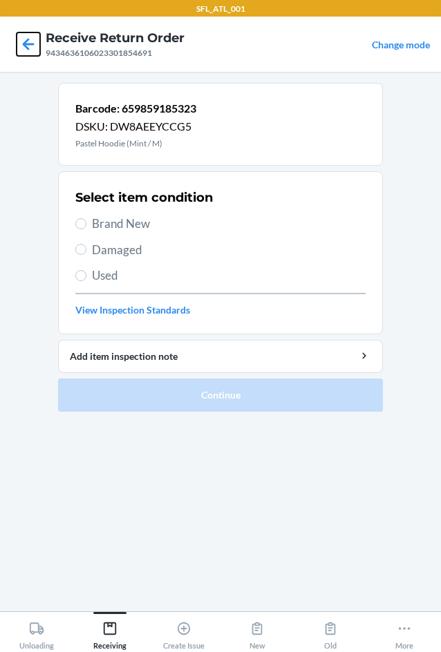
click at [32, 43] on icon at bounding box center [28, 43] width 23 height 23
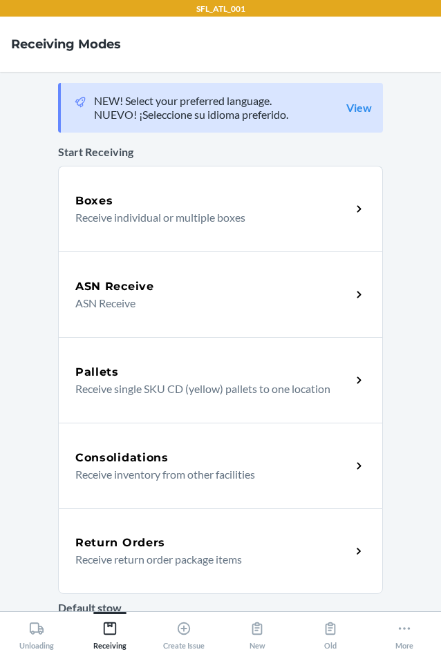
click at [135, 549] on h5 "Return Orders" at bounding box center [120, 543] width 90 height 17
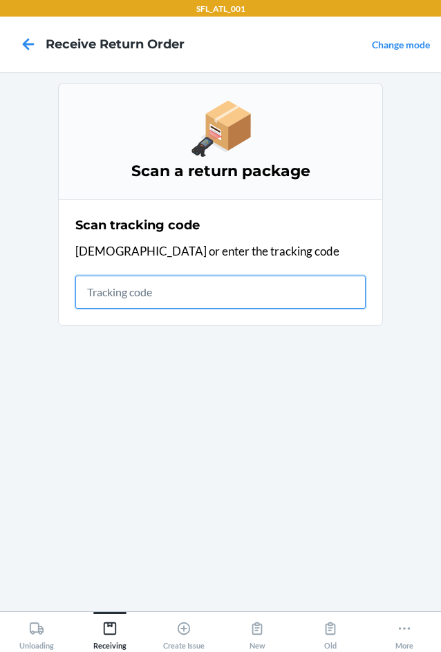
click at [129, 292] on input "text" at bounding box center [220, 292] width 290 height 33
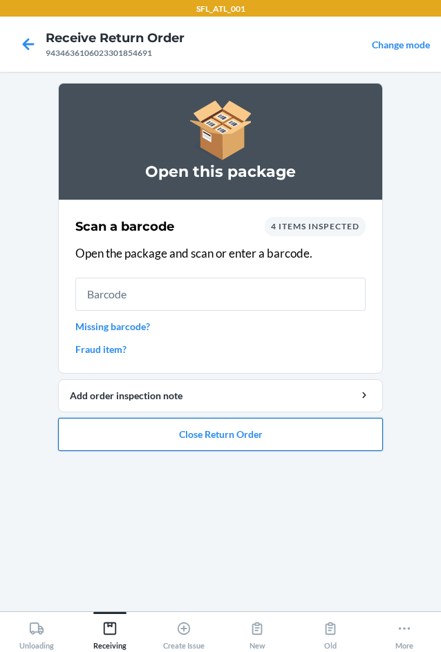
click at [198, 434] on button "Close Return Order" at bounding box center [220, 434] width 325 height 33
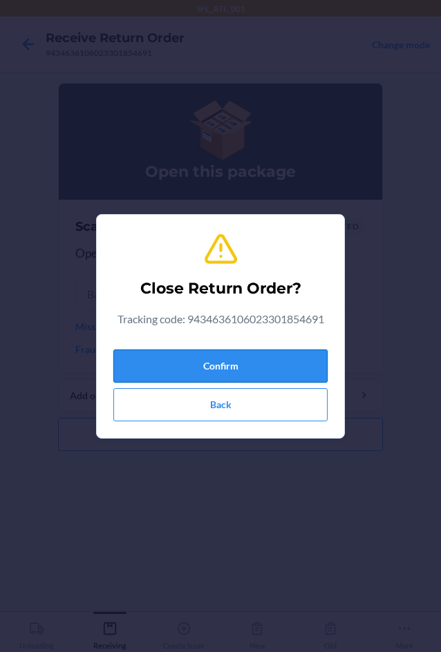
click at [199, 366] on button "Confirm" at bounding box center [220, 366] width 214 height 33
